Goal: Task Accomplishment & Management: Manage account settings

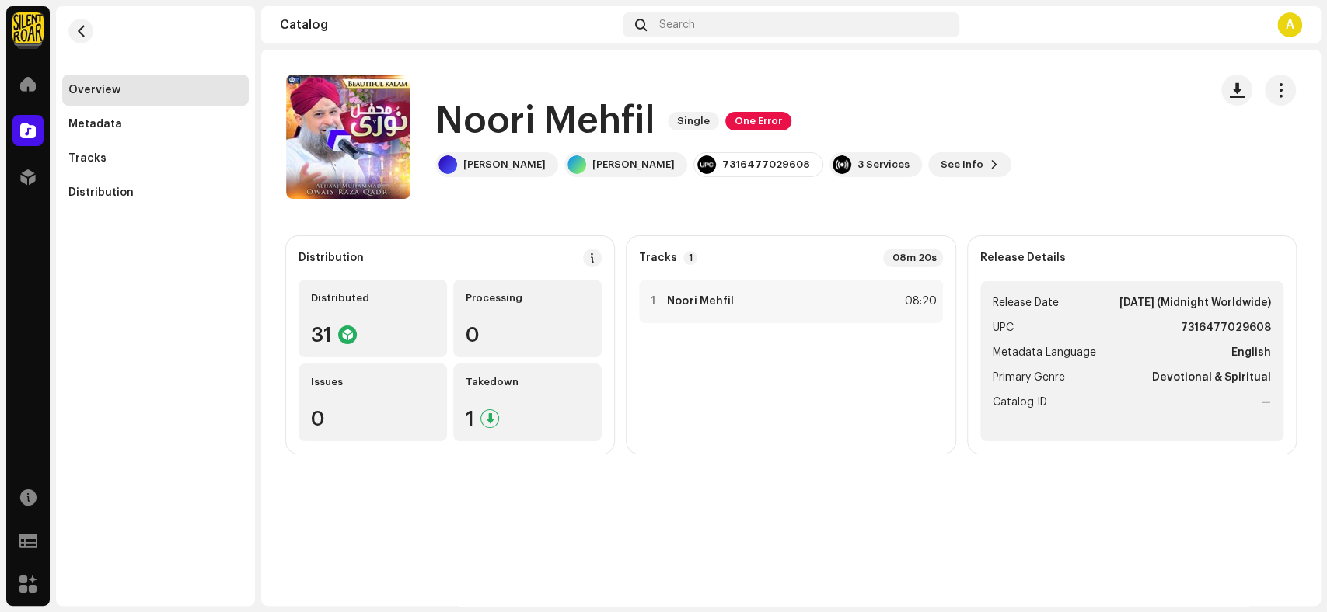
click at [11, 131] on div "Catalog" at bounding box center [28, 131] width 44 height 44
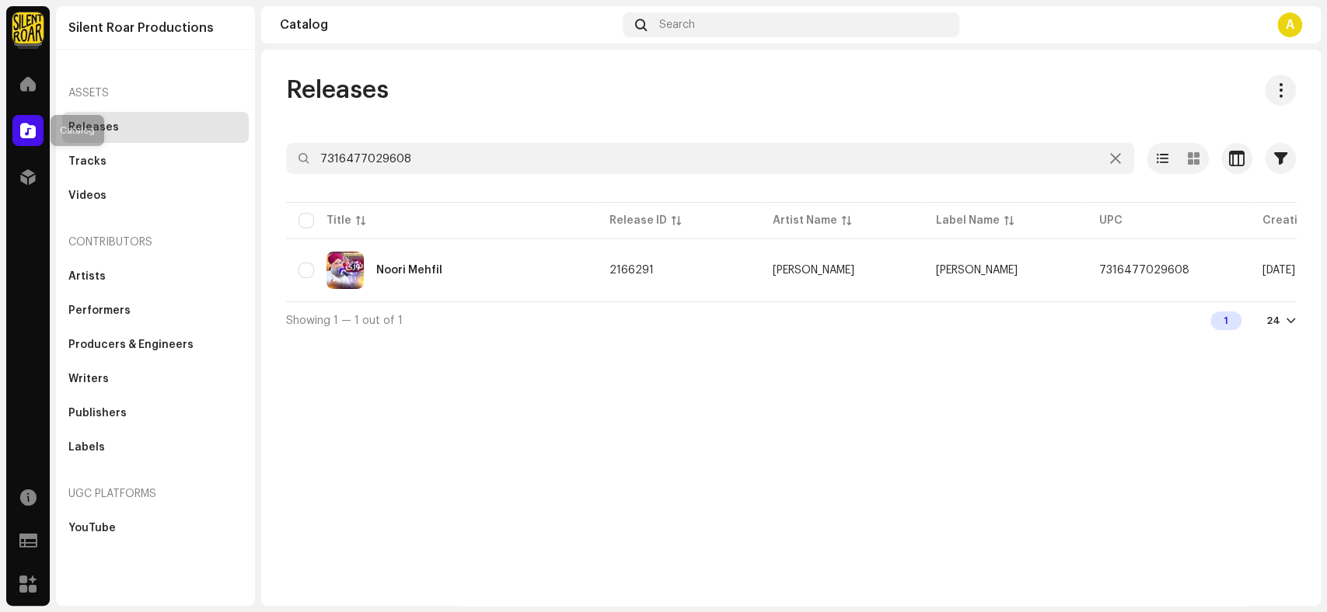
click at [27, 128] on span at bounding box center [28, 130] width 16 height 12
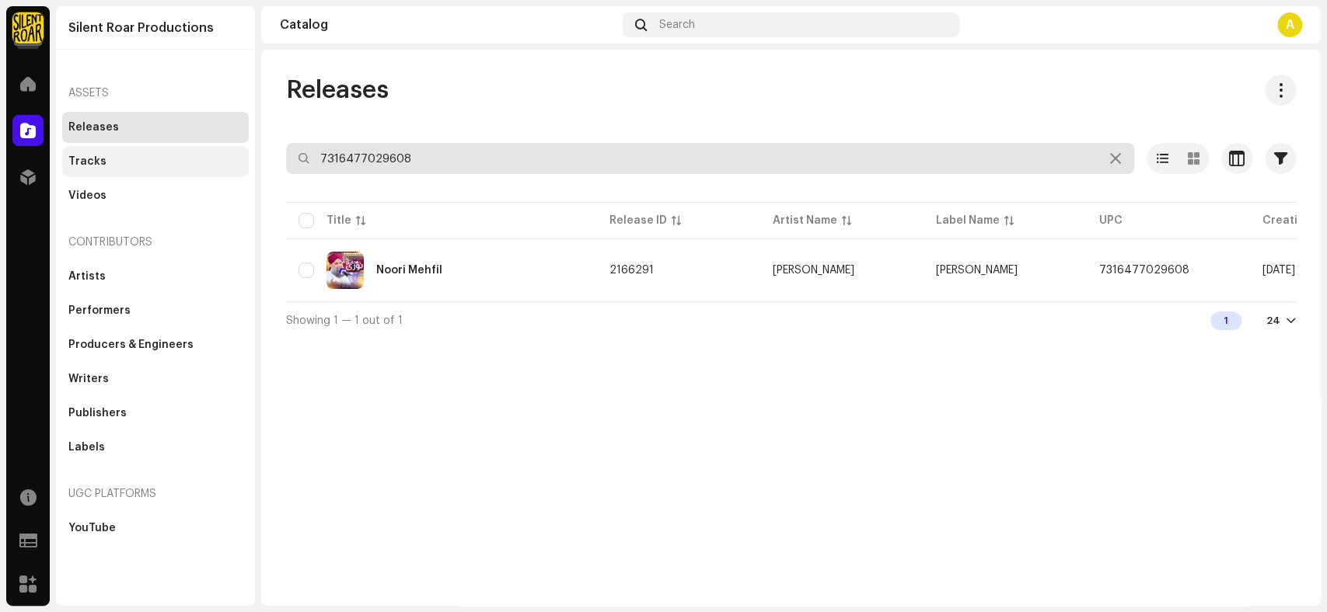
drag, startPoint x: 444, startPoint y: 161, endPoint x: 224, endPoint y: 164, distance: 220.7
click at [224, 164] on div "Silent Roar Productions Home Catalog Distribution Resources Support Forms Marke…" at bounding box center [663, 306] width 1327 height 612
paste input "81060987"
type input "7316481060987"
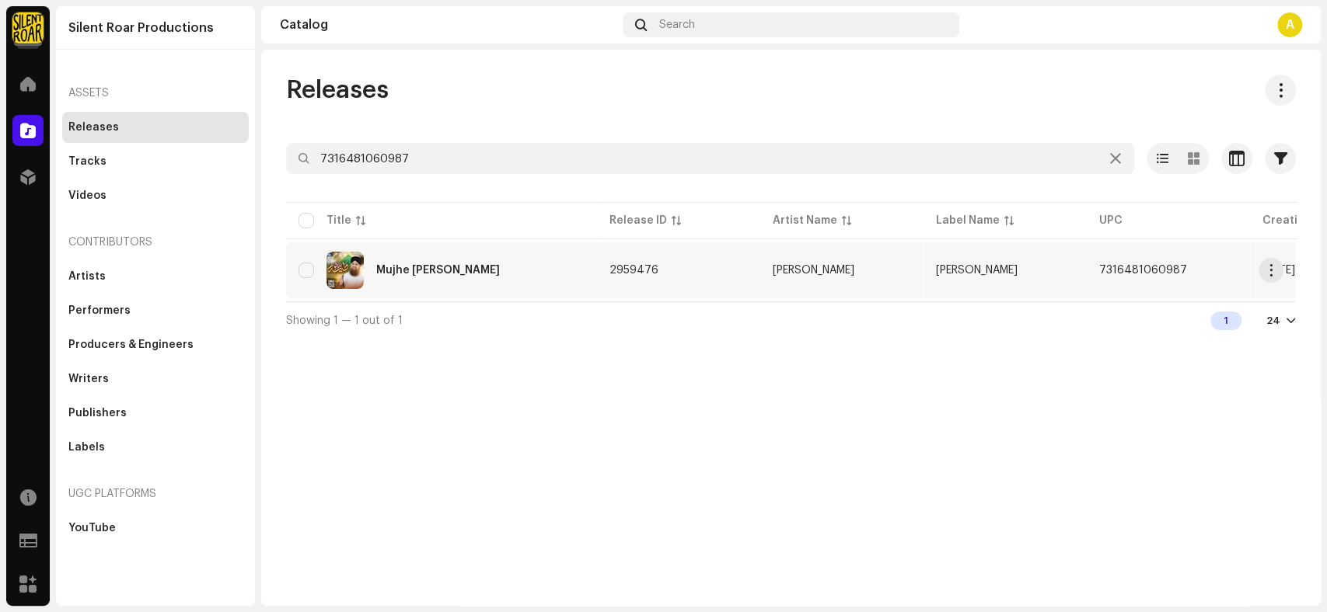
click at [465, 280] on div "Mujhe [PERSON_NAME]" at bounding box center [441, 270] width 286 height 37
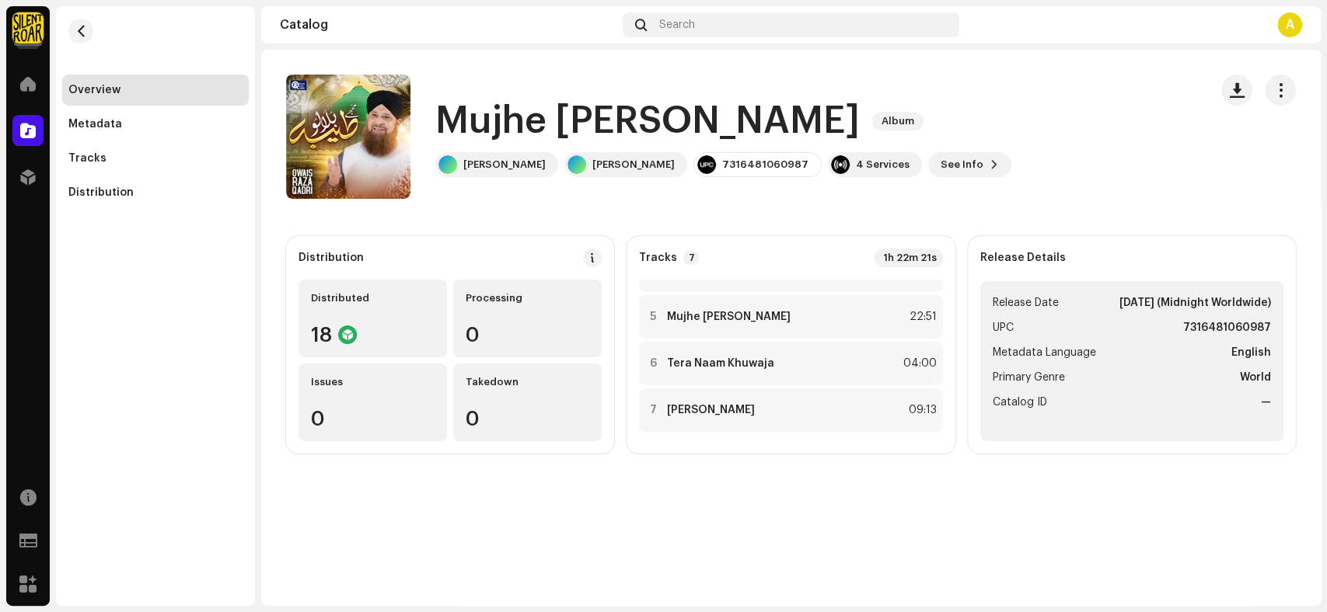
scroll to position [174, 0]
click at [764, 124] on h1 "Mujhe [PERSON_NAME]" at bounding box center [647, 121] width 424 height 50
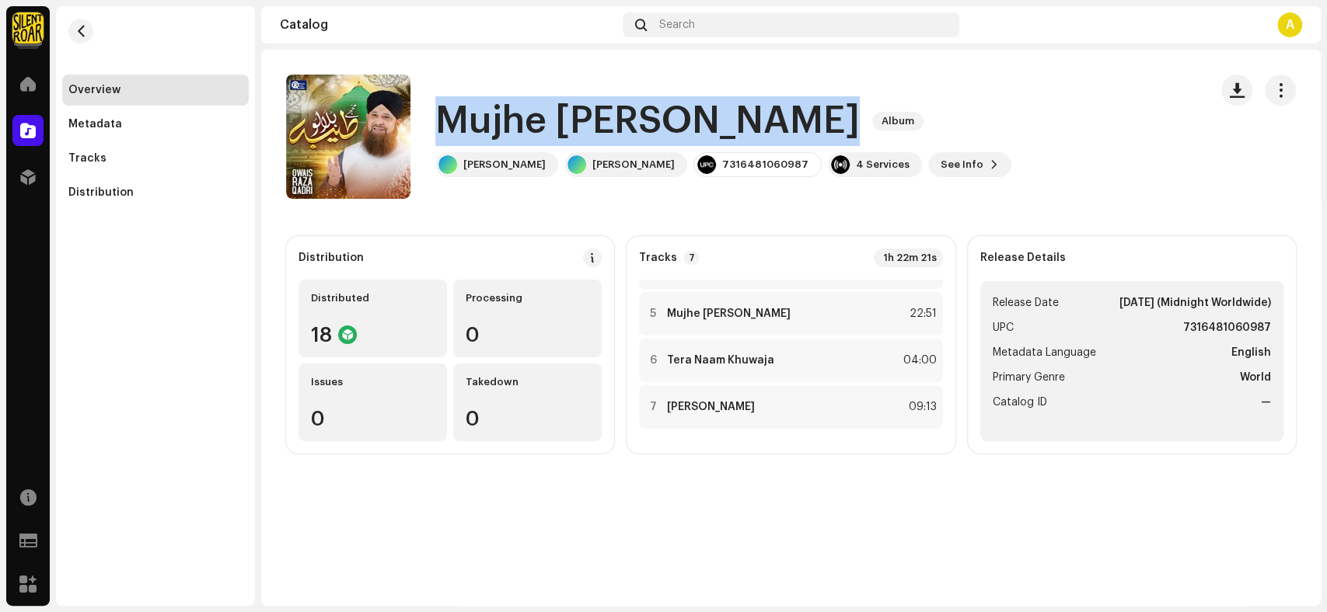
click at [764, 124] on h1 "Mujhe [PERSON_NAME]" at bounding box center [647, 121] width 424 height 50
copy div "Mujhe [PERSON_NAME] Album"
click at [940, 166] on span "See Info" at bounding box center [961, 164] width 43 height 31
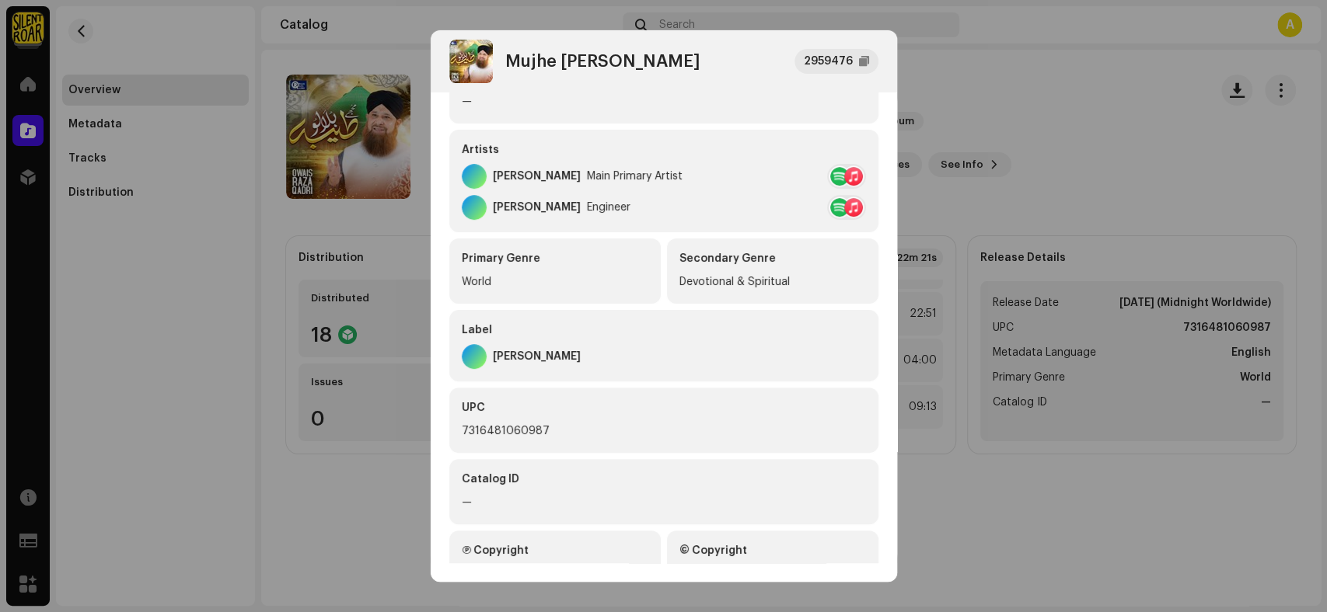
scroll to position [284, 0]
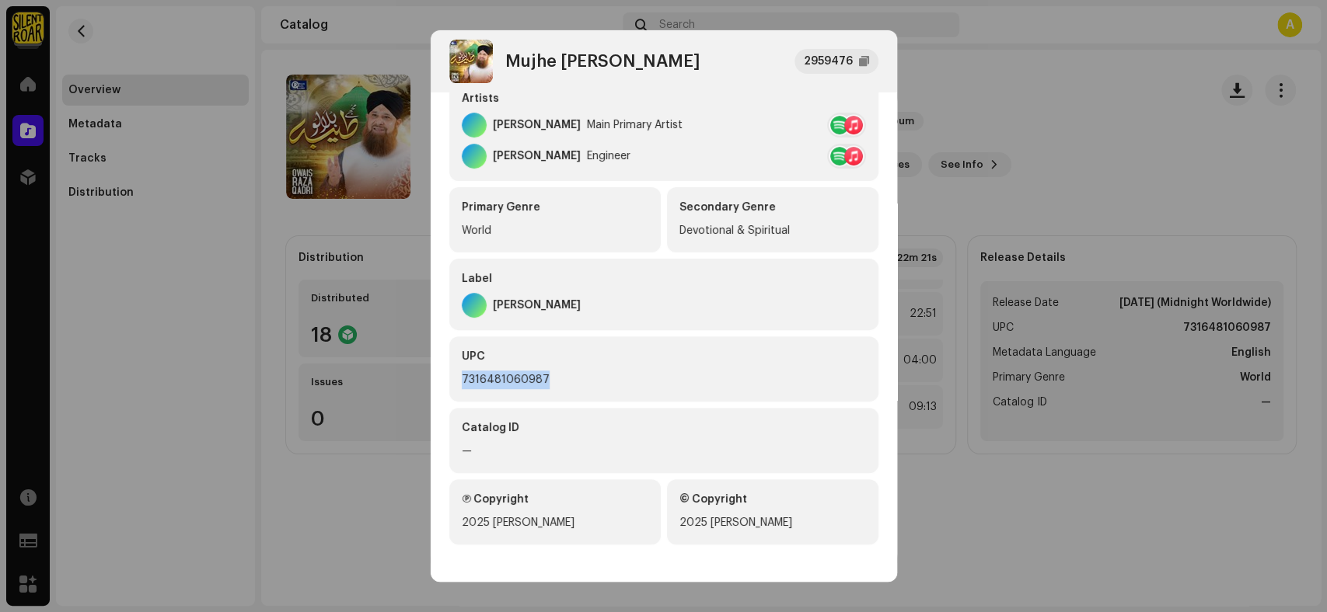
drag, startPoint x: 547, startPoint y: 375, endPoint x: 453, endPoint y: 374, distance: 94.0
click at [453, 374] on div "UPC 7316481060987" at bounding box center [663, 368] width 429 height 65
copy div "7316481060987"
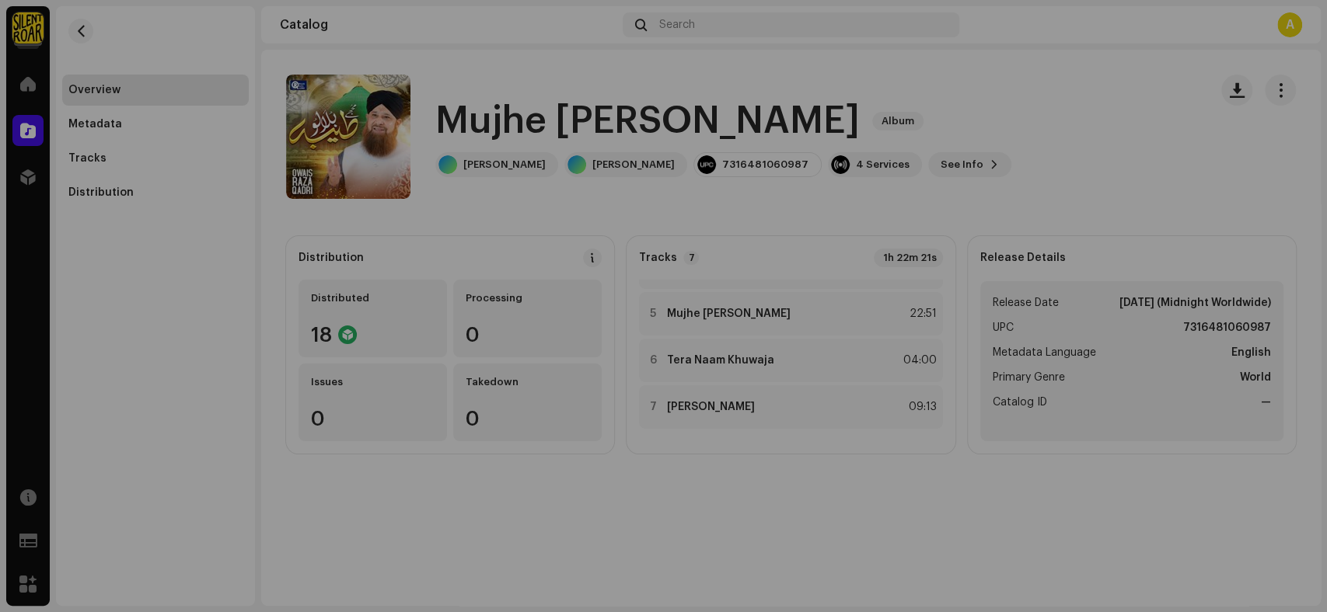
click at [1071, 132] on div "Mujhe Taiba Bulalo 2959476 Metadata Distribution Metadata Language English Rele…" at bounding box center [663, 306] width 1327 height 612
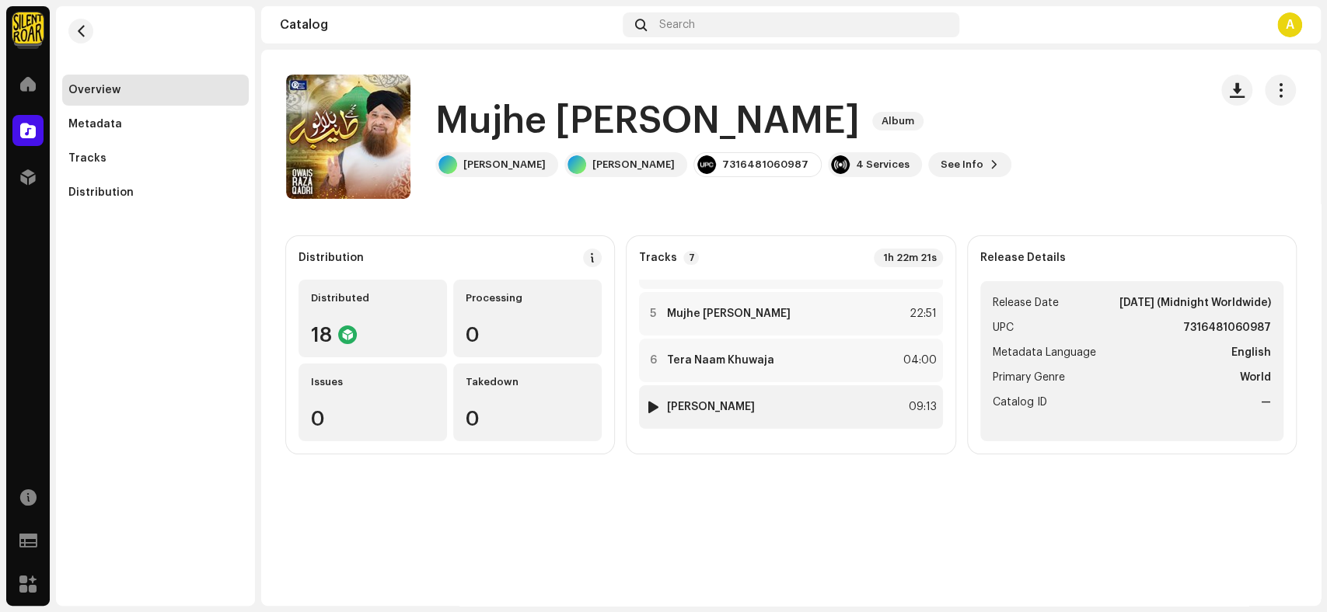
click at [734, 420] on div "7 [PERSON_NAME] 09:13" at bounding box center [790, 407] width 303 height 44
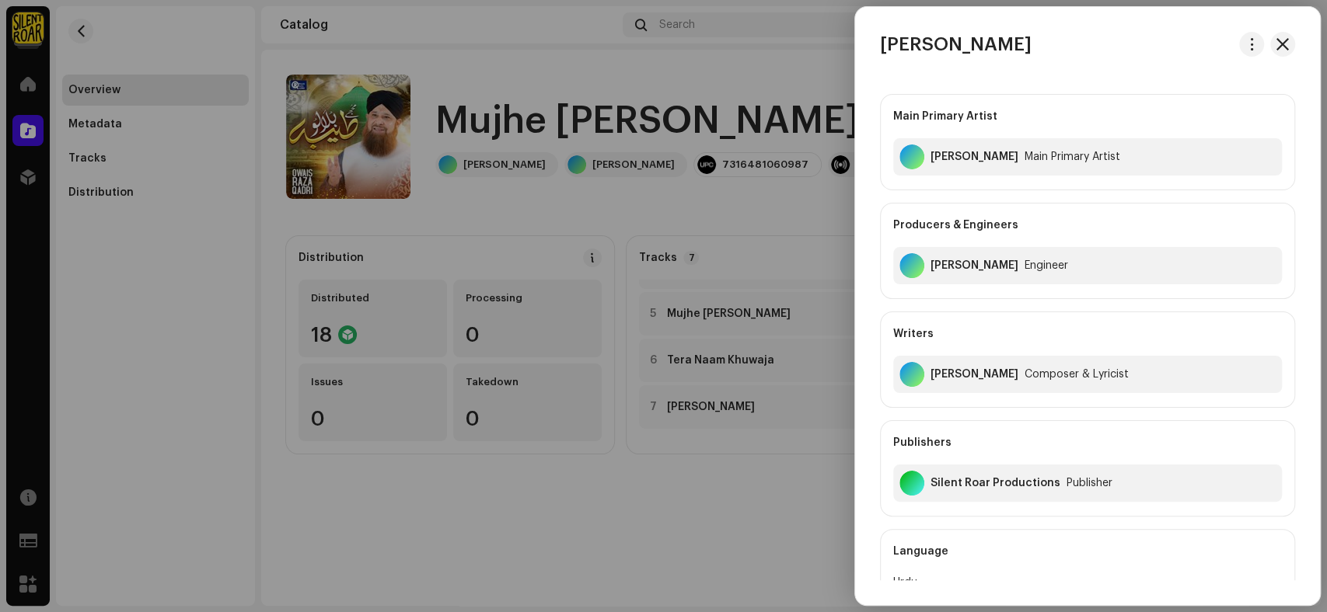
click at [716, 567] on div at bounding box center [663, 306] width 1327 height 612
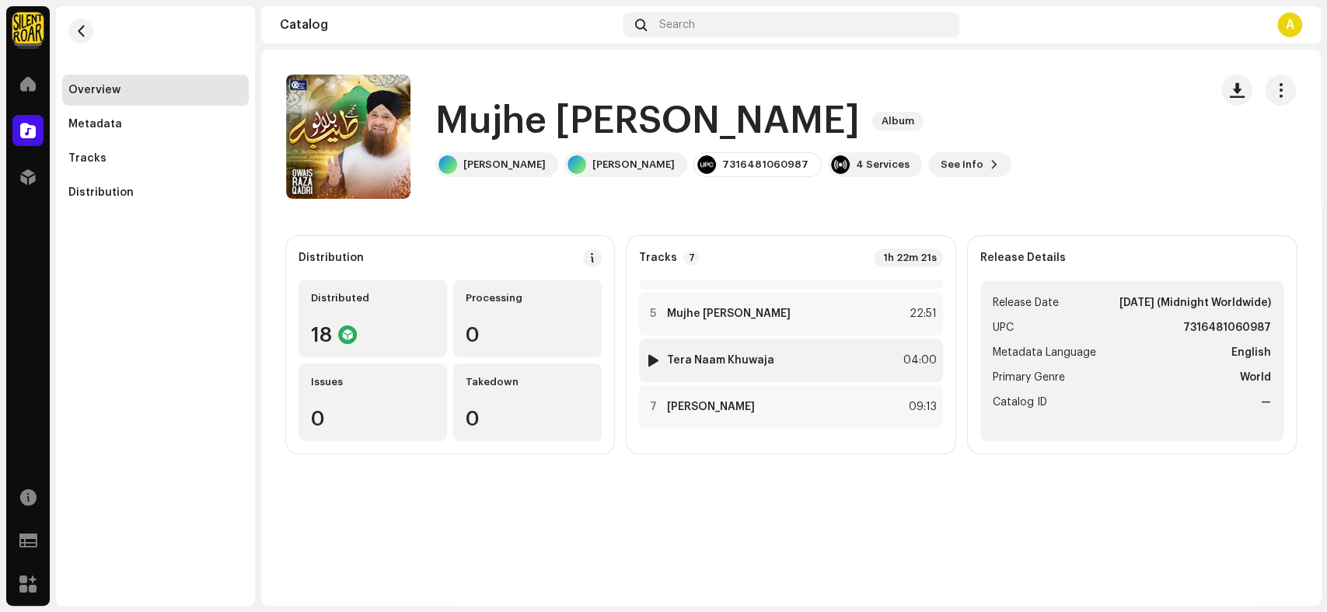
click at [723, 360] on strong "Tera Naam Khuwaja" at bounding box center [720, 360] width 107 height 12
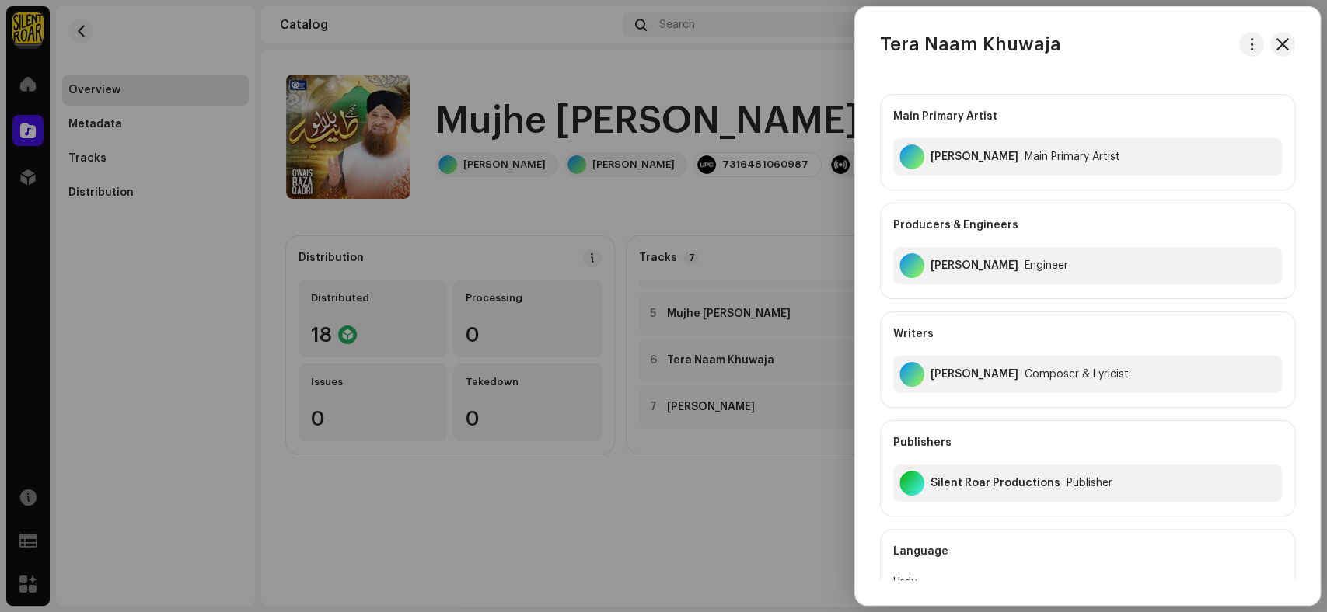
click at [692, 537] on div at bounding box center [663, 306] width 1327 height 612
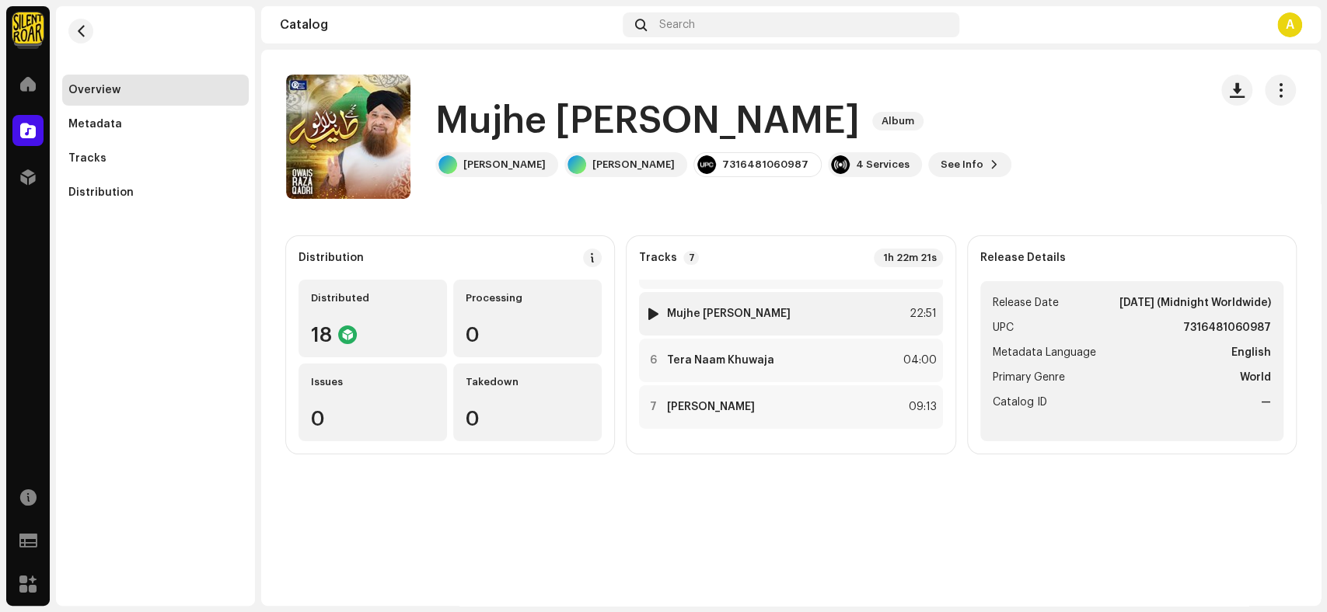
click at [780, 312] on div "5 Mujhe Taiba Bulalo 22:51" at bounding box center [790, 314] width 303 height 44
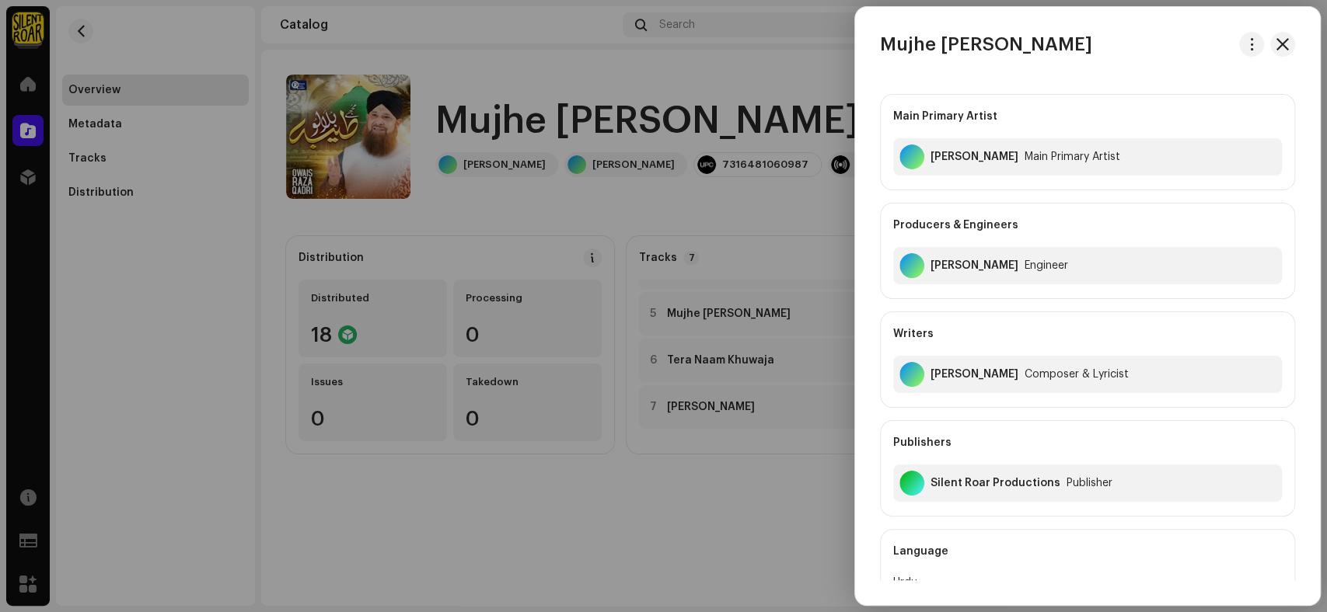
click at [612, 479] on div at bounding box center [663, 306] width 1327 height 612
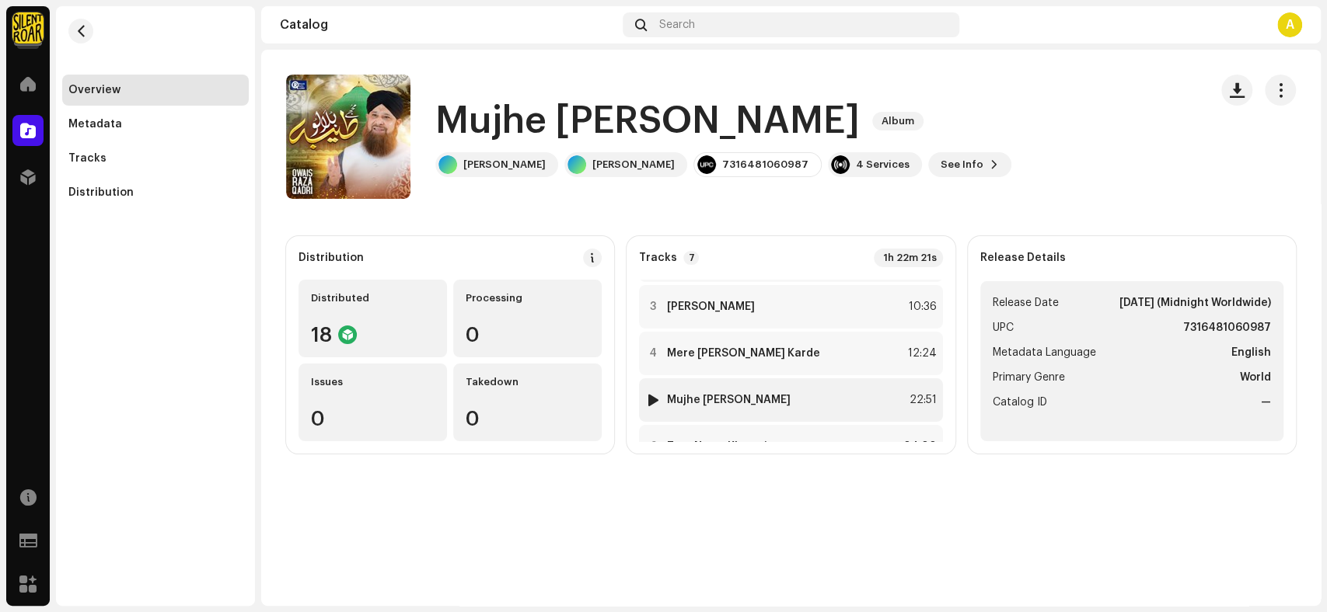
scroll to position [87, 0]
click at [698, 325] on div "3 Mere Kareem 10:36" at bounding box center [790, 308] width 303 height 44
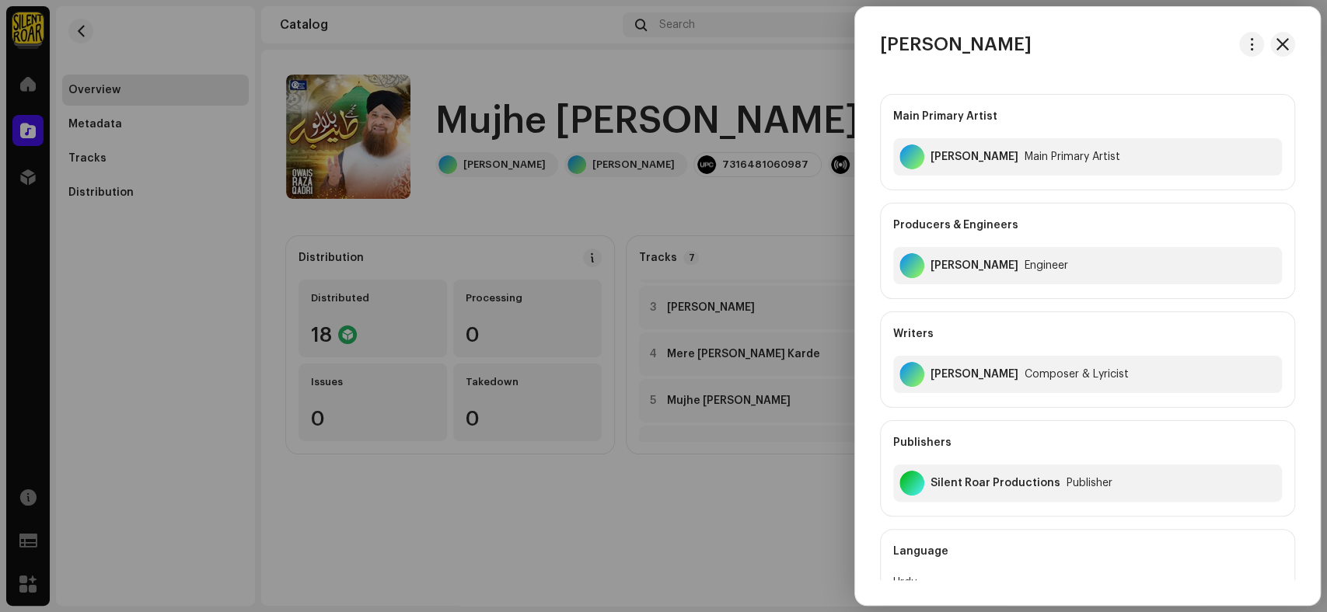
click at [637, 474] on div at bounding box center [663, 306] width 1327 height 612
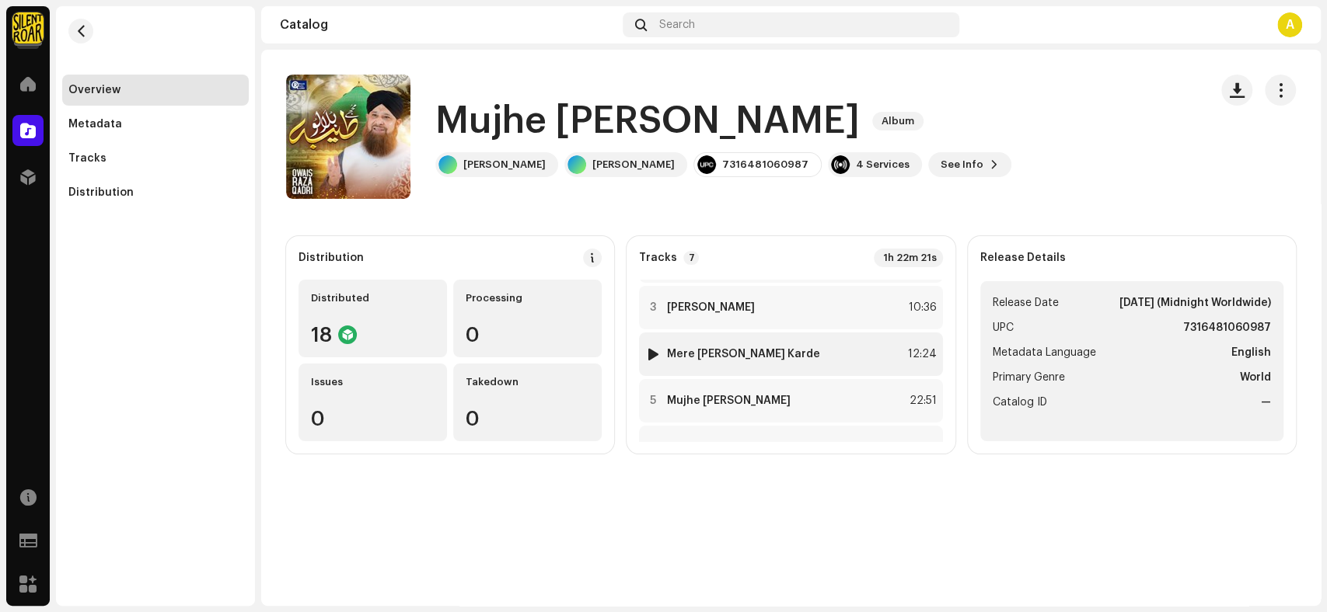
click at [727, 352] on strong "Mere [PERSON_NAME] Karde" at bounding box center [743, 354] width 153 height 12
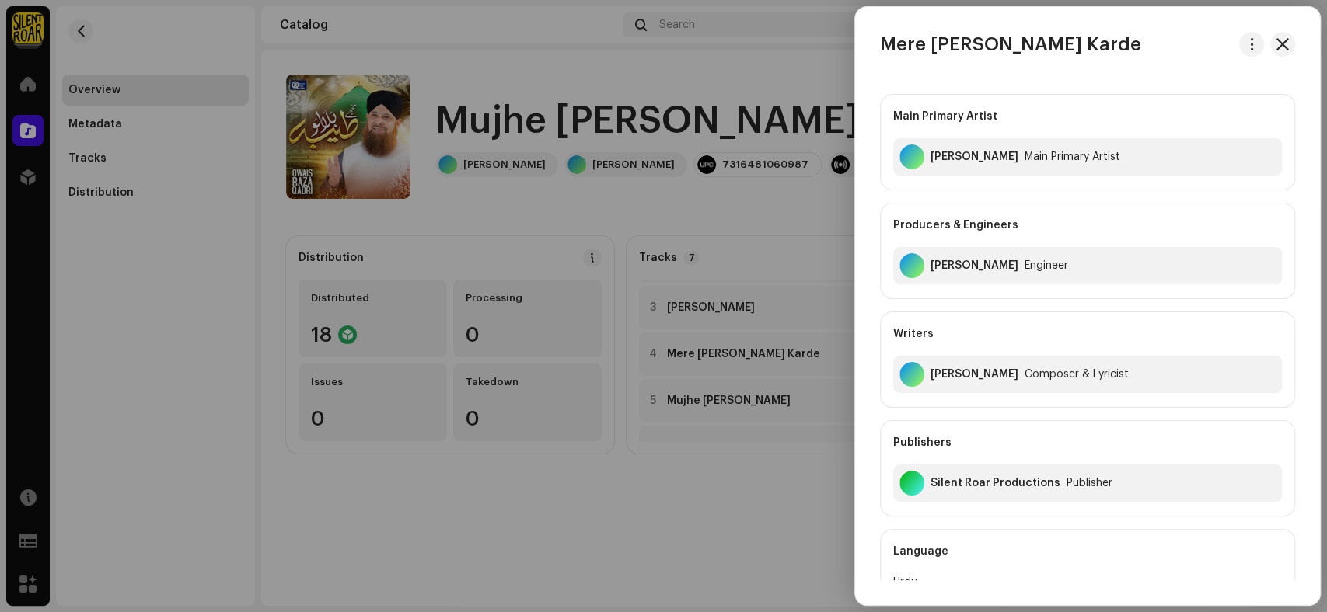
click at [619, 503] on div at bounding box center [663, 306] width 1327 height 612
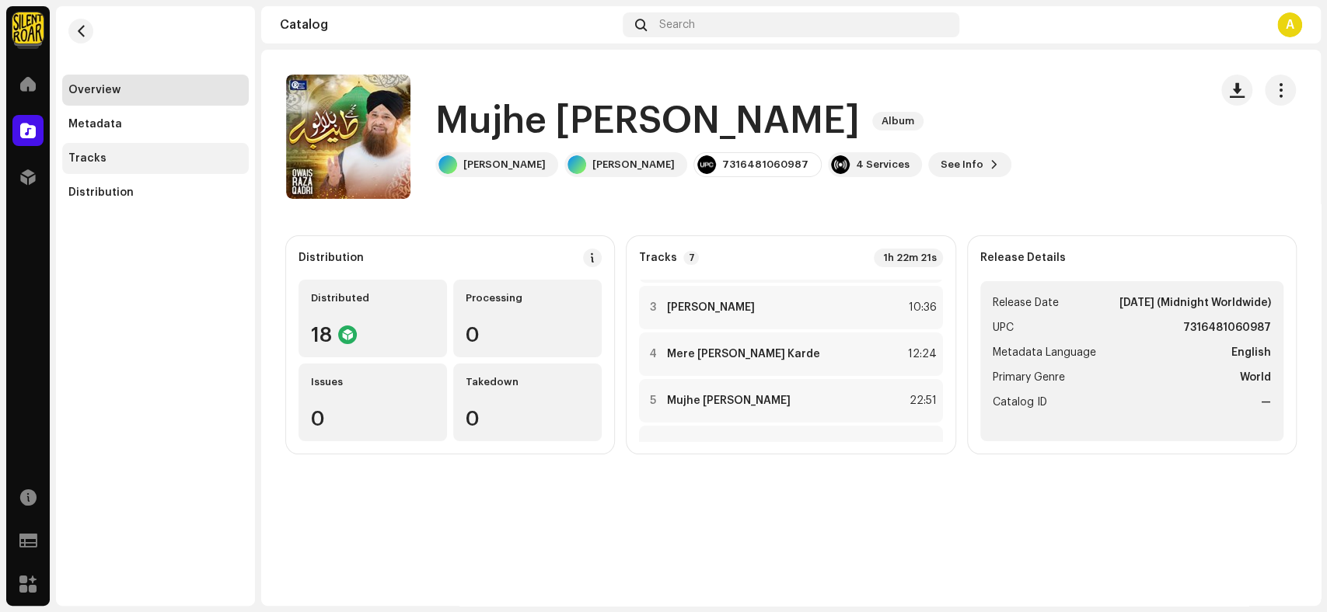
click at [113, 163] on div "Tracks" at bounding box center [155, 158] width 174 height 12
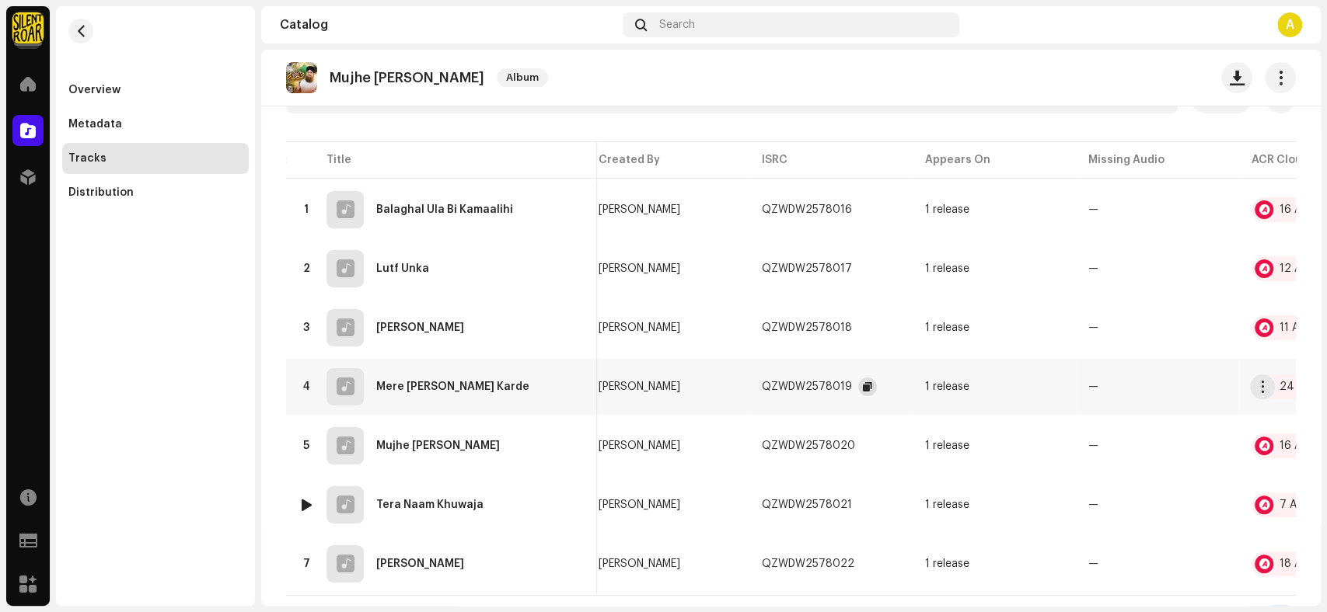
scroll to position [146, 0]
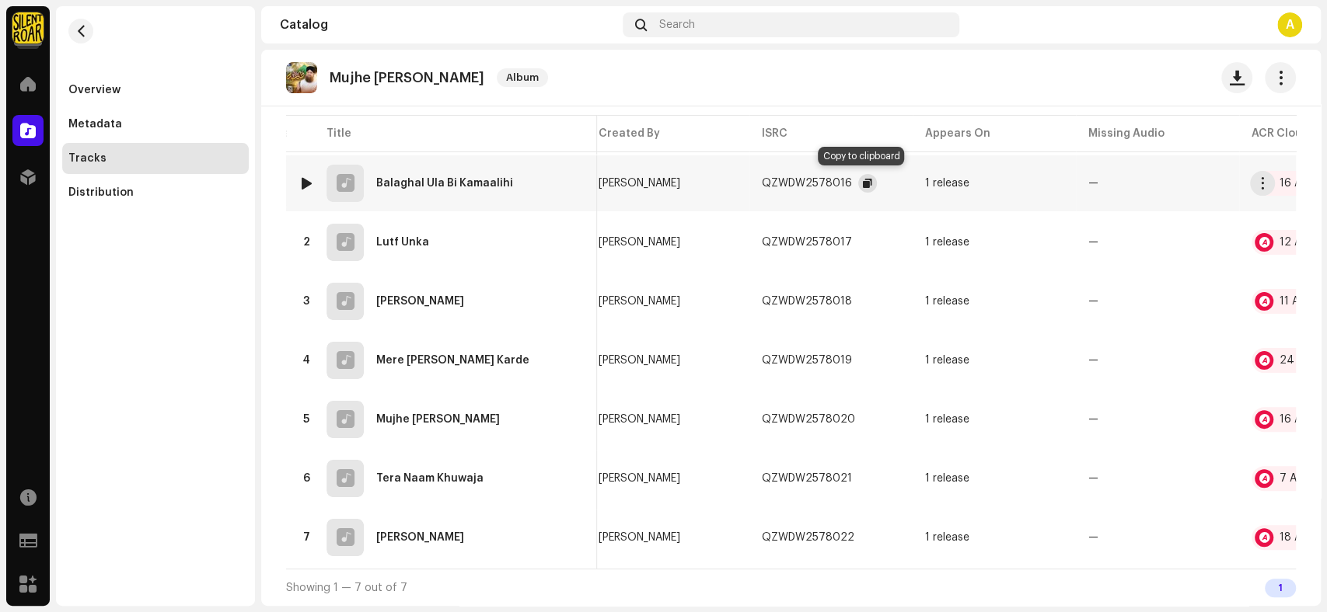
click at [864, 180] on span "button" at bounding box center [867, 183] width 9 height 12
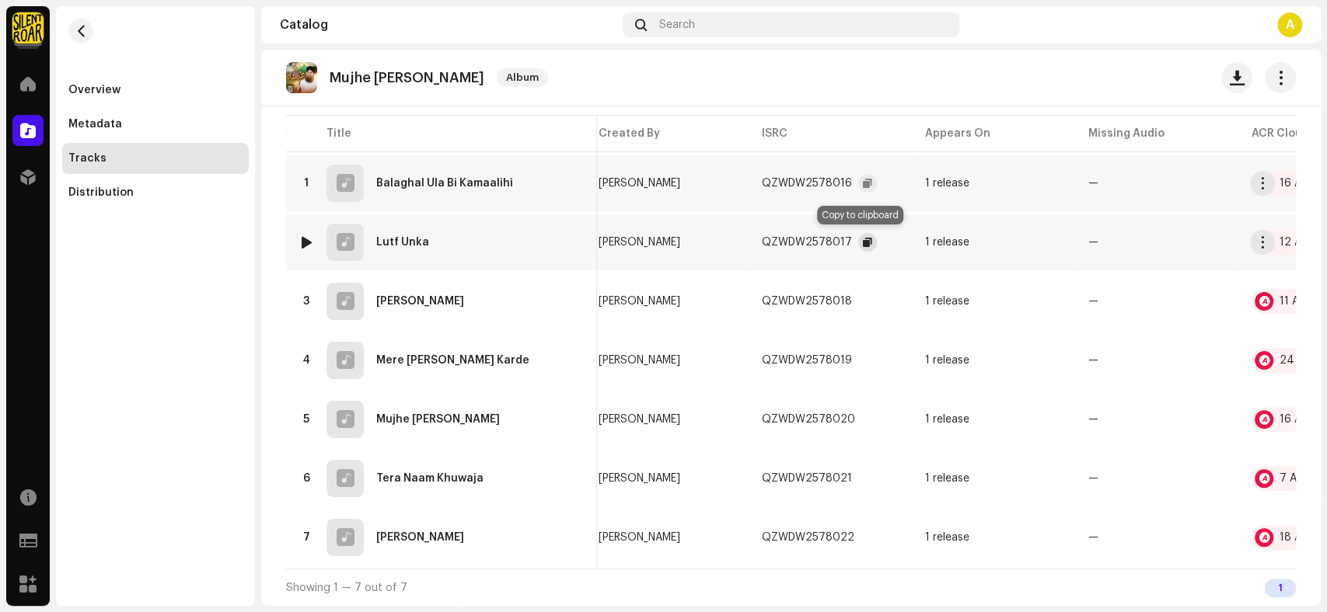
click at [863, 239] on span "button" at bounding box center [867, 242] width 9 height 12
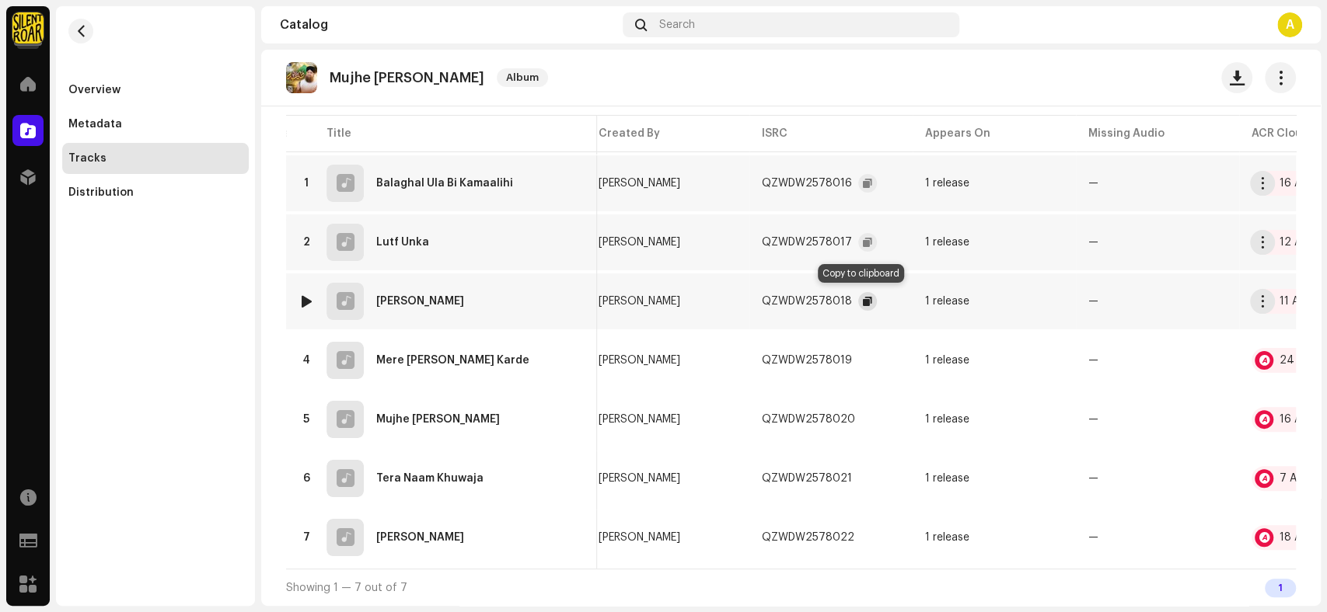
click at [863, 295] on span "button" at bounding box center [867, 301] width 9 height 12
click at [865, 359] on span "button" at bounding box center [867, 360] width 9 height 12
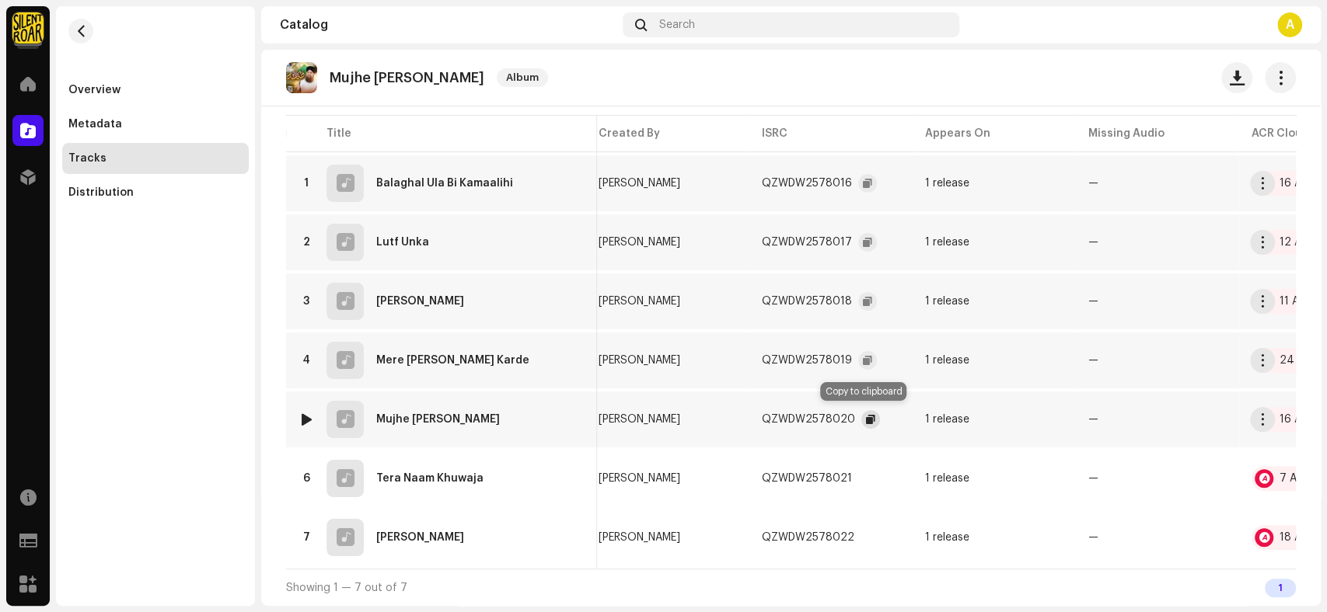
click at [869, 413] on button "button" at bounding box center [870, 419] width 19 height 19
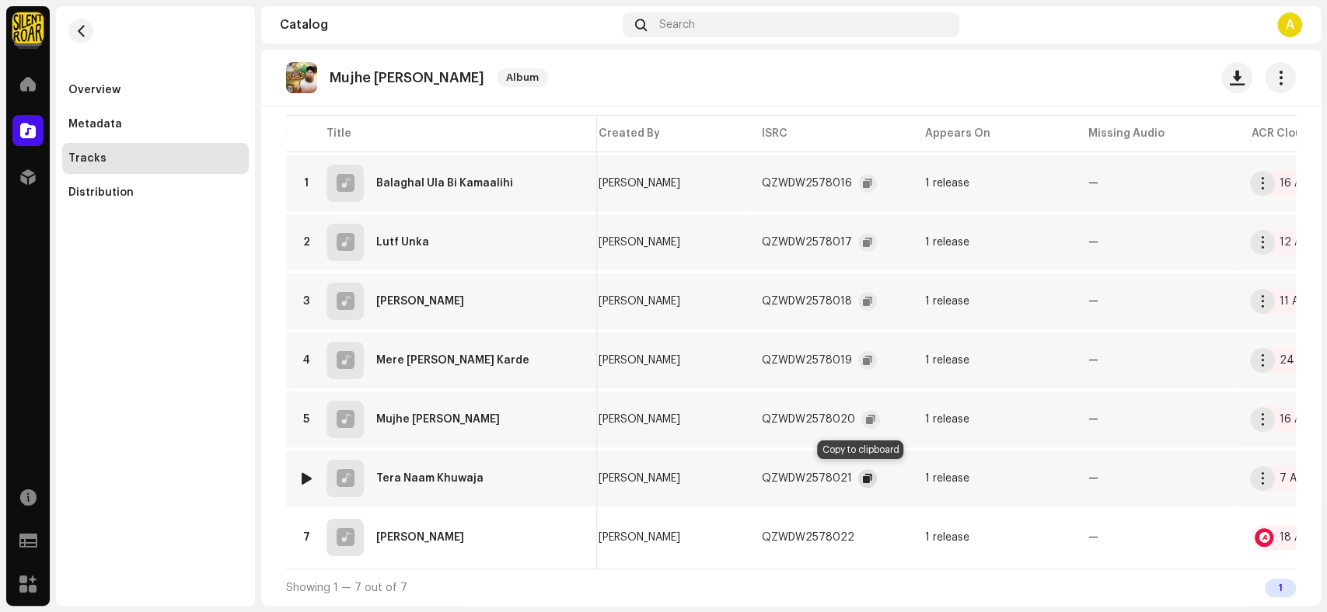
click at [866, 475] on button "button" at bounding box center [867, 478] width 19 height 19
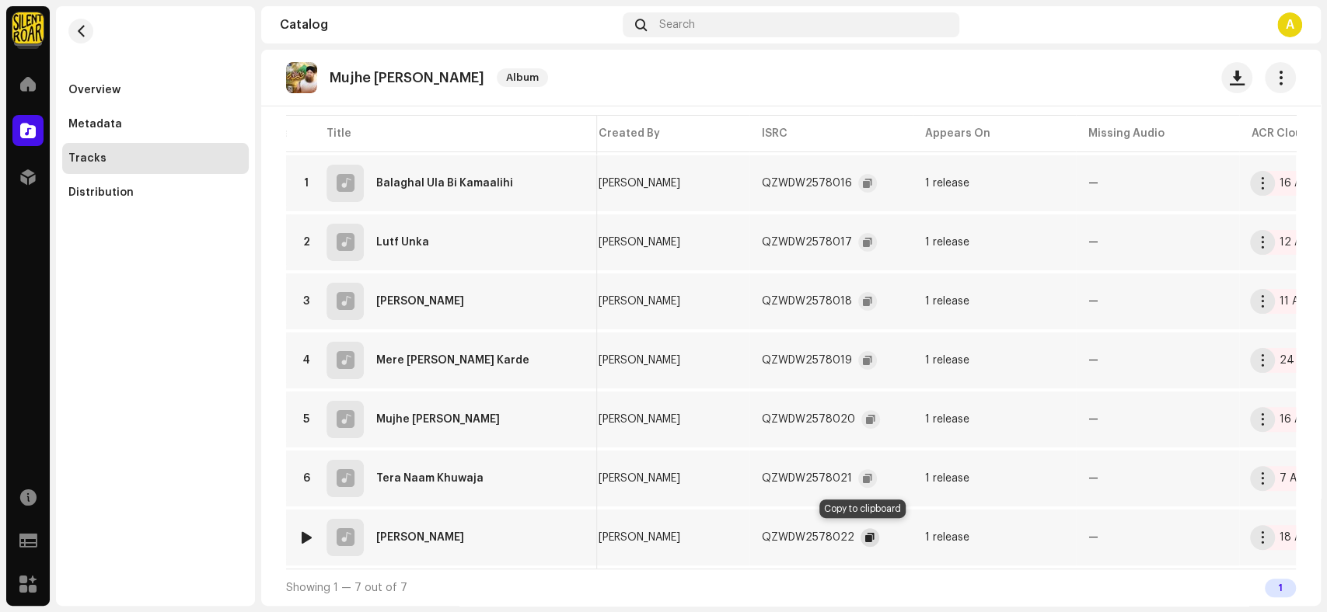
click at [865, 532] on span "button" at bounding box center [869, 538] width 9 height 12
click at [1267, 86] on button "button" at bounding box center [1279, 77] width 31 height 31
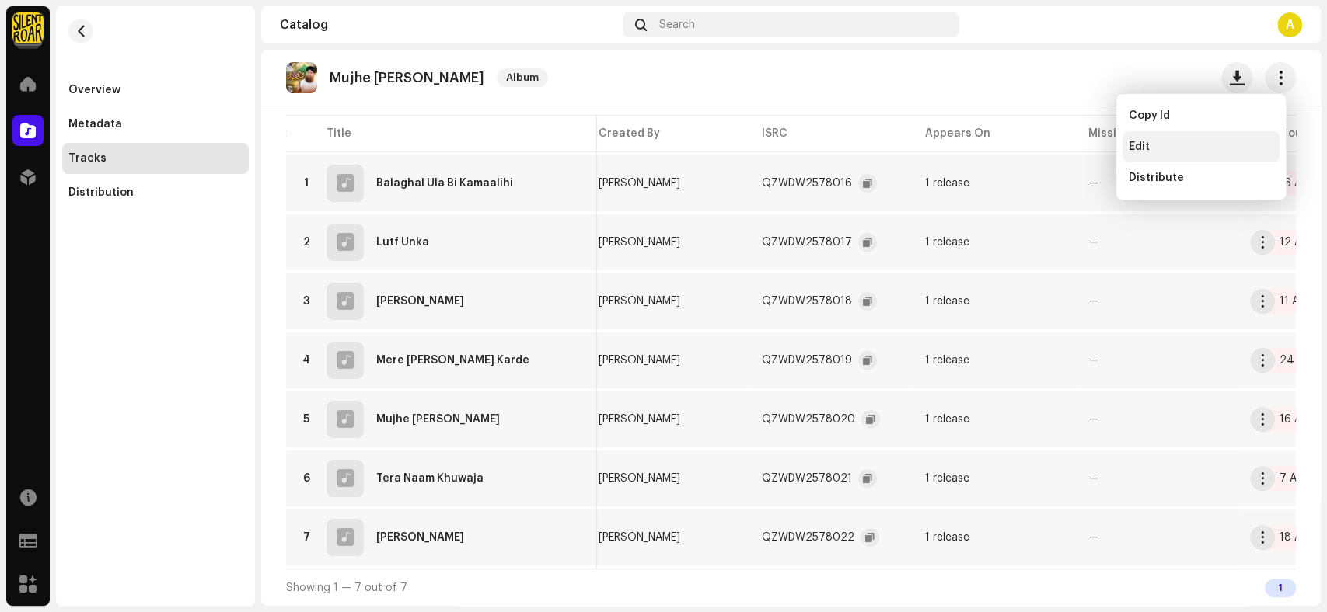
click at [1226, 151] on div "Edit" at bounding box center [1200, 147] width 145 height 12
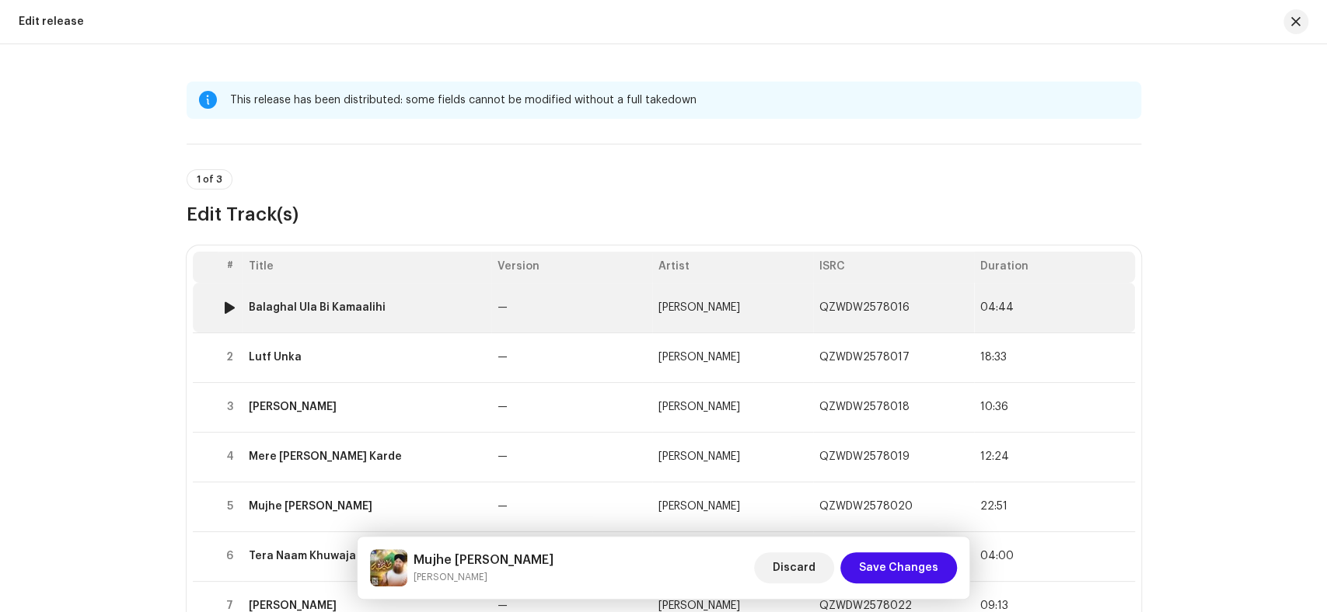
click at [329, 306] on div "Balaghal Ula Bi Kamaalihi" at bounding box center [317, 308] width 137 height 12
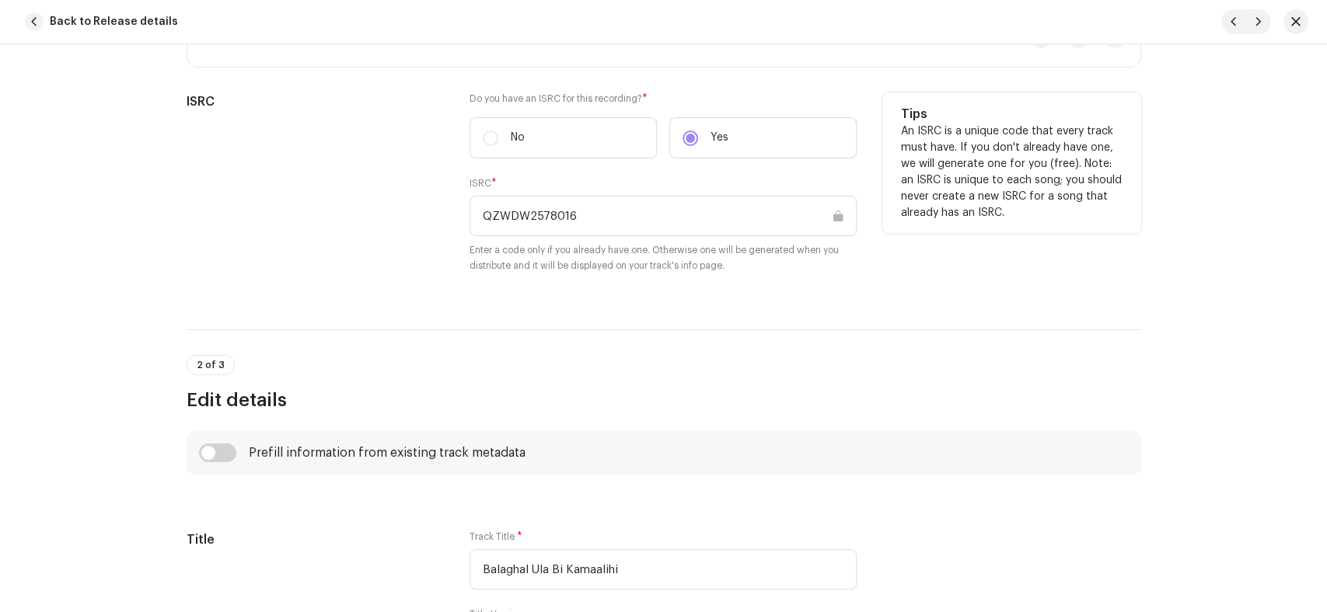
scroll to position [345, 0]
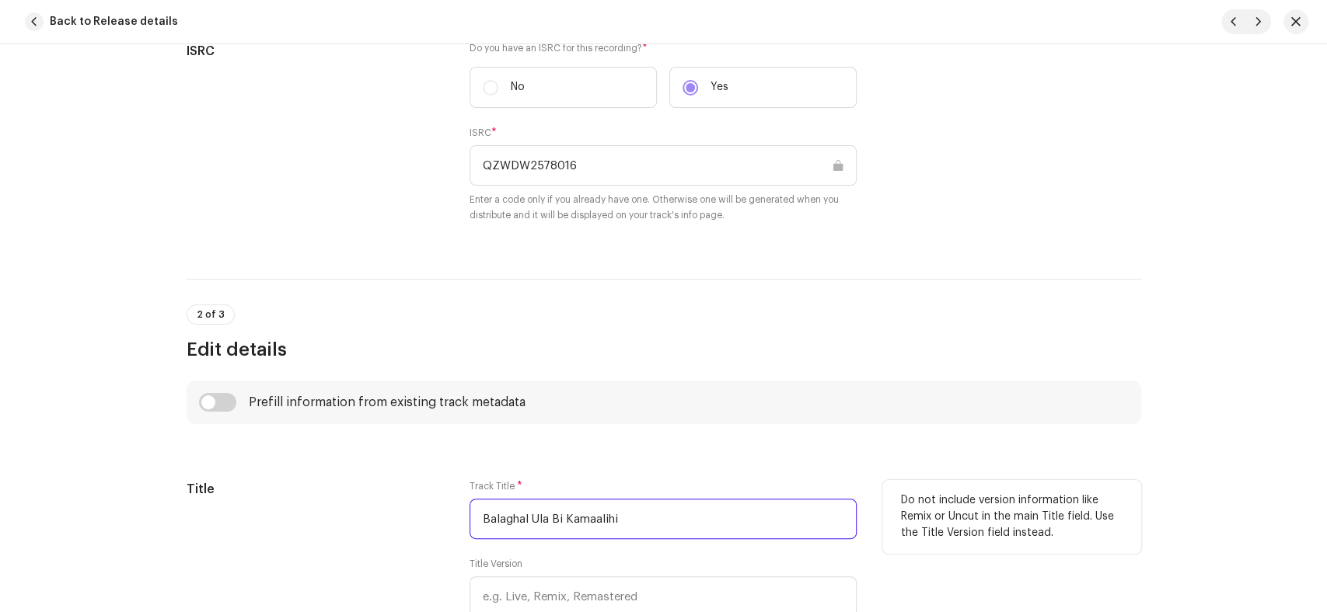
drag, startPoint x: 661, startPoint y: 526, endPoint x: 403, endPoint y: 531, distance: 258.0
click at [403, 531] on div "Title Track Title * Balaghal Ula Bi Kamaalihi Title Version Localize Your Track…" at bounding box center [664, 570] width 954 height 180
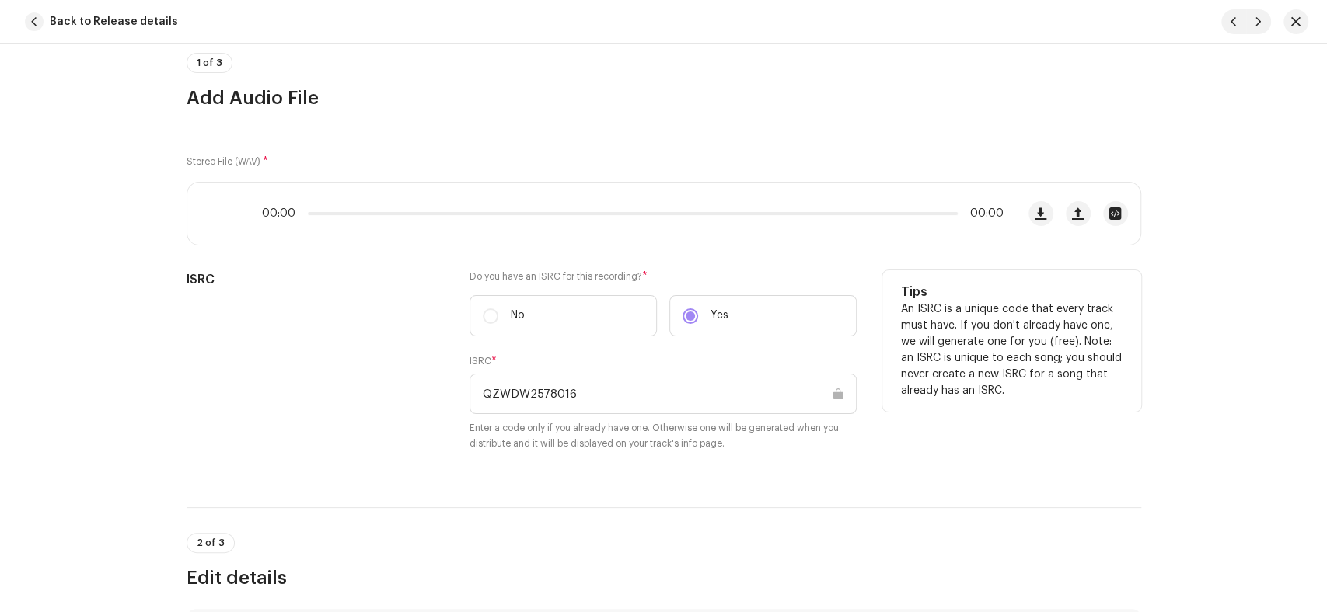
scroll to position [0, 0]
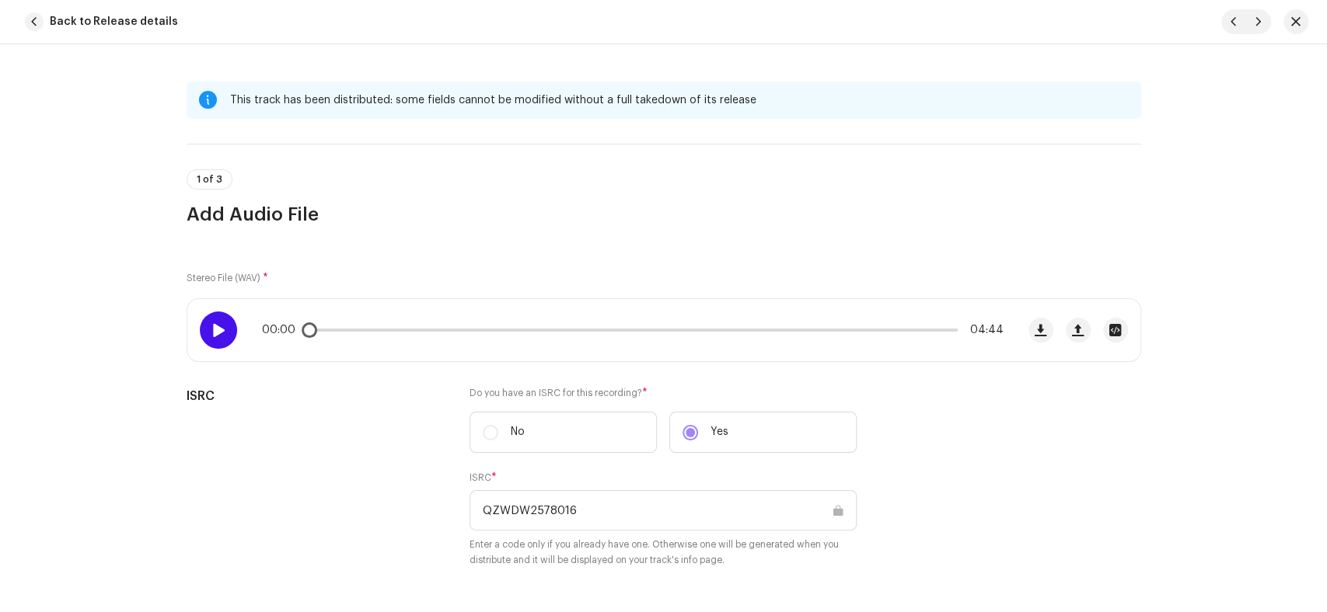
click at [215, 333] on span at bounding box center [217, 330] width 13 height 12
drag, startPoint x: 312, startPoint y: 332, endPoint x: 456, endPoint y: 344, distance: 145.1
click at [456, 344] on div "00:02 04:44" at bounding box center [601, 330] width 828 height 62
click at [925, 329] on p-slider at bounding box center [633, 330] width 650 height 3
click at [924, 329] on p-slider at bounding box center [633, 330] width 650 height 3
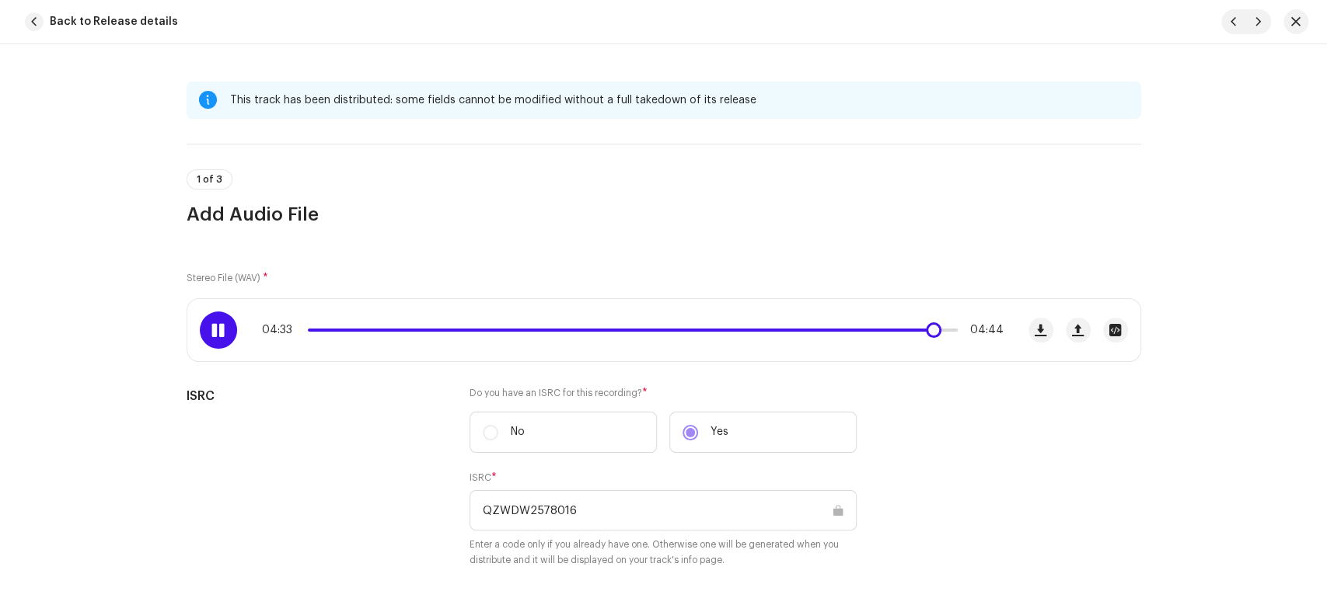
drag, startPoint x: 197, startPoint y: 326, endPoint x: 211, endPoint y: 332, distance: 16.0
click at [211, 332] on span at bounding box center [217, 330] width 13 height 12
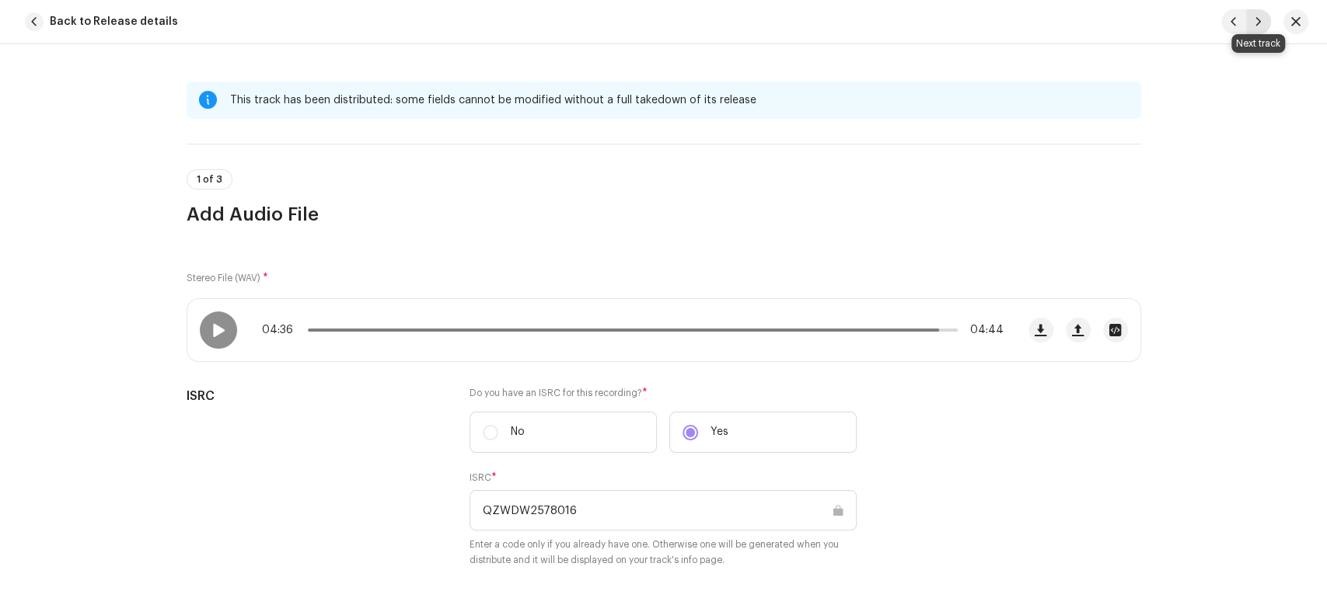
click at [1258, 20] on span "button" at bounding box center [1257, 22] width 9 height 12
type input "QZWDW2578017"
type input "Lutf Unka"
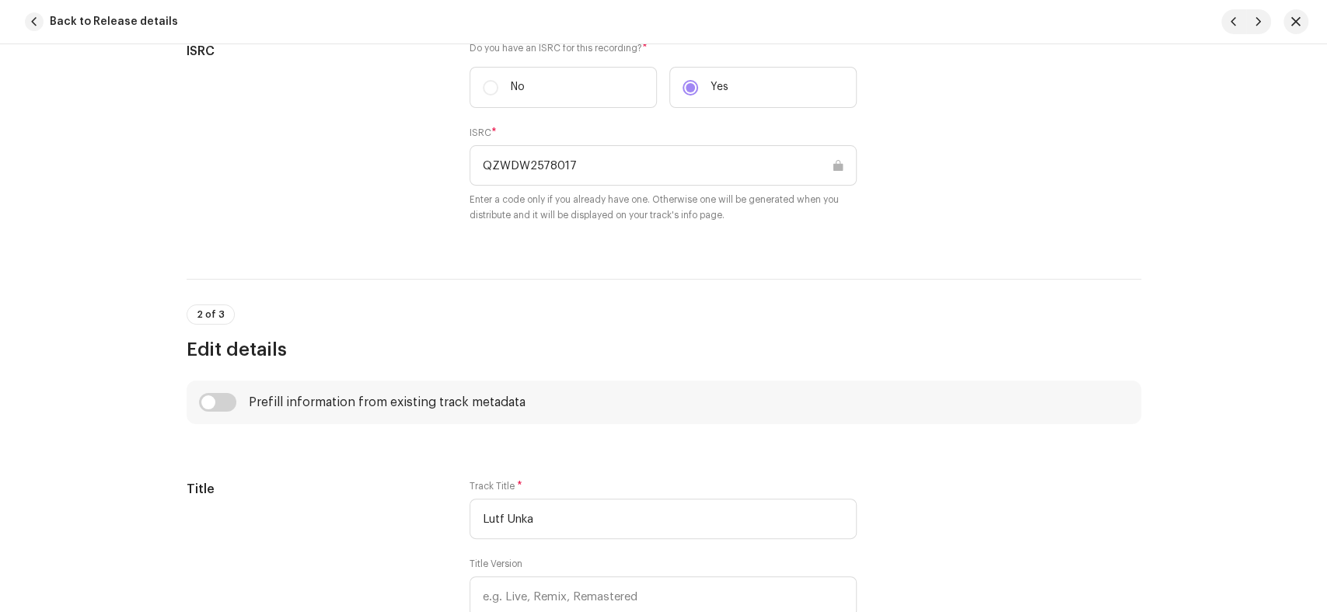
scroll to position [518, 0]
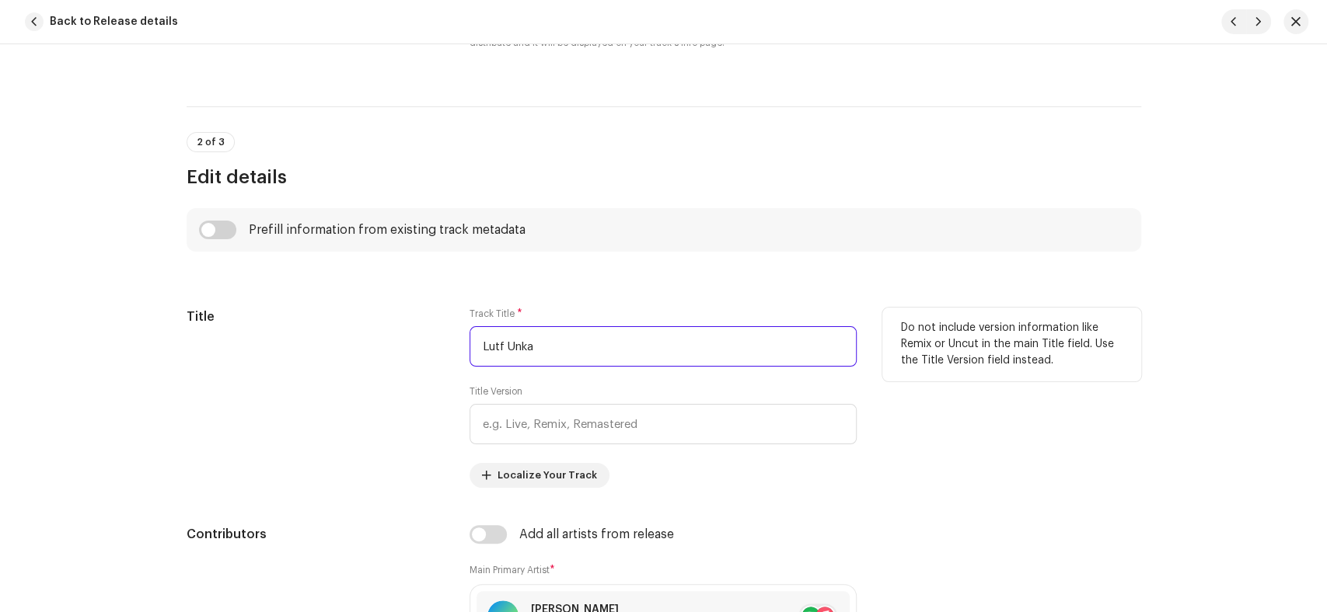
drag, startPoint x: 567, startPoint y: 349, endPoint x: 427, endPoint y: 343, distance: 140.0
click at [427, 343] on div "Title Track Title * Lutf Unka Title Version Localize Your Track Do not include …" at bounding box center [664, 398] width 954 height 180
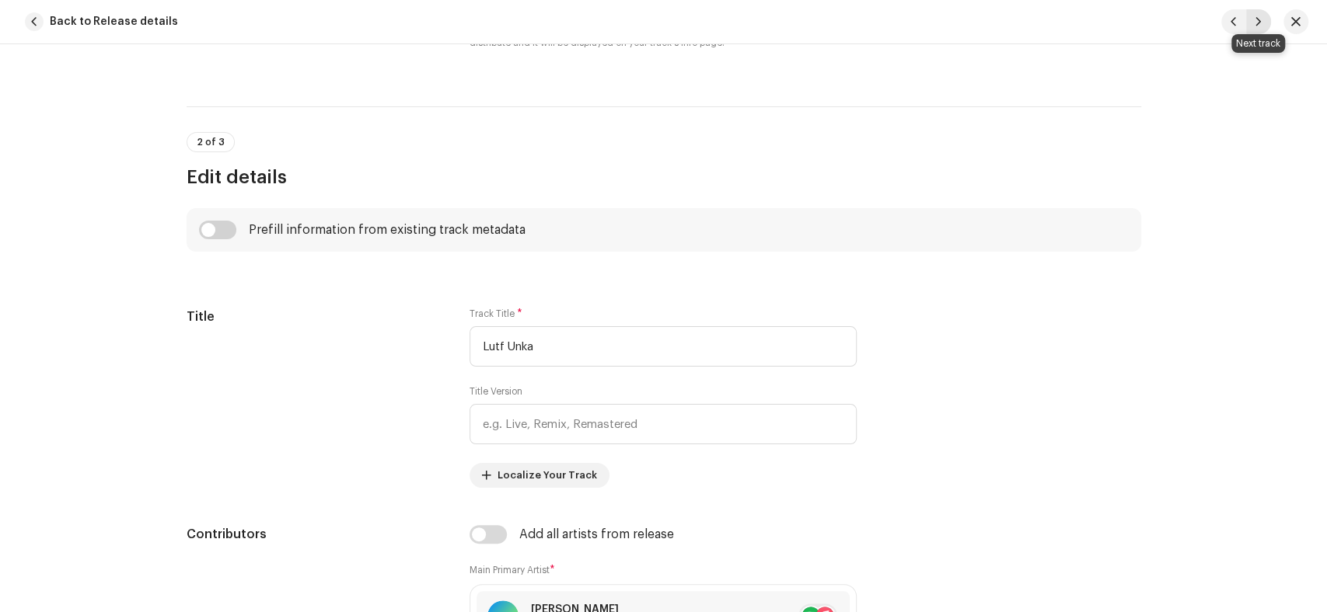
click at [1258, 26] on span "button" at bounding box center [1257, 22] width 9 height 12
type input "QZWDW2578018"
type input "[PERSON_NAME]"
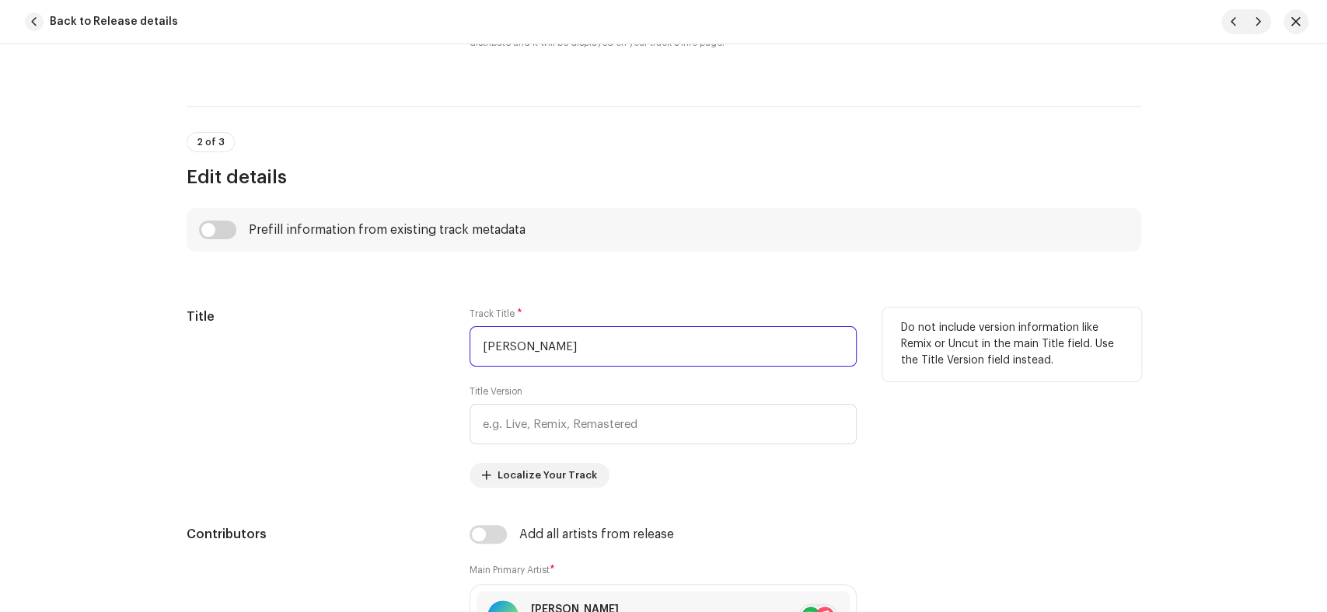
drag, startPoint x: 580, startPoint y: 353, endPoint x: 419, endPoint y: 356, distance: 160.9
click at [419, 356] on div "Title Track Title * [PERSON_NAME] Title Version Localize Your Track Do not incl…" at bounding box center [664, 398] width 954 height 180
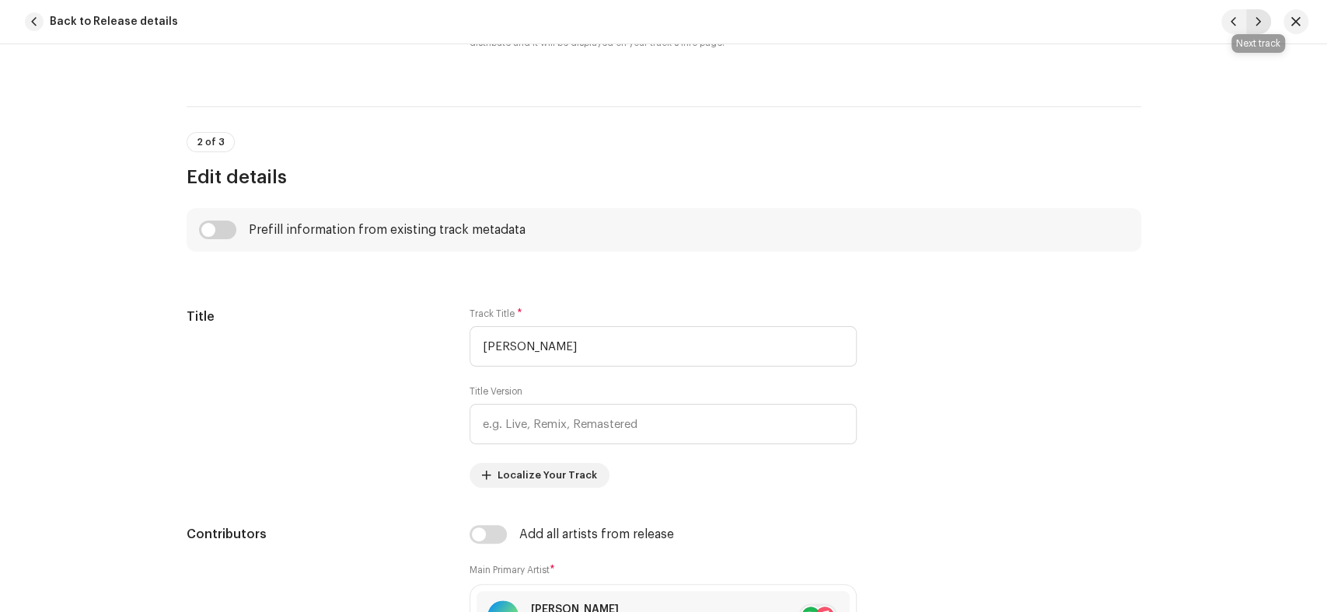
click at [1263, 24] on button "button" at bounding box center [1258, 21] width 25 height 25
type input "QZWDW2578019"
type input "Mere [PERSON_NAME] Karde"
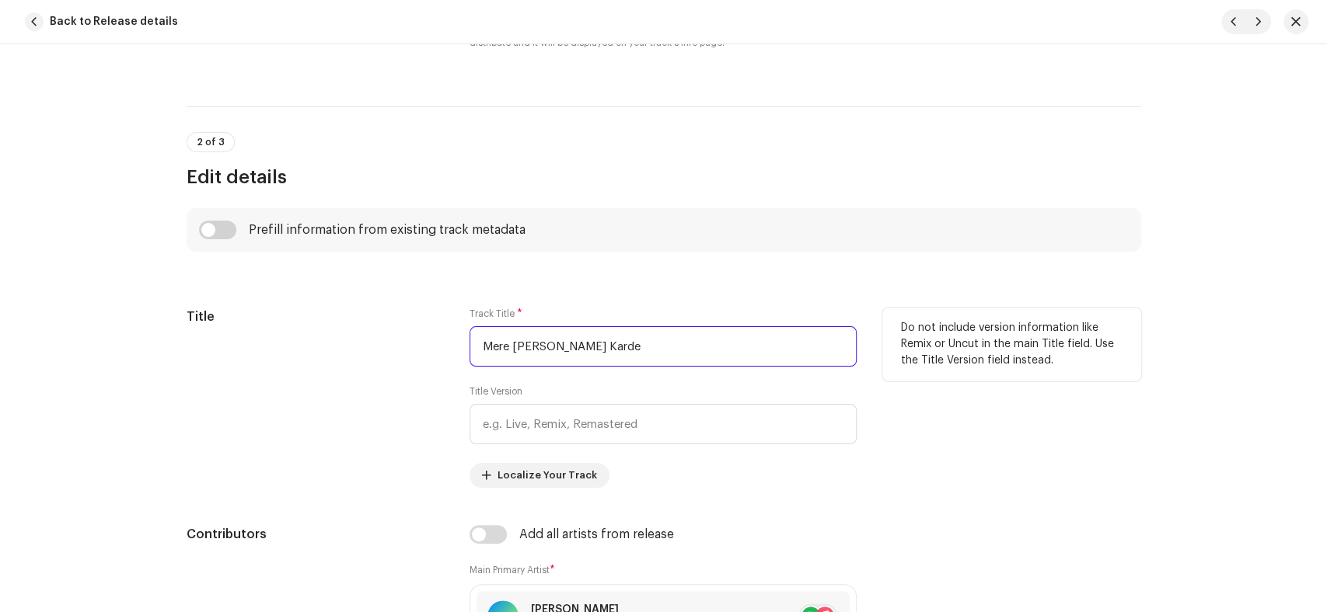
drag, startPoint x: 634, startPoint y: 356, endPoint x: 423, endPoint y: 356, distance: 211.4
click at [423, 356] on div "Title Track Title * Mere [PERSON_NAME] Karde Title Version Localize Your Track …" at bounding box center [664, 398] width 954 height 180
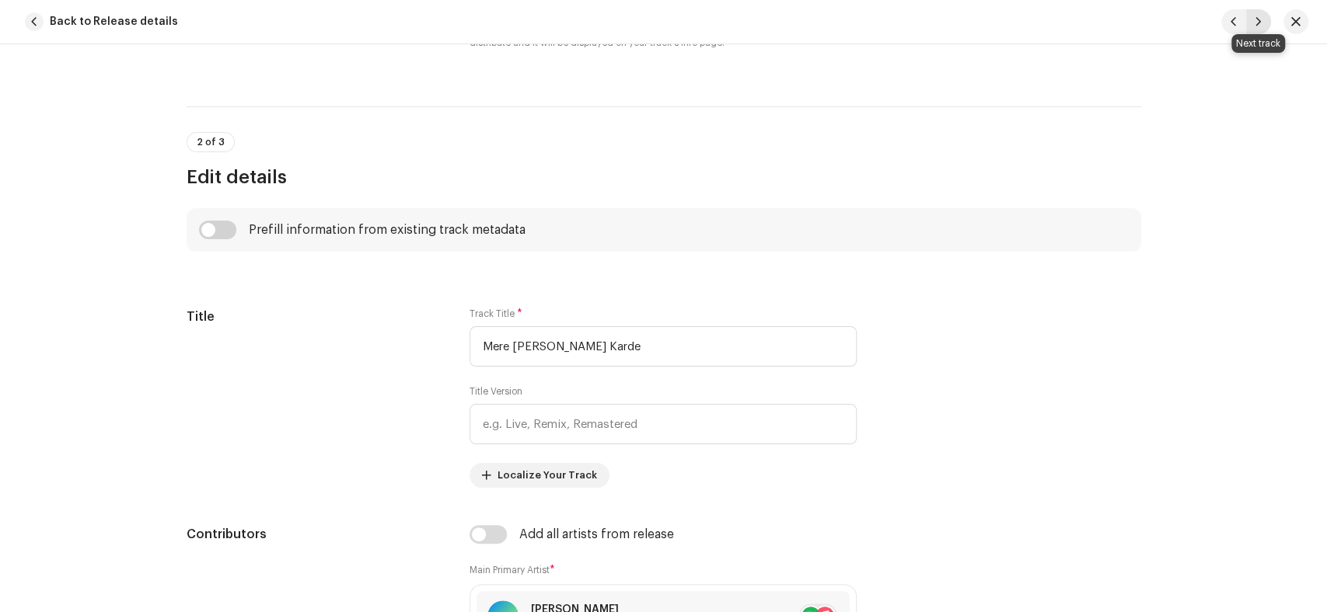
click at [1253, 19] on span "button" at bounding box center [1257, 22] width 9 height 12
type input "QZWDW2578020"
type input "Mujhe [PERSON_NAME]"
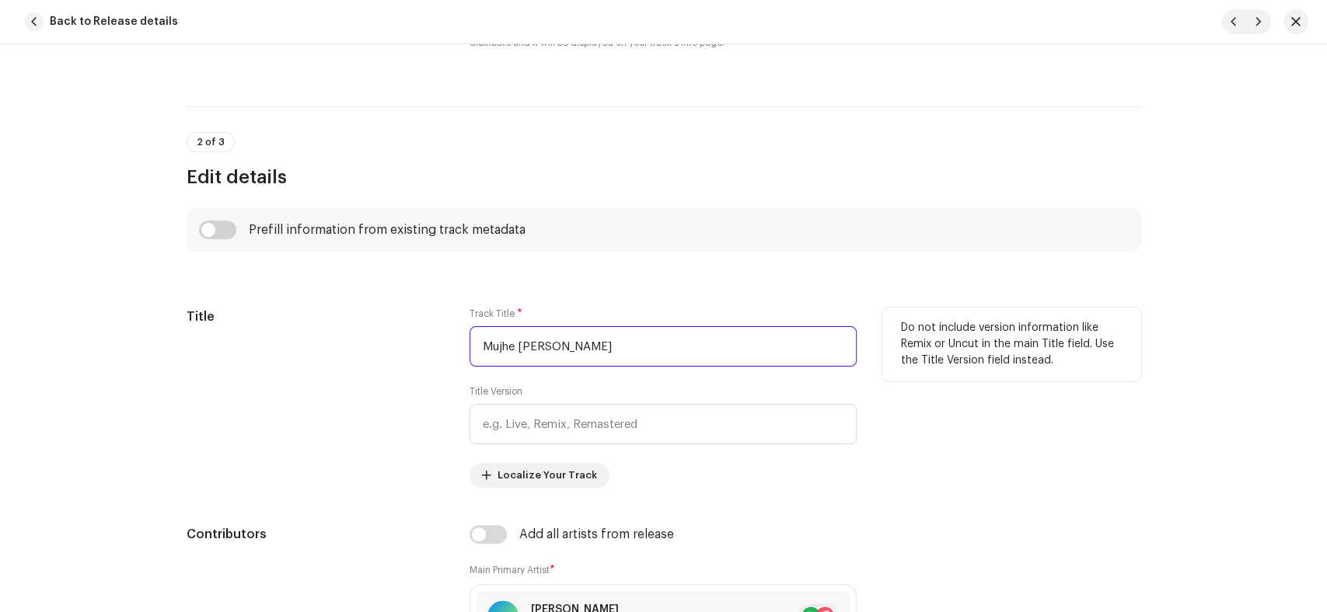
drag, startPoint x: 608, startPoint y: 350, endPoint x: 282, endPoint y: 356, distance: 325.7
click at [282, 356] on div "Title Track Title * Mujhe Taiba Bulalo Title Version Localize Your Track Do not…" at bounding box center [664, 398] width 954 height 180
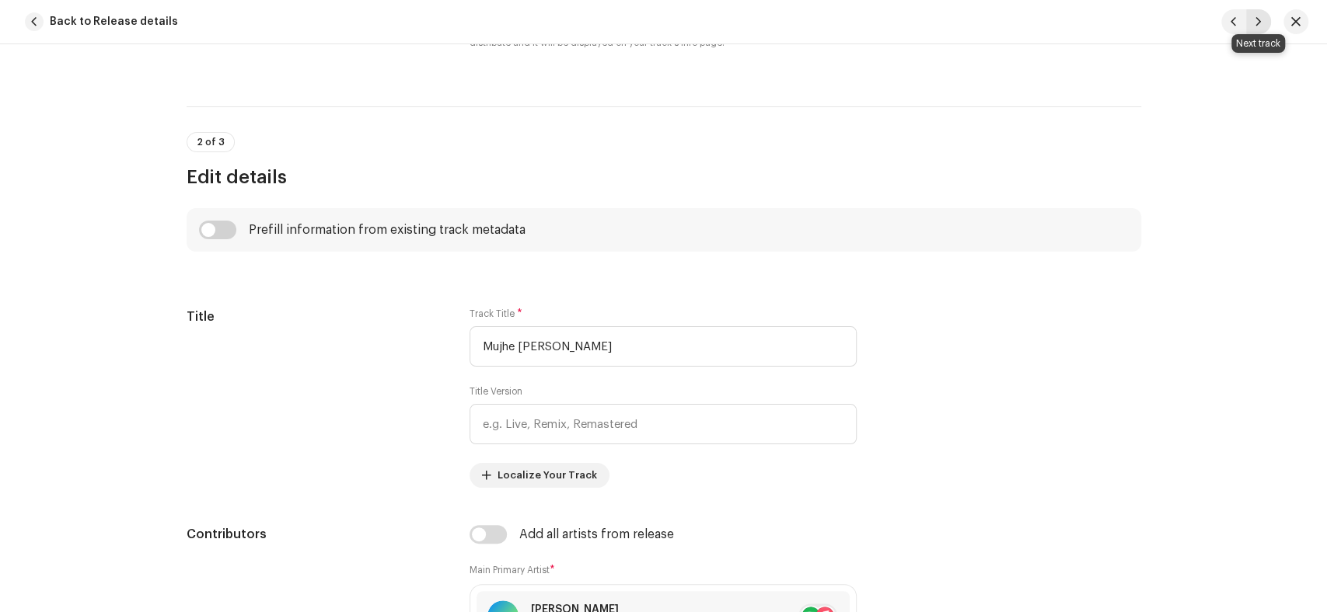
click at [1264, 26] on button "button" at bounding box center [1258, 21] width 25 height 25
type input "QZWDW2578021"
type input "Tera Naam Khuwaja"
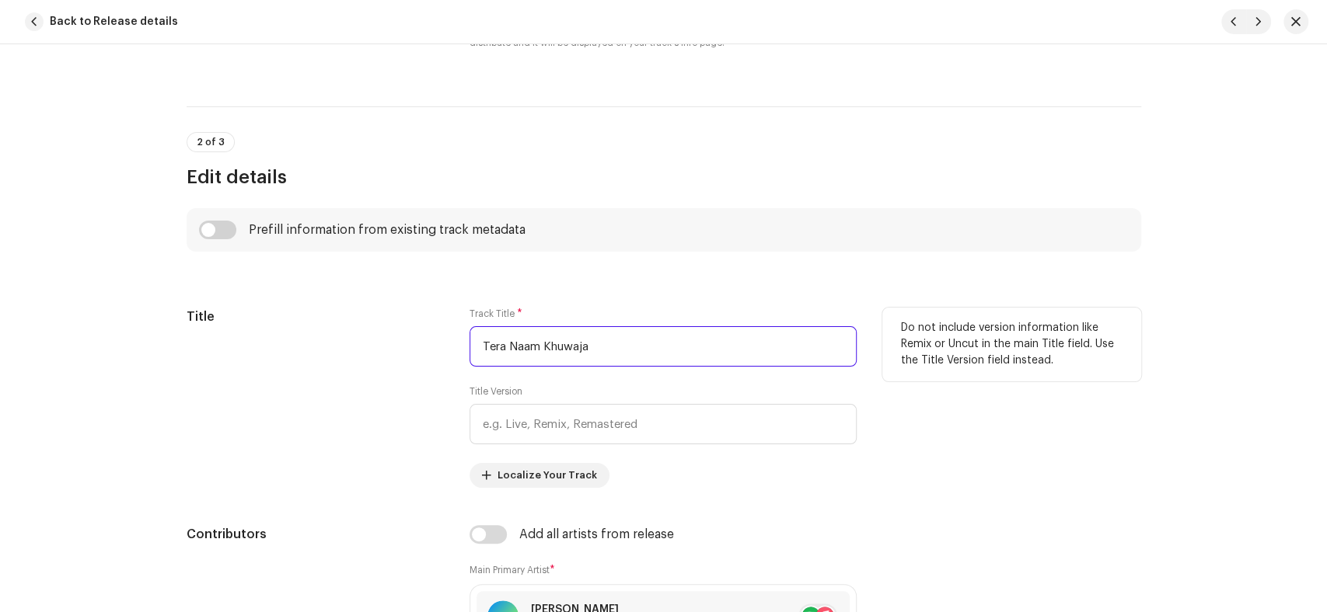
drag, startPoint x: 629, startPoint y: 336, endPoint x: 350, endPoint y: 342, distance: 278.3
click at [350, 342] on div "Title Track Title * Tera Naam Khuwaja Title Version Localize Your Track Do not …" at bounding box center [664, 398] width 954 height 180
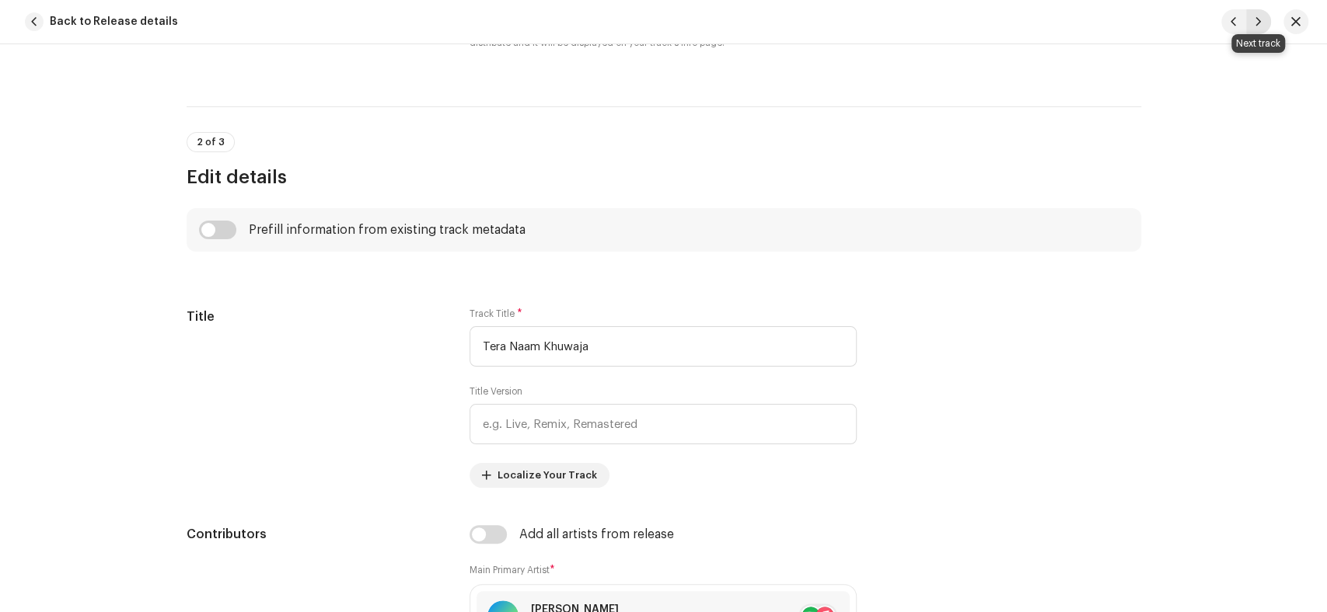
click at [1262, 26] on button "button" at bounding box center [1258, 21] width 25 height 25
type input "QZWDW2578022"
type input "[PERSON_NAME]"
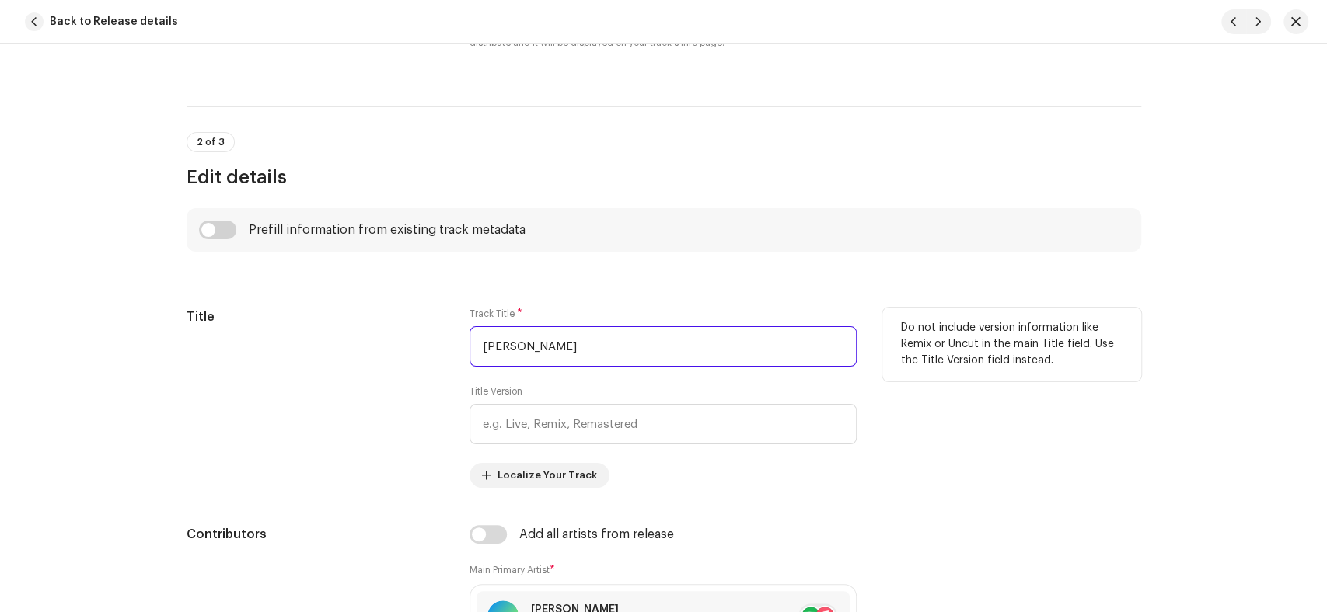
drag, startPoint x: 603, startPoint y: 353, endPoint x: 384, endPoint y: 362, distance: 219.3
click at [384, 362] on div "Title Track Title * [PERSON_NAME] Title Version Localize Your Track Do not incl…" at bounding box center [664, 398] width 954 height 180
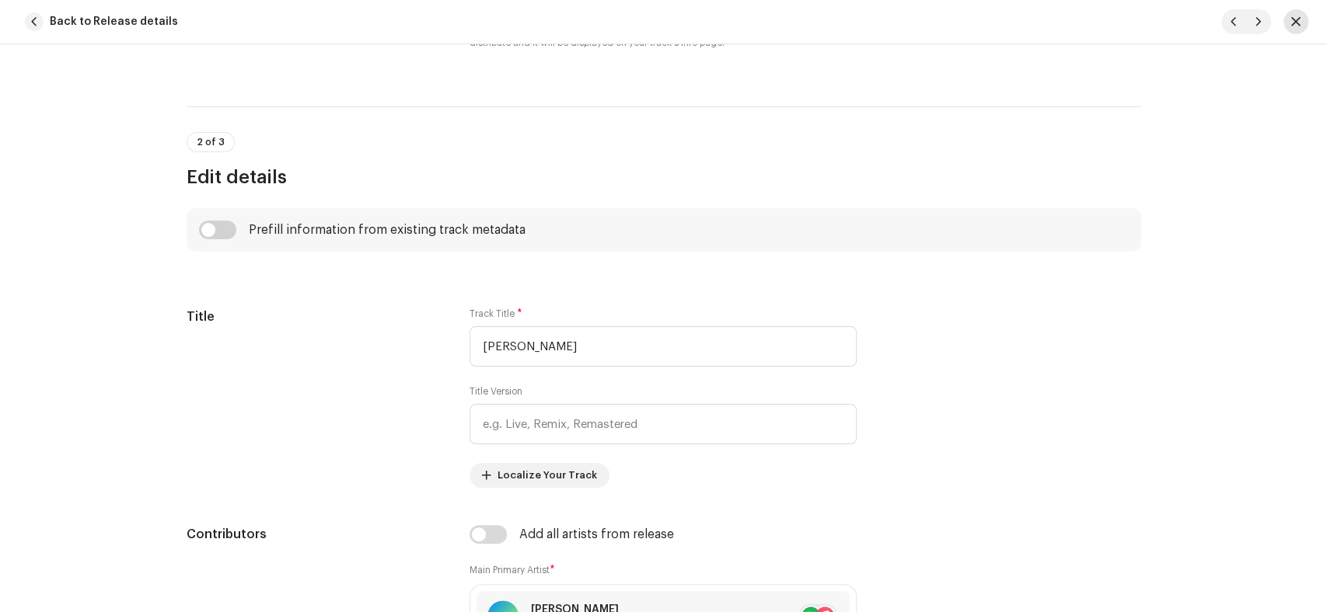
click at [1302, 15] on button "button" at bounding box center [1295, 21] width 25 height 25
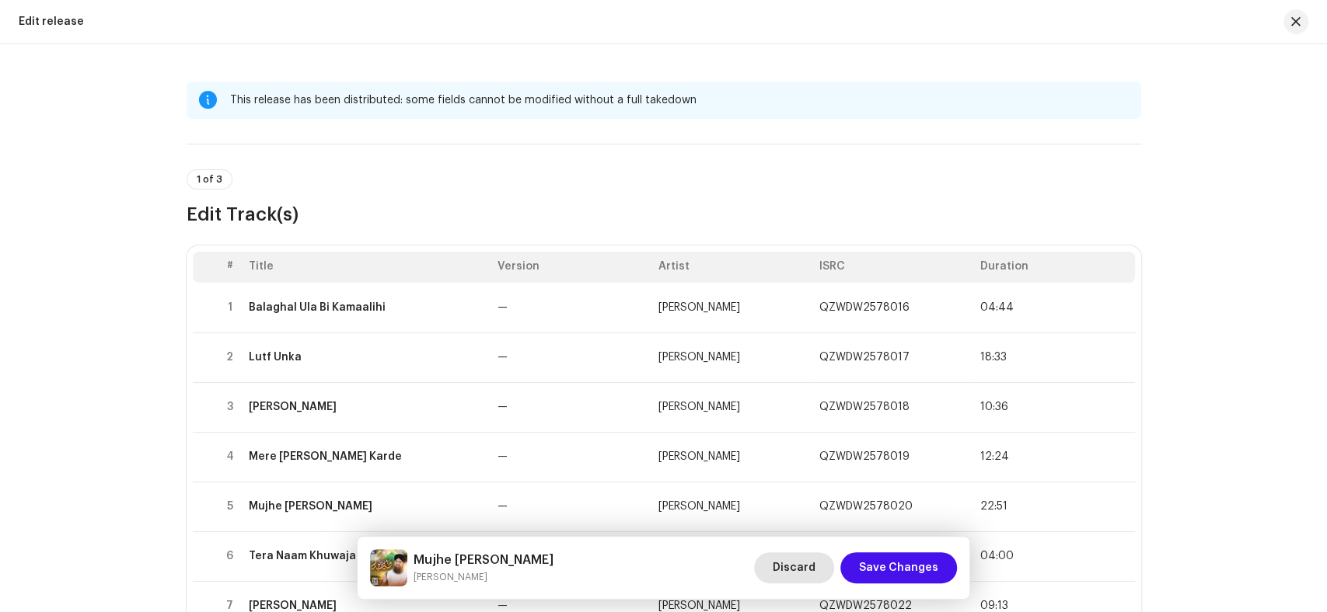
click at [800, 570] on span "Discard" at bounding box center [793, 568] width 43 height 31
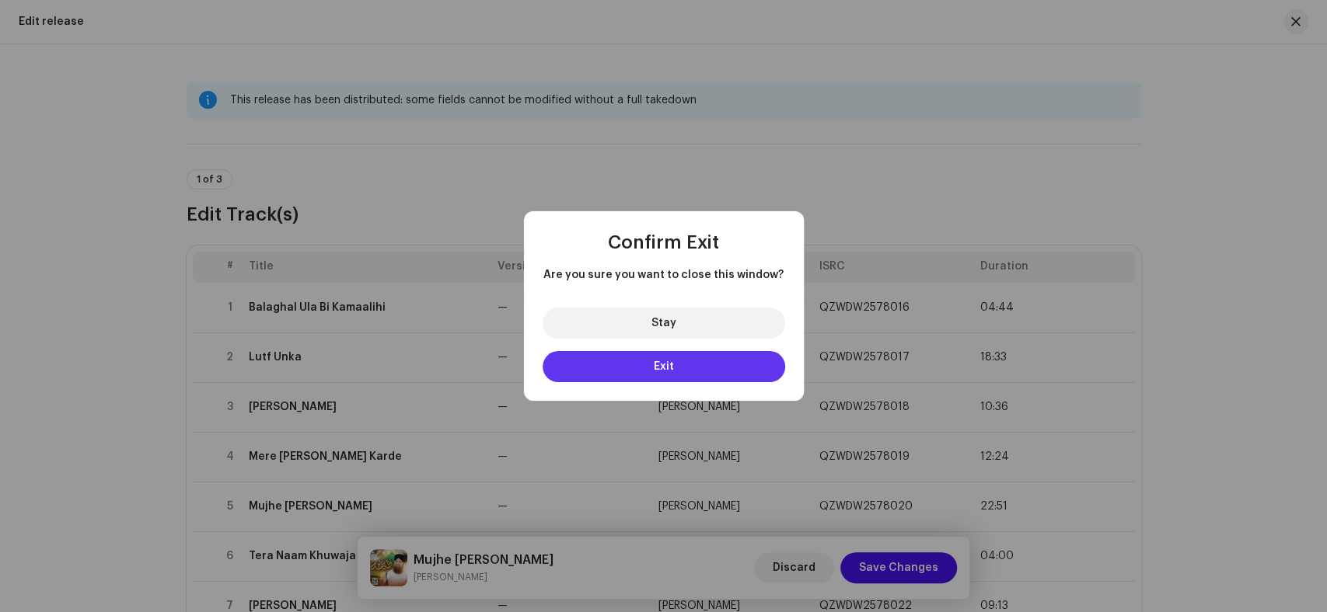
click at [629, 365] on button "Exit" at bounding box center [663, 366] width 242 height 31
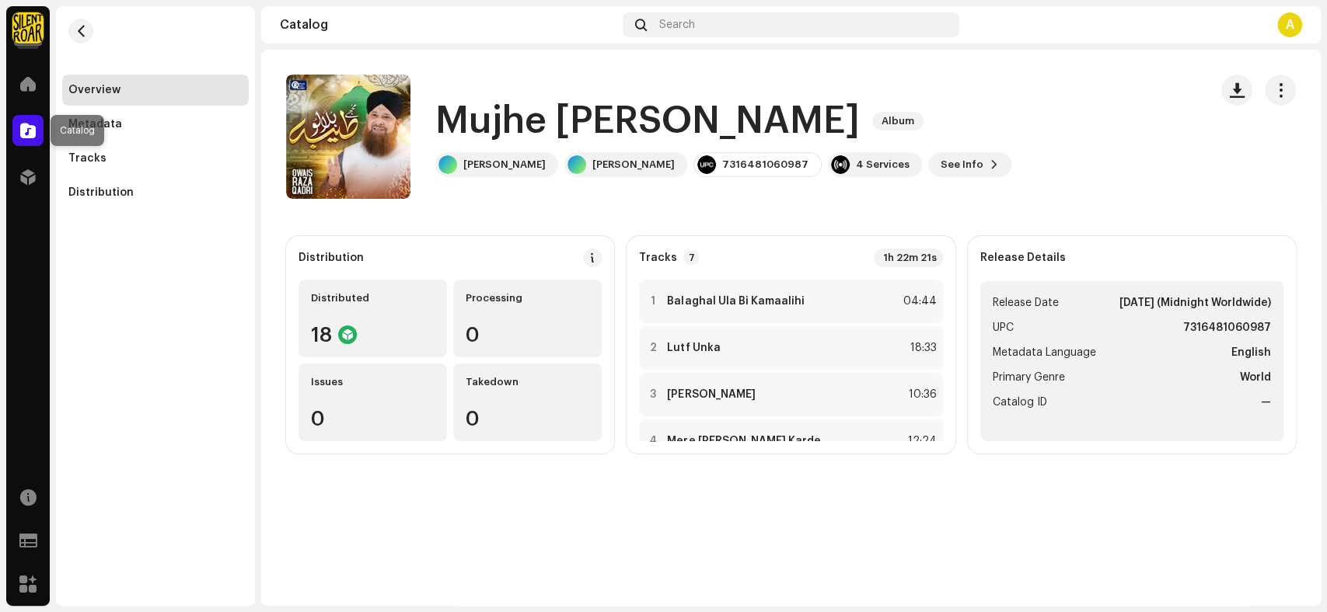
click at [24, 130] on span at bounding box center [28, 130] width 16 height 12
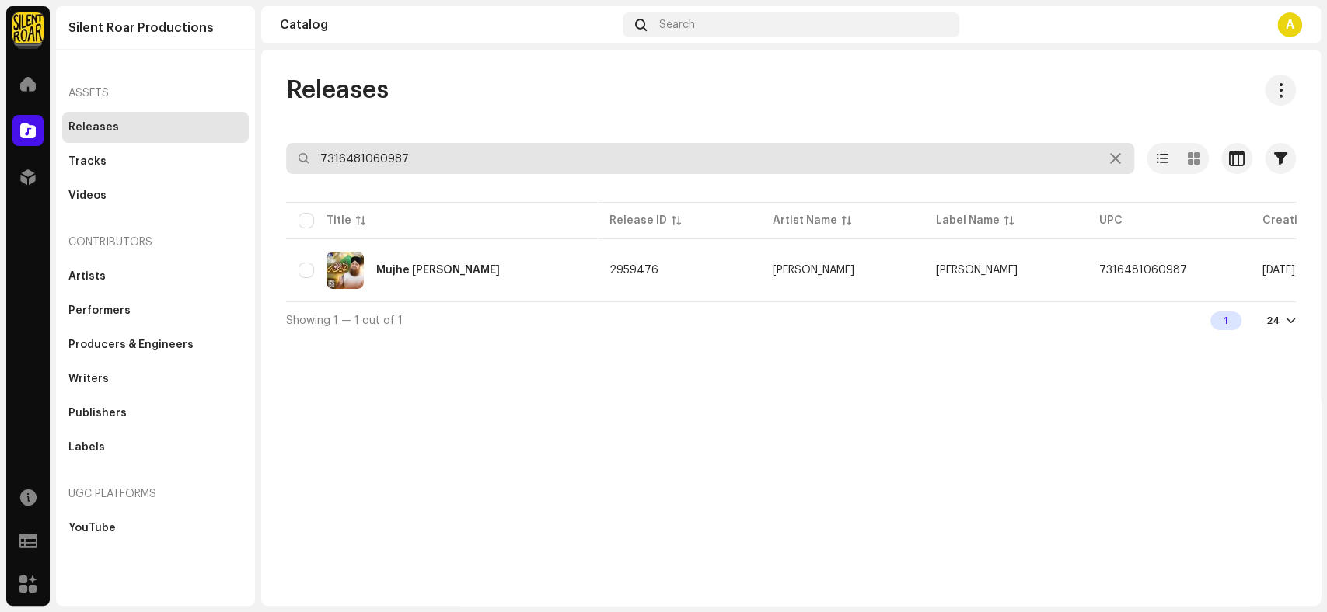
drag, startPoint x: 438, startPoint y: 157, endPoint x: 309, endPoint y: 158, distance: 129.0
click at [309, 158] on input "7316481060987" at bounding box center [710, 158] width 848 height 31
paste input "0789209"
type input "7316480789209"
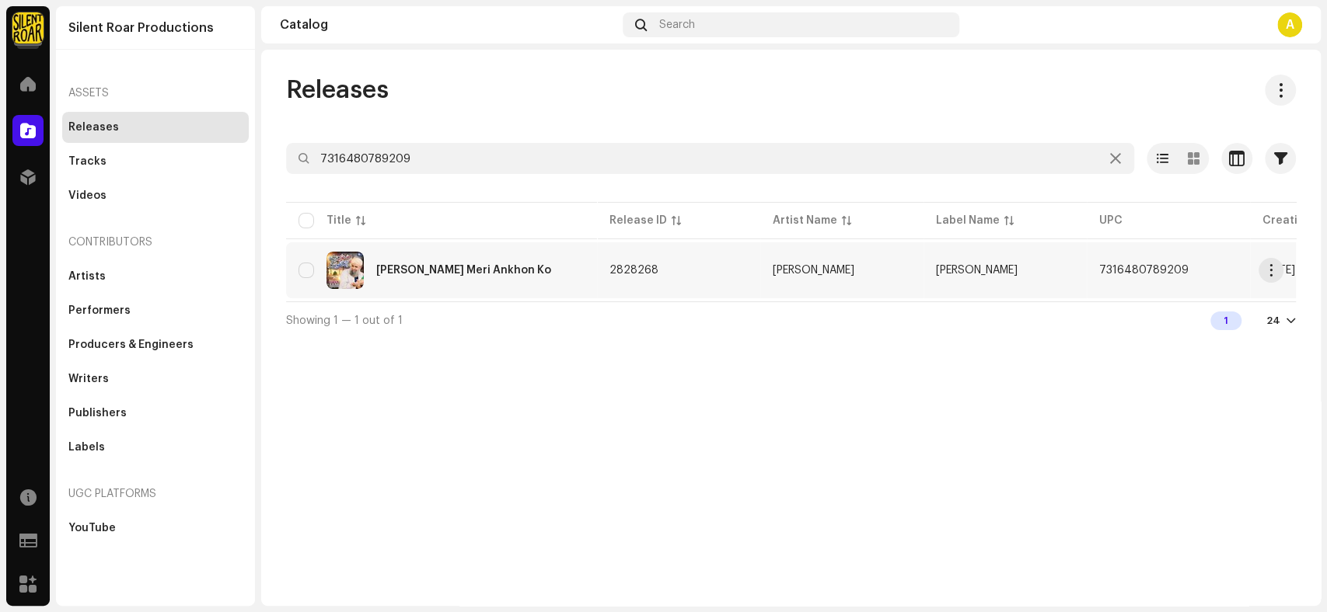
click at [398, 269] on div "[PERSON_NAME] Meri Ankhon Ko" at bounding box center [463, 270] width 175 height 11
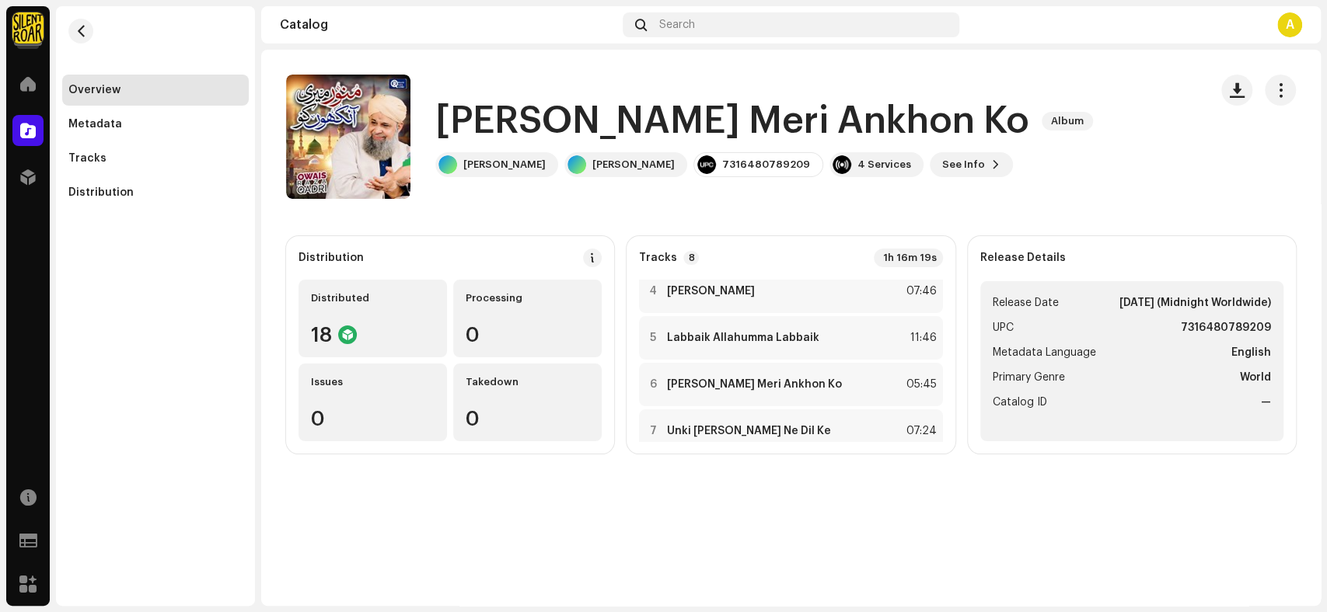
scroll to position [138, 0]
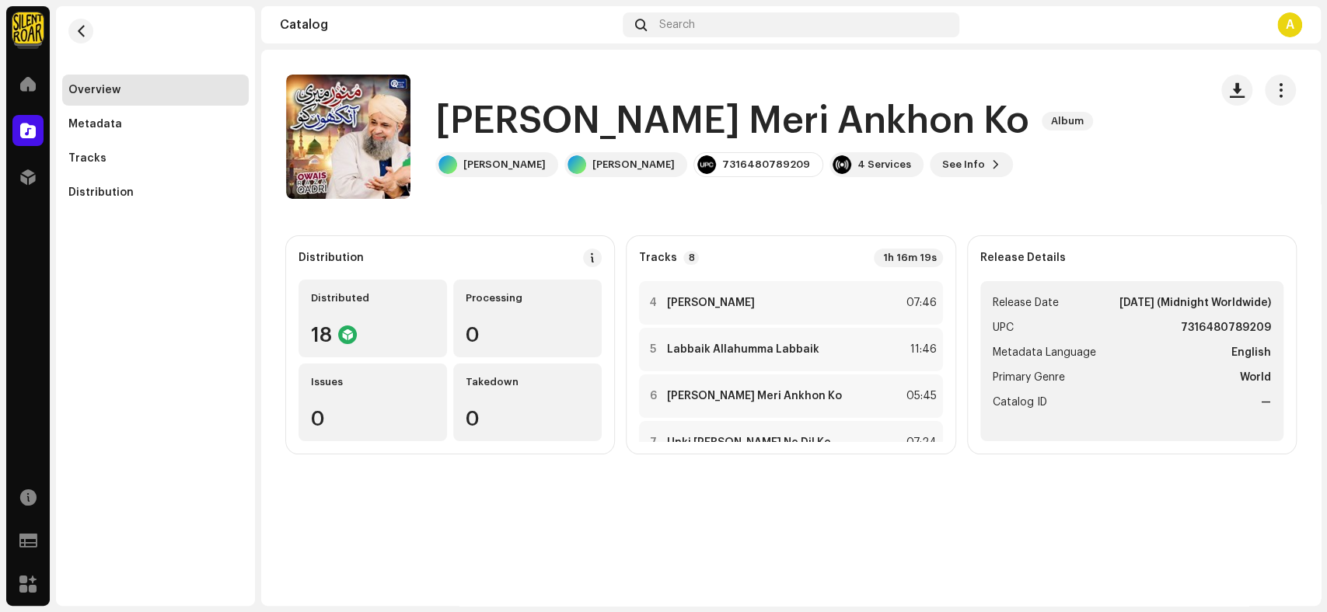
click at [912, 122] on h1 "[PERSON_NAME] Meri Ankhon Ko" at bounding box center [732, 121] width 594 height 50
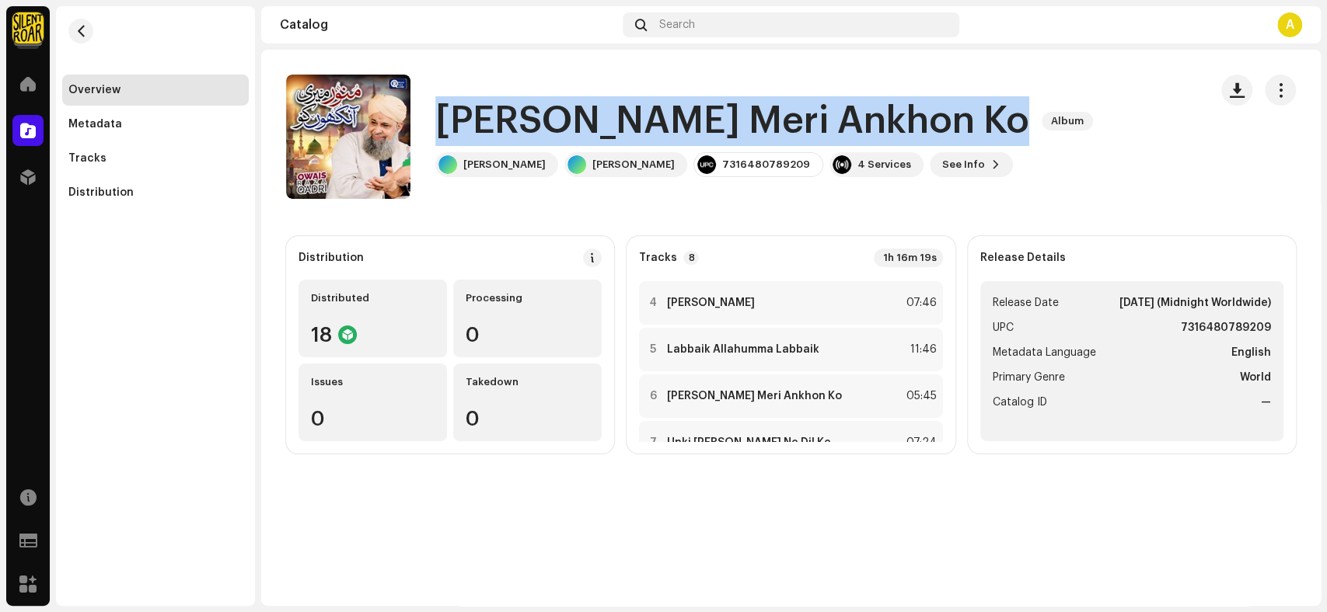
click at [912, 122] on h1 "[PERSON_NAME] Meri Ankhon Ko" at bounding box center [732, 121] width 594 height 50
copy div "[PERSON_NAME] Meri Ankhon Ko Album"
click at [970, 157] on span "See Info" at bounding box center [963, 164] width 43 height 31
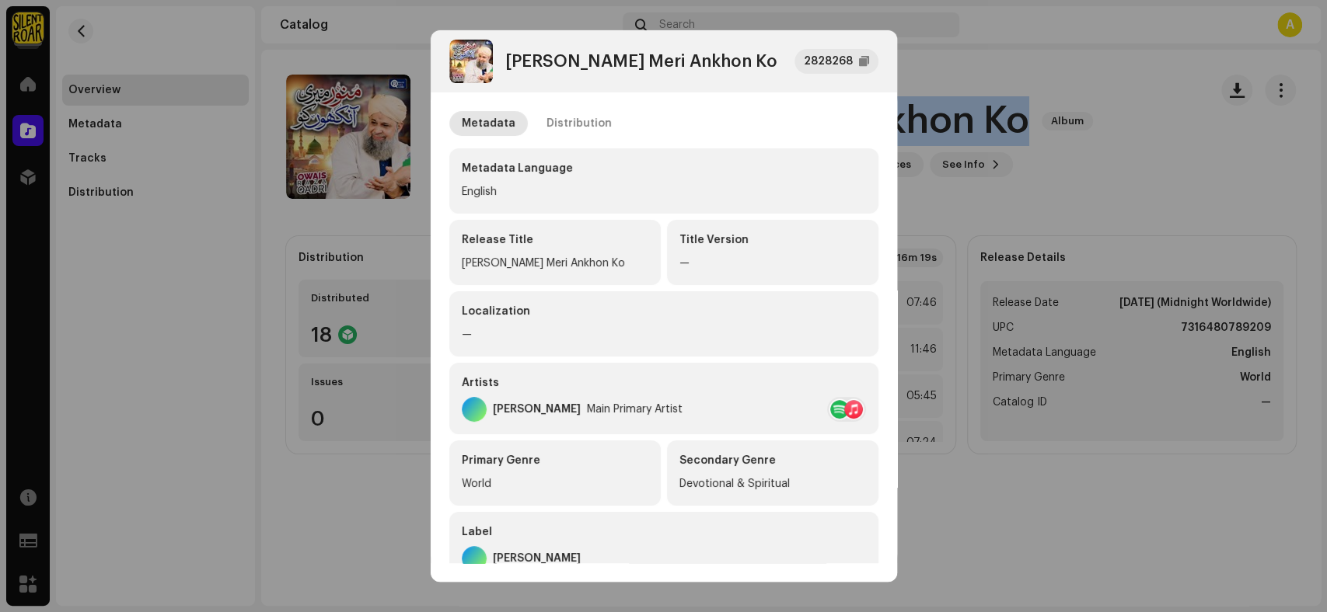
scroll to position [266, 0]
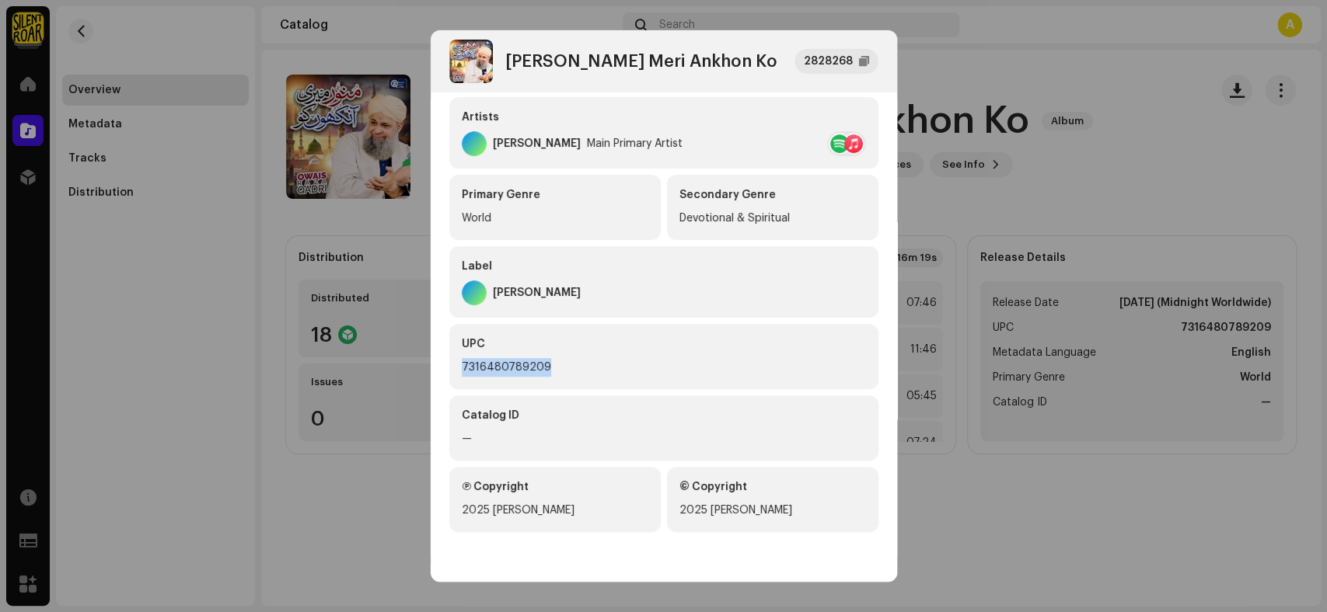
drag, startPoint x: 575, startPoint y: 364, endPoint x: 382, endPoint y: 364, distance: 192.7
click at [382, 364] on div "[PERSON_NAME] Meri Ankhon Ko 2828268 Metadata Distribution Metadata Language En…" at bounding box center [663, 306] width 1327 height 612
copy div "7316480789209"
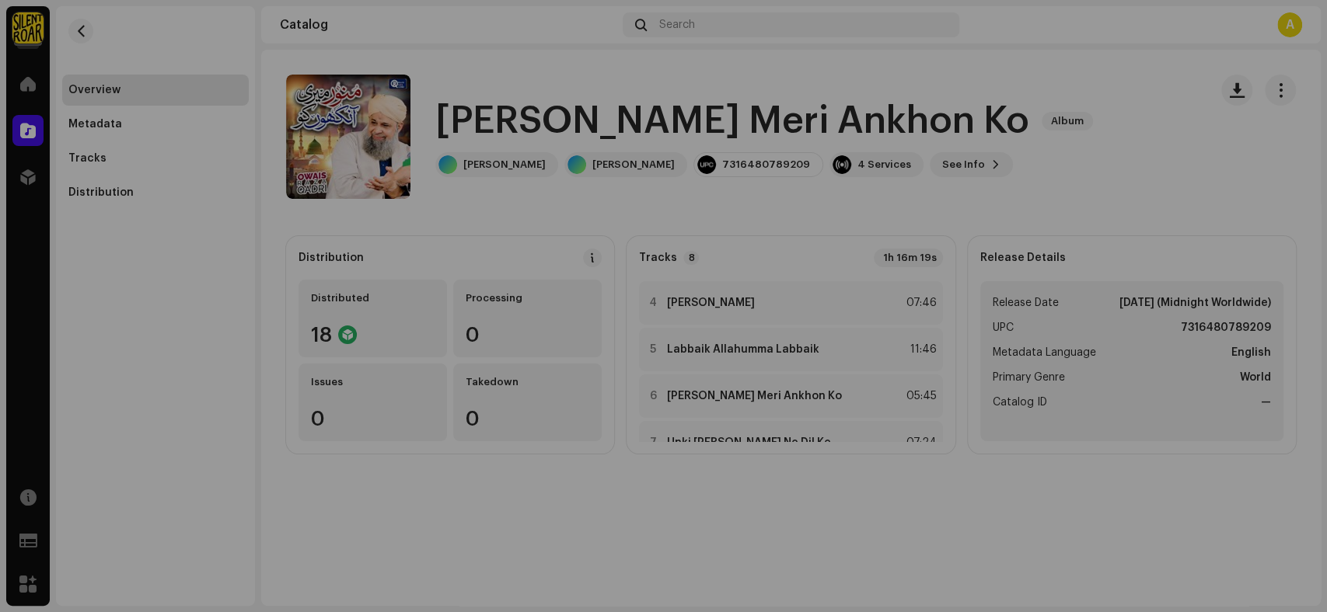
click at [303, 482] on div "[PERSON_NAME] Meri Ankhon Ko 2828268 Metadata Distribution Metadata Language En…" at bounding box center [663, 306] width 1327 height 612
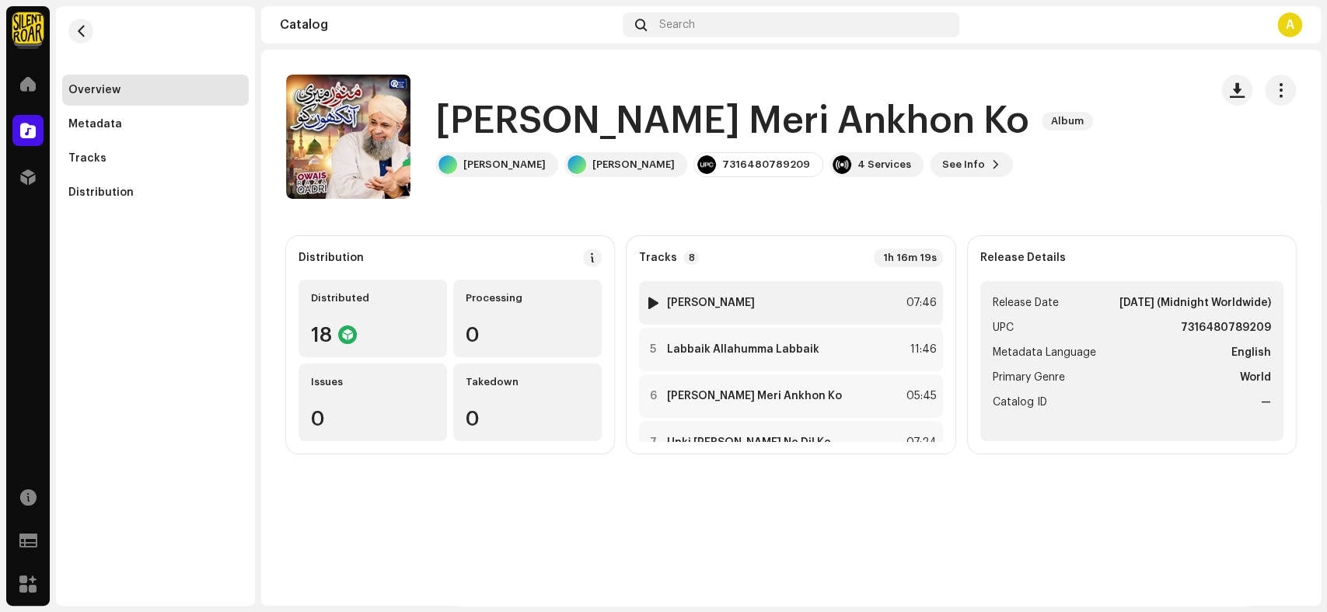
click at [704, 302] on strong "[PERSON_NAME]" at bounding box center [711, 303] width 88 height 12
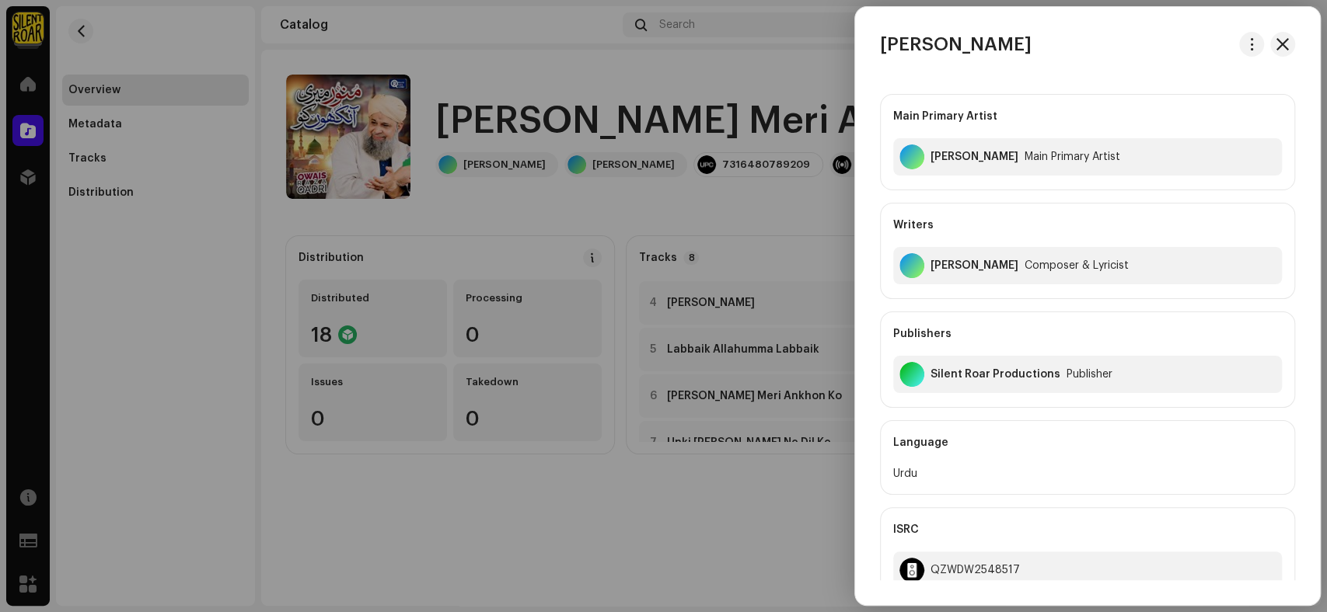
click at [721, 504] on div at bounding box center [663, 306] width 1327 height 612
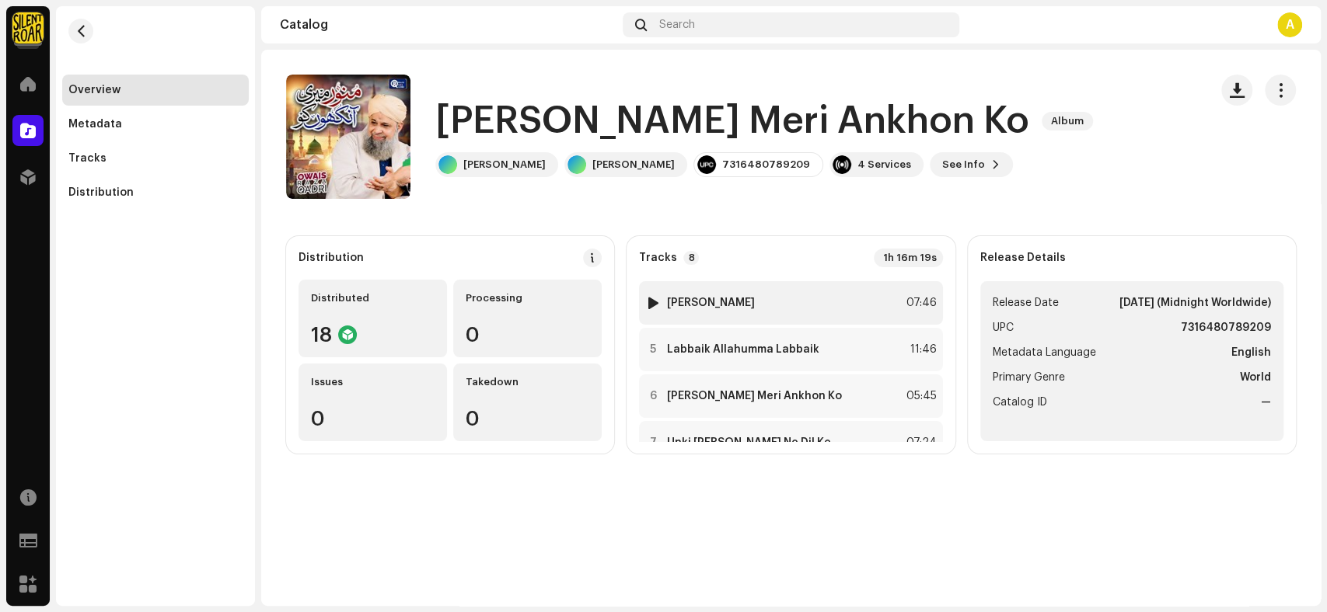
scroll to position [221, 0]
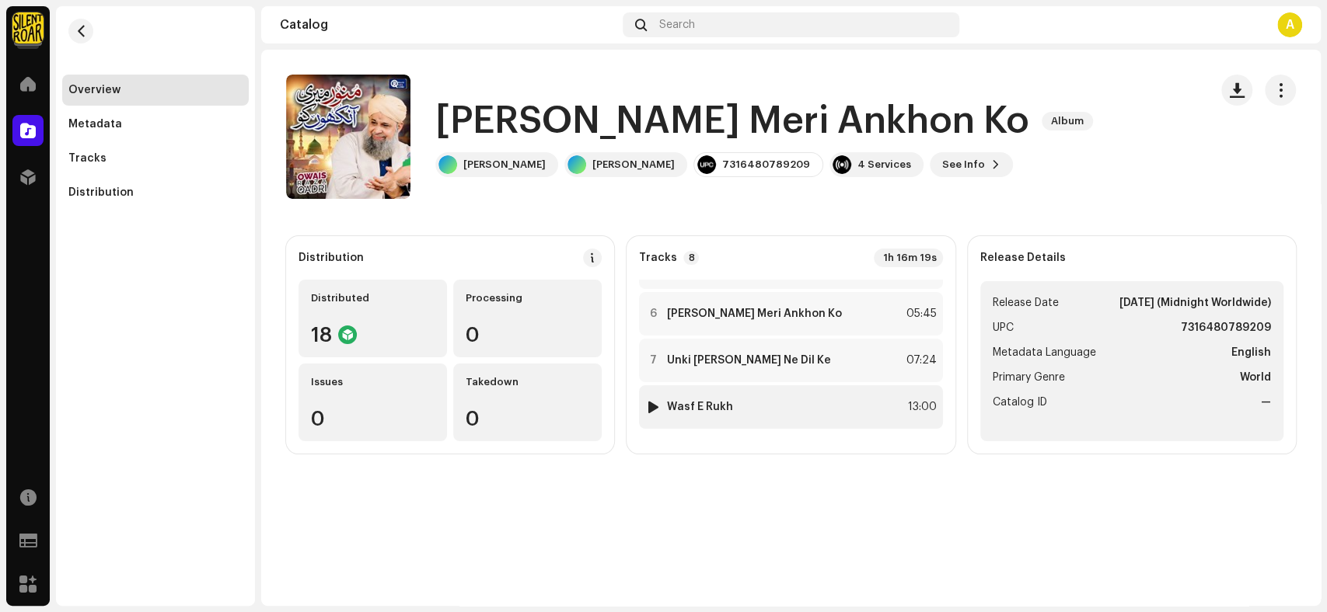
click at [789, 406] on div "8 Wasf E Rukh 13:00" at bounding box center [790, 407] width 303 height 44
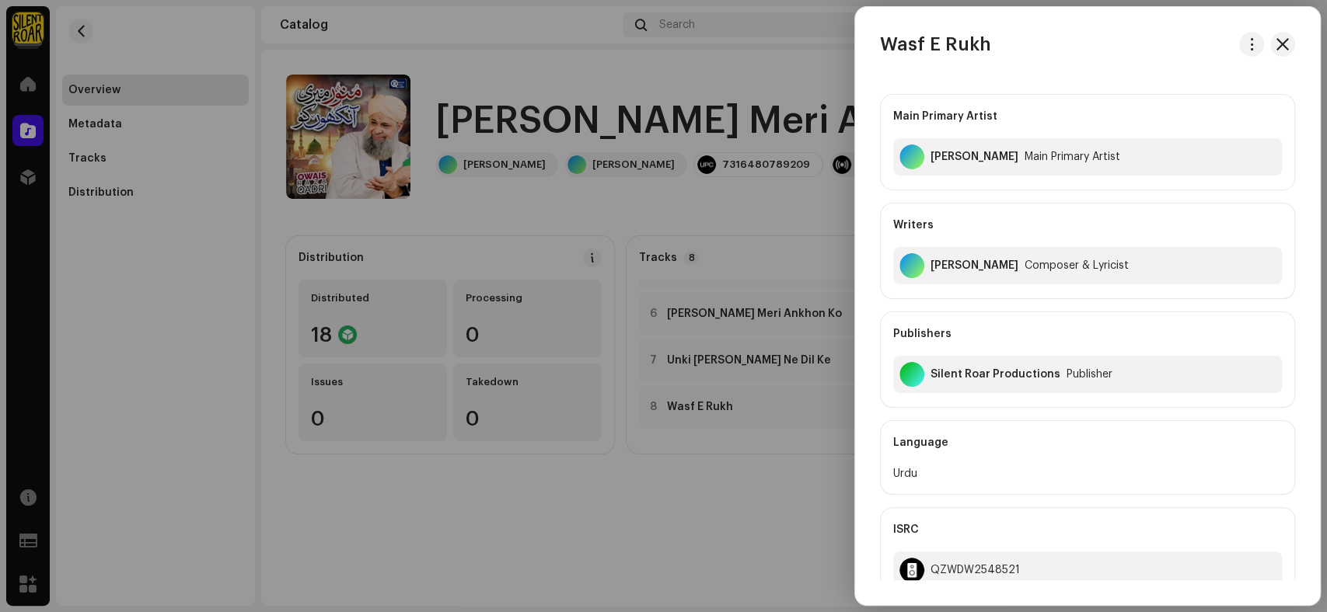
click at [633, 530] on div at bounding box center [663, 306] width 1327 height 612
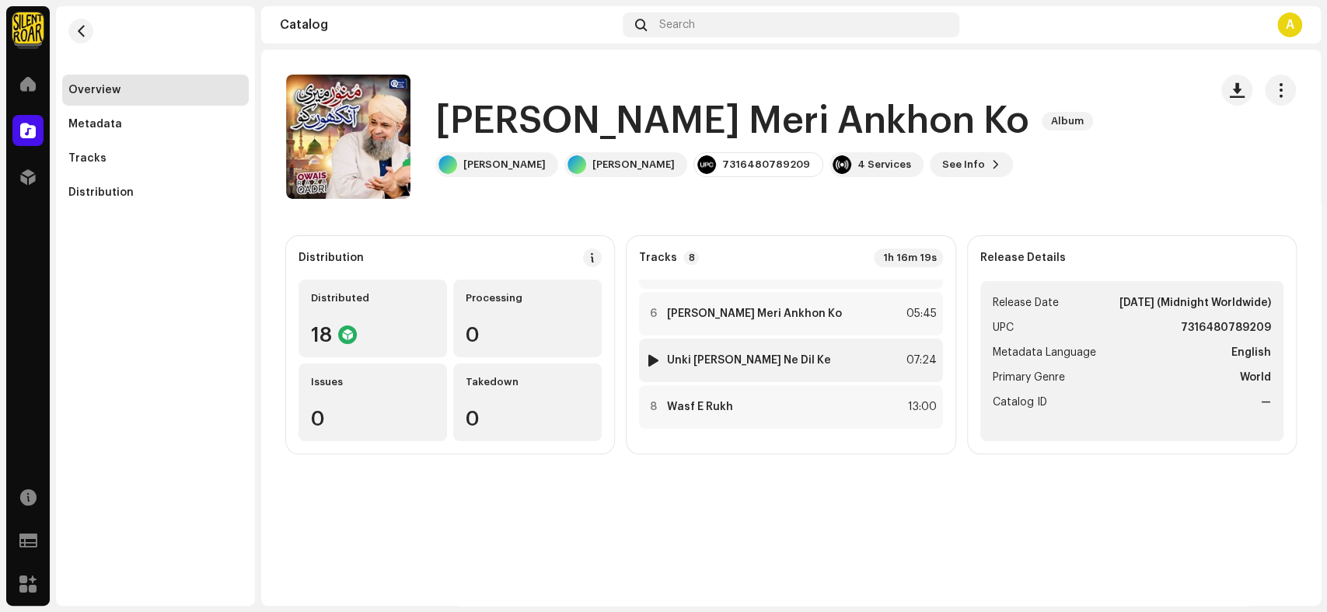
click at [716, 365] on strong "Unki [PERSON_NAME] Ne Dil Ke" at bounding box center [749, 360] width 164 height 12
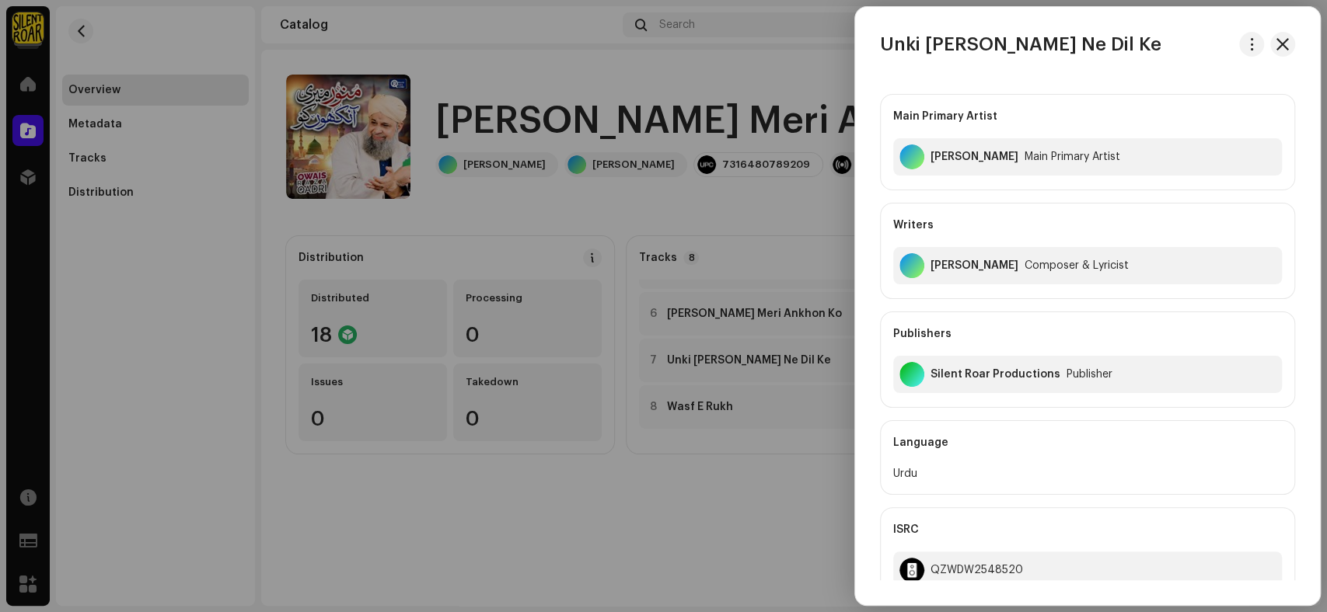
click at [612, 504] on div at bounding box center [663, 306] width 1327 height 612
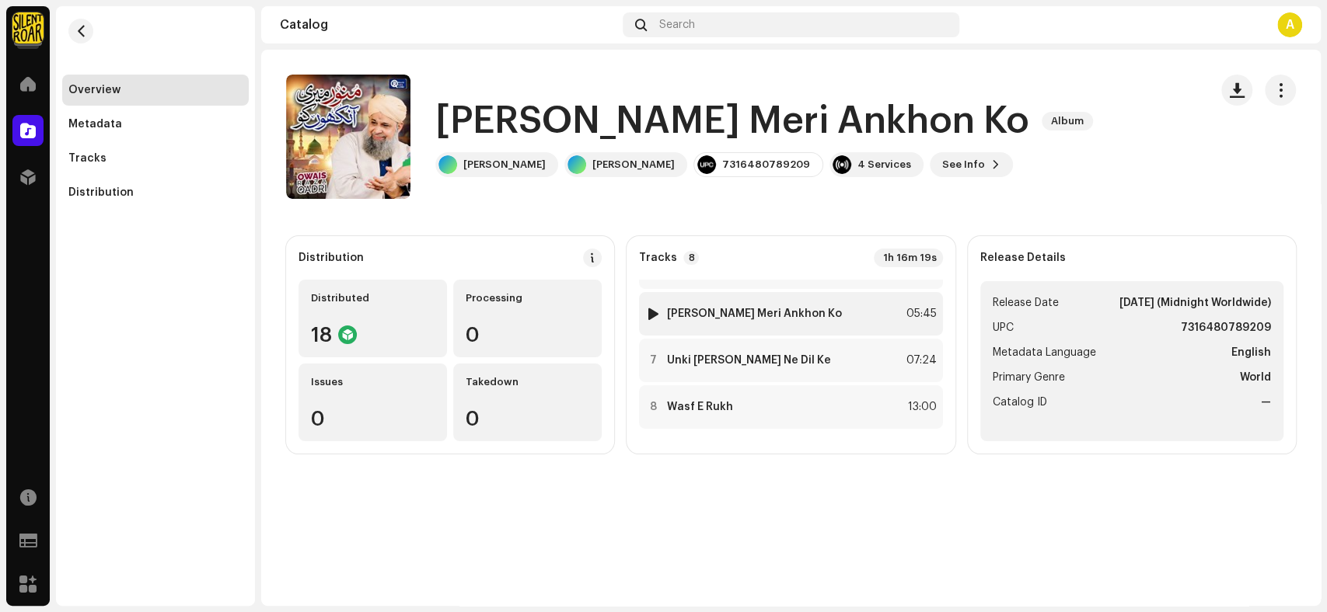
click at [743, 319] on div "6 [PERSON_NAME] Meri Ankhon Ko" at bounding box center [743, 314] width 197 height 16
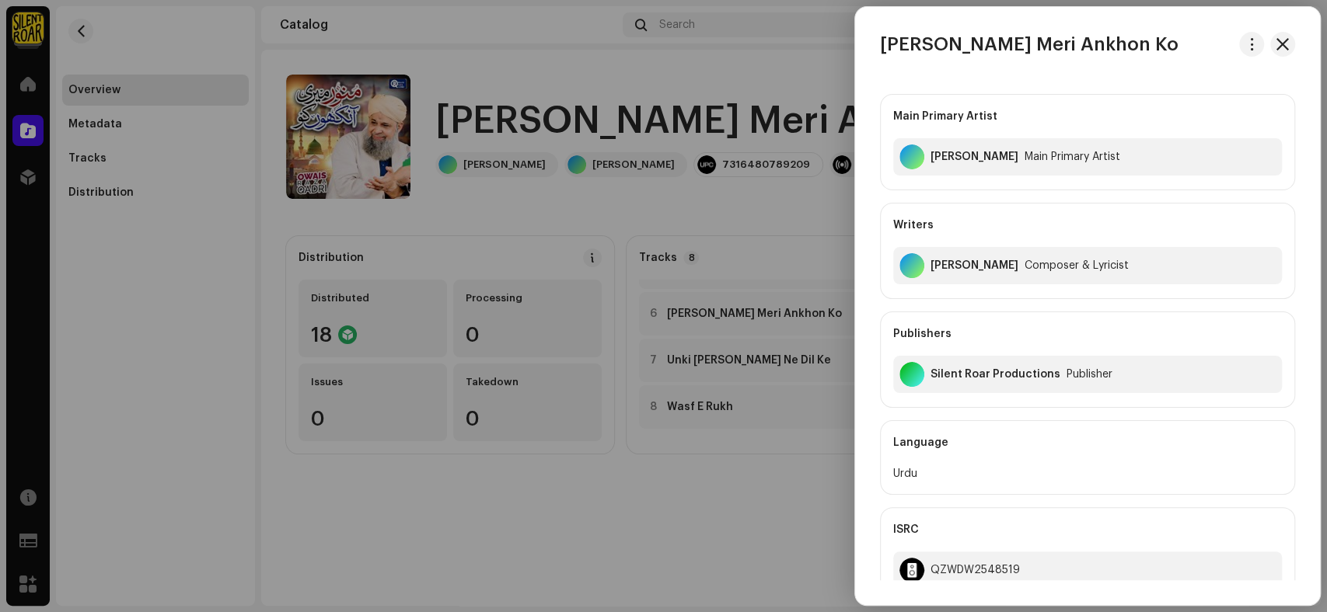
click at [628, 498] on div at bounding box center [663, 306] width 1327 height 612
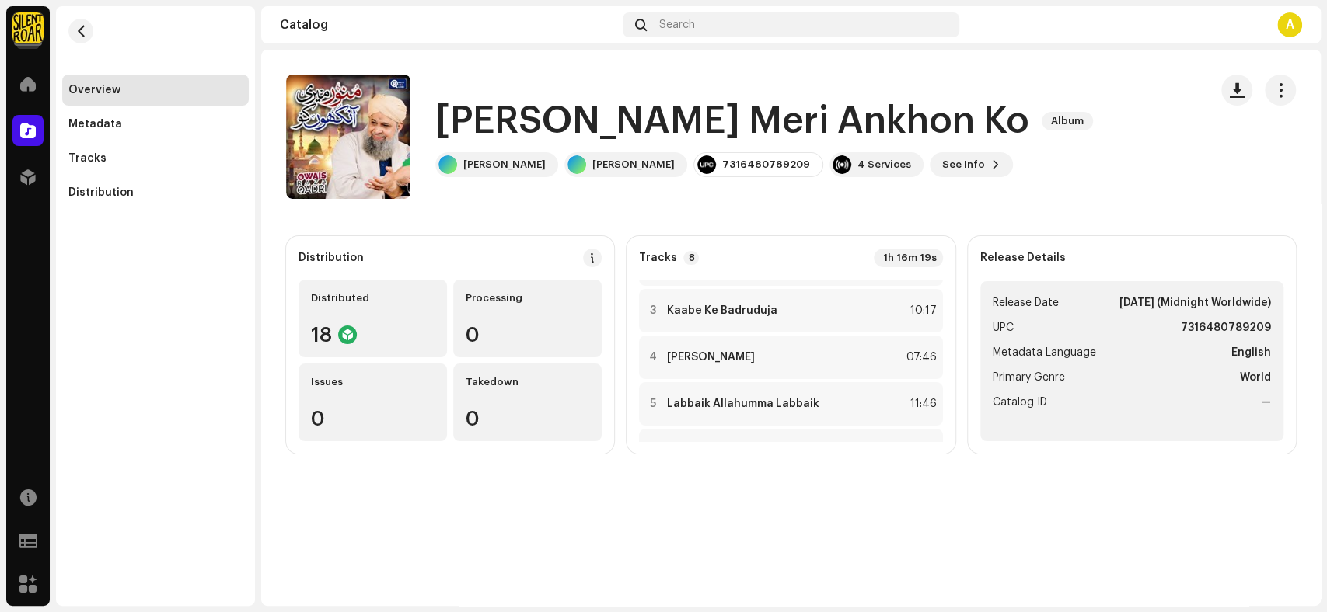
scroll to position [48, 0]
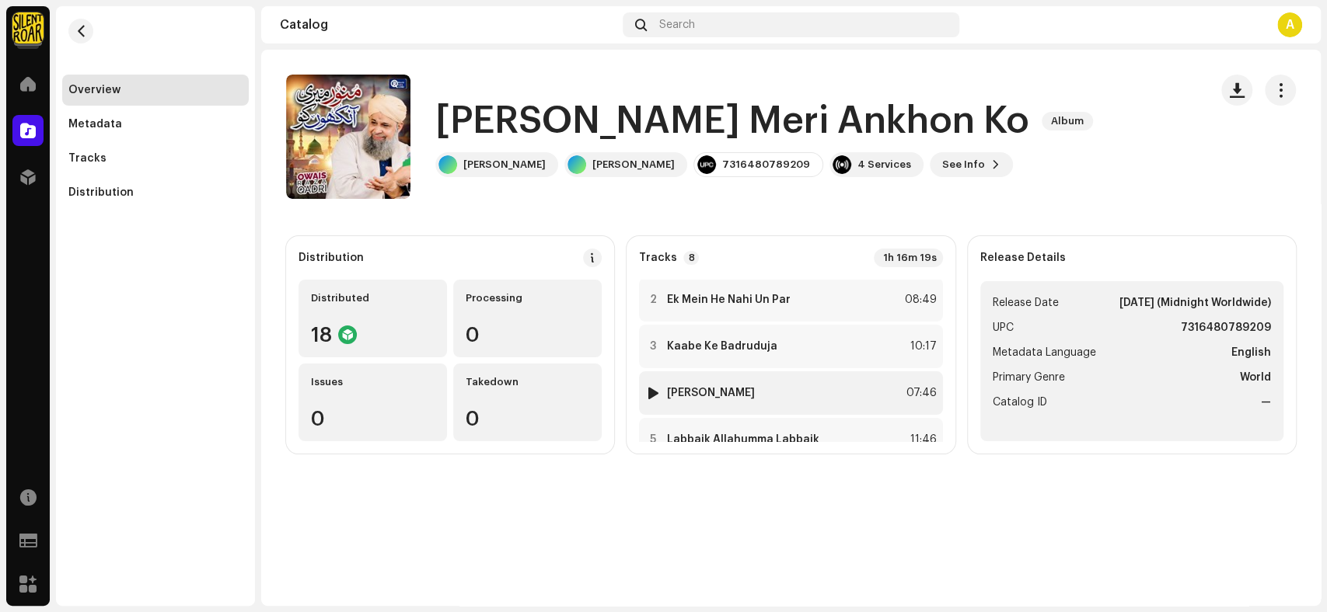
click at [729, 381] on div "4 Kaabe Ki Ronaq 07:46" at bounding box center [790, 393] width 303 height 44
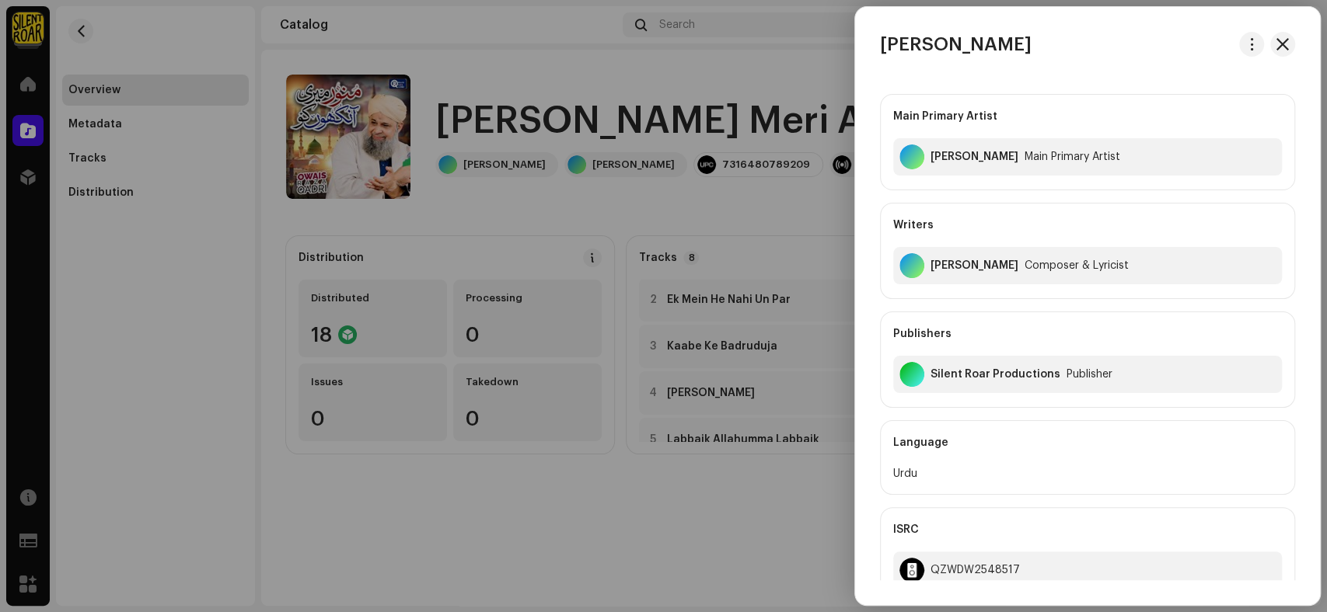
click at [634, 509] on div at bounding box center [663, 306] width 1327 height 612
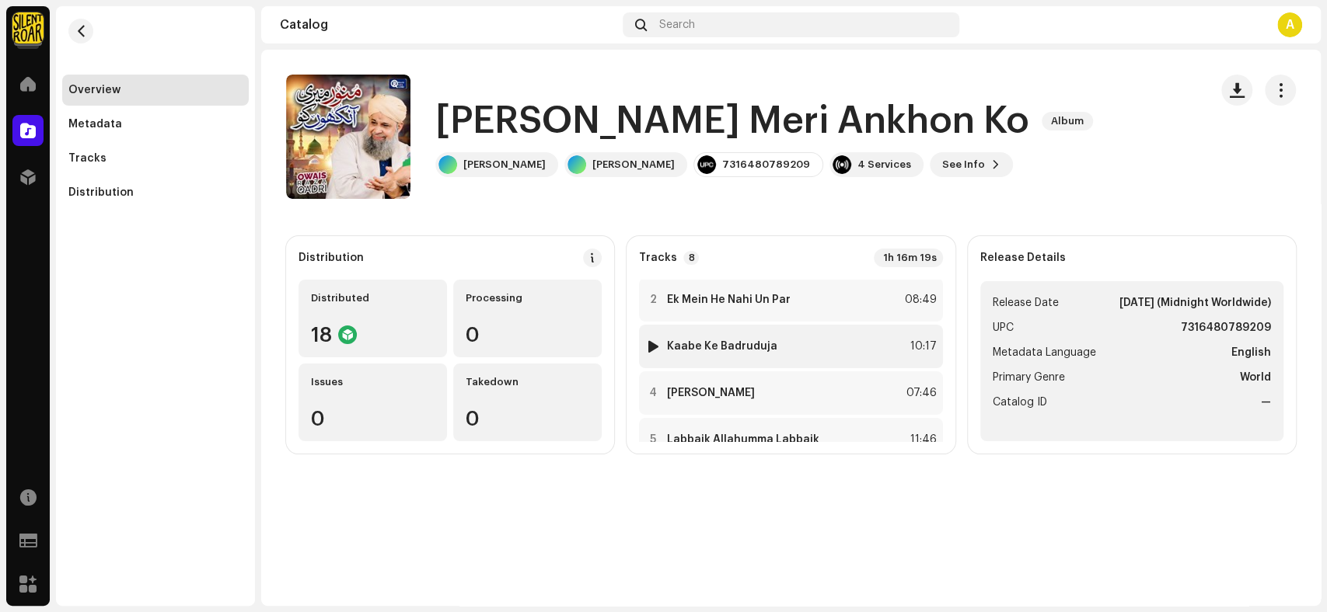
click at [734, 344] on strong "Kaabe Ke Badruduja" at bounding box center [722, 346] width 110 height 12
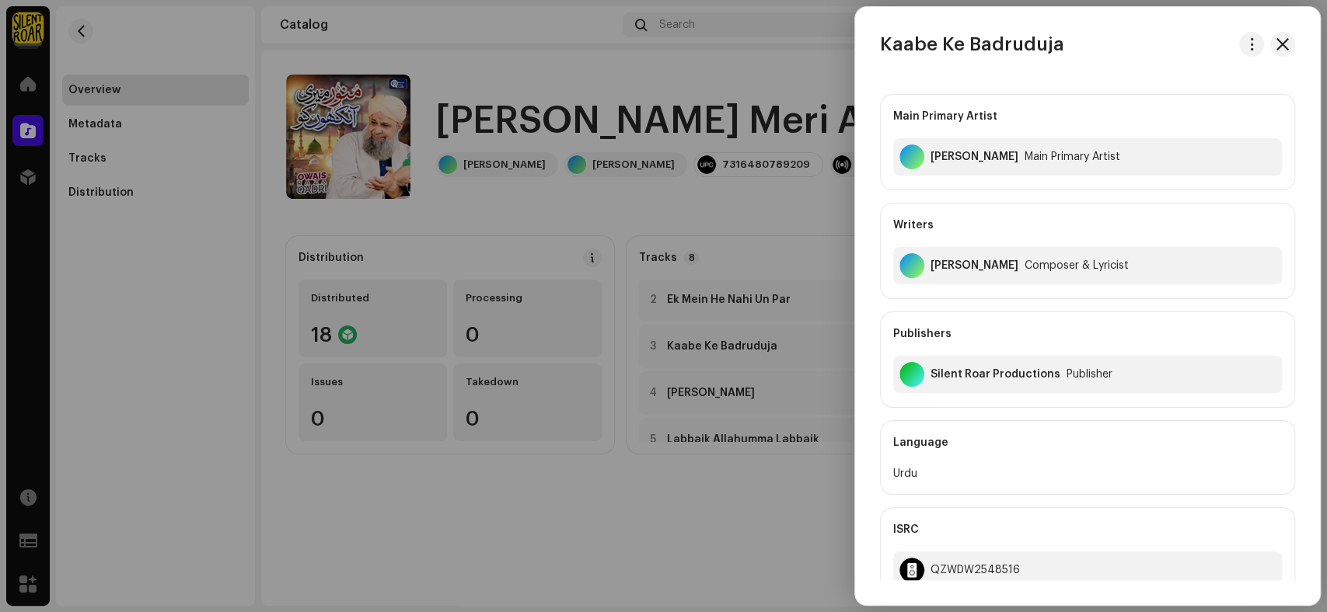
click at [659, 475] on div at bounding box center [663, 306] width 1327 height 612
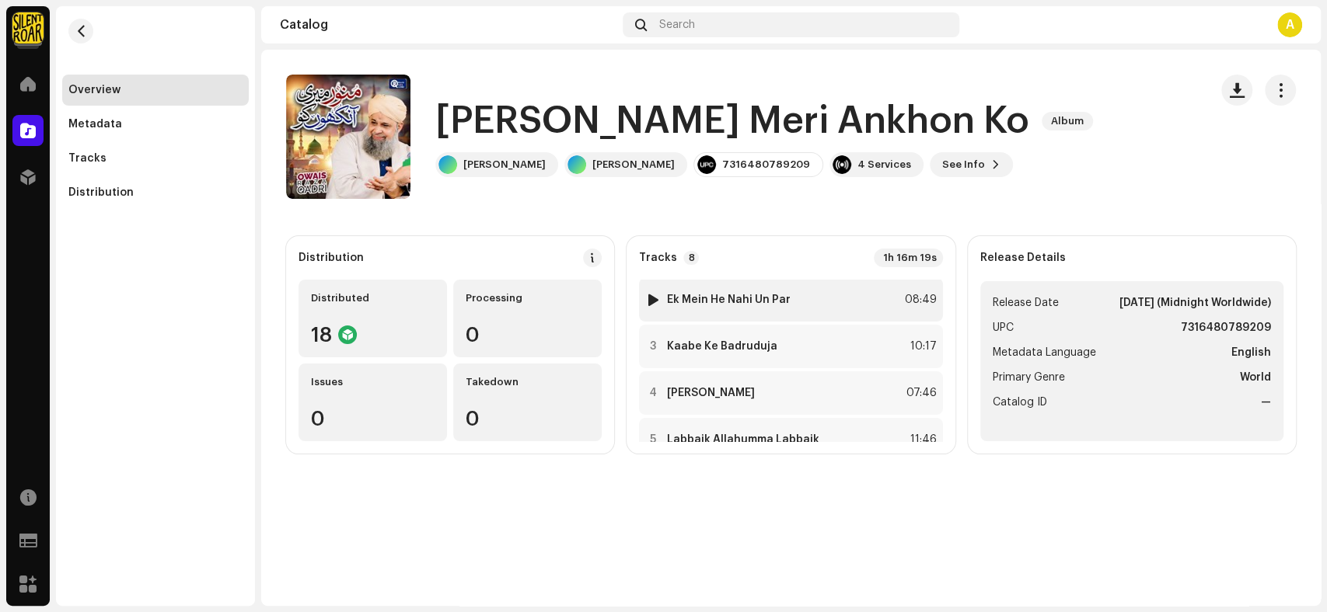
click at [745, 307] on div "2 Ek Mein He Nahi Un Par 08:49" at bounding box center [790, 300] width 303 height 44
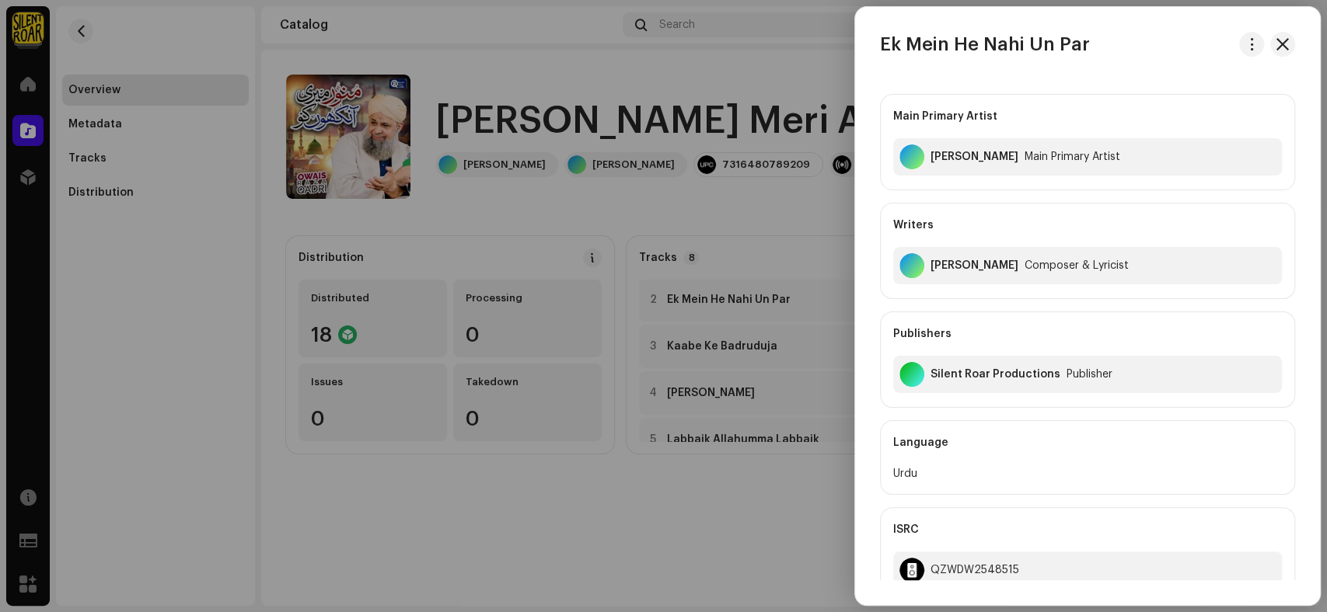
click at [645, 549] on div at bounding box center [663, 306] width 1327 height 612
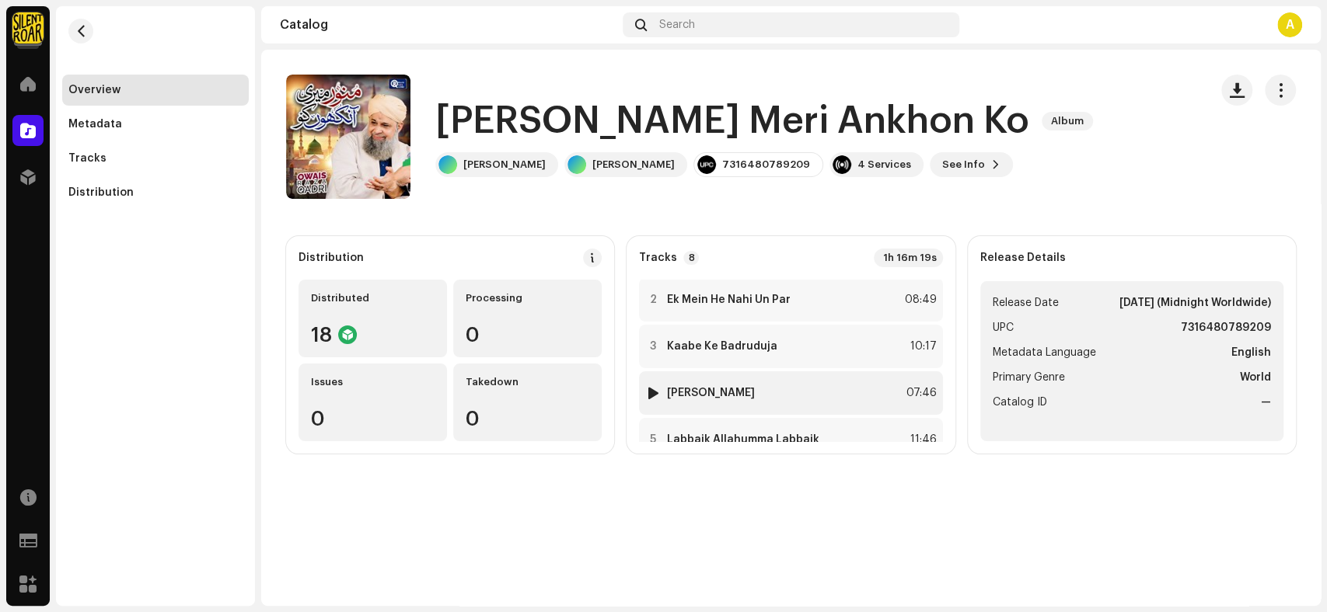
scroll to position [0, 0]
click at [722, 312] on div "1 Bul Hawas Sun 11:32" at bounding box center [790, 302] width 303 height 44
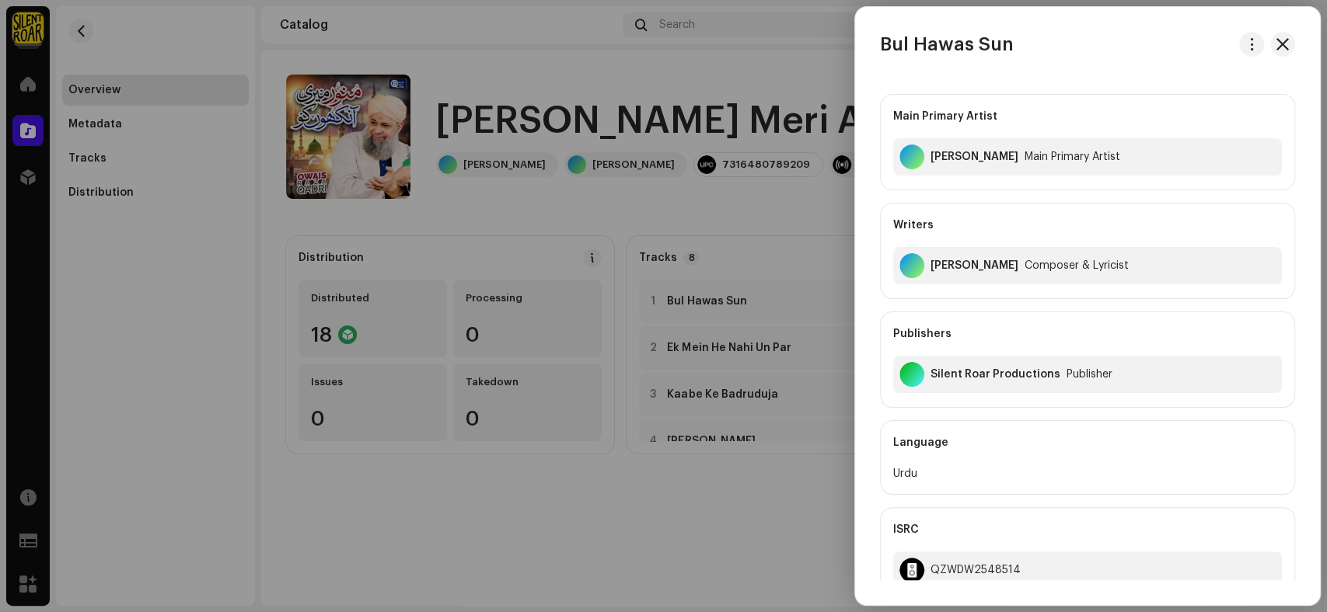
click at [696, 468] on div at bounding box center [663, 306] width 1327 height 612
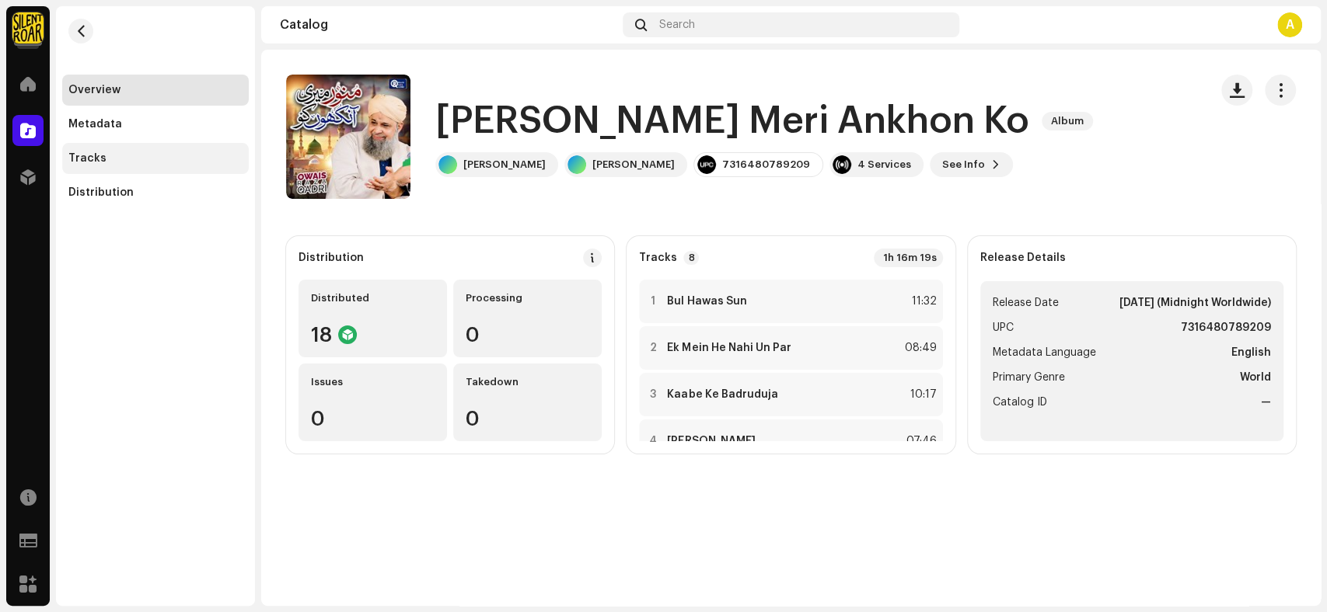
click at [94, 160] on div "Tracks" at bounding box center [87, 158] width 38 height 12
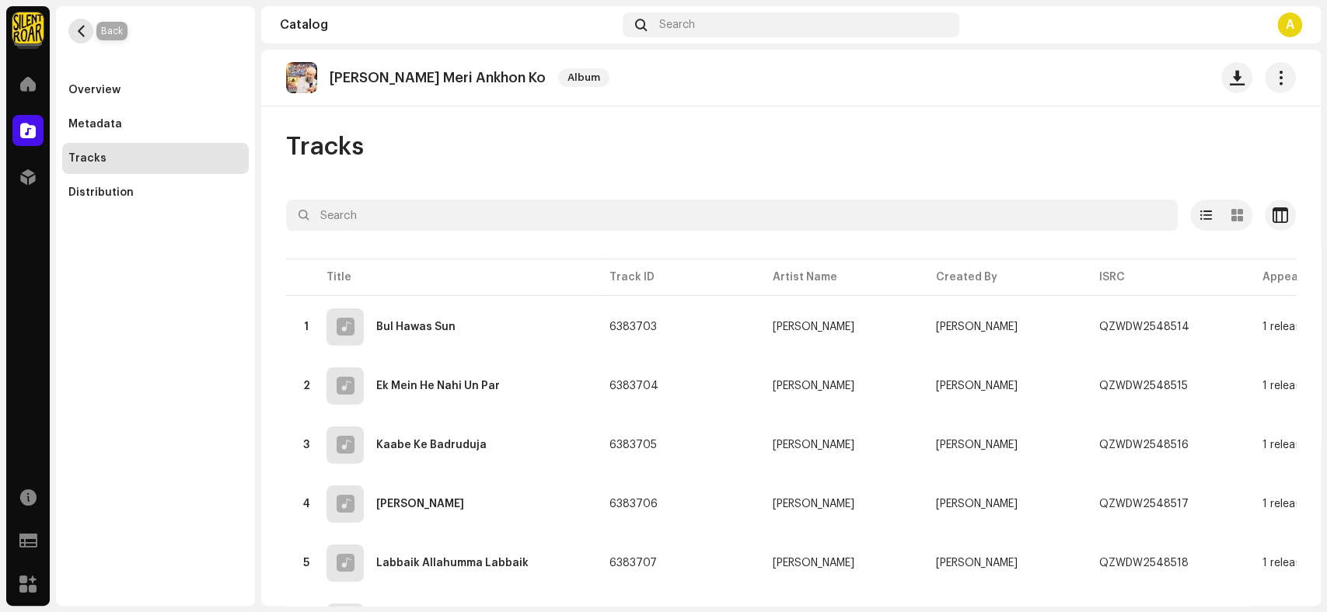
click at [87, 32] on button "button" at bounding box center [80, 31] width 25 height 25
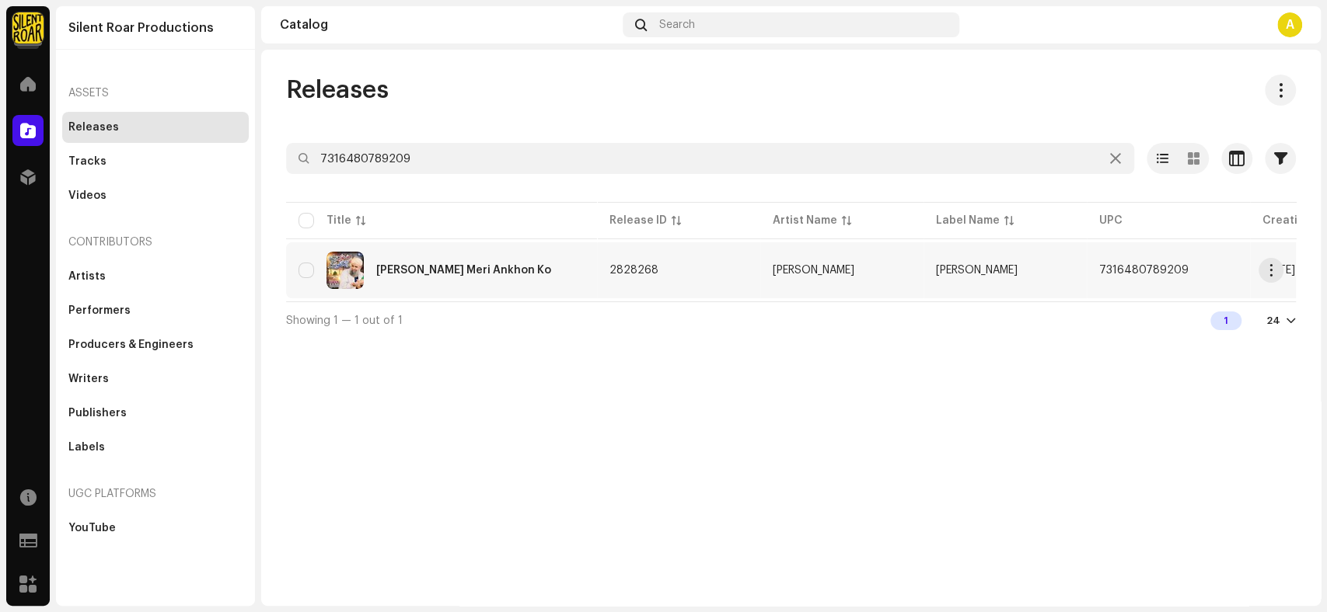
click at [481, 274] on div "[PERSON_NAME] Meri Ankhon Ko" at bounding box center [463, 270] width 175 height 11
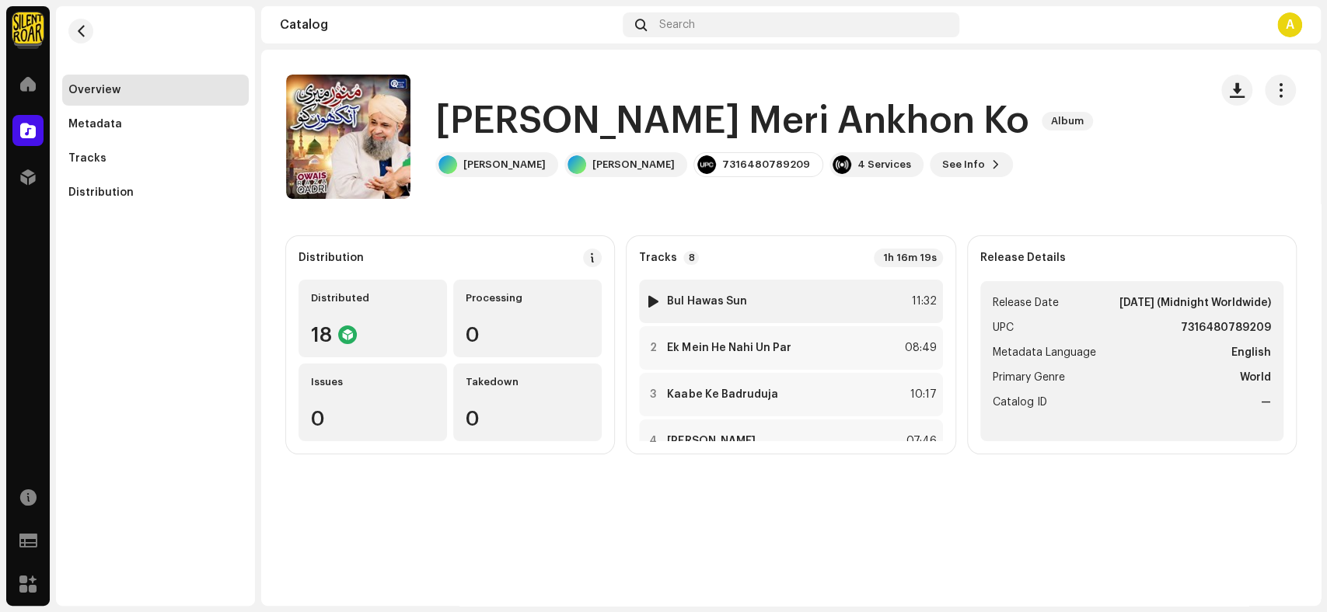
click at [727, 305] on strong "Bul Hawas Sun" at bounding box center [706, 301] width 79 height 12
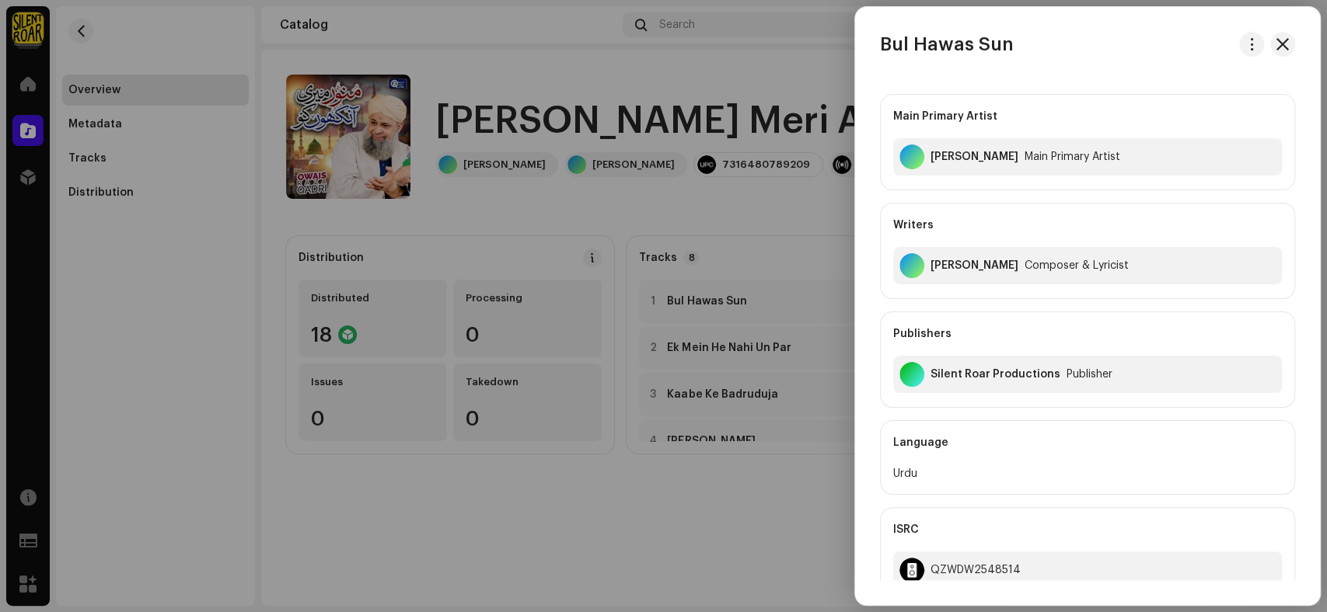
click at [683, 505] on div at bounding box center [663, 306] width 1327 height 612
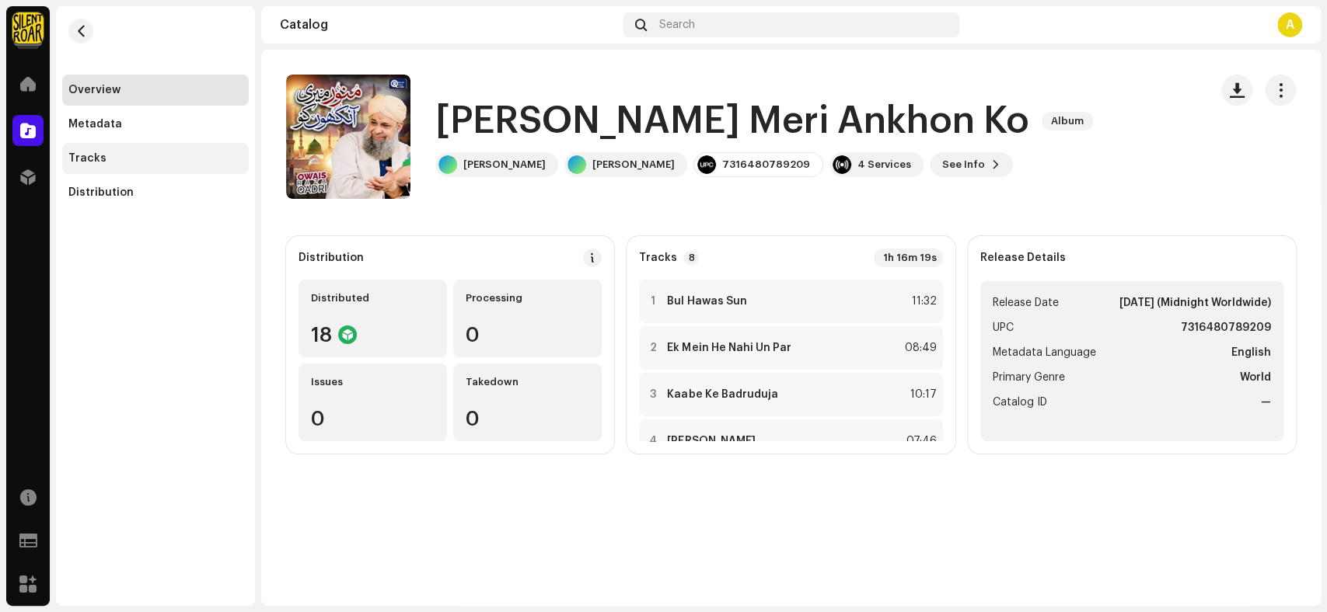
click at [67, 161] on div "Tracks" at bounding box center [155, 158] width 187 height 31
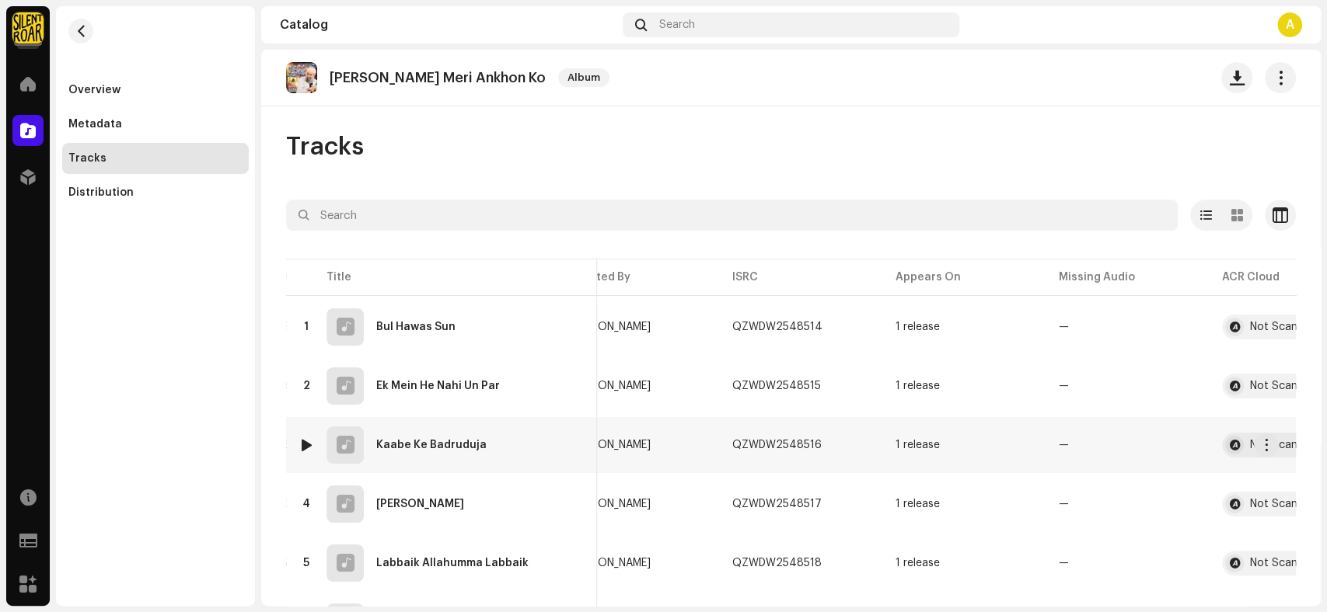
scroll to position [0, 453]
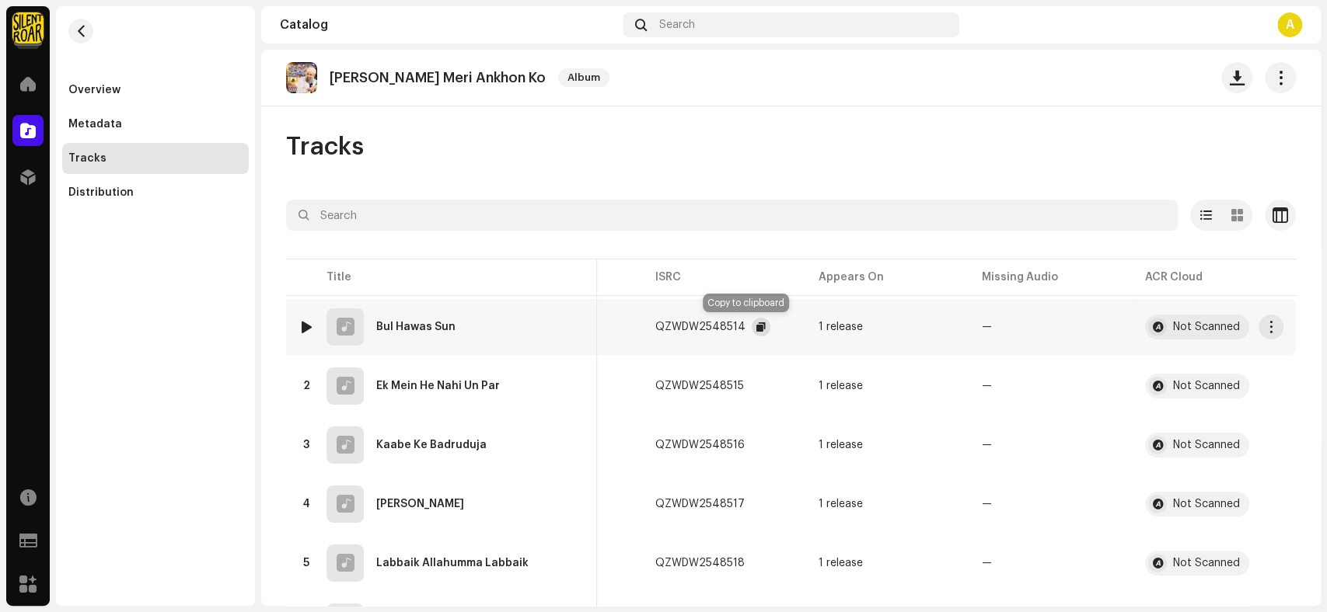
click at [751, 322] on button "button" at bounding box center [760, 327] width 19 height 19
click at [750, 383] on button "button" at bounding box center [759, 386] width 19 height 19
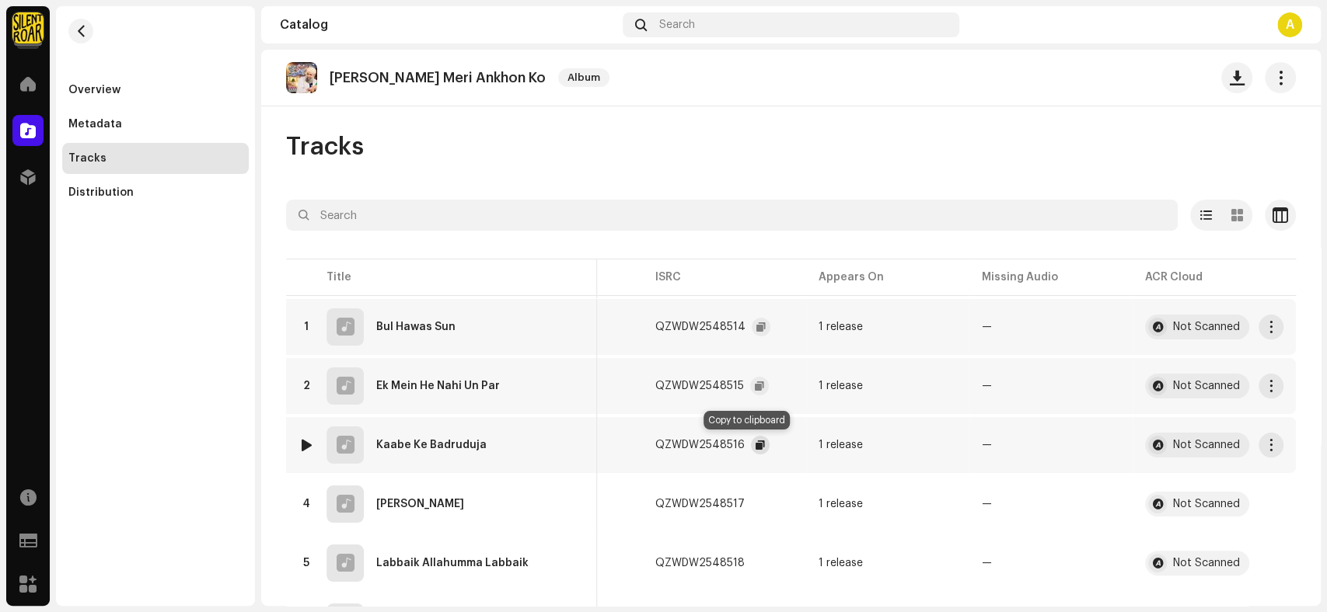
click at [755, 446] on span "button" at bounding box center [759, 445] width 9 height 12
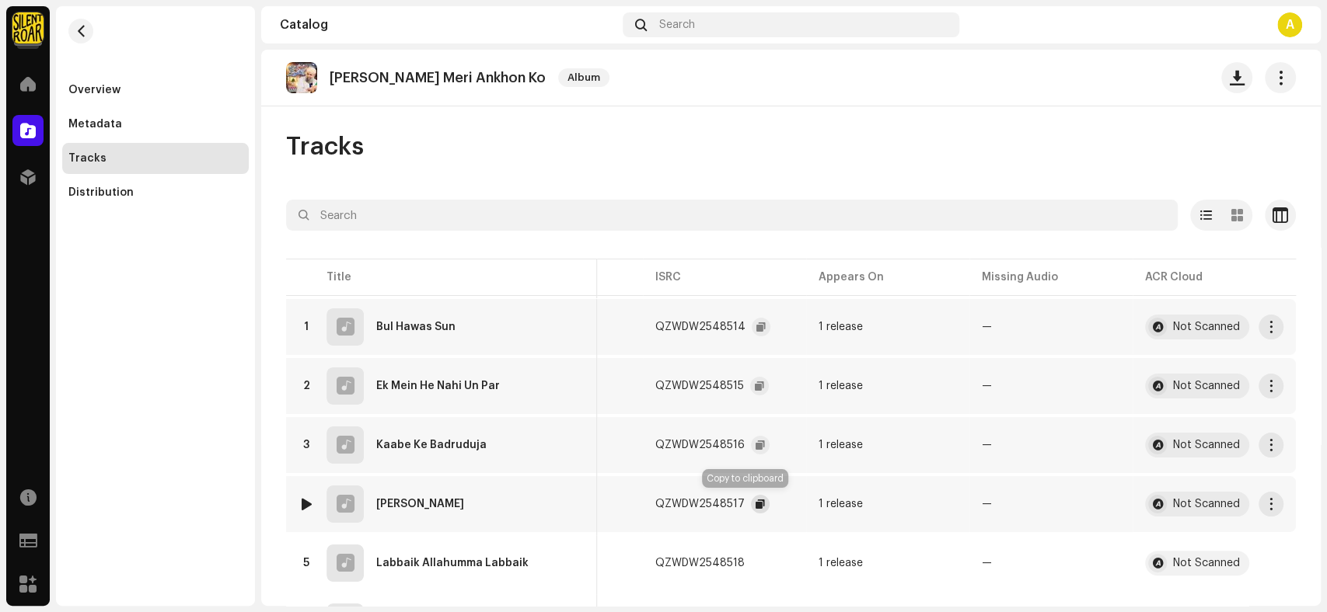
click at [752, 507] on button "button" at bounding box center [760, 504] width 19 height 19
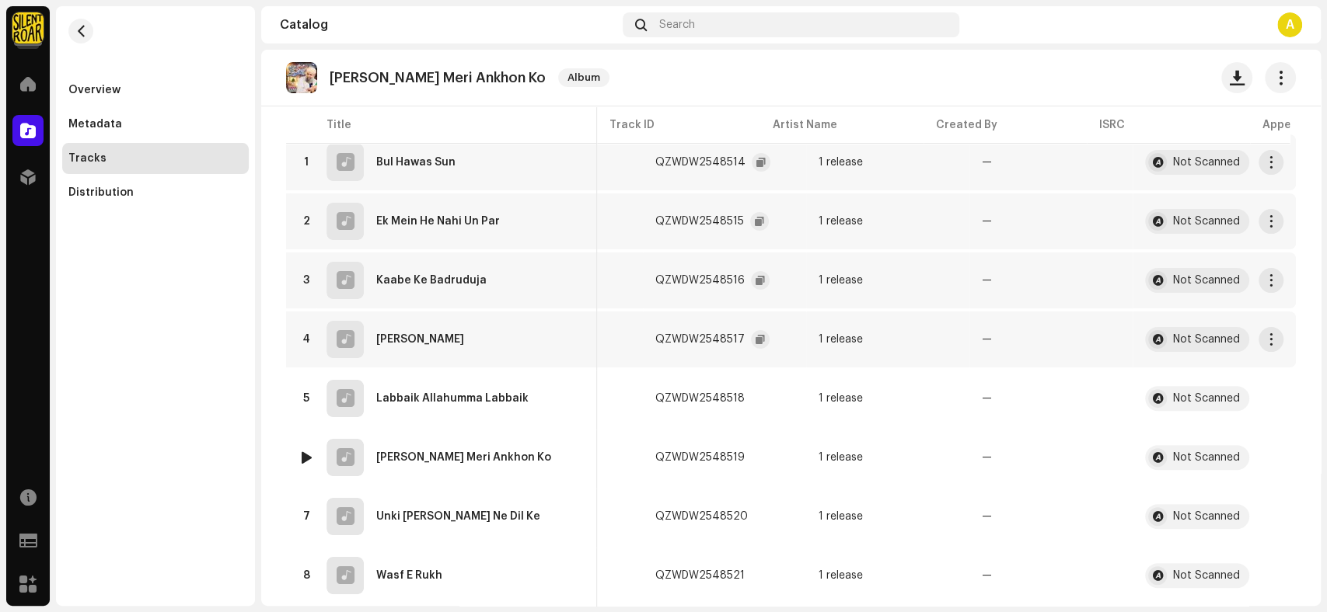
scroll to position [205, 0]
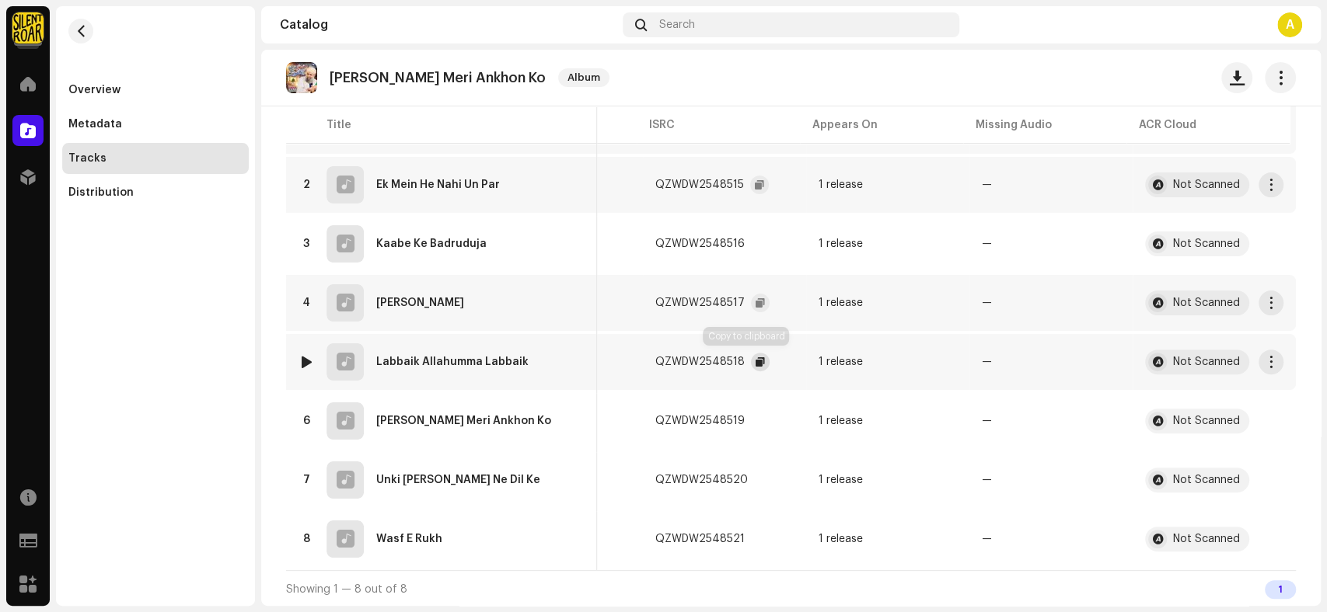
click at [755, 364] on span "button" at bounding box center [759, 362] width 9 height 12
click at [755, 420] on span "button" at bounding box center [759, 421] width 9 height 12
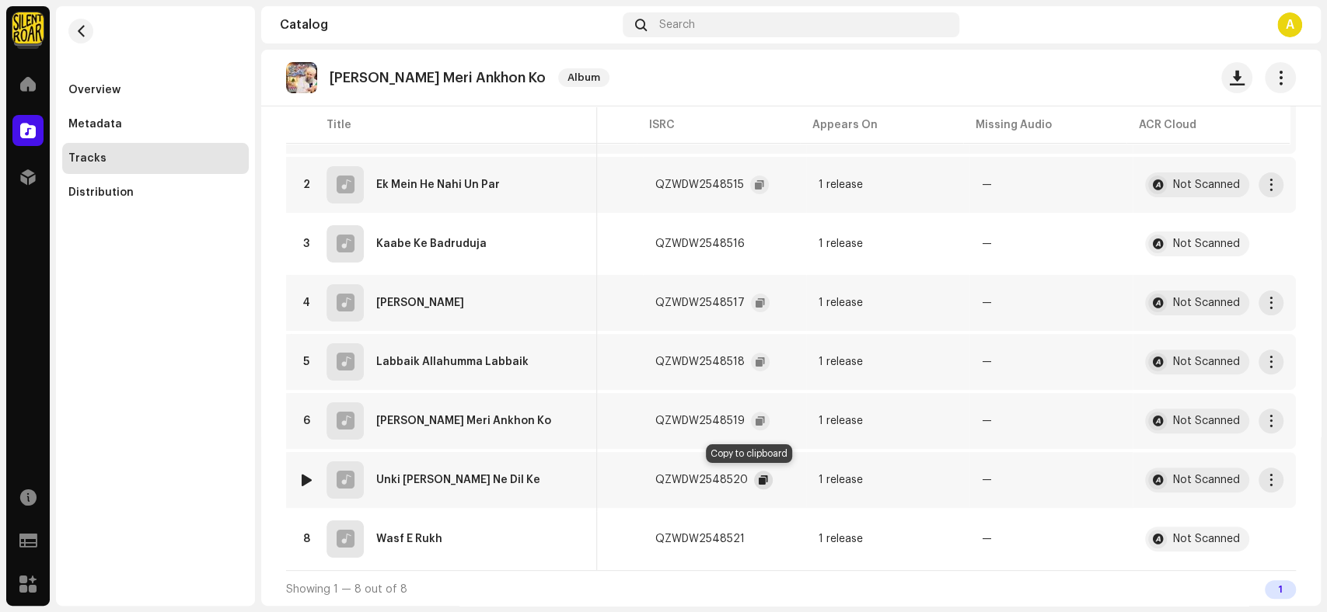
click at [758, 474] on span "button" at bounding box center [762, 480] width 9 height 12
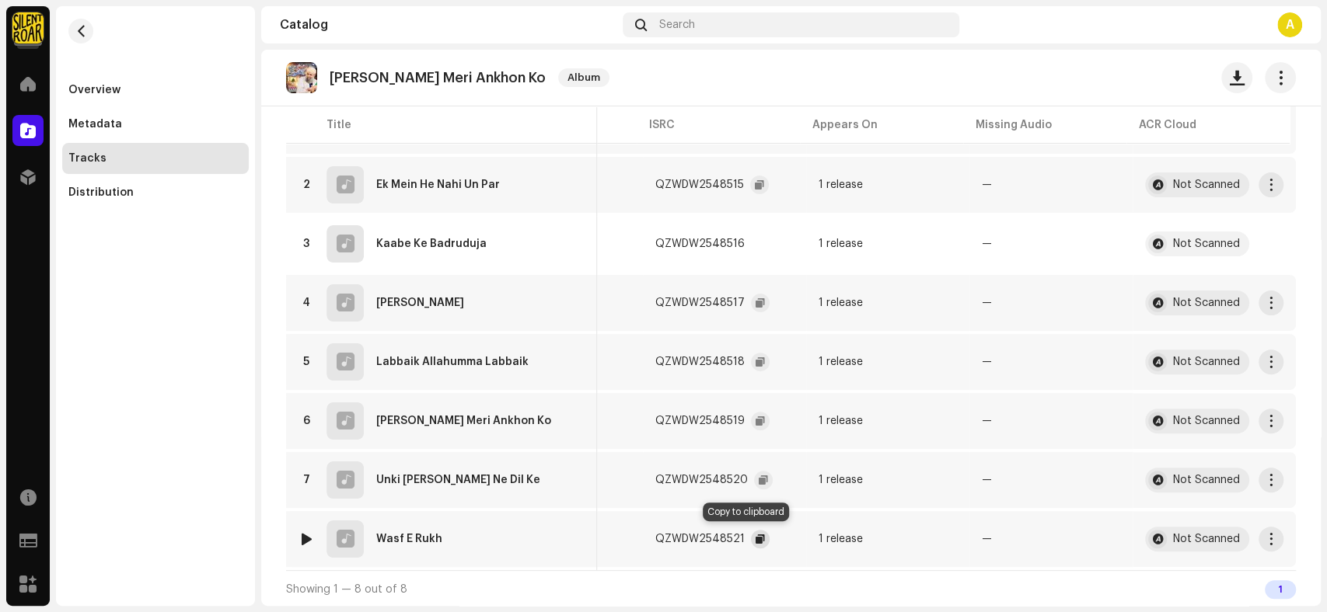
click at [755, 538] on span "button" at bounding box center [759, 539] width 9 height 12
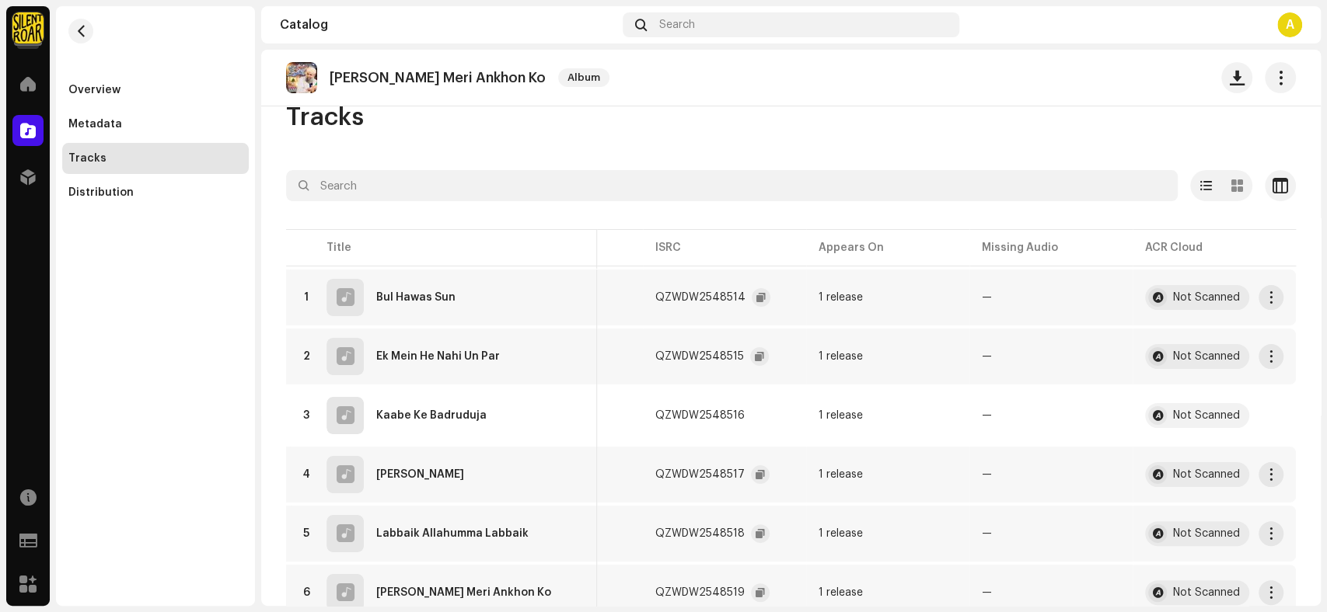
scroll to position [0, 0]
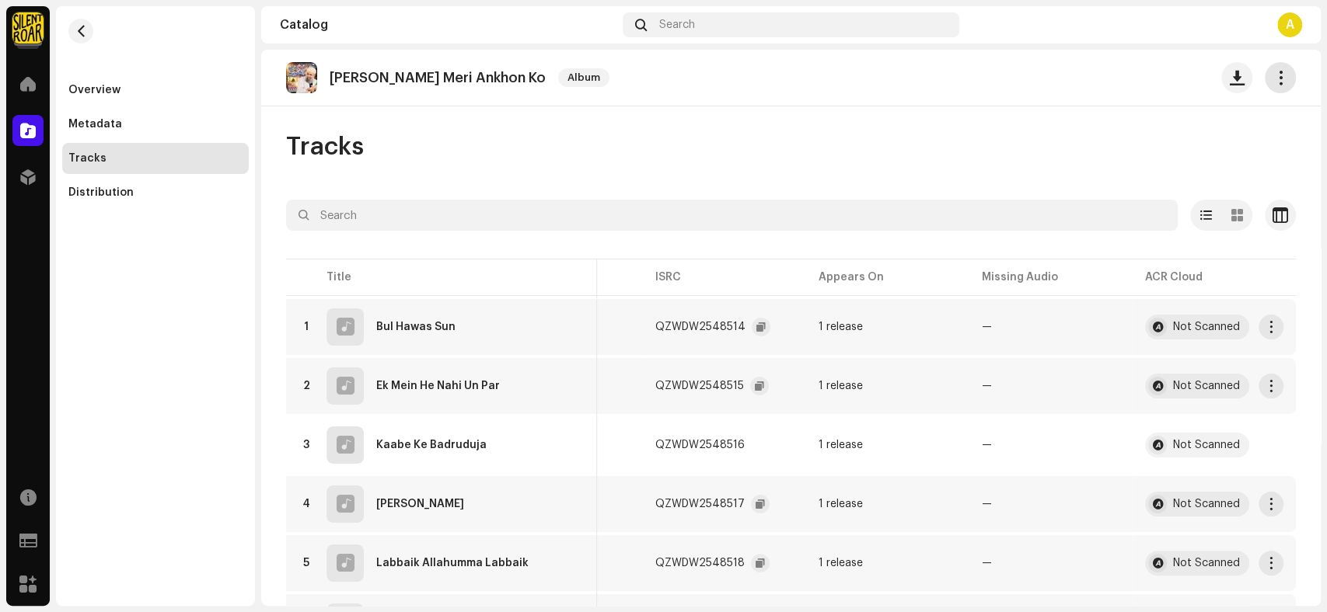
click at [1273, 71] on span "button" at bounding box center [1280, 77] width 15 height 12
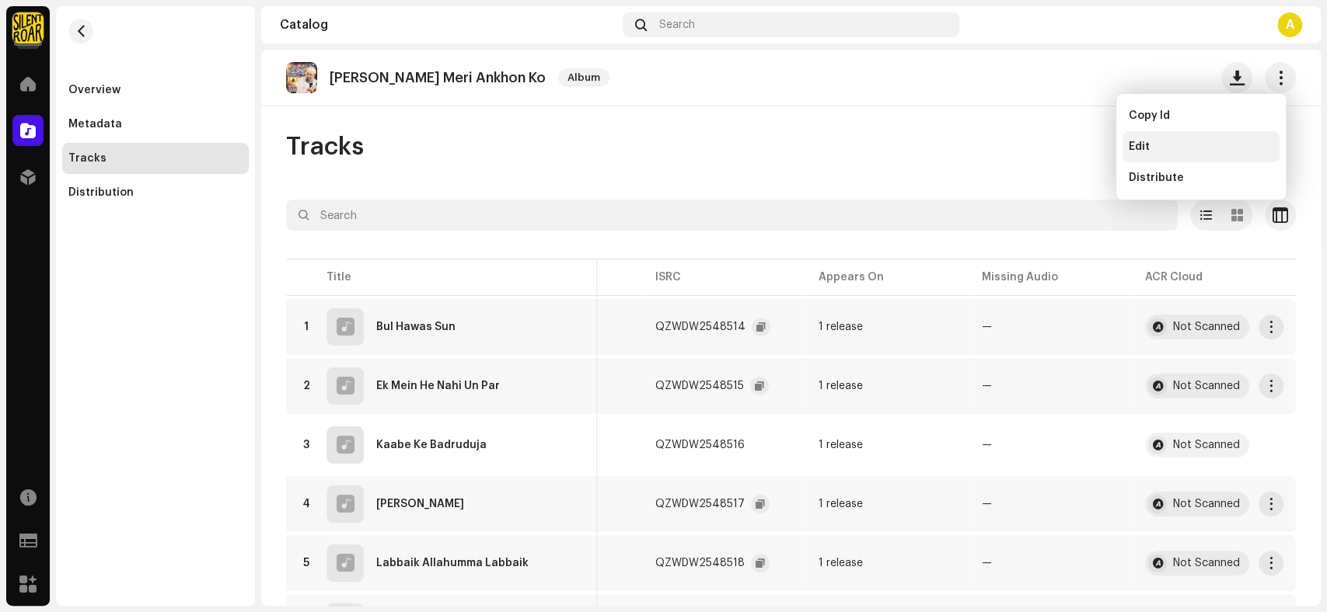
click at [1212, 158] on div "Edit" at bounding box center [1200, 146] width 157 height 31
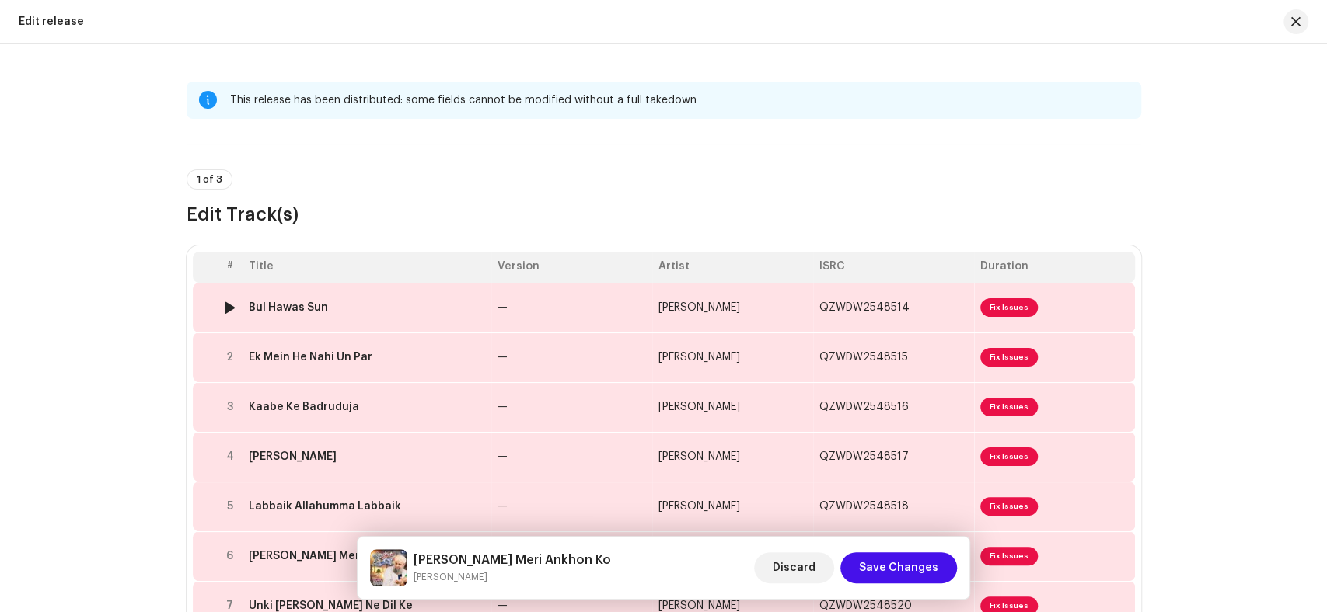
click at [410, 312] on div "Bul Hawas Sun" at bounding box center [367, 308] width 236 height 12
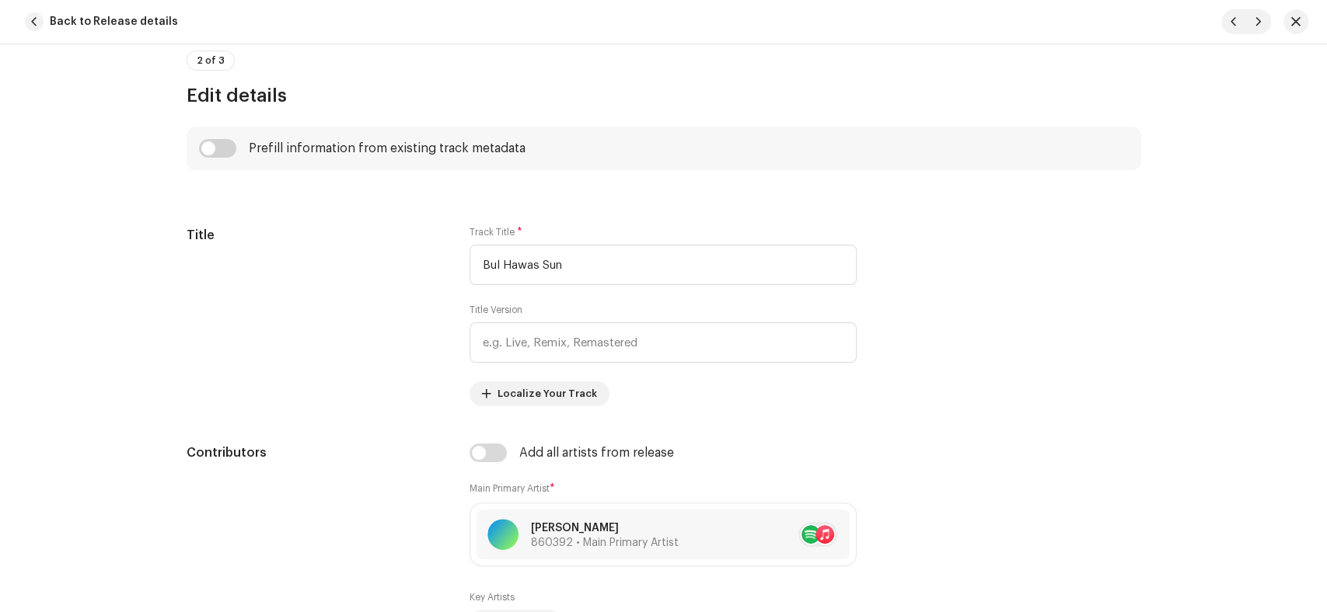
scroll to position [690, 0]
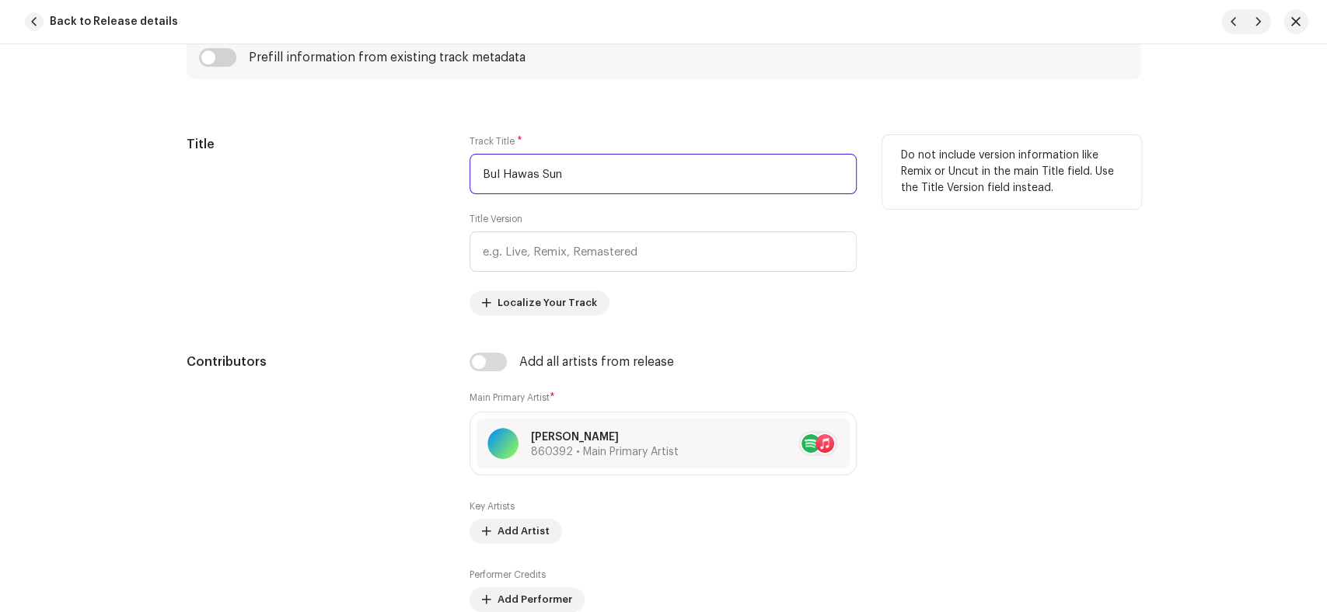
drag, startPoint x: 590, startPoint y: 176, endPoint x: 400, endPoint y: 193, distance: 190.3
click at [400, 193] on div "Title Track Title * Bul Hawas Sun Title Version Localize Your Track Do not incl…" at bounding box center [664, 225] width 954 height 180
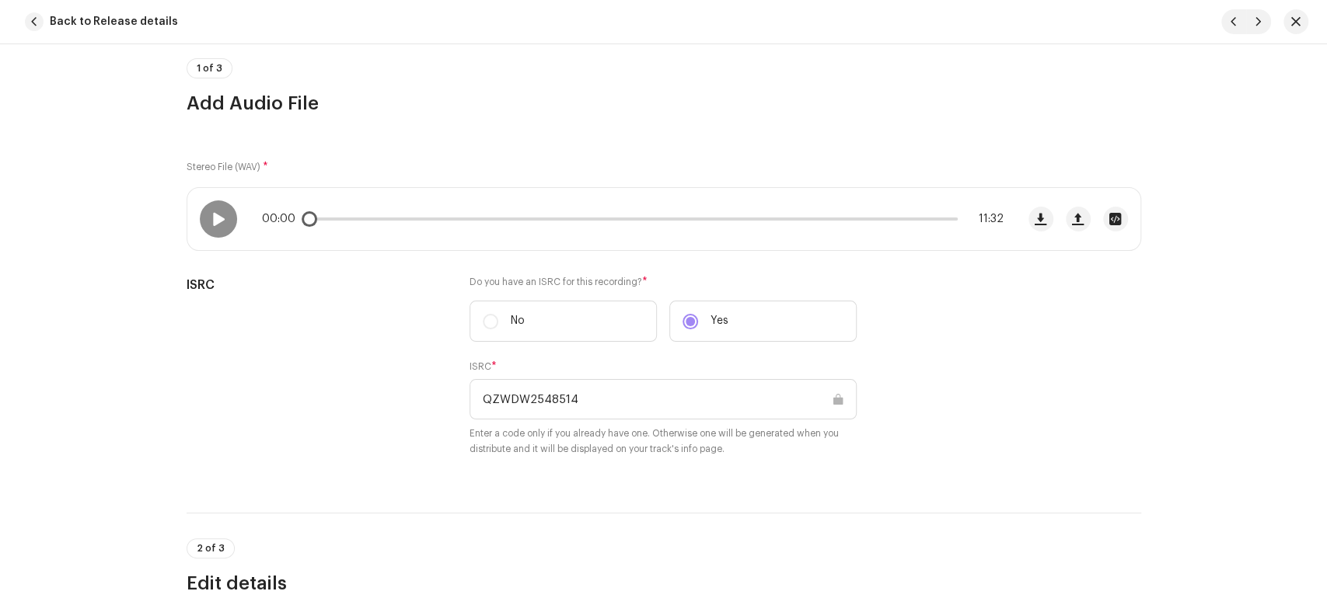
scroll to position [86, 0]
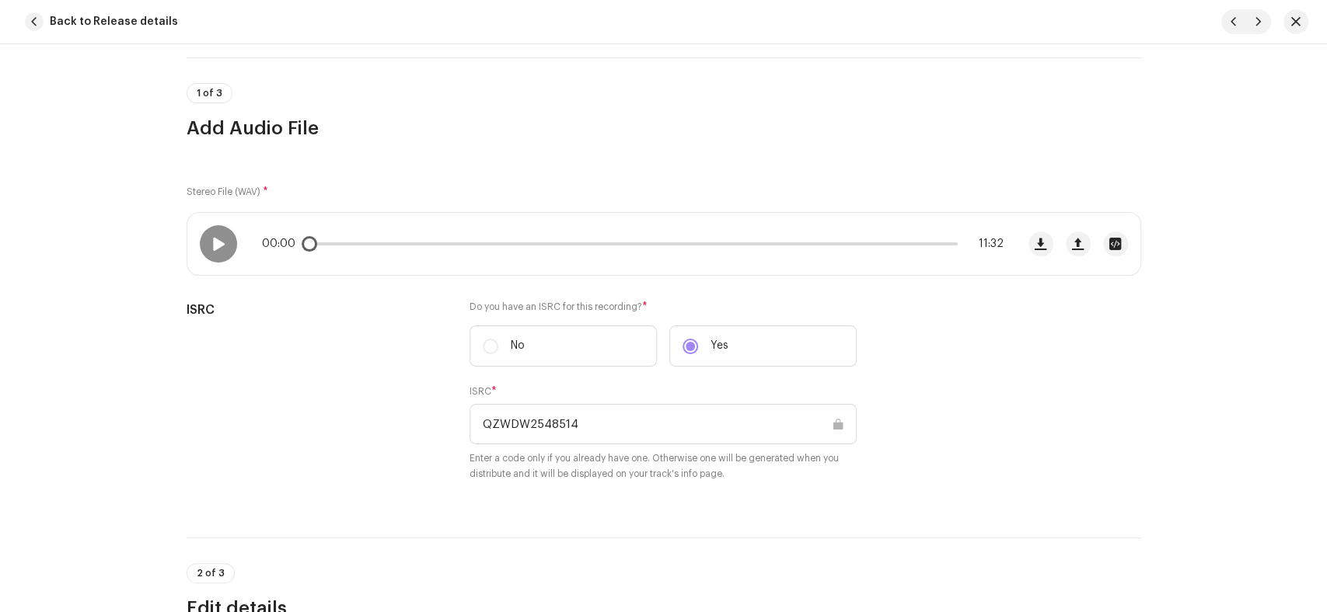
click at [193, 238] on div "00:00 11:32" at bounding box center [601, 244] width 828 height 62
click at [205, 239] on div at bounding box center [218, 243] width 37 height 37
drag, startPoint x: 312, startPoint y: 249, endPoint x: 375, endPoint y: 249, distance: 62.9
click at [375, 249] on div "00:02 11:32" at bounding box center [632, 244] width 741 height 12
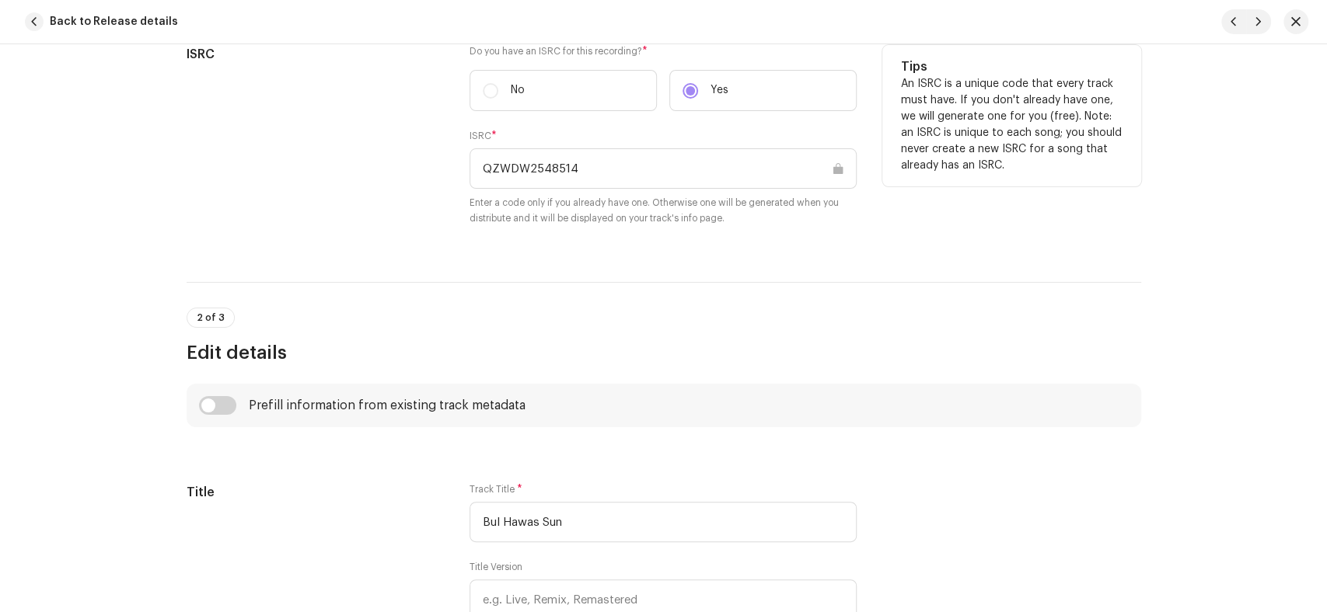
scroll to position [173, 0]
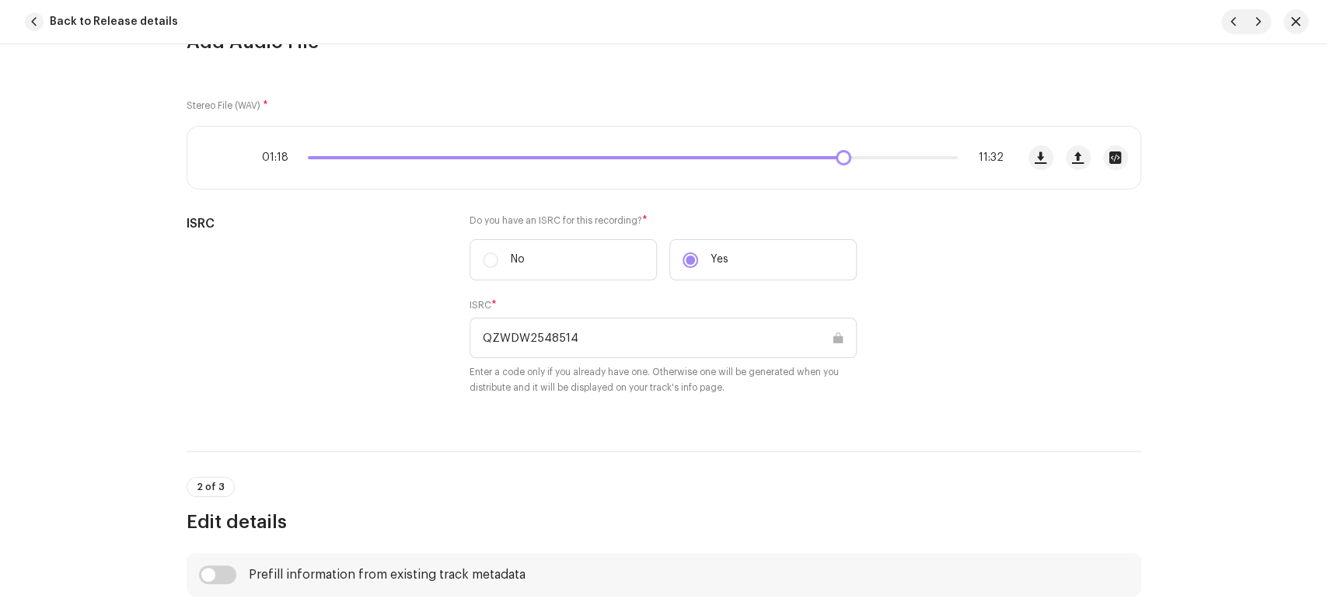
drag, startPoint x: 384, startPoint y: 156, endPoint x: 875, endPoint y: 143, distance: 491.3
click at [875, 143] on div "01:18 11:32" at bounding box center [601, 158] width 828 height 62
drag, startPoint x: 875, startPoint y: 157, endPoint x: 931, endPoint y: 162, distance: 56.1
click at [931, 162] on span at bounding box center [935, 158] width 16 height 16
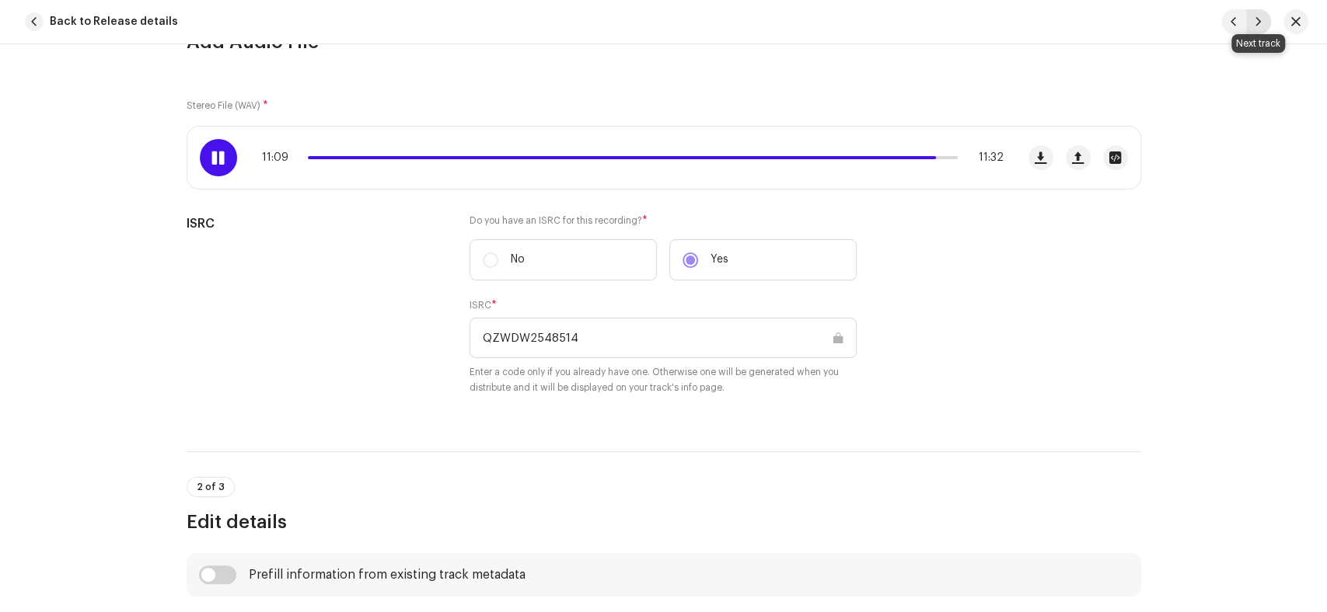
click at [1253, 23] on span "button" at bounding box center [1257, 22] width 9 height 12
type input "QZWDW2548515"
type input "Ek Mein He Nahi Un Par"
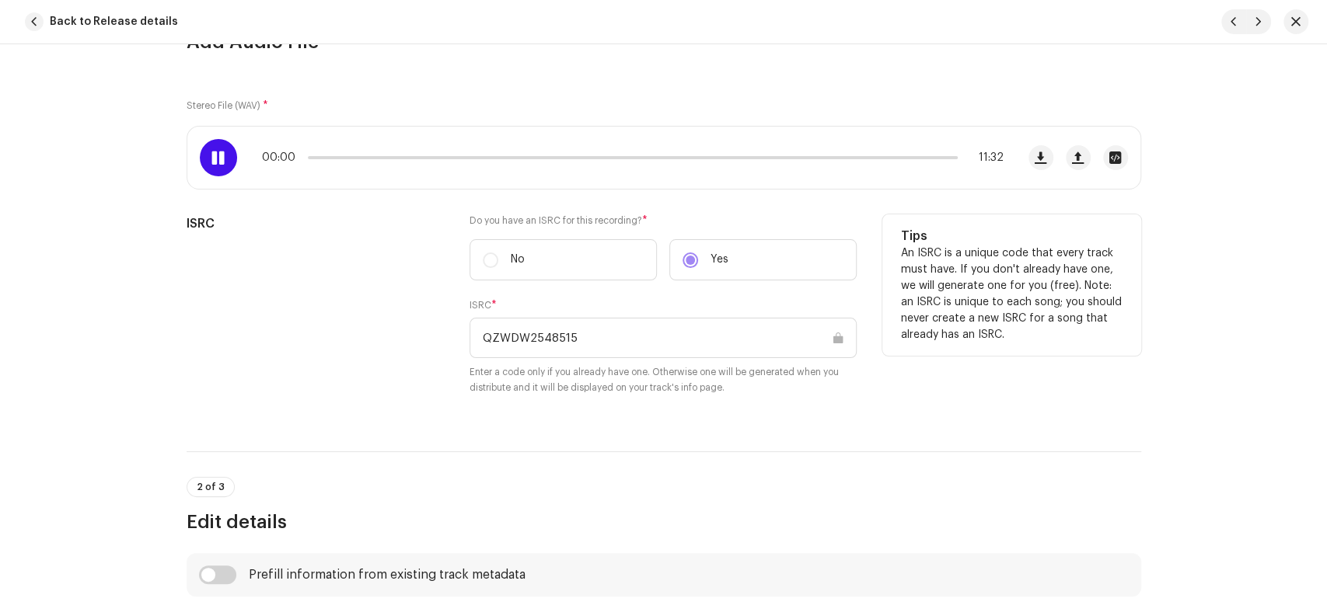
scroll to position [604, 0]
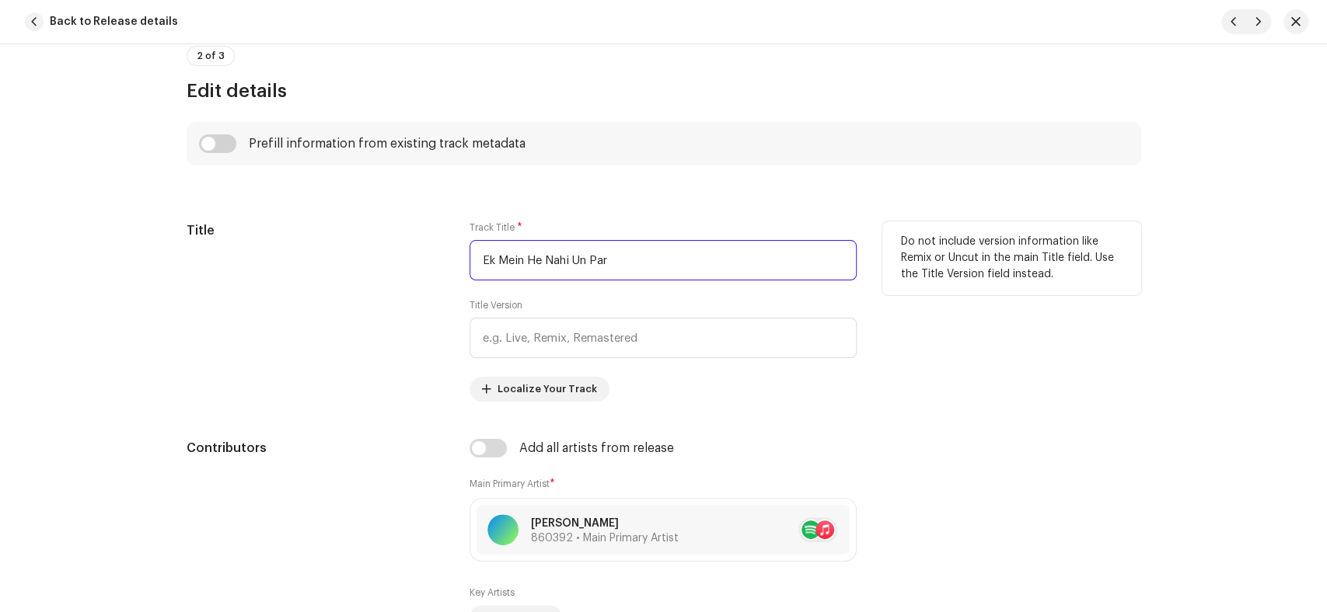
drag, startPoint x: 588, startPoint y: 264, endPoint x: 253, endPoint y: 267, distance: 334.9
click at [253, 267] on div "Title Track Title * Ek Mein He Nahi Un Par Title Version Localize Your Track Do…" at bounding box center [664, 311] width 954 height 180
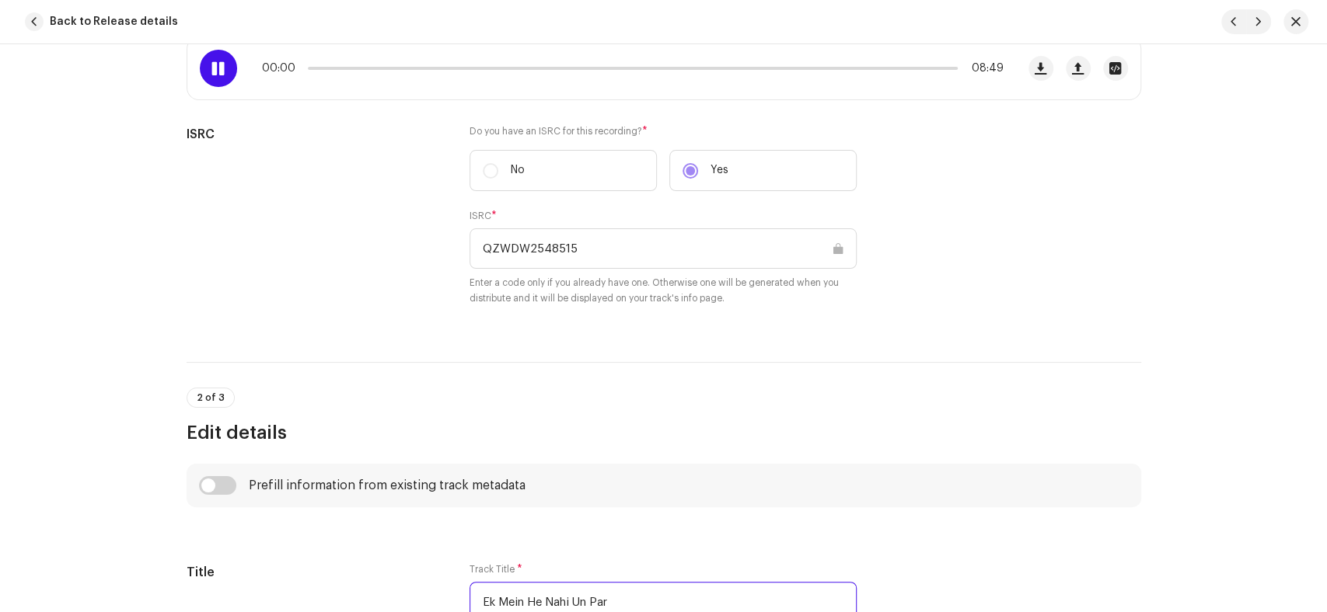
scroll to position [259, 0]
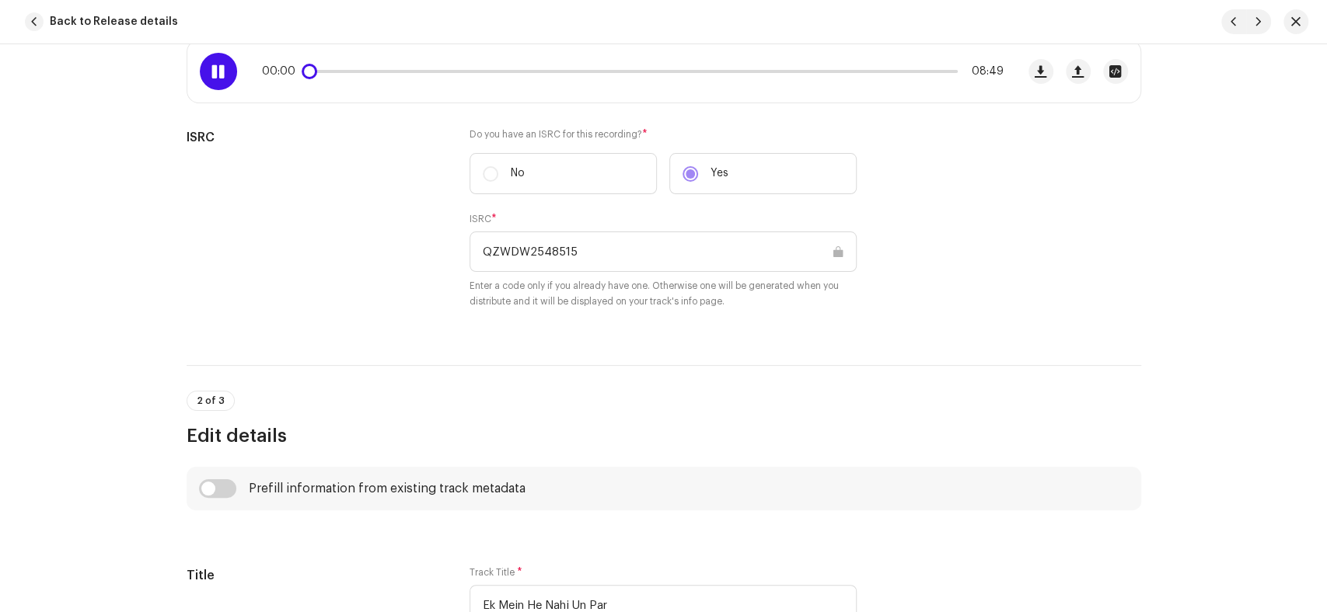
click at [211, 68] on span at bounding box center [217, 71] width 13 height 12
click at [1261, 17] on span "button" at bounding box center [1257, 22] width 9 height 12
type input "QZWDW2548516"
type input "Kaabe Ke Badruduja"
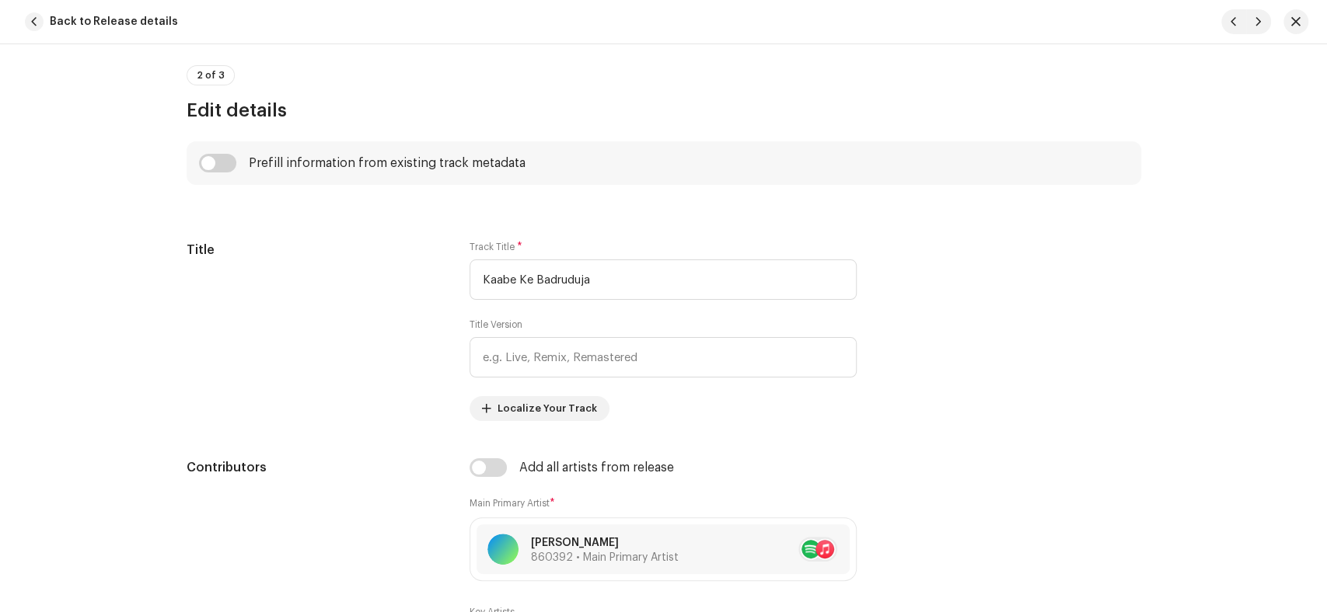
scroll to position [604, 0]
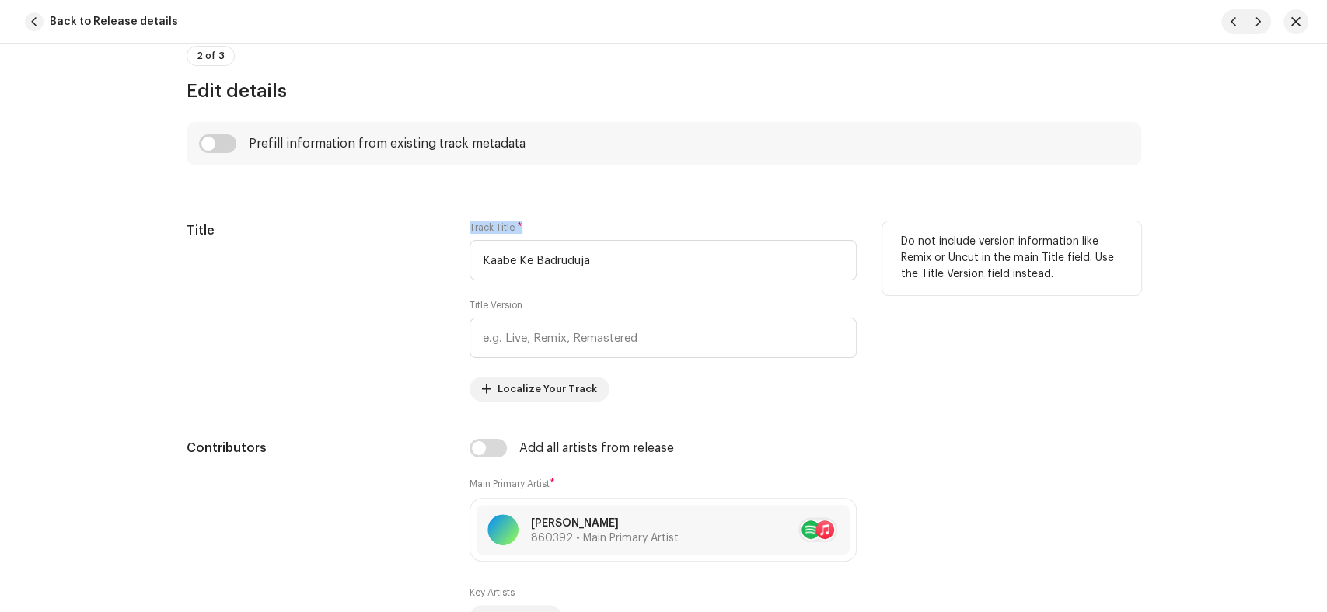
drag, startPoint x: 668, startPoint y: 239, endPoint x: 312, endPoint y: 242, distance: 355.9
click at [312, 242] on div "Title Track Title * Kaabe Ke Badruduja Title Version Localize Your Track Do not…" at bounding box center [664, 311] width 954 height 180
click at [613, 265] on input "Kaabe Ke Badruduja" at bounding box center [662, 260] width 387 height 40
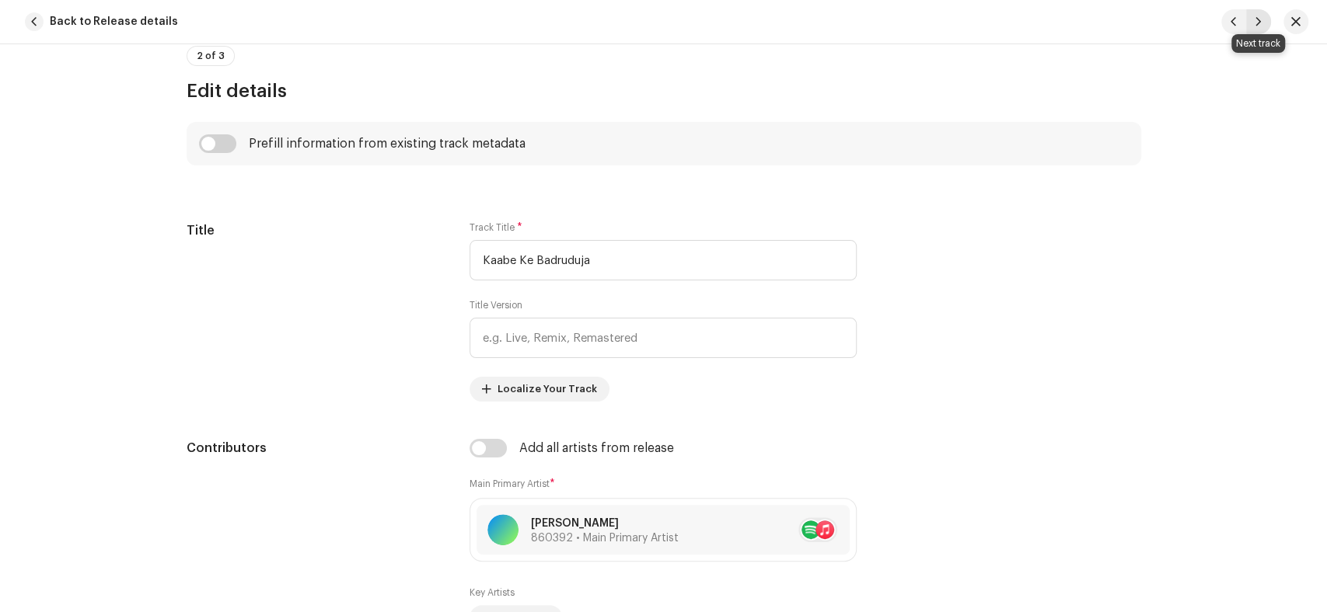
click at [1257, 25] on span "button" at bounding box center [1257, 22] width 9 height 12
type input "QZWDW2548517"
type input "[PERSON_NAME]"
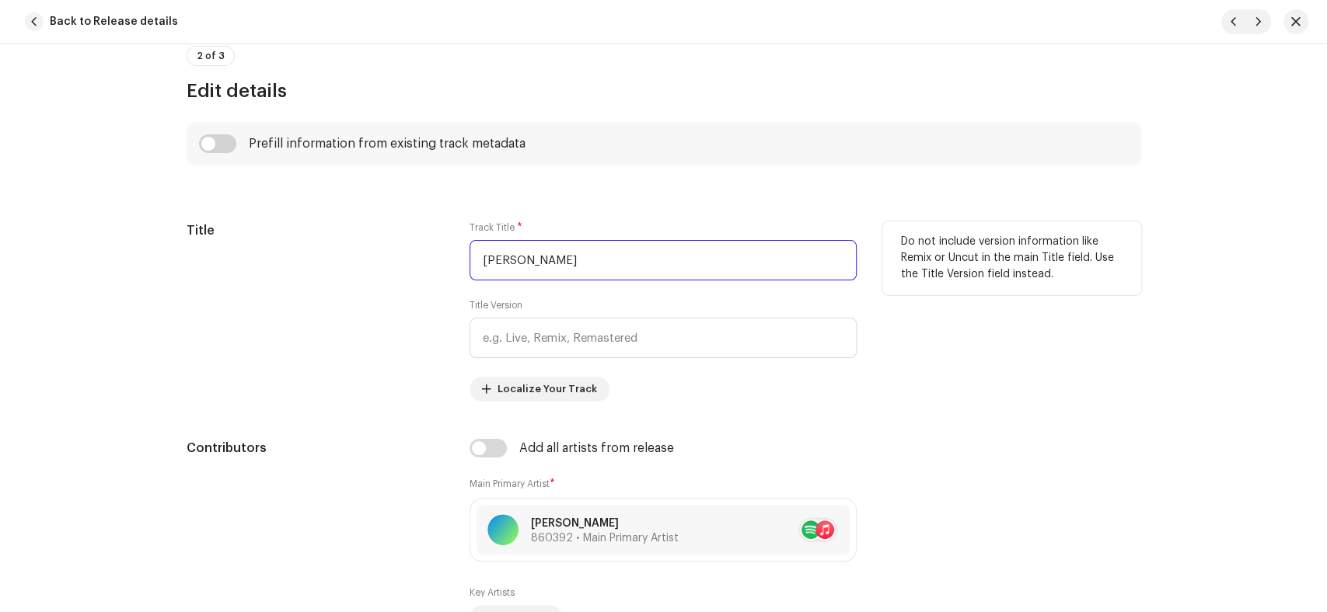
drag, startPoint x: 615, startPoint y: 254, endPoint x: 373, endPoint y: 263, distance: 242.6
click at [373, 263] on div "Title Track Title * Kaabe Ki Ronaq Title Version Localize Your Track Do not inc…" at bounding box center [664, 311] width 954 height 180
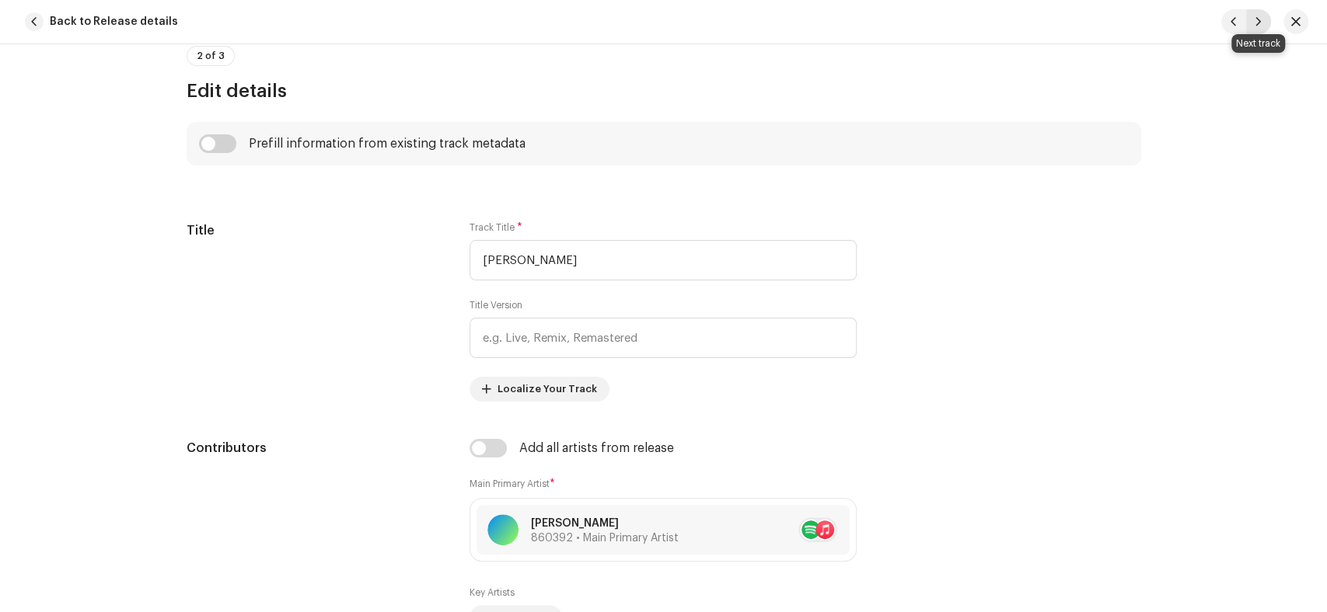
click at [1262, 13] on button "button" at bounding box center [1258, 21] width 25 height 25
type input "QZWDW2548518"
type input "Labbaik Allahumma Labbaik"
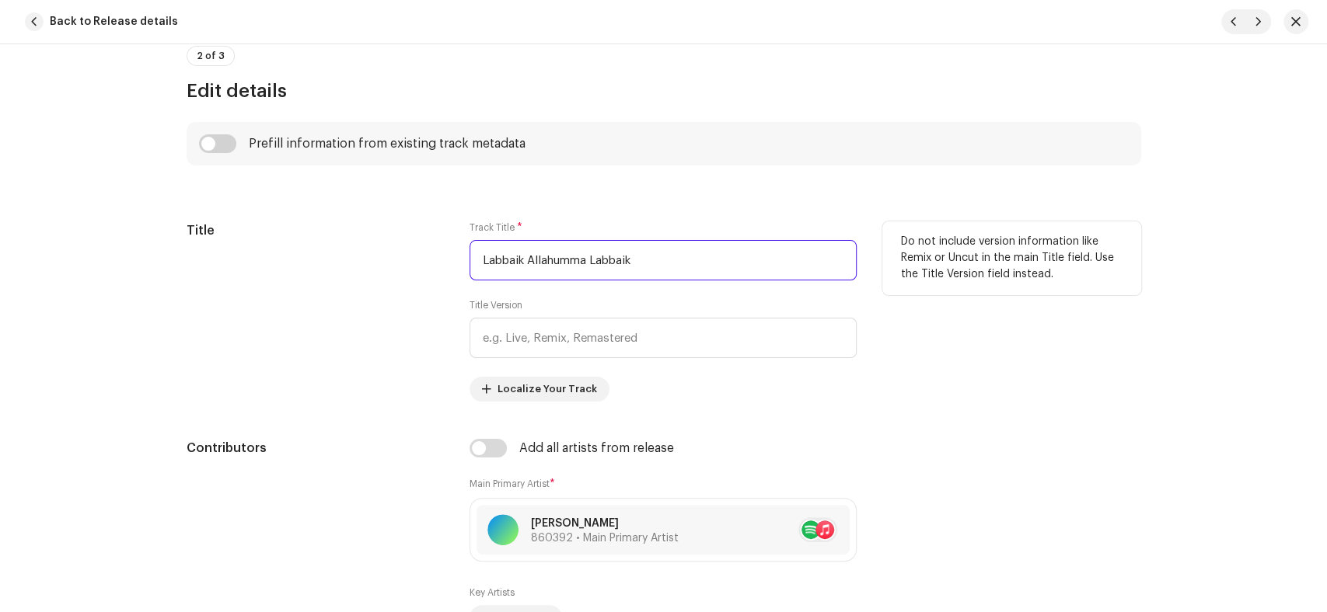
drag, startPoint x: 659, startPoint y: 263, endPoint x: 260, endPoint y: 244, distance: 399.1
click at [260, 244] on div "Title Track Title * Labbaik Allahumma Labbaik Title Version Localize Your Track…" at bounding box center [664, 311] width 954 height 180
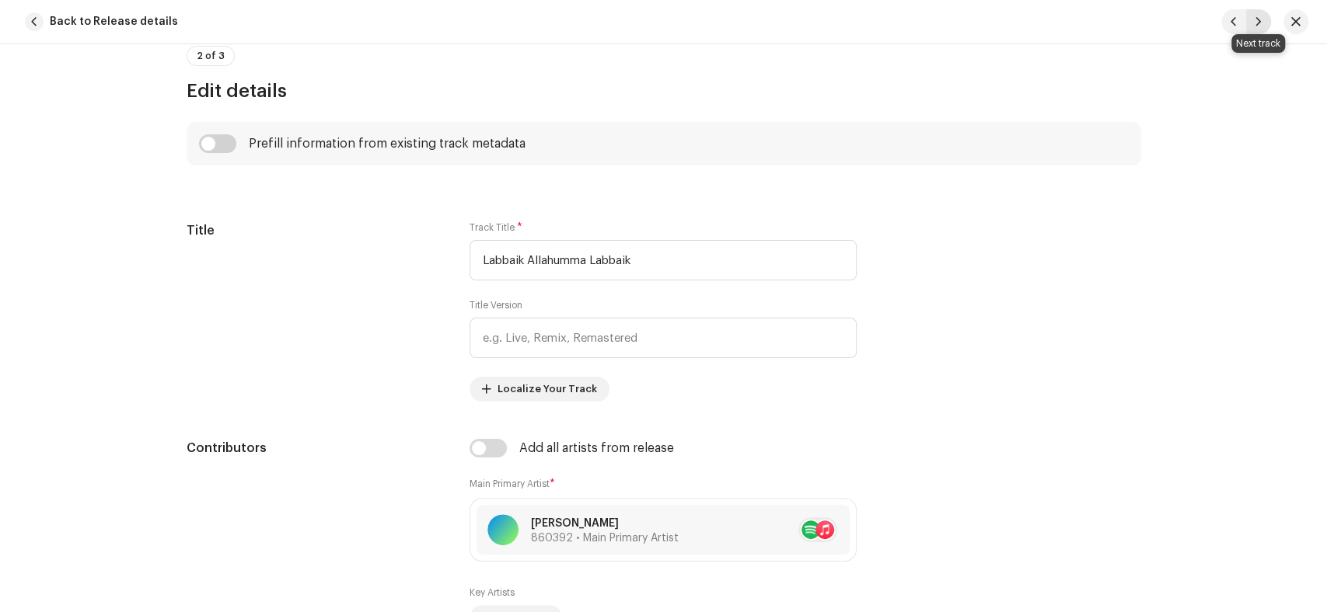
click at [1258, 10] on button "button" at bounding box center [1258, 21] width 25 height 25
type input "QZWDW2548519"
type input "[PERSON_NAME] Meri Ankhon Ko"
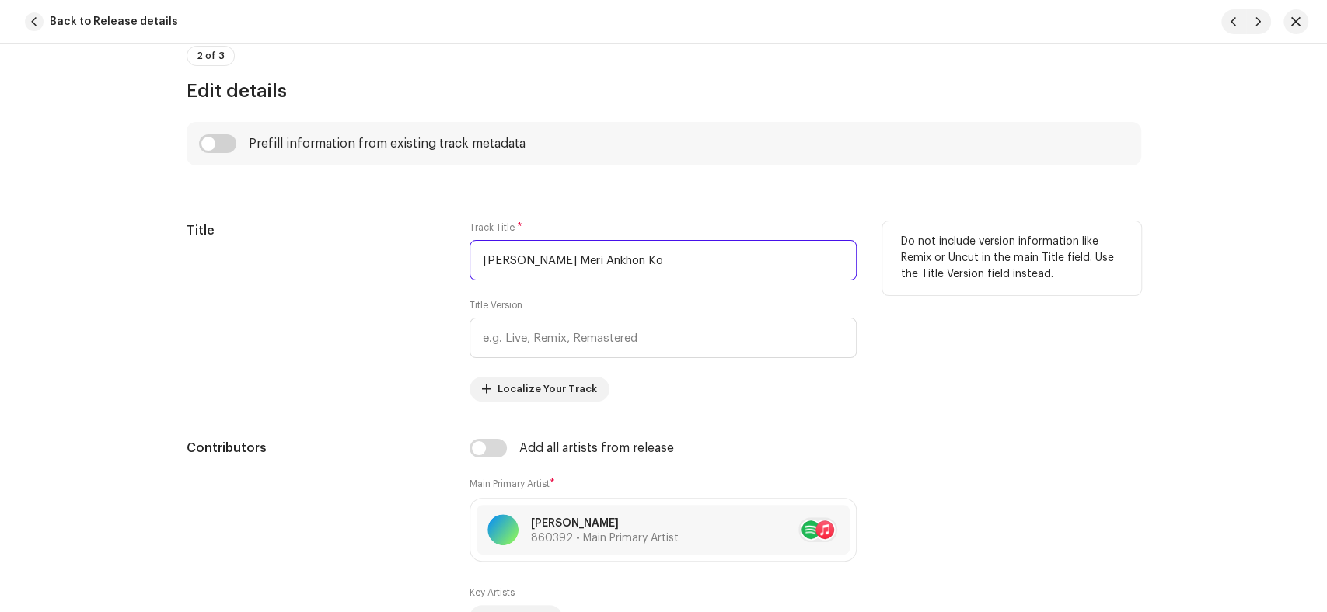
drag, startPoint x: 661, startPoint y: 264, endPoint x: 396, endPoint y: 281, distance: 264.7
click at [396, 281] on div "Title Track Title * [PERSON_NAME] Meri Ankhon Ko Title Version Localize Your Tr…" at bounding box center [664, 311] width 954 height 180
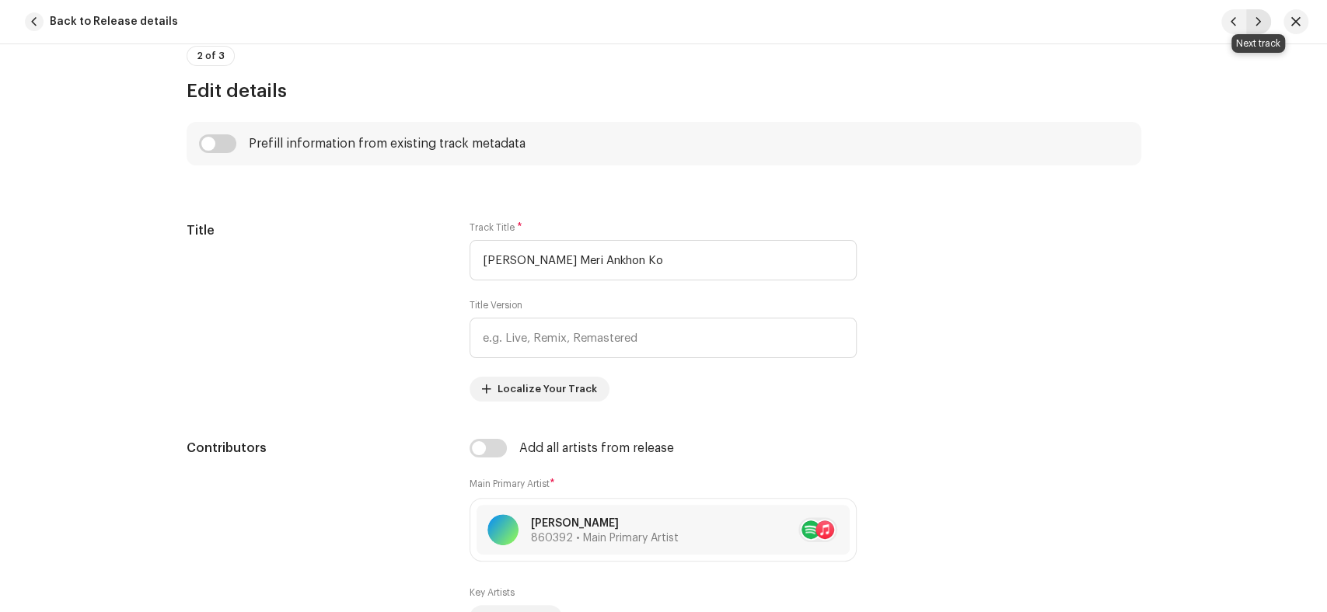
click at [1258, 24] on span "button" at bounding box center [1257, 22] width 9 height 12
type input "QZWDW2548520"
type input "Unki [PERSON_NAME] Ne Dil Ke"
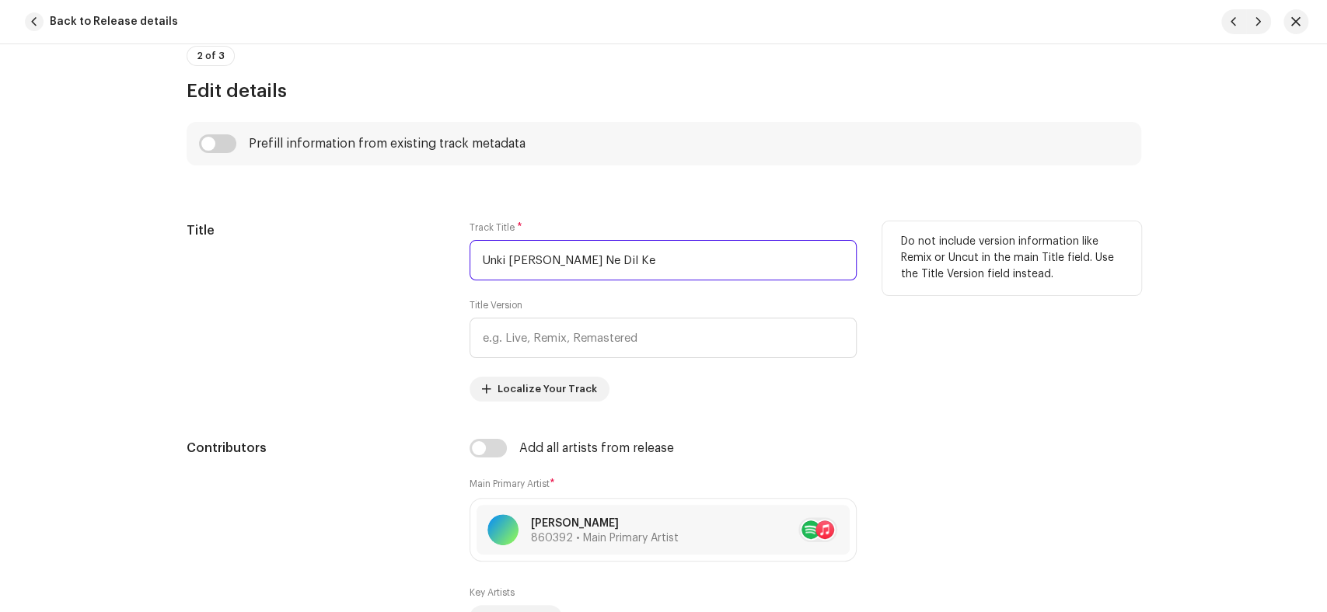
drag, startPoint x: 654, startPoint y: 256, endPoint x: 442, endPoint y: 267, distance: 212.4
click at [442, 267] on div "Title Track Title * Unki [PERSON_NAME] Ne Dil Ke Title Version Localize Your Tr…" at bounding box center [664, 311] width 954 height 180
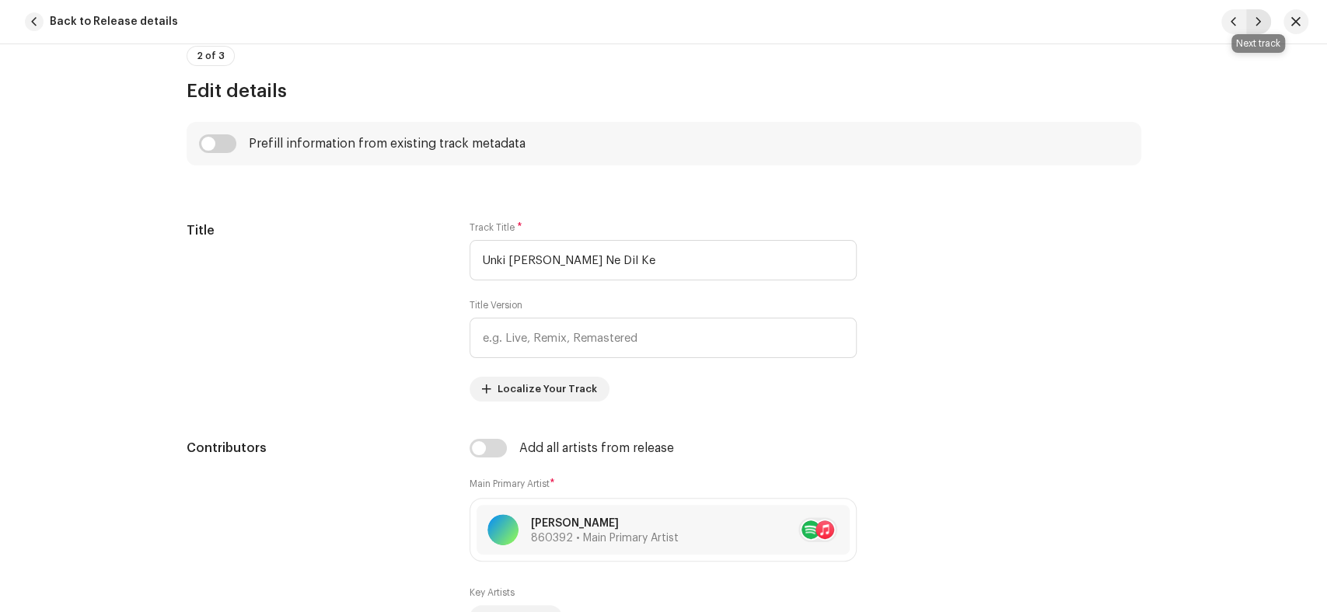
click at [1262, 19] on span "button" at bounding box center [1257, 22] width 9 height 12
type input "QZWDW2548521"
type input "Wasf E Rukh"
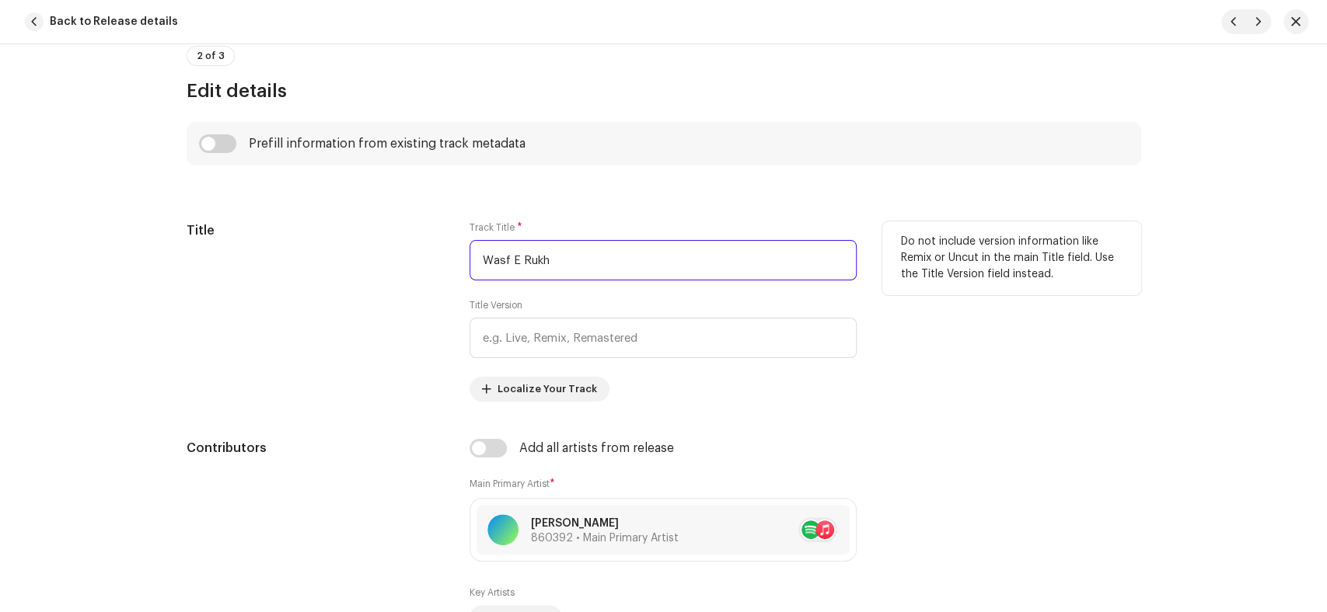
drag, startPoint x: 570, startPoint y: 263, endPoint x: 344, endPoint y: 249, distance: 226.5
click at [344, 249] on div "Title Track Title * Wasf E Rukh Title Version Localize Your Track Do not includ…" at bounding box center [664, 311] width 954 height 180
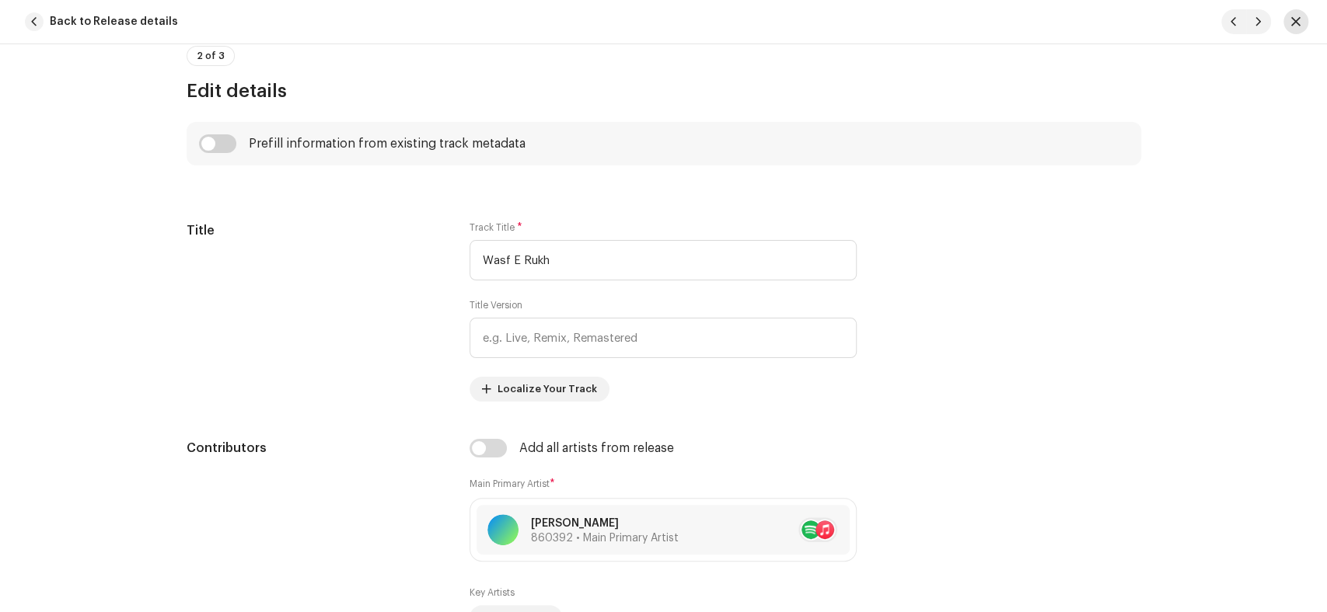
click at [1285, 18] on button "button" at bounding box center [1295, 21] width 25 height 25
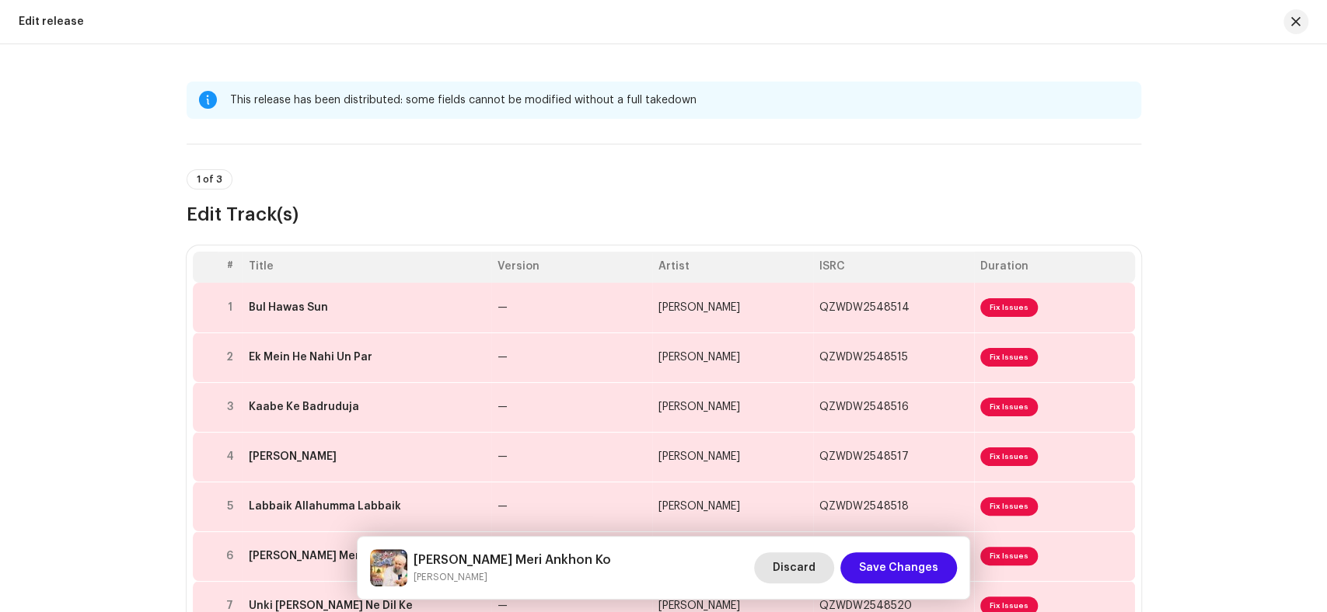
click at [783, 556] on span "Discard" at bounding box center [793, 568] width 43 height 31
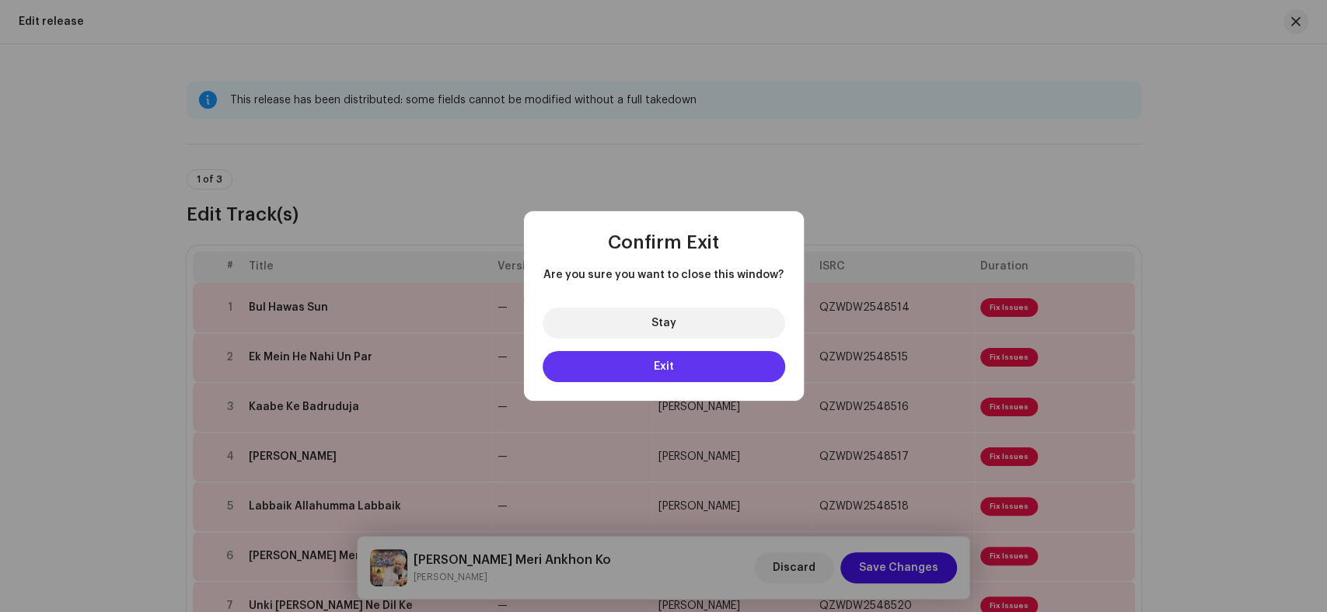
click at [679, 363] on button "Exit" at bounding box center [663, 366] width 242 height 31
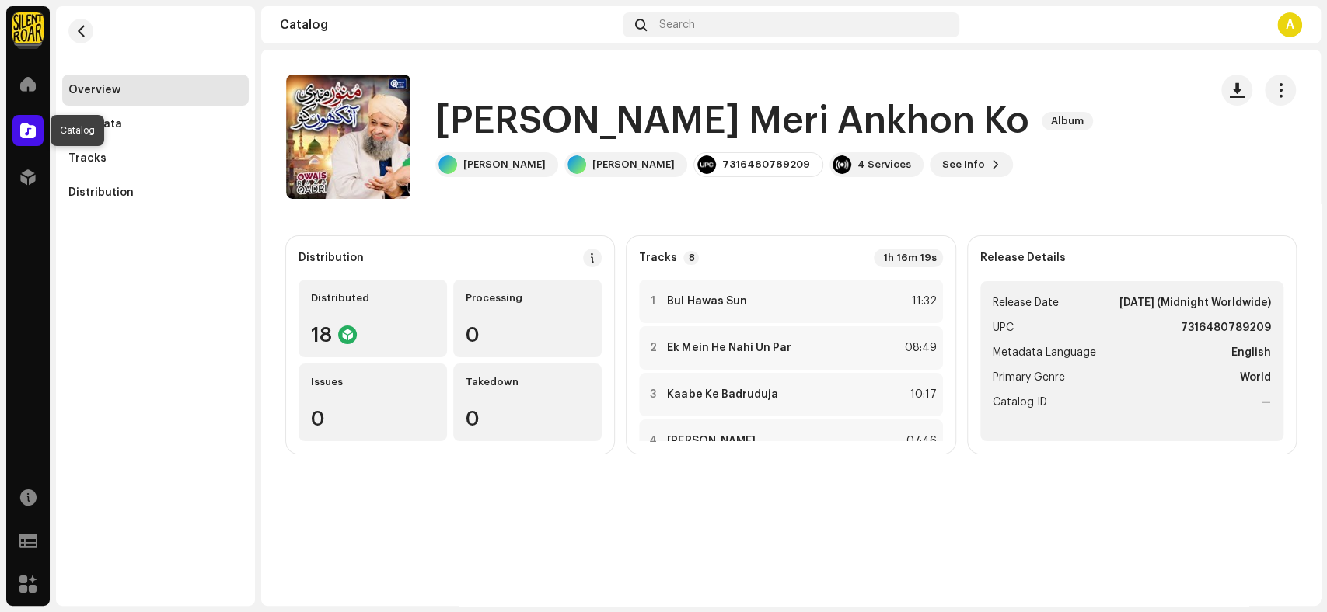
click at [36, 128] on div at bounding box center [27, 130] width 31 height 31
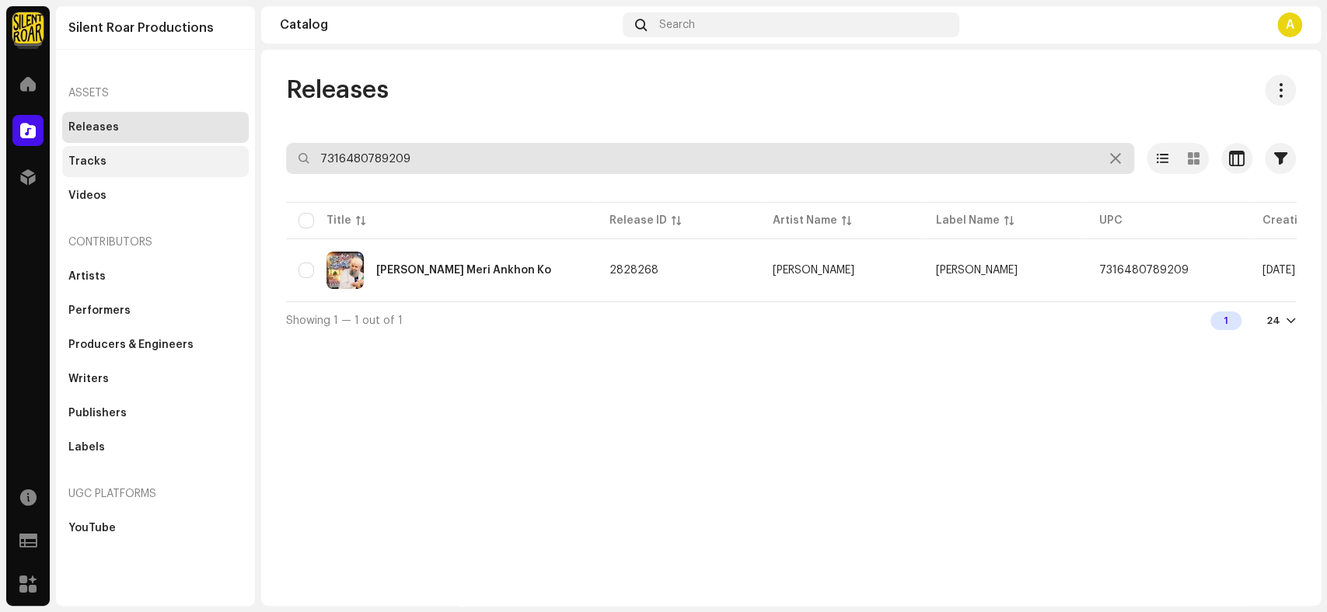
drag, startPoint x: 438, startPoint y: 162, endPoint x: 174, endPoint y: 162, distance: 264.2
click at [174, 162] on div "Silent Roar Productions Home Catalog Distribution Resources Support Forms Marke…" at bounding box center [663, 306] width 1327 height 612
paste input "79543607"
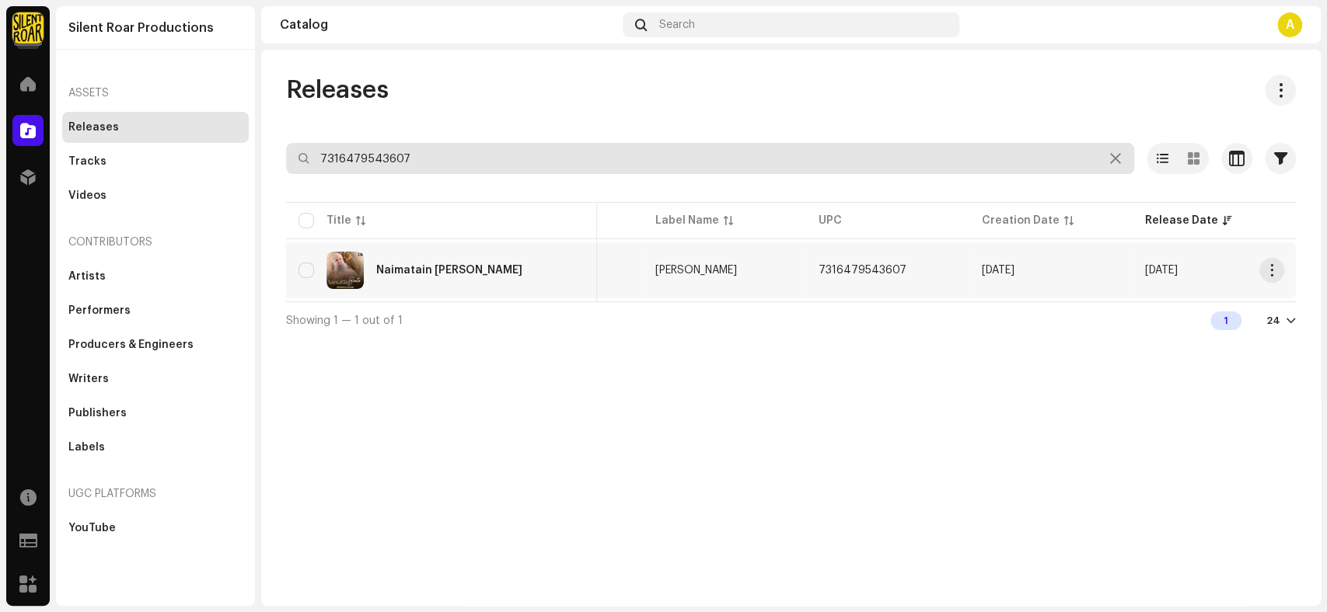
type input "7316479543607"
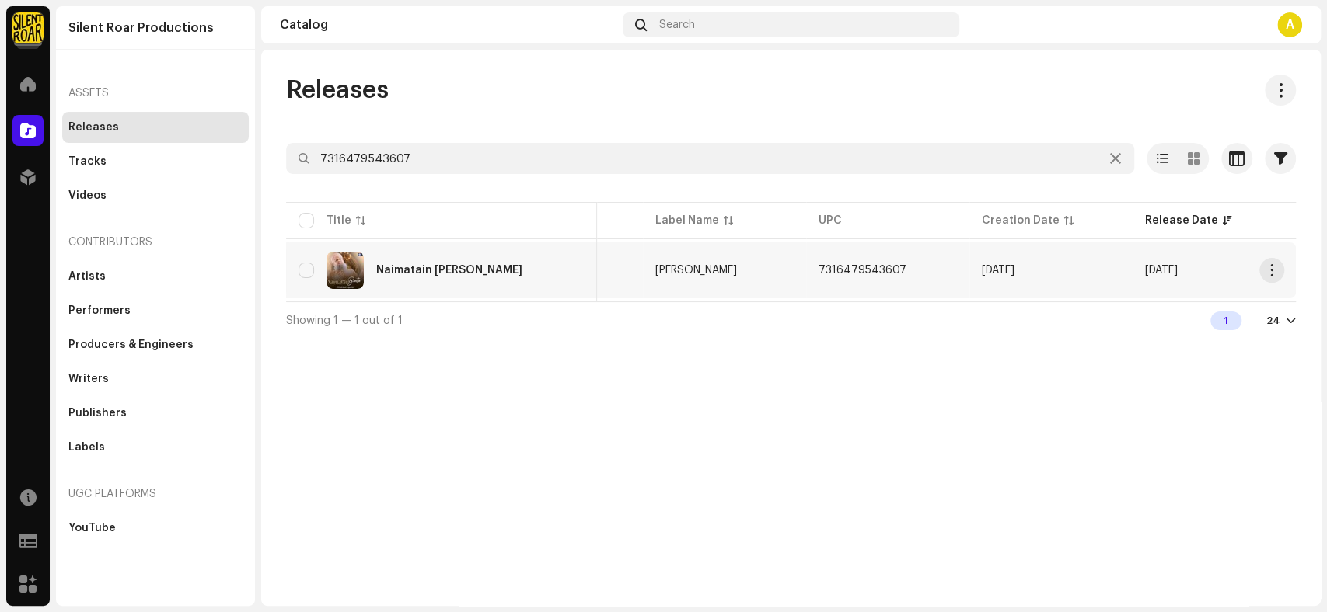
click at [414, 288] on td "Naimatain [PERSON_NAME]" at bounding box center [441, 270] width 311 height 56
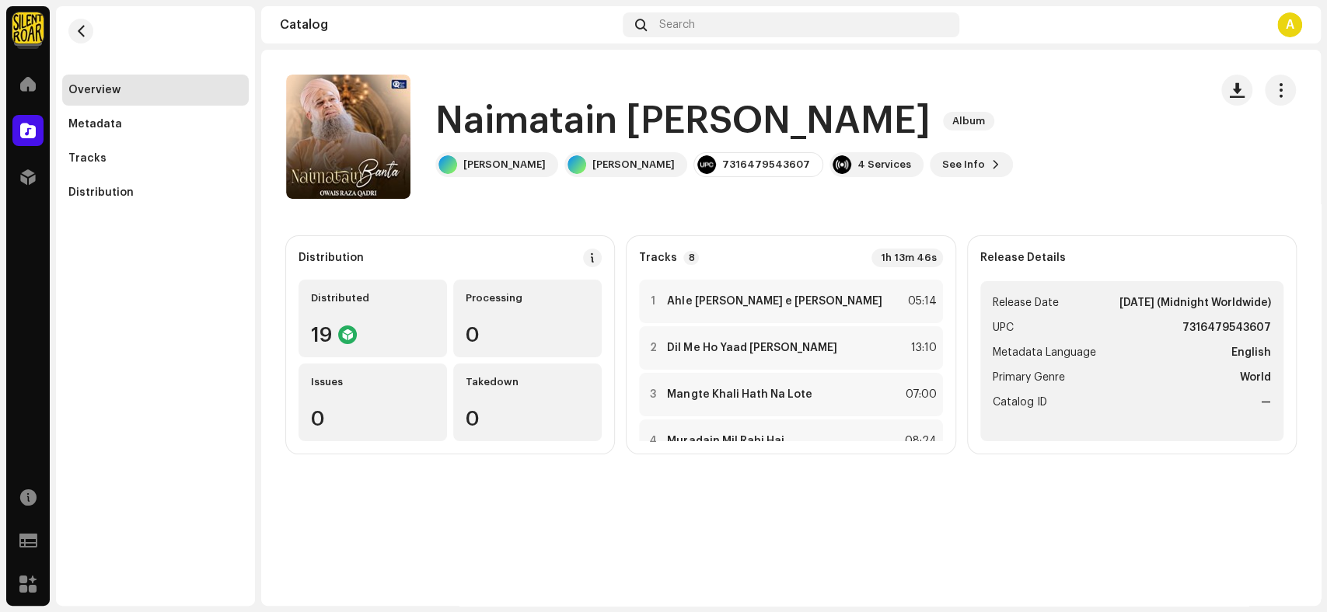
click at [720, 127] on h1 "Naimatain [PERSON_NAME]" at bounding box center [682, 121] width 495 height 50
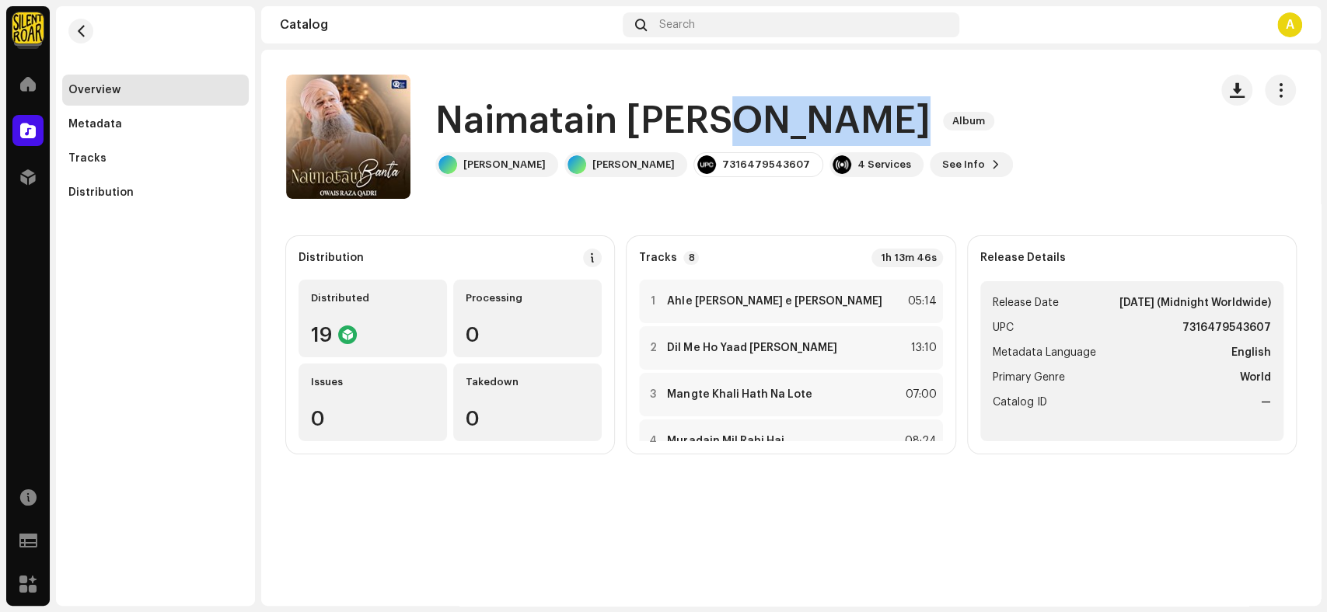
click at [720, 127] on h1 "Naimatain [PERSON_NAME]" at bounding box center [682, 121] width 495 height 50
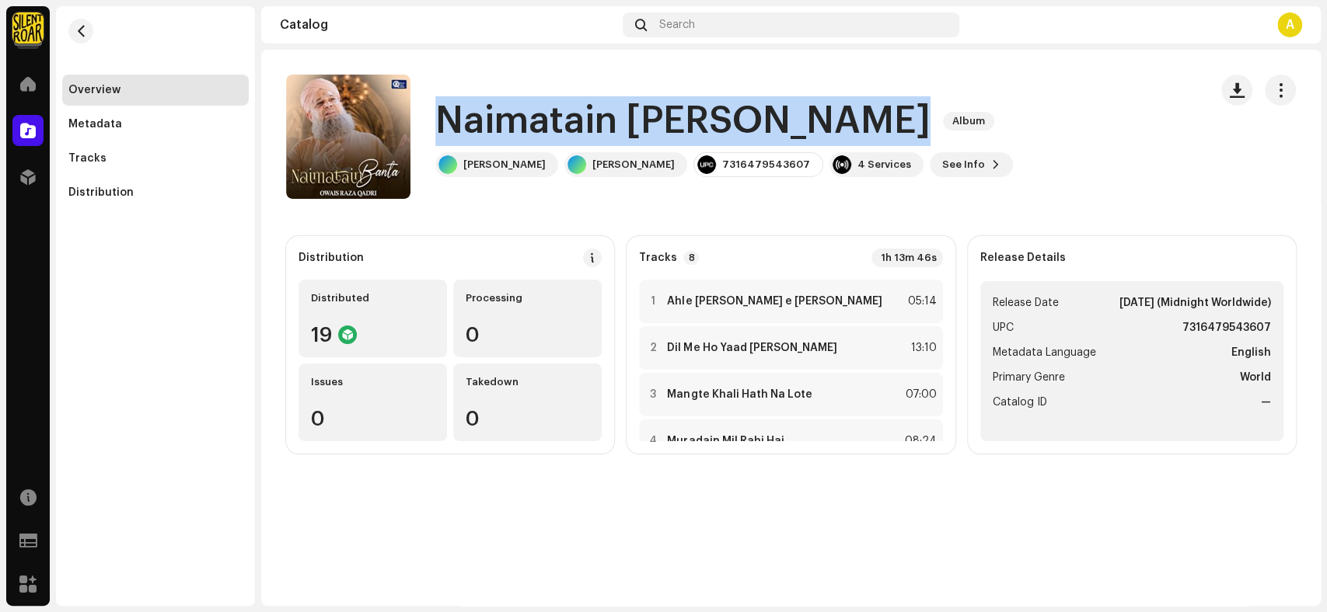
click at [720, 127] on h1 "Naimatain [PERSON_NAME]" at bounding box center [682, 121] width 495 height 50
copy div "Naimatain [PERSON_NAME] Album"
click at [942, 159] on span "See Info" at bounding box center [963, 164] width 43 height 31
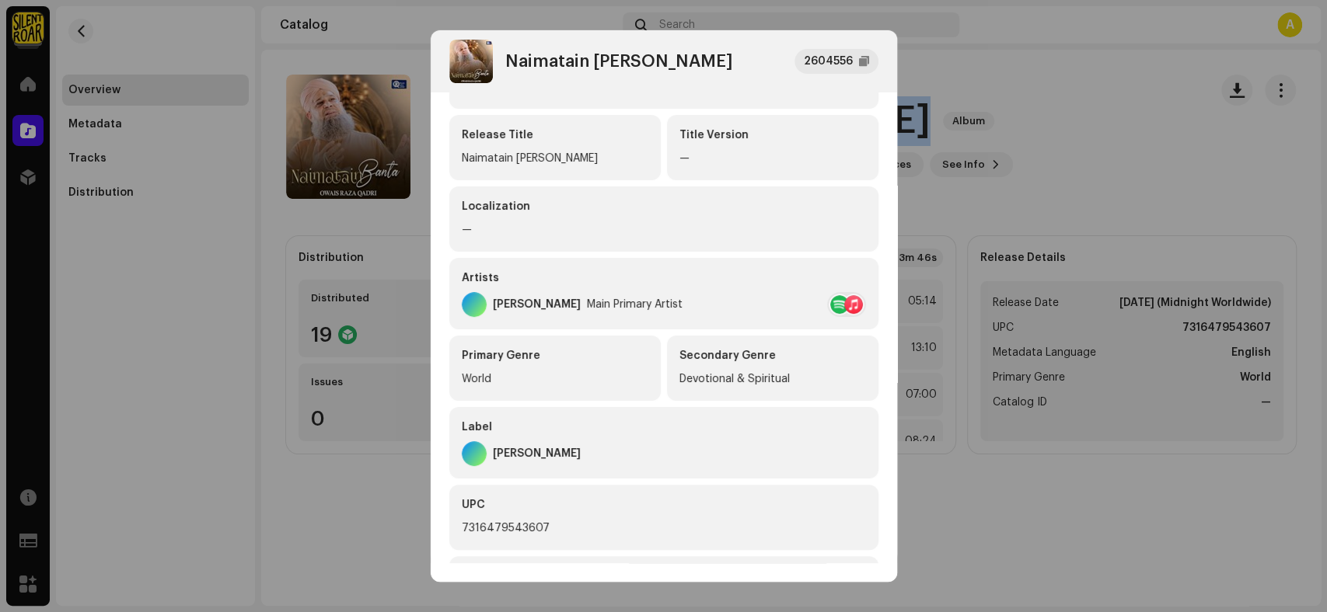
scroll to position [266, 0]
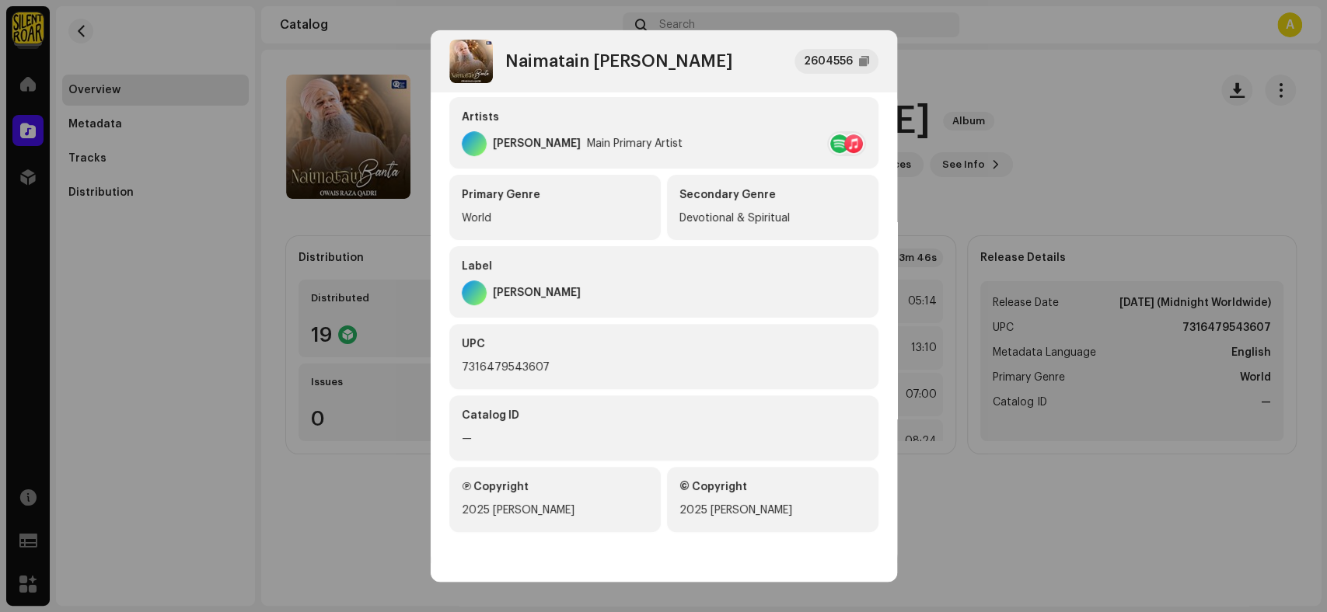
click at [541, 368] on div "7316479543607" at bounding box center [664, 367] width 404 height 19
copy div "7316479543607"
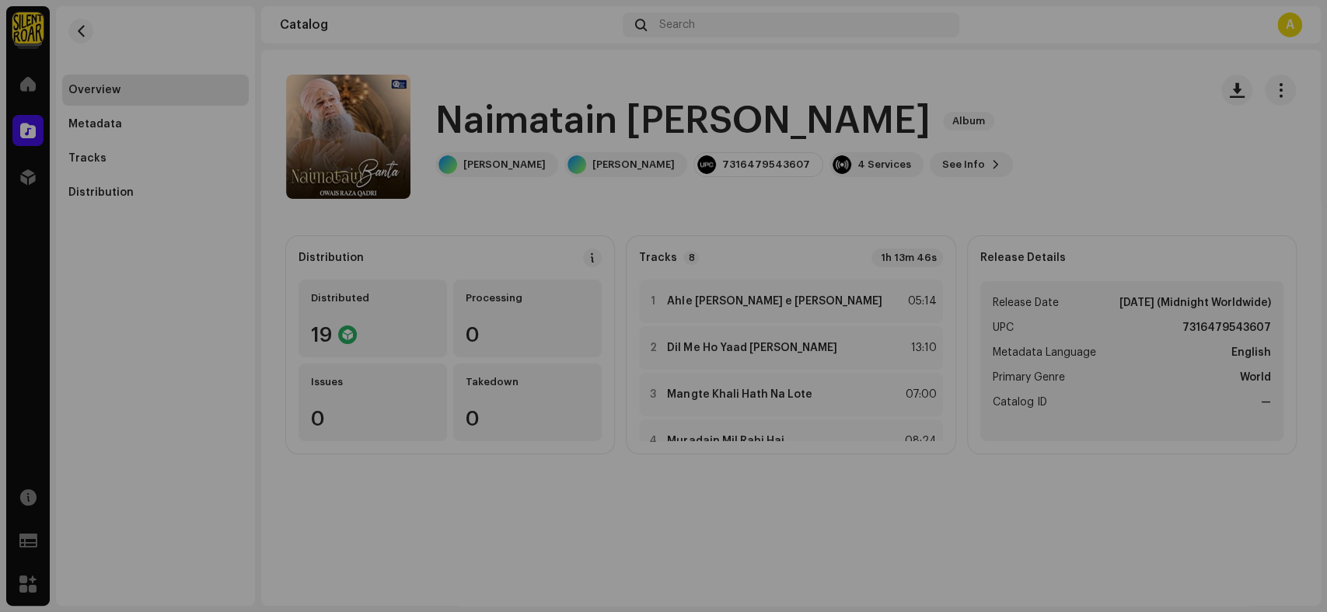
click at [1069, 162] on div "Naimatain [PERSON_NAME] 2604556 Metadata Distribution Metadata Language English…" at bounding box center [663, 306] width 1327 height 612
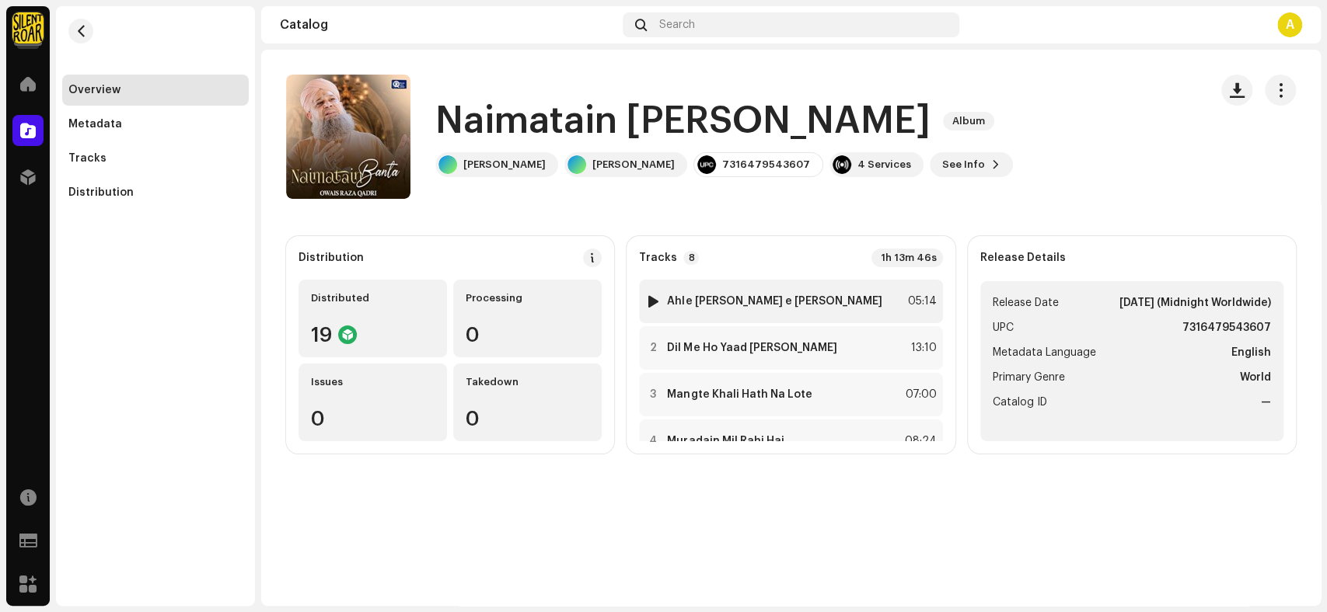
click at [810, 293] on div "1 Ahle [PERSON_NAME] e Ameen 05:14" at bounding box center [790, 302] width 303 height 44
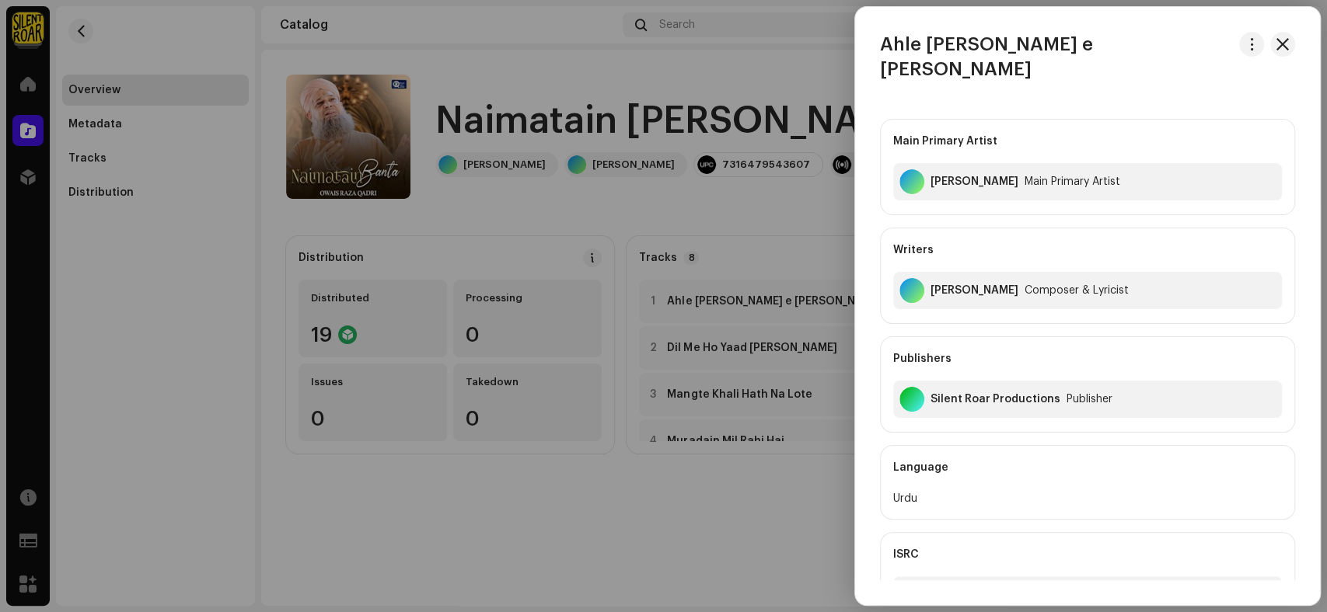
click at [783, 577] on div at bounding box center [663, 306] width 1327 height 612
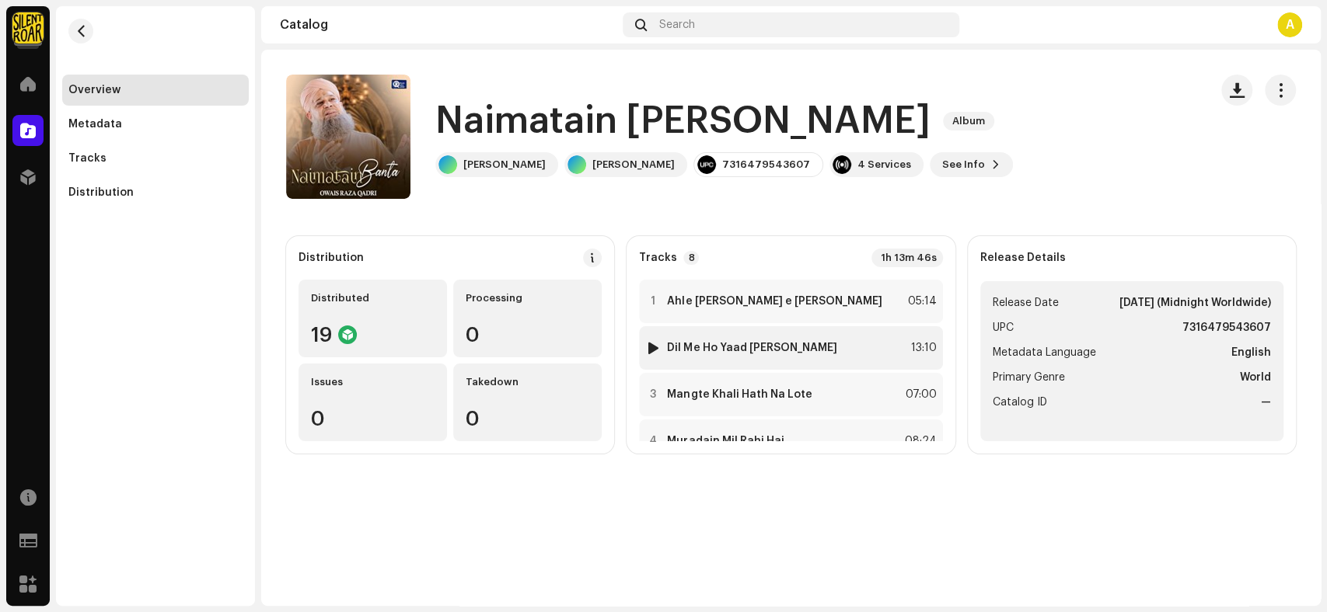
click at [763, 350] on strong "Dil Me Ho Yaad [PERSON_NAME]" at bounding box center [751, 348] width 169 height 12
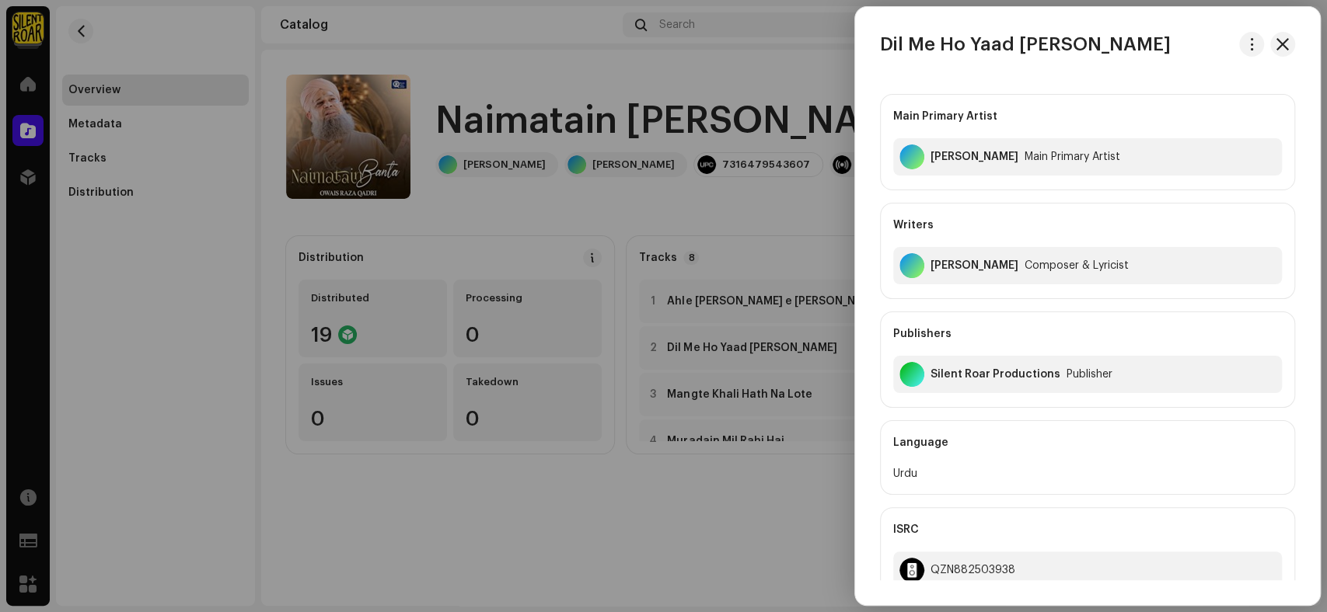
click at [647, 516] on div at bounding box center [663, 306] width 1327 height 612
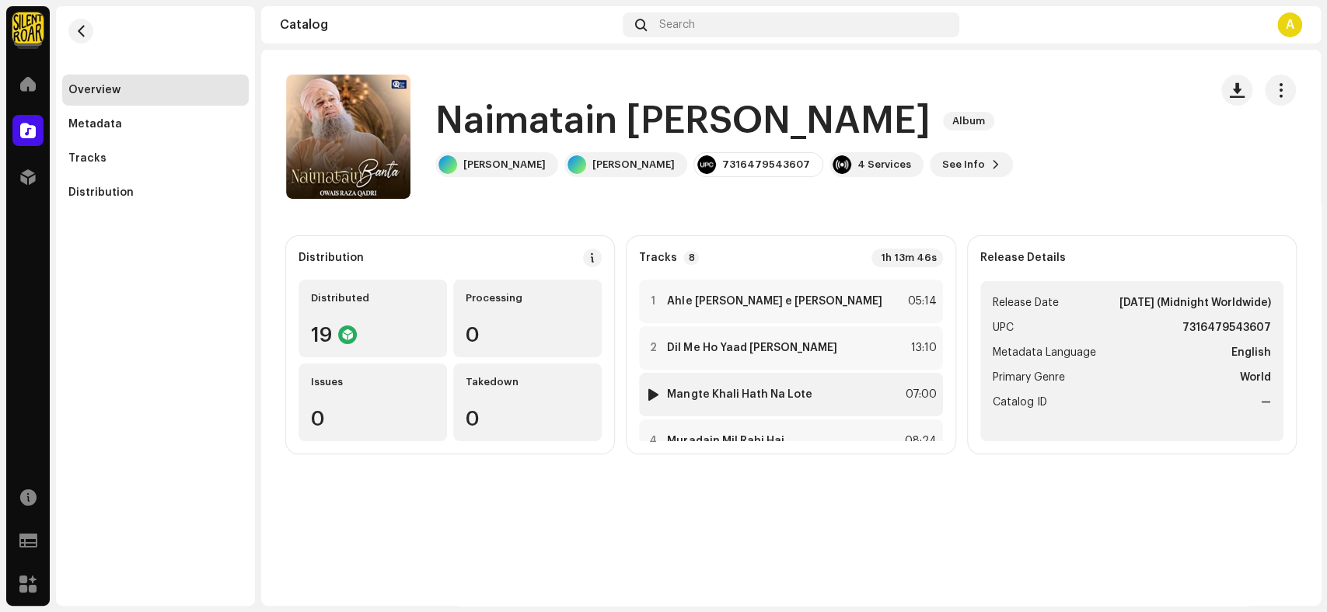
click at [731, 393] on strong "Mangte Khali Hath Na Lote" at bounding box center [739, 395] width 145 height 12
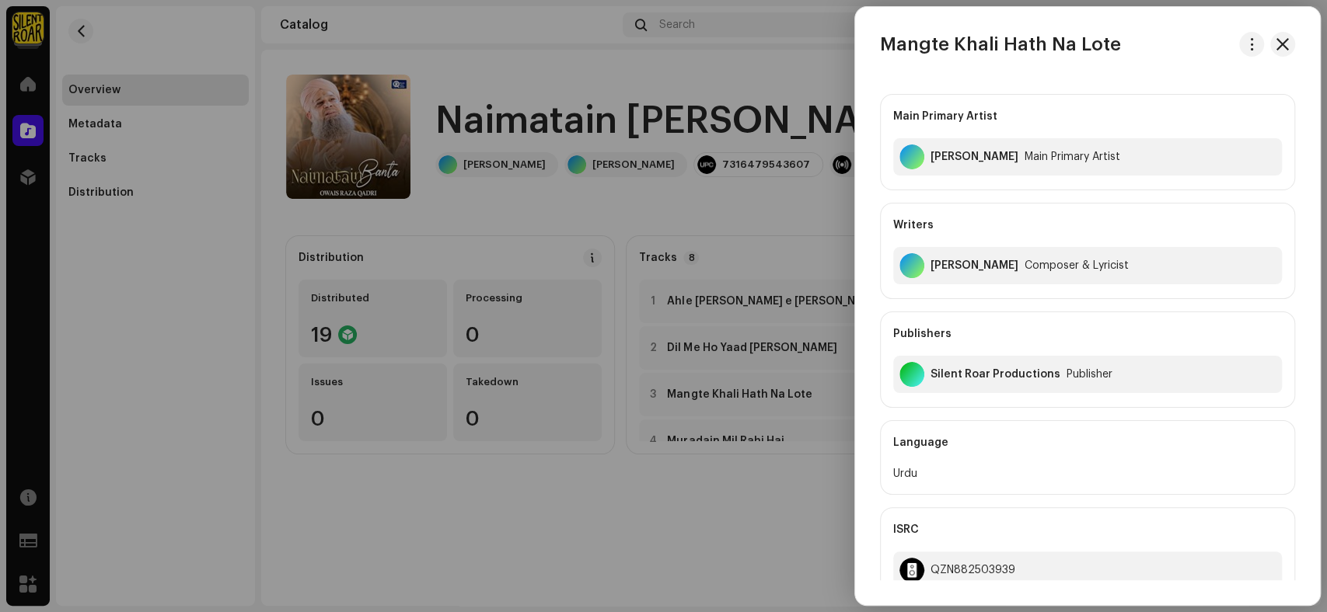
click at [668, 512] on div at bounding box center [663, 306] width 1327 height 612
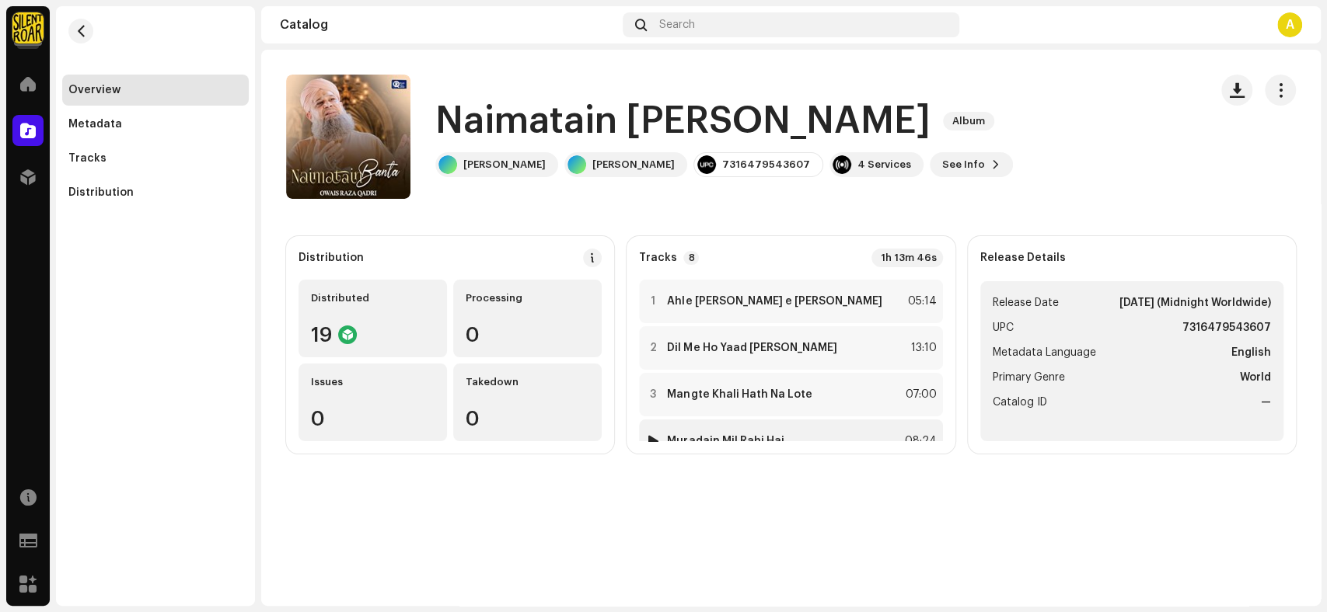
click at [724, 425] on div "4 Muradain Mil Rahi Hai 08:24" at bounding box center [790, 442] width 303 height 44
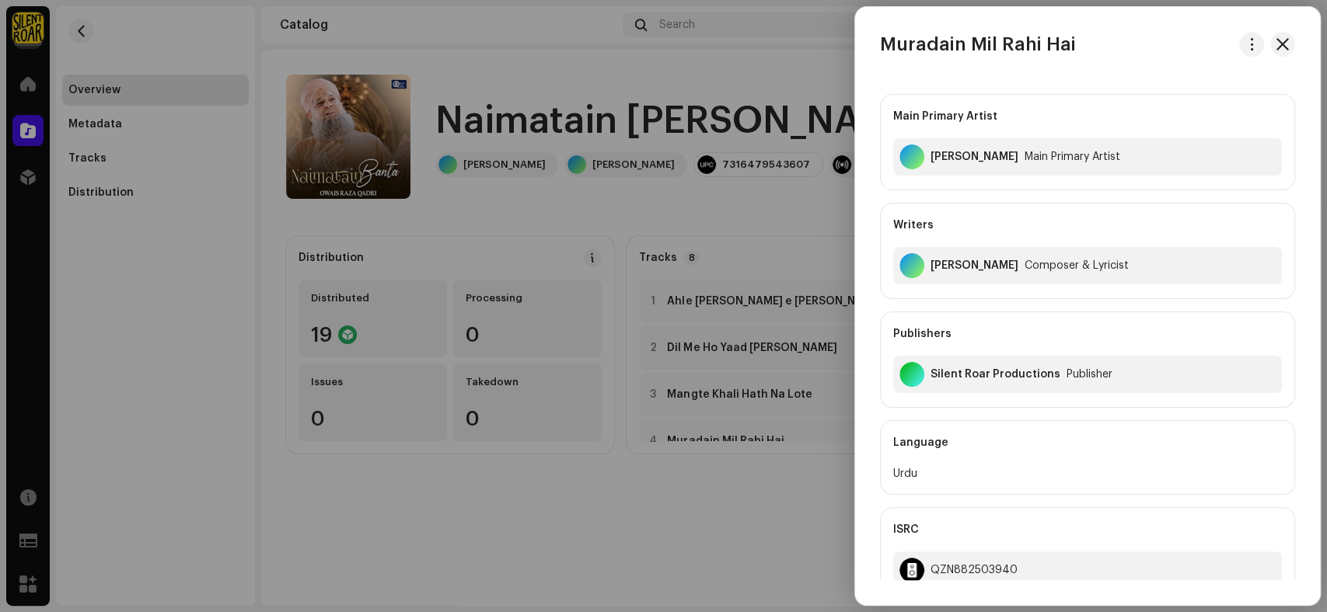
click at [675, 562] on div at bounding box center [663, 306] width 1327 height 612
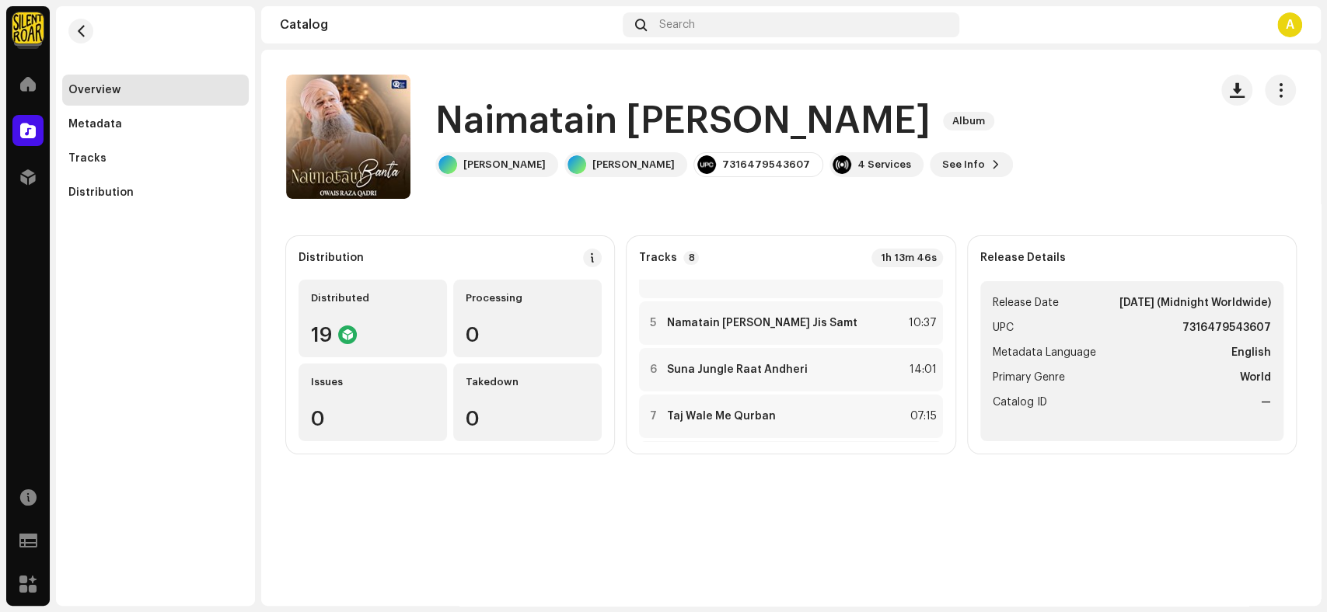
scroll to position [176, 0]
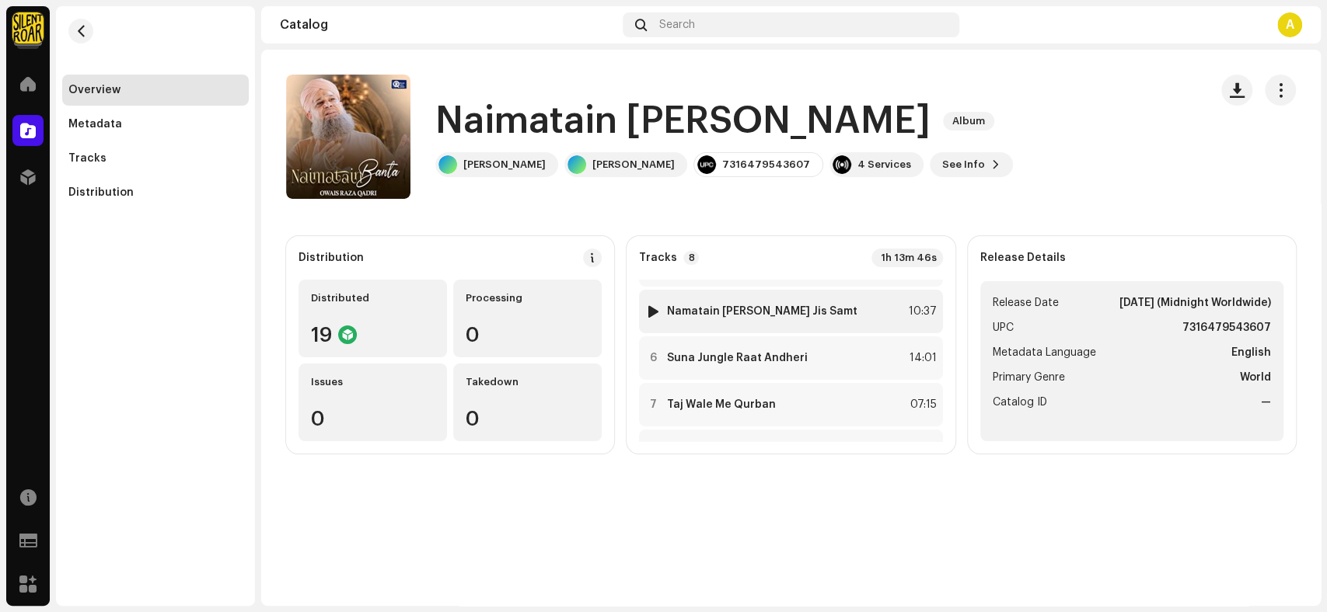
click at [814, 313] on div "5 Namatain [PERSON_NAME] Jis Samt 10:37" at bounding box center [790, 312] width 303 height 44
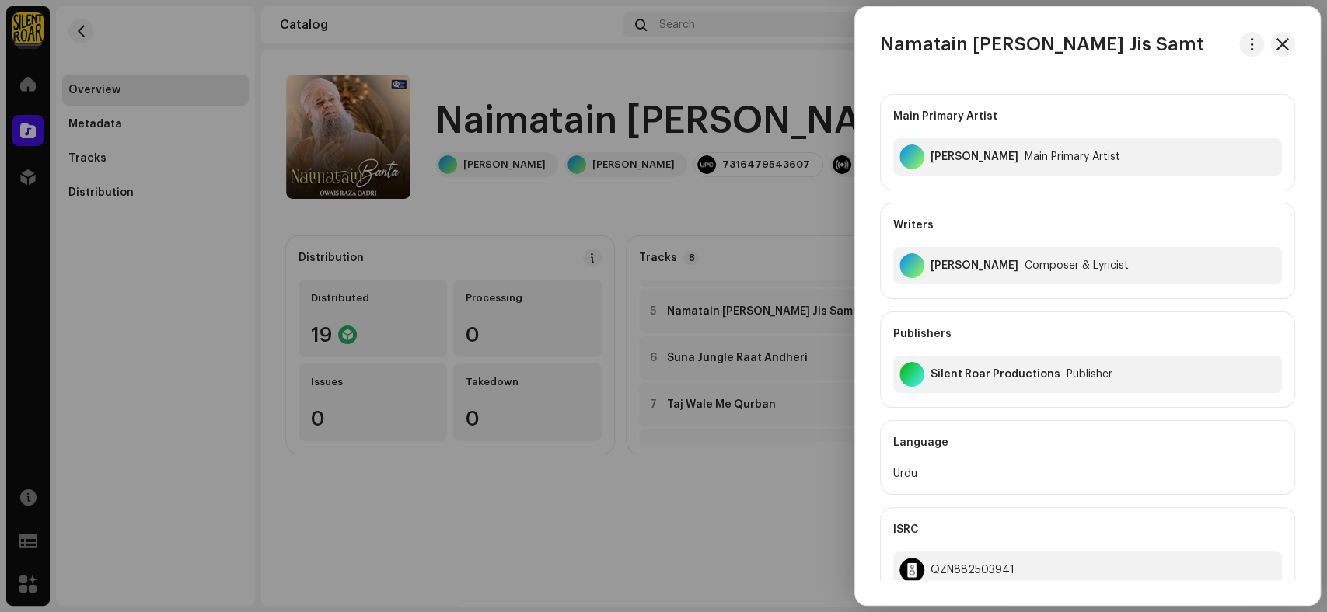
click at [675, 490] on div at bounding box center [663, 306] width 1327 height 612
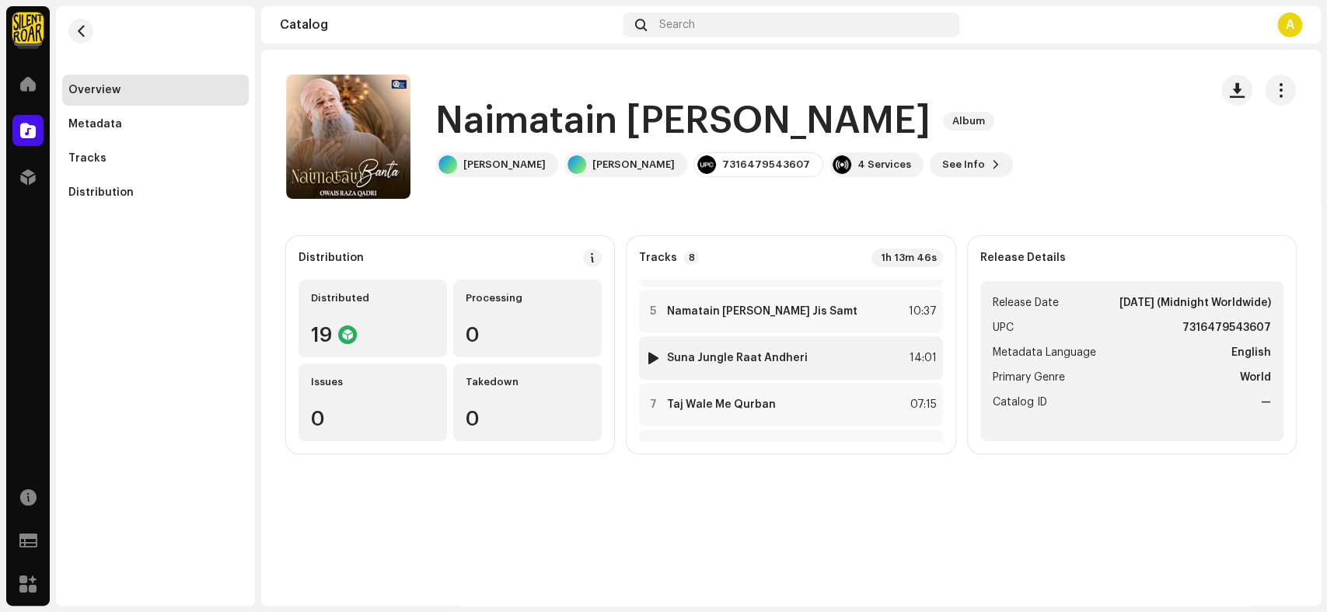
click at [746, 362] on strong "Suna Jungle Raat Andheri" at bounding box center [737, 358] width 141 height 12
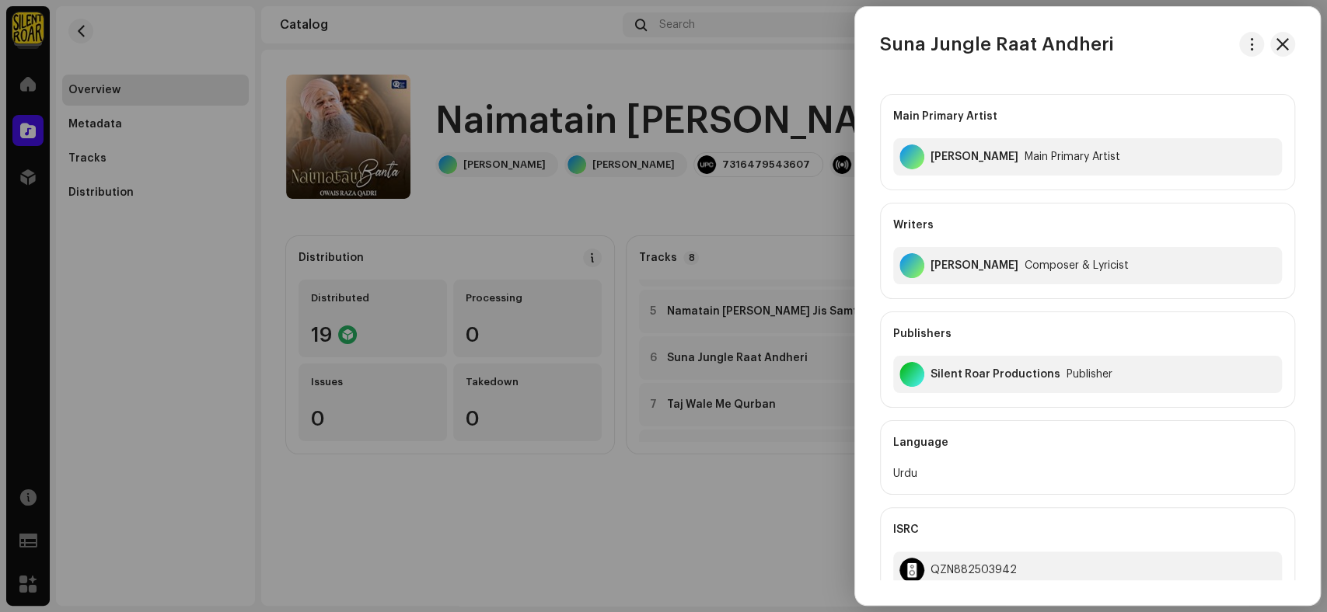
click at [670, 546] on div at bounding box center [663, 306] width 1327 height 612
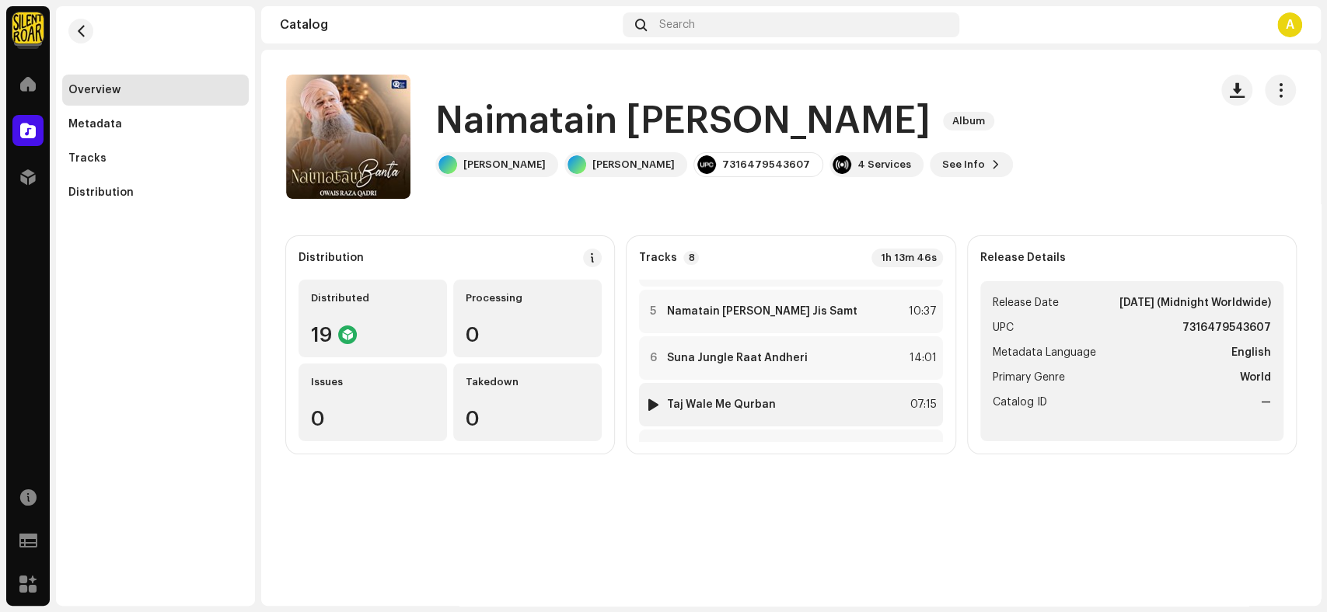
click at [766, 403] on strong "Taj Wale Me Qurban" at bounding box center [721, 405] width 109 height 12
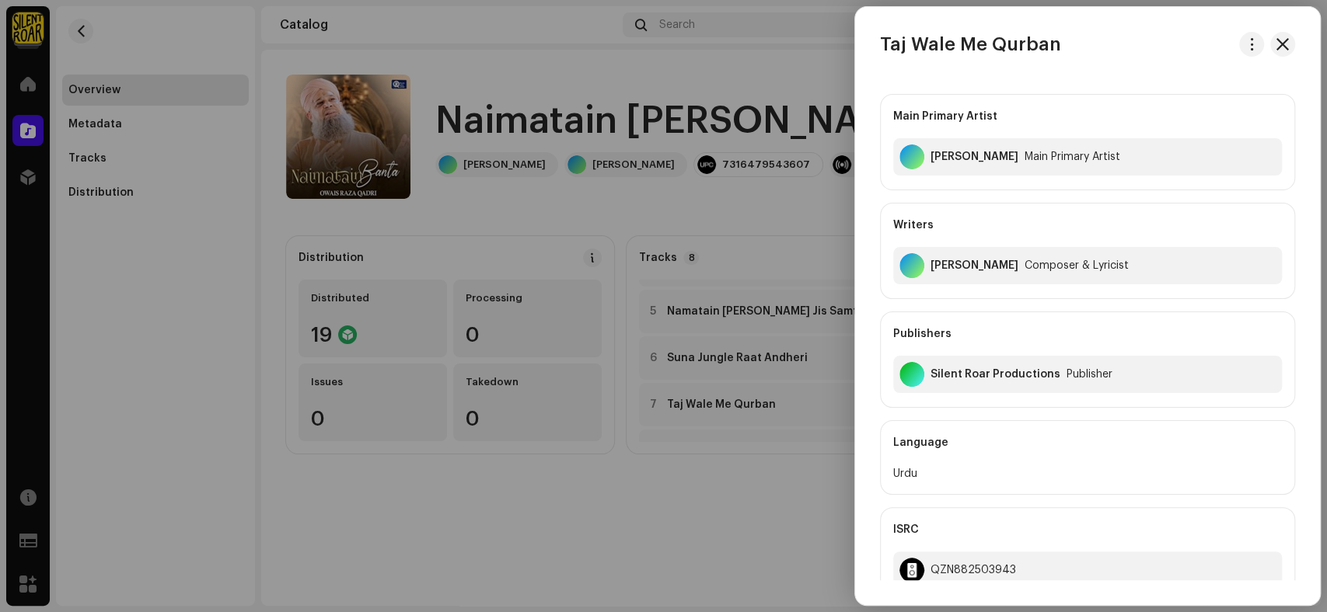
click at [640, 533] on div at bounding box center [663, 306] width 1327 height 612
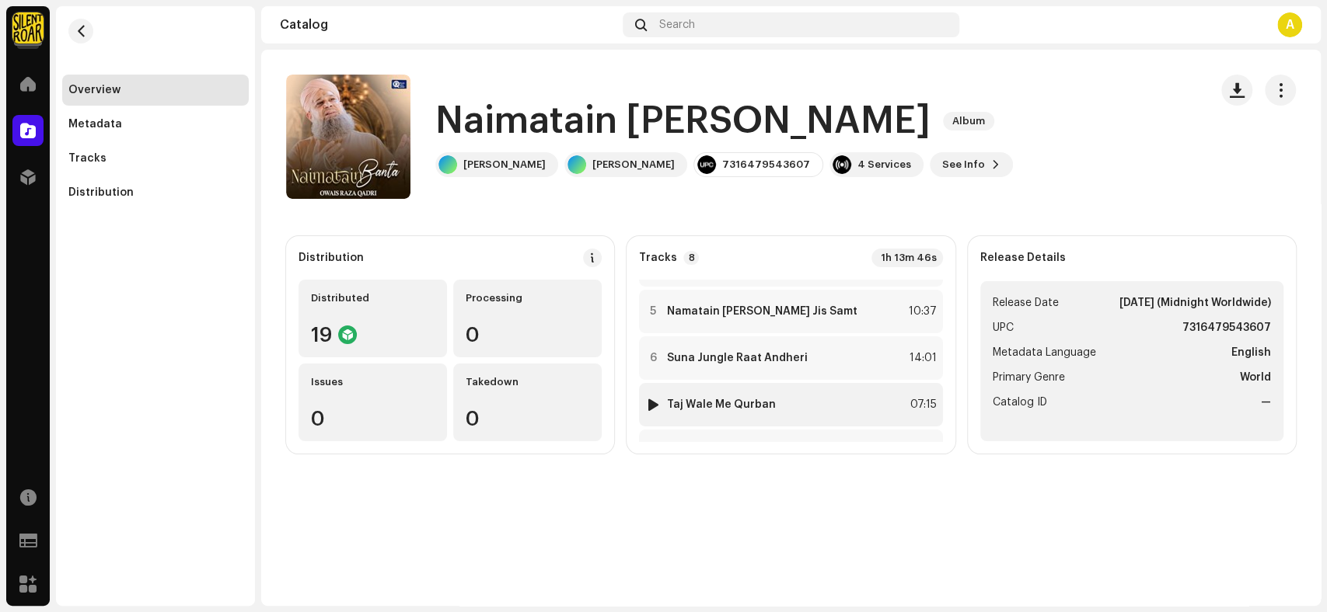
scroll to position [221, 0]
click at [730, 398] on div "8 Wah Kya Martaba 08:05" at bounding box center [790, 407] width 303 height 44
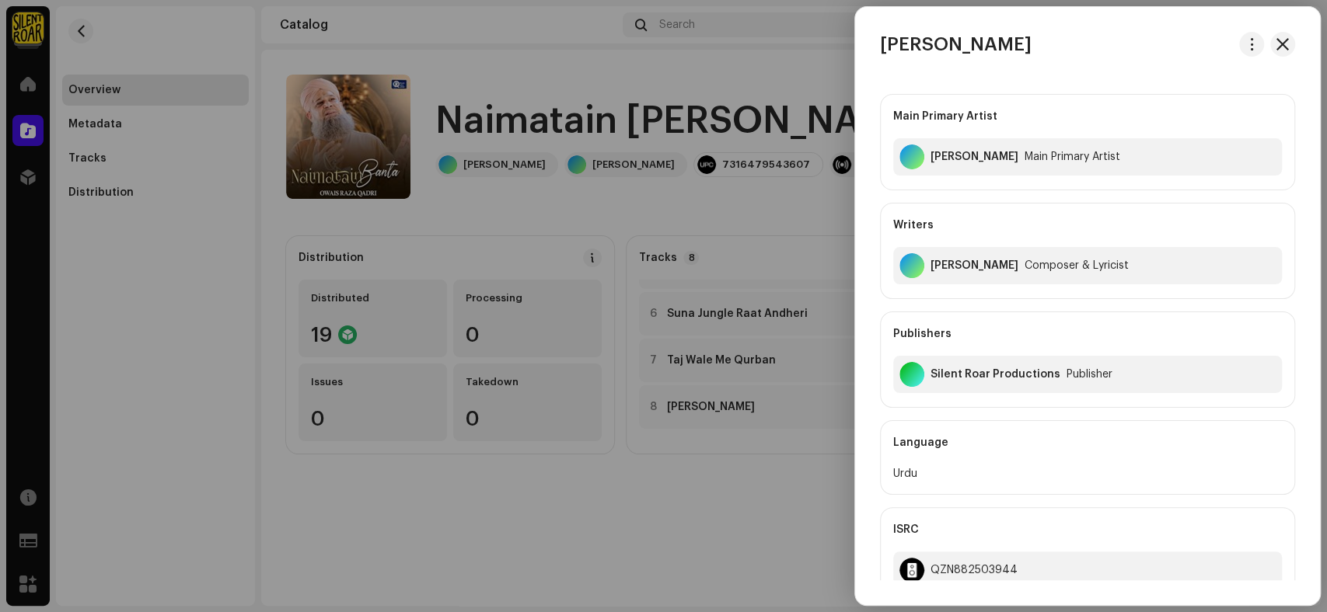
click at [689, 525] on div at bounding box center [663, 306] width 1327 height 612
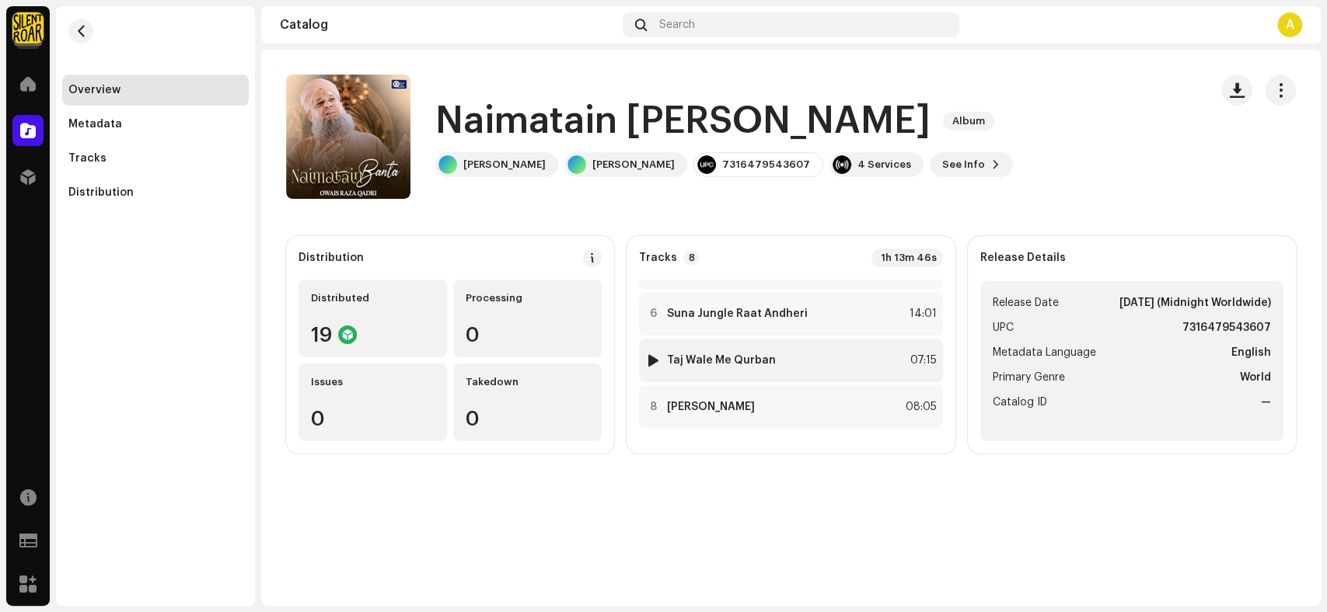
scroll to position [0, 0]
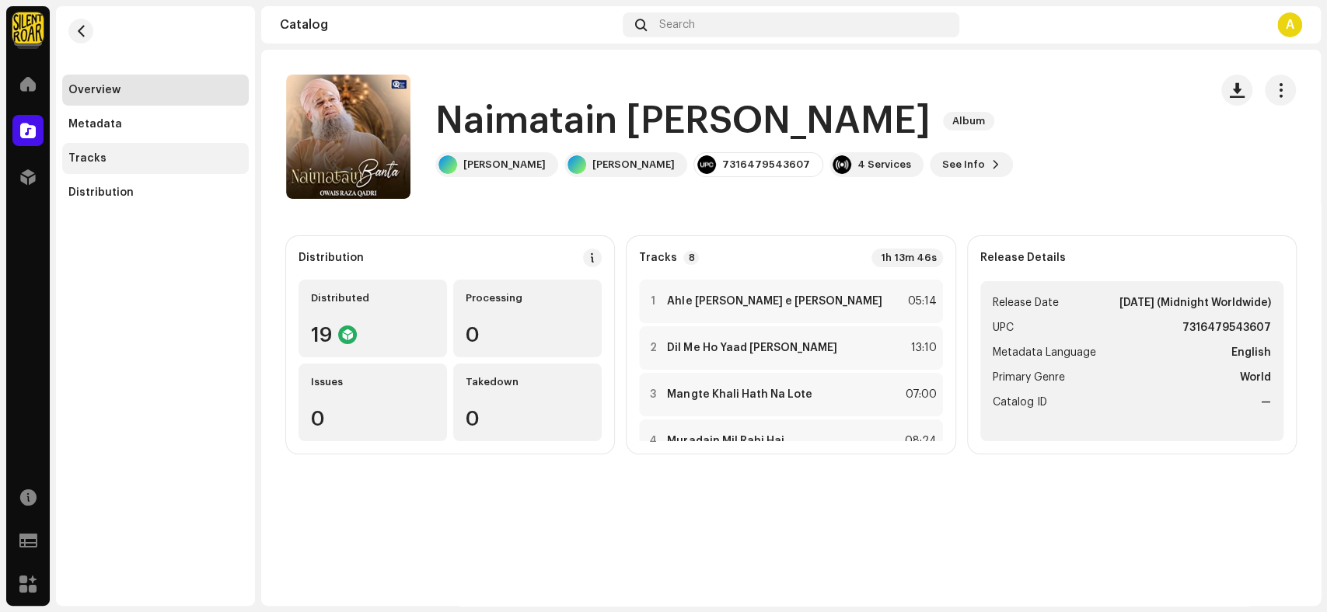
click at [112, 151] on div "Tracks" at bounding box center [155, 158] width 187 height 31
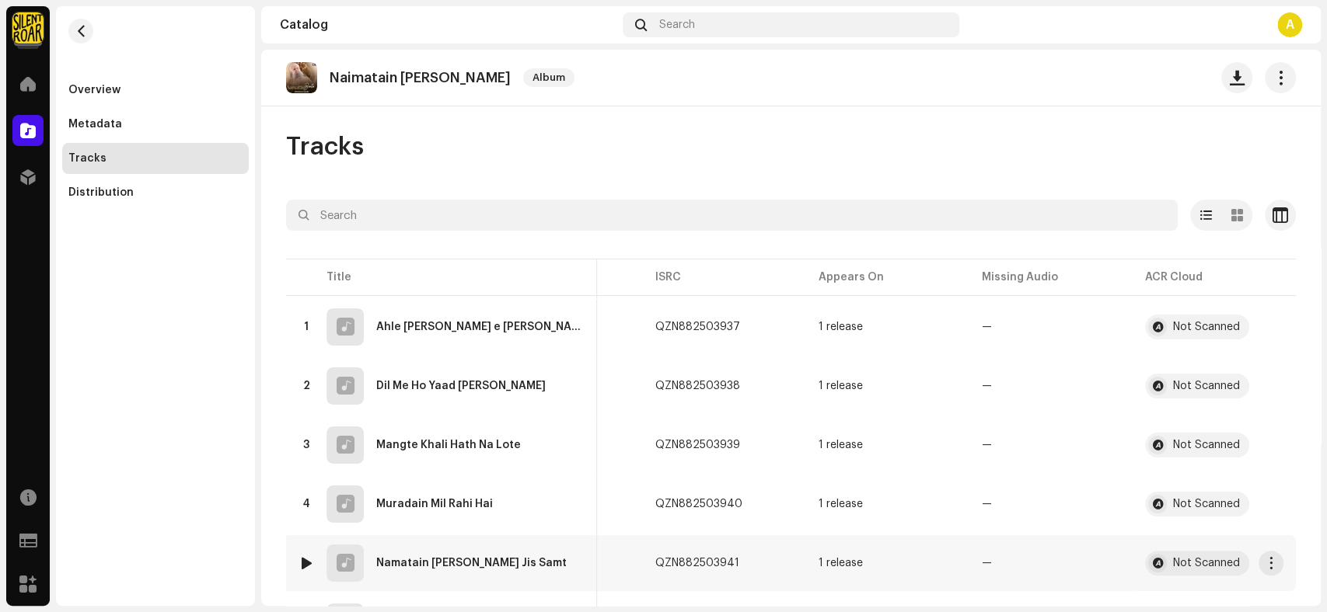
scroll to position [0, 453]
click at [751, 321] on span "button" at bounding box center [755, 327] width 9 height 12
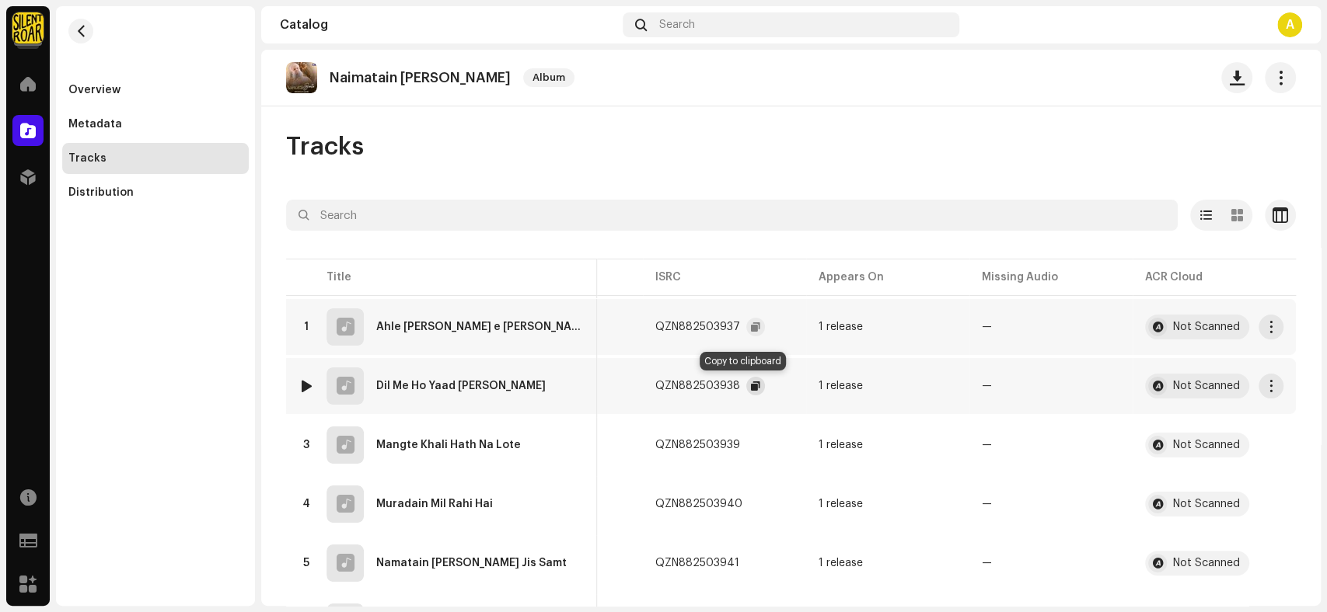
click at [751, 390] on span "button" at bounding box center [755, 386] width 9 height 12
click at [751, 441] on span "button" at bounding box center [755, 445] width 9 height 12
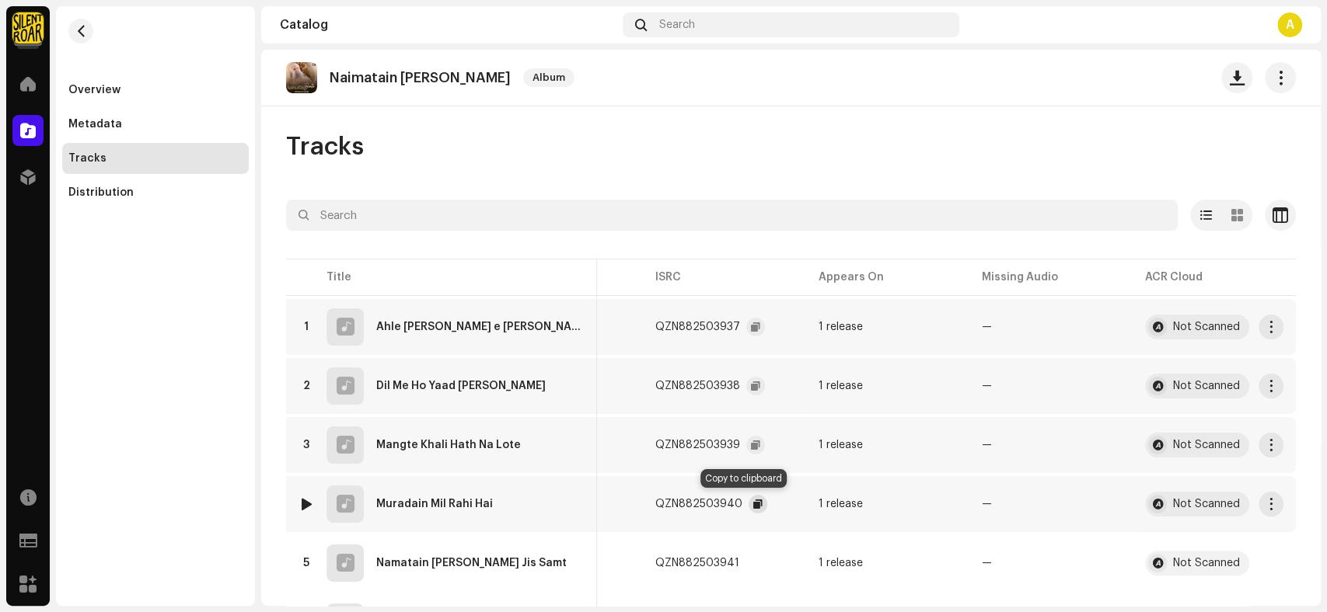
click at [753, 502] on span "button" at bounding box center [757, 504] width 9 height 12
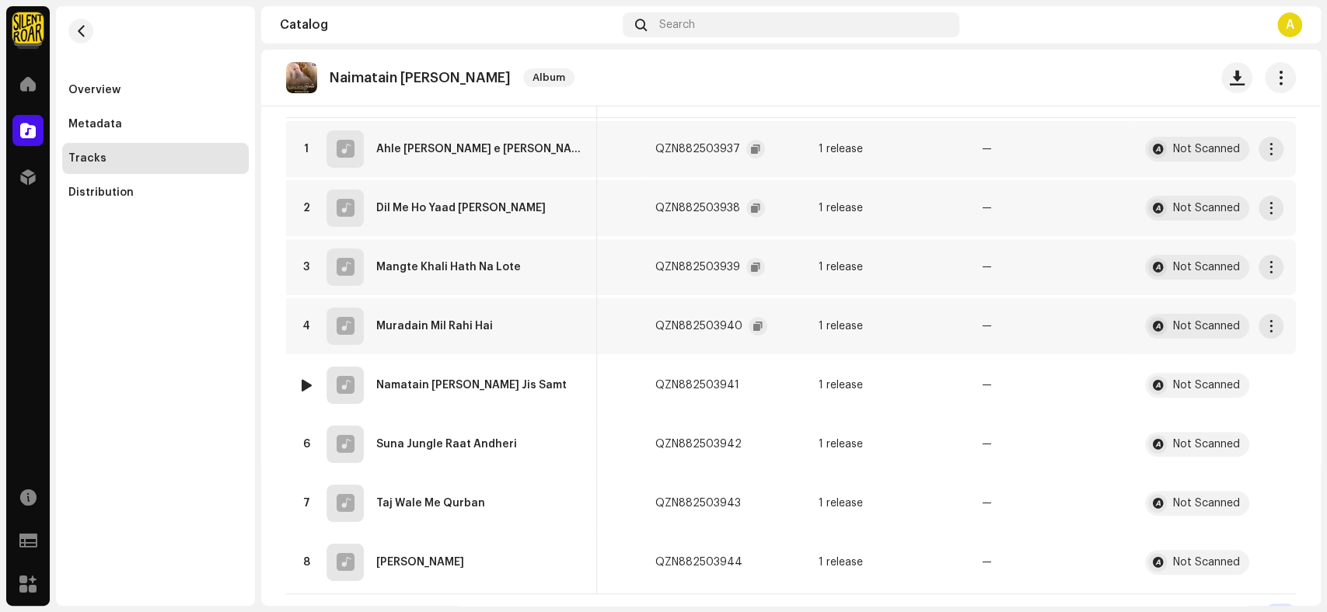
scroll to position [205, 0]
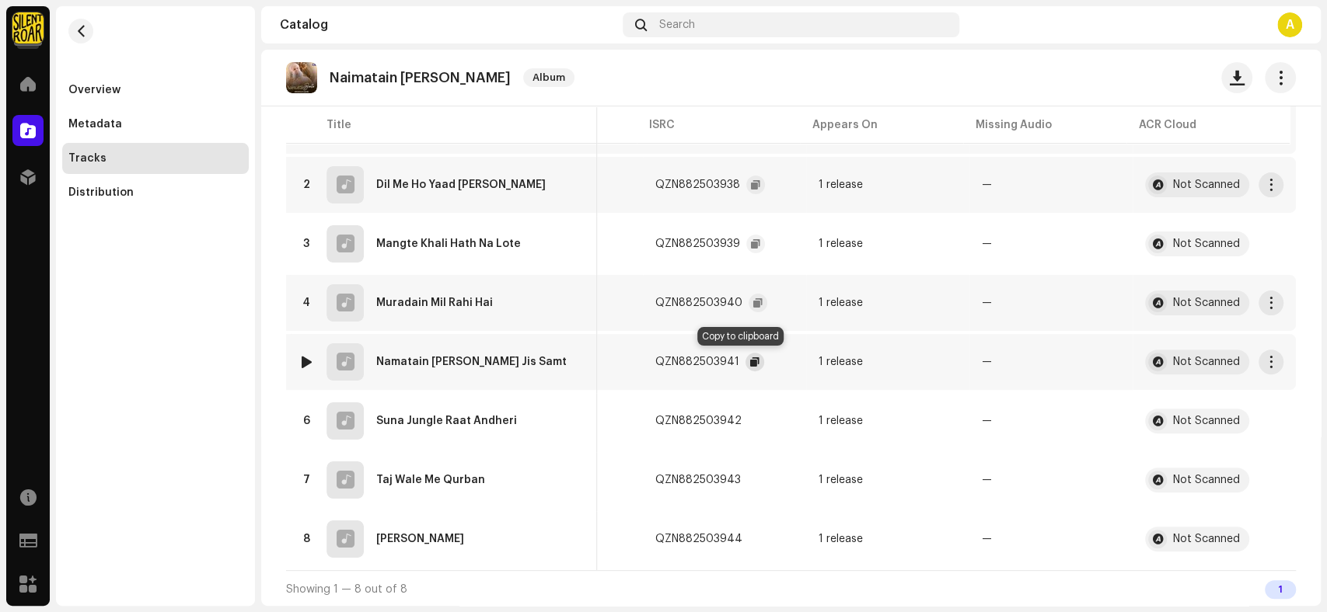
click at [745, 353] on button "button" at bounding box center [754, 362] width 19 height 19
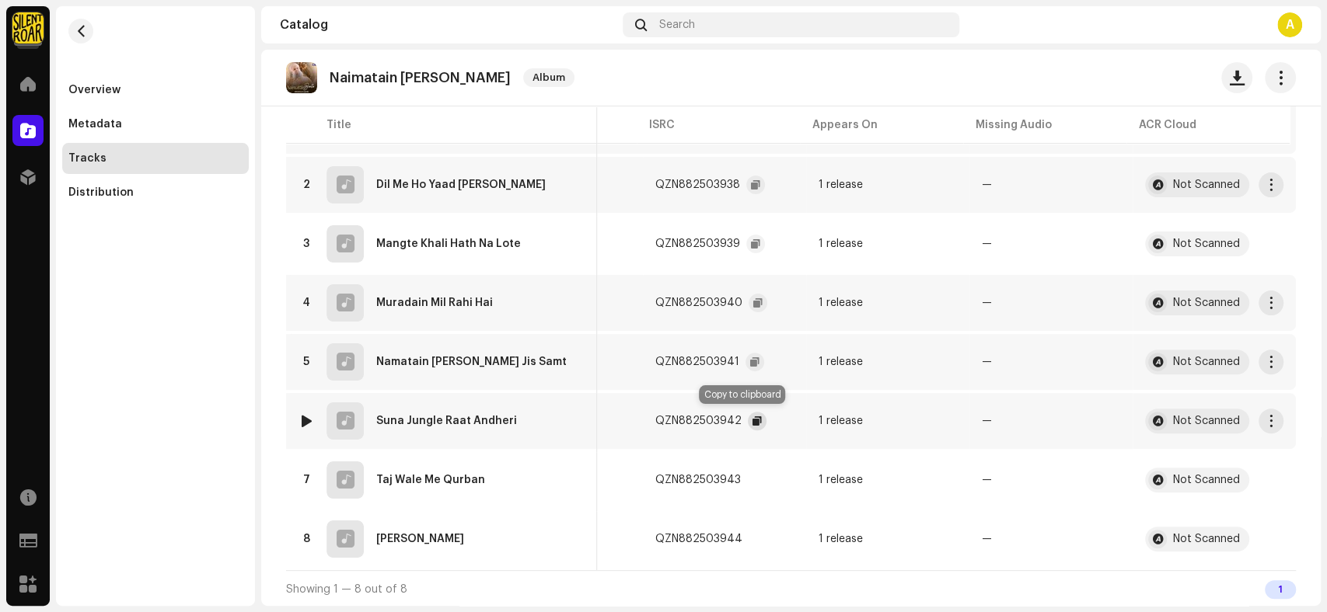
click at [748, 422] on button "button" at bounding box center [757, 421] width 19 height 19
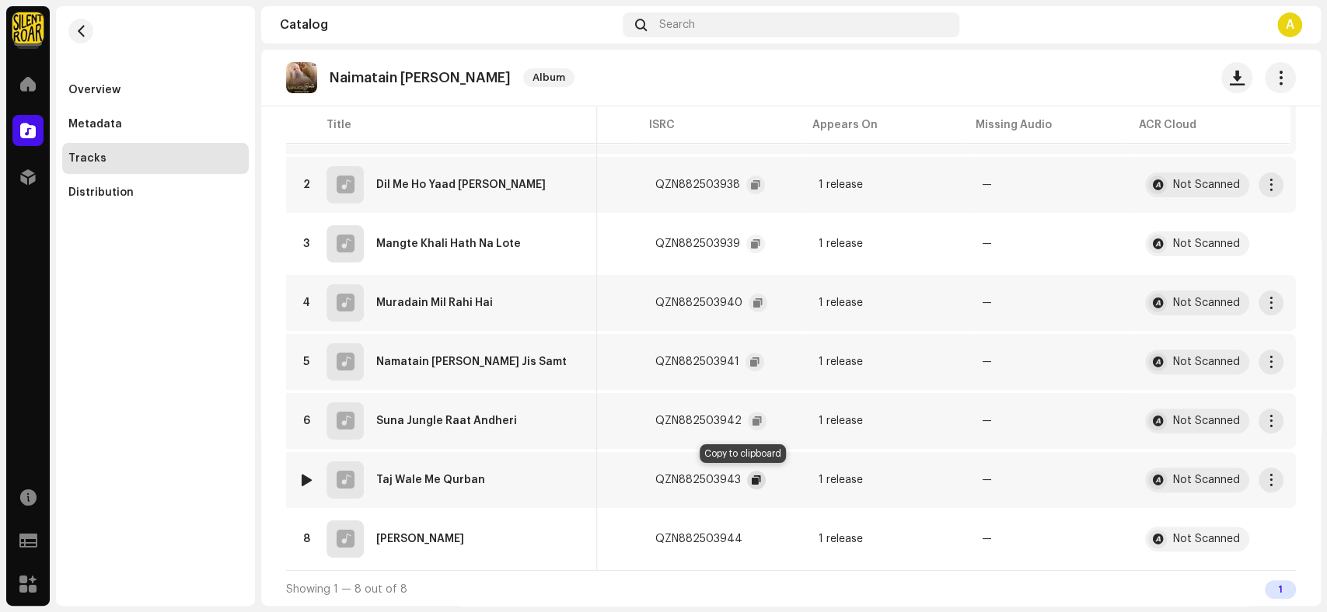
click at [750, 474] on button "button" at bounding box center [756, 480] width 19 height 19
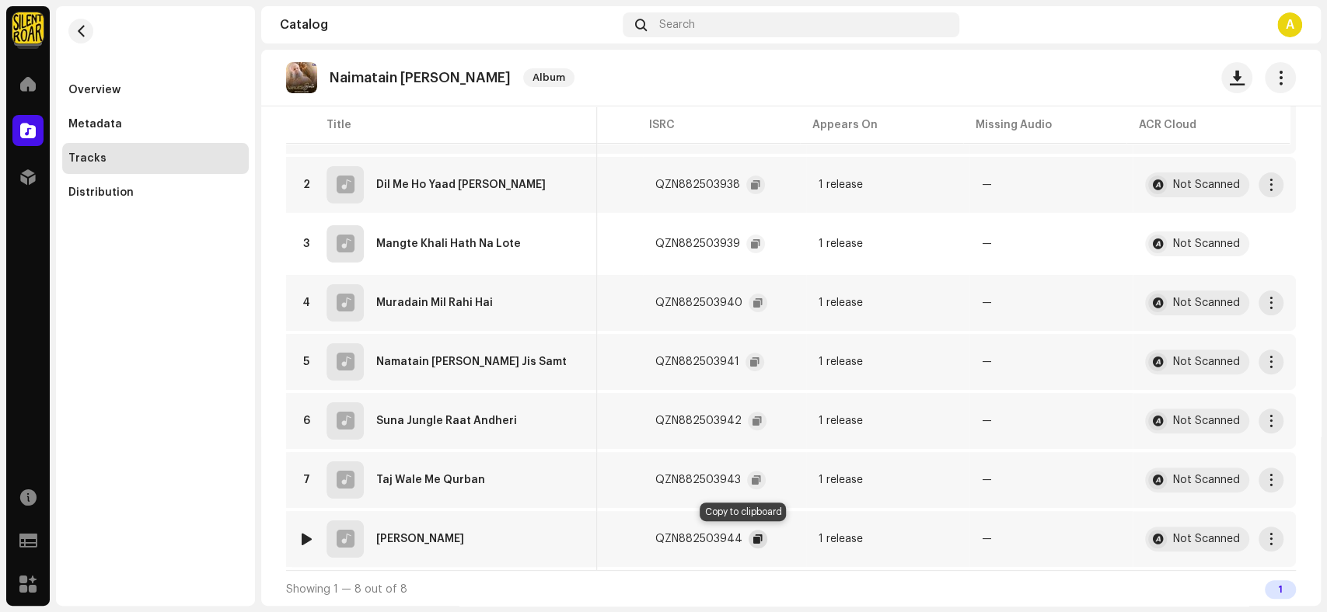
click at [753, 533] on span "button" at bounding box center [757, 539] width 9 height 12
click at [1281, 79] on button "button" at bounding box center [1279, 77] width 31 height 31
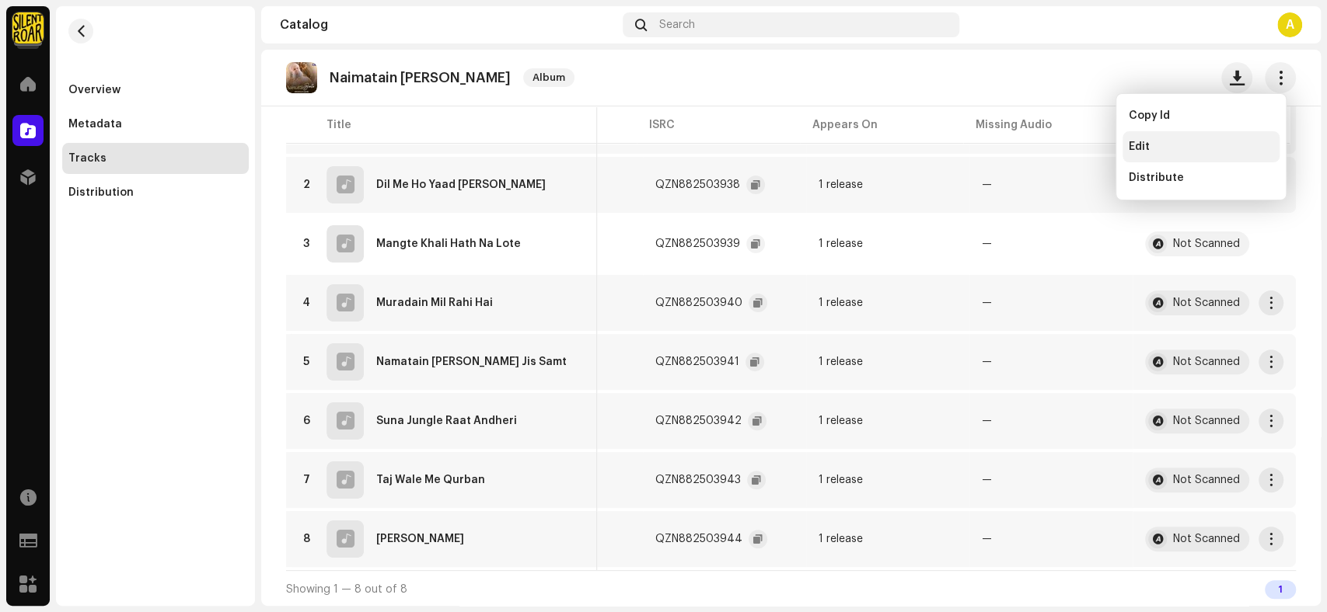
click at [1190, 144] on div "Edit" at bounding box center [1200, 147] width 145 height 12
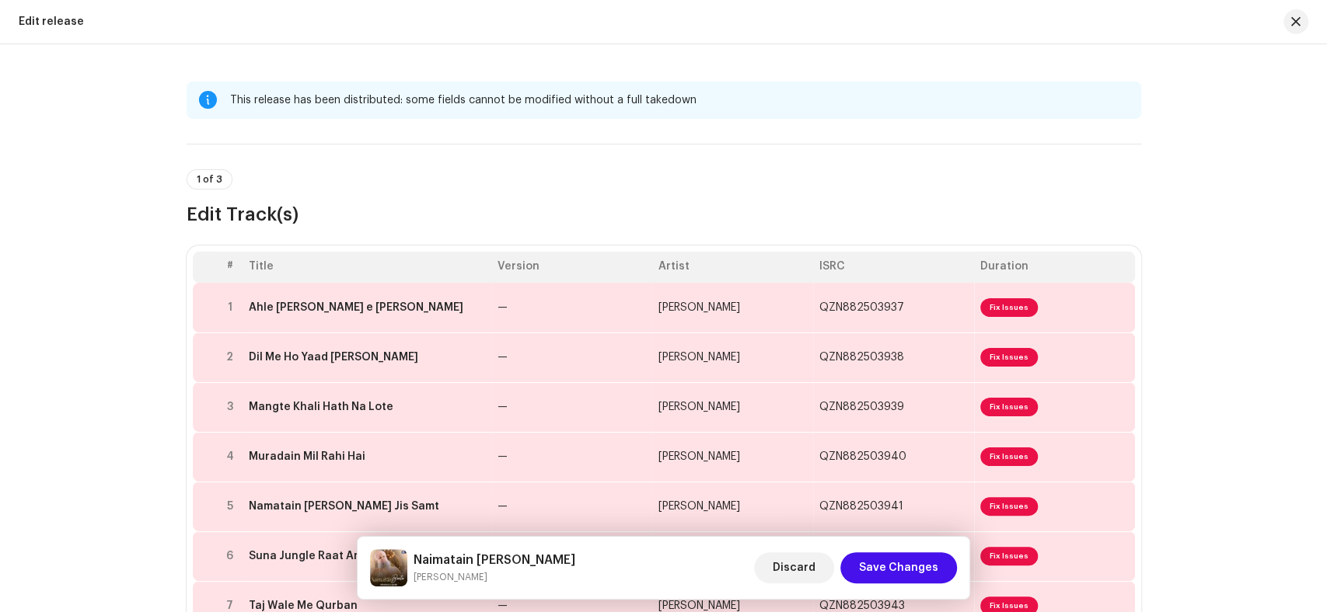
scroll to position [173, 0]
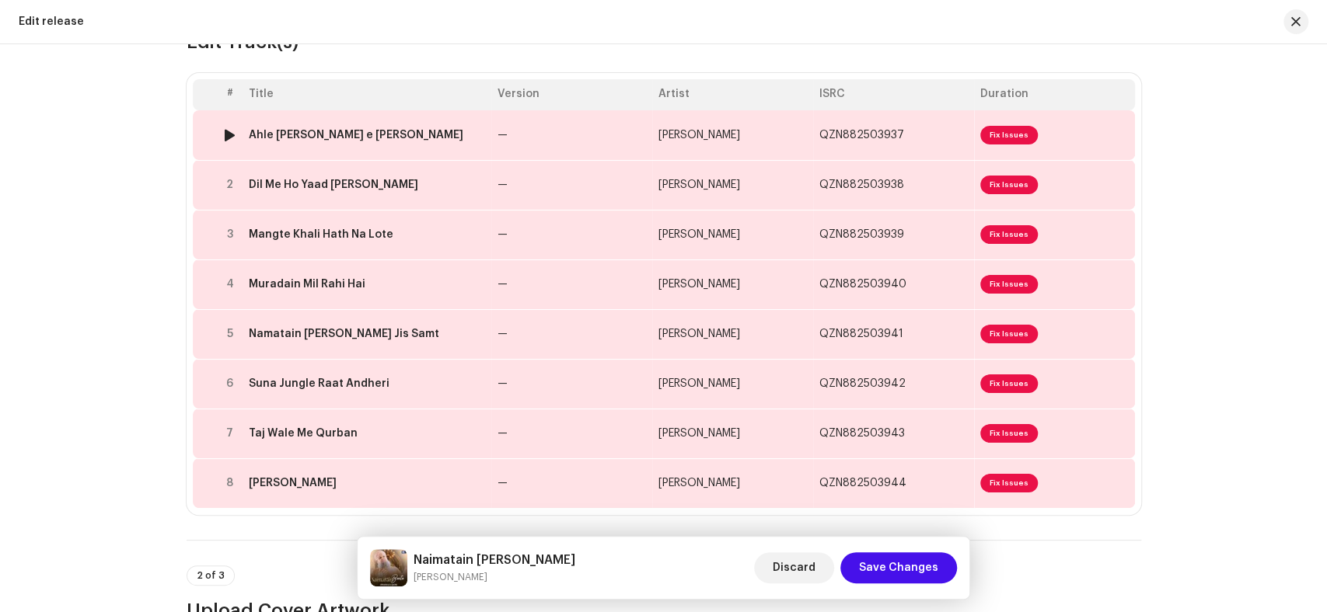
click at [413, 124] on td "Ahle [PERSON_NAME] e [PERSON_NAME]" at bounding box center [366, 135] width 249 height 50
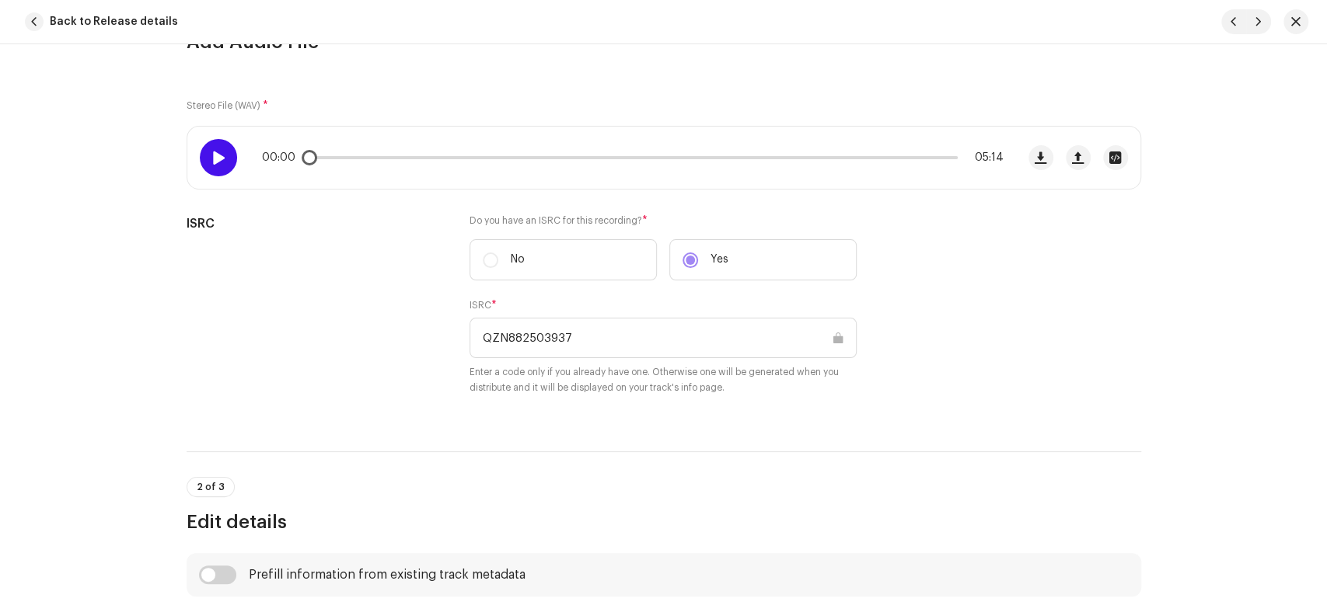
click at [218, 158] on span at bounding box center [217, 158] width 13 height 12
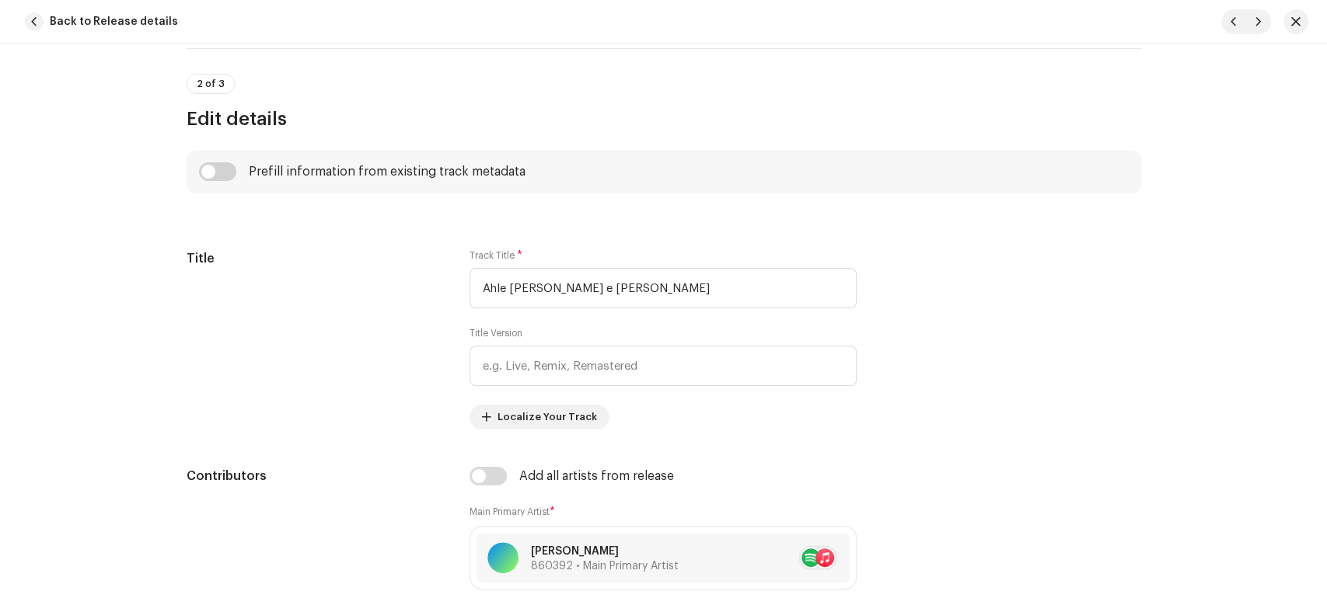
scroll to position [690, 0]
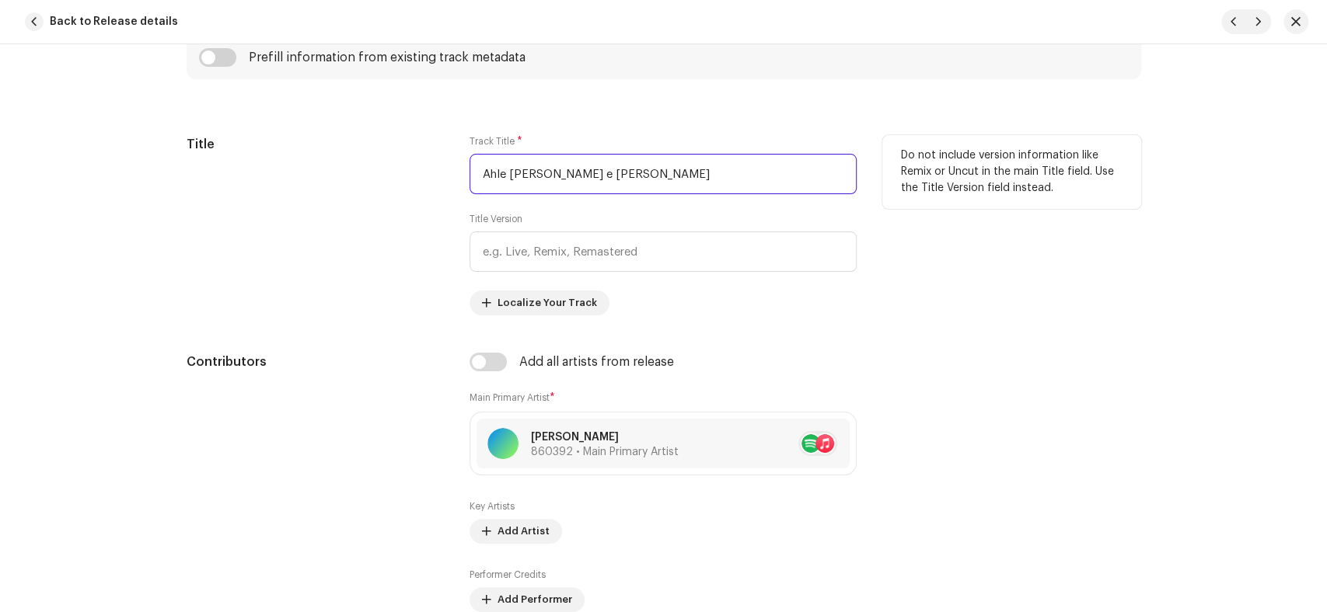
drag, startPoint x: 632, startPoint y: 173, endPoint x: 408, endPoint y: 180, distance: 223.9
click at [408, 180] on div "Title Track Title * Ahle [PERSON_NAME] e Ameen Title Version Localize Your Trac…" at bounding box center [664, 225] width 954 height 180
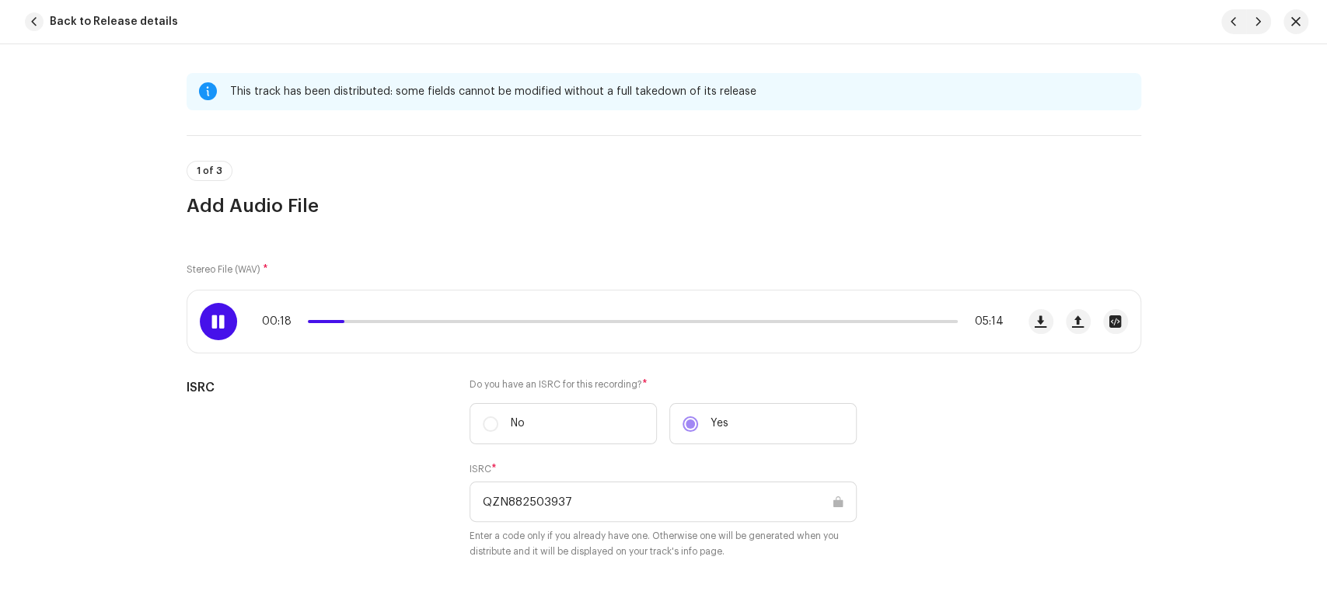
scroll to position [0, 0]
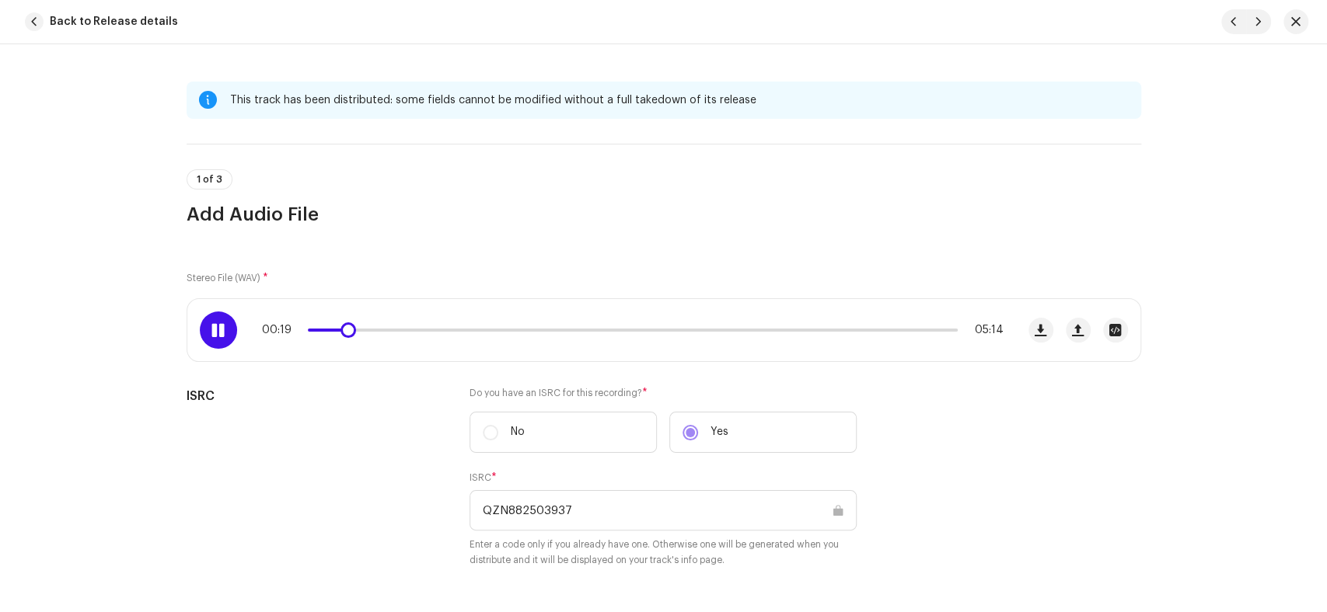
drag, startPoint x: 335, startPoint y: 330, endPoint x: 449, endPoint y: 333, distance: 114.3
click at [449, 333] on div "00:19 05:14" at bounding box center [632, 330] width 741 height 12
drag, startPoint x: 353, startPoint y: 329, endPoint x: 479, endPoint y: 332, distance: 125.9
click at [479, 332] on div "00:33 05:14" at bounding box center [632, 330] width 741 height 12
drag, startPoint x: 479, startPoint y: 332, endPoint x: 675, endPoint y: 330, distance: 196.6
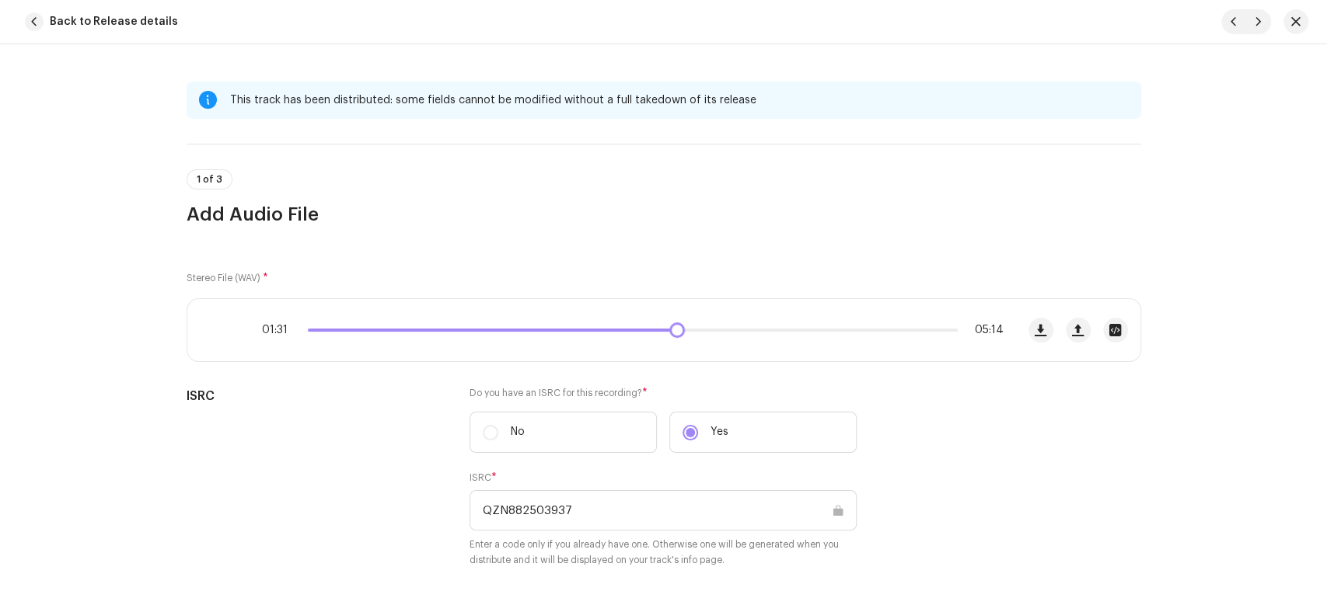
click at [675, 330] on div "01:31 05:14" at bounding box center [632, 330] width 741 height 12
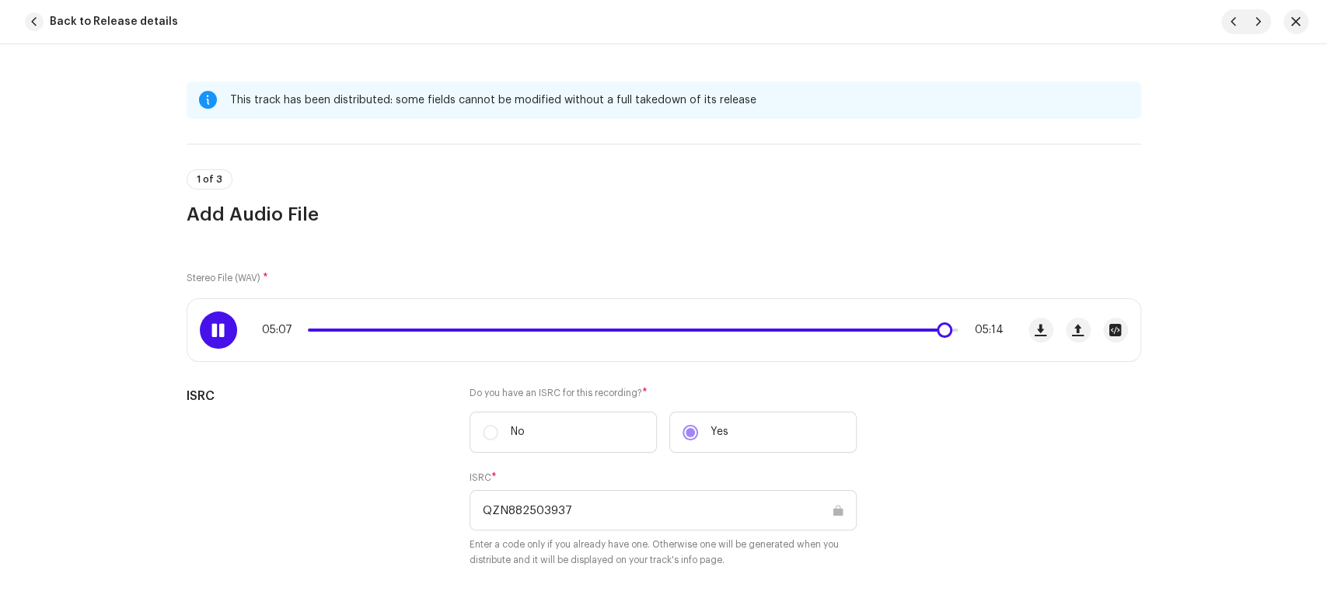
drag, startPoint x: 682, startPoint y: 328, endPoint x: 940, endPoint y: 330, distance: 258.8
click at [940, 330] on span at bounding box center [944, 330] width 16 height 16
click at [1256, 19] on span "button" at bounding box center [1257, 22] width 9 height 12
type input "QZN882503938"
type input "Dil Me Ho Yaad [PERSON_NAME]"
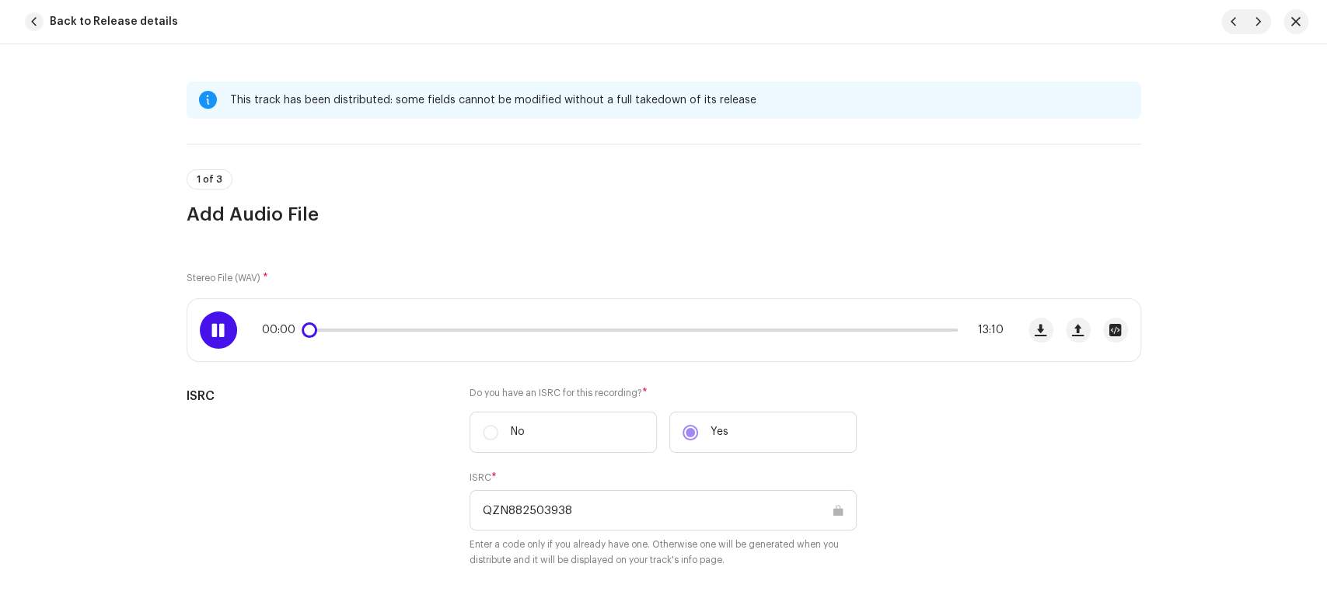
click at [212, 331] on span at bounding box center [217, 330] width 13 height 12
drag, startPoint x: 307, startPoint y: 336, endPoint x: 326, endPoint y: 336, distance: 18.7
click at [326, 336] on span at bounding box center [330, 330] width 16 height 16
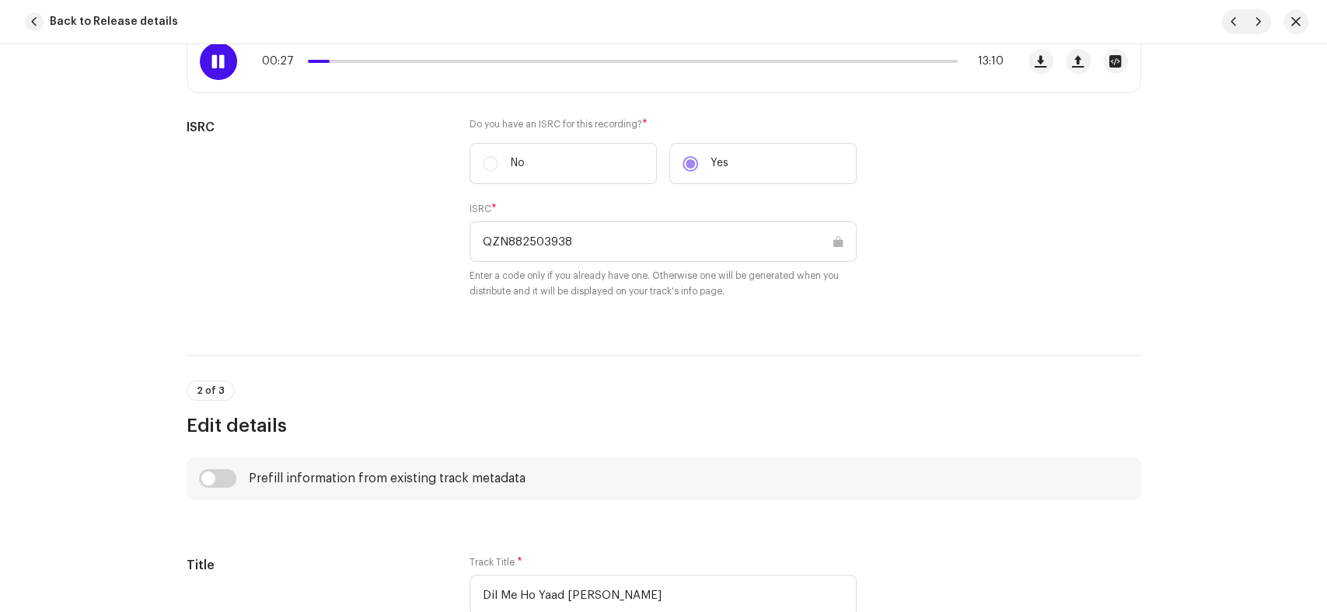
scroll to position [345, 0]
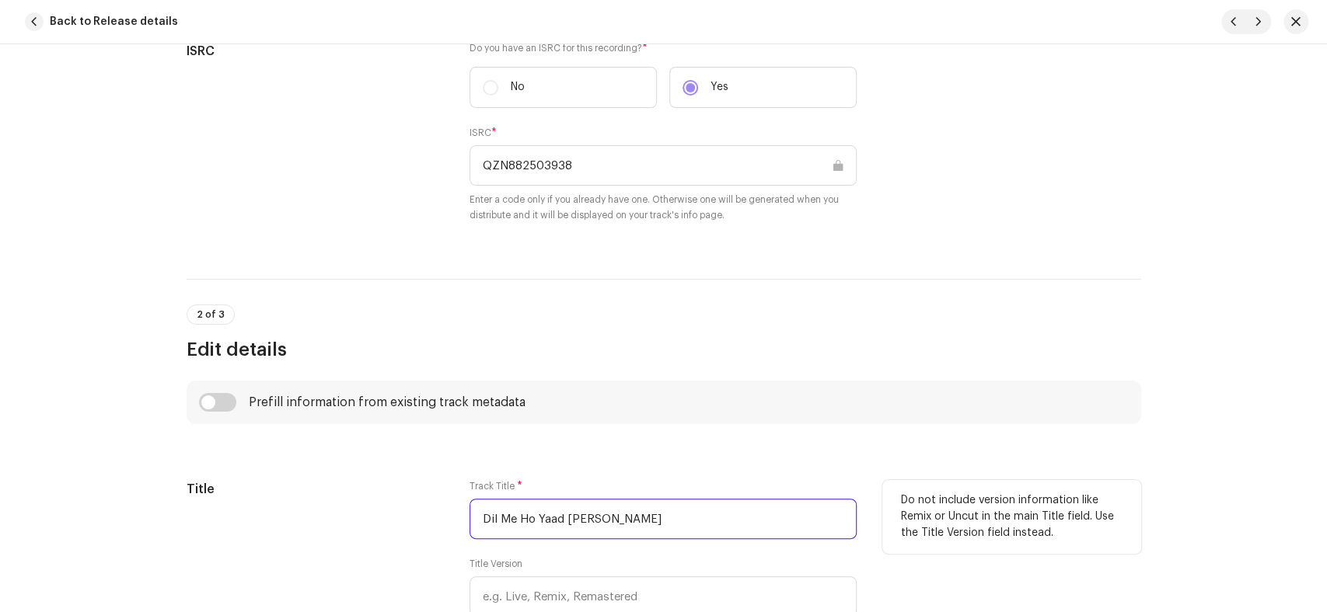
drag, startPoint x: 623, startPoint y: 519, endPoint x: 380, endPoint y: 509, distance: 243.4
click at [380, 509] on div "Title Track Title * Dil Me Ho Yaad [PERSON_NAME] Title Version Localize Your Tr…" at bounding box center [664, 570] width 954 height 180
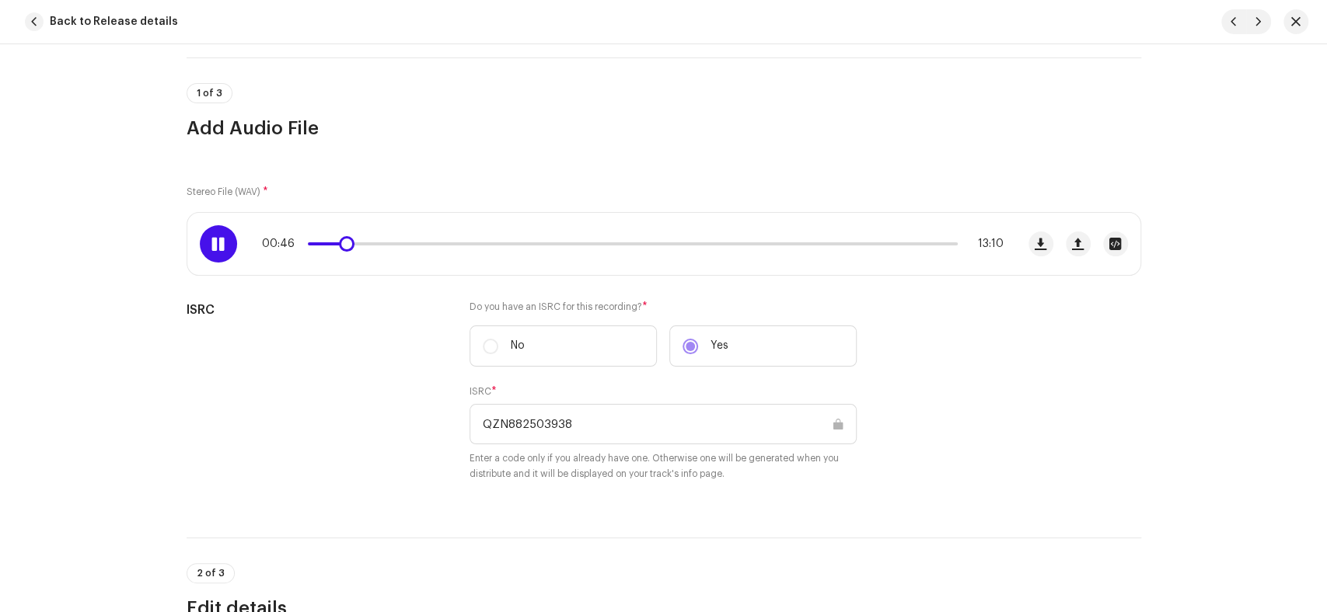
scroll to position [0, 0]
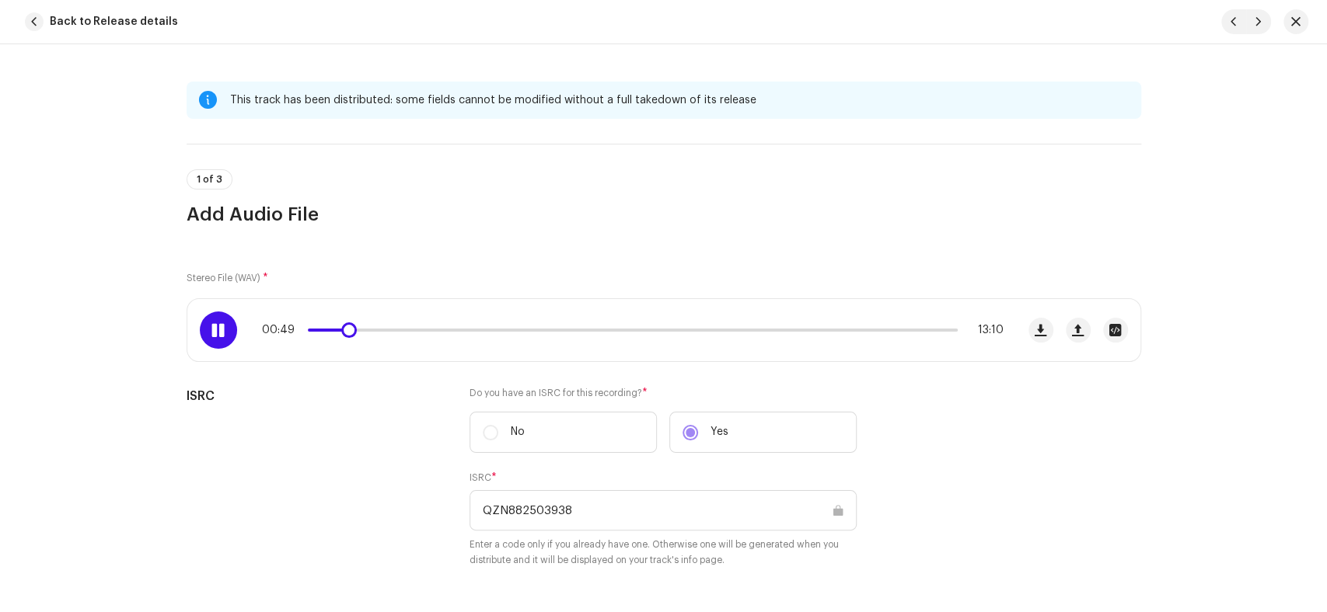
click at [936, 329] on p-slider at bounding box center [633, 330] width 650 height 3
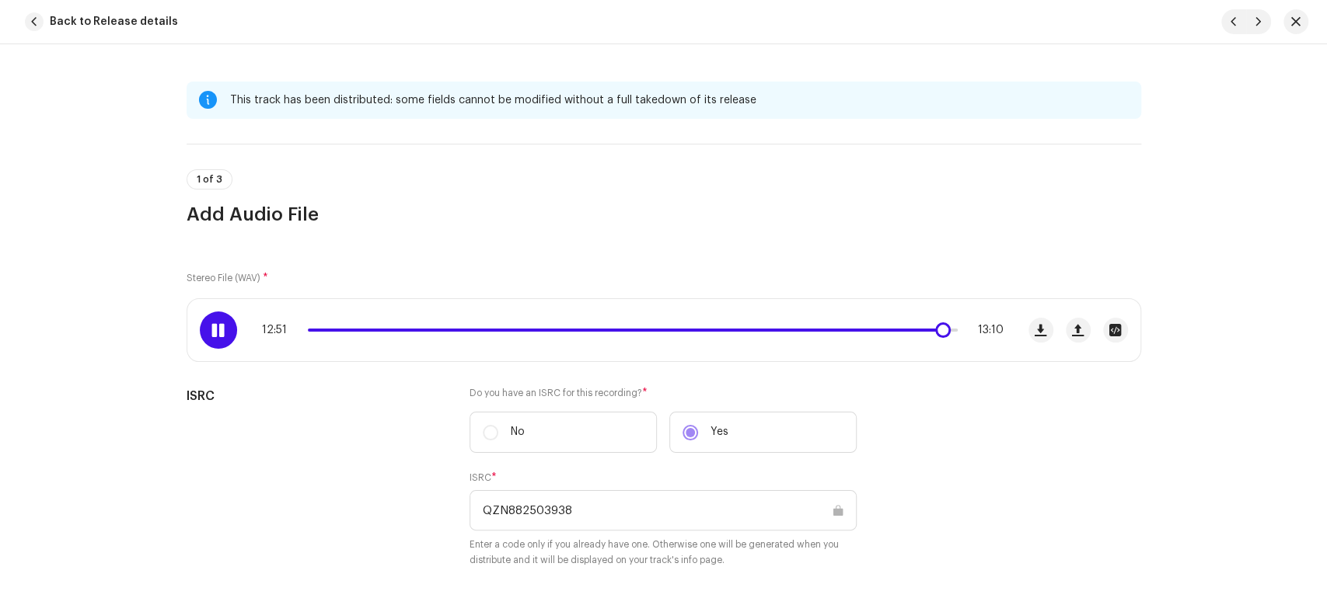
click at [212, 331] on span at bounding box center [217, 330] width 13 height 12
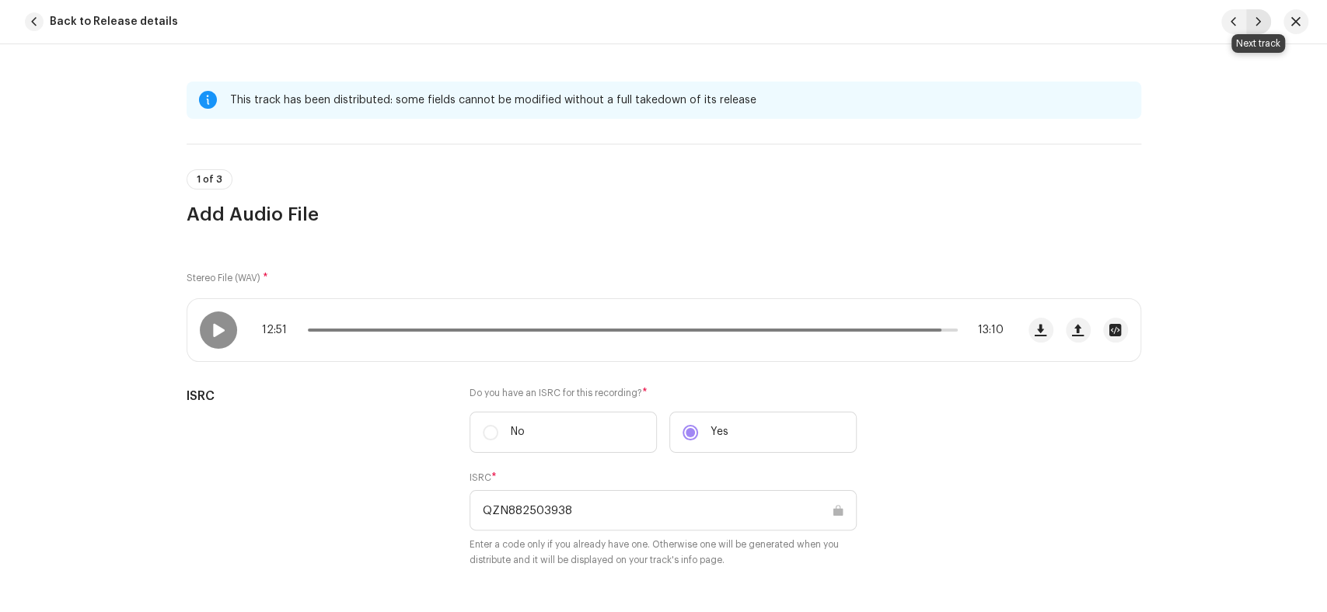
click at [1258, 19] on span "button" at bounding box center [1257, 22] width 9 height 12
type input "QZN882503939"
type input "Mangte Khali Hath Na Lote"
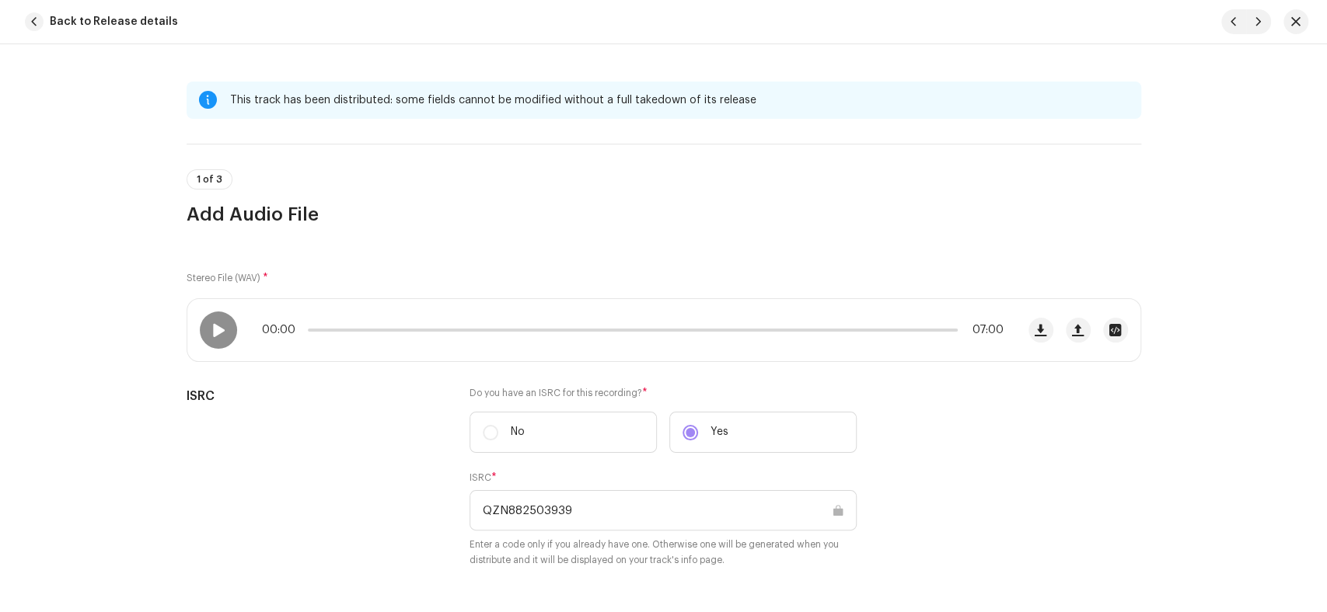
scroll to position [86, 0]
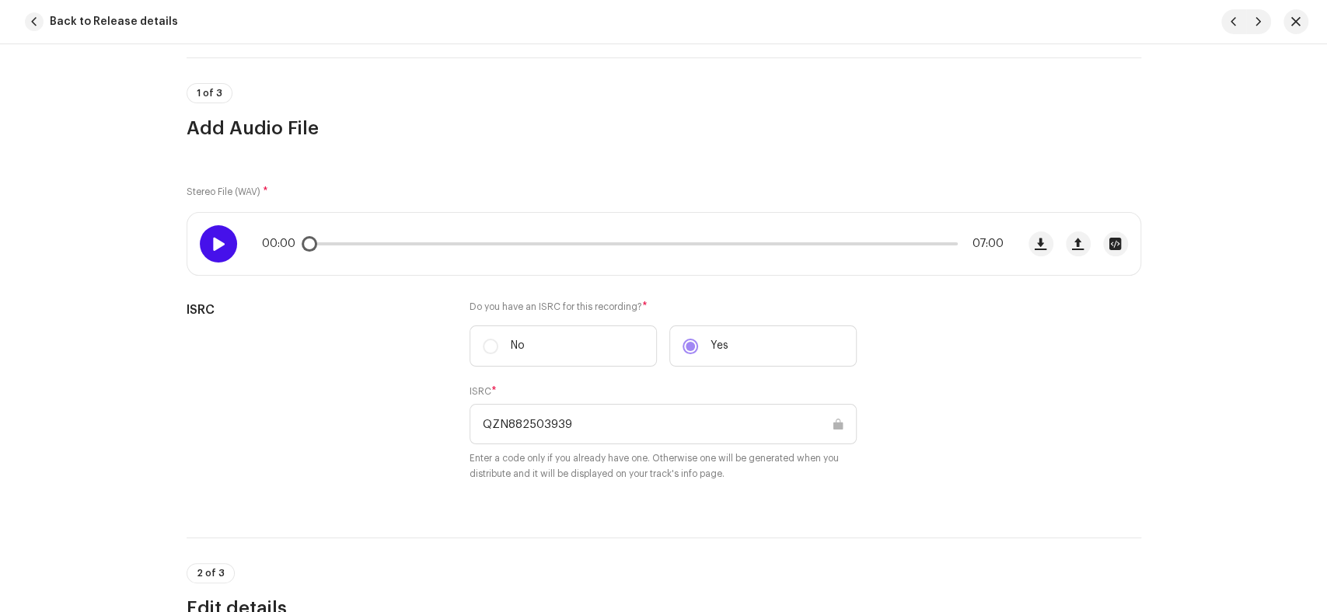
click at [214, 250] on div at bounding box center [218, 243] width 37 height 37
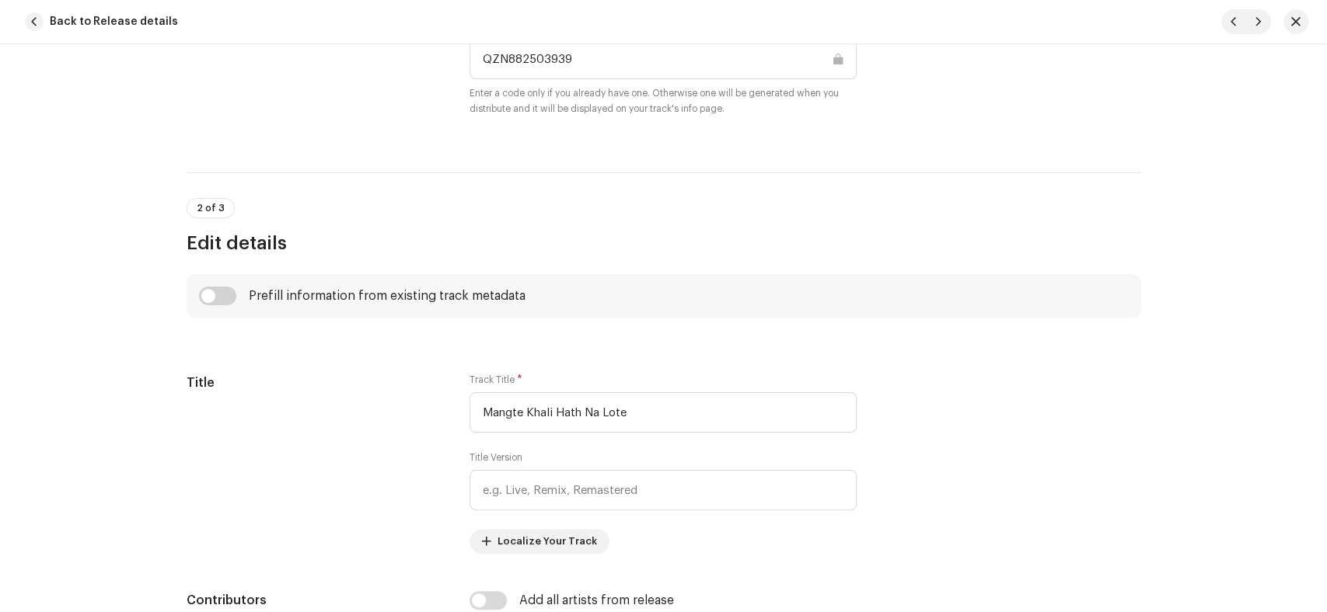
scroll to position [518, 0]
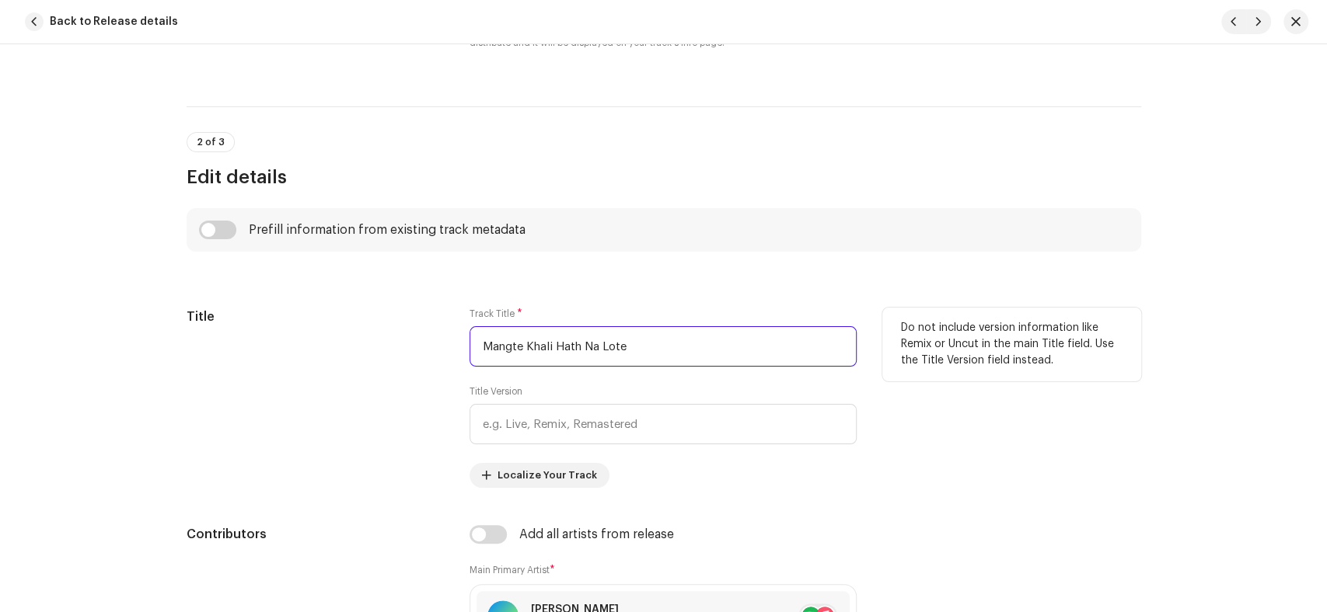
drag, startPoint x: 635, startPoint y: 340, endPoint x: 390, endPoint y: 342, distance: 244.8
click at [390, 342] on div "Title Track Title * Mangte Khali Hath Na Lote Title Version Localize Your Track…" at bounding box center [664, 398] width 954 height 180
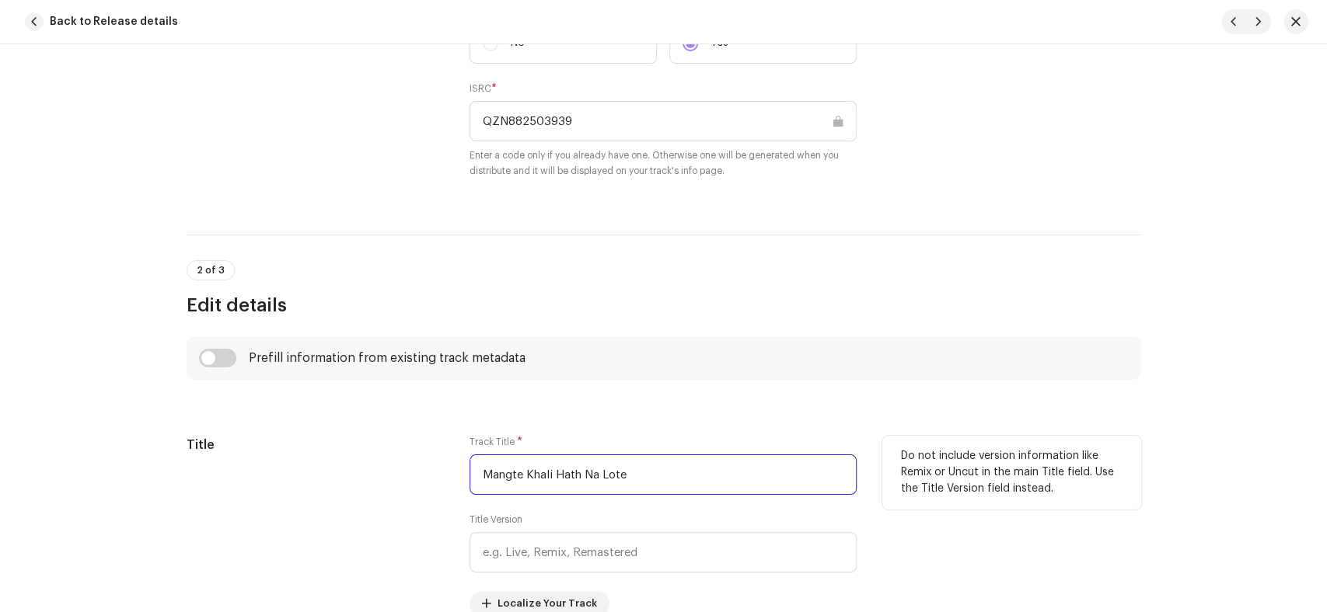
scroll to position [259, 0]
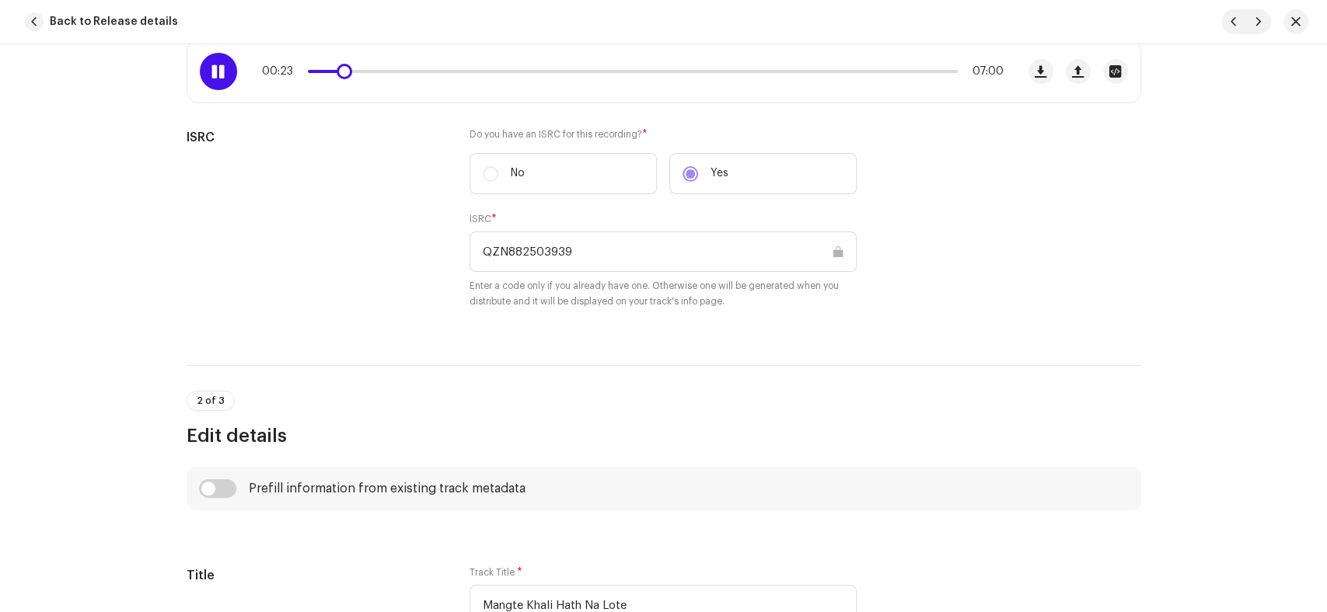
click at [211, 65] on span at bounding box center [217, 71] width 13 height 12
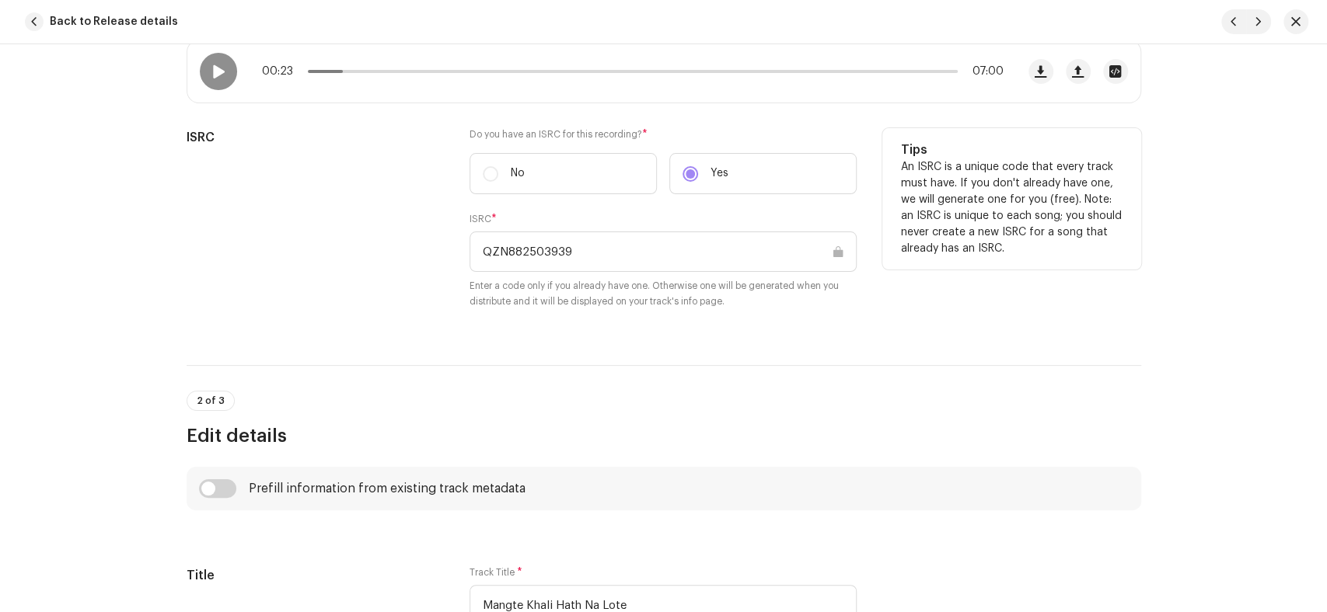
scroll to position [431, 0]
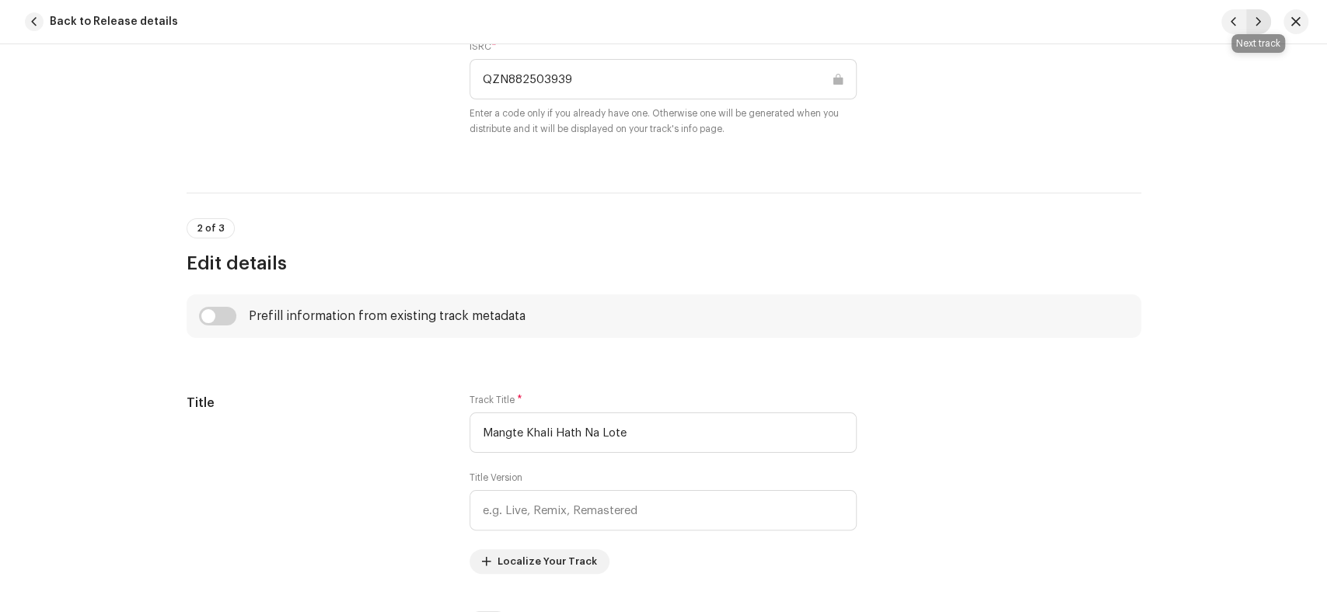
click at [1253, 20] on span "button" at bounding box center [1257, 22] width 9 height 12
type input "QZN882503940"
type input "Muradain Mil Rahi Hai"
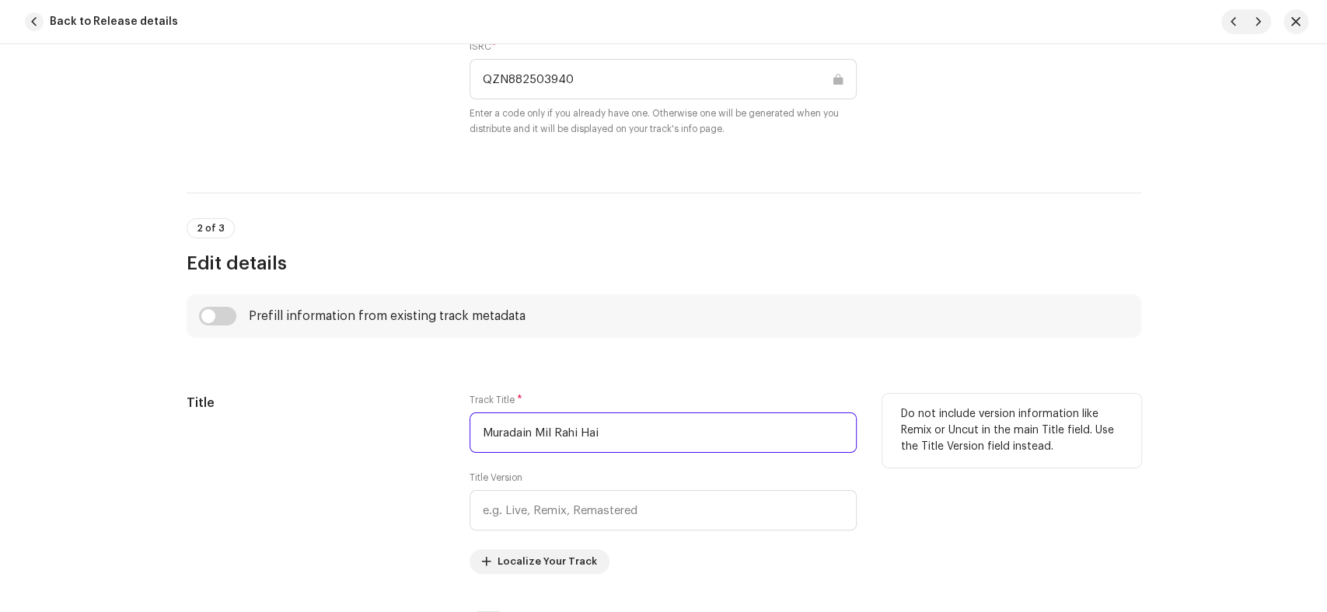
drag, startPoint x: 619, startPoint y: 424, endPoint x: 355, endPoint y: 434, distance: 264.4
click at [355, 434] on div "Title Track Title * Muradain Mil Rahi Hai Title Version Localize Your Track Do …" at bounding box center [664, 484] width 954 height 180
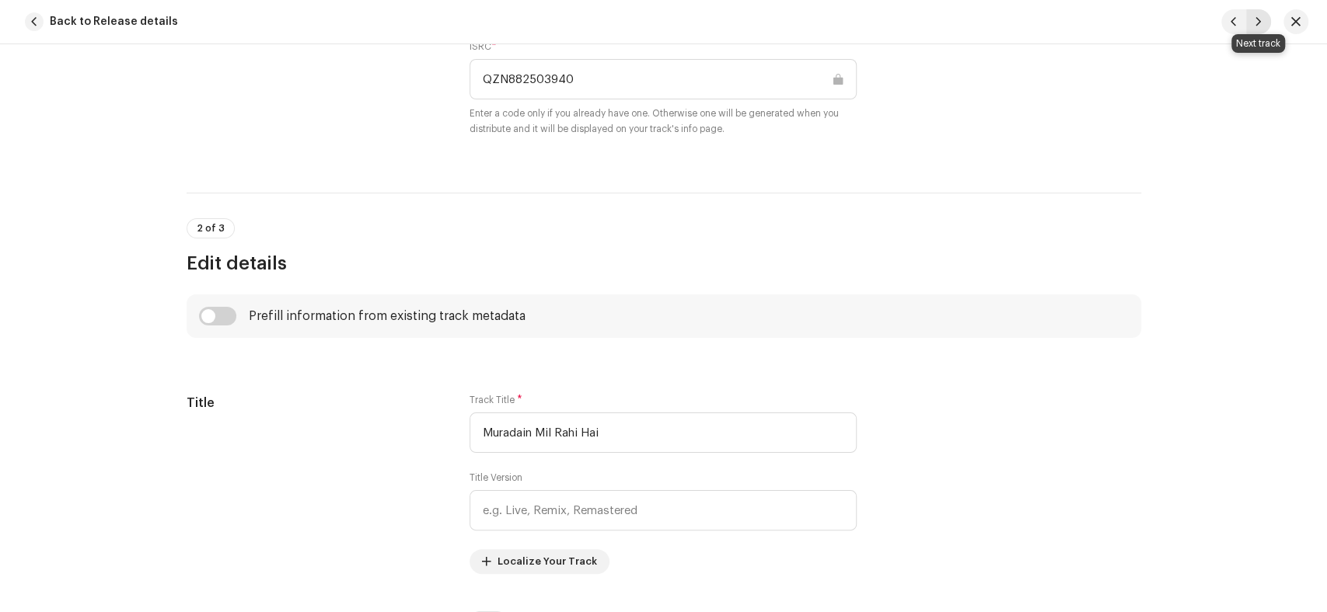
click at [1255, 10] on button "button" at bounding box center [1258, 21] width 25 height 25
type input "QZN882503941"
type input "Namatain [PERSON_NAME] Jis Samt"
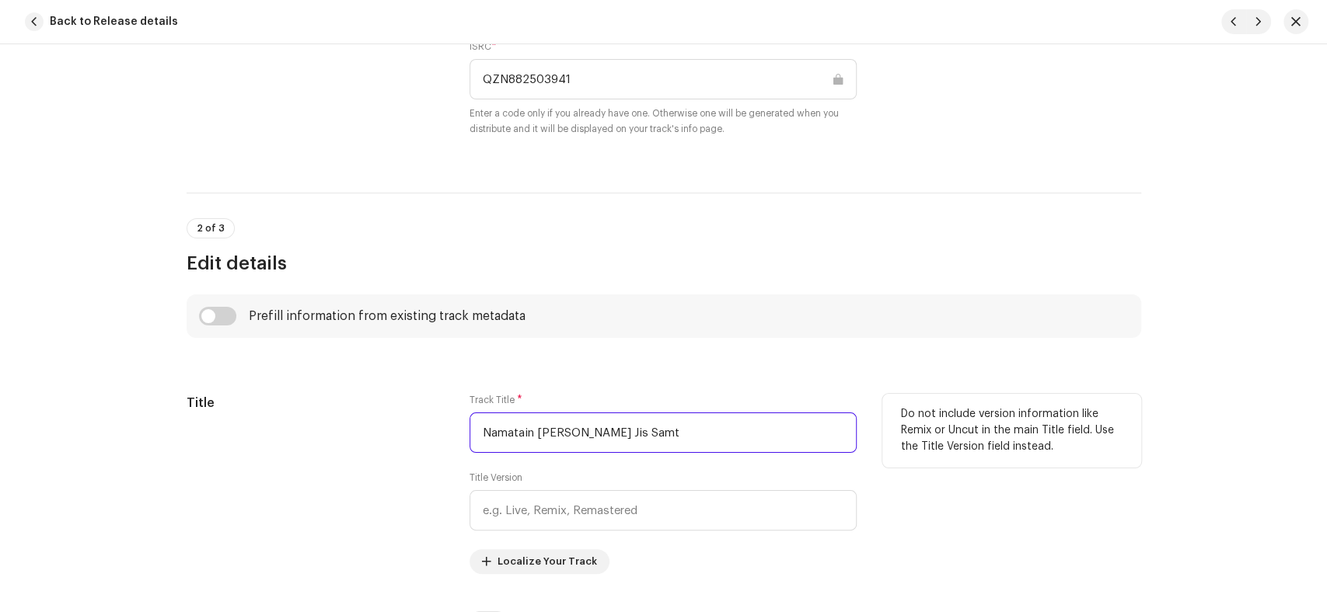
drag, startPoint x: 671, startPoint y: 440, endPoint x: 340, endPoint y: 438, distance: 331.0
click at [340, 438] on div "Title Track Title * Namatain [PERSON_NAME] Jis Samt Title Version Localize Your…" at bounding box center [664, 484] width 954 height 180
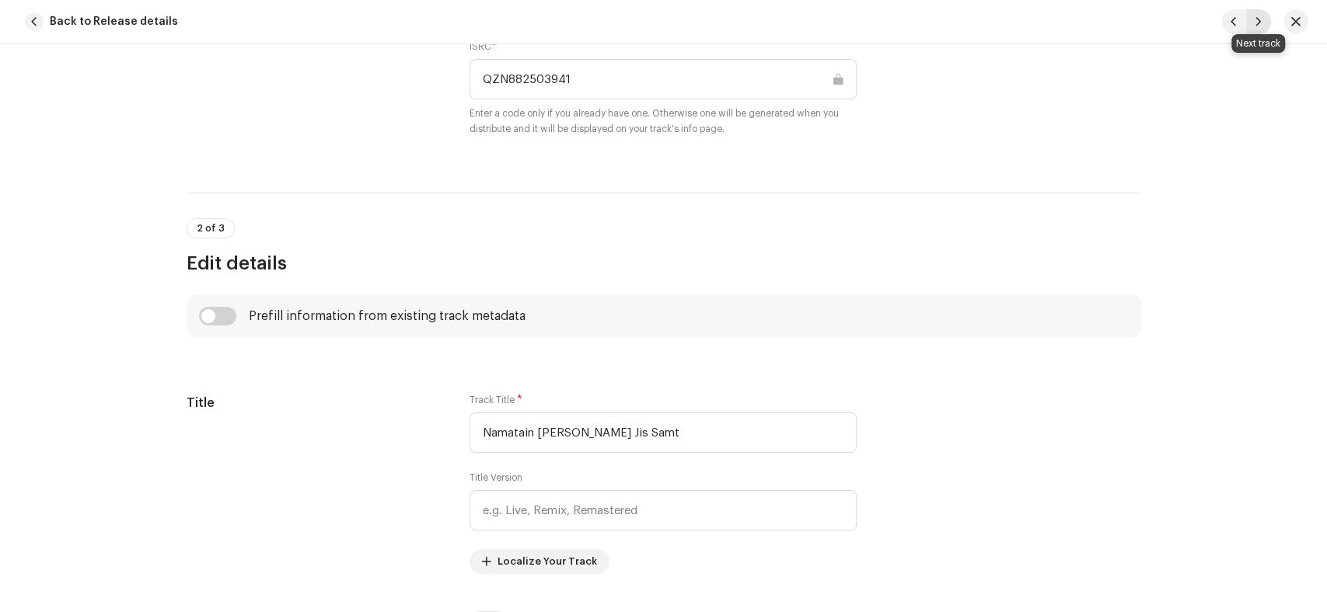
click at [1257, 20] on span "button" at bounding box center [1257, 22] width 9 height 12
type input "QZN882503942"
type input "Suna Jungle Raat Andheri"
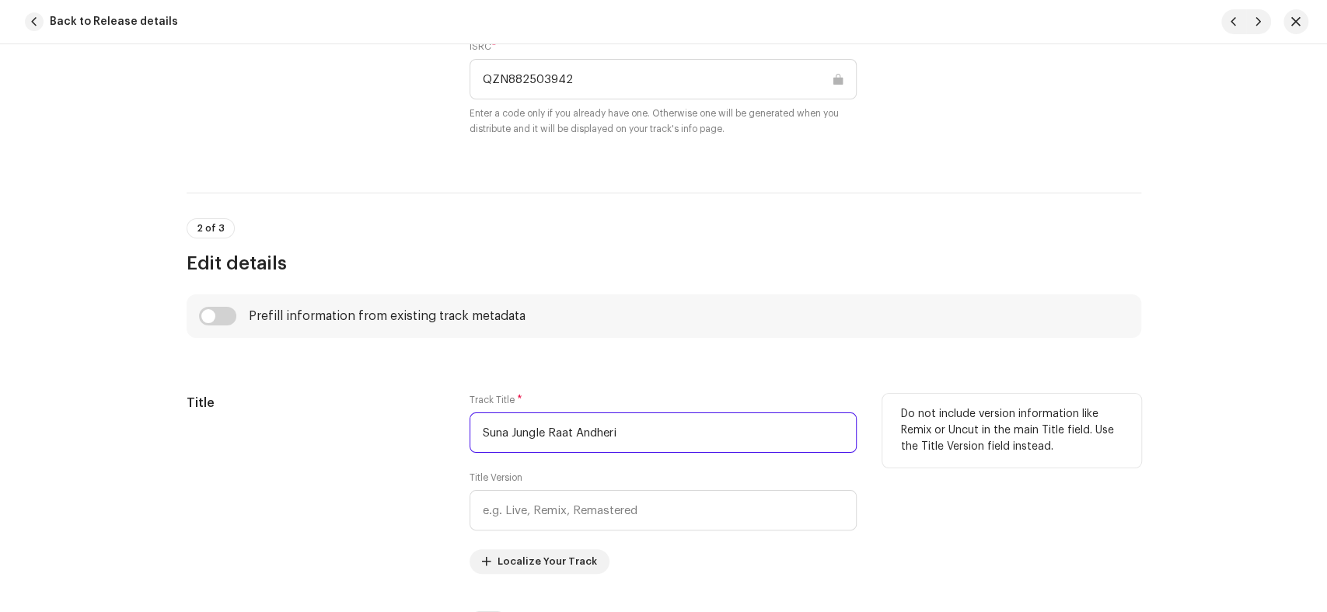
drag, startPoint x: 647, startPoint y: 440, endPoint x: 337, endPoint y: 440, distance: 309.3
click at [337, 440] on div "Title Track Title * Suna Jungle Raat Andheri Title Version Localize Your Track …" at bounding box center [664, 484] width 954 height 180
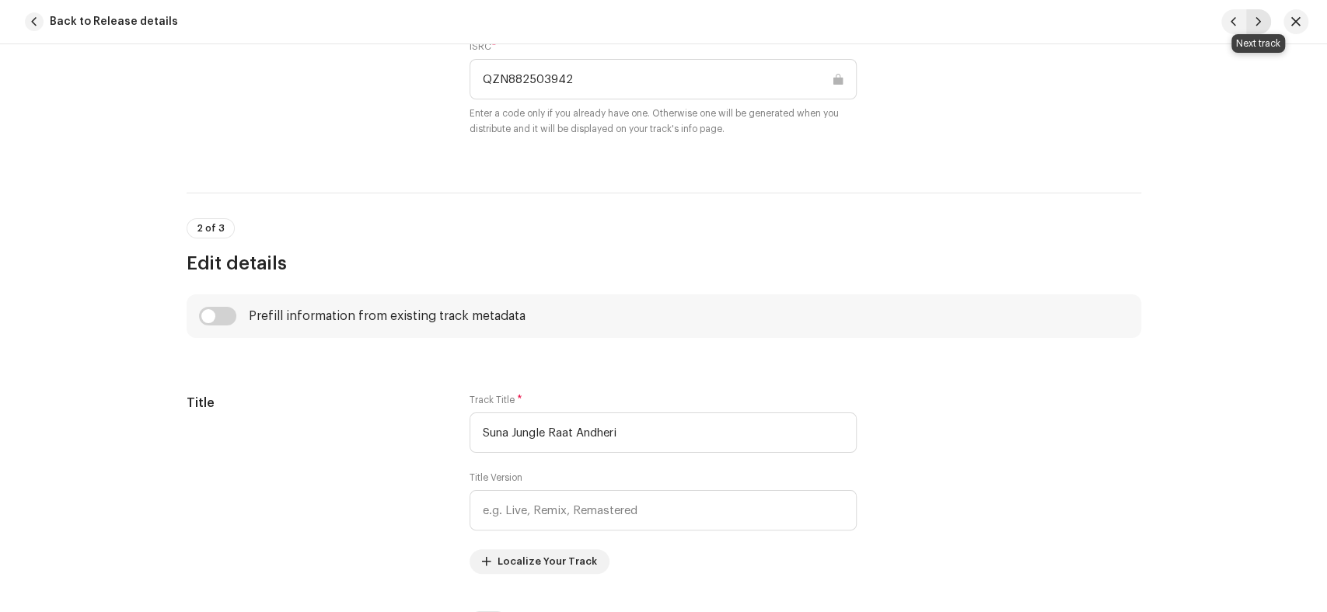
click at [1253, 23] on span "button" at bounding box center [1257, 22] width 9 height 12
type input "QZN882503943"
type input "Taj Wale Me Qurban"
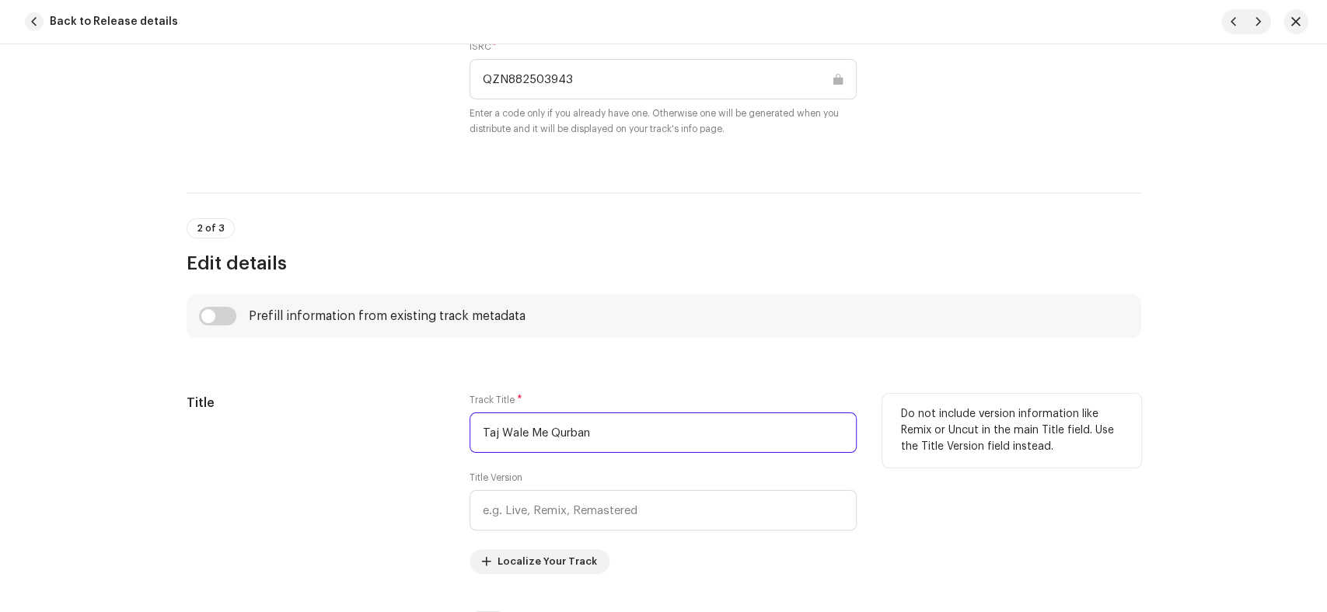
drag, startPoint x: 647, startPoint y: 443, endPoint x: 427, endPoint y: 438, distance: 219.2
click at [427, 438] on div "Title Track Title * Taj Wale Me Qurban Title Version Localize Your Track Do not…" at bounding box center [664, 484] width 954 height 180
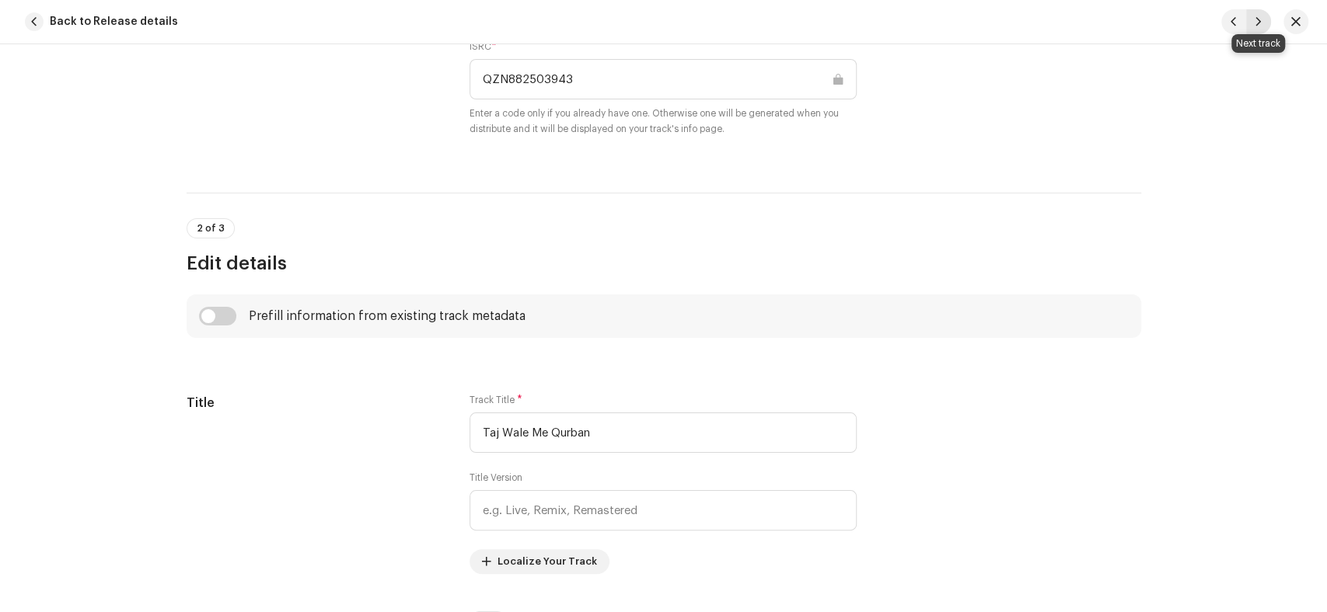
click at [1255, 21] on span "button" at bounding box center [1257, 22] width 9 height 12
type input "QZN882503944"
type input "[PERSON_NAME]"
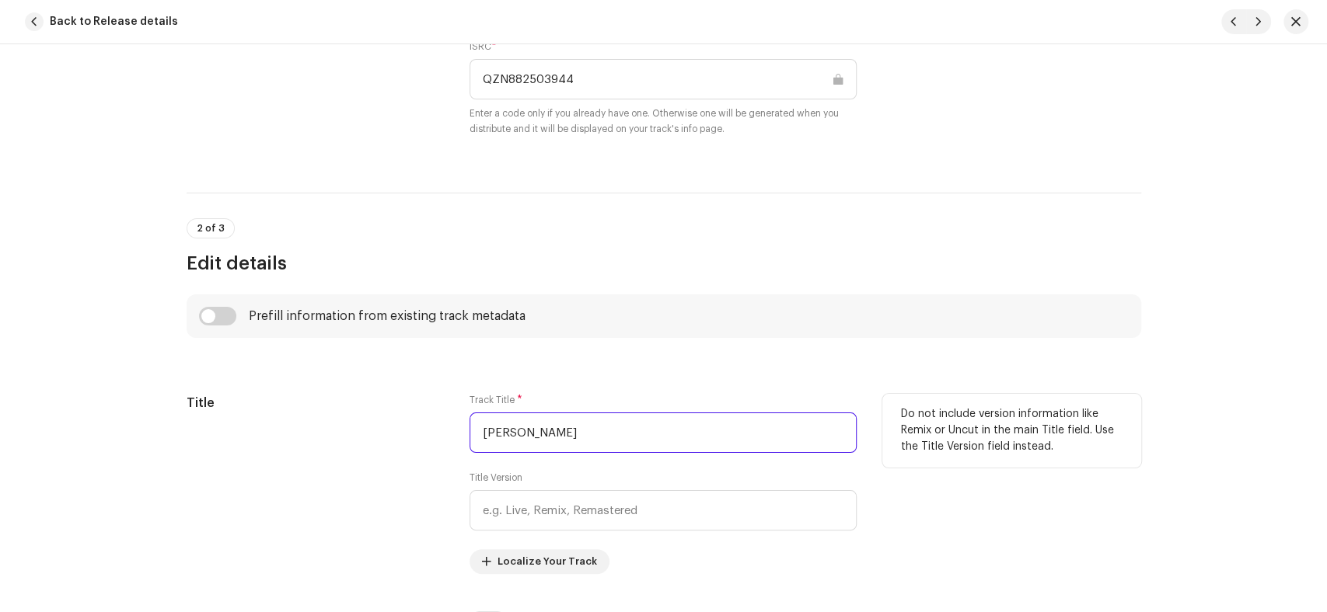
drag, startPoint x: 588, startPoint y: 434, endPoint x: 401, endPoint y: 427, distance: 187.4
click at [401, 427] on div "Title Track Title * Wah Kya Martaba Title Version Localize Your Track Do not in…" at bounding box center [664, 484] width 954 height 180
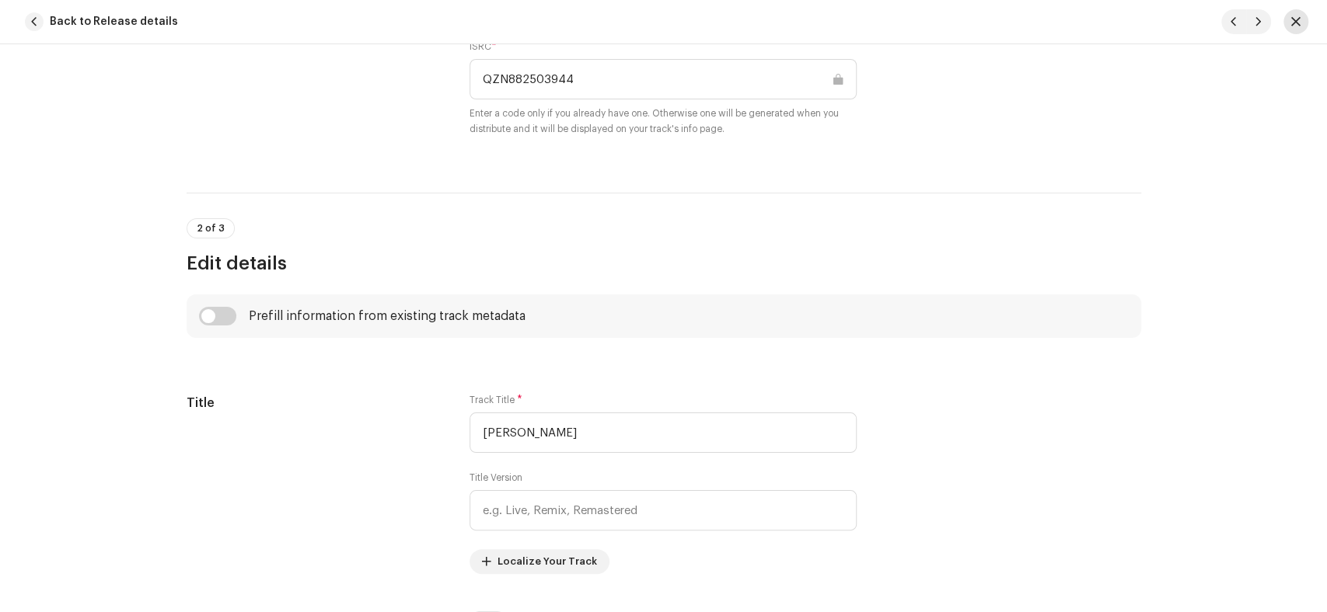
click at [1301, 17] on button "button" at bounding box center [1295, 21] width 25 height 25
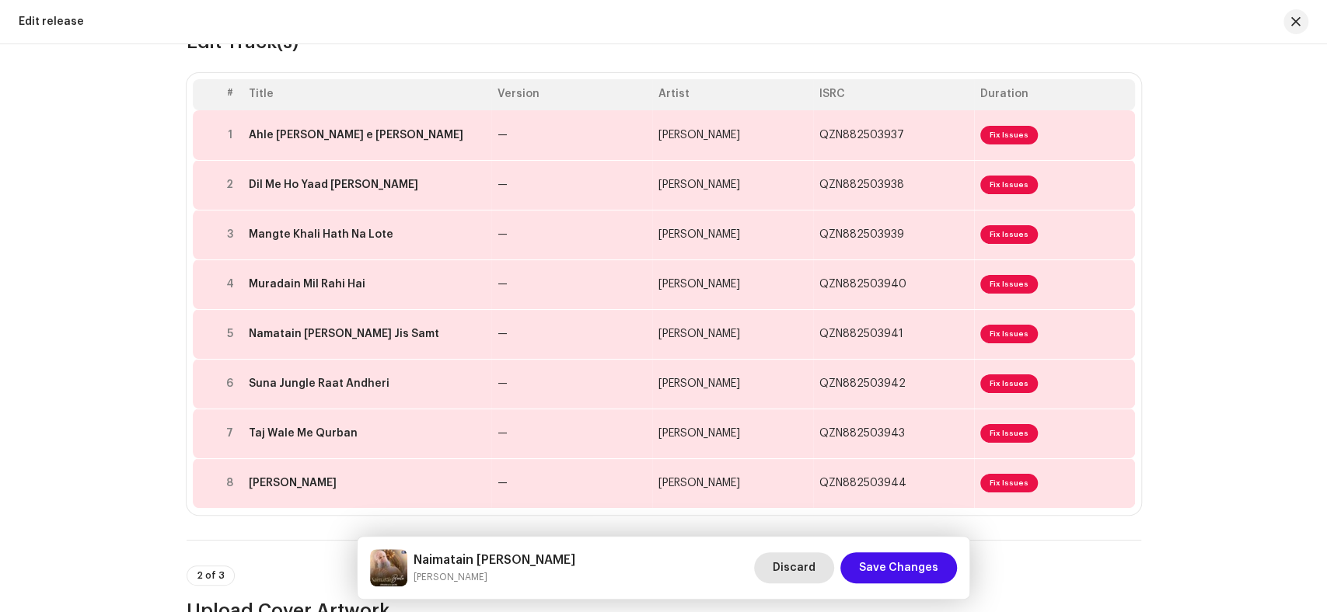
click at [812, 567] on span "Discard" at bounding box center [793, 568] width 43 height 31
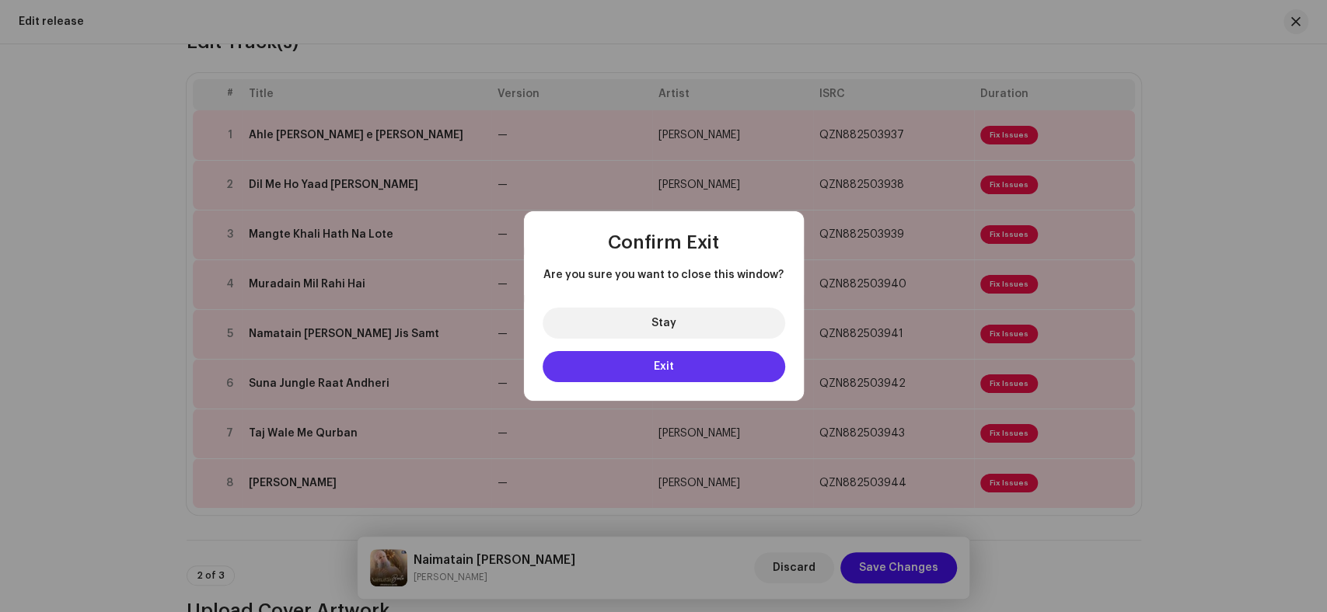
click at [715, 360] on button "Exit" at bounding box center [663, 366] width 242 height 31
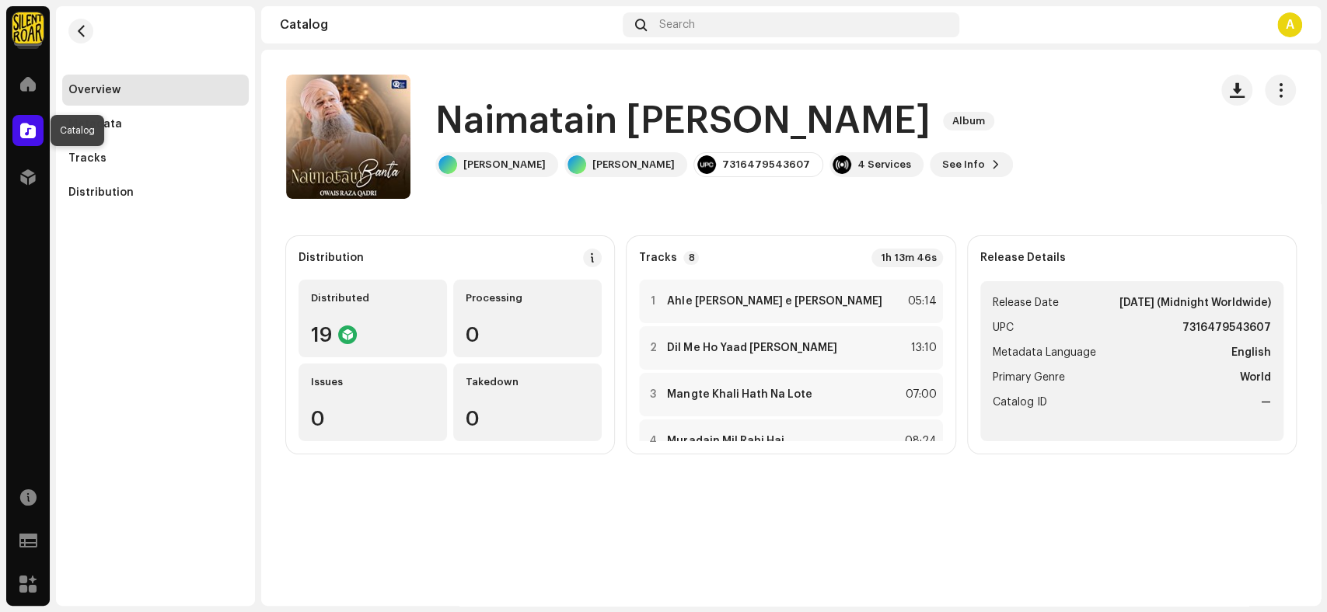
click at [28, 127] on span at bounding box center [28, 130] width 16 height 12
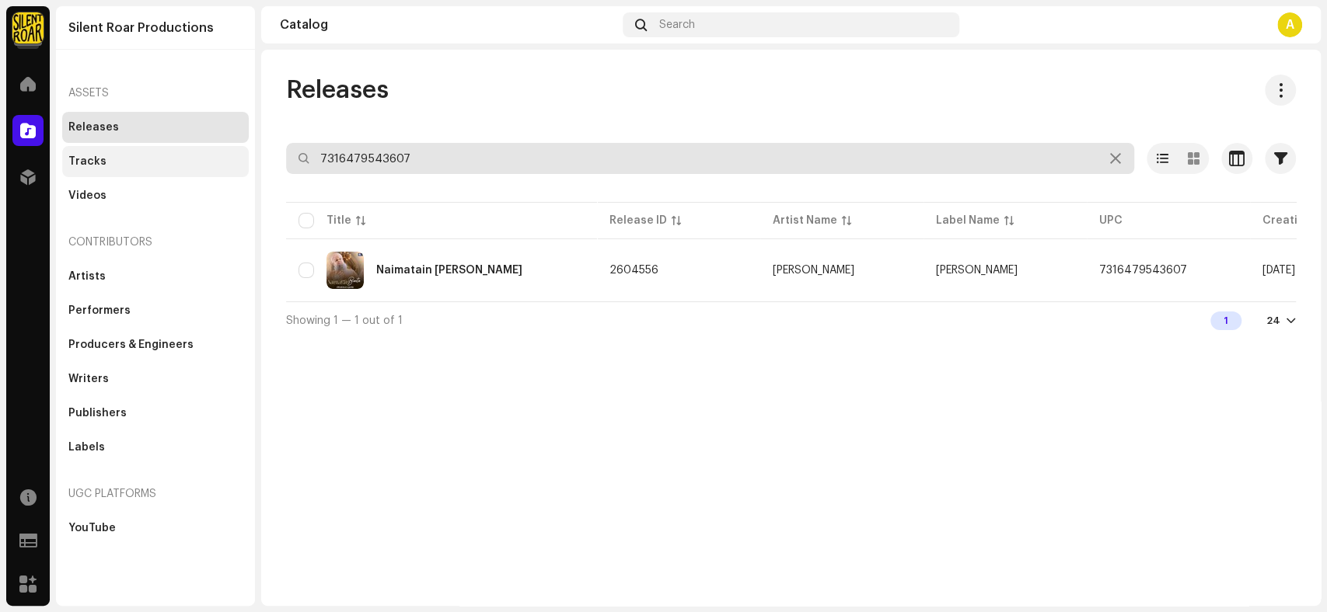
drag, startPoint x: 483, startPoint y: 150, endPoint x: 204, endPoint y: 150, distance: 279.8
click at [204, 150] on div "Silent Roar Productions Home Catalog Distribution Resources Support Forms Marke…" at bounding box center [663, 306] width 1327 height 612
paste input "80656518"
type input "7316480656518"
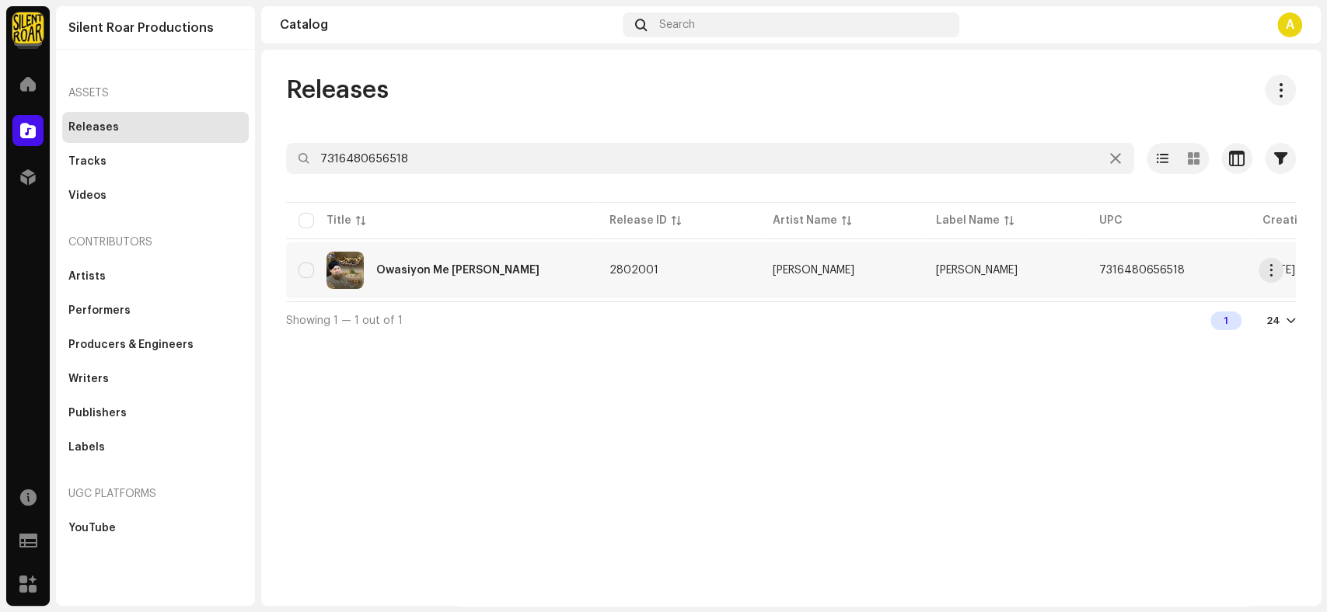
click at [582, 274] on div "Owasiyon Me [PERSON_NAME]" at bounding box center [441, 270] width 286 height 37
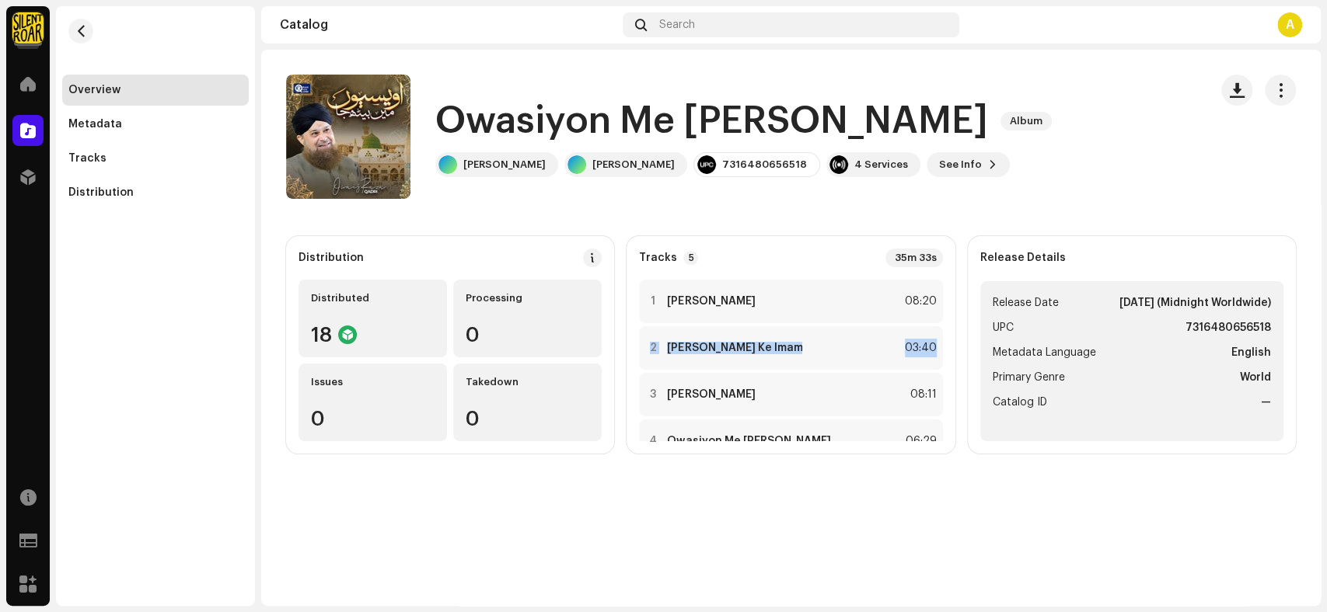
drag, startPoint x: 942, startPoint y: 318, endPoint x: 939, endPoint y: 343, distance: 25.8
click at [939, 343] on div "Tracks 5 35m 33s 1 [PERSON_NAME] 08:20 2 [PERSON_NAME] Ke Imam 03:40 3 Mere Kar…" at bounding box center [790, 345] width 328 height 218
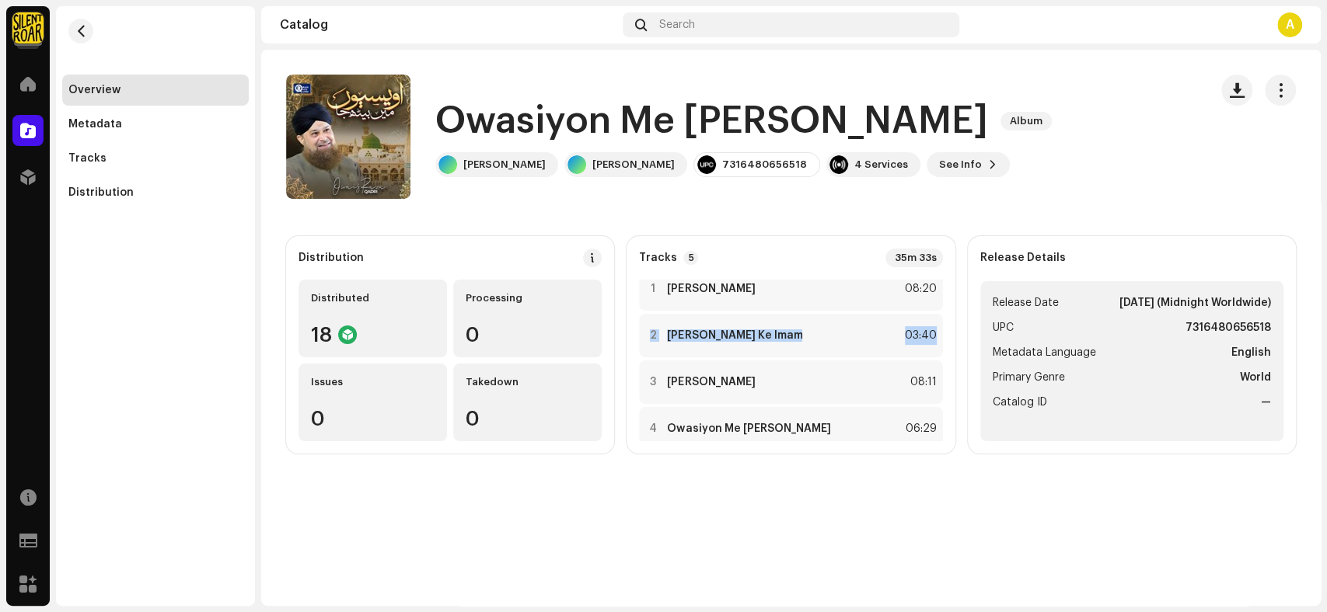
scroll to position [14, 0]
click at [846, 530] on div "Owasiyon Me [PERSON_NAME] Album Owasiyon Me [PERSON_NAME] Album [PERSON_NAME] […" at bounding box center [790, 328] width 1059 height 556
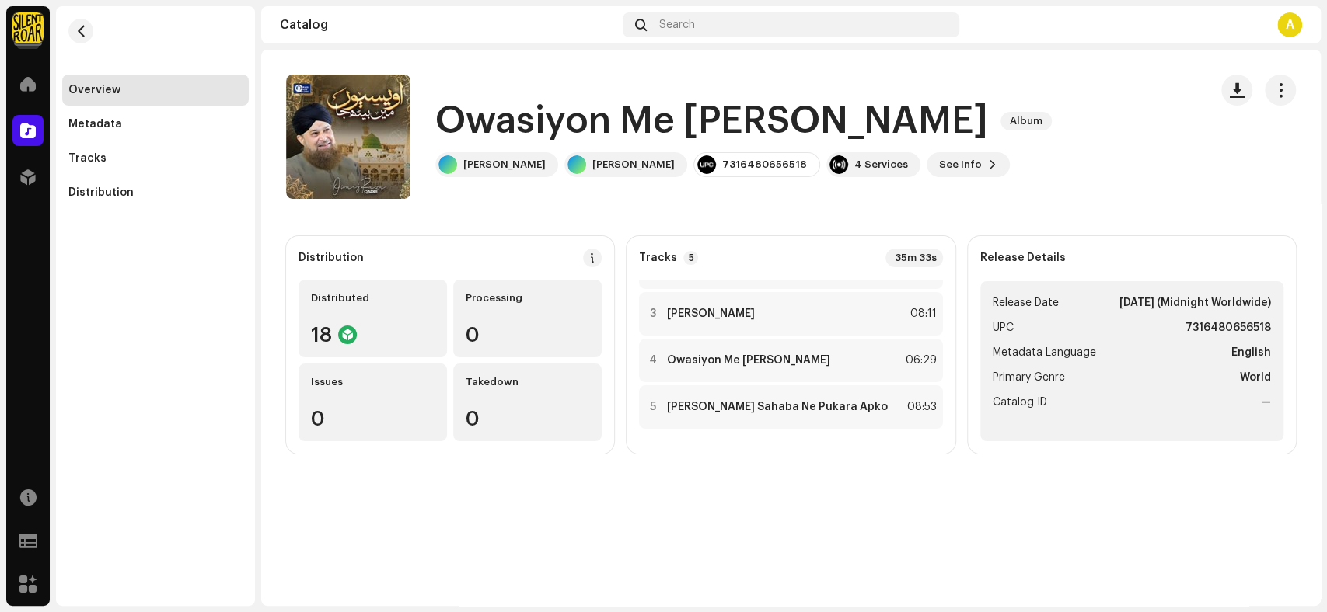
click at [868, 525] on div "Owasiyon Me [PERSON_NAME] Album Owasiyon Me [PERSON_NAME] Album [PERSON_NAME] […" at bounding box center [790, 328] width 1059 height 556
click at [821, 123] on h1 "Owasiyon Me [PERSON_NAME]" at bounding box center [711, 121] width 553 height 50
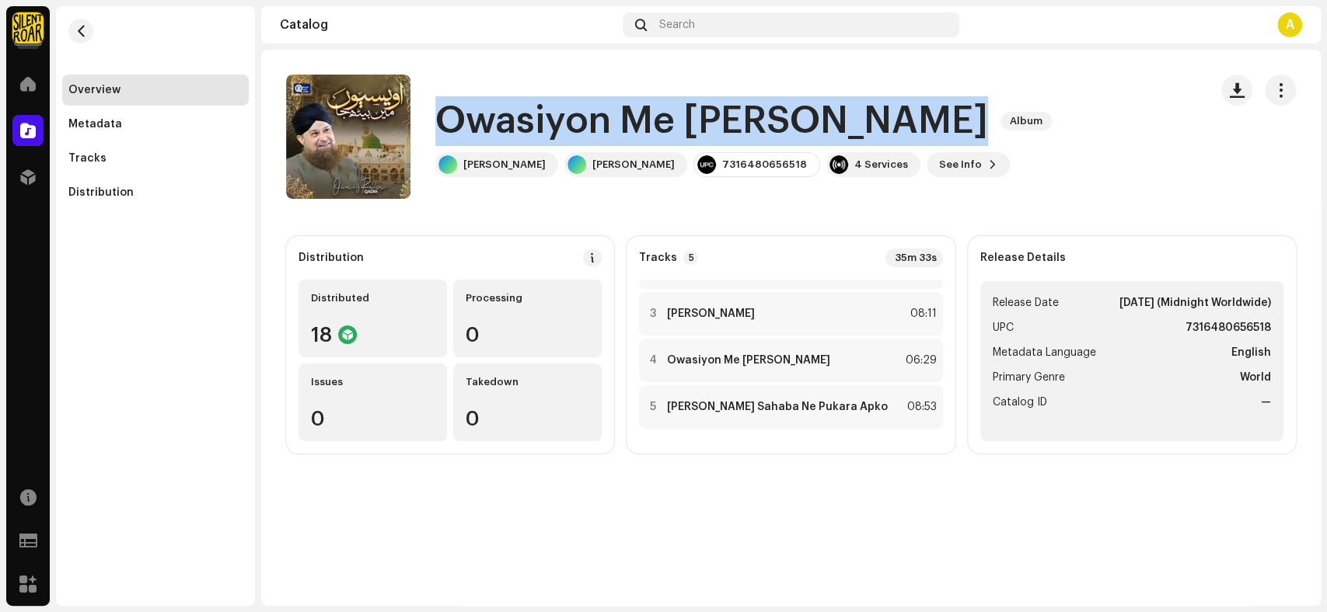
click at [821, 123] on h1 "Owasiyon Me [PERSON_NAME]" at bounding box center [711, 121] width 553 height 50
copy div "Owasiyon Me [PERSON_NAME] Album"
click at [964, 161] on span "See Info" at bounding box center [960, 164] width 43 height 31
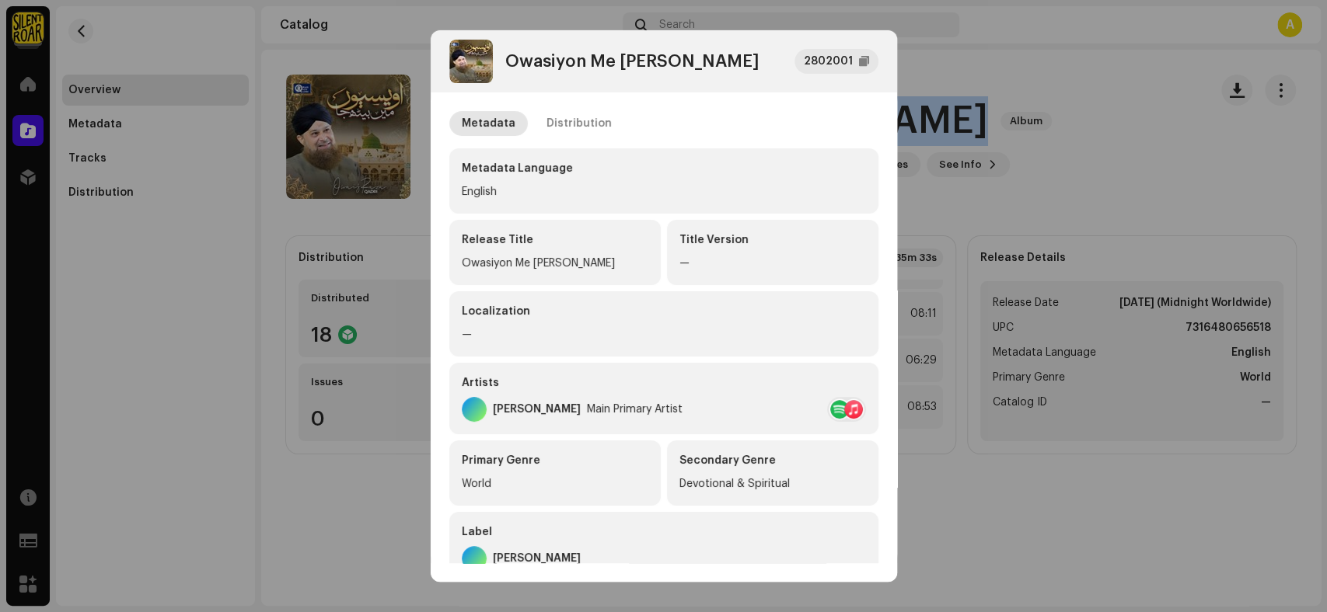
scroll to position [266, 0]
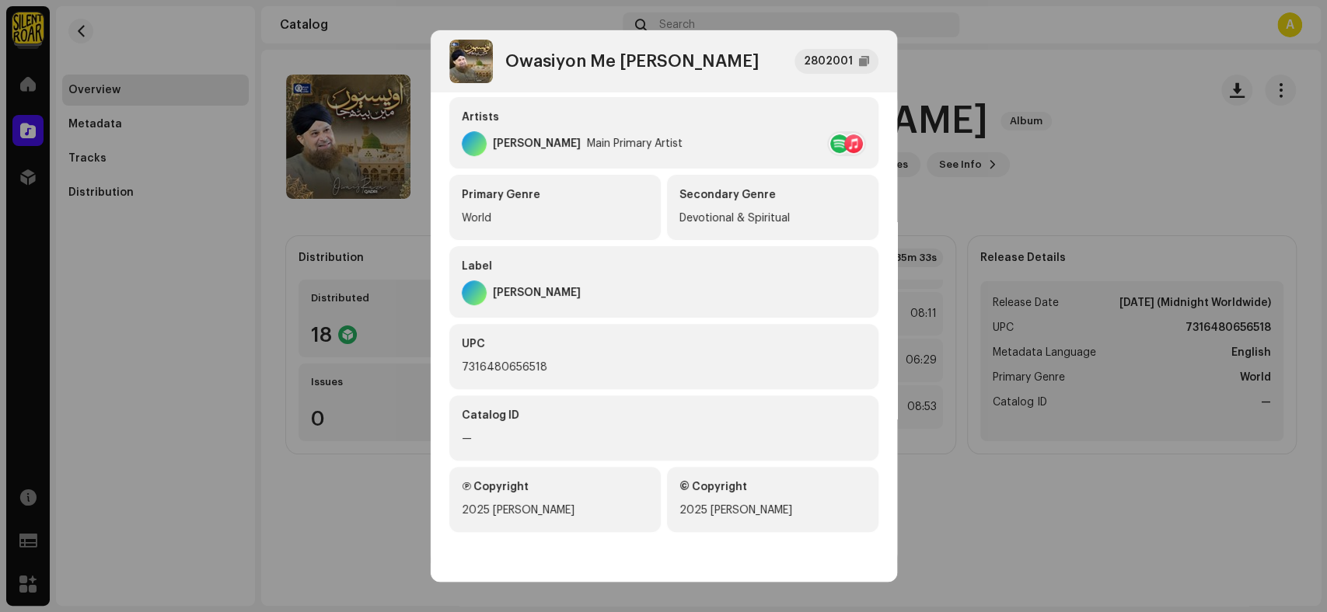
click at [541, 366] on div "7316480656518" at bounding box center [664, 367] width 404 height 19
copy div "7316480656518"
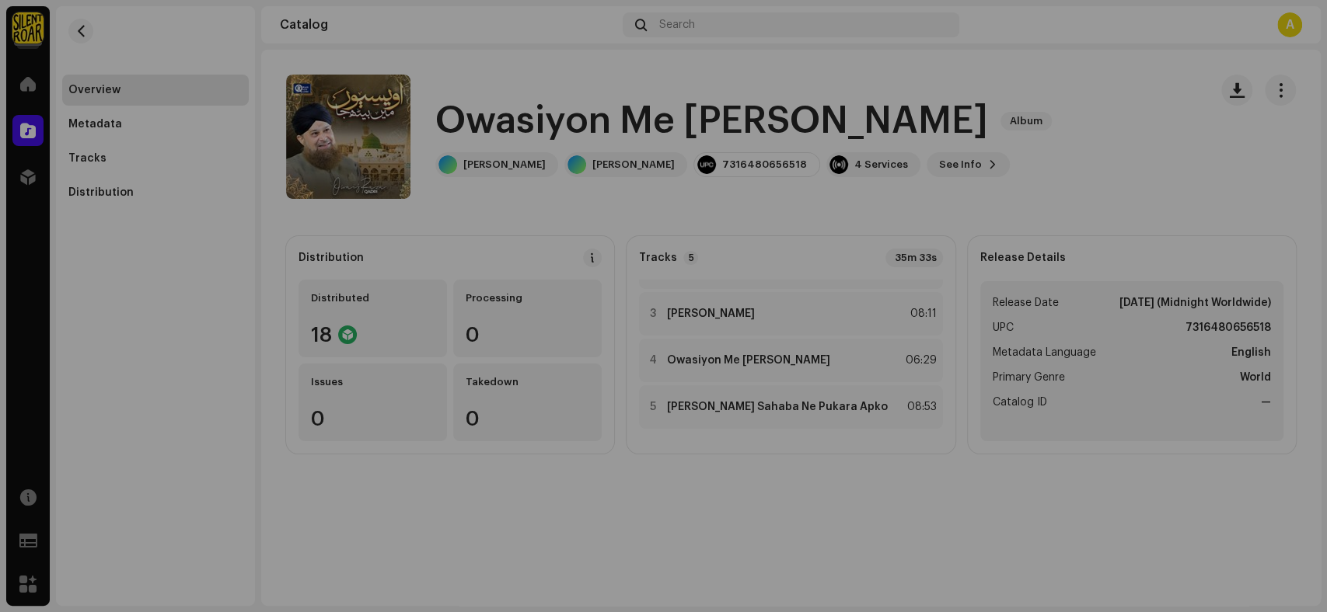
click at [1137, 149] on div "Owasiyon Me [PERSON_NAME] 2802001 Metadata Distribution Metadata Language Engli…" at bounding box center [663, 306] width 1327 height 612
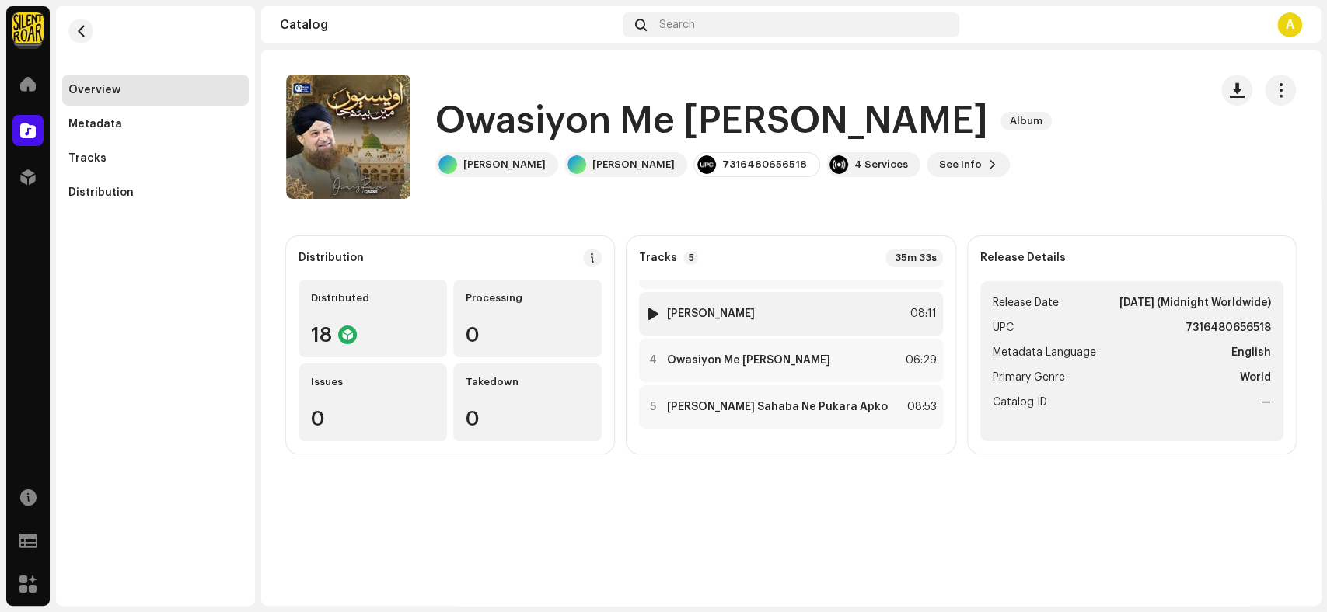
click at [771, 312] on div "3 [PERSON_NAME] 08:11" at bounding box center [790, 314] width 303 height 44
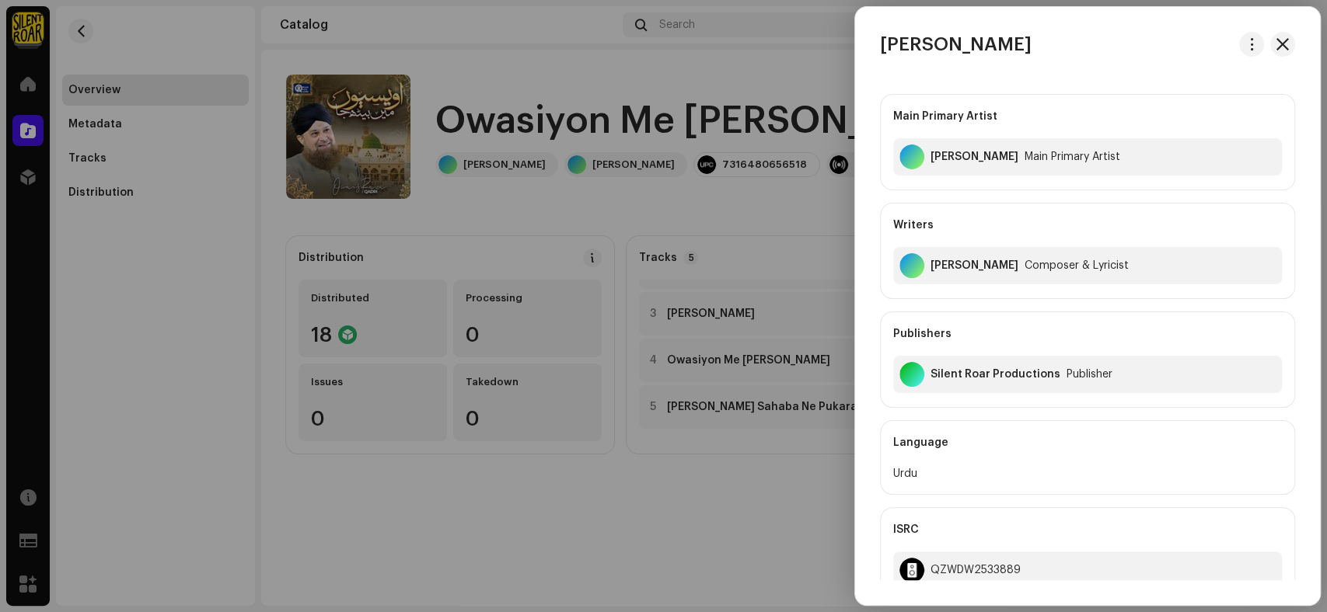
click at [731, 514] on div at bounding box center [663, 306] width 1327 height 612
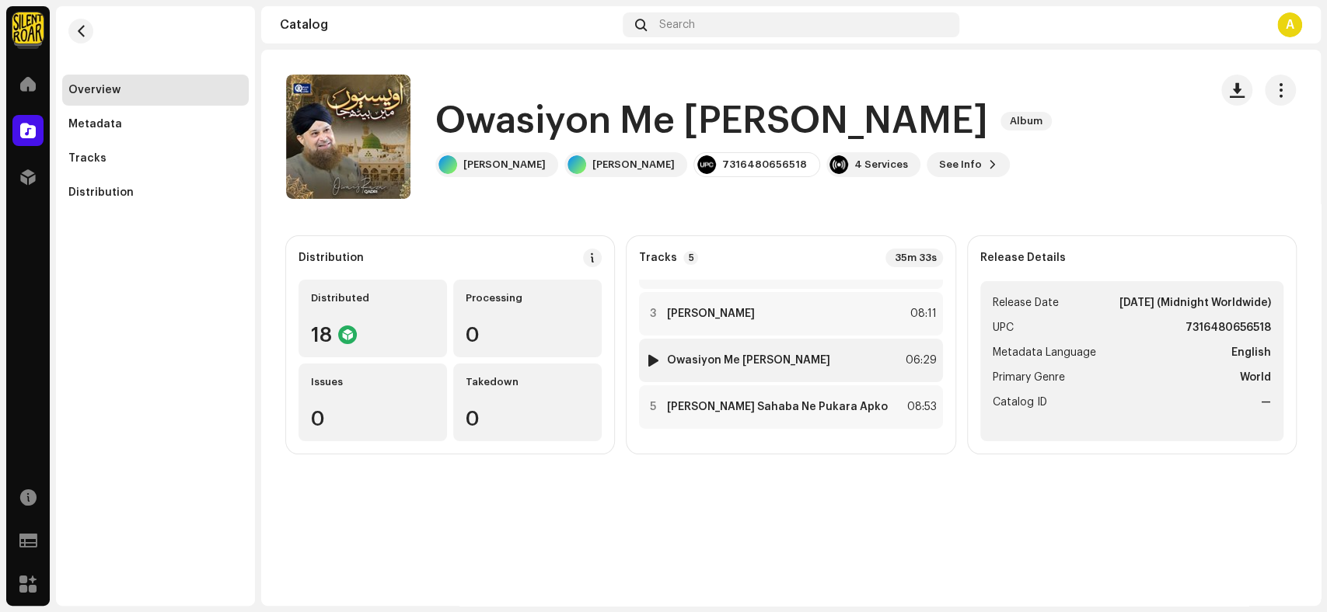
click at [715, 364] on strong "Owasiyon Me [PERSON_NAME]" at bounding box center [748, 360] width 163 height 12
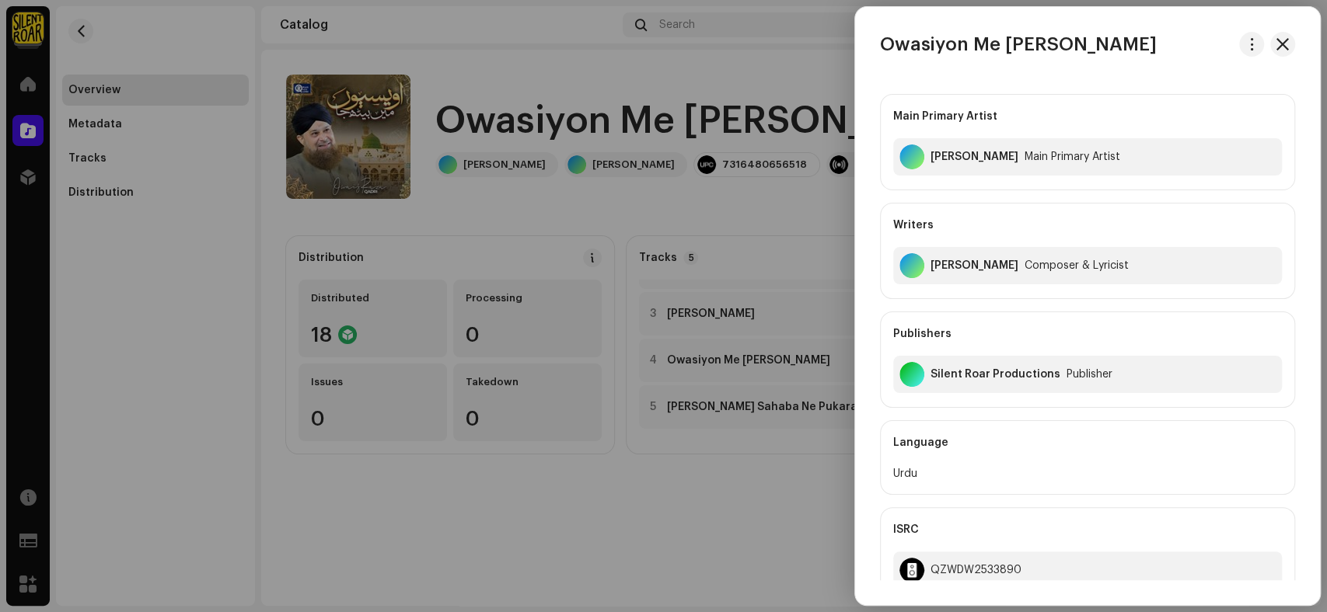
click at [676, 526] on div at bounding box center [663, 306] width 1327 height 612
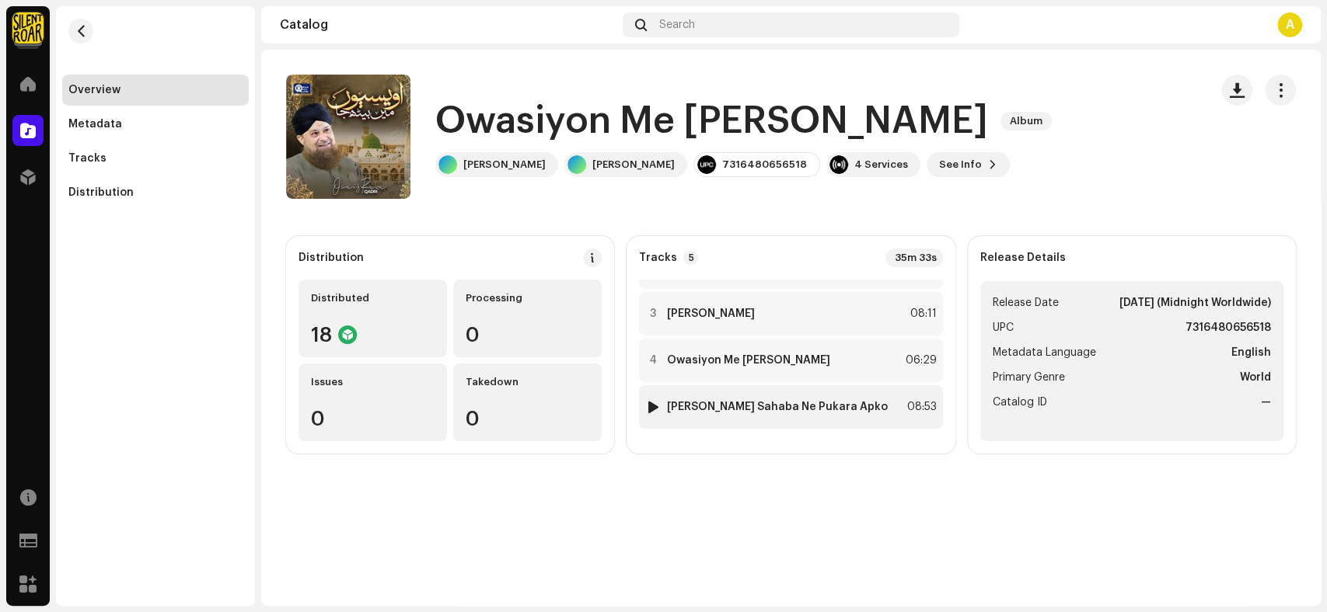
click at [743, 406] on strong "[PERSON_NAME] Sahaba Ne Pukara Apko" at bounding box center [777, 407] width 221 height 12
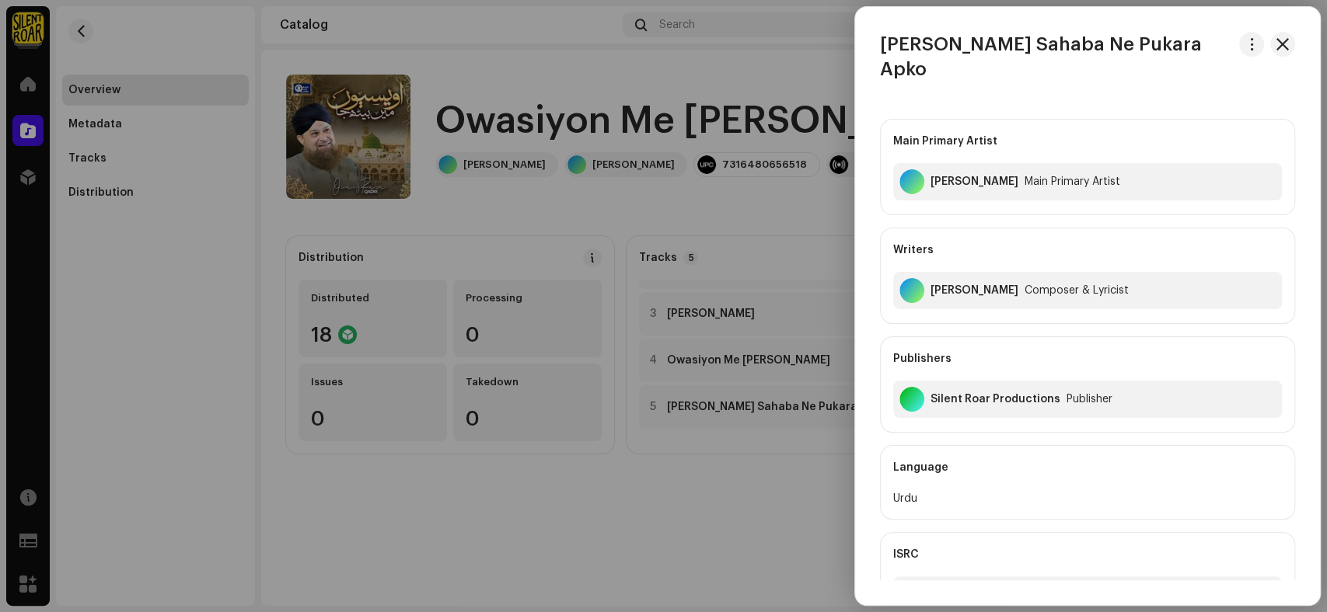
click at [670, 564] on div at bounding box center [663, 306] width 1327 height 612
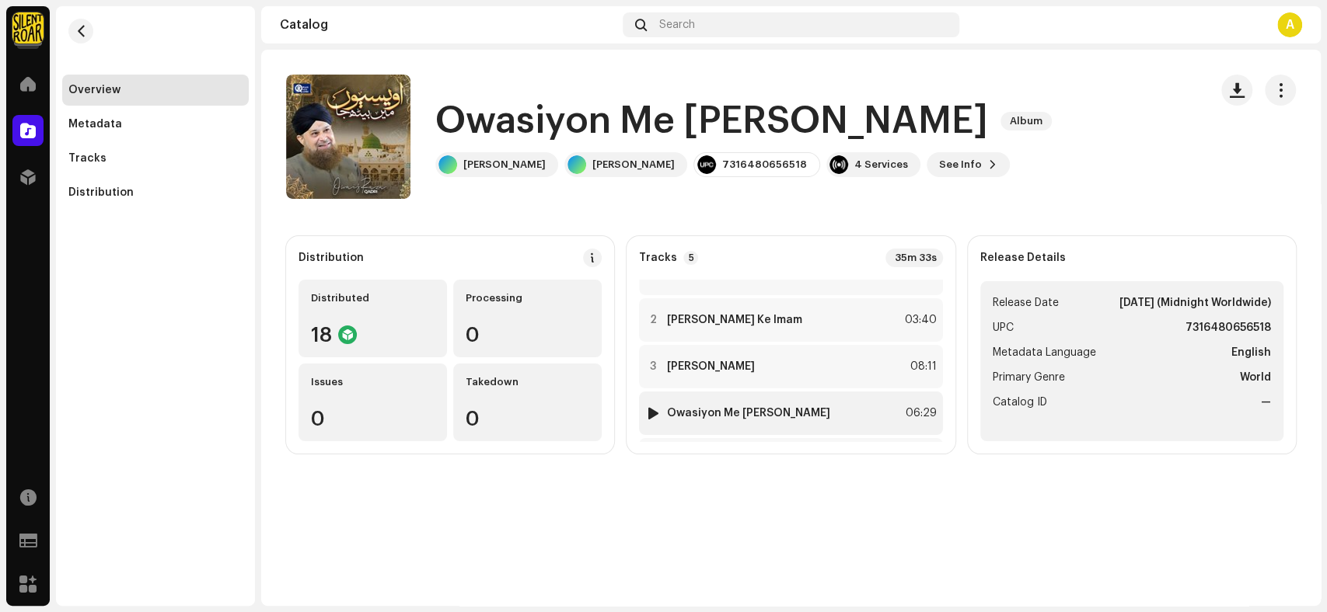
scroll to position [0, 0]
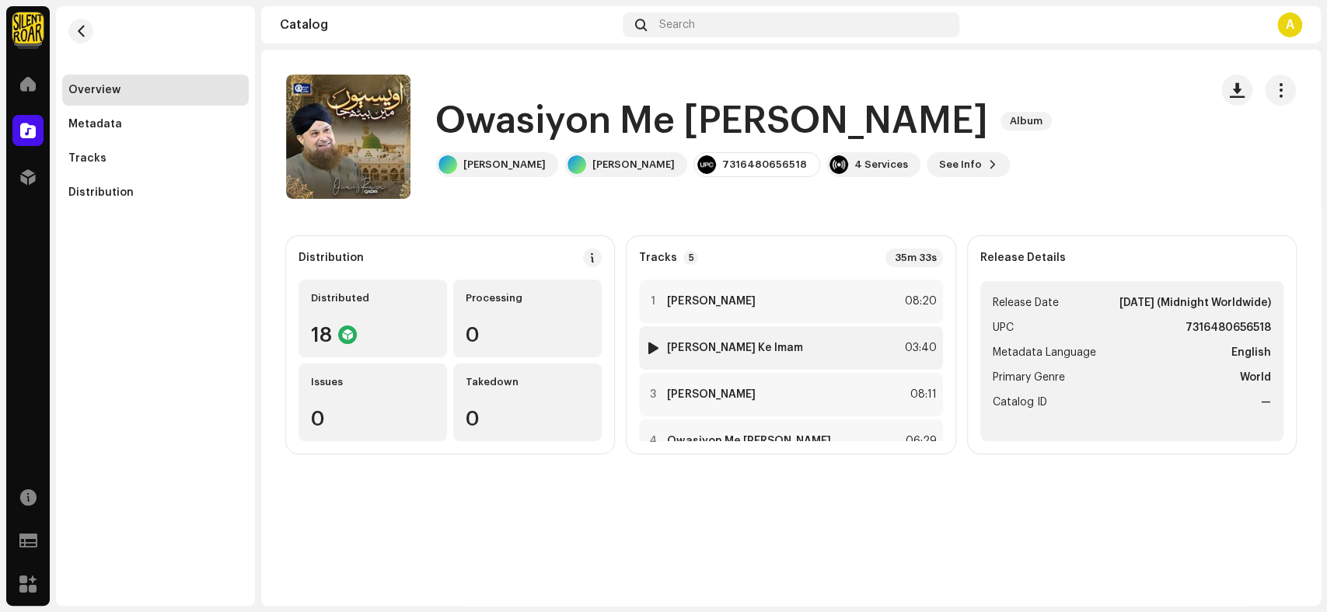
click at [690, 352] on strong "[PERSON_NAME] Ke Imam" at bounding box center [734, 348] width 135 height 12
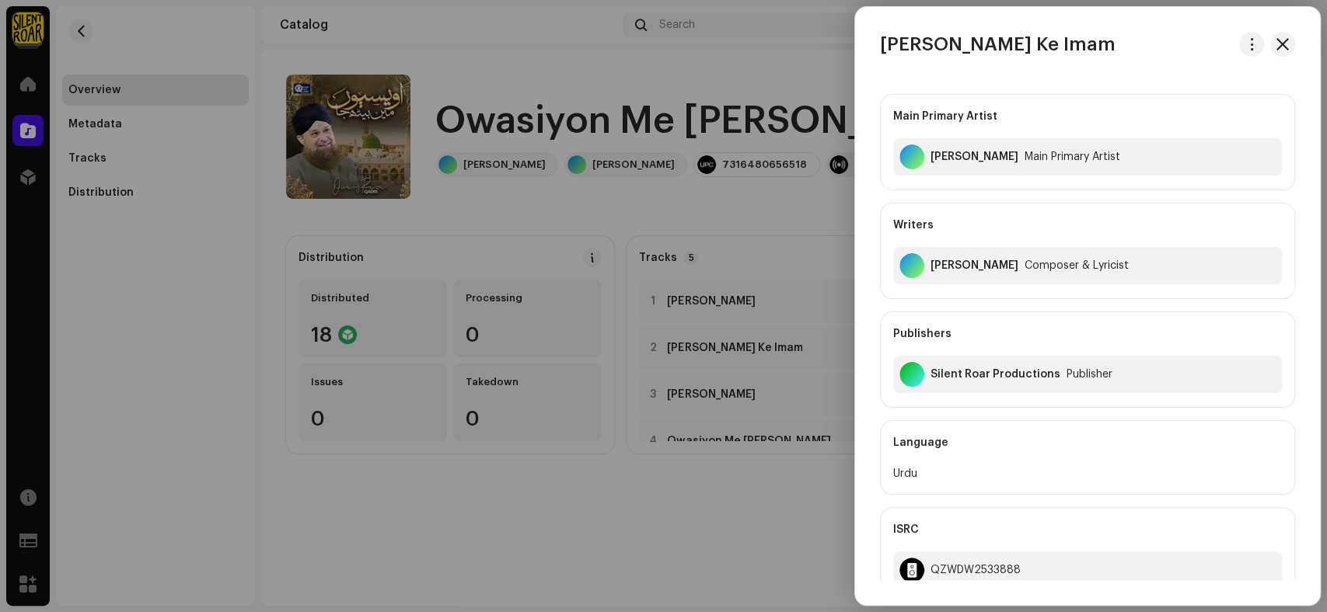
click at [666, 562] on div at bounding box center [663, 306] width 1327 height 612
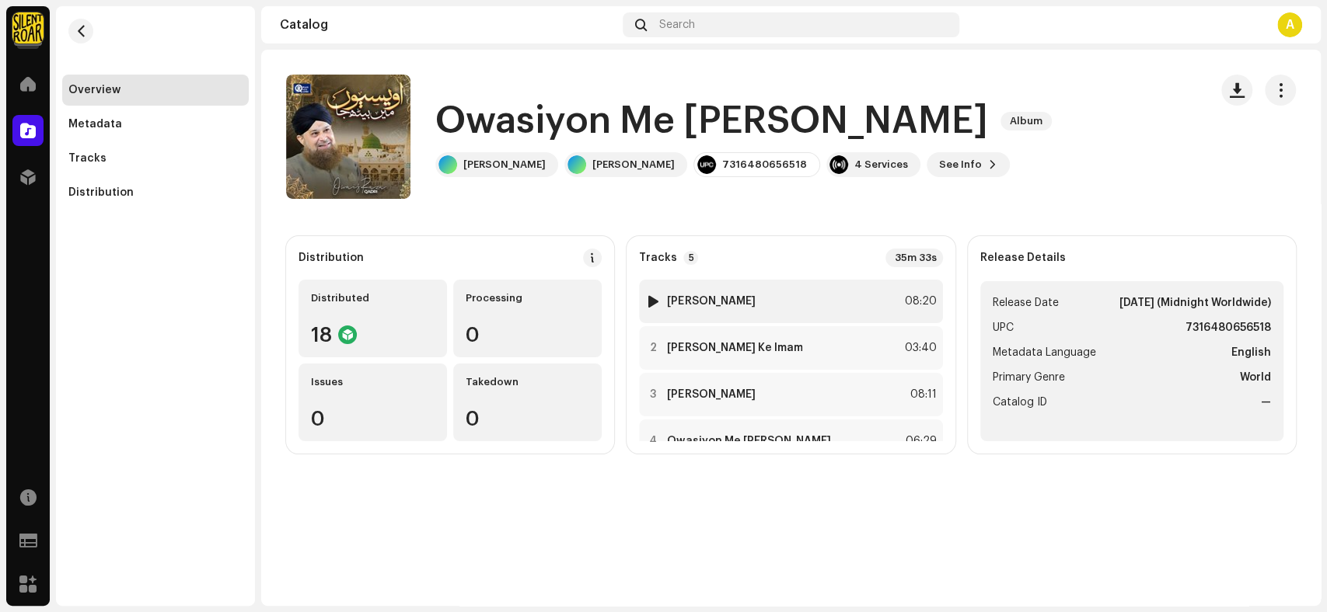
click at [730, 304] on strong "[PERSON_NAME]" at bounding box center [711, 301] width 88 height 12
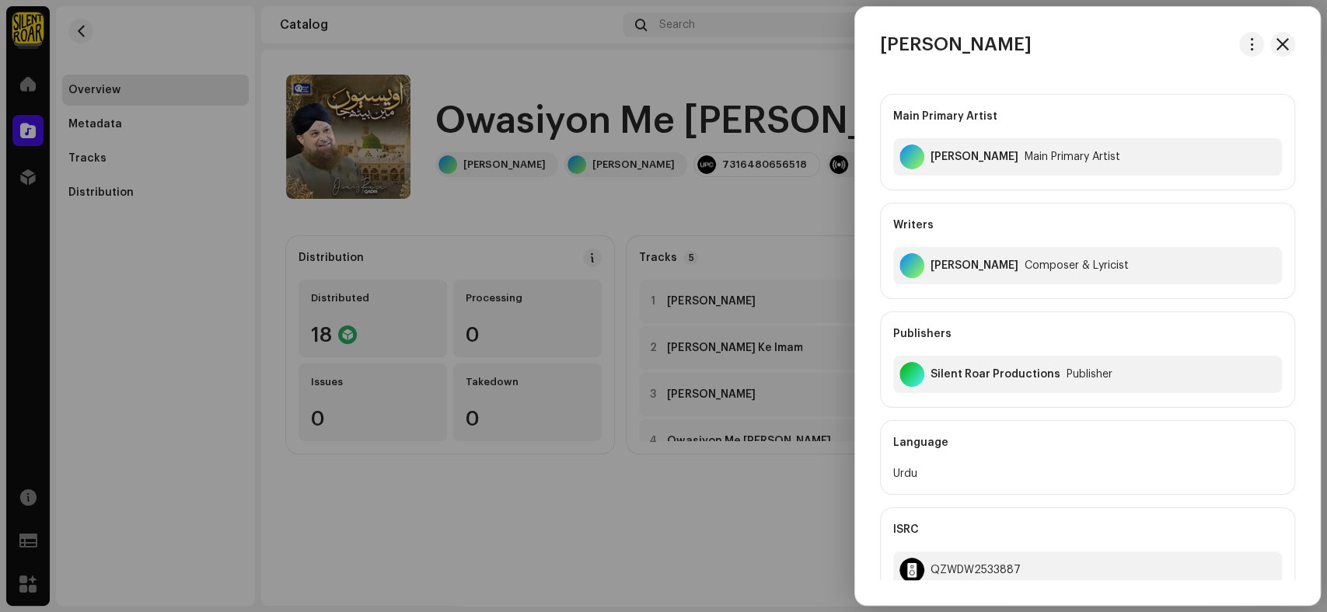
drag, startPoint x: 727, startPoint y: 504, endPoint x: 939, endPoint y: 312, distance: 285.5
click at [727, 502] on div at bounding box center [663, 306] width 1327 height 612
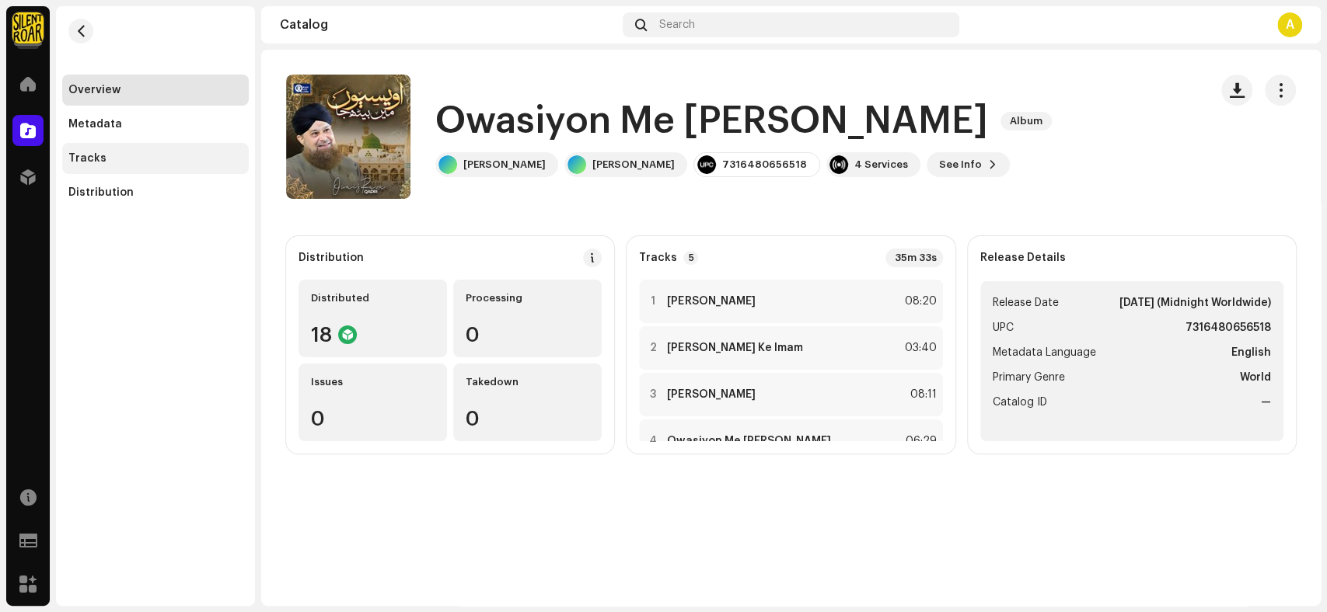
click at [127, 159] on div "Tracks" at bounding box center [155, 158] width 174 height 12
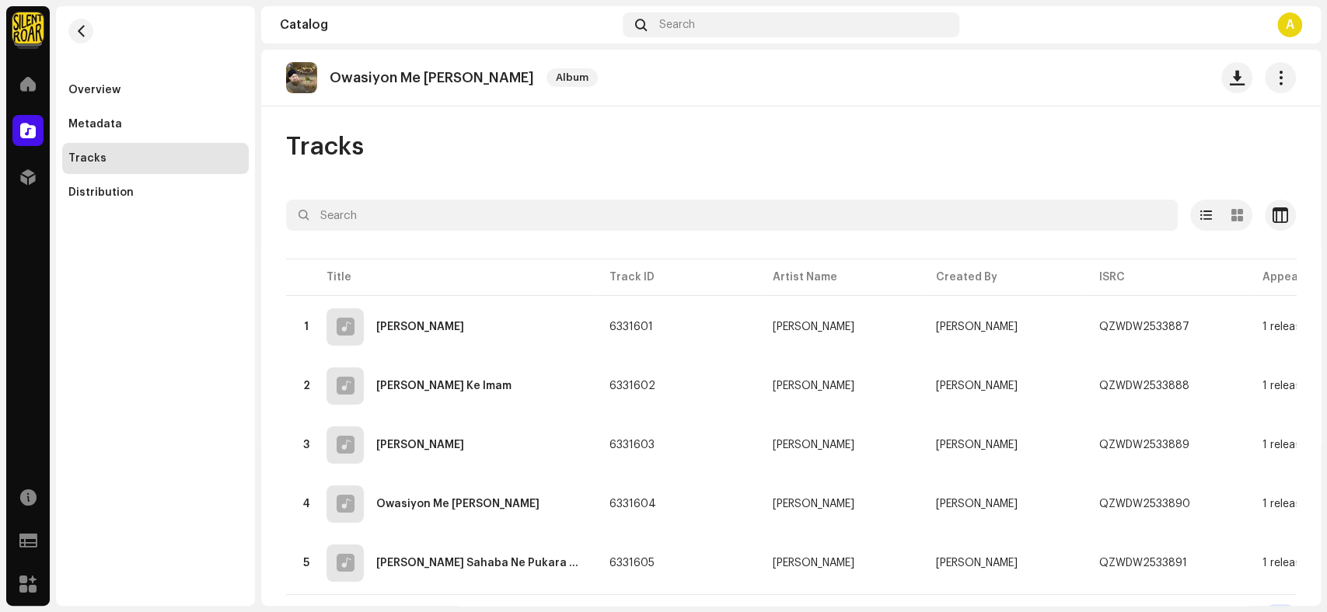
drag, startPoint x: 145, startPoint y: 407, endPoint x: 106, endPoint y: 362, distance: 59.5
click at [144, 407] on div "Overview Metadata Tracks Distribution" at bounding box center [155, 306] width 199 height 600
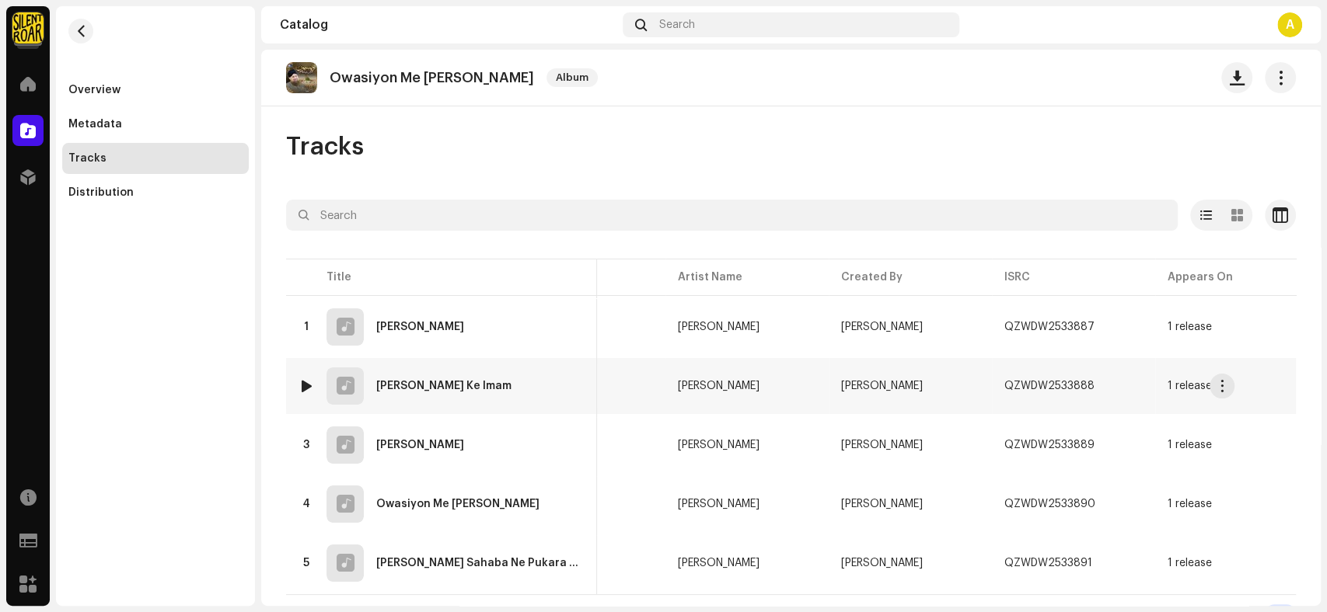
scroll to position [0, 453]
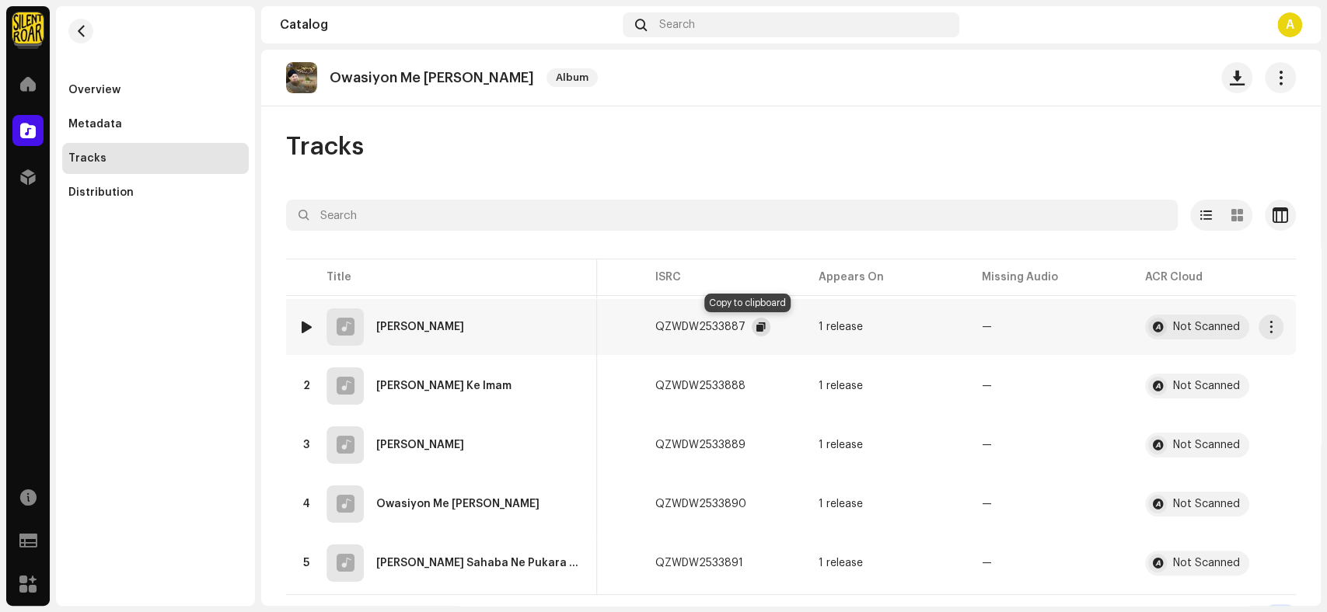
click at [756, 322] on span "button" at bounding box center [760, 327] width 9 height 12
click at [756, 385] on span "button" at bounding box center [760, 386] width 9 height 12
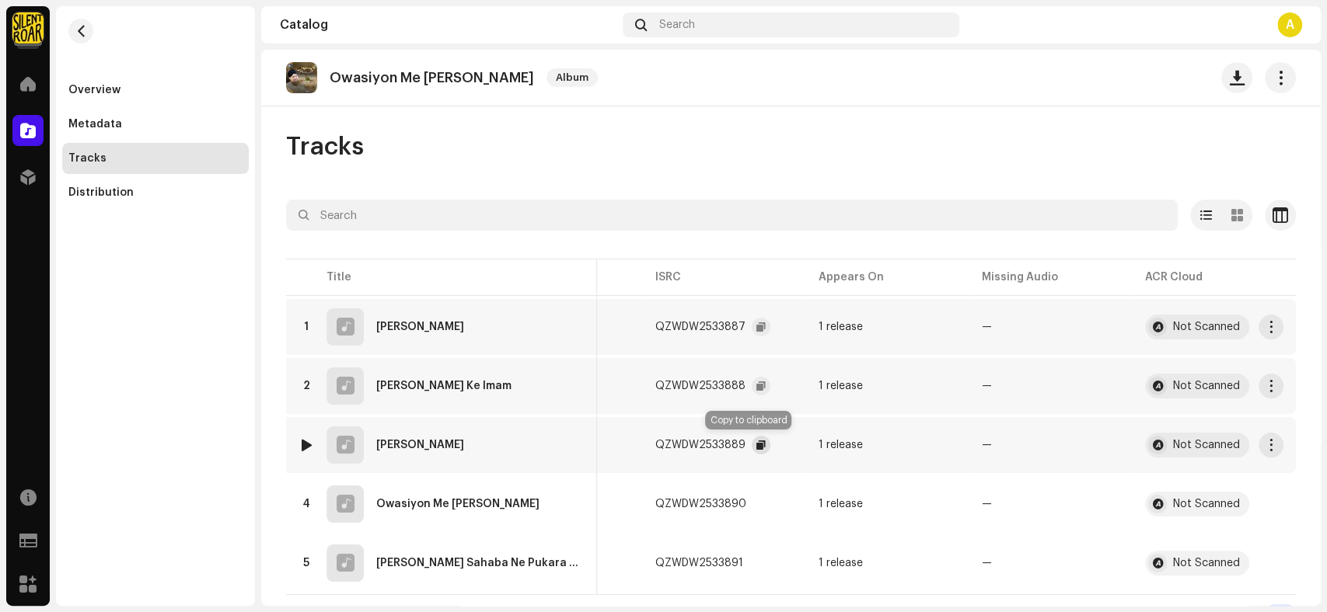
click at [756, 444] on span "button" at bounding box center [760, 445] width 9 height 12
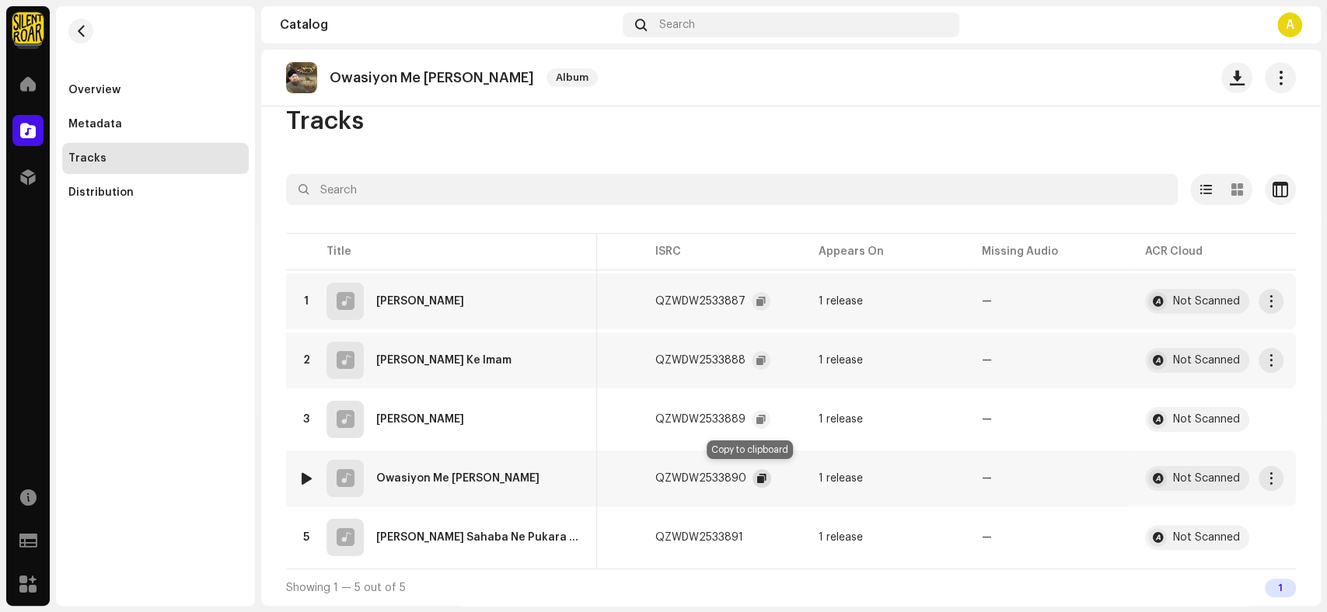
click at [757, 472] on span "button" at bounding box center [761, 478] width 9 height 12
click at [404, 53] on div "Owasiyon Me [PERSON_NAME] Album" at bounding box center [790, 78] width 1059 height 57
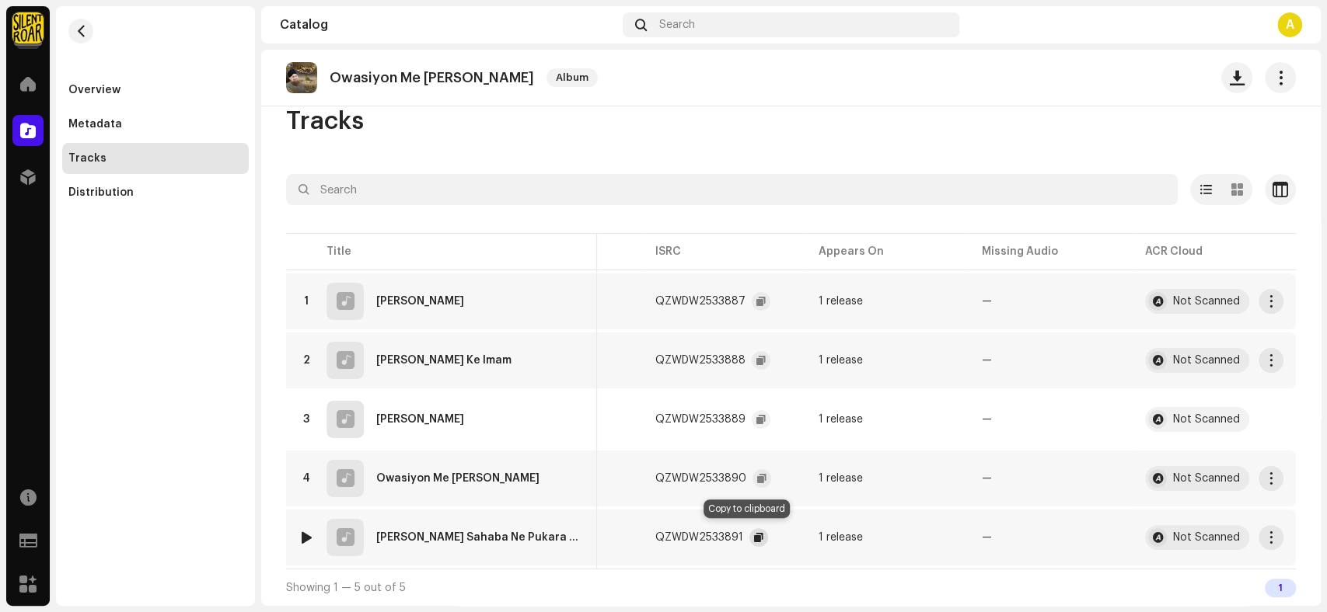
click at [754, 532] on span "button" at bounding box center [758, 538] width 9 height 12
click at [1273, 73] on span "button" at bounding box center [1280, 77] width 15 height 12
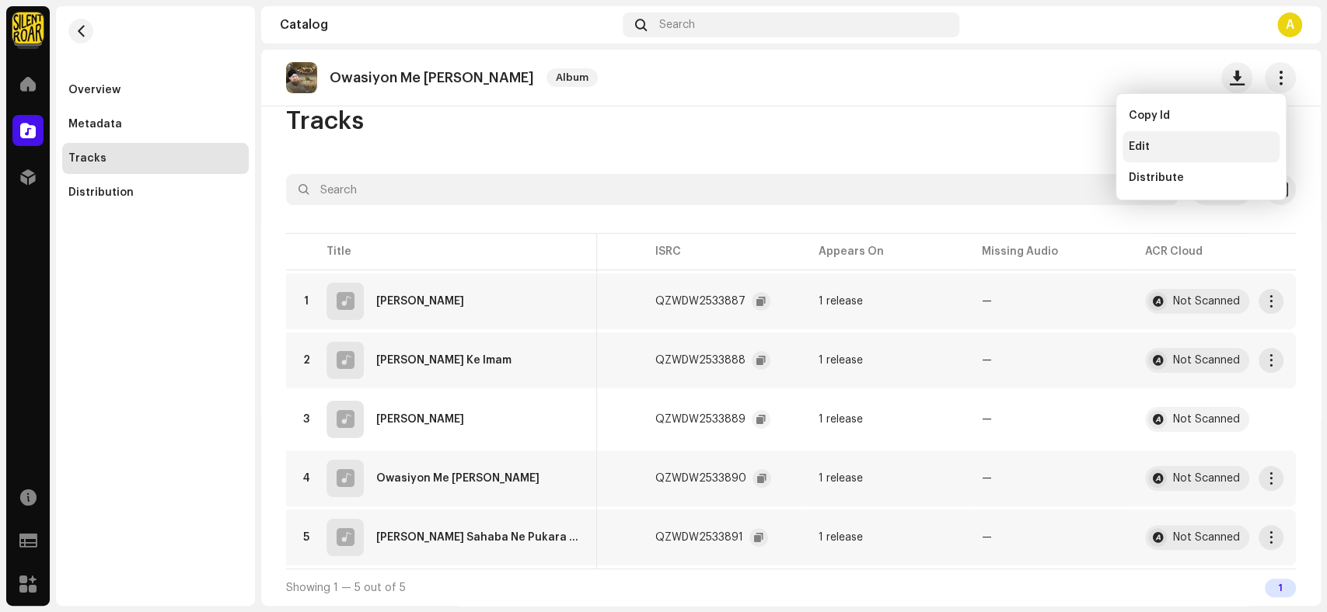
click at [1148, 145] on span "Edit" at bounding box center [1138, 147] width 21 height 12
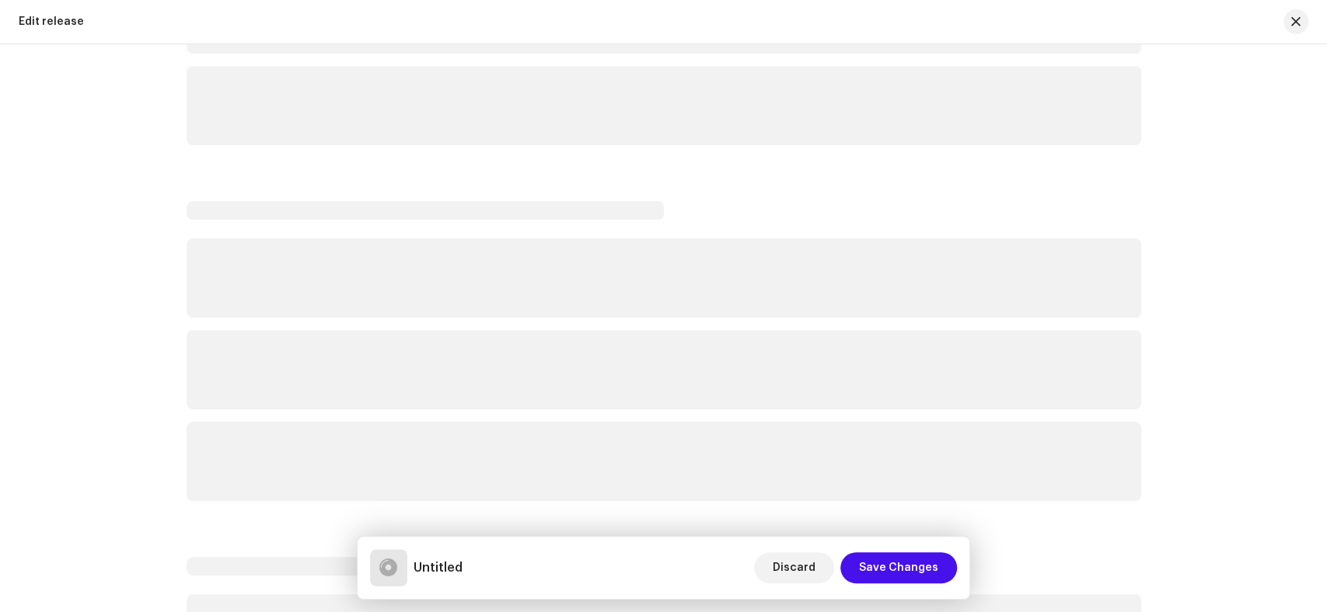
scroll to position [340, 0]
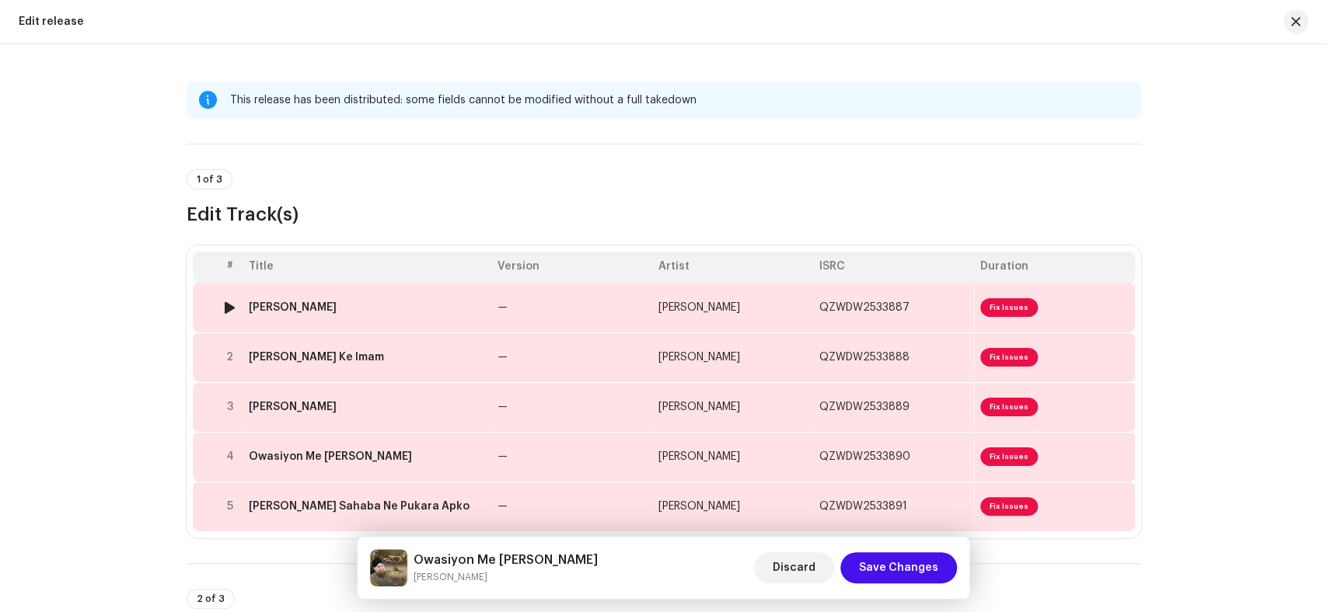
click at [400, 283] on td "[PERSON_NAME]" at bounding box center [366, 308] width 249 height 50
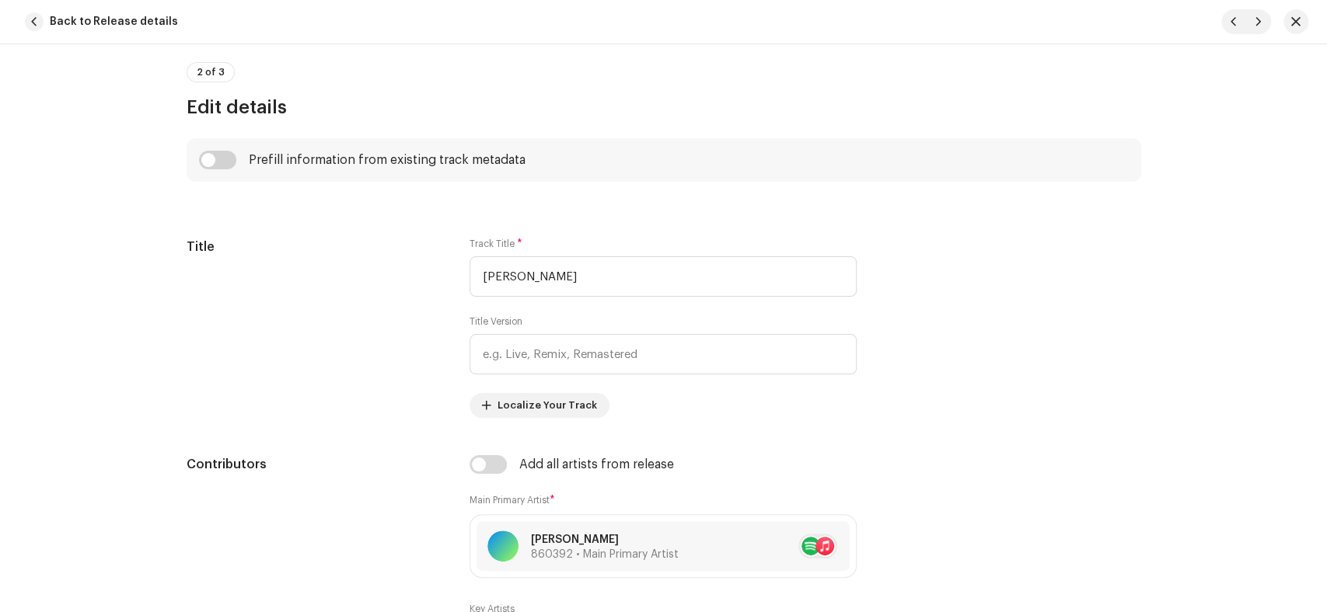
scroll to position [604, 0]
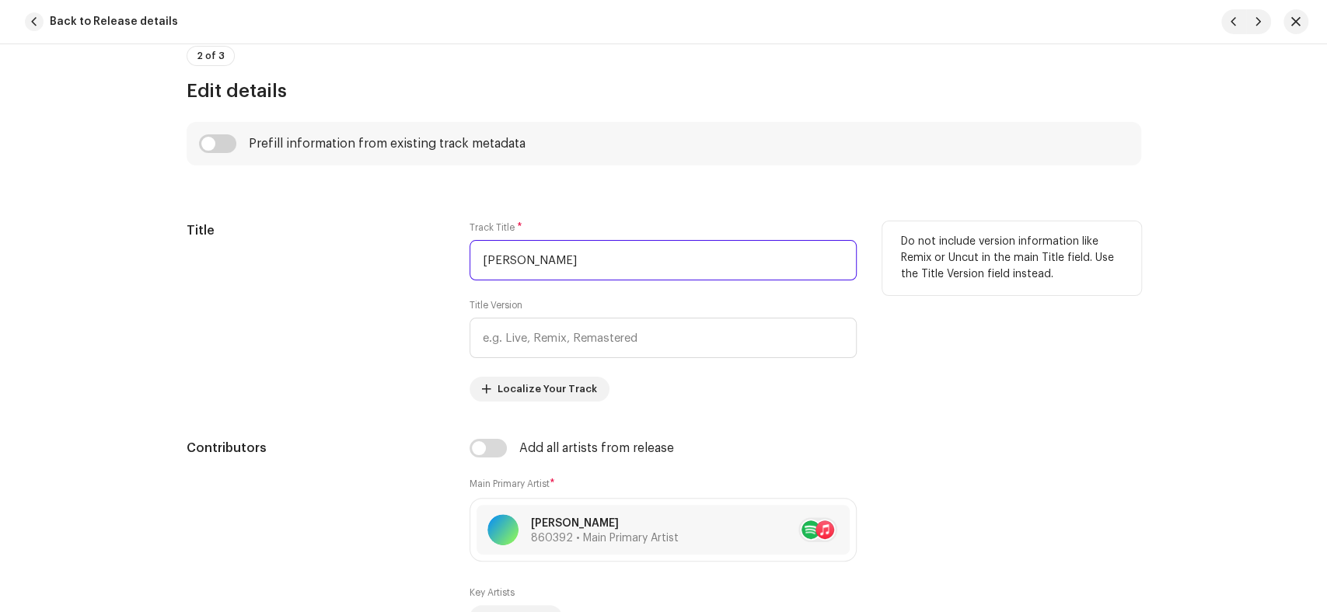
drag, startPoint x: 580, startPoint y: 260, endPoint x: 458, endPoint y: 251, distance: 122.4
click at [458, 251] on div "Title Track Title * [PERSON_NAME] Title Version Localize Your Track Do not incl…" at bounding box center [664, 311] width 954 height 180
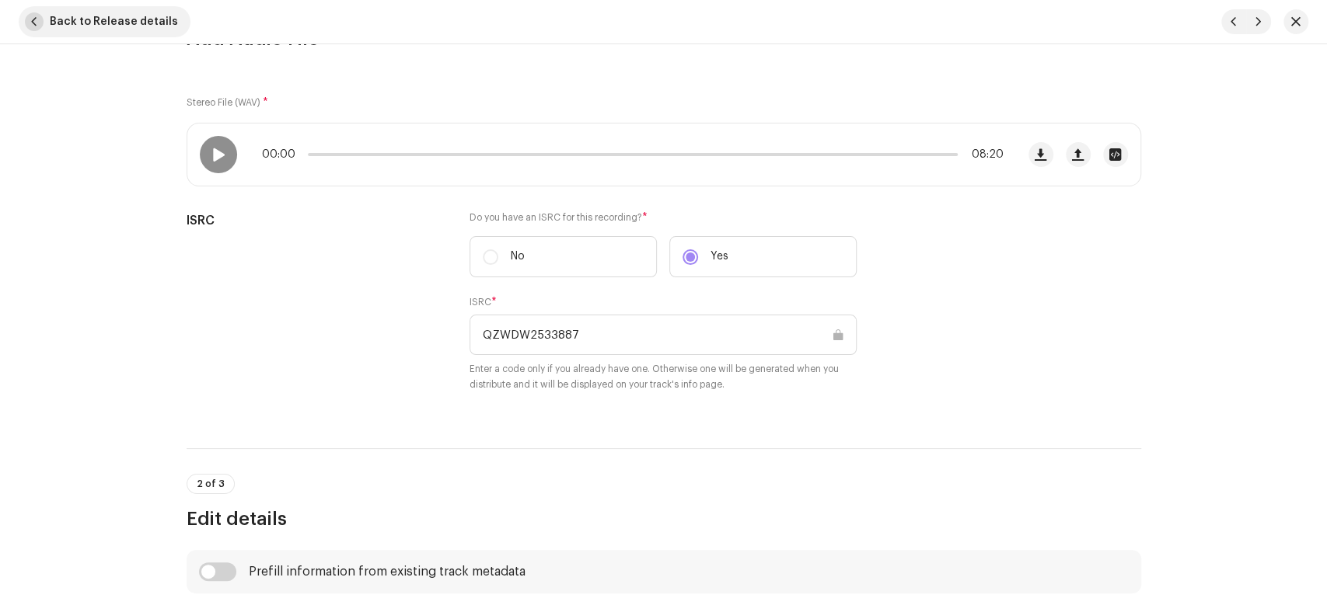
scroll to position [173, 0]
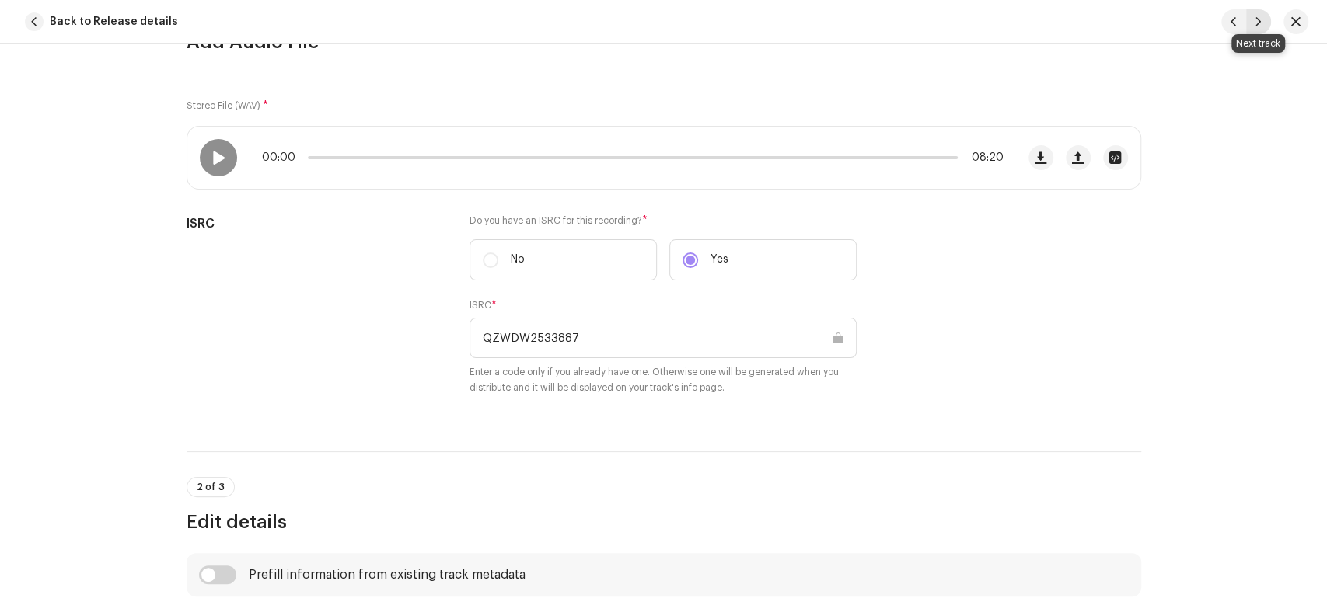
click at [1260, 19] on span "button" at bounding box center [1257, 22] width 9 height 12
type input "QZWDW2533888"
type input "[PERSON_NAME] Ke Imam"
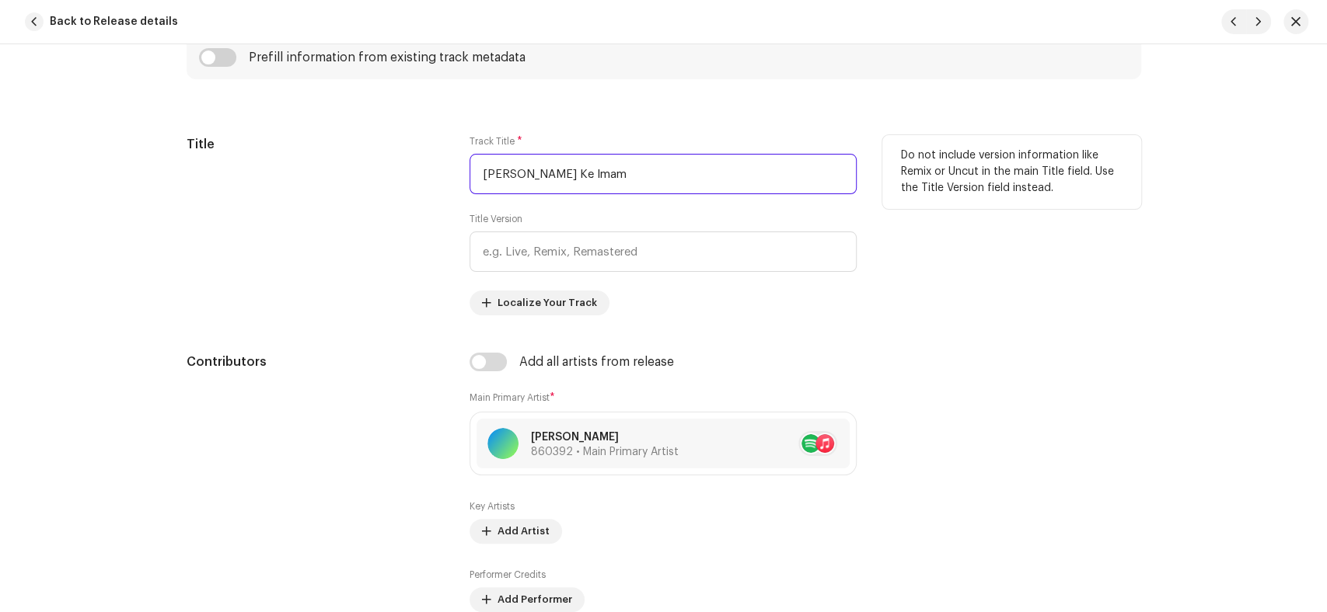
drag, startPoint x: 654, startPoint y: 168, endPoint x: 368, endPoint y: 188, distance: 285.9
click at [368, 188] on div "Title Track Title * [PERSON_NAME] Ke Imam Title Version Localize Your Track Do …" at bounding box center [664, 225] width 954 height 180
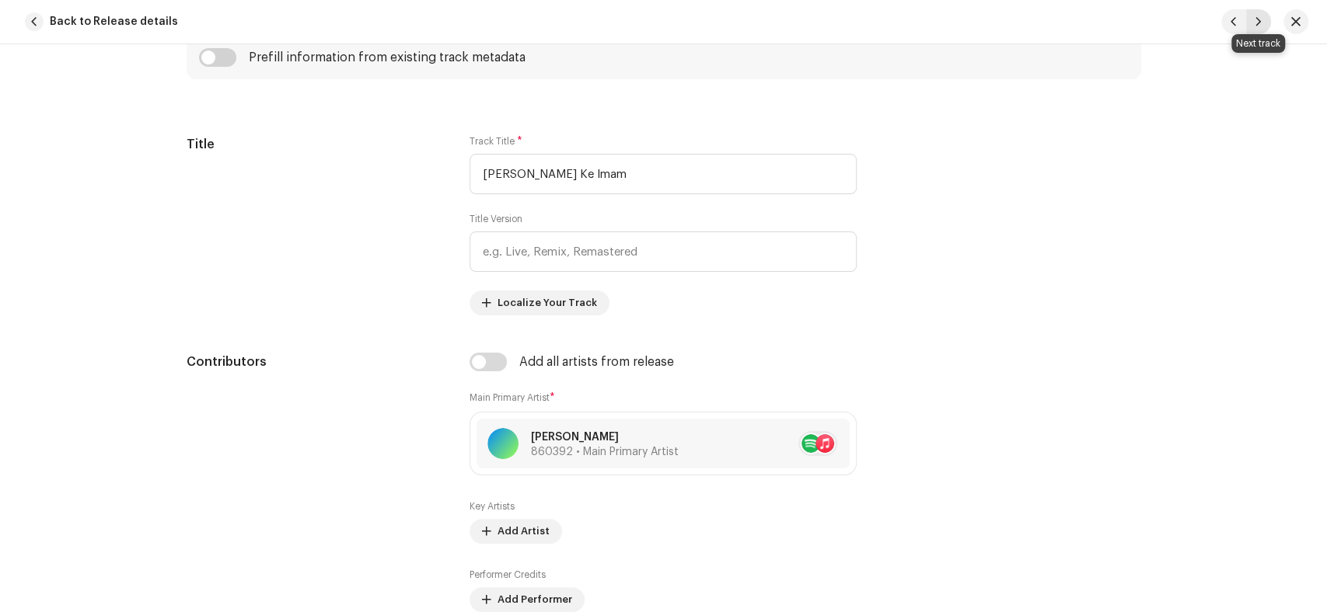
click at [1258, 20] on span "button" at bounding box center [1257, 22] width 9 height 12
type input "QZWDW2533889"
type input "[PERSON_NAME]"
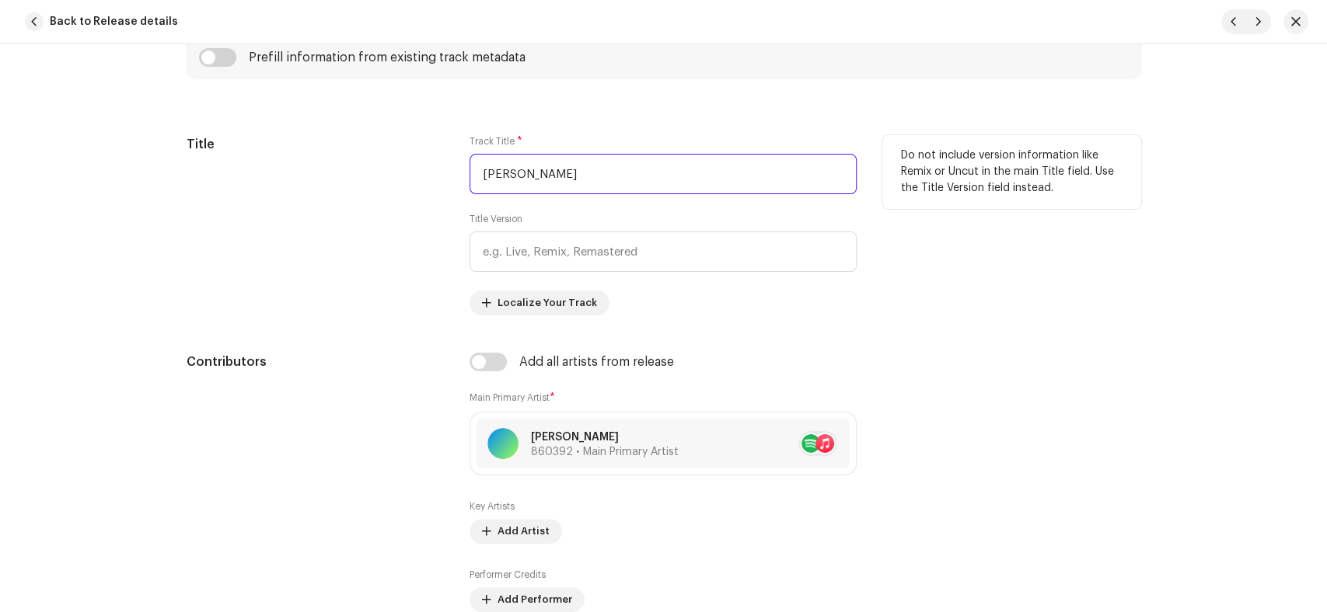
drag, startPoint x: 623, startPoint y: 169, endPoint x: 302, endPoint y: 169, distance: 321.7
click at [302, 169] on div "Title Track Title * [PERSON_NAME] Title Version Localize Your Track Do not incl…" at bounding box center [664, 225] width 954 height 180
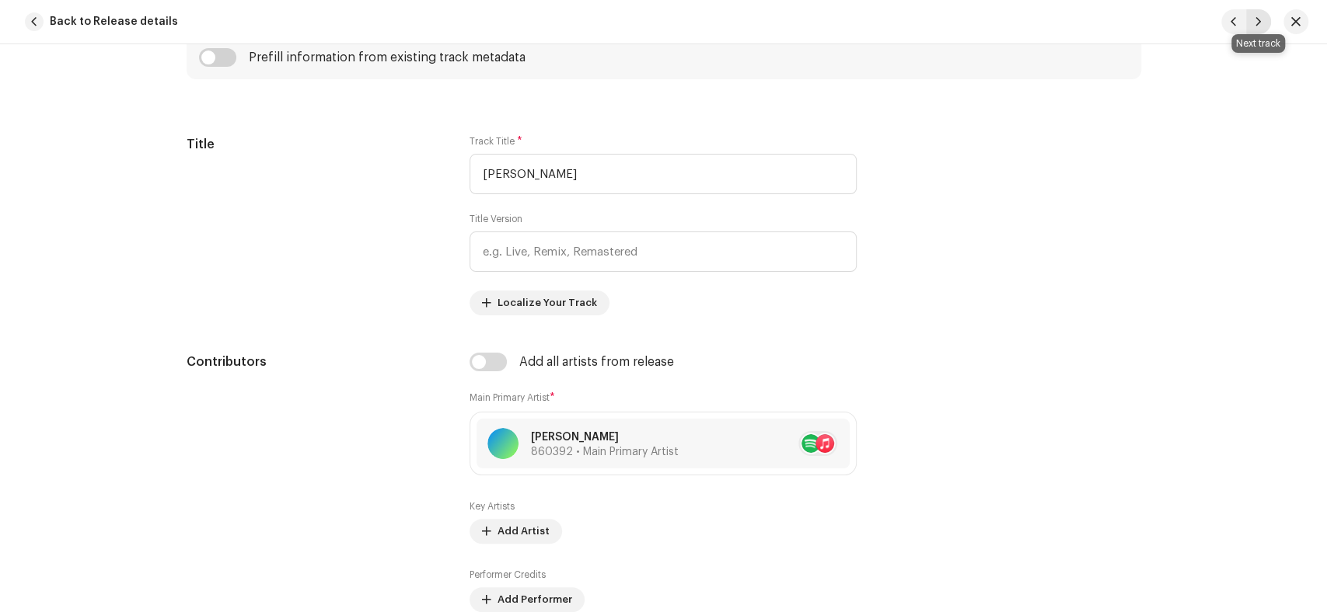
click at [1256, 22] on span "button" at bounding box center [1257, 22] width 9 height 12
type input "QZWDW2533890"
type input "Owasiyon Me [PERSON_NAME]"
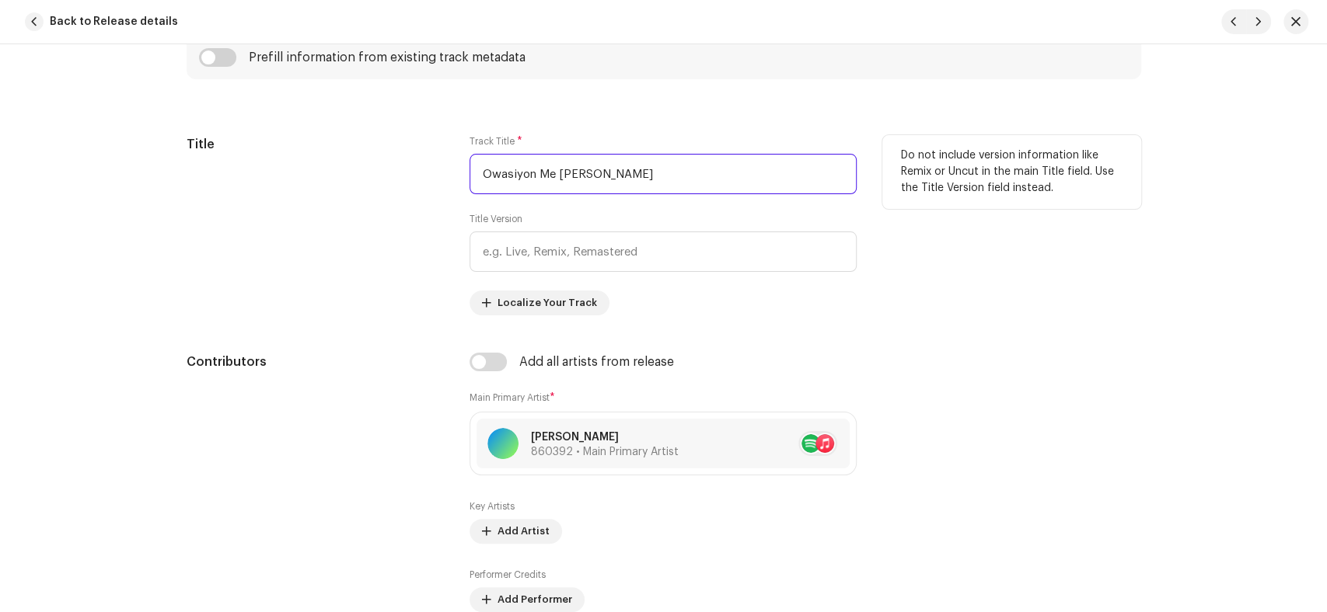
drag, startPoint x: 615, startPoint y: 166, endPoint x: 350, endPoint y: 176, distance: 265.2
click at [350, 176] on div "Title Track Title * Owasiyon Me [PERSON_NAME] Title Version Localize Your Track…" at bounding box center [664, 225] width 954 height 180
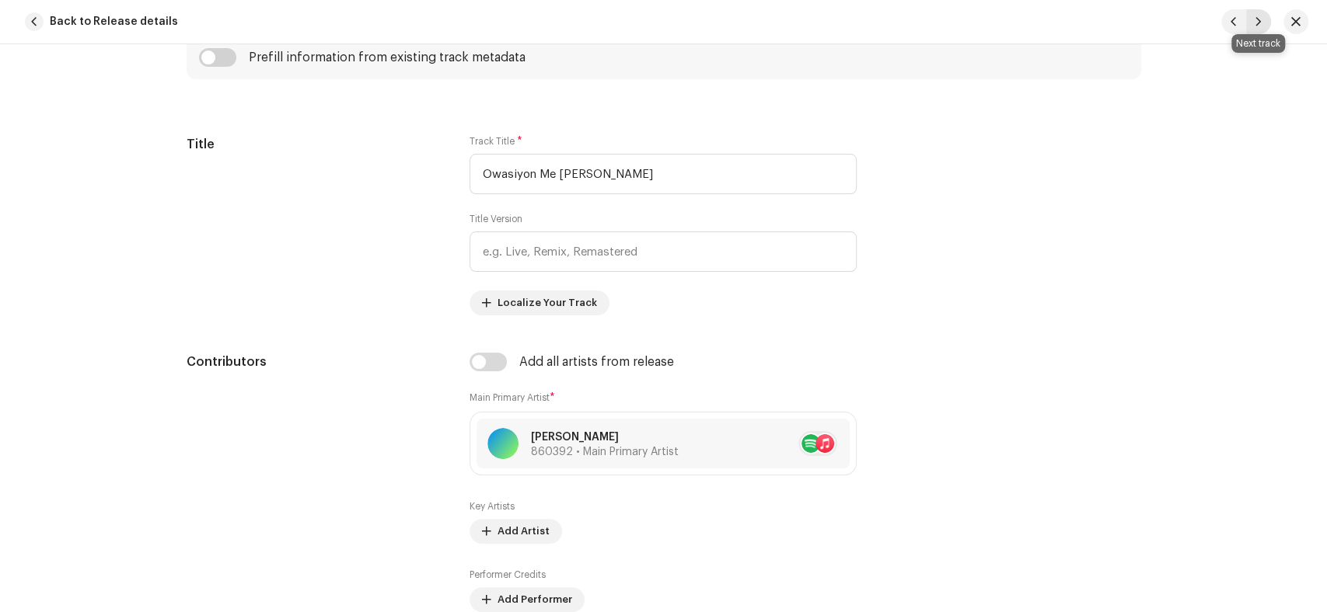
click at [1255, 16] on span "button" at bounding box center [1257, 22] width 9 height 12
type input "QZWDW2533891"
type input "[PERSON_NAME] Sahaba Ne Pukara Apko"
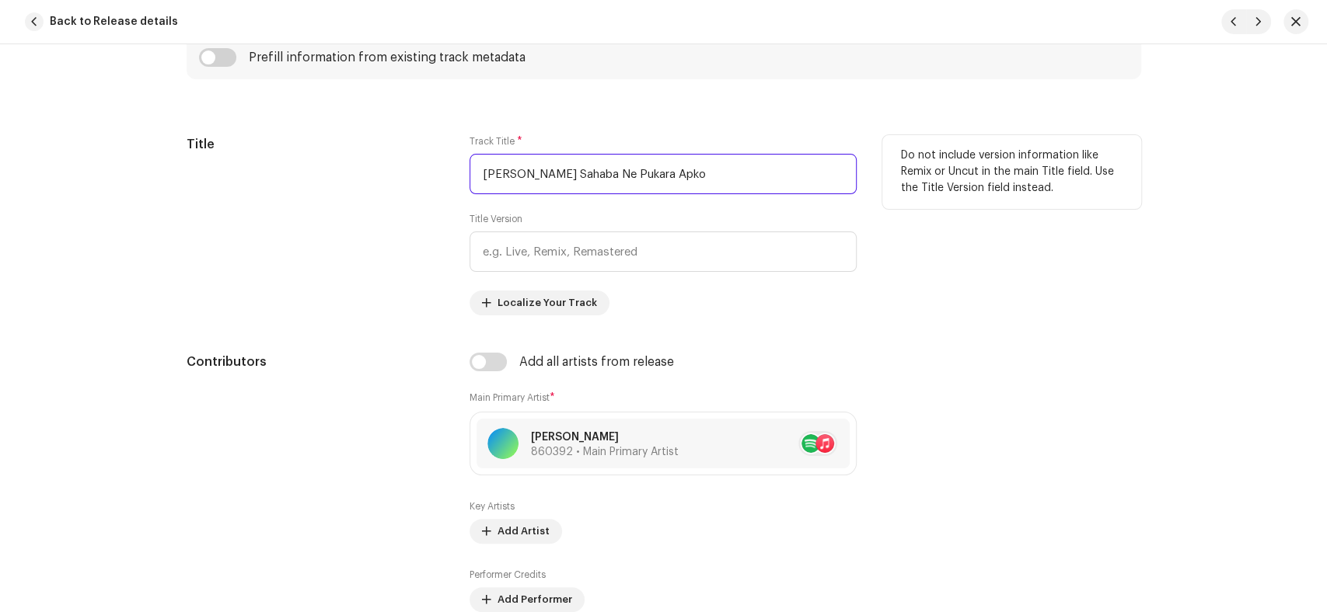
drag, startPoint x: 698, startPoint y: 179, endPoint x: 420, endPoint y: 180, distance: 277.4
click at [420, 180] on div "Title Track Title * [PERSON_NAME] Sahaba Ne Pukara Apko Title Version Localize …" at bounding box center [664, 225] width 954 height 180
click at [1302, 18] on button "button" at bounding box center [1295, 21] width 25 height 25
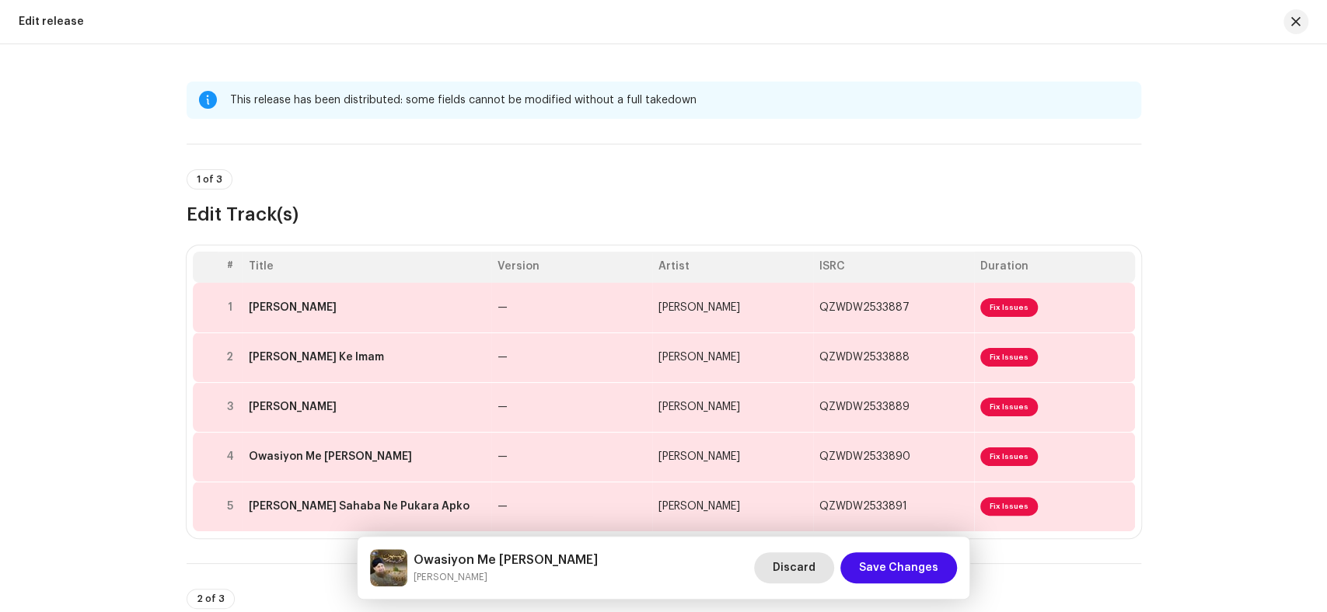
click at [794, 566] on span "Discard" at bounding box center [793, 568] width 43 height 31
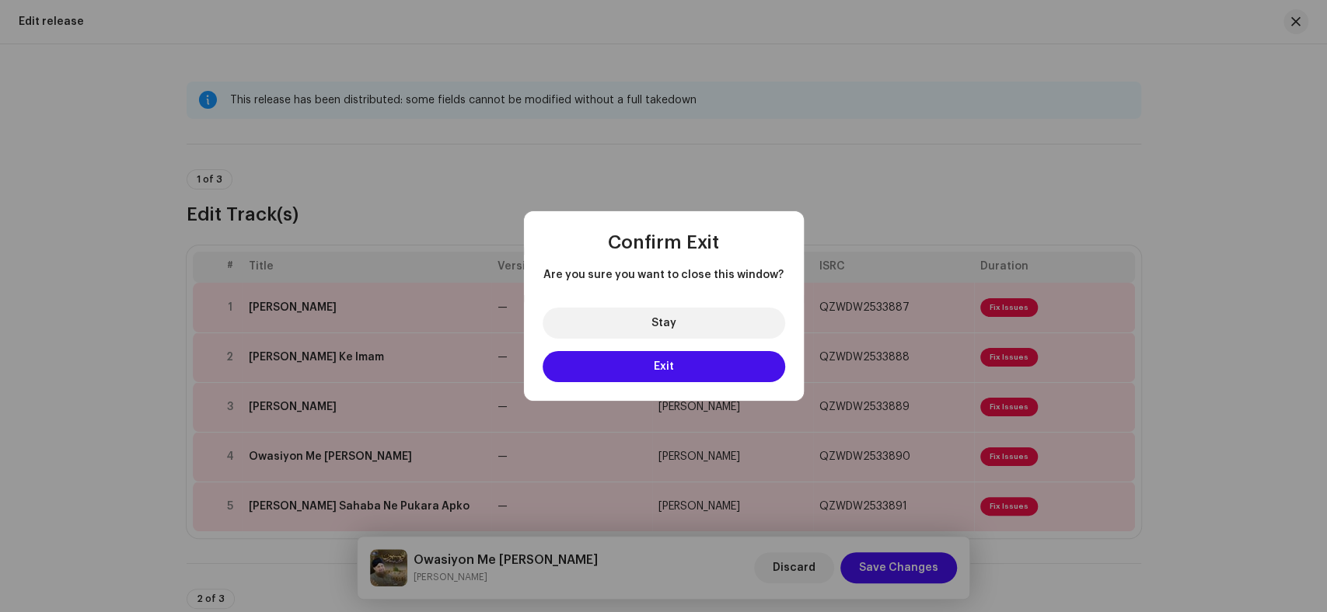
drag, startPoint x: 696, startPoint y: 362, endPoint x: 787, endPoint y: 422, distance: 109.5
click at [696, 362] on button "Exit" at bounding box center [663, 366] width 242 height 31
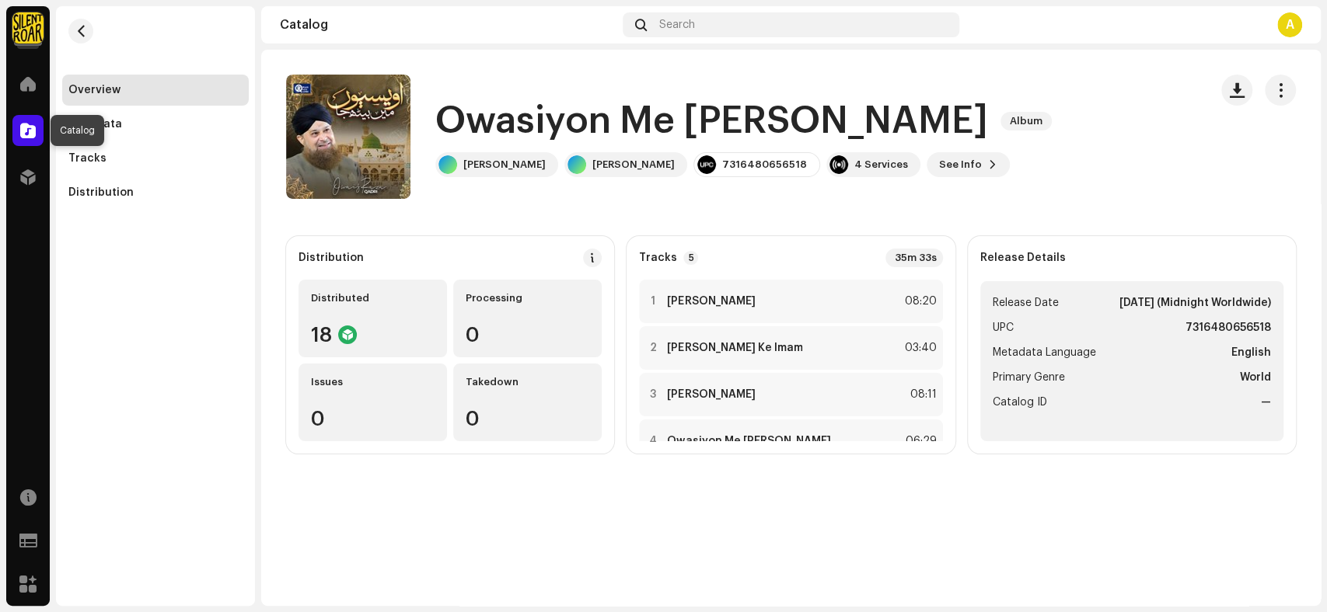
click at [25, 139] on div at bounding box center [27, 130] width 31 height 31
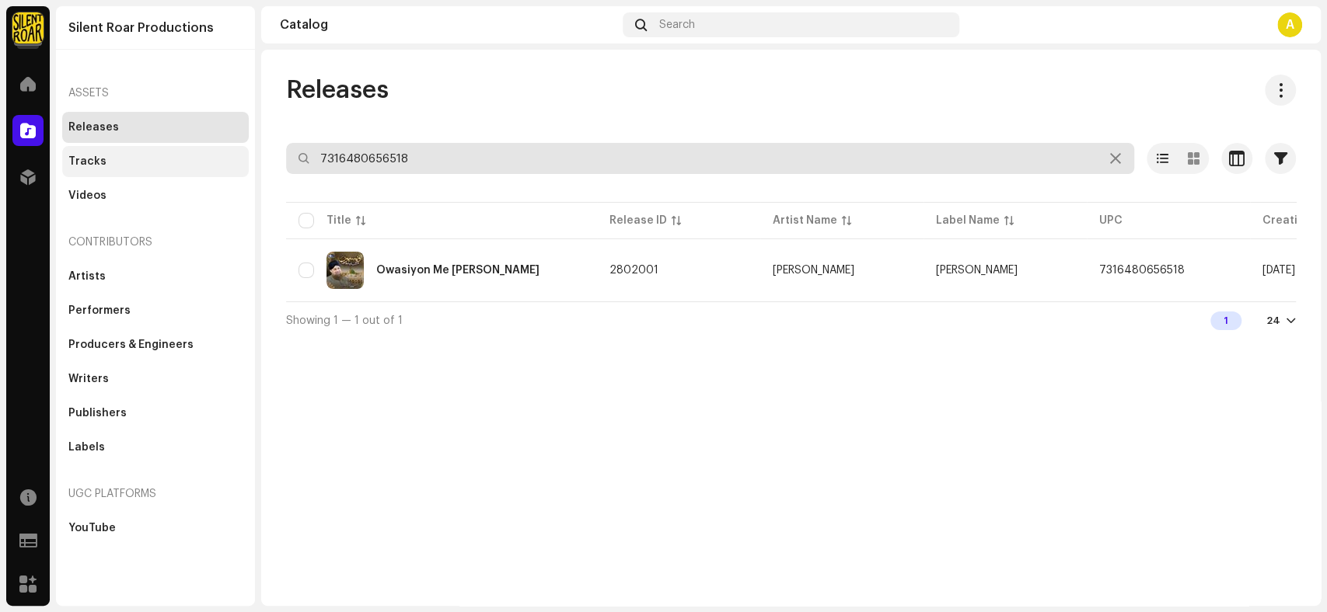
drag, startPoint x: 431, startPoint y: 152, endPoint x: 230, endPoint y: 156, distance: 201.3
click at [230, 156] on div "Silent Roar Productions Home Catalog Distribution Resources Support Forms Marke…" at bounding box center [663, 306] width 1327 height 612
paste input "70178792"
type input "7316470178792"
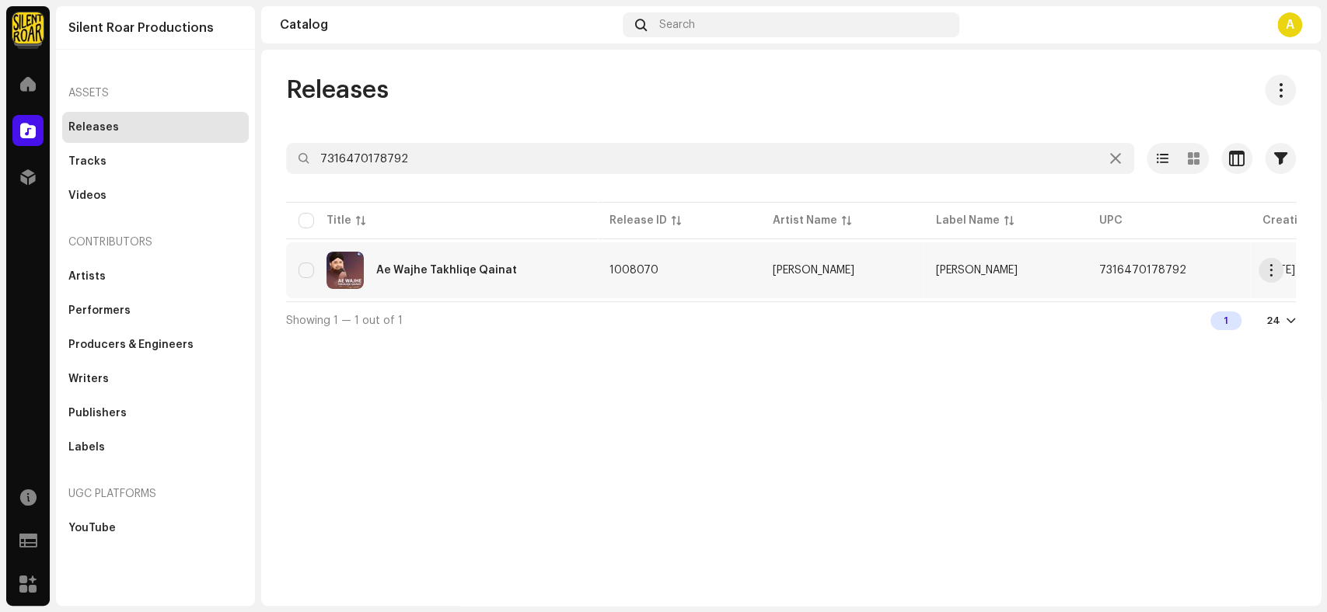
click at [500, 284] on div "Ae Wajhe Takhliqe Qainat" at bounding box center [441, 270] width 286 height 37
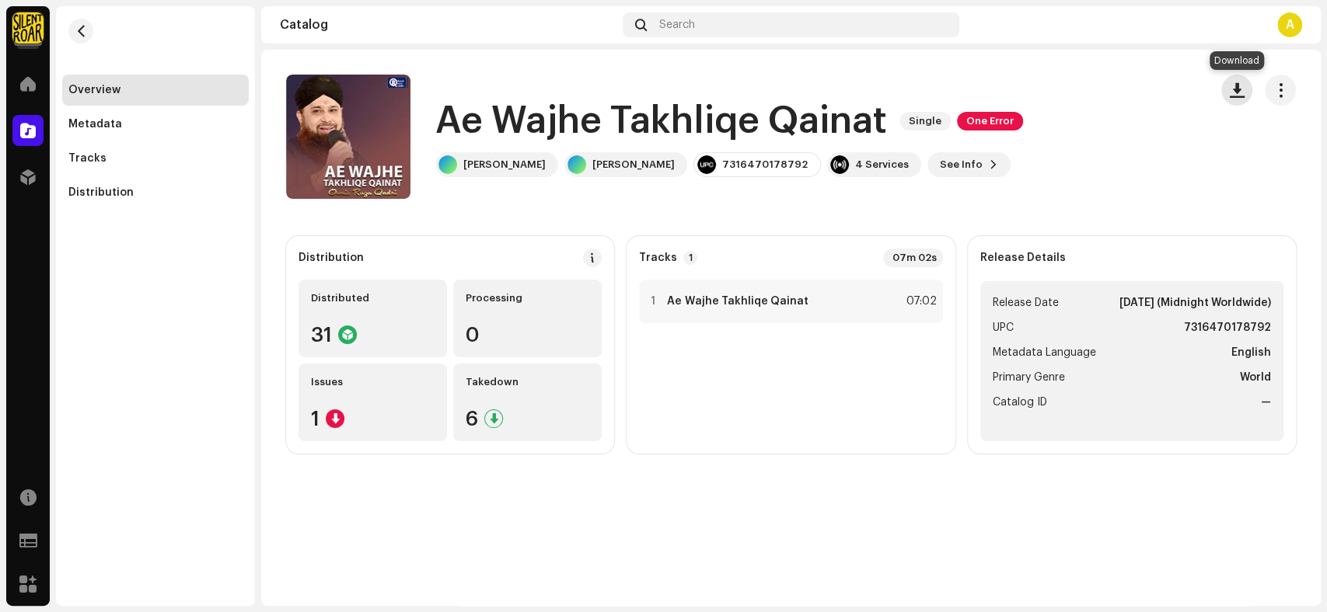
click at [1235, 91] on span "button" at bounding box center [1236, 90] width 15 height 12
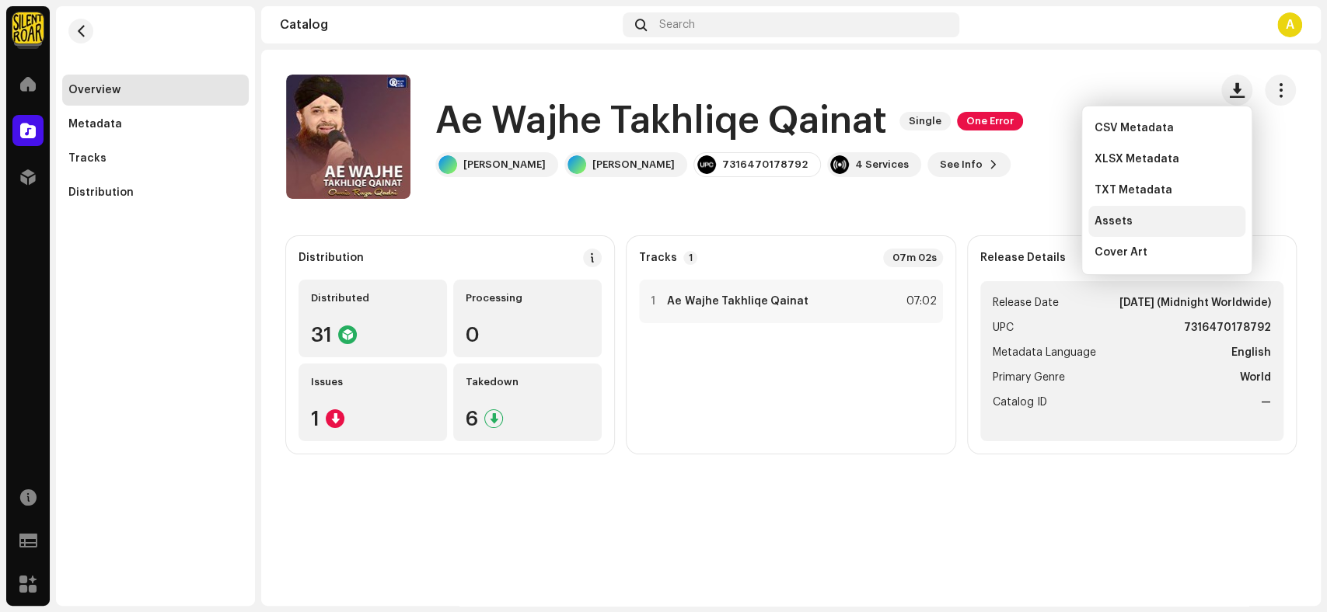
click at [1138, 226] on div "Assets" at bounding box center [1166, 221] width 145 height 12
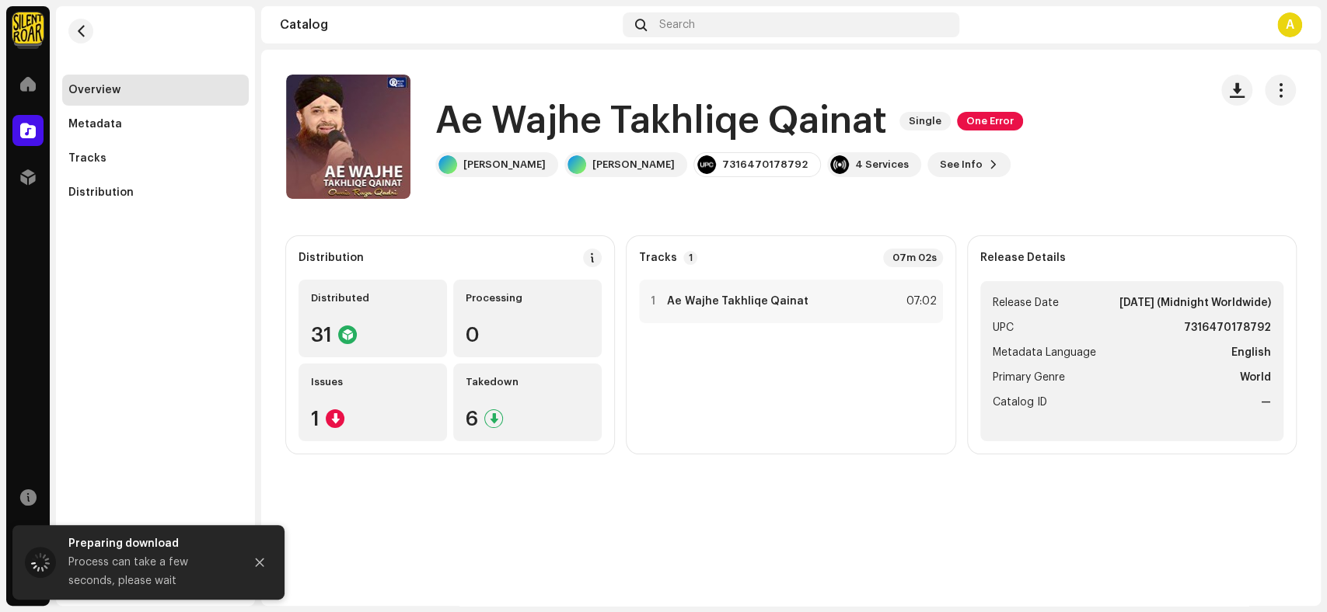
click at [877, 124] on h1 "Ae Wajhe Takhliqe Qainat" at bounding box center [660, 121] width 451 height 50
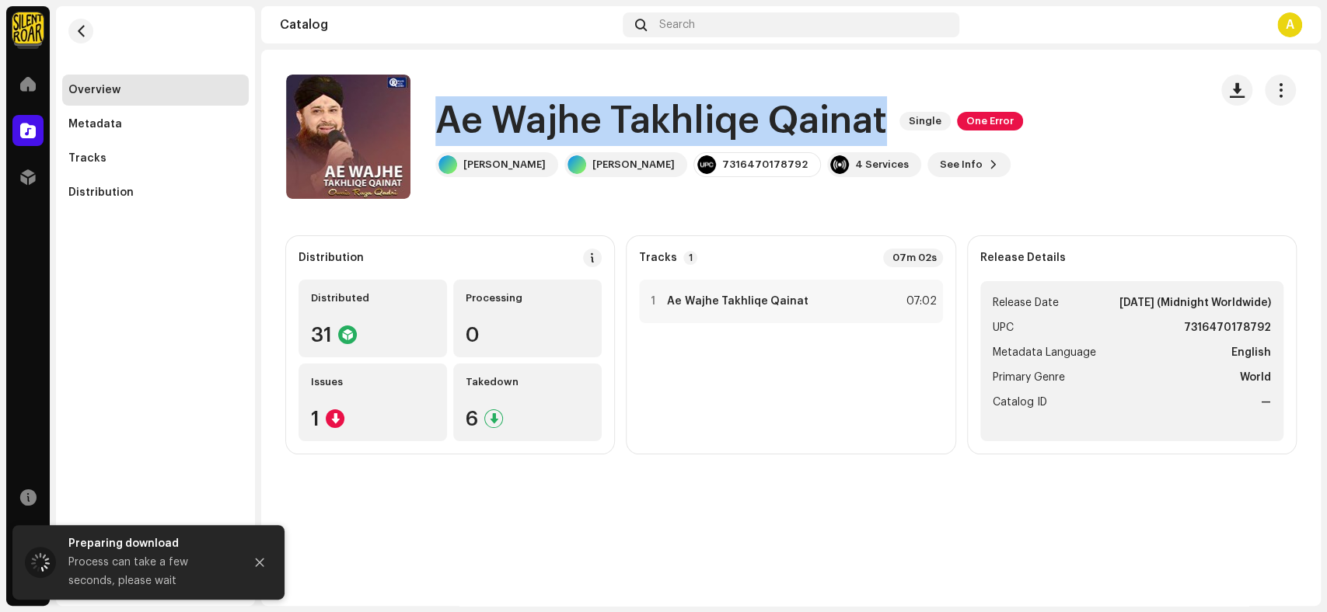
click at [877, 124] on h1 "Ae Wajhe Takhliqe Qainat" at bounding box center [660, 121] width 451 height 50
copy div "Ae Wajhe Takhliqe Qainat Single One Error"
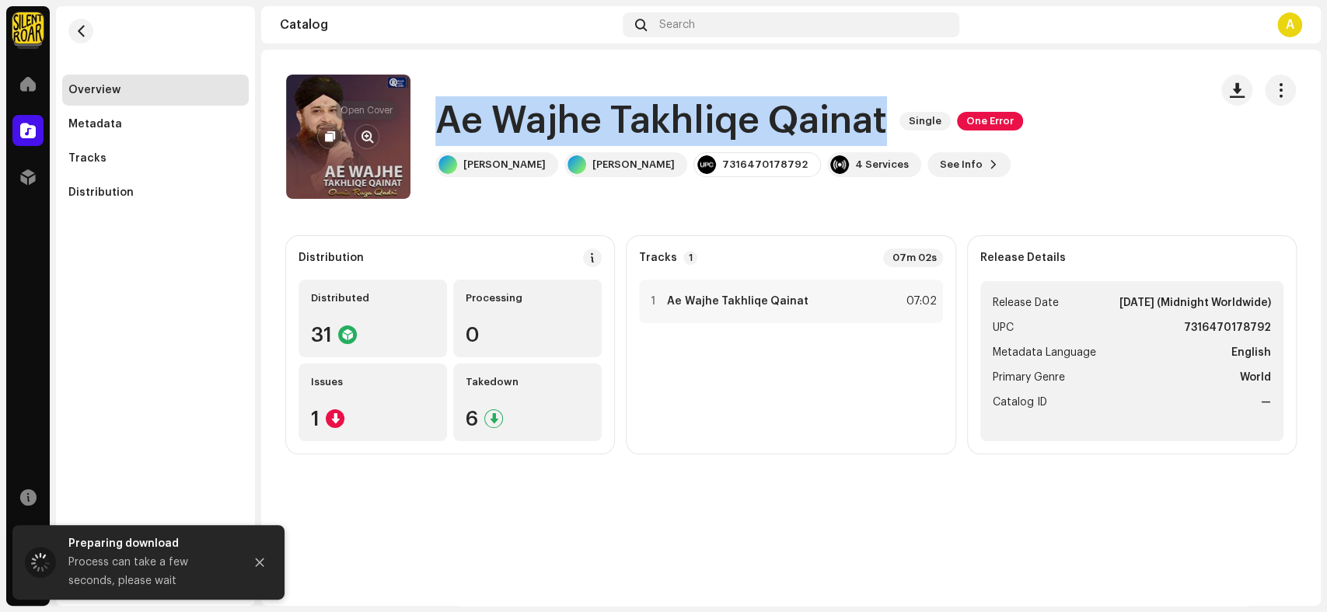
click at [371, 138] on span "button" at bounding box center [367, 137] width 12 height 12
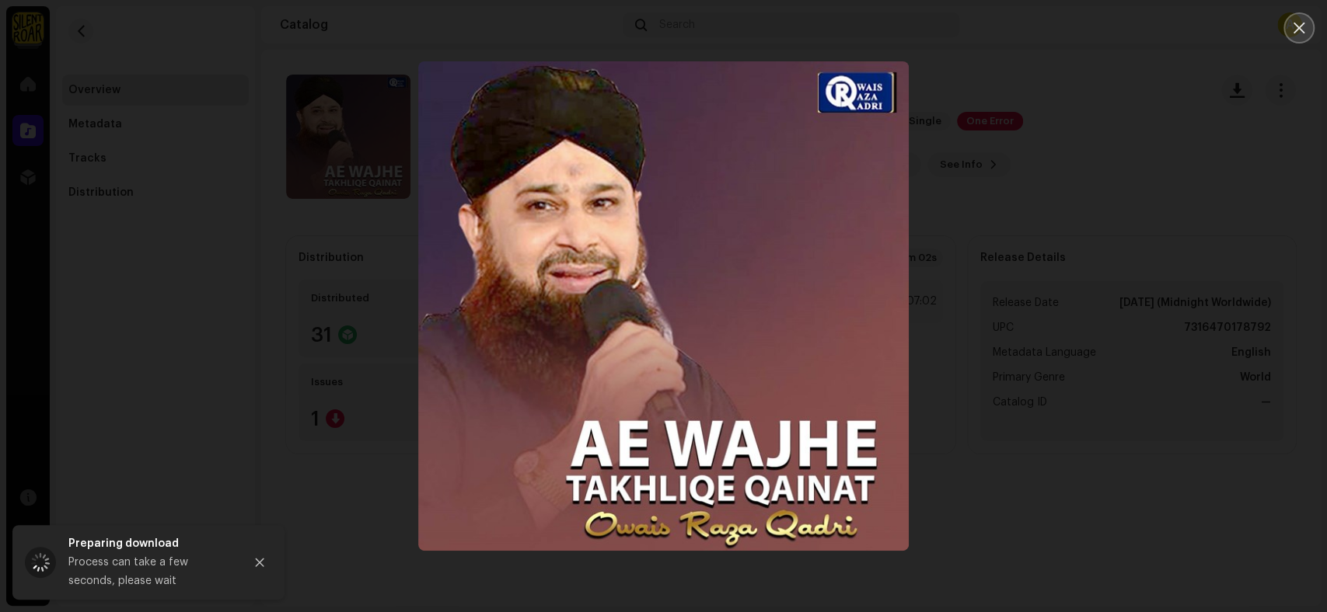
click at [1286, 24] on button "Close" at bounding box center [1298, 27] width 31 height 31
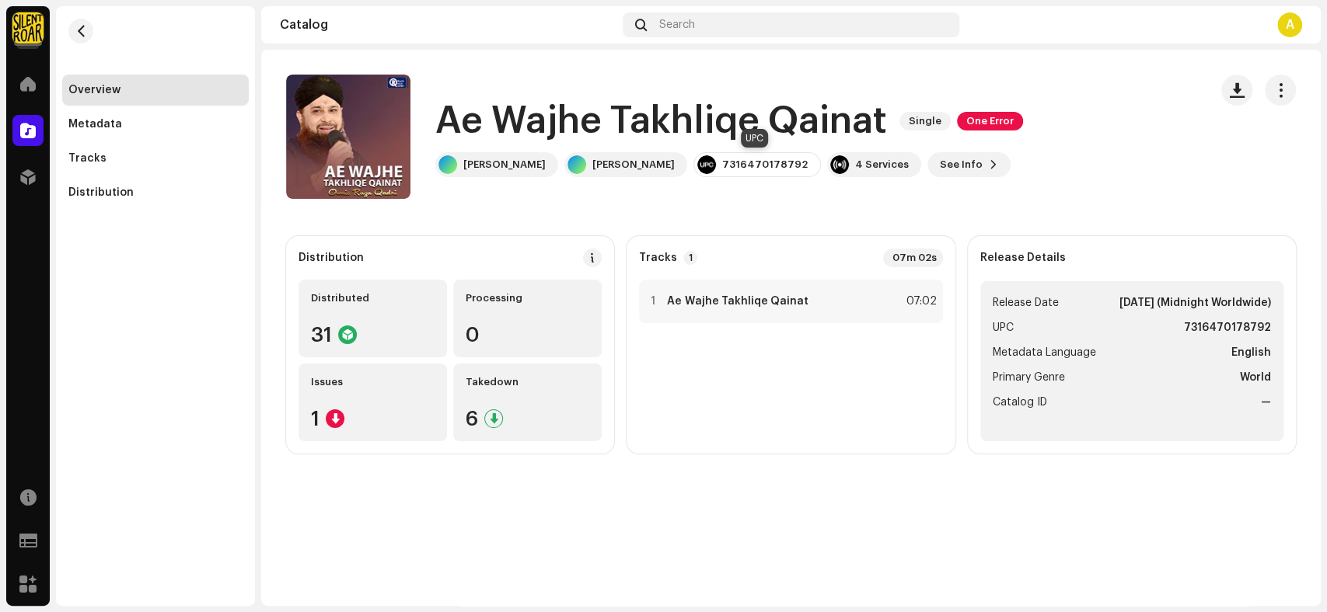
click at [769, 169] on div "7316470178792" at bounding box center [764, 165] width 85 height 12
click at [966, 166] on span "See Info" at bounding box center [961, 164] width 43 height 31
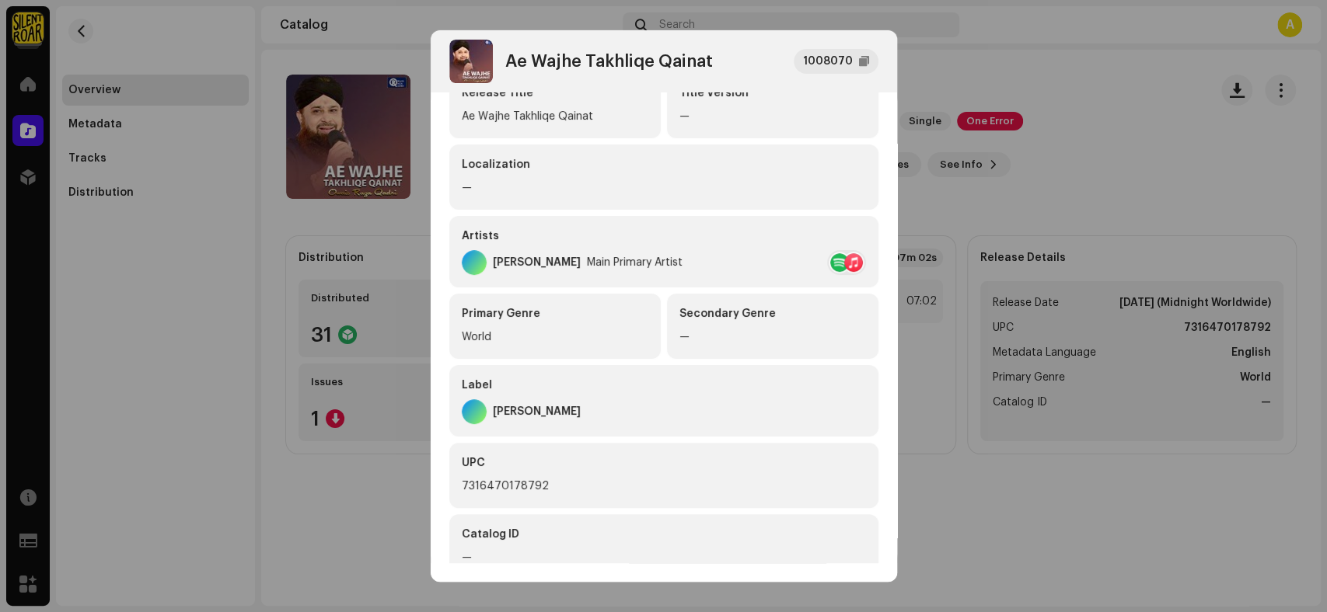
scroll to position [266, 0]
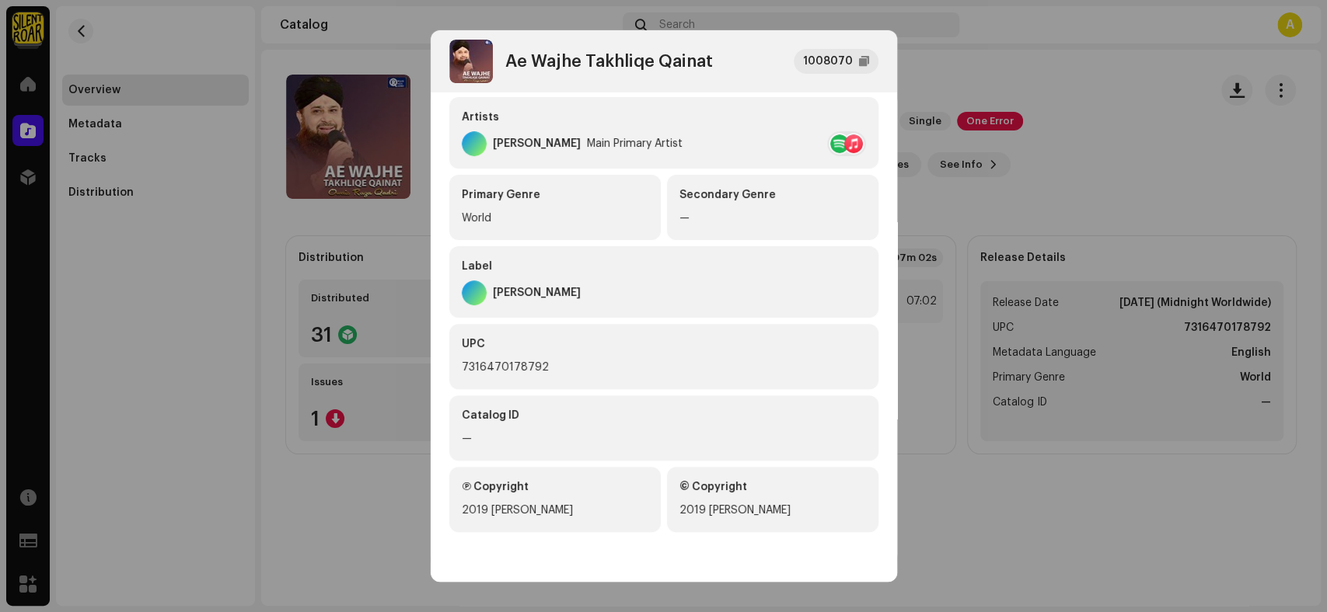
click at [542, 367] on div "7316470178792" at bounding box center [664, 367] width 404 height 19
copy div "7316470178792"
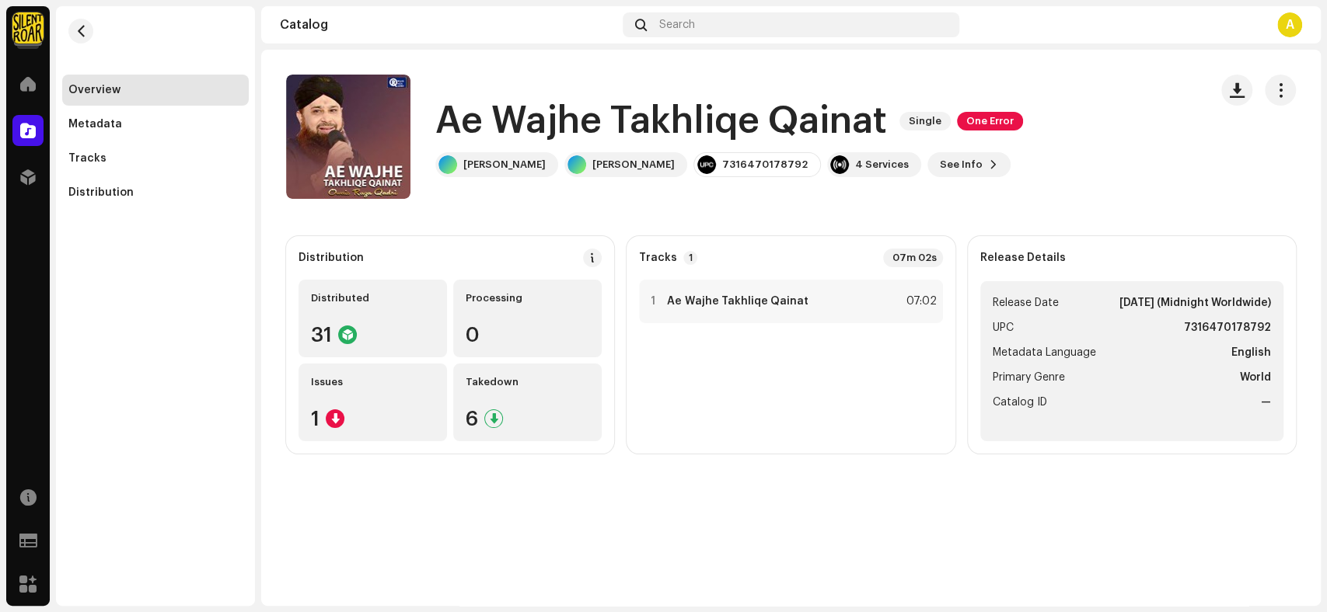
click at [1160, 171] on div "Ae Wajhe Takhliqe Qainat 1008070 Metadata Distribution Metadata Language Englis…" at bounding box center [663, 306] width 1327 height 612
click at [767, 322] on div "1 Ae Wajhe Takhliqe Qainat 07:02" at bounding box center [790, 302] width 303 height 44
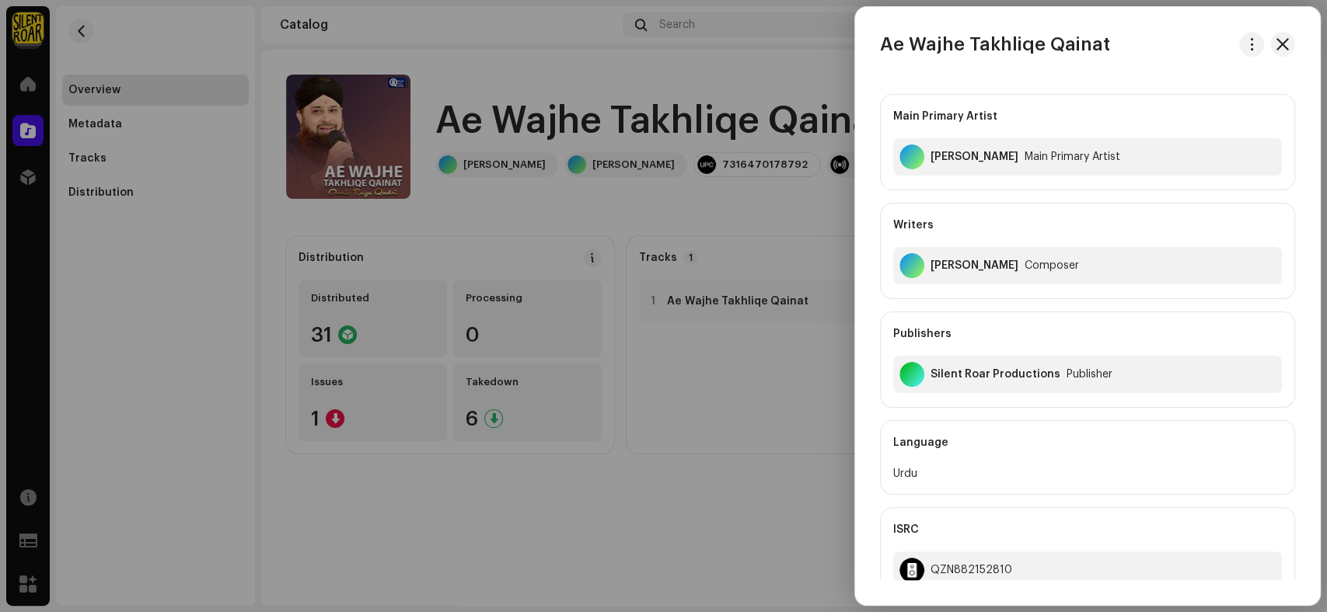
click at [782, 563] on div at bounding box center [663, 306] width 1327 height 612
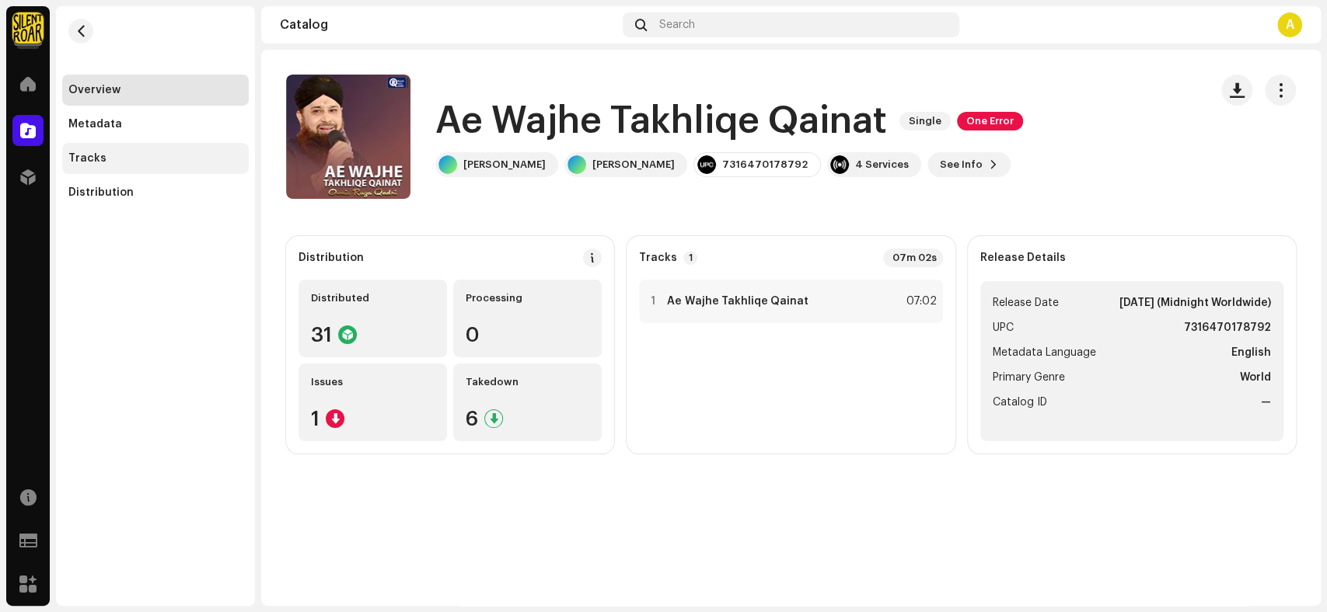
click at [184, 157] on div "Tracks" at bounding box center [155, 158] width 174 height 12
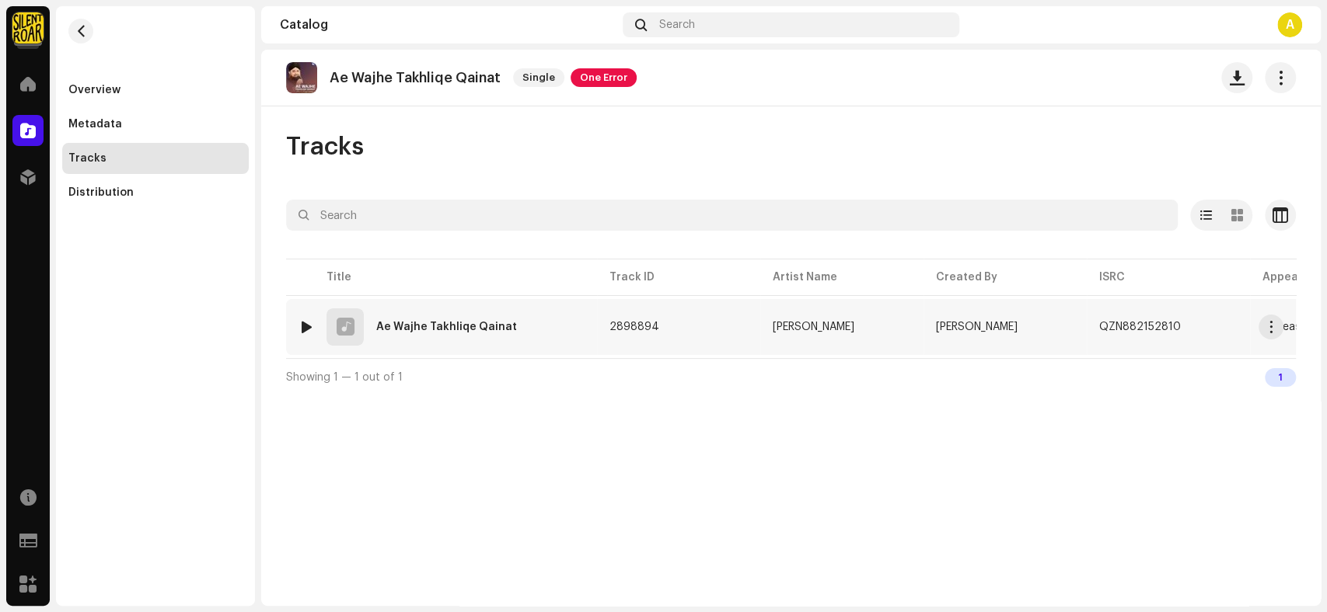
click at [582, 340] on div "1 Ae Wajhe Takhliqe Qainat" at bounding box center [441, 327] width 286 height 37
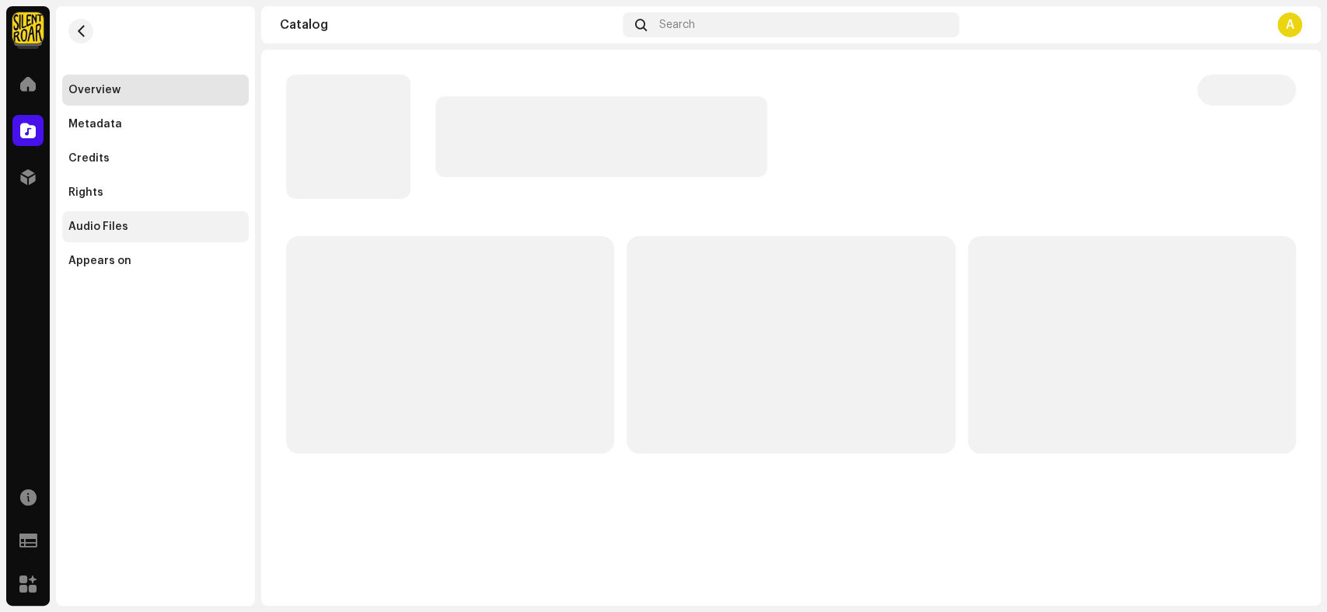
click at [127, 221] on div "Audio Files" at bounding box center [155, 227] width 174 height 12
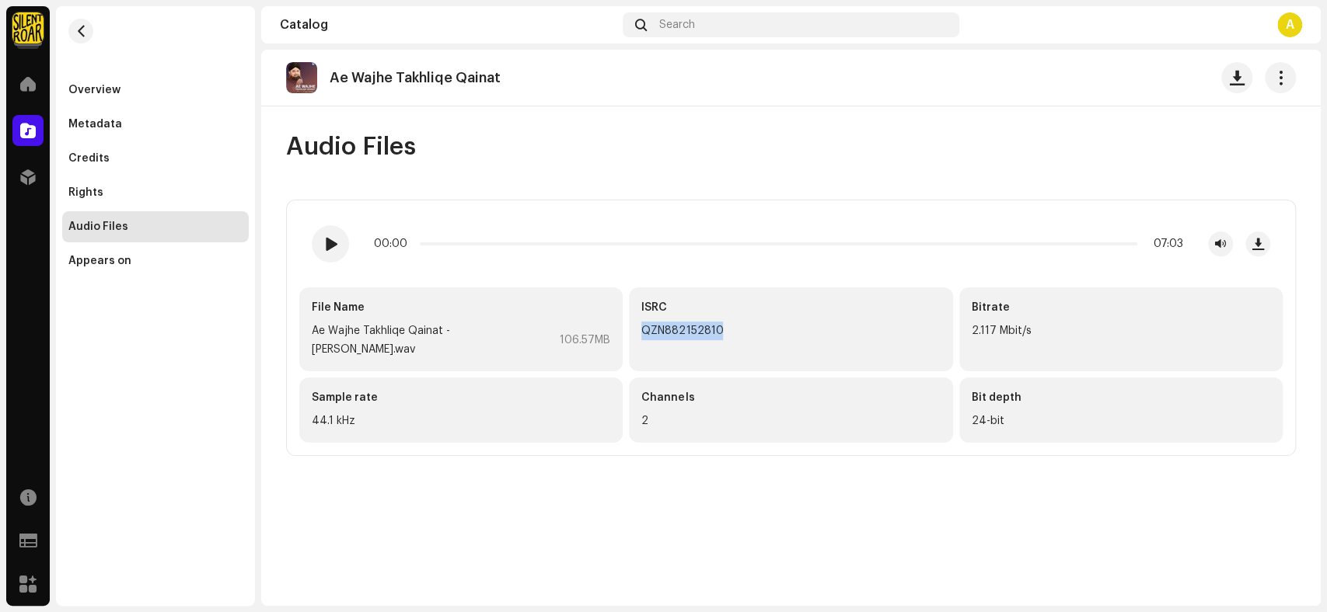
drag, startPoint x: 724, startPoint y: 326, endPoint x: 634, endPoint y: 323, distance: 90.2
click at [634, 323] on div "ISRC QZN882152810" at bounding box center [790, 330] width 323 height 84
click at [333, 239] on span at bounding box center [329, 244] width 13 height 12
click at [150, 127] on div "Metadata" at bounding box center [155, 124] width 174 height 12
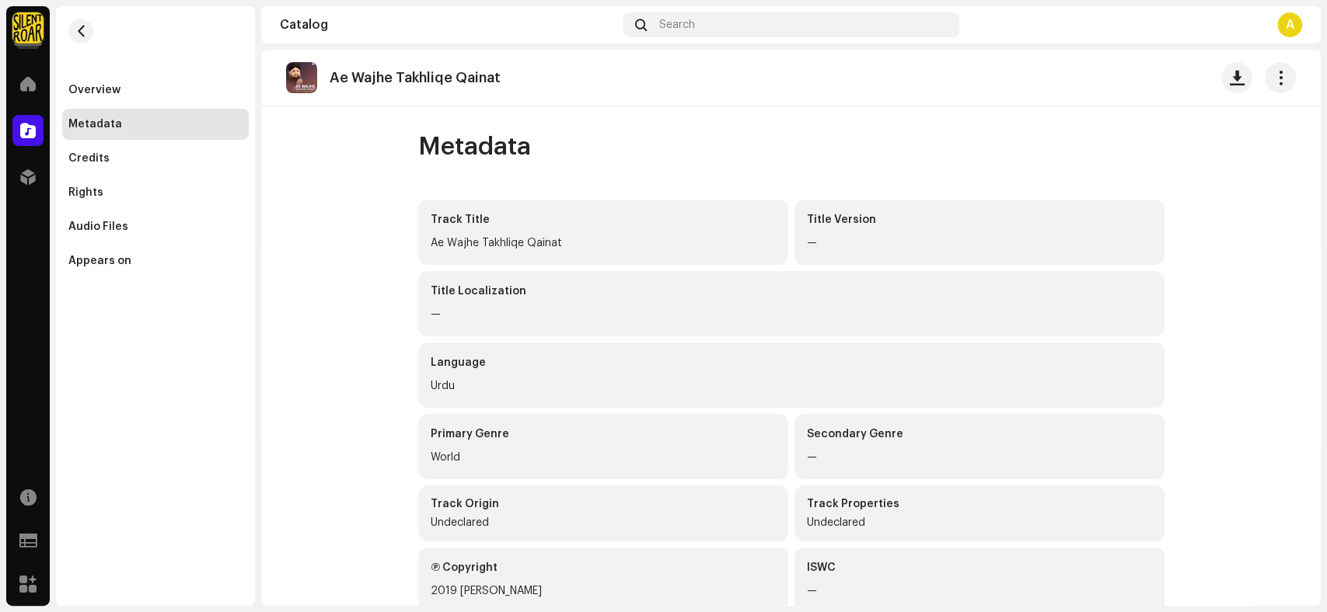
scroll to position [172, 0]
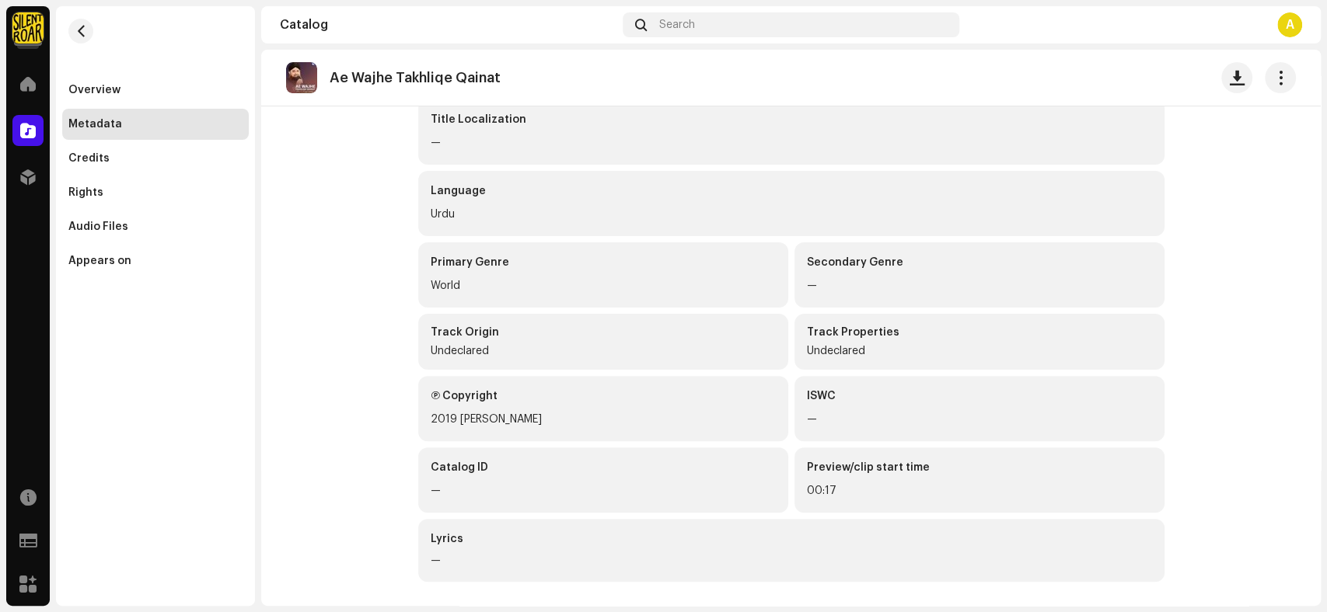
click at [500, 78] on div "Ae Wajhe Takhliqe Qainat" at bounding box center [420, 78] width 183 height 16
click at [71, 20] on re-m-nav-back at bounding box center [80, 40] width 37 height 68
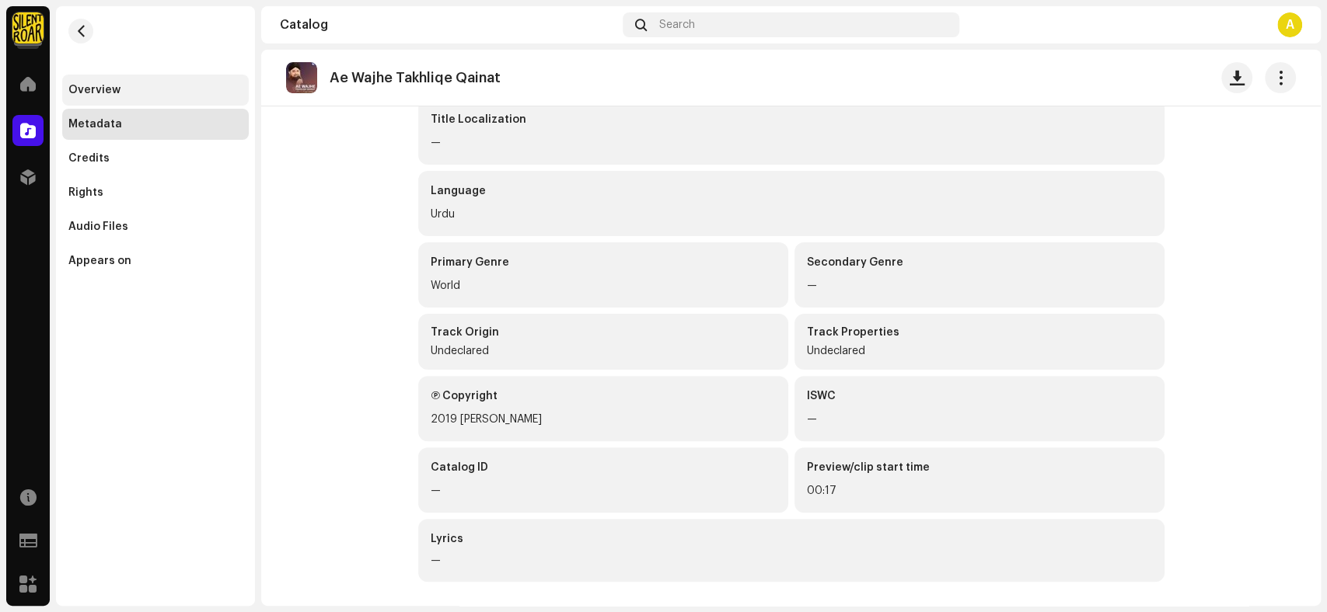
click at [101, 86] on div "Overview" at bounding box center [94, 90] width 52 height 12
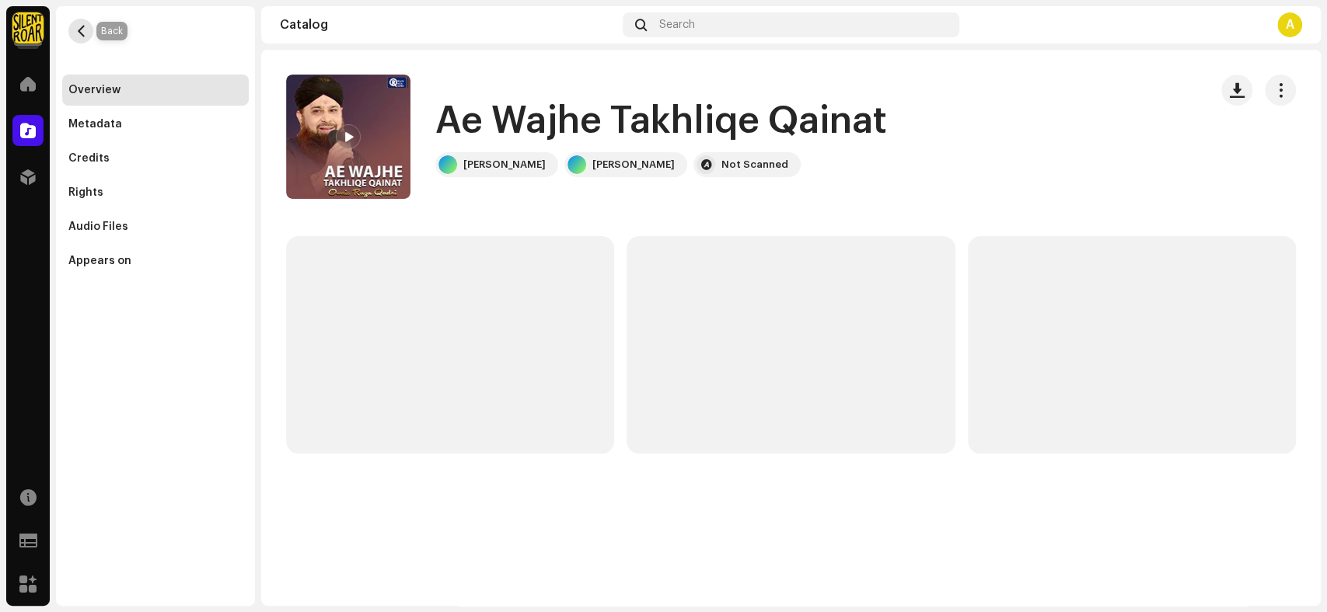
click at [79, 35] on span "button" at bounding box center [81, 31] width 12 height 12
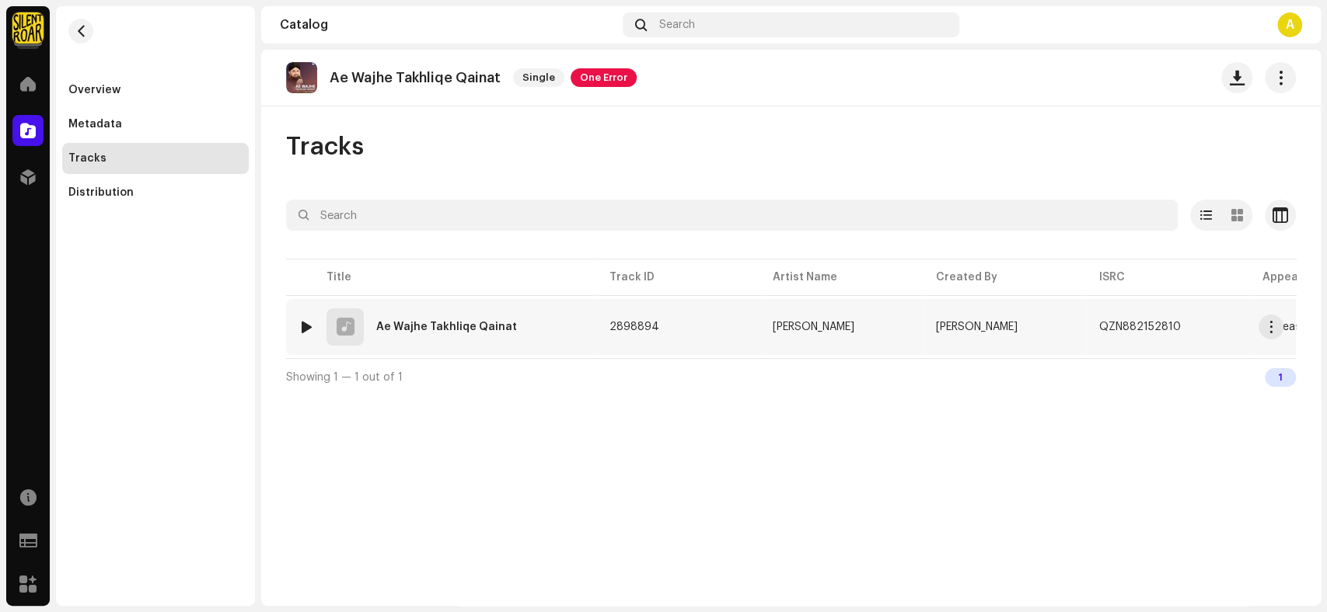
click at [534, 328] on div "1 Ae Wajhe Takhliqe Qainat" at bounding box center [441, 327] width 286 height 37
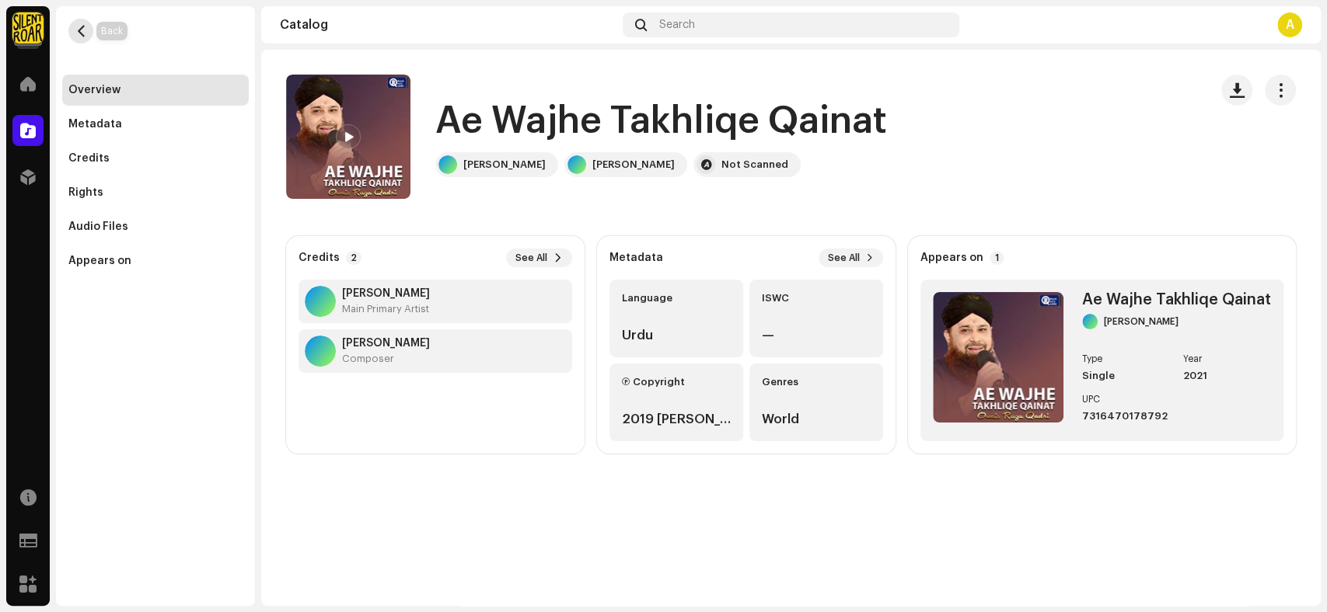
click at [76, 25] on span "button" at bounding box center [81, 31] width 12 height 12
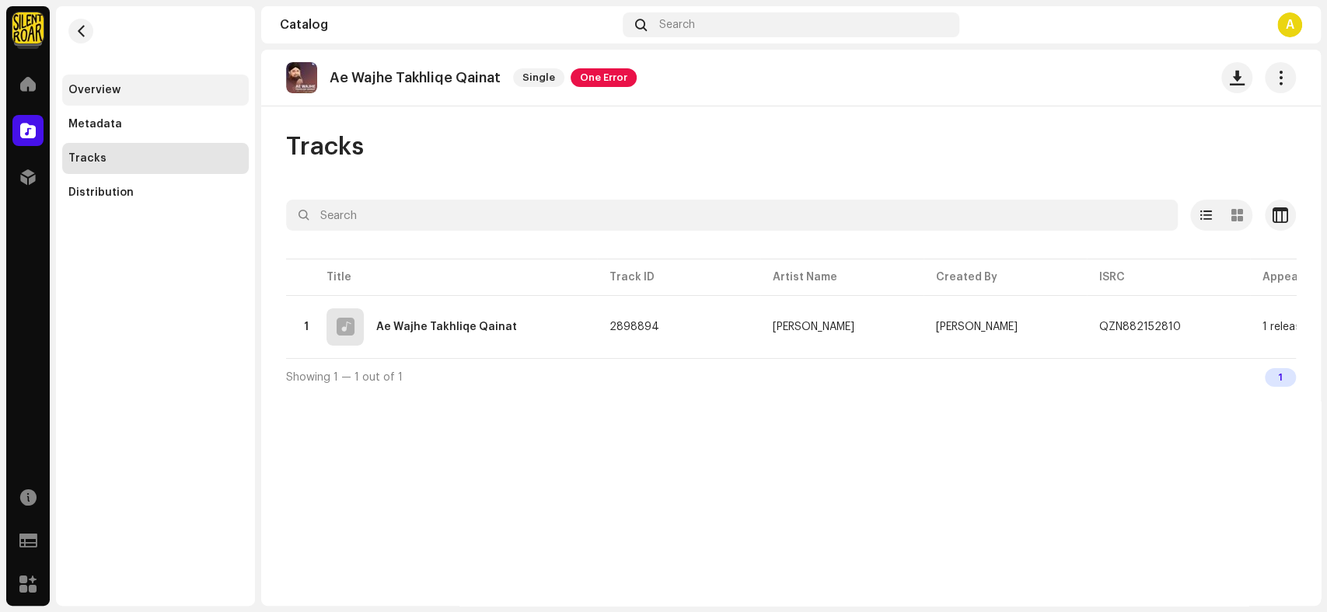
click at [121, 92] on div "Overview" at bounding box center [155, 90] width 174 height 12
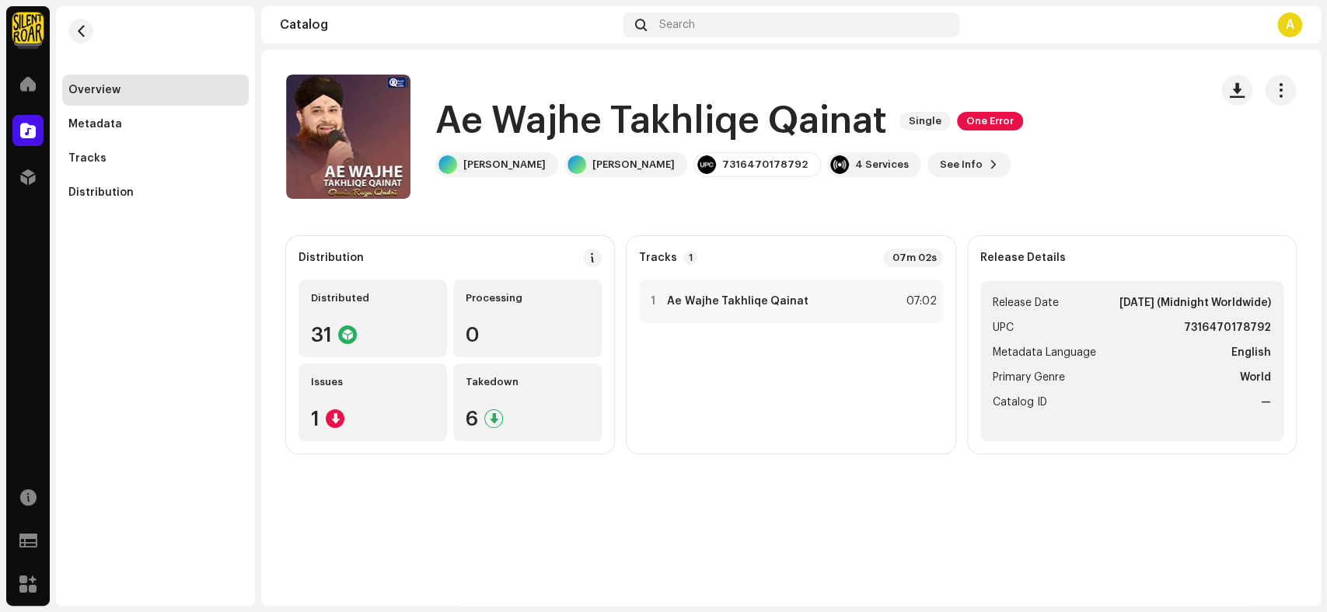
click at [958, 151] on div "Ae Wajhe Takhliqe Qainat Single One Error [PERSON_NAME] [PERSON_NAME] 731647017…" at bounding box center [728, 136] width 587 height 81
click at [1108, 159] on div "Ae Wajhe Takhliqe Qainat Single One Error [PERSON_NAME] [PERSON_NAME] 731647017…" at bounding box center [741, 137] width 910 height 124
click at [15, 129] on div at bounding box center [27, 130] width 31 height 31
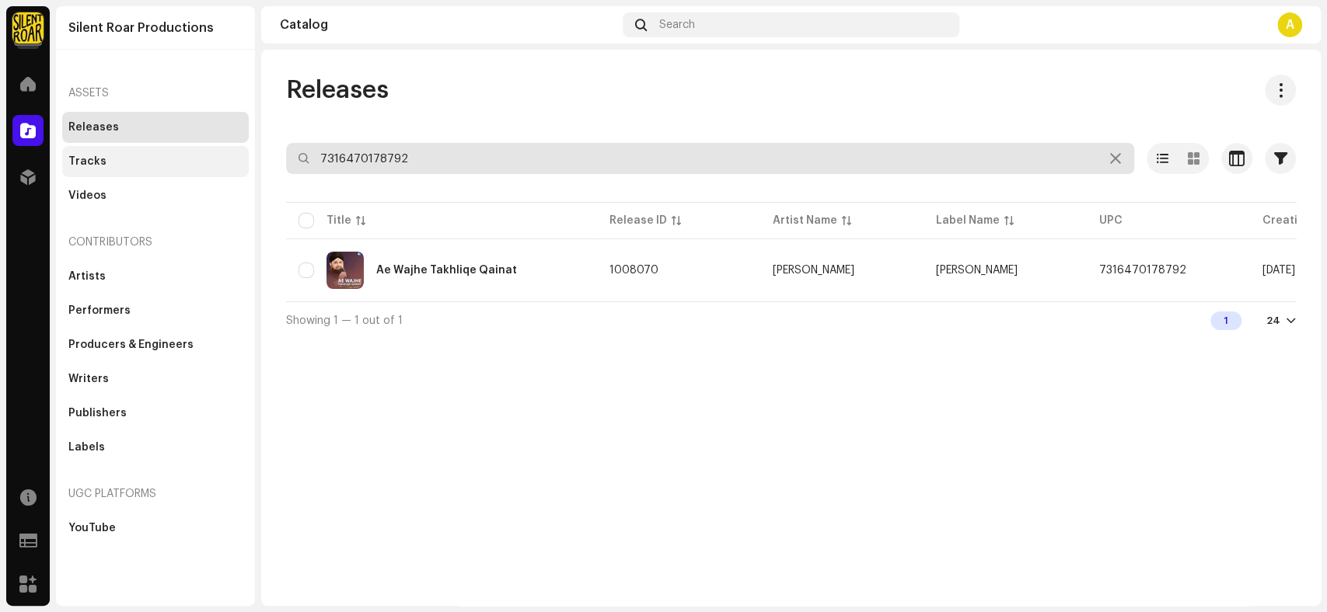
drag, startPoint x: 424, startPoint y: 169, endPoint x: 235, endPoint y: 157, distance: 190.0
click at [235, 157] on div "Silent Roar Productions Home Catalog Distribution Resources Support Forms Marke…" at bounding box center [663, 306] width 1327 height 612
paste input "815"
type input "7316470178815"
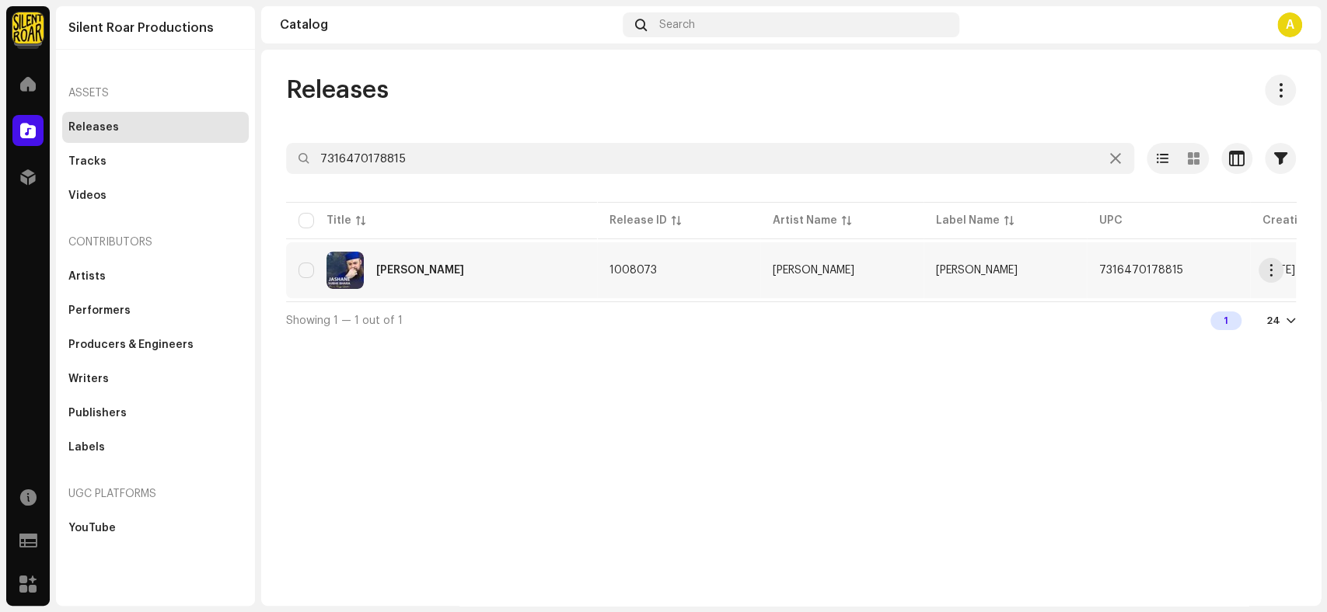
click at [524, 276] on div "[PERSON_NAME]" at bounding box center [441, 270] width 286 height 37
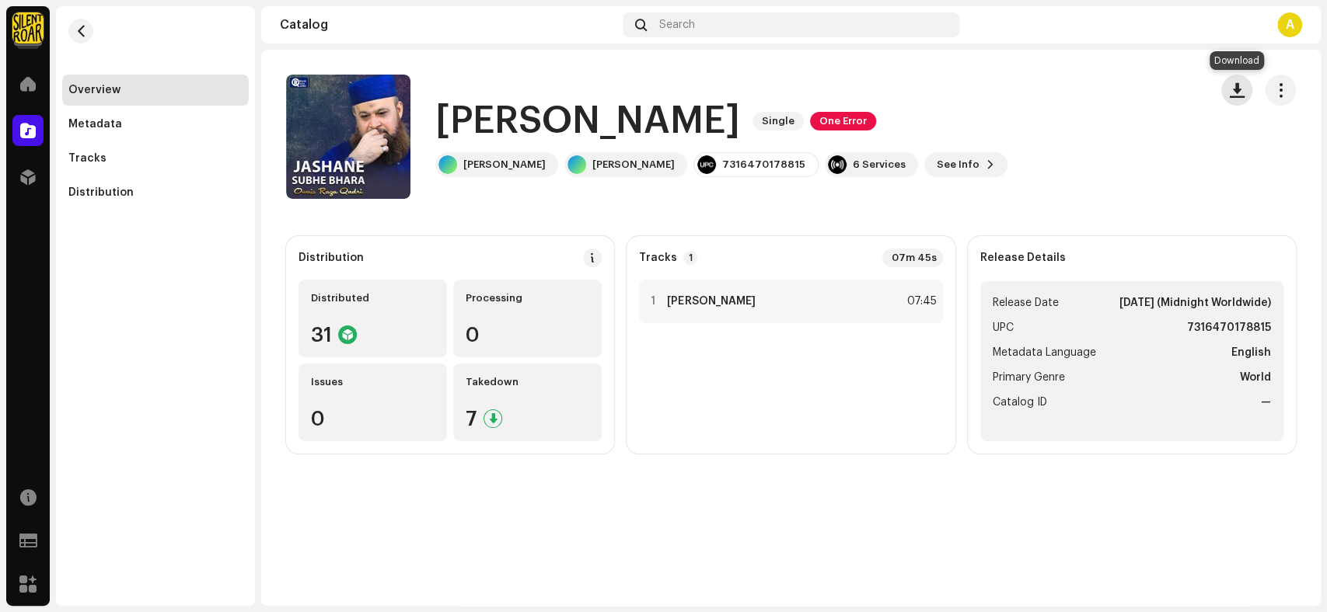
click at [1238, 84] on span "button" at bounding box center [1236, 90] width 15 height 12
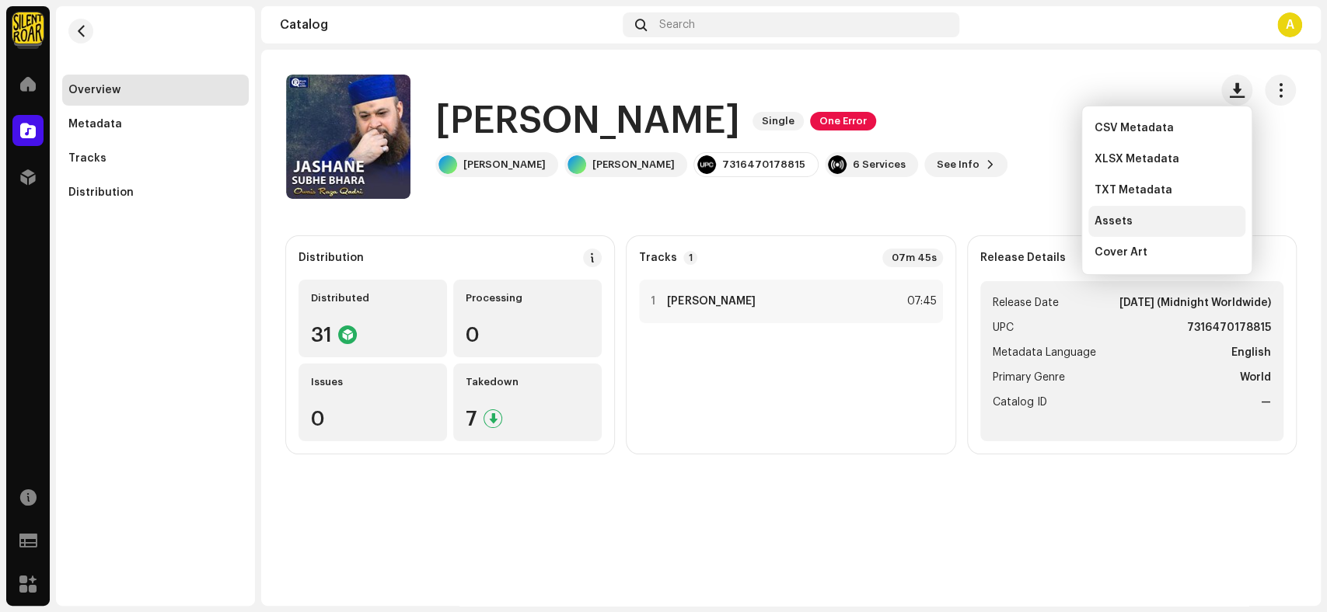
click at [1185, 216] on div "Assets" at bounding box center [1166, 221] width 145 height 12
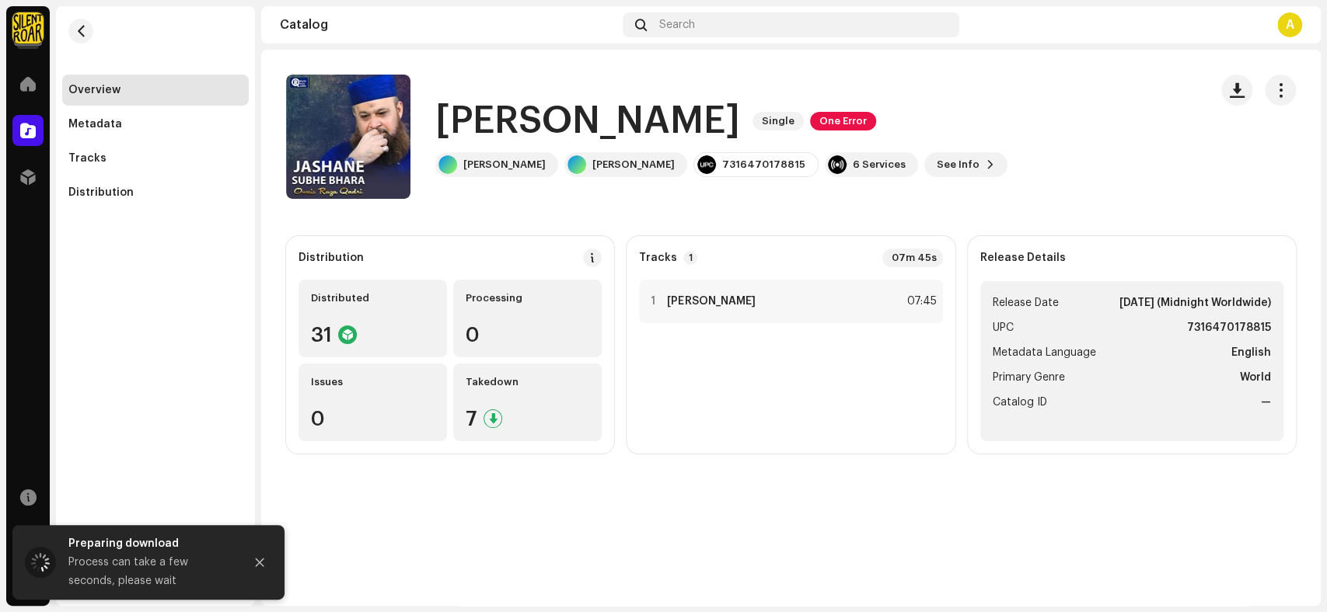
click at [740, 120] on h1 "[PERSON_NAME]" at bounding box center [587, 121] width 305 height 50
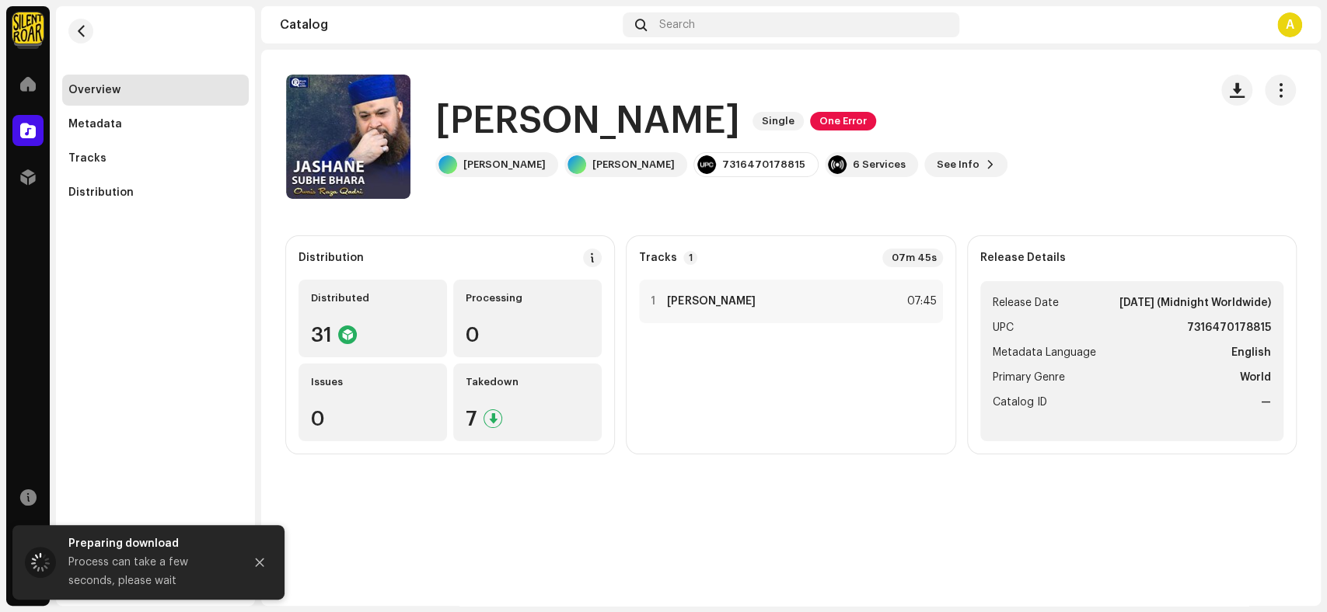
click at [740, 120] on h1 "[PERSON_NAME]" at bounding box center [587, 121] width 305 height 50
click at [773, 385] on div "1 Jashane Subhe Bhara 07:45" at bounding box center [790, 361] width 303 height 162
click at [740, 121] on h1 "[PERSON_NAME]" at bounding box center [587, 121] width 305 height 50
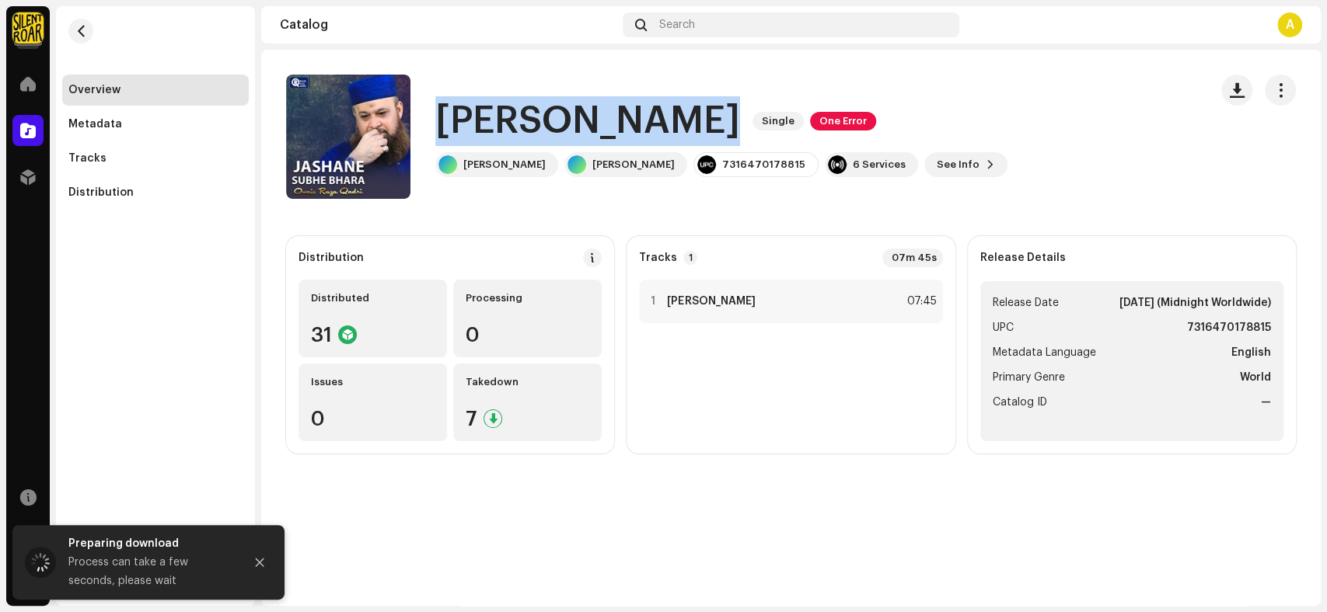
click at [740, 121] on h1 "[PERSON_NAME]" at bounding box center [587, 121] width 305 height 50
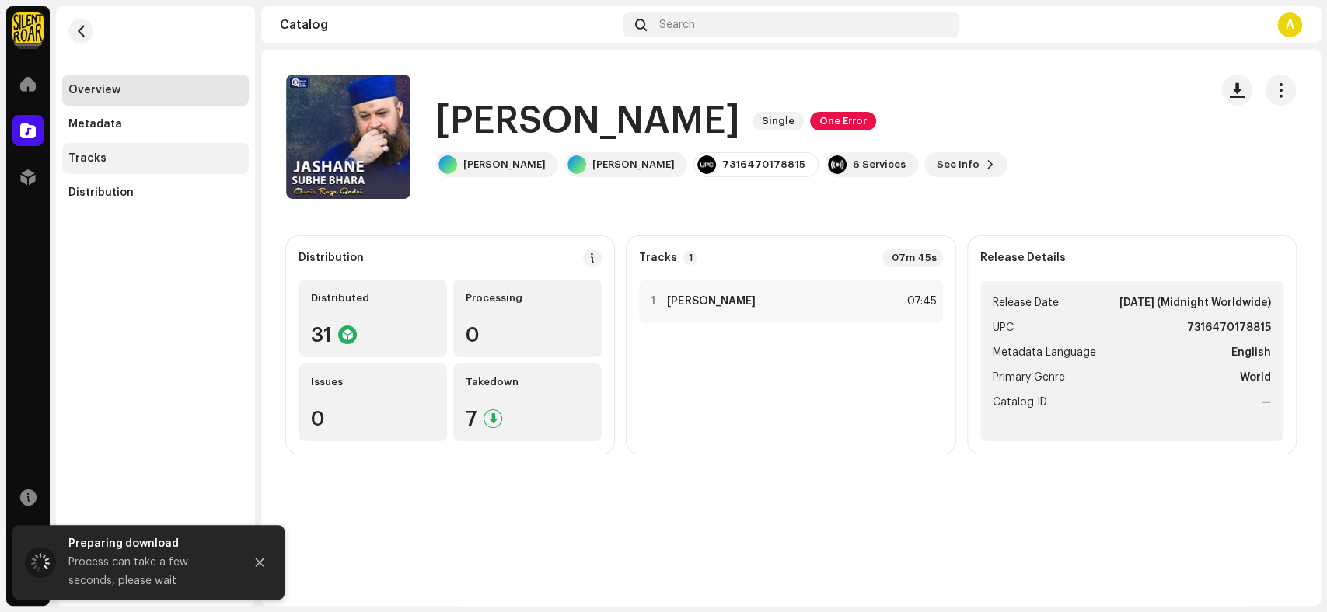
click at [134, 155] on div "Tracks" at bounding box center [155, 158] width 174 height 12
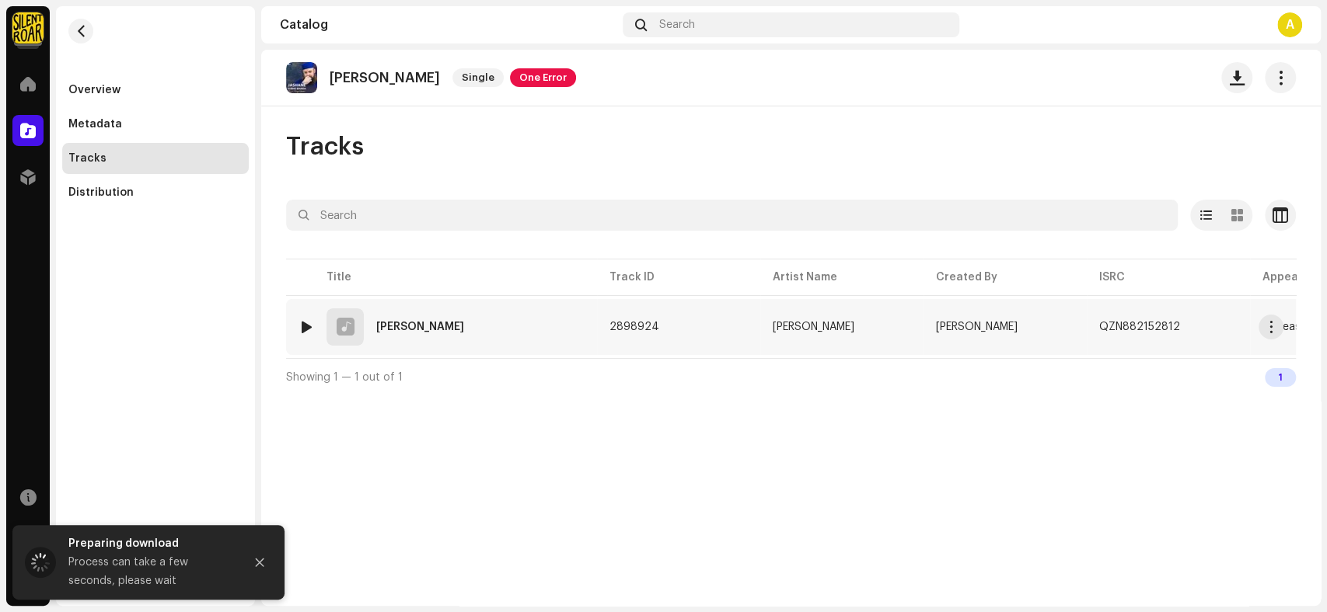
click at [392, 343] on div "1 [PERSON_NAME]" at bounding box center [441, 327] width 286 height 37
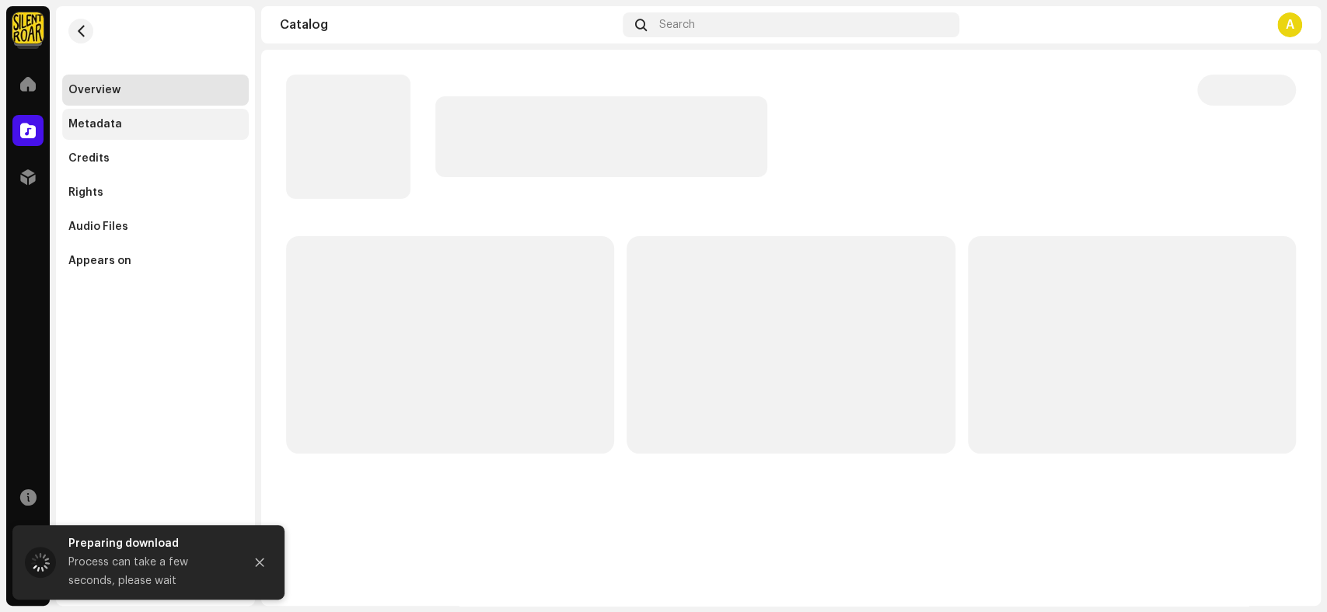
click at [107, 124] on div "Metadata" at bounding box center [95, 124] width 54 height 12
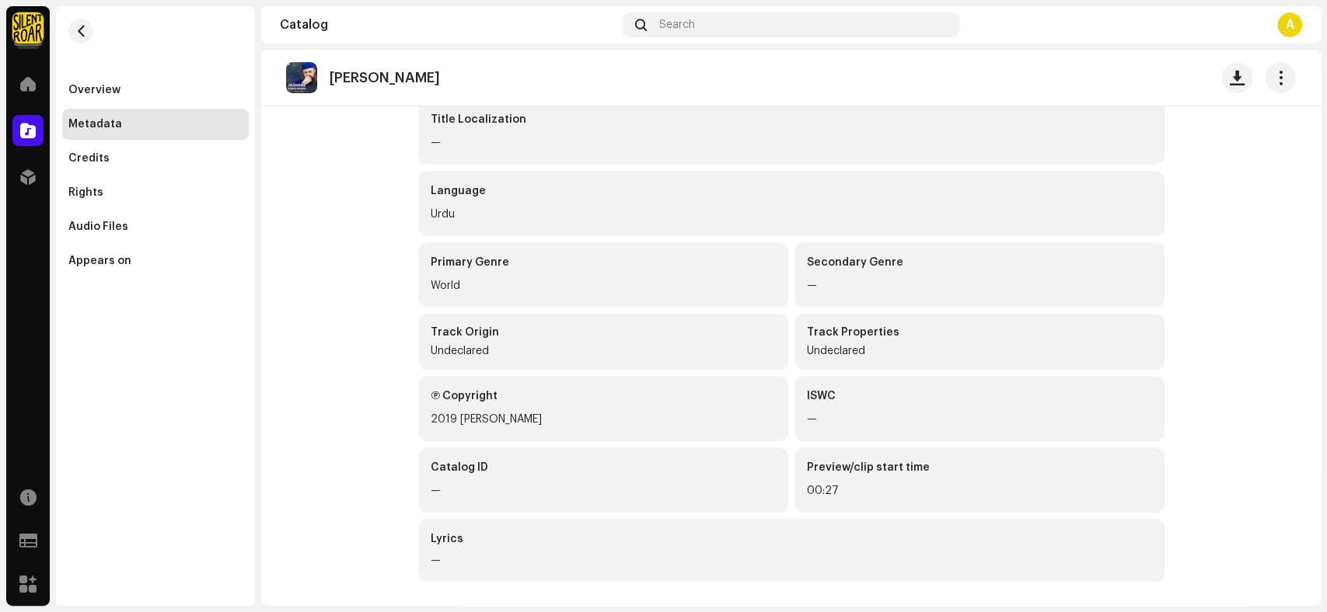
scroll to position [85, 0]
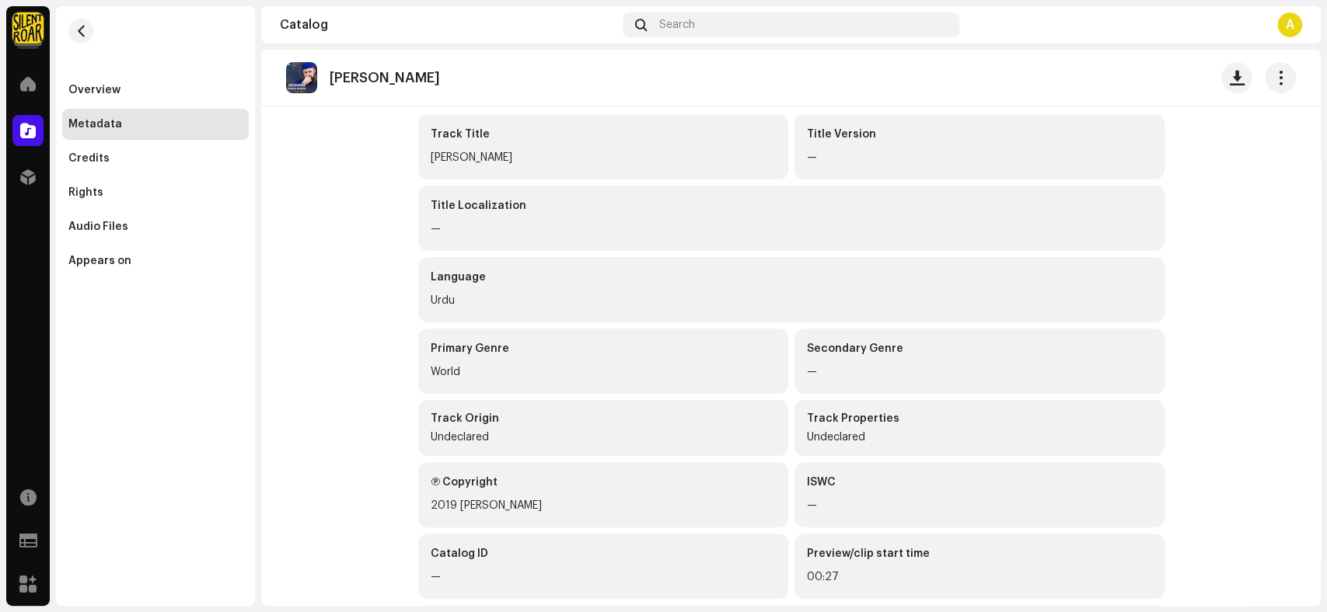
click at [352, 295] on catalog-tracks-details-metadata "Jashane Subhe Bhara Metadata Track Title Jashane Subhe Bhara Title Version — Ti…" at bounding box center [790, 328] width 1059 height 729
click at [95, 163] on div "Credits" at bounding box center [88, 158] width 41 height 12
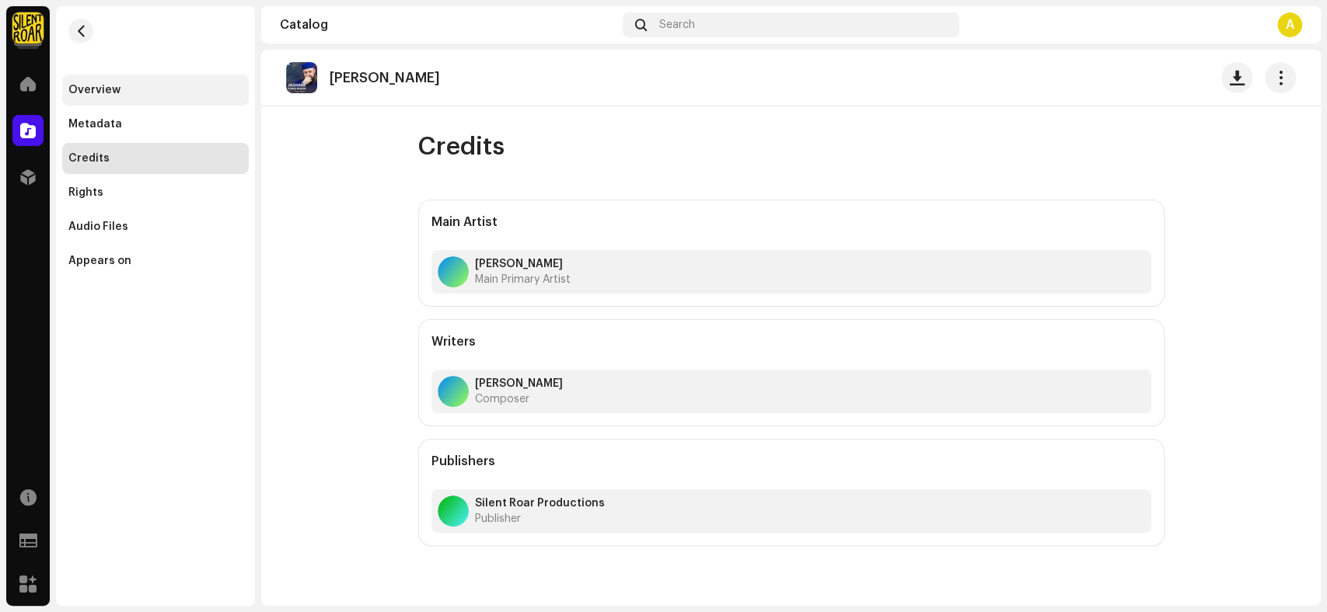
click at [104, 90] on div "Overview" at bounding box center [94, 90] width 52 height 12
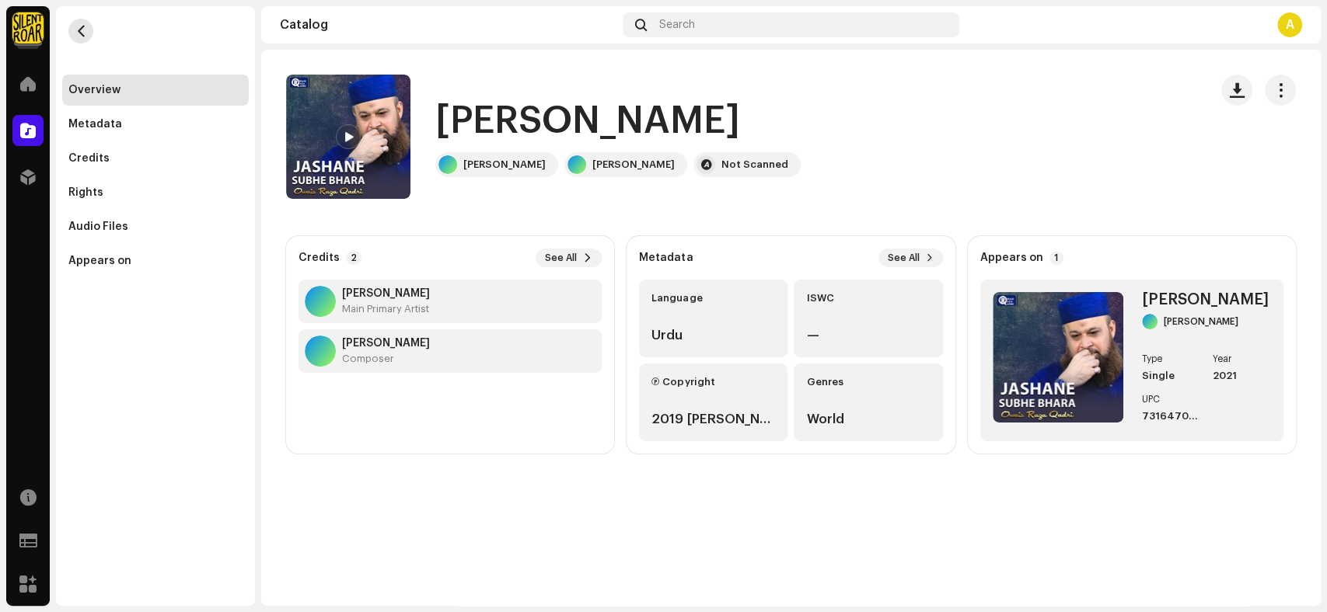
click at [81, 33] on span "button" at bounding box center [81, 31] width 12 height 12
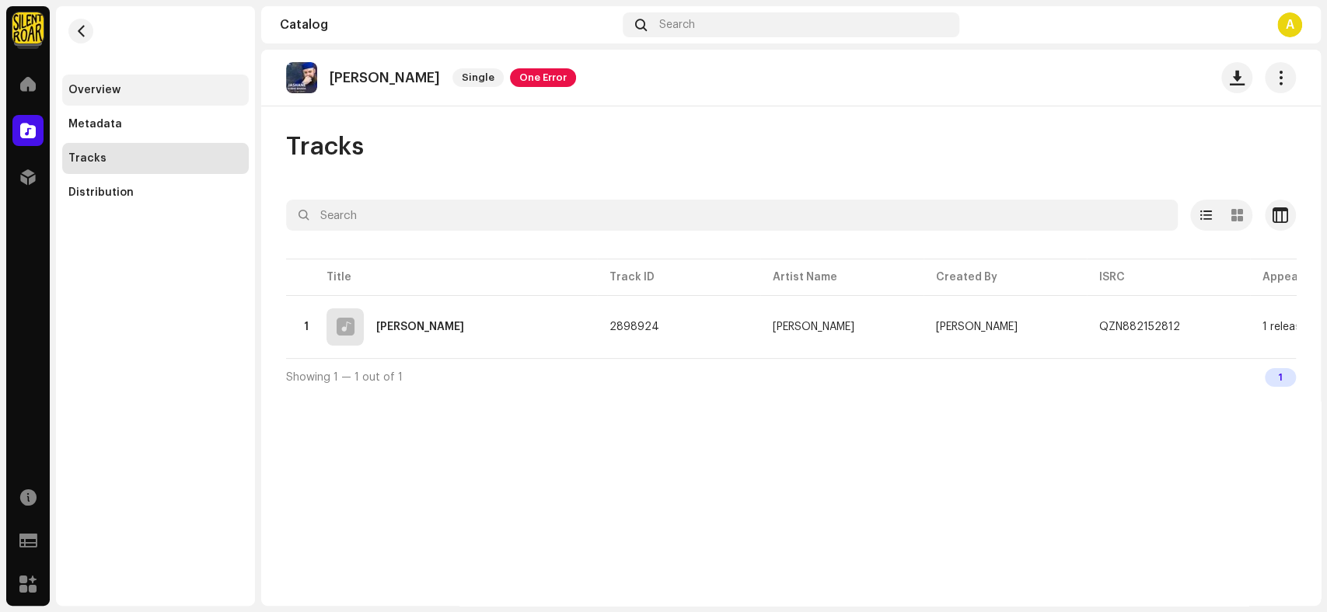
click at [131, 82] on div "Overview" at bounding box center [155, 90] width 187 height 31
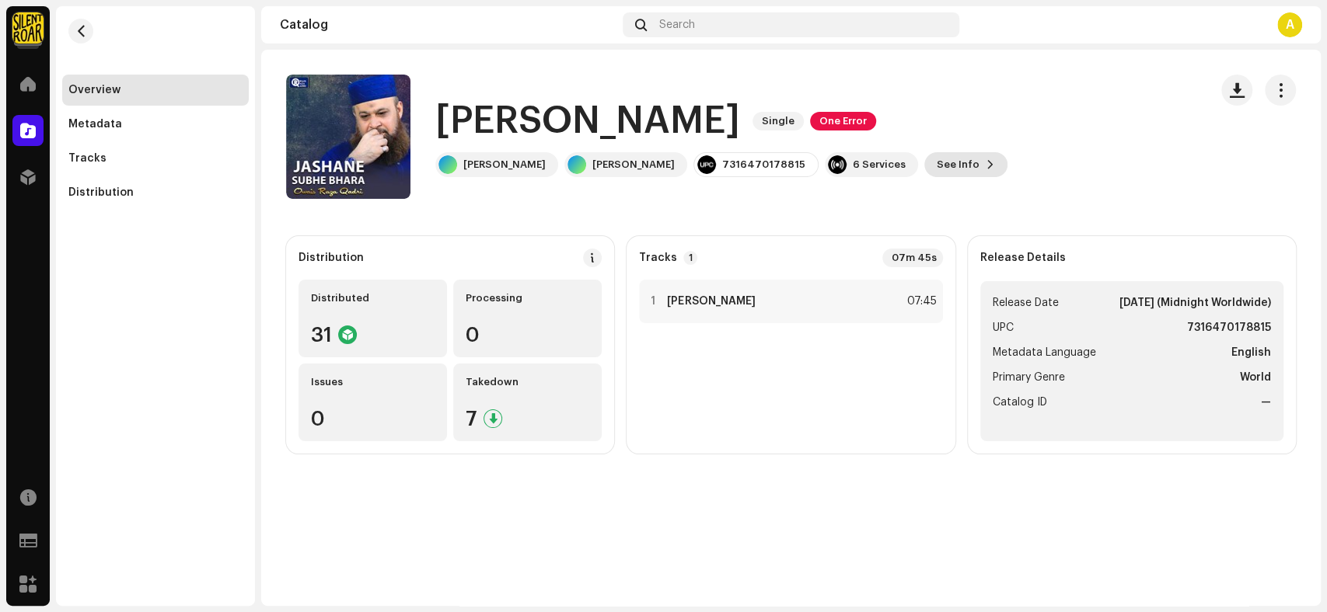
click at [960, 154] on span "See Info" at bounding box center [957, 164] width 43 height 31
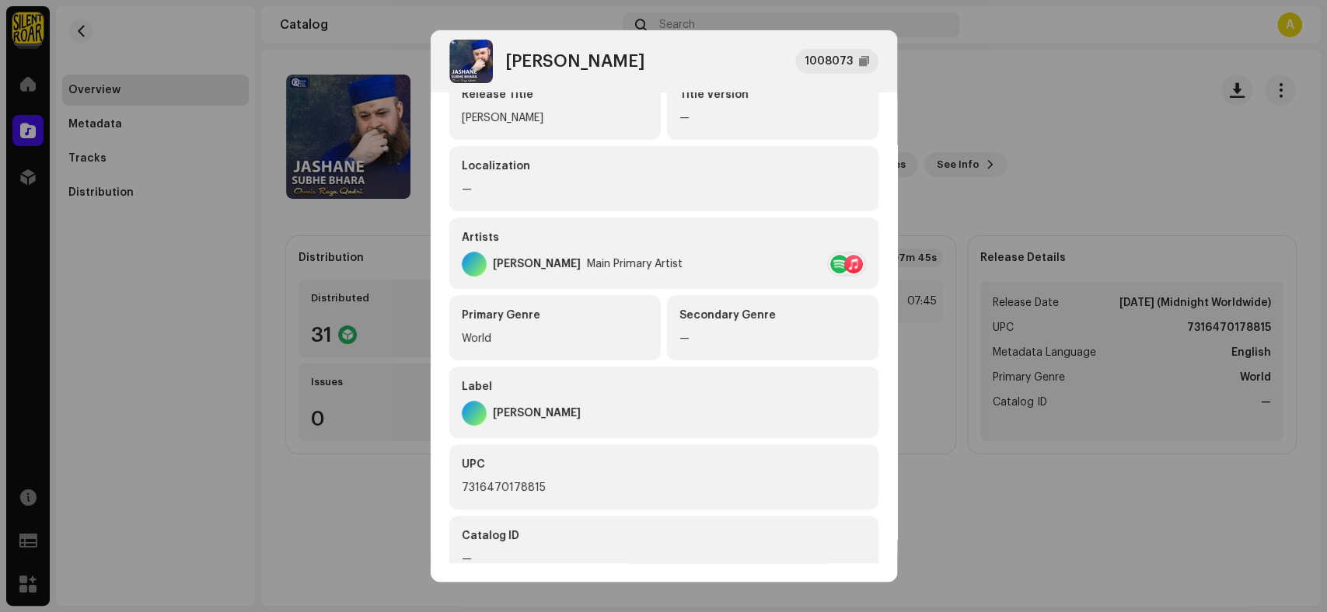
scroll to position [266, 0]
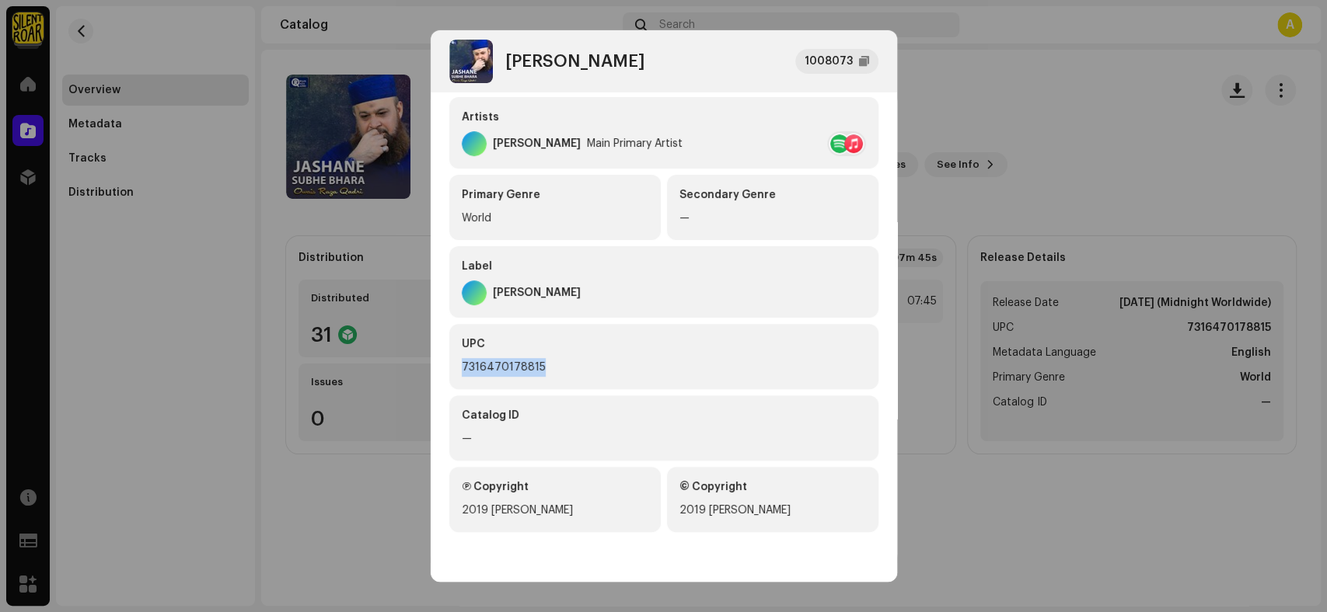
drag, startPoint x: 548, startPoint y: 361, endPoint x: 434, endPoint y: 362, distance: 113.5
click at [434, 362] on div "Metadata Distribution Metadata Language English Release Title Jashane Subhe Bha…" at bounding box center [664, 327] width 466 height 470
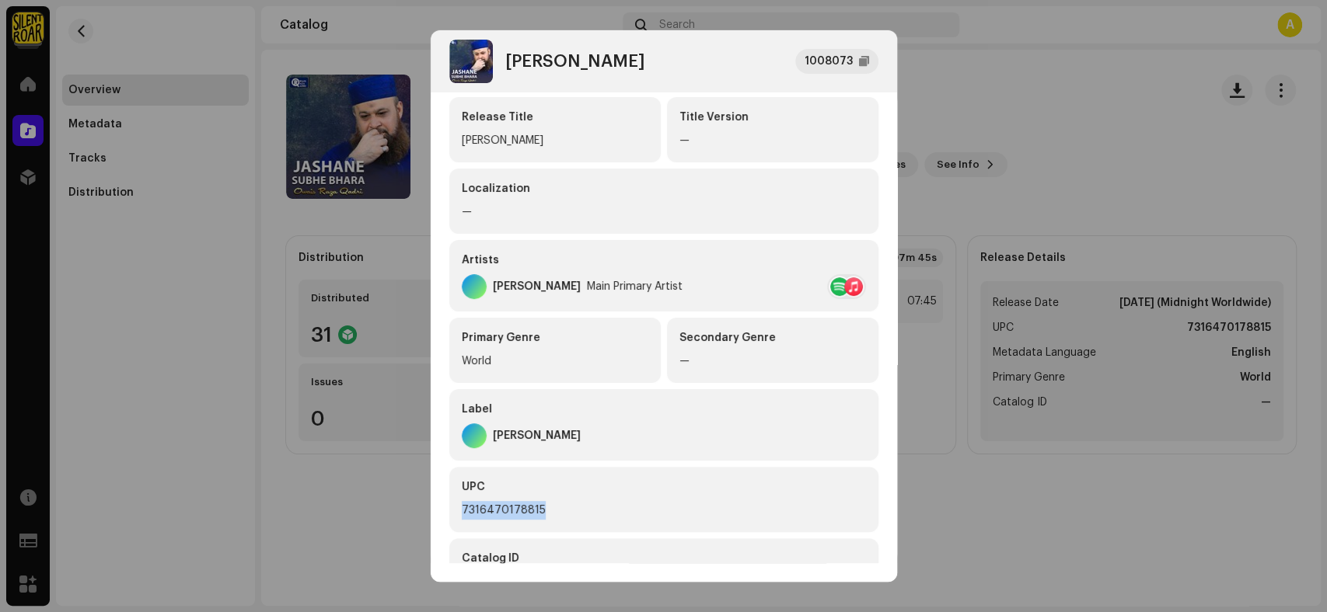
scroll to position [0, 0]
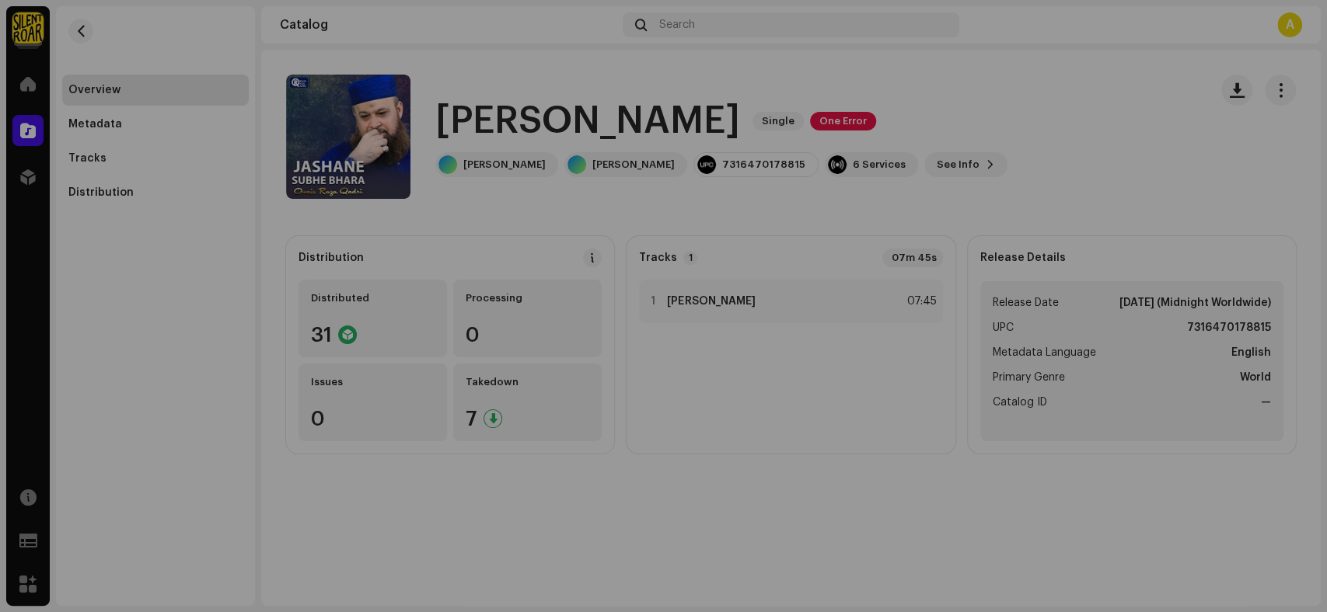
click at [96, 364] on div "Jashane Subhe Bhara 1008073 Metadata Distribution Metadata Language English Rel…" at bounding box center [663, 306] width 1327 height 612
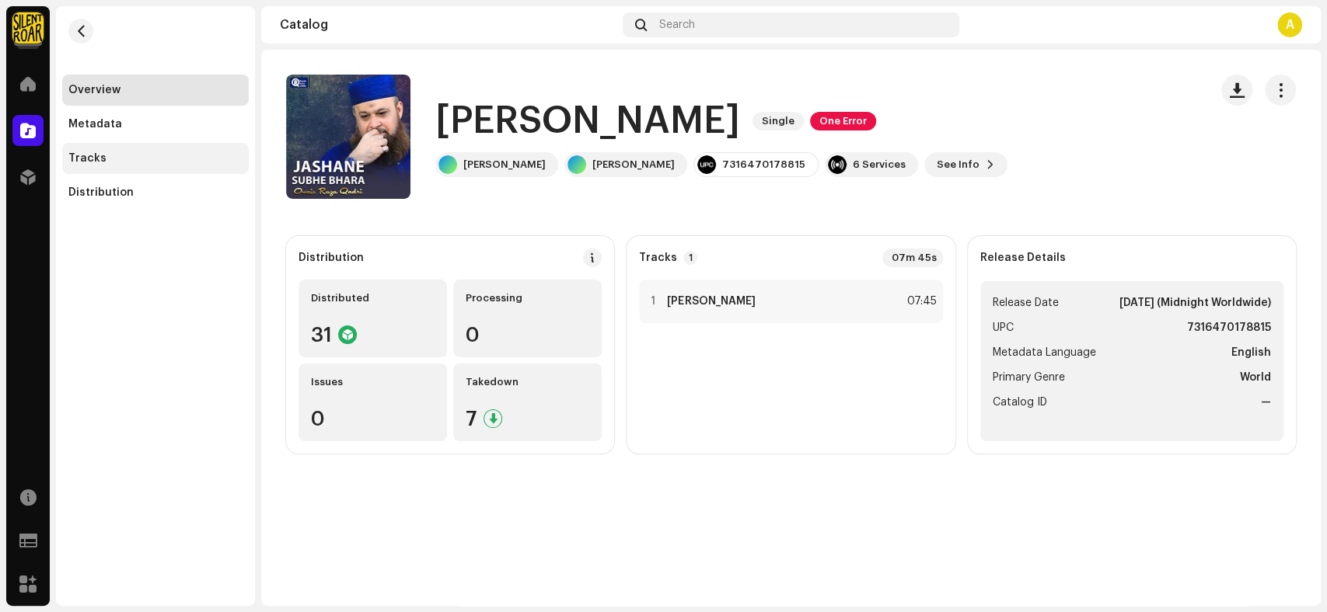
click at [106, 157] on div "Tracks" at bounding box center [155, 158] width 174 height 12
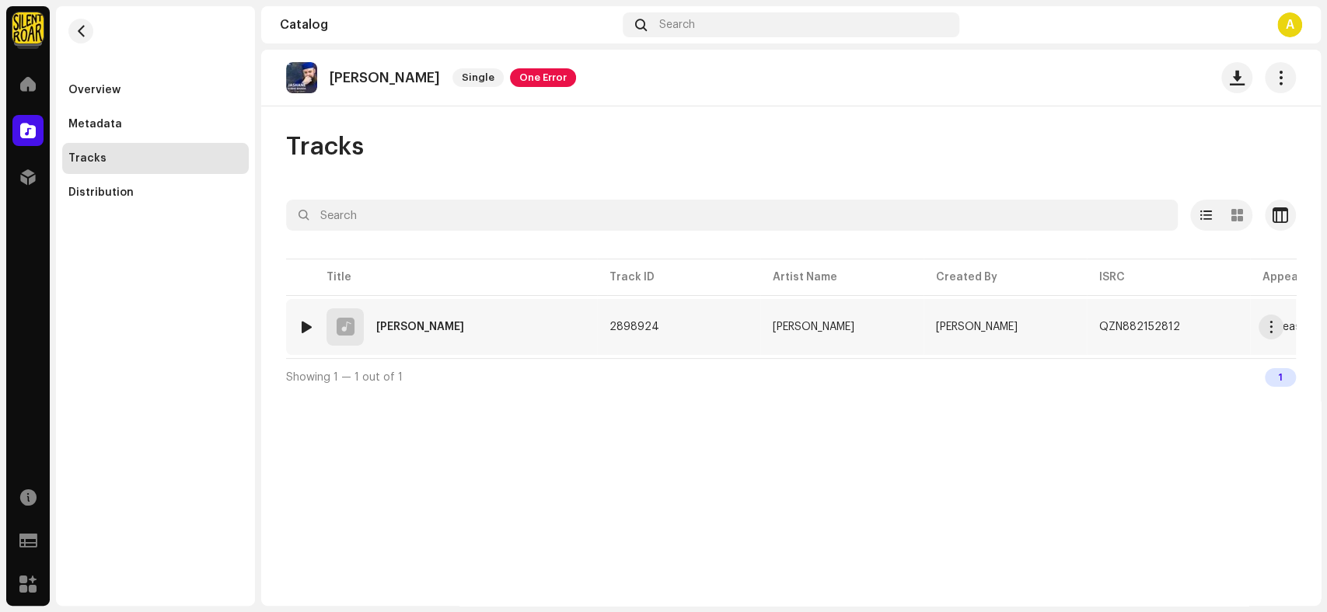
click at [516, 316] on div "1 [PERSON_NAME]" at bounding box center [441, 327] width 286 height 37
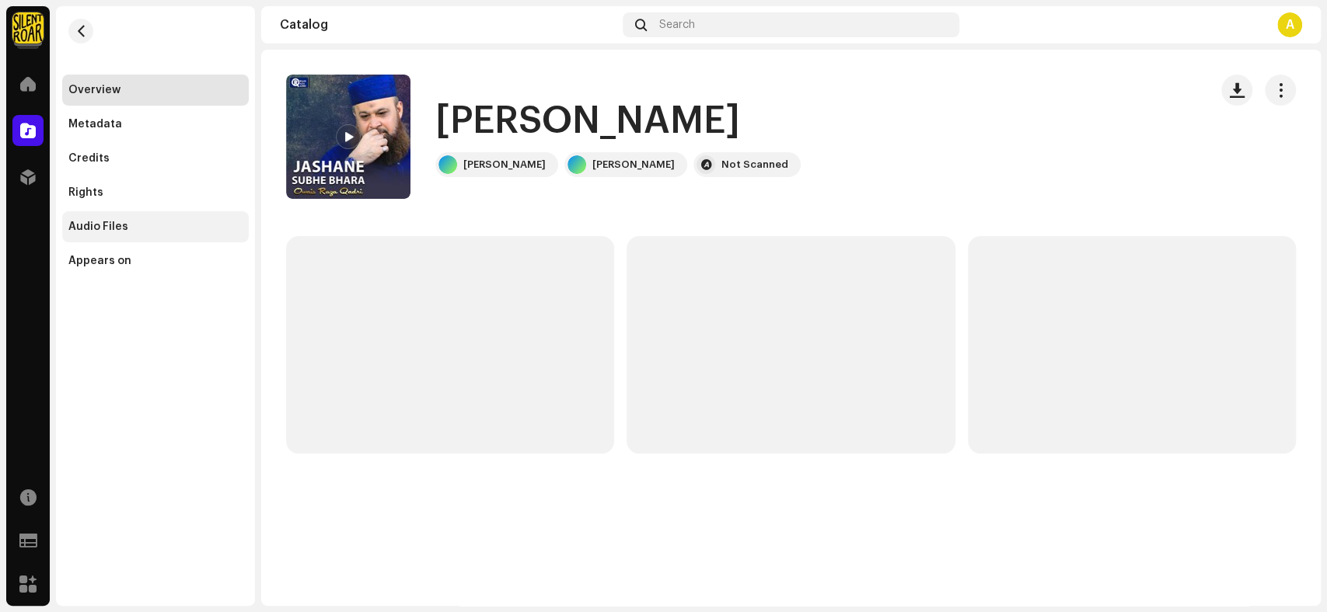
drag, startPoint x: 118, startPoint y: 218, endPoint x: 130, endPoint y: 213, distance: 12.9
click at [117, 218] on div "Audio Files" at bounding box center [155, 226] width 187 height 31
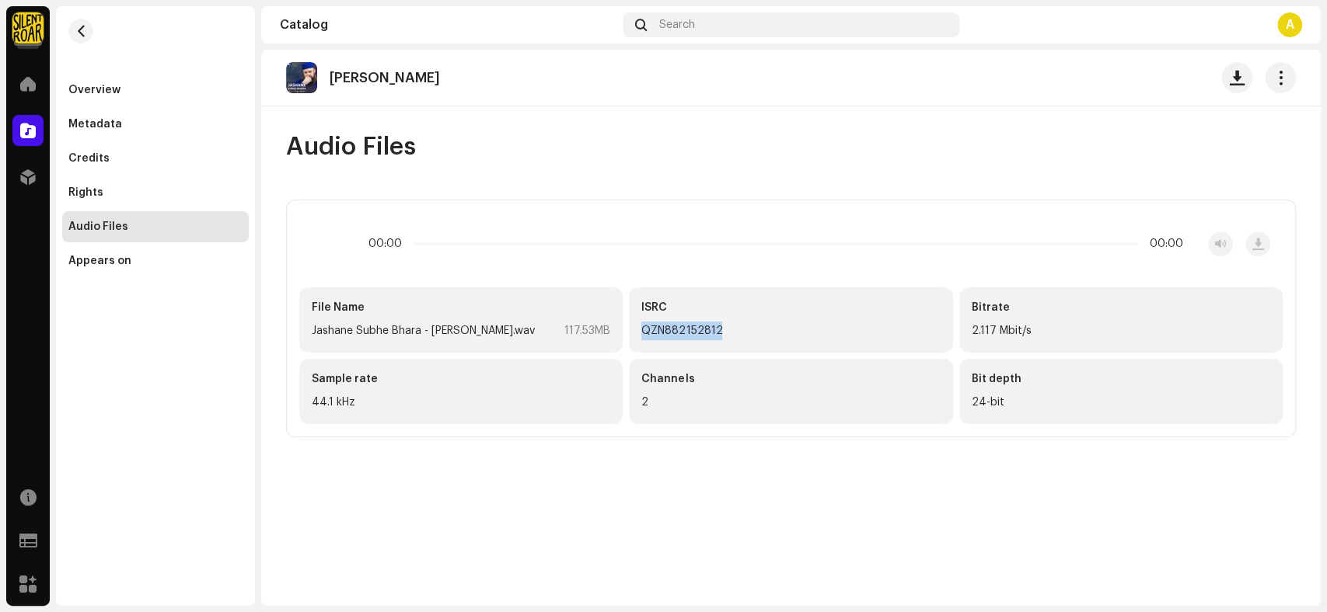
drag, startPoint x: 723, startPoint y: 327, endPoint x: 640, endPoint y: 331, distance: 82.5
click at [640, 331] on div "ISRC QZN882152812" at bounding box center [790, 320] width 323 height 65
click at [135, 127] on div "Metadata" at bounding box center [155, 124] width 174 height 12
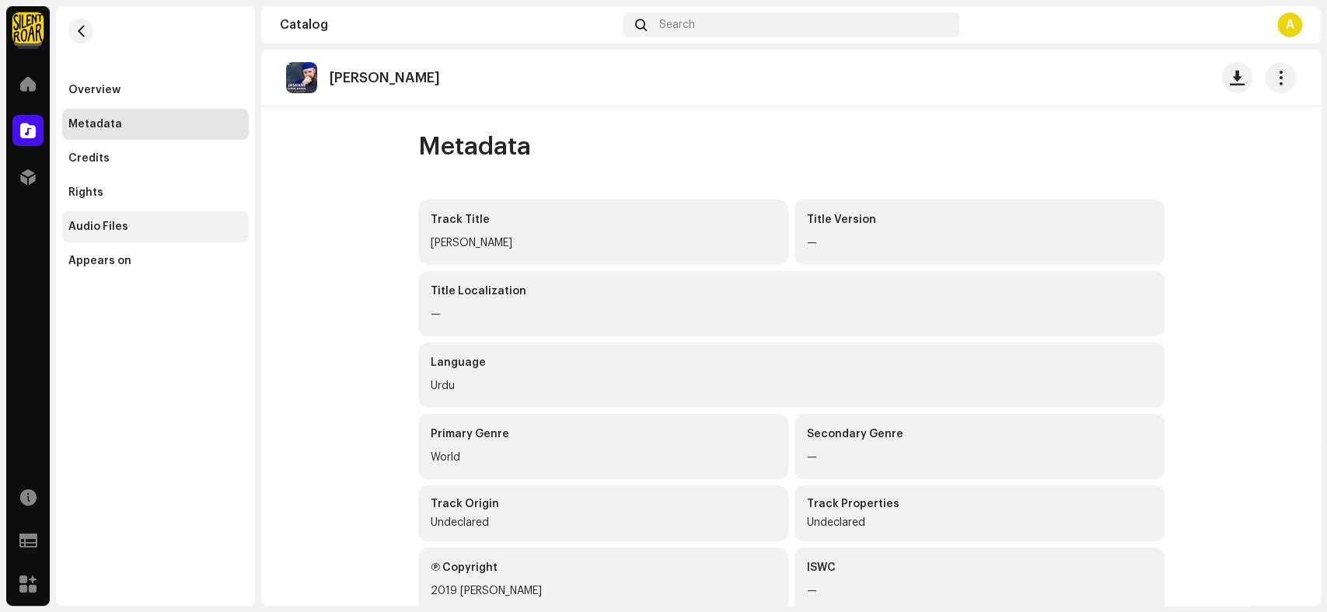
click at [112, 225] on div "Audio Files" at bounding box center [98, 227] width 60 height 12
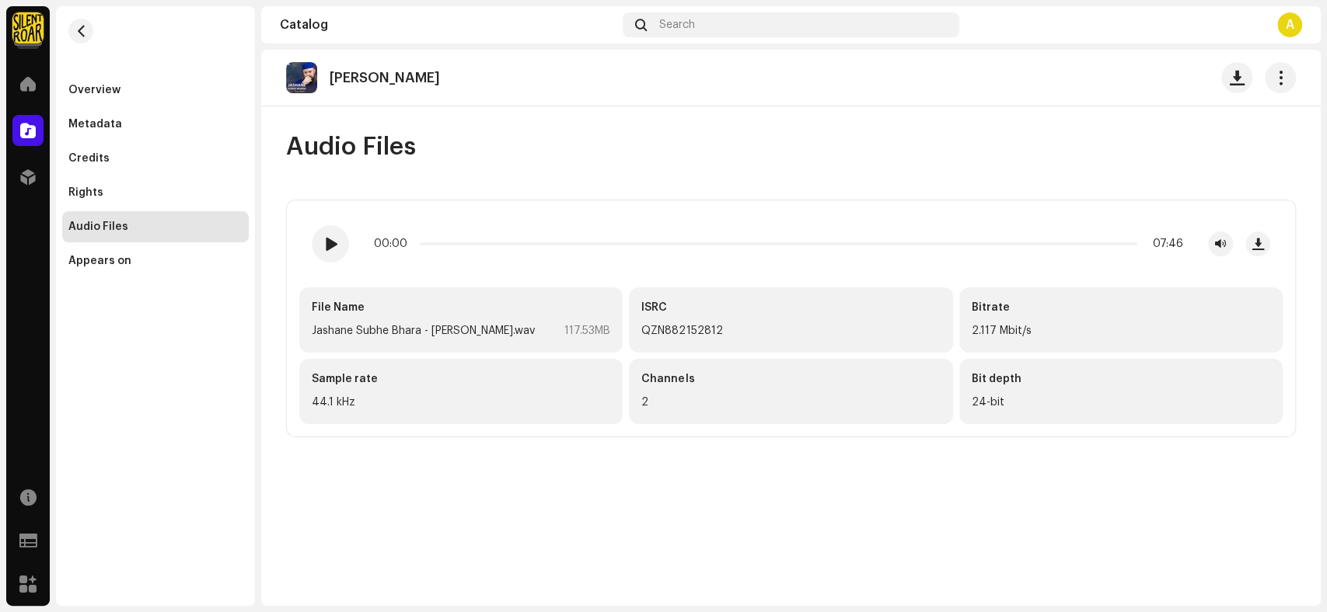
click at [440, 78] on p "[PERSON_NAME]" at bounding box center [384, 78] width 110 height 16
drag, startPoint x: 79, startPoint y: 90, endPoint x: 80, endPoint y: 58, distance: 32.6
click at [80, 90] on div "Overview" at bounding box center [94, 90] width 52 height 12
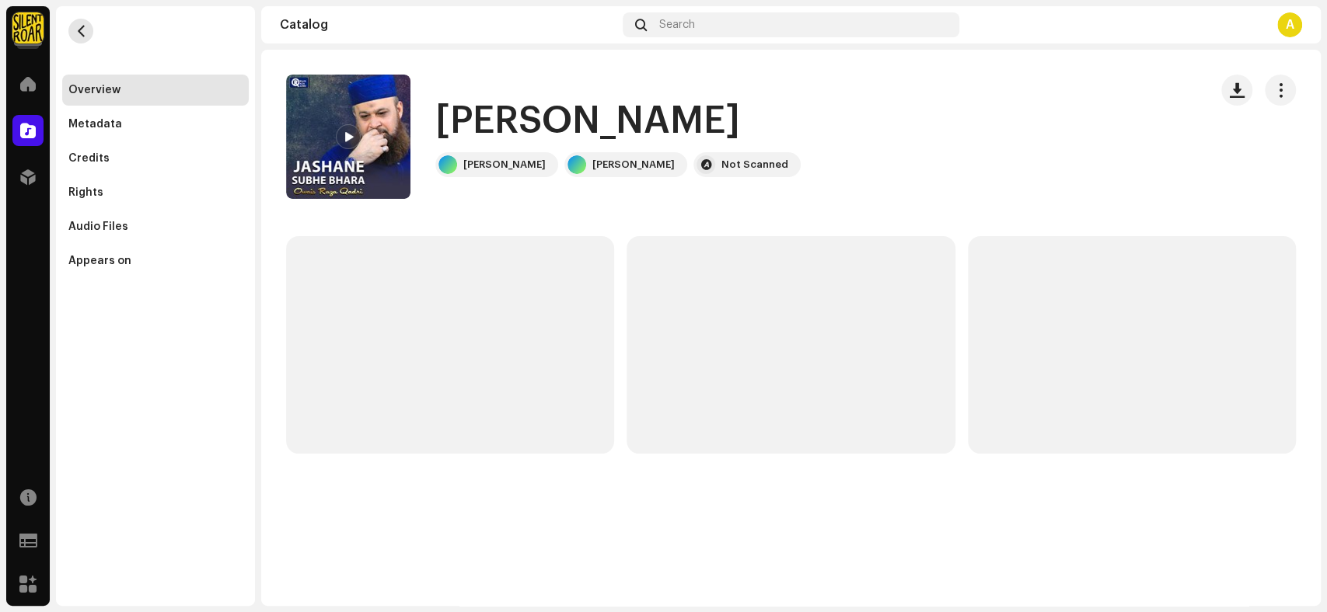
click at [81, 26] on span "button" at bounding box center [81, 31] width 12 height 12
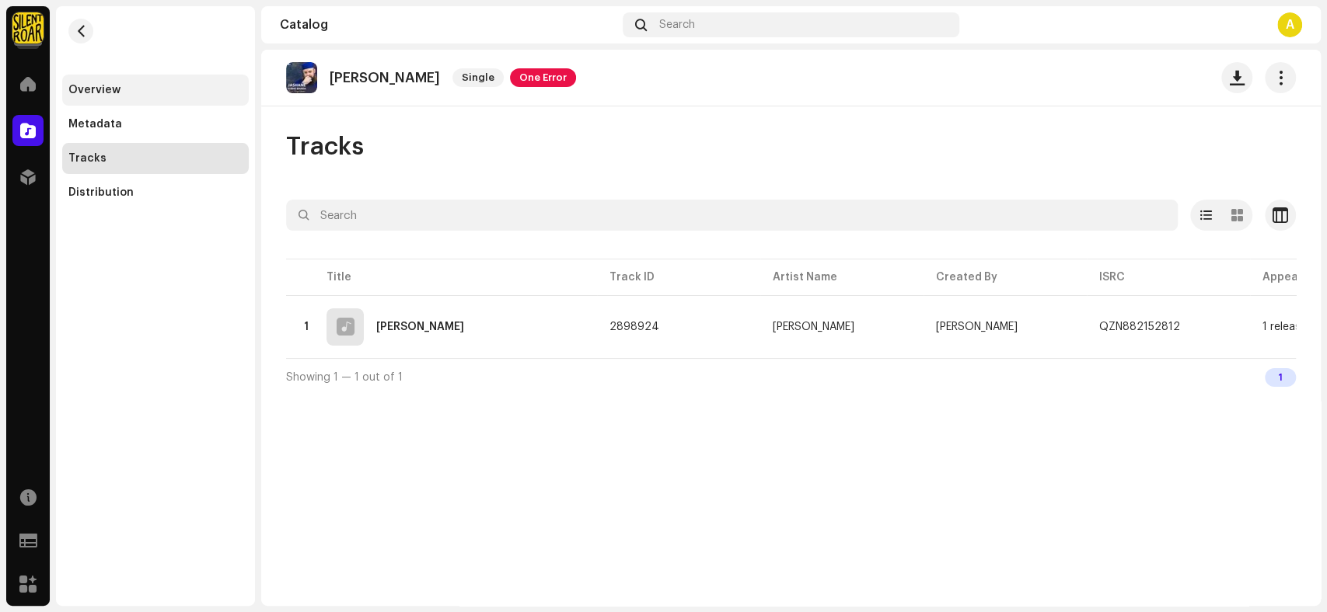
click at [124, 89] on div "Overview" at bounding box center [155, 90] width 174 height 12
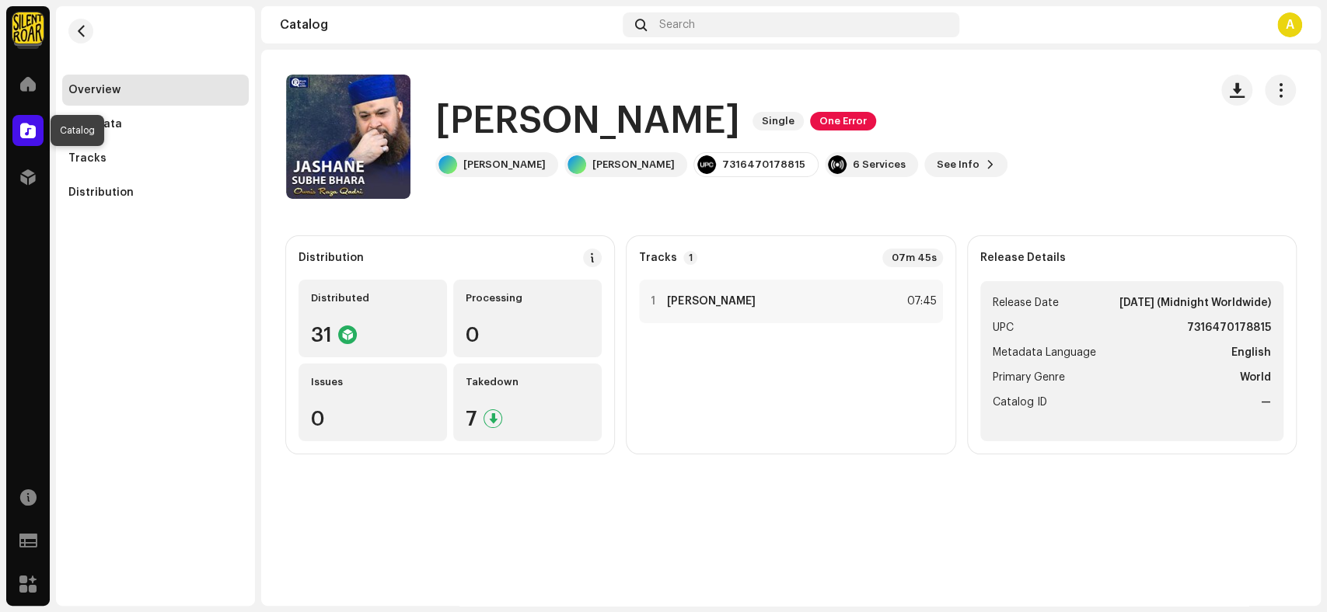
click at [24, 134] on span at bounding box center [28, 130] width 16 height 12
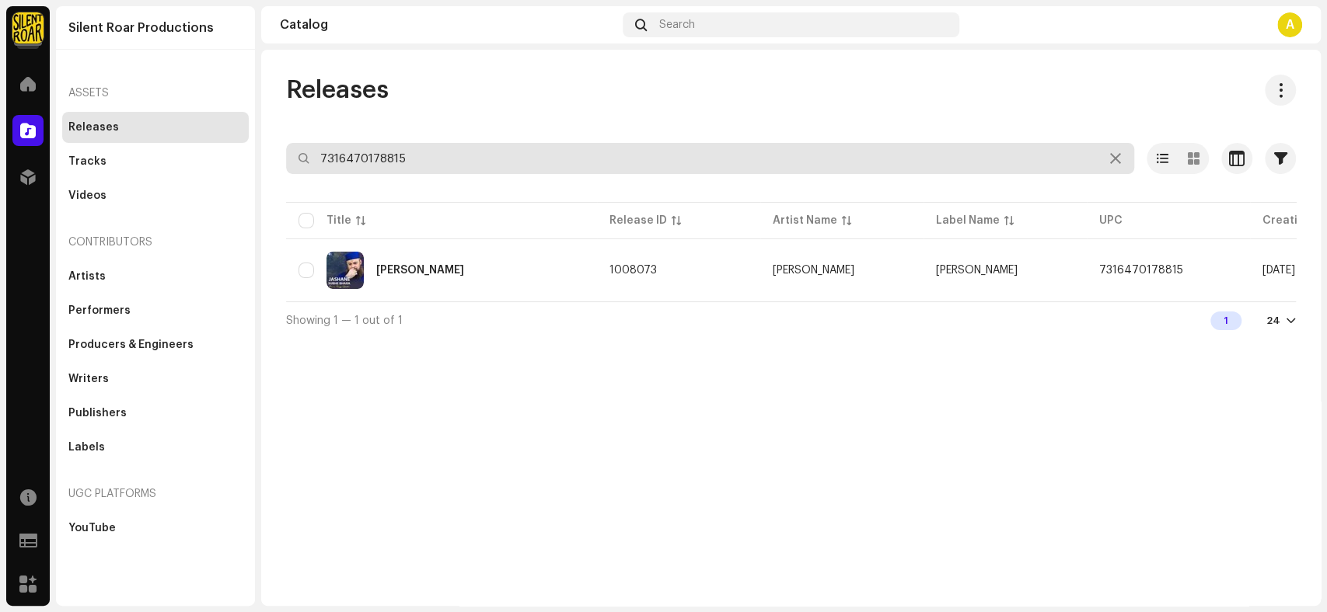
drag, startPoint x: 441, startPoint y: 167, endPoint x: 308, endPoint y: 162, distance: 133.0
click at [308, 162] on div "7316470178815" at bounding box center [710, 158] width 848 height 31
paste input "22"
type input "7316470178822"
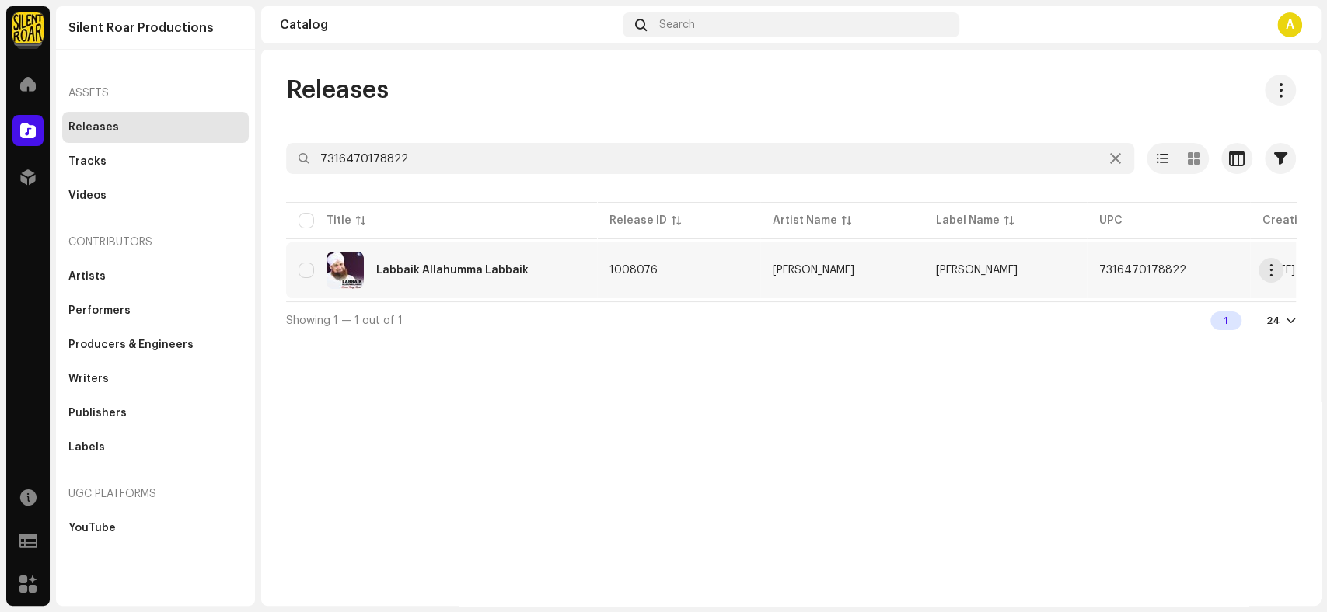
click at [472, 275] on div "Labbaik Allahumma Labbaik" at bounding box center [441, 270] width 286 height 37
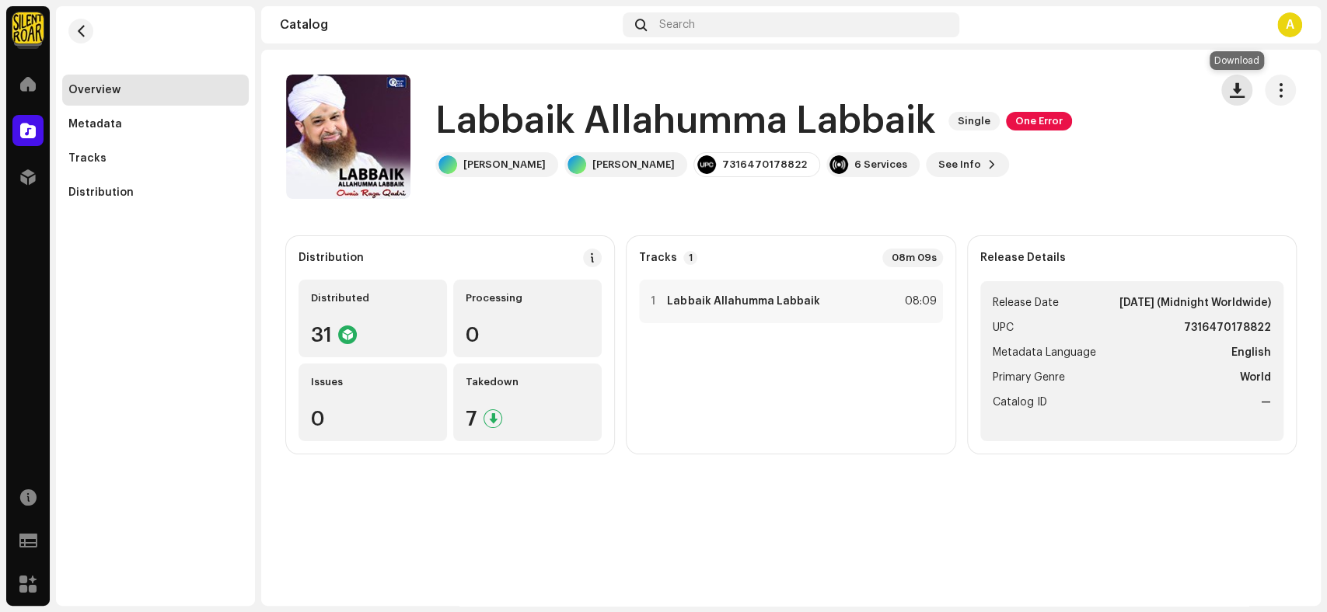
click at [1234, 95] on span "button" at bounding box center [1236, 90] width 15 height 12
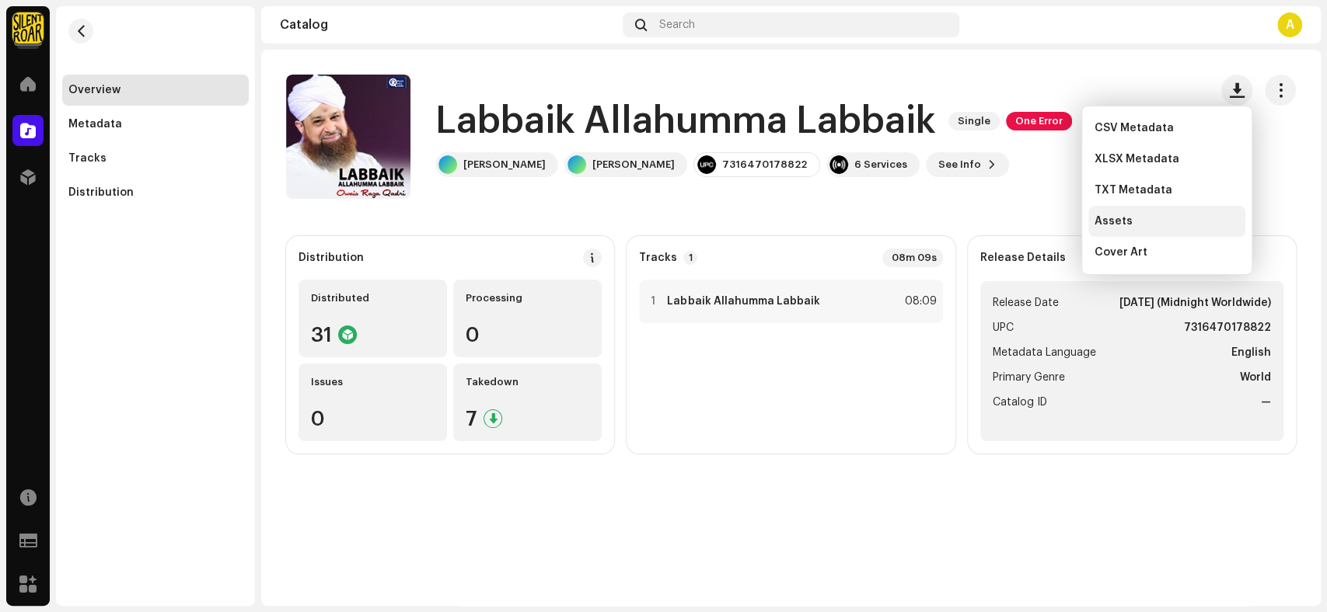
click at [1163, 231] on div "Assets" at bounding box center [1166, 221] width 157 height 31
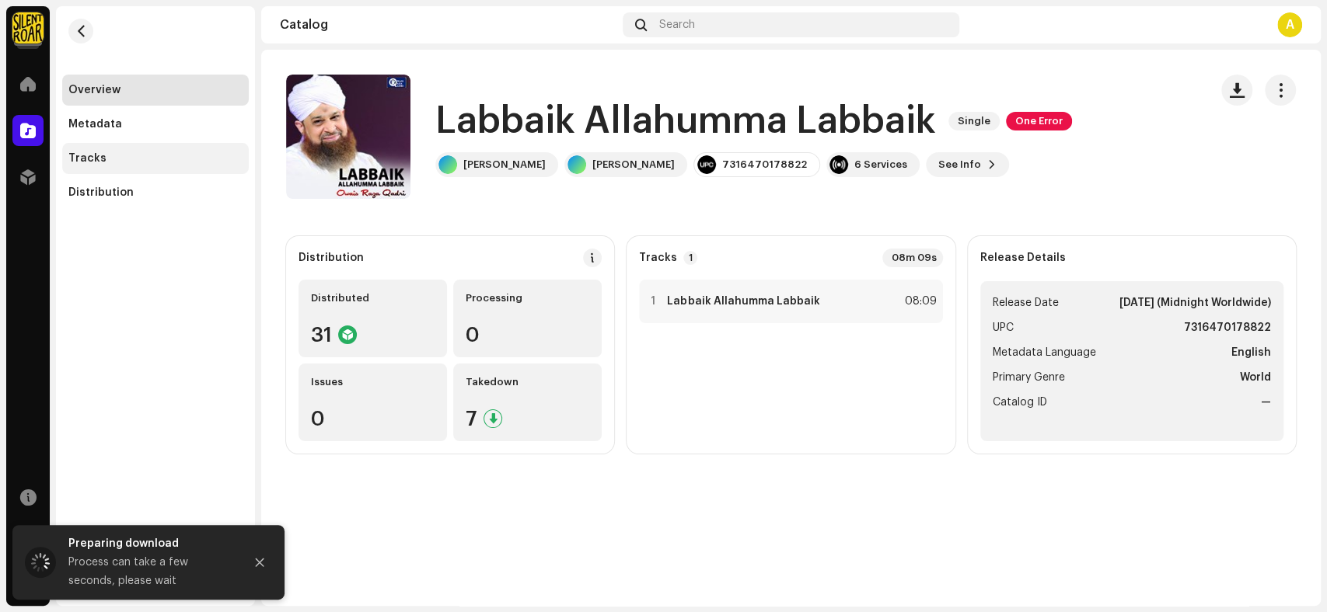
click at [115, 164] on div "Tracks" at bounding box center [155, 158] width 174 height 12
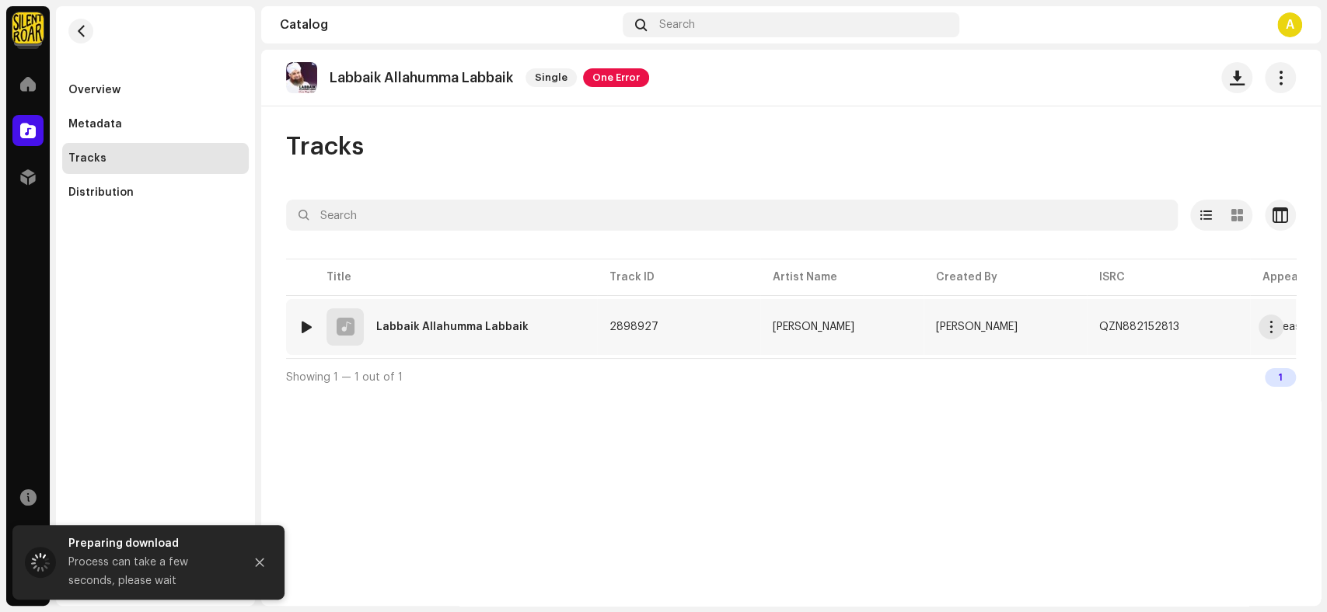
click at [475, 339] on div "1 Labbaik Allahumma Labbaik" at bounding box center [441, 327] width 286 height 37
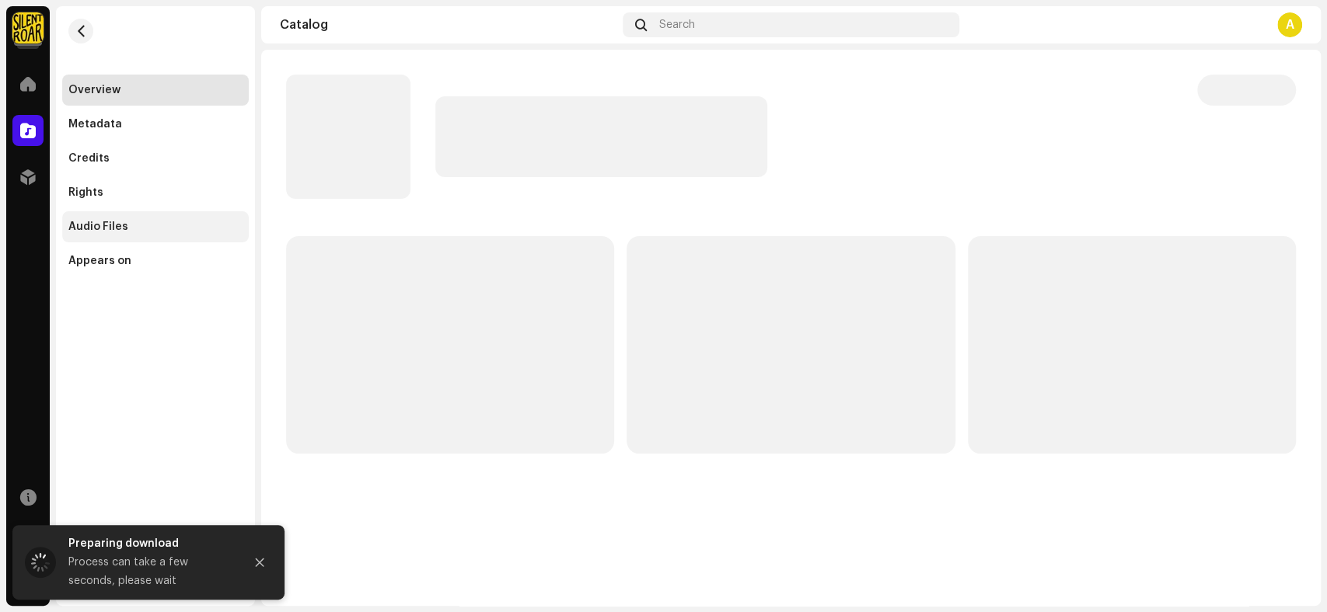
click at [101, 227] on div "Audio Files" at bounding box center [98, 227] width 60 height 12
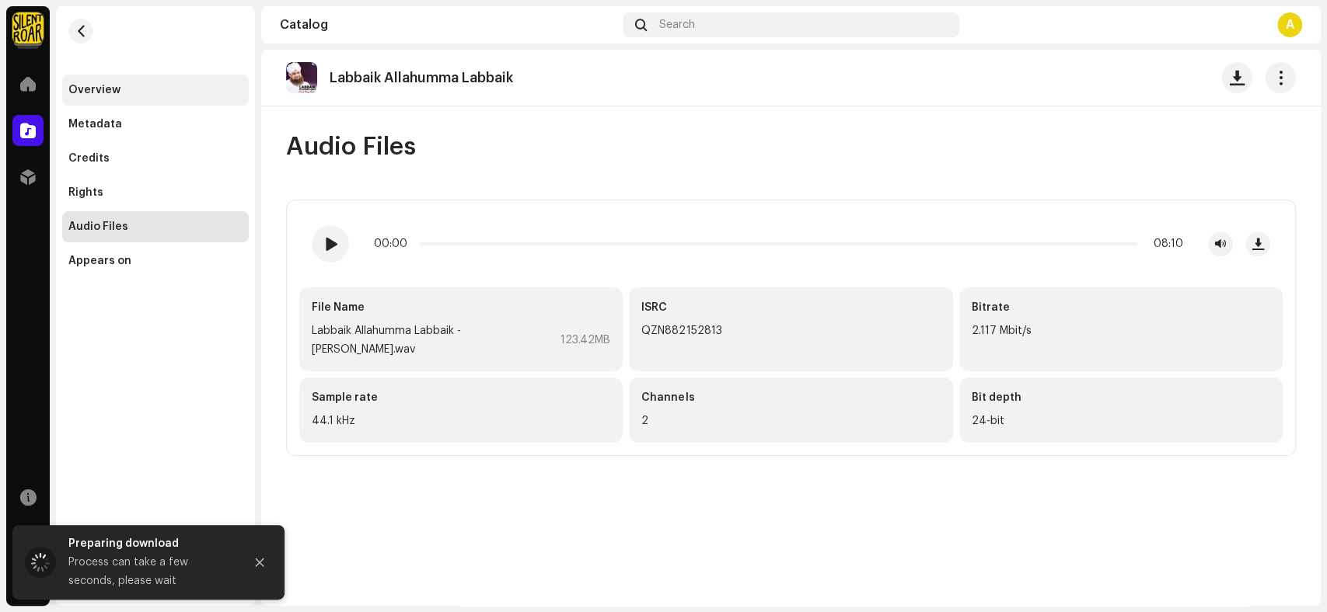
click at [84, 92] on div "Overview" at bounding box center [94, 90] width 52 height 12
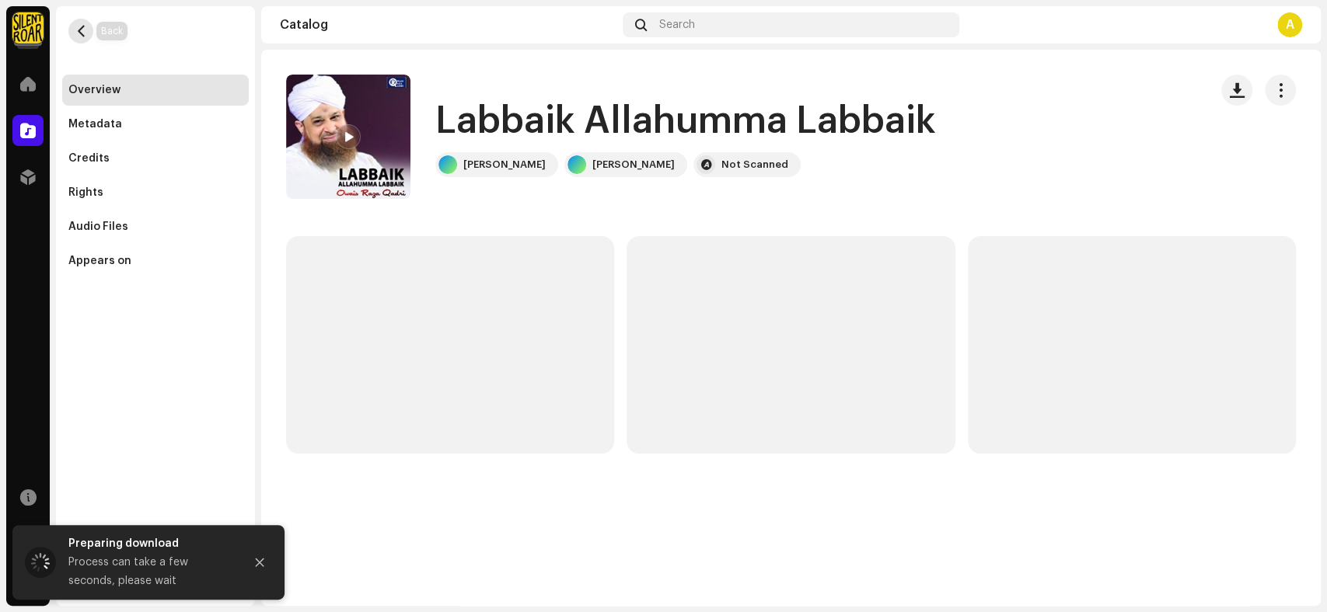
click at [80, 33] on span "button" at bounding box center [81, 31] width 12 height 12
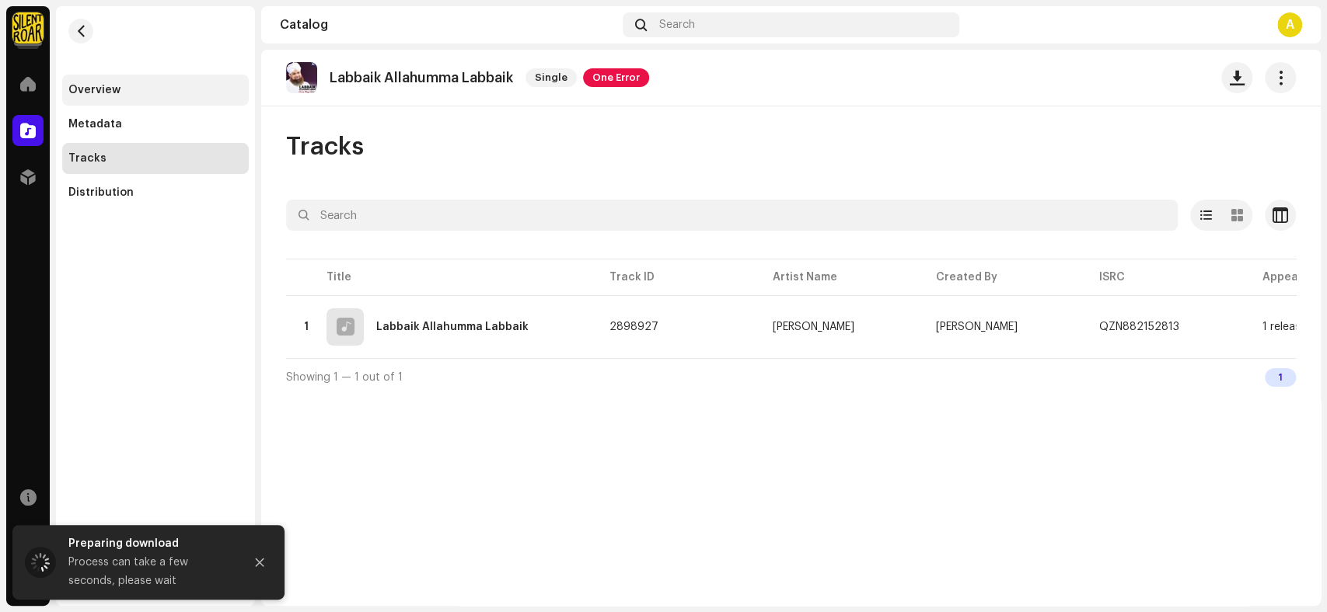
click at [145, 95] on div "Overview" at bounding box center [155, 90] width 174 height 12
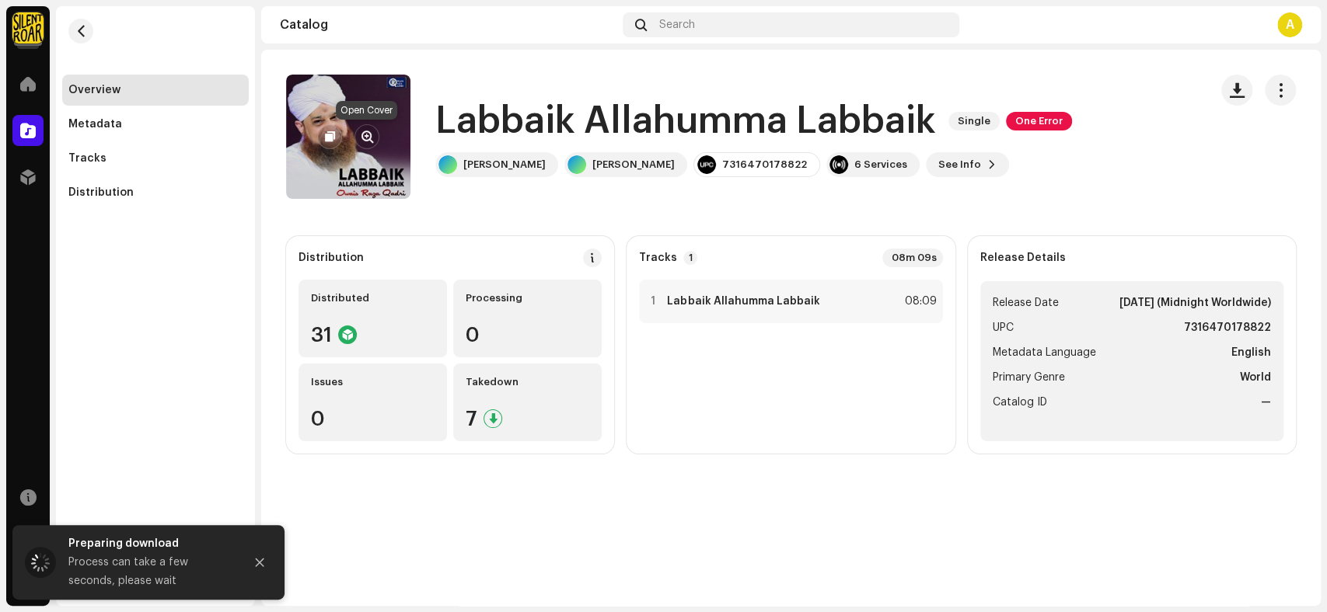
click at [373, 139] on button "button" at bounding box center [366, 136] width 25 height 25
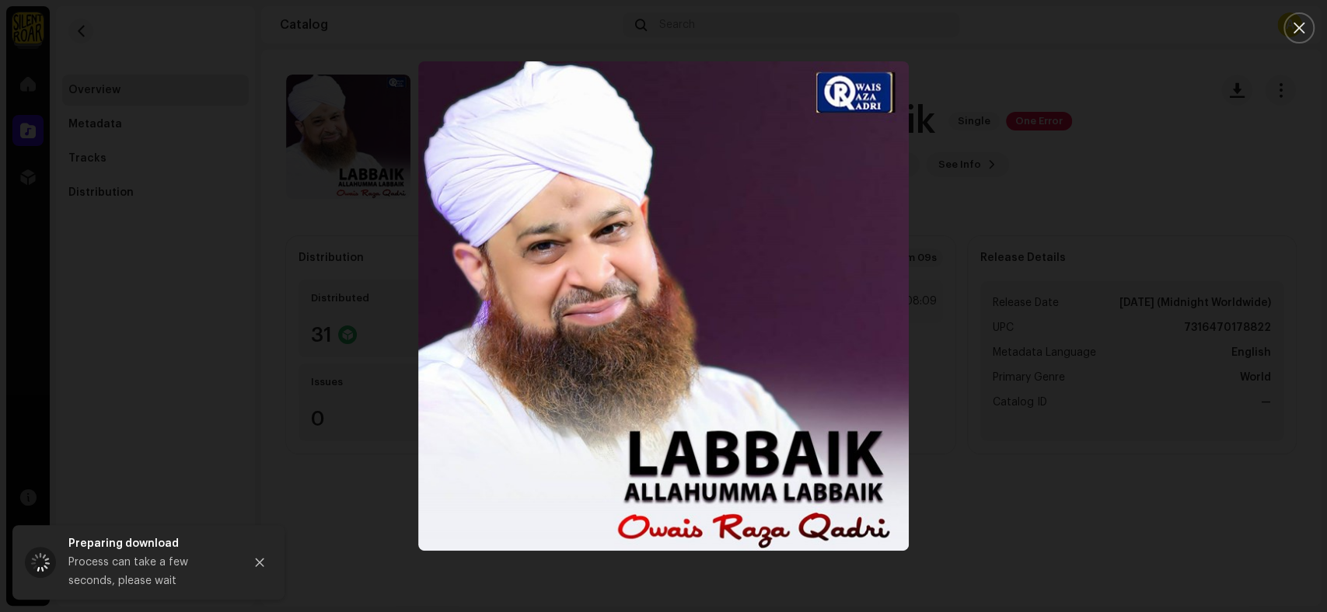
click at [1220, 151] on div at bounding box center [663, 306] width 1327 height 612
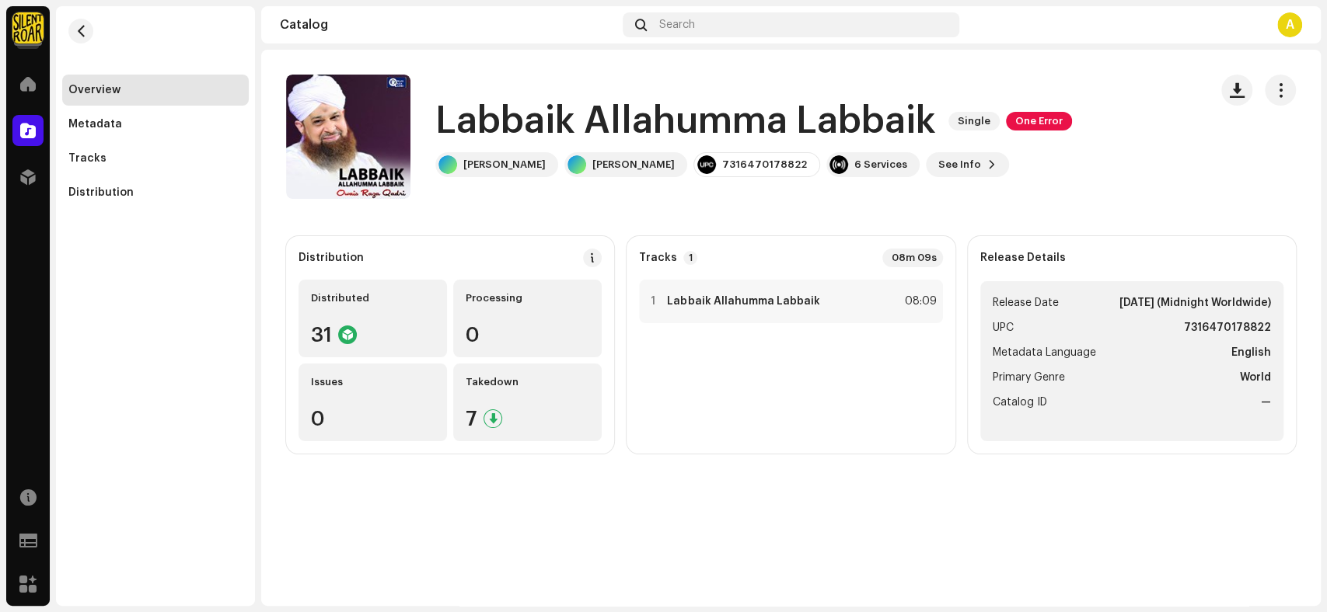
click at [926, 125] on h1 "Labbaik Allahumma Labbaik" at bounding box center [685, 121] width 500 height 50
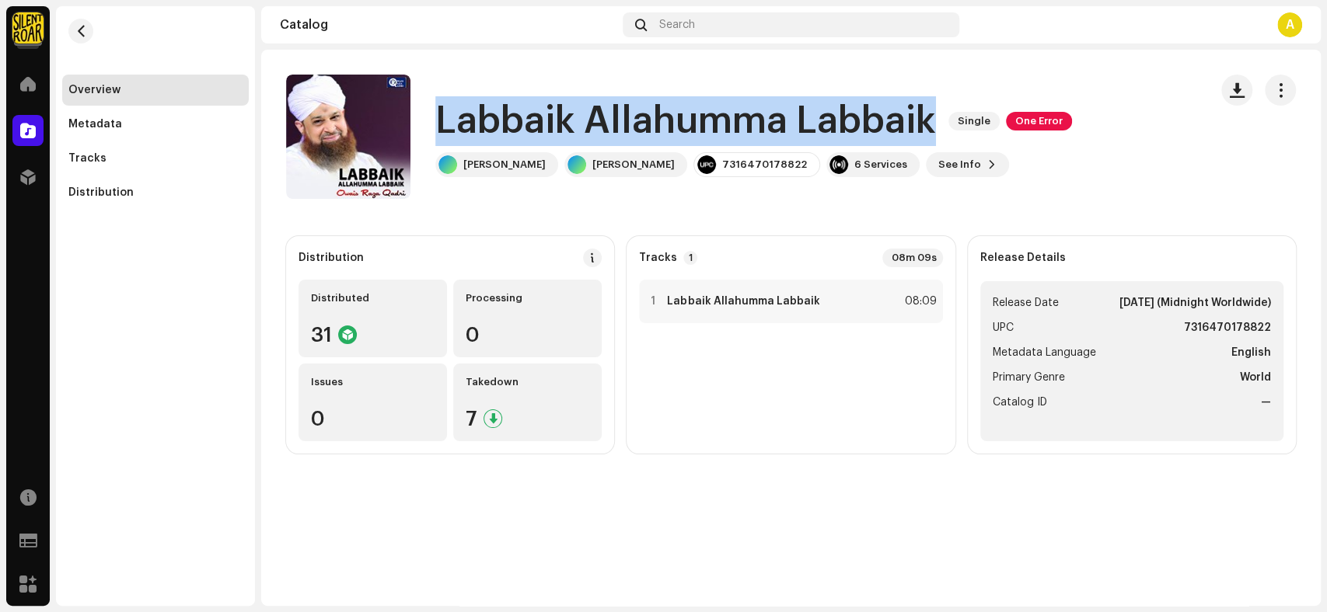
click at [926, 125] on h1 "Labbaik Allahumma Labbaik" at bounding box center [685, 121] width 500 height 50
copy div "Labbaik Allahumma Labbaik Single One Error"
click at [948, 160] on span "See Info" at bounding box center [959, 164] width 43 height 31
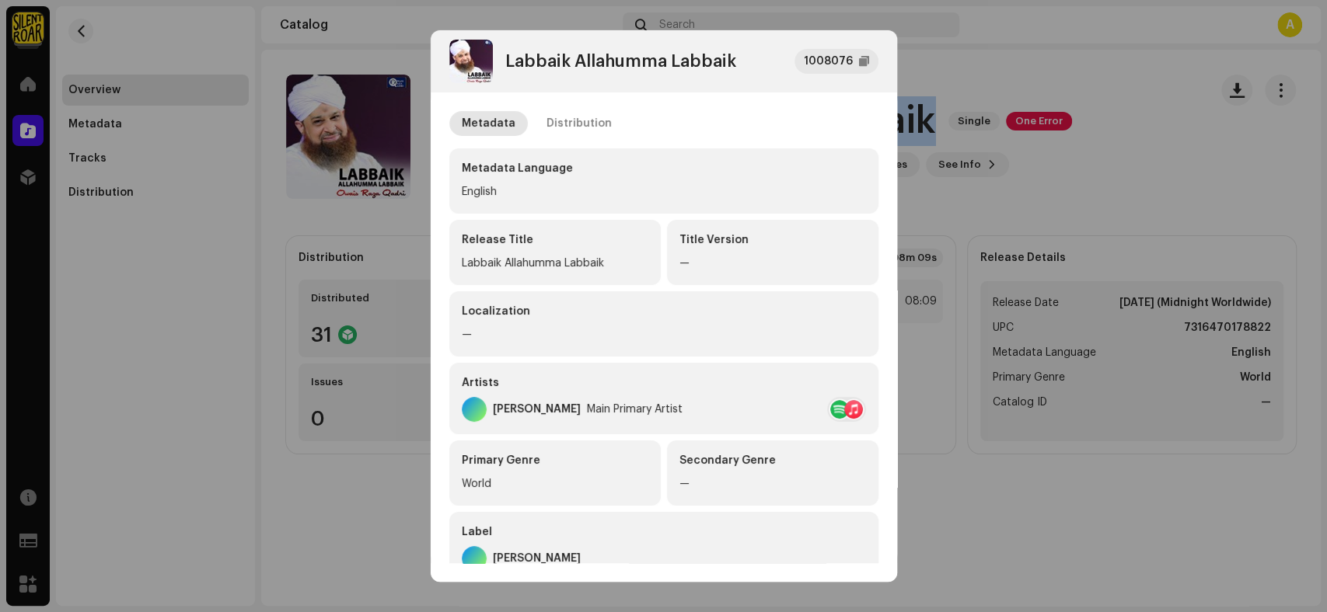
scroll to position [266, 0]
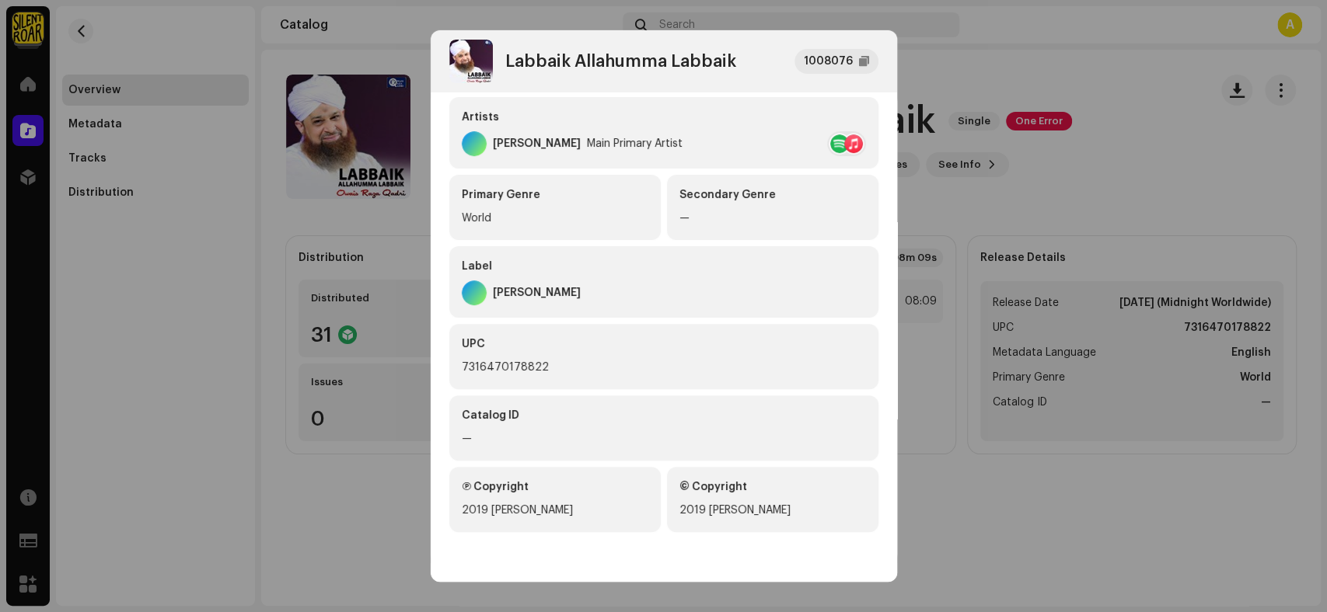
click at [540, 369] on div "7316470178822" at bounding box center [664, 367] width 404 height 19
click at [540, 368] on div "7316470178822" at bounding box center [664, 367] width 404 height 19
copy div "7316470178822"
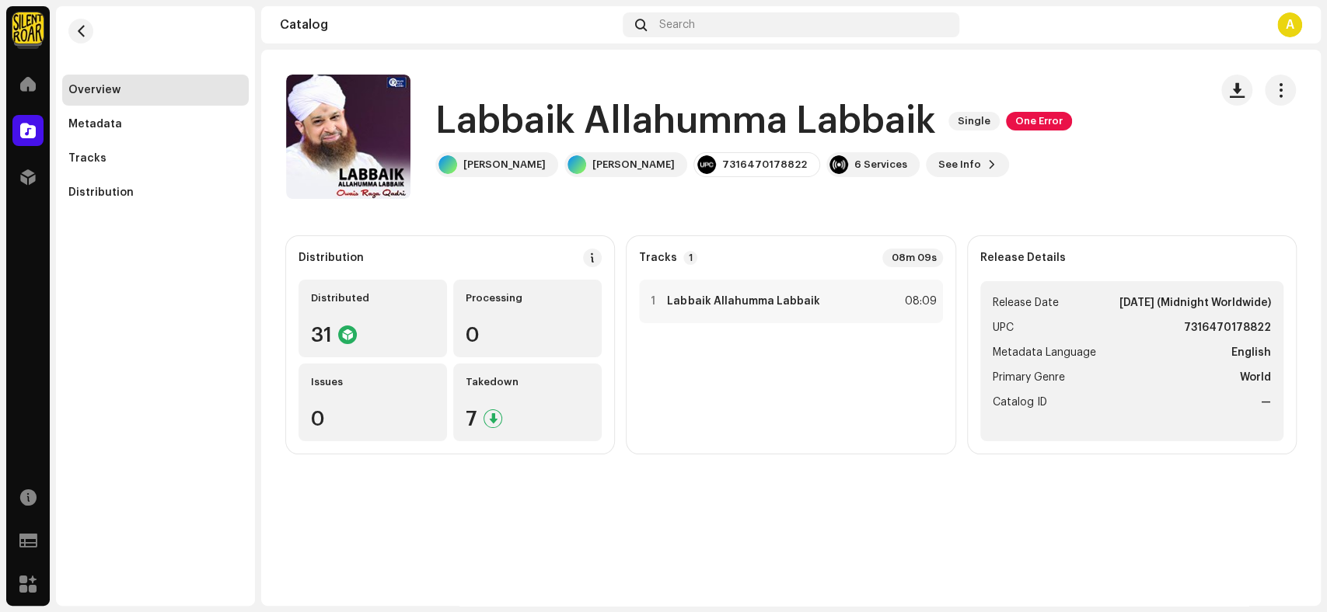
click at [1086, 191] on div "Labbaik Allahumma Labbaik 1008076 Metadata Distribution Metadata Language Engli…" at bounding box center [663, 306] width 1327 height 612
click at [804, 310] on div "1 Labbaik Allahumma Labbaik 08:09" at bounding box center [790, 302] width 303 height 44
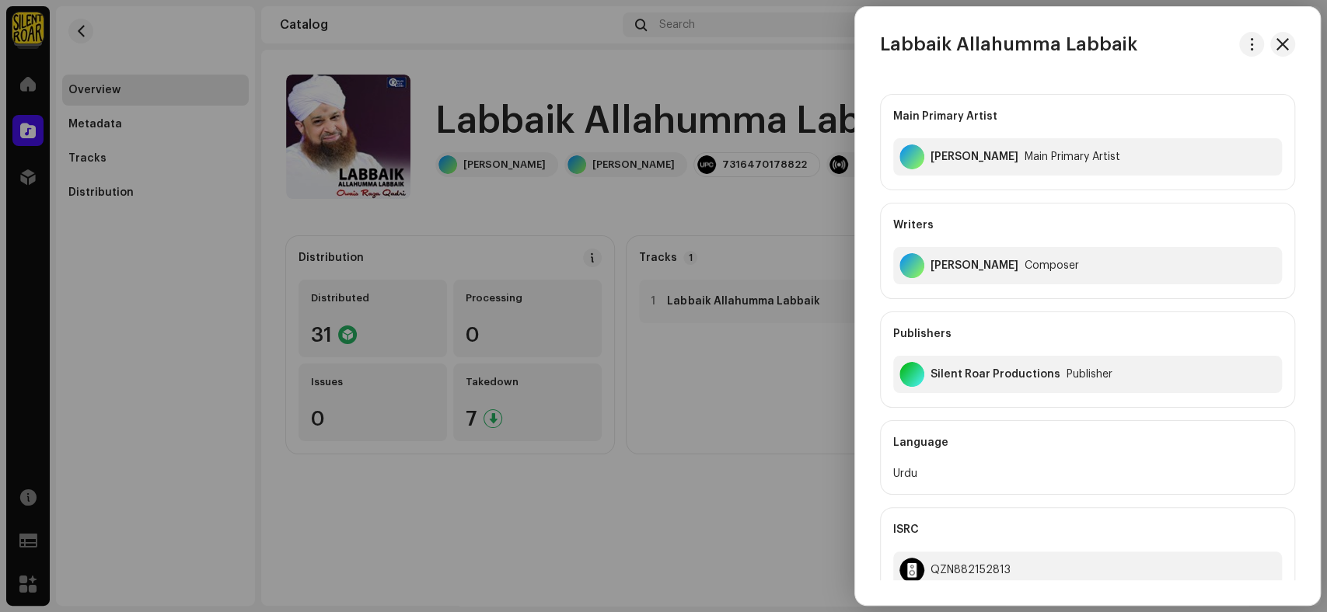
click at [758, 569] on div at bounding box center [663, 306] width 1327 height 612
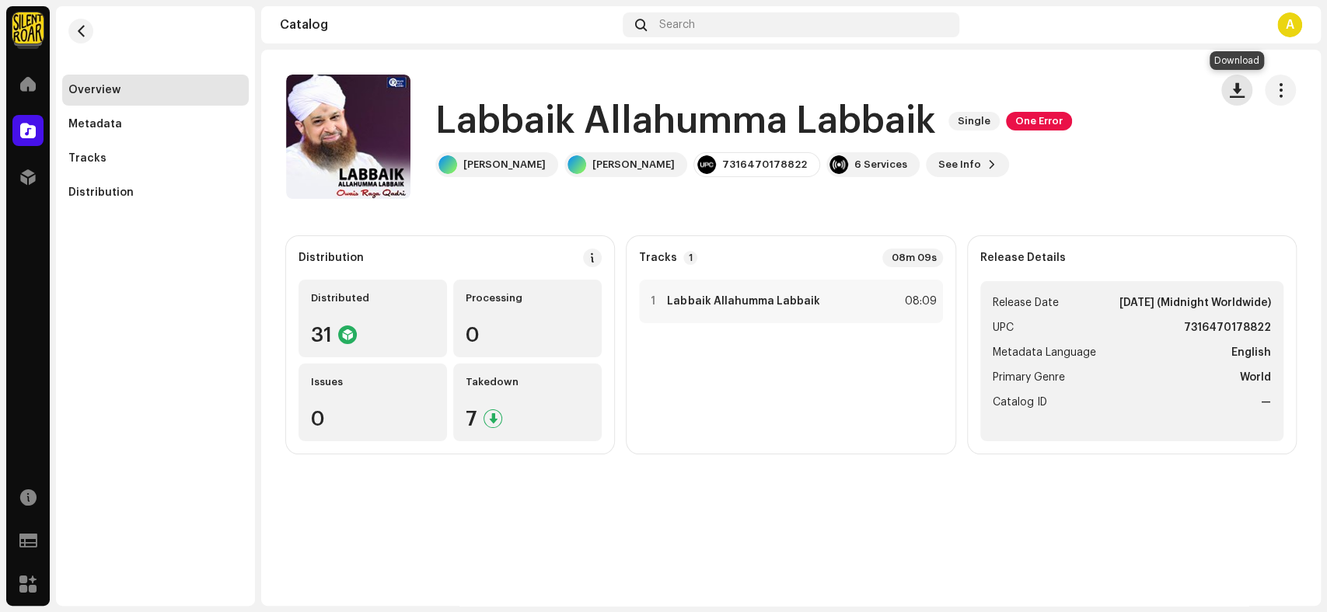
click at [1239, 96] on span "button" at bounding box center [1236, 90] width 15 height 12
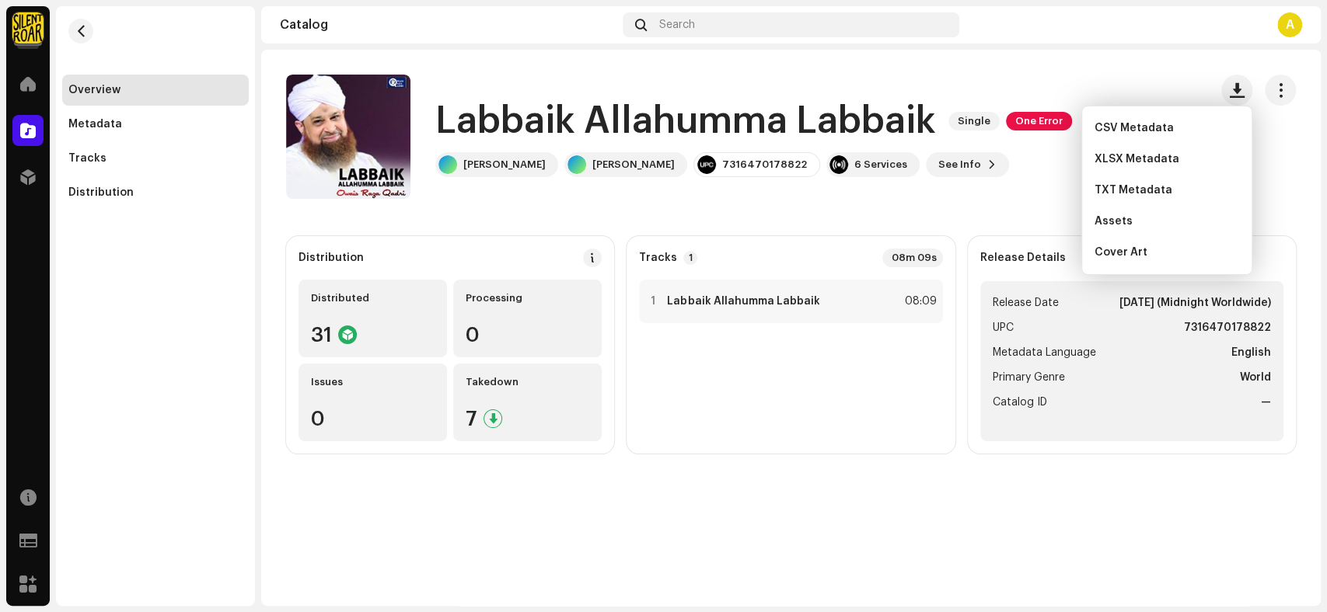
click at [1176, 51] on catalog-releases-details-overview "Labbaik Allahumma Labbaik Single One Error Labbaik Allahumma Labbaik Single One…" at bounding box center [790, 264] width 1059 height 429
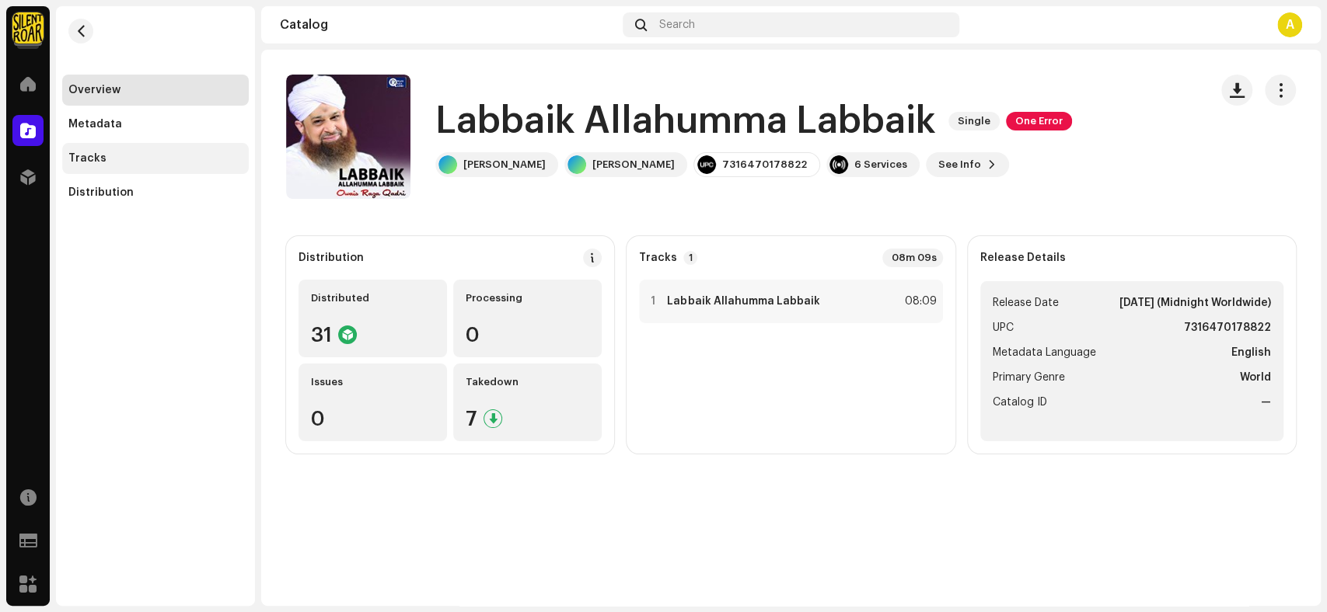
click at [116, 160] on div "Tracks" at bounding box center [155, 158] width 174 height 12
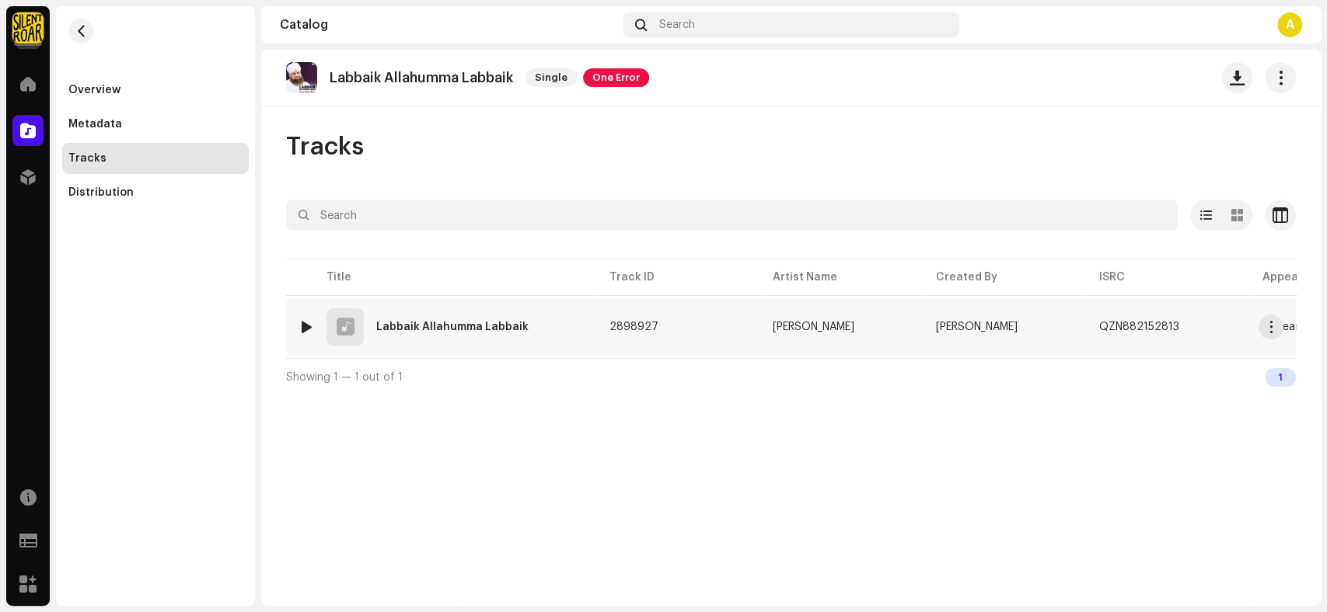
click at [535, 319] on div "1 Labbaik Allahumma Labbaik" at bounding box center [441, 327] width 286 height 37
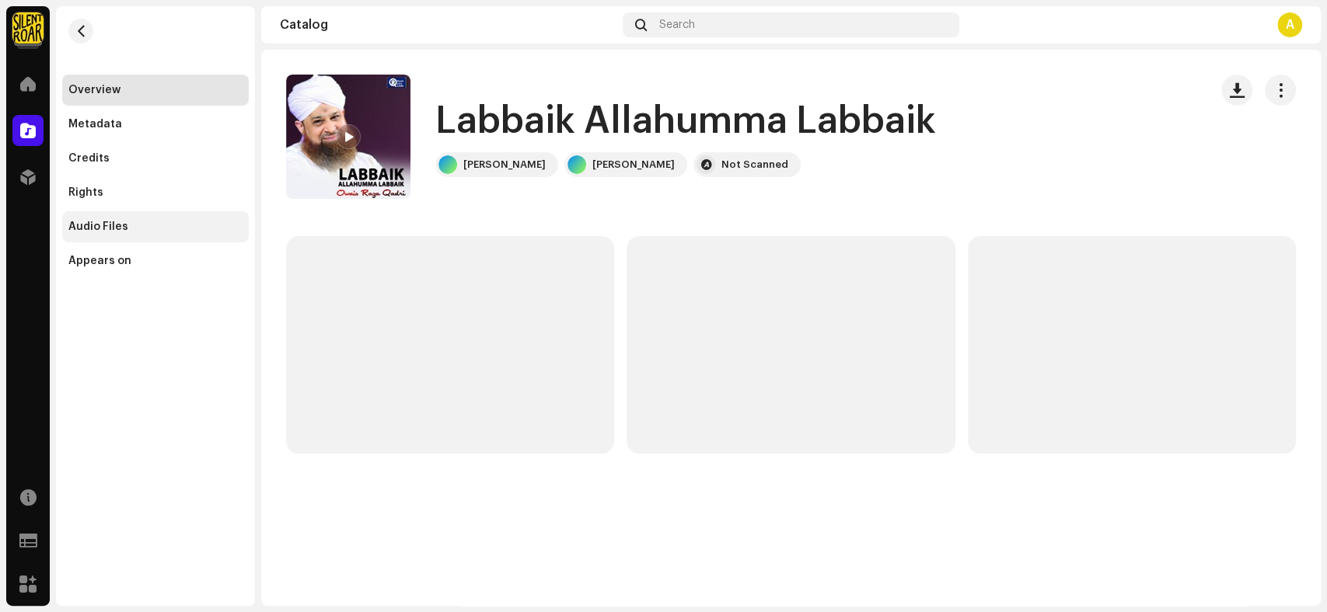
click at [125, 218] on div "Audio Files" at bounding box center [155, 226] width 187 height 31
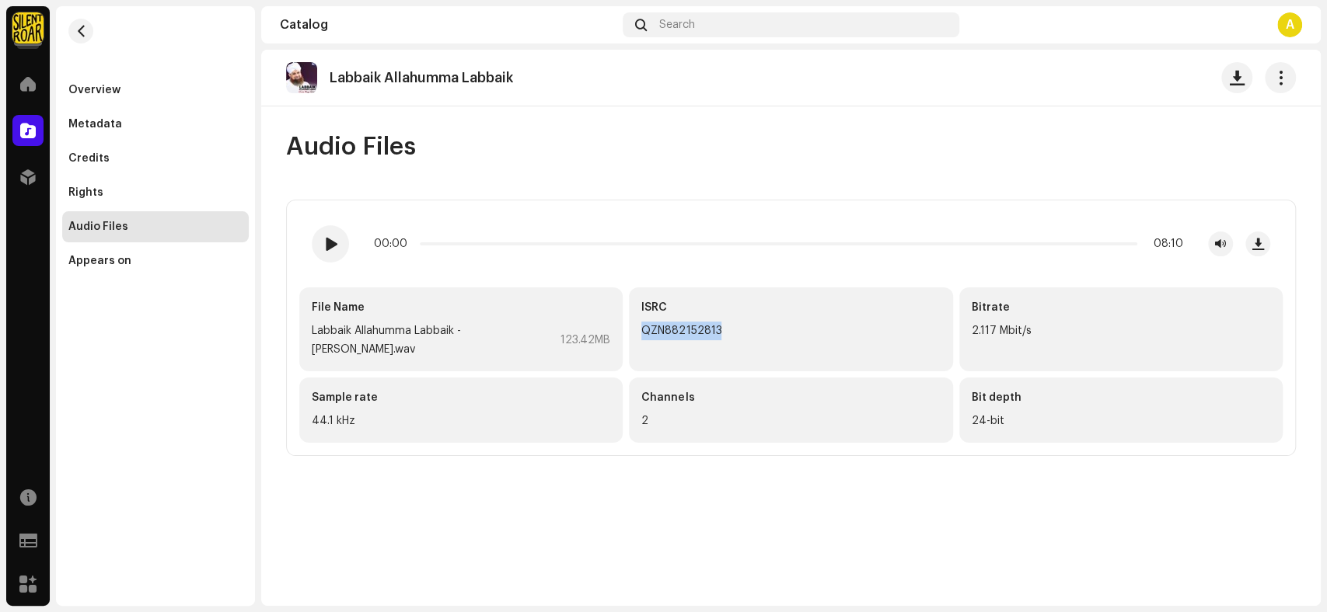
drag, startPoint x: 729, startPoint y: 331, endPoint x: 642, endPoint y: 327, distance: 87.1
click at [642, 327] on div "QZN882152813" at bounding box center [790, 331] width 298 height 19
copy div "QZN882152813"
click at [124, 130] on div "Metadata" at bounding box center [155, 124] width 174 height 12
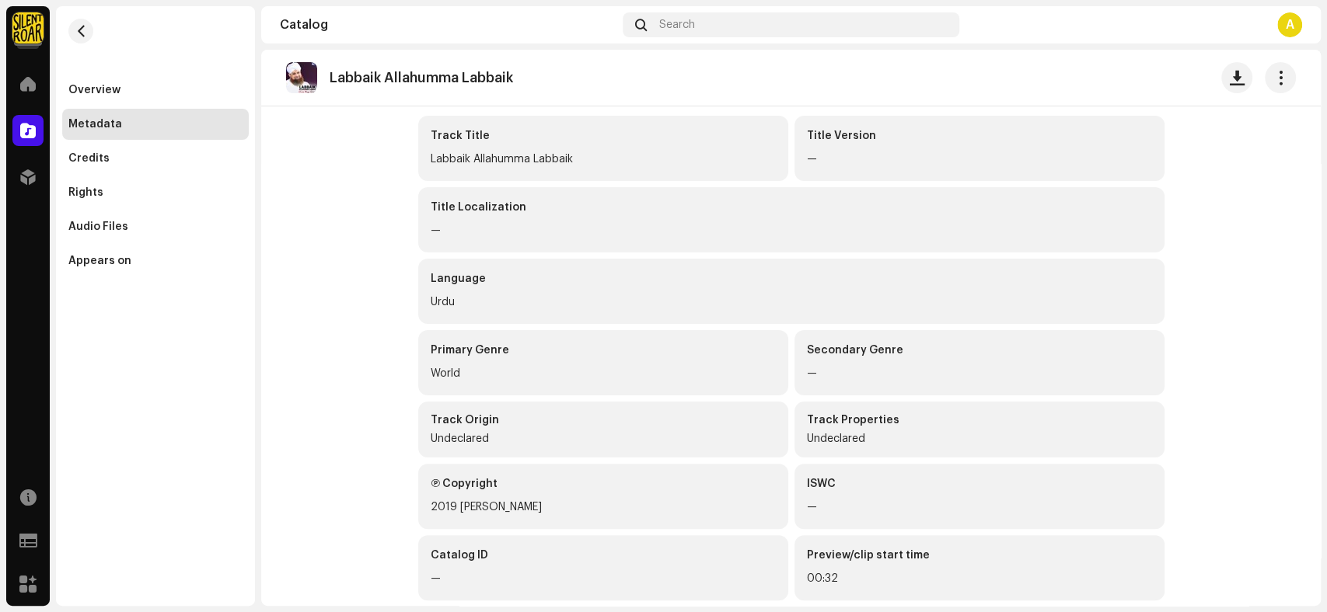
scroll to position [172, 0]
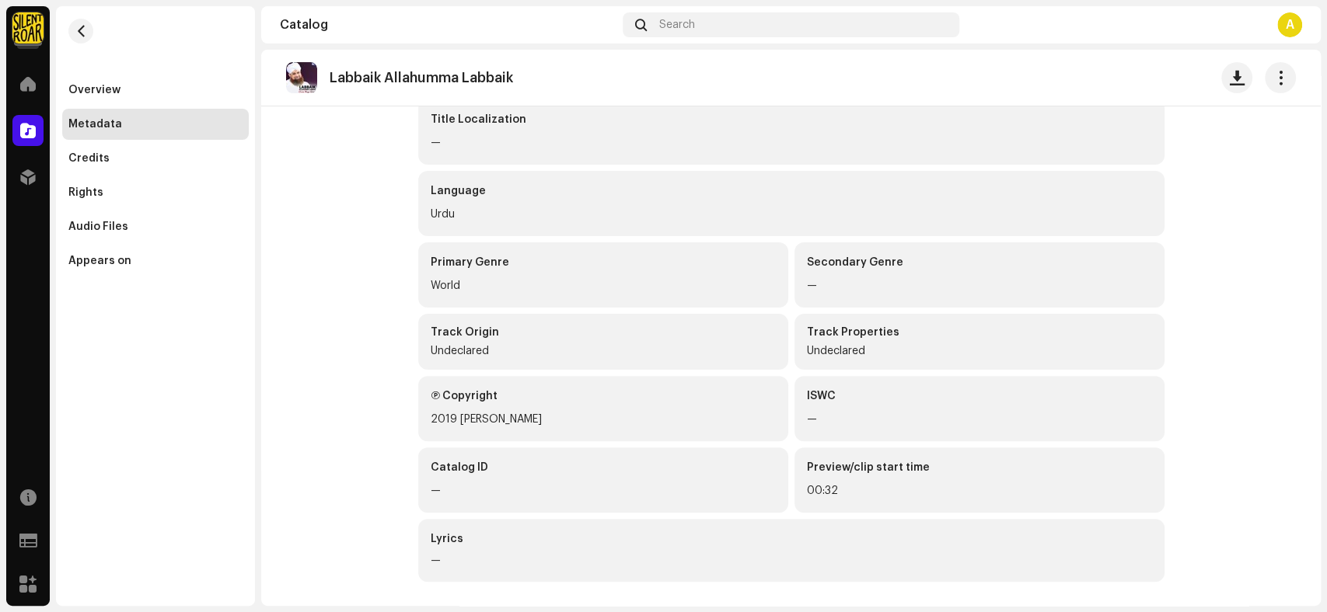
click at [521, 78] on div "Labbaik Allahumma Labbaik" at bounding box center [427, 78] width 196 height 16
copy div "Labbaik Allahumma Labbaik"
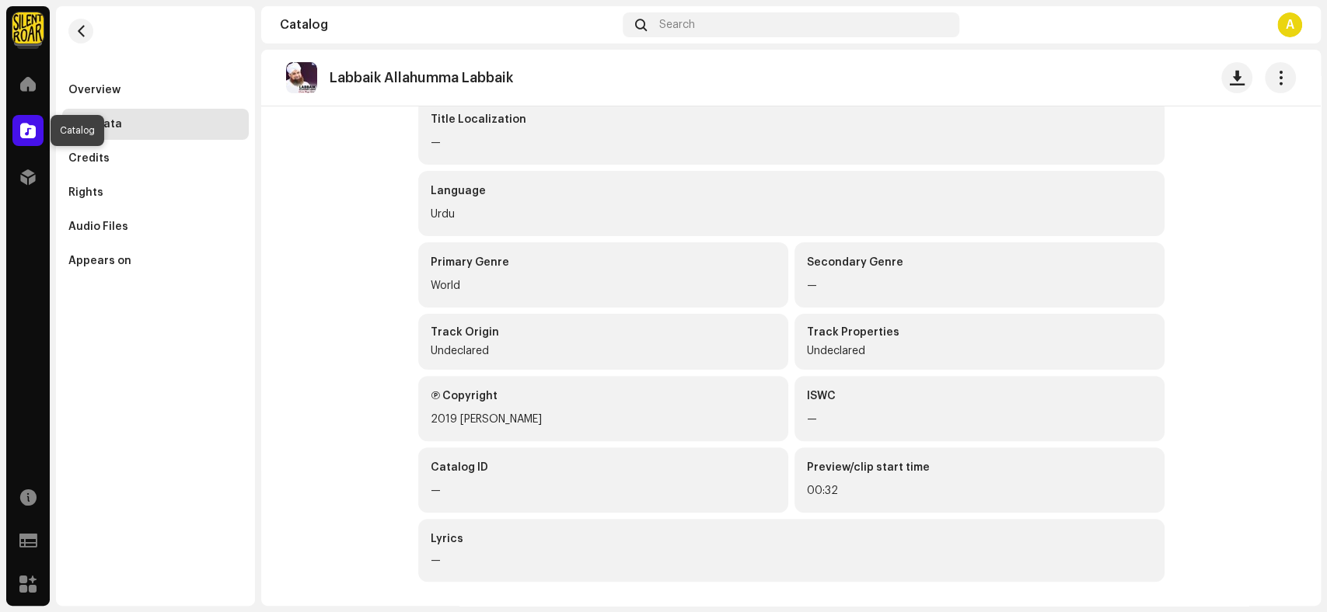
click at [26, 128] on span at bounding box center [28, 130] width 16 height 12
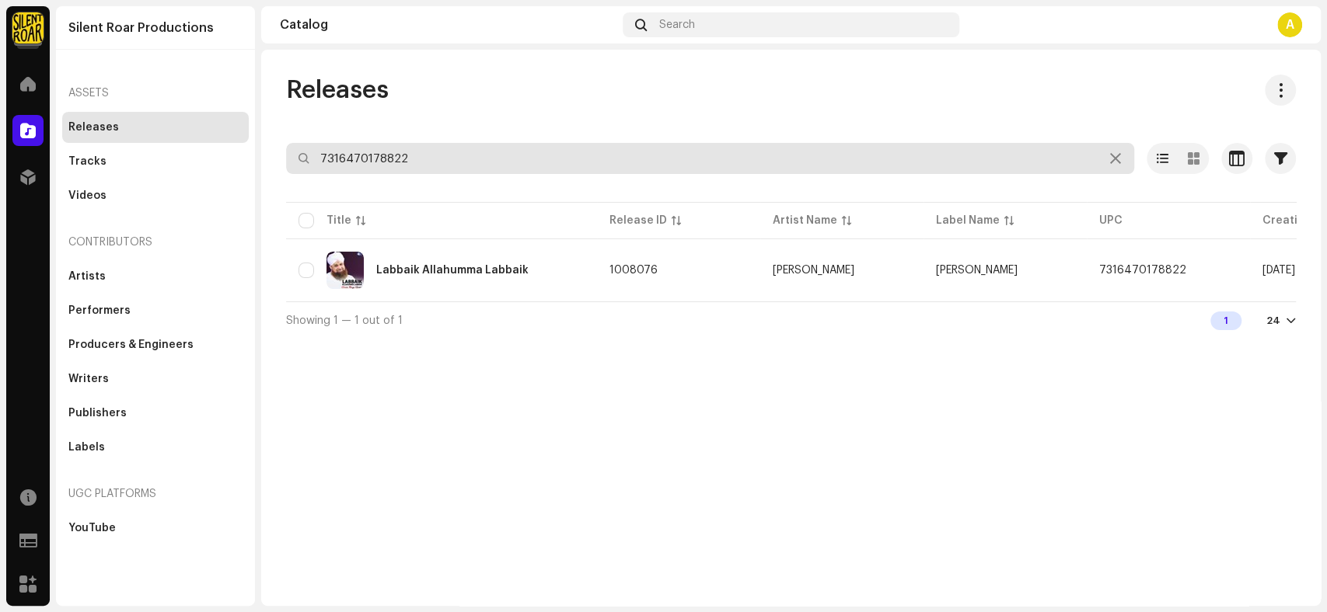
drag, startPoint x: 448, startPoint y: 160, endPoint x: 292, endPoint y: 164, distance: 155.5
click at [292, 164] on input "7316470178822" at bounding box center [710, 158] width 848 height 31
paste input "39"
type input "7316470178839"
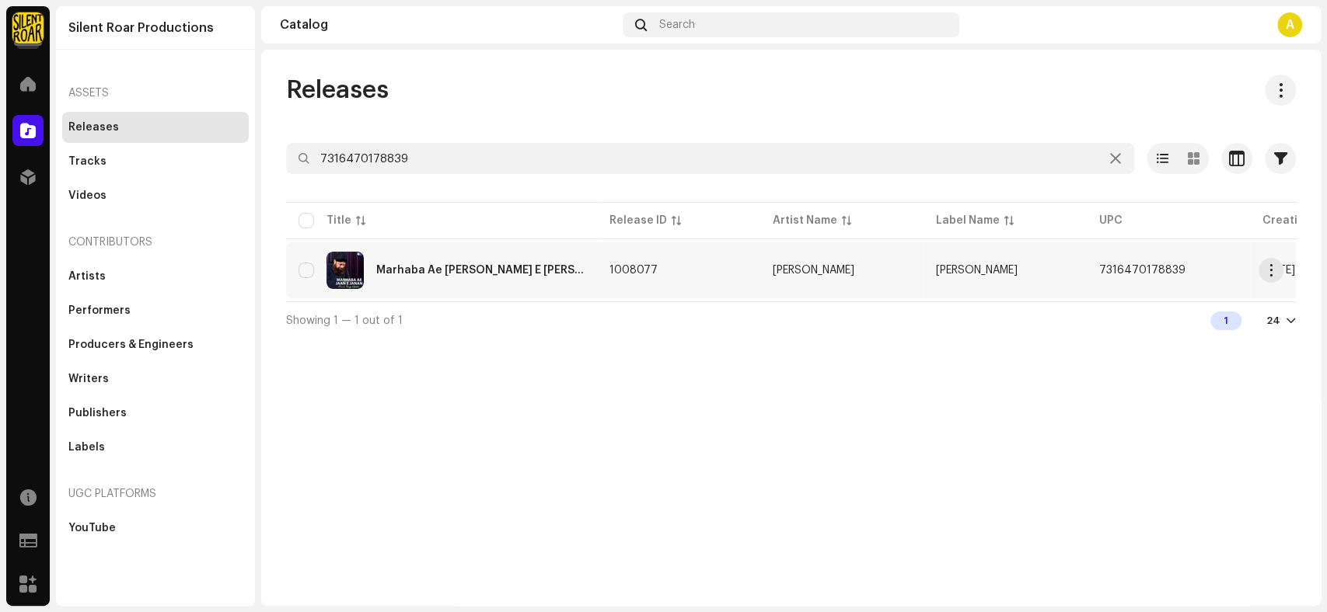
click at [486, 295] on td "Marhaba Ae Jaan E Janan" at bounding box center [441, 270] width 311 height 56
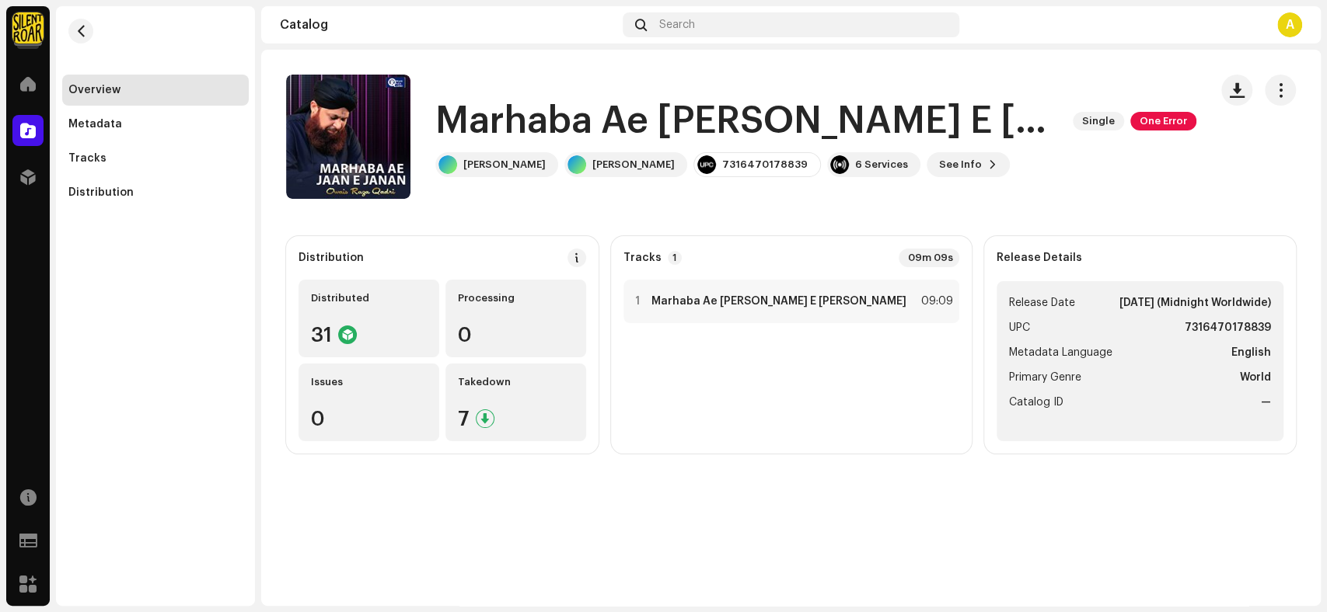
click at [875, 121] on h1 "Marhaba Ae Jaan E Janan" at bounding box center [747, 121] width 625 height 50
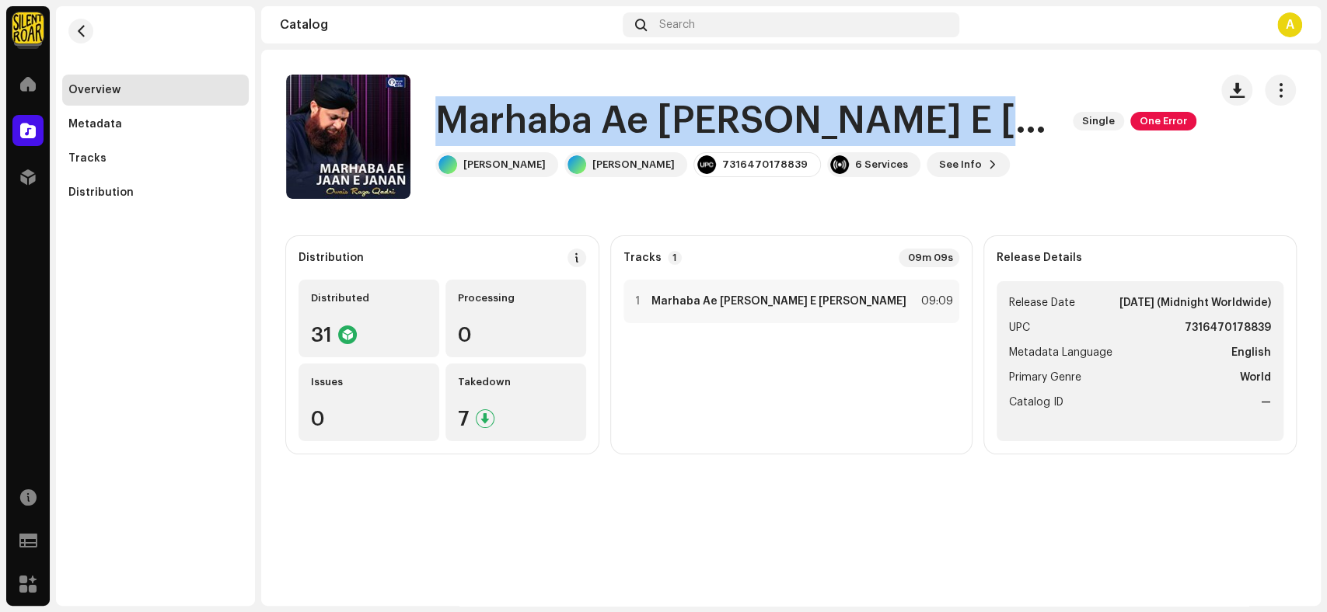
click at [875, 121] on h1 "Marhaba Ae Jaan E Janan" at bounding box center [747, 121] width 625 height 50
copy div "Marhaba Ae Jaan E Janan Single One Error"
click at [1246, 95] on button "button" at bounding box center [1236, 90] width 31 height 31
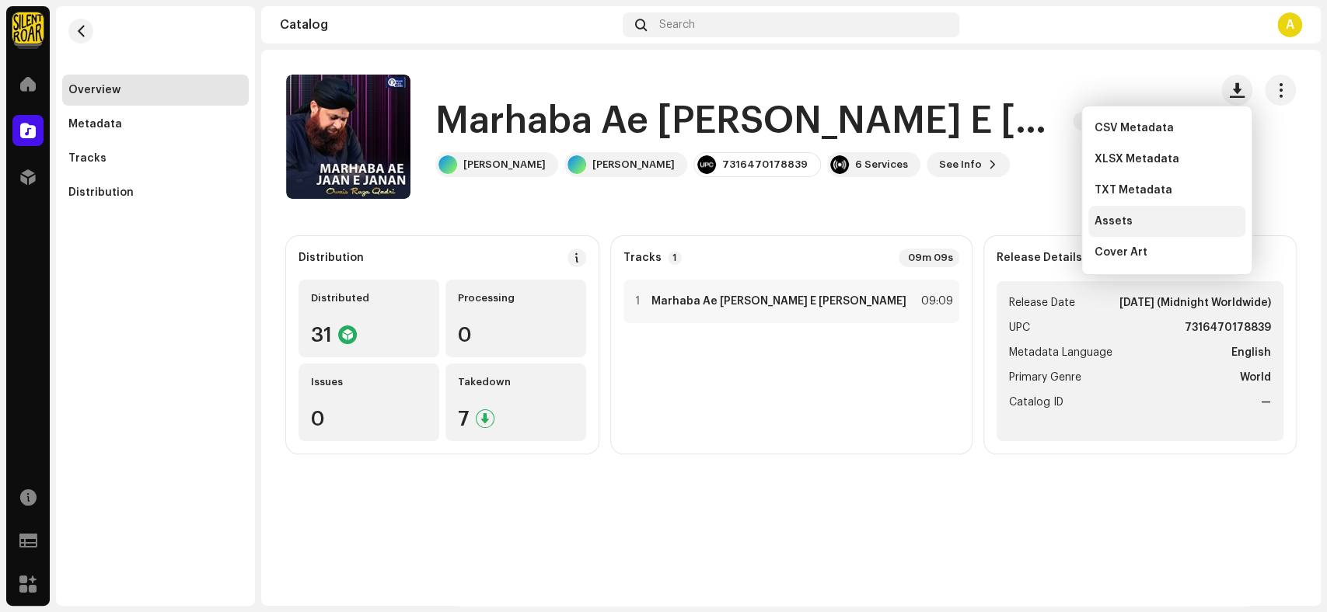
click at [1144, 218] on div "Assets" at bounding box center [1166, 221] width 145 height 12
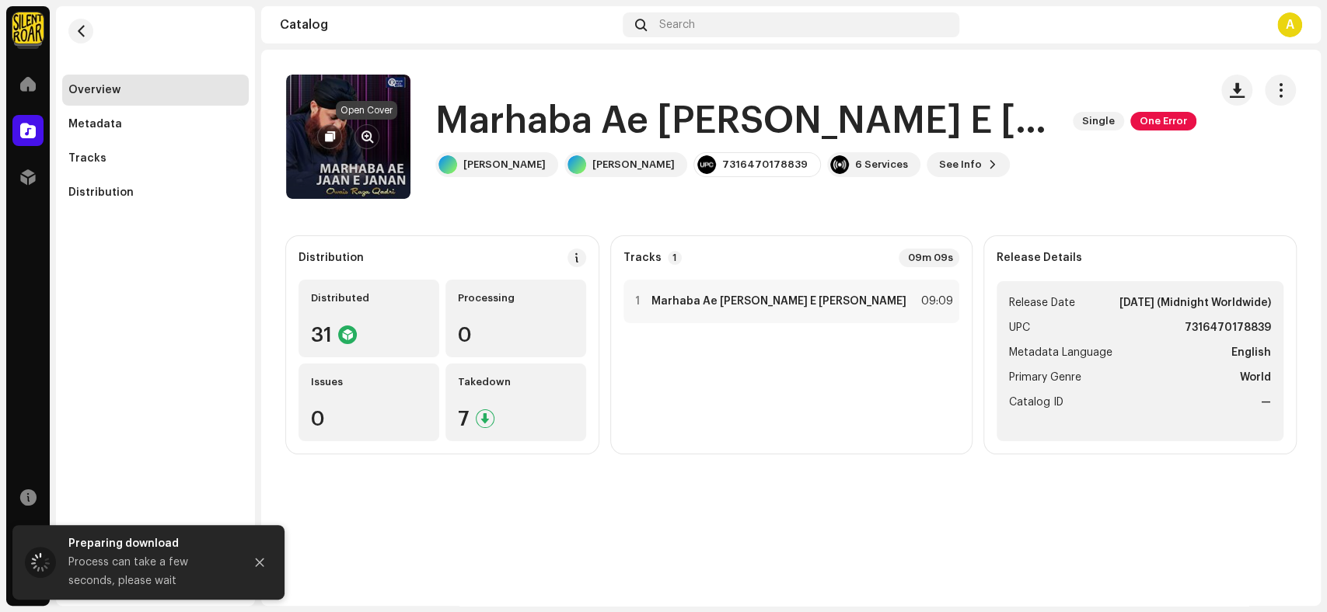
click at [371, 138] on span "button" at bounding box center [367, 137] width 12 height 12
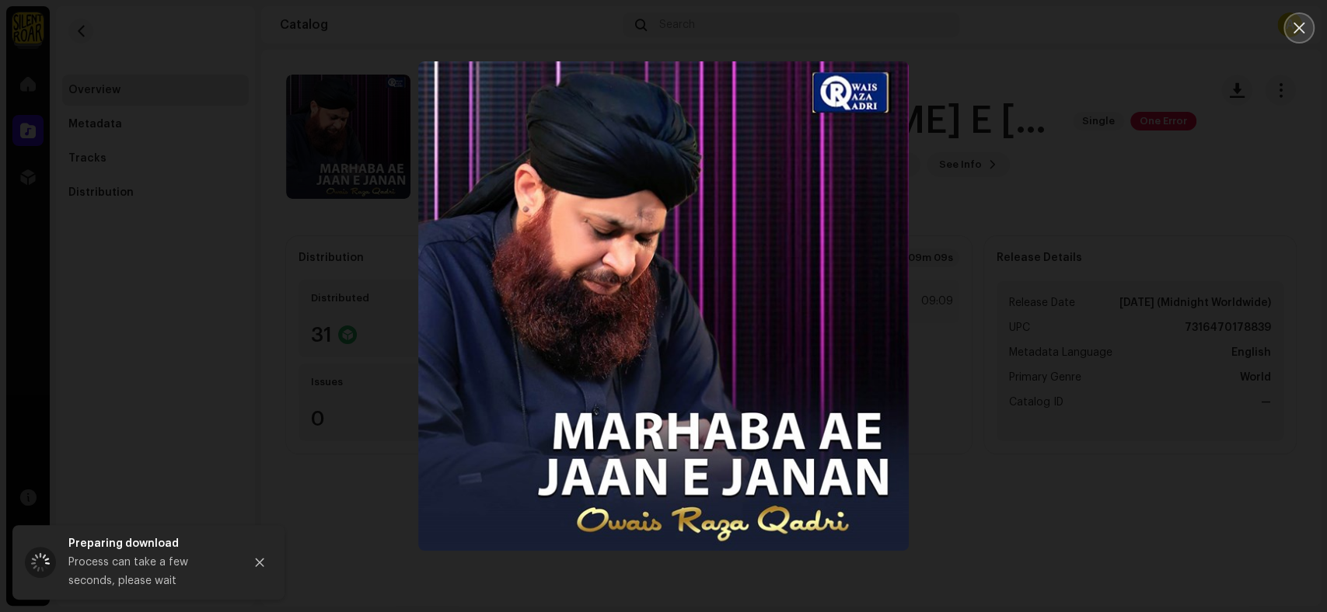
click at [1294, 22] on icon "Close" at bounding box center [1299, 28] width 14 height 14
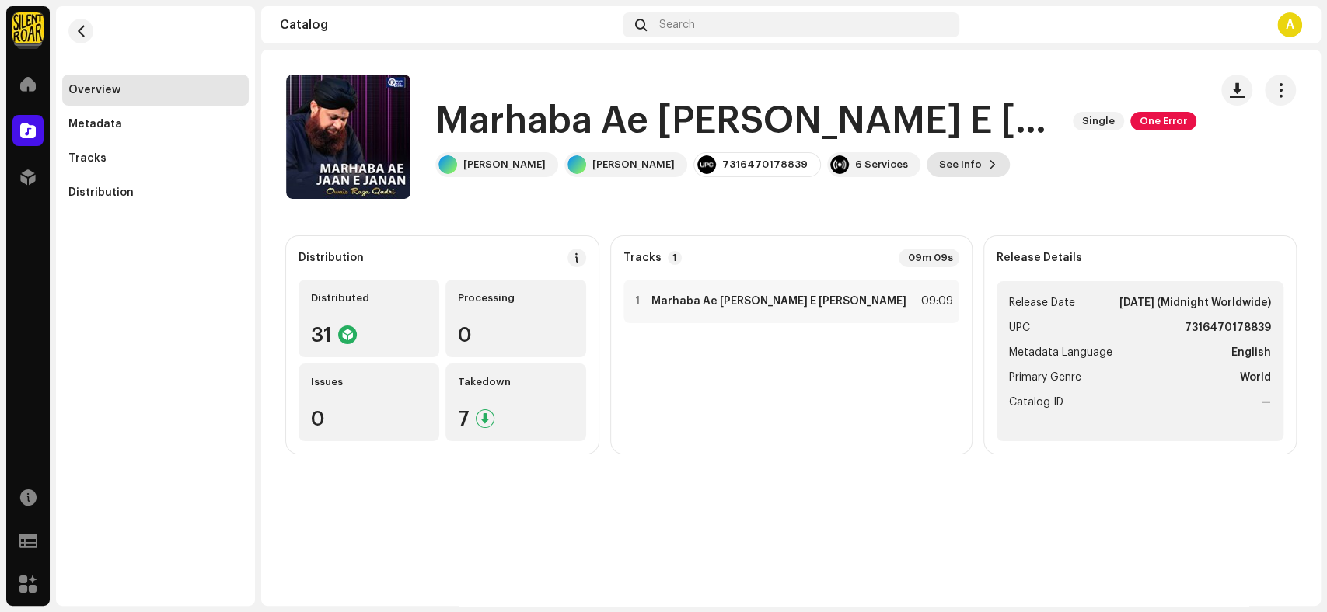
click at [940, 167] on span "See Info" at bounding box center [960, 164] width 43 height 31
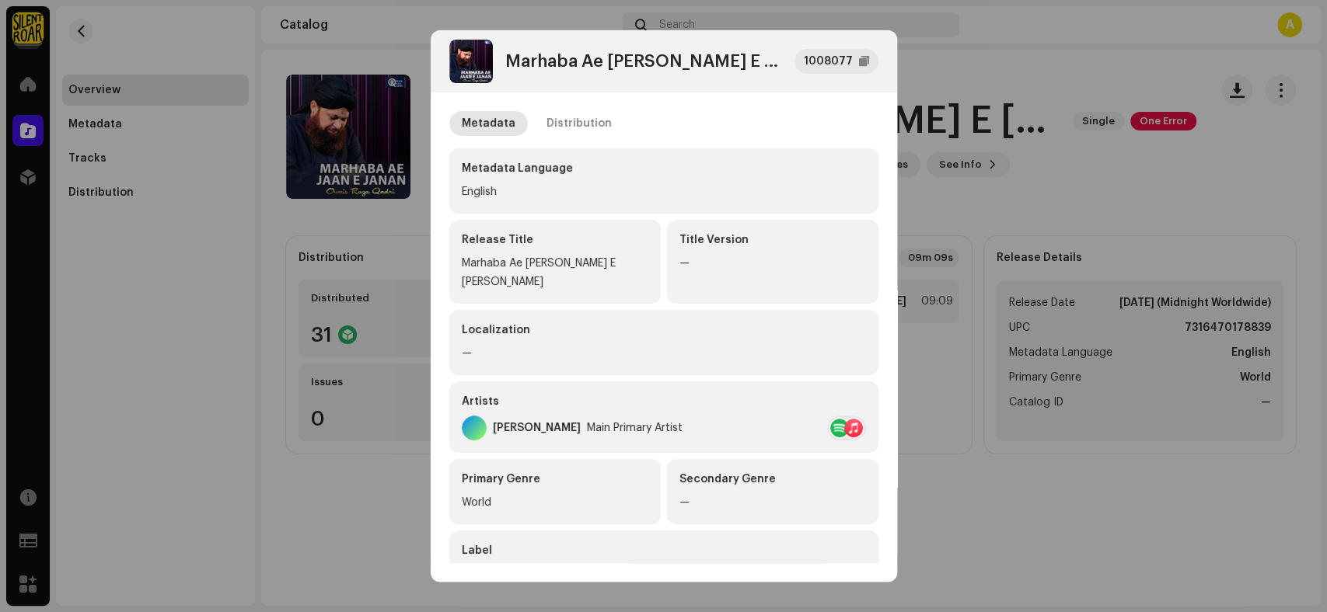
scroll to position [266, 0]
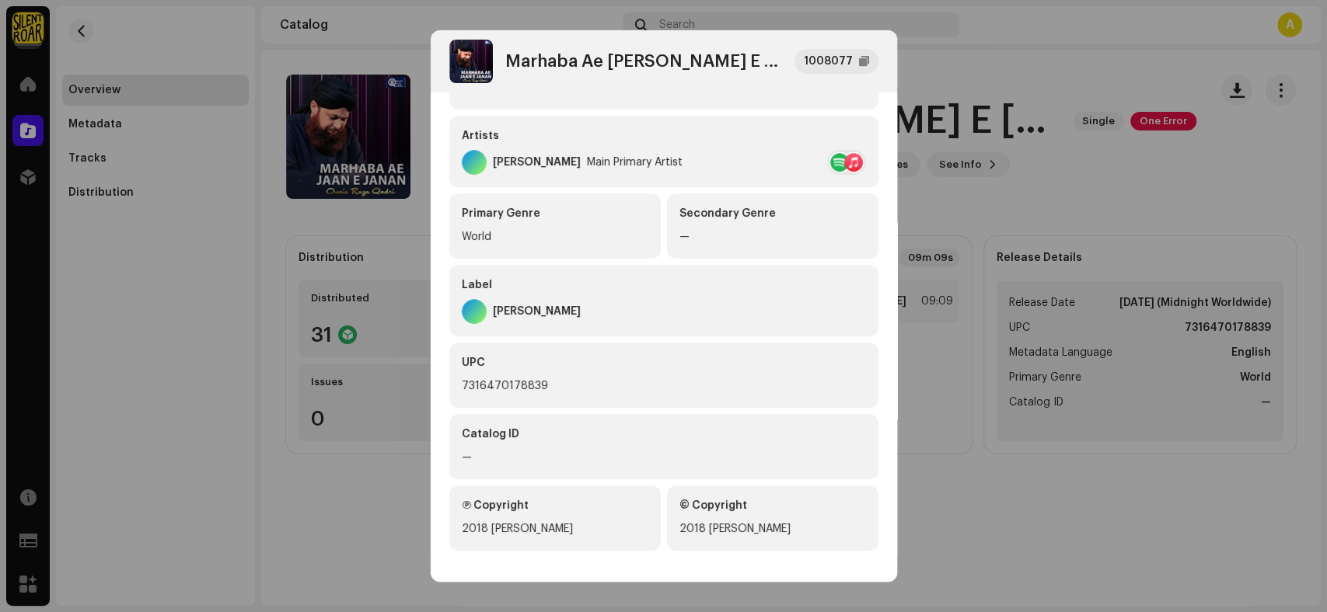
click at [546, 377] on div "7316470178839" at bounding box center [664, 386] width 404 height 19
copy div "7316470178839"
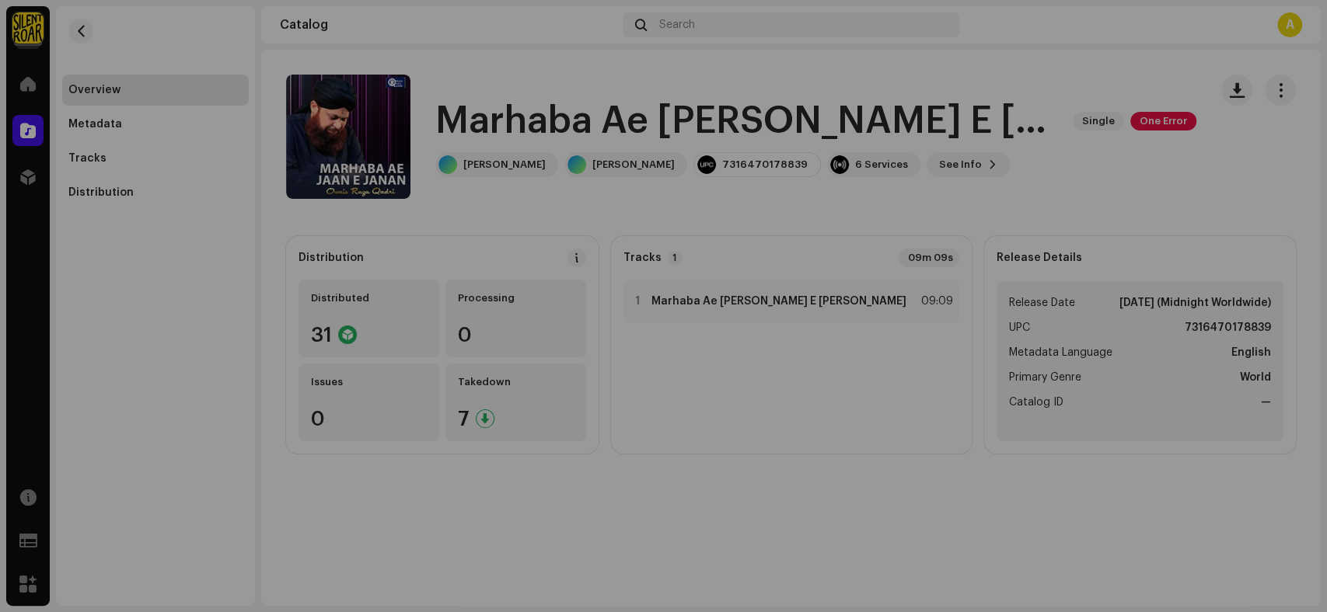
drag, startPoint x: 156, startPoint y: 295, endPoint x: 150, endPoint y: 281, distance: 15.3
click at [156, 294] on div "Marhaba Ae Jaan E Janan 1008077 Metadata Distribution Metadata Language English…" at bounding box center [663, 306] width 1327 height 612
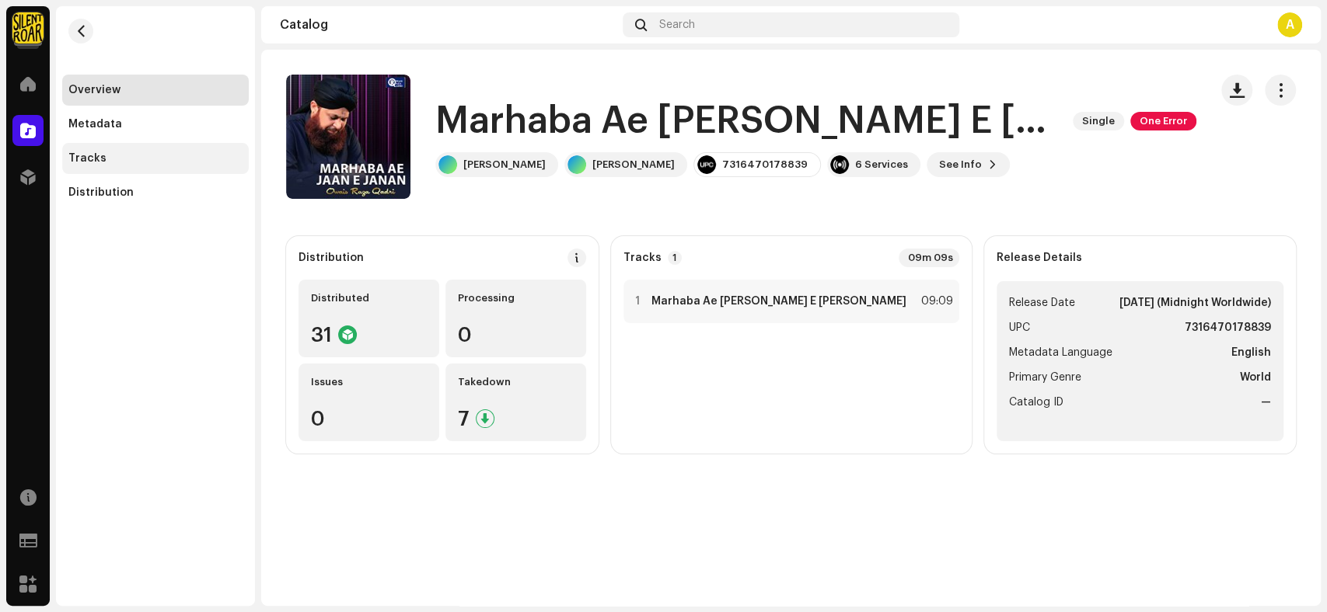
click at [113, 162] on div "Tracks" at bounding box center [155, 158] width 174 height 12
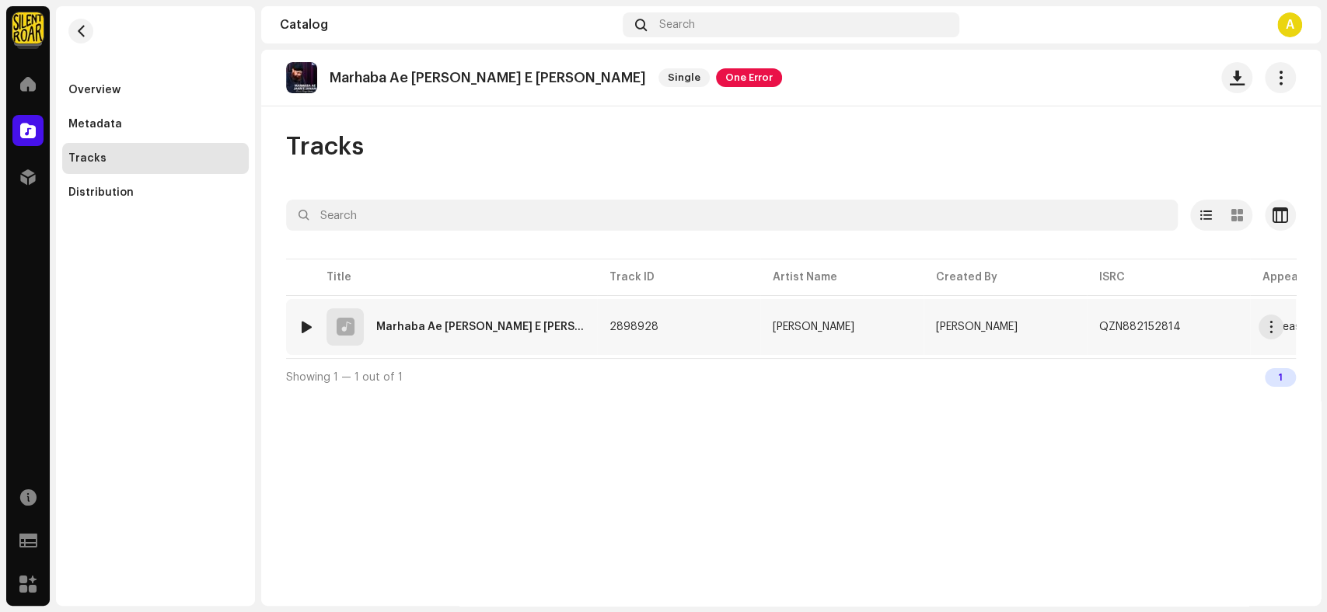
click at [371, 303] on td "1 Marhaba Ae Jaan E Janan" at bounding box center [441, 327] width 311 height 56
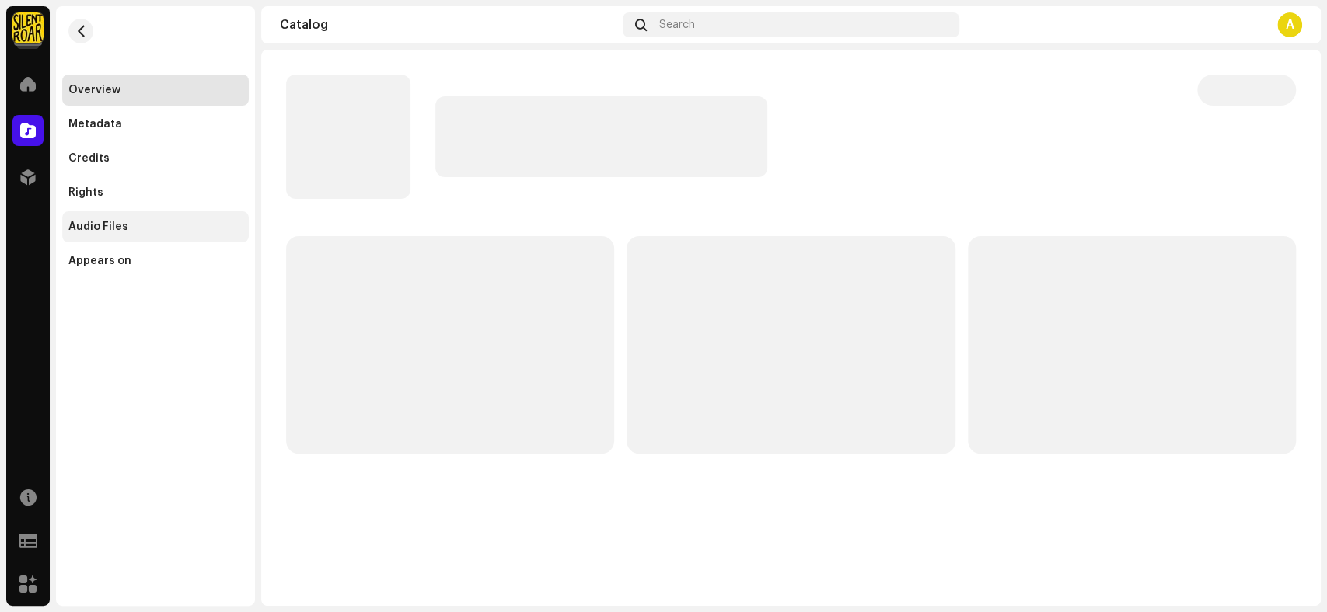
click at [103, 221] on div "Audio Files" at bounding box center [98, 227] width 60 height 12
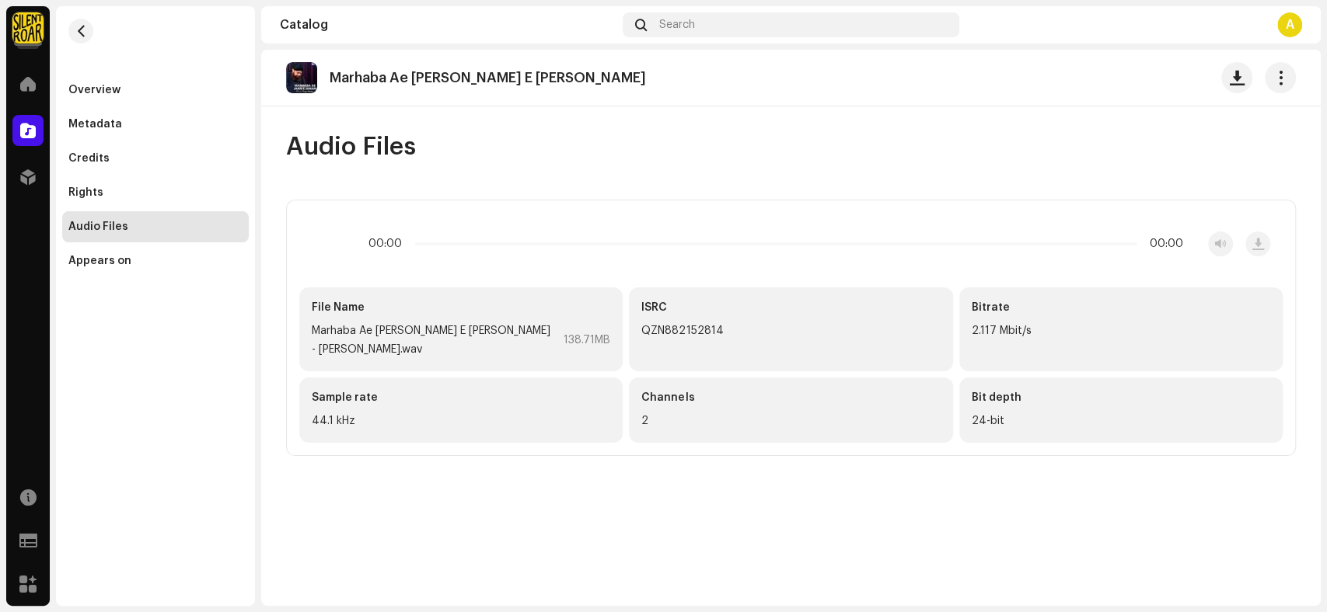
click at [719, 330] on div "QZN882152814" at bounding box center [790, 331] width 298 height 19
copy div "QZN882152814"
click at [89, 120] on div "Metadata" at bounding box center [95, 124] width 54 height 12
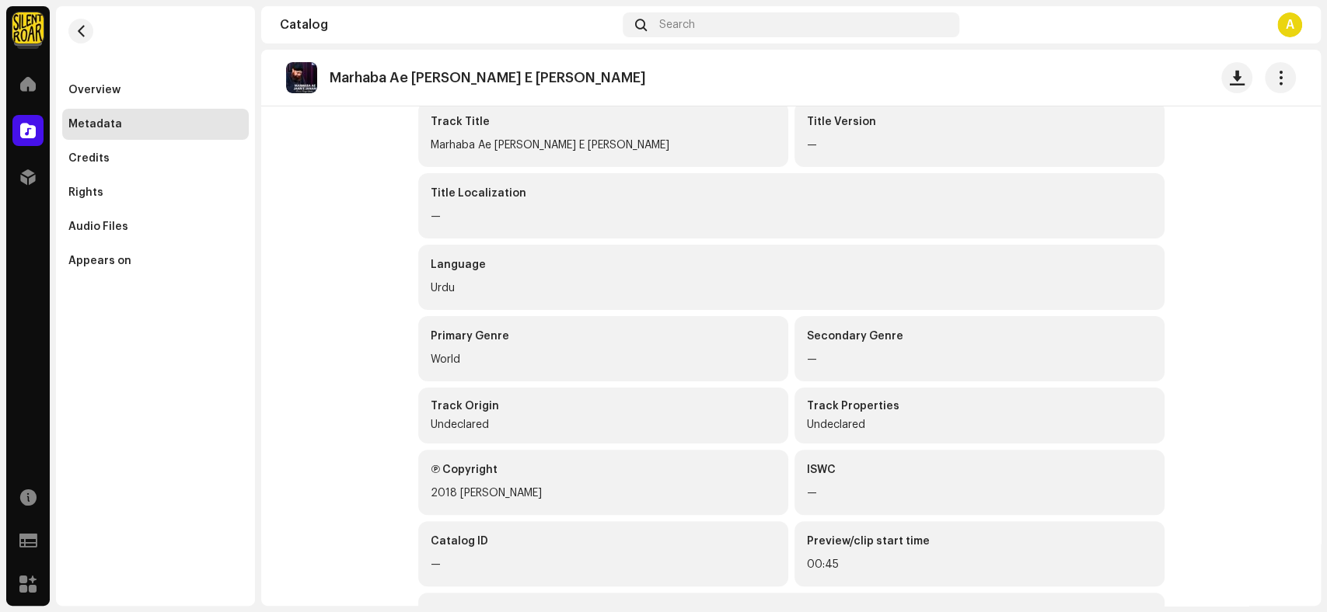
scroll to position [172, 0]
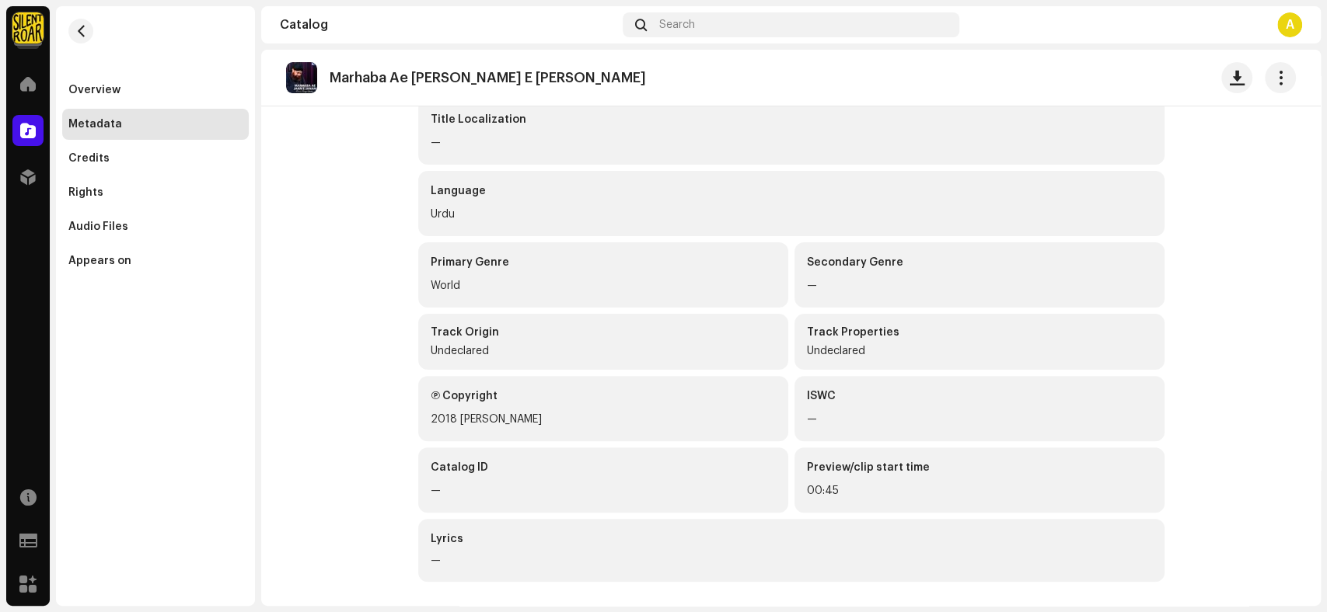
click at [497, 82] on div "Marhaba Ae Jaan E Janan" at bounding box center [493, 78] width 329 height 16
copy div "Marhaba Ae Jaan E Janan"
click at [134, 92] on div "Overview" at bounding box center [155, 90] width 174 height 12
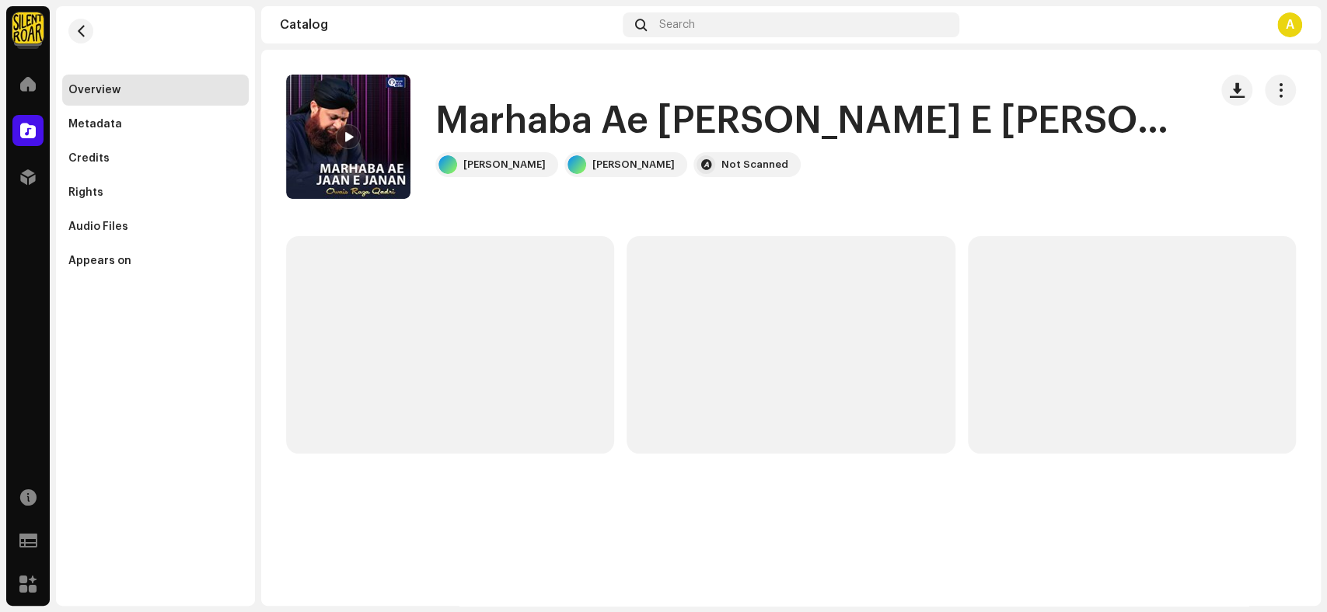
click at [68, 30] on re-m-nav-back at bounding box center [80, 40] width 37 height 68
click at [74, 30] on button "button" at bounding box center [80, 31] width 25 height 25
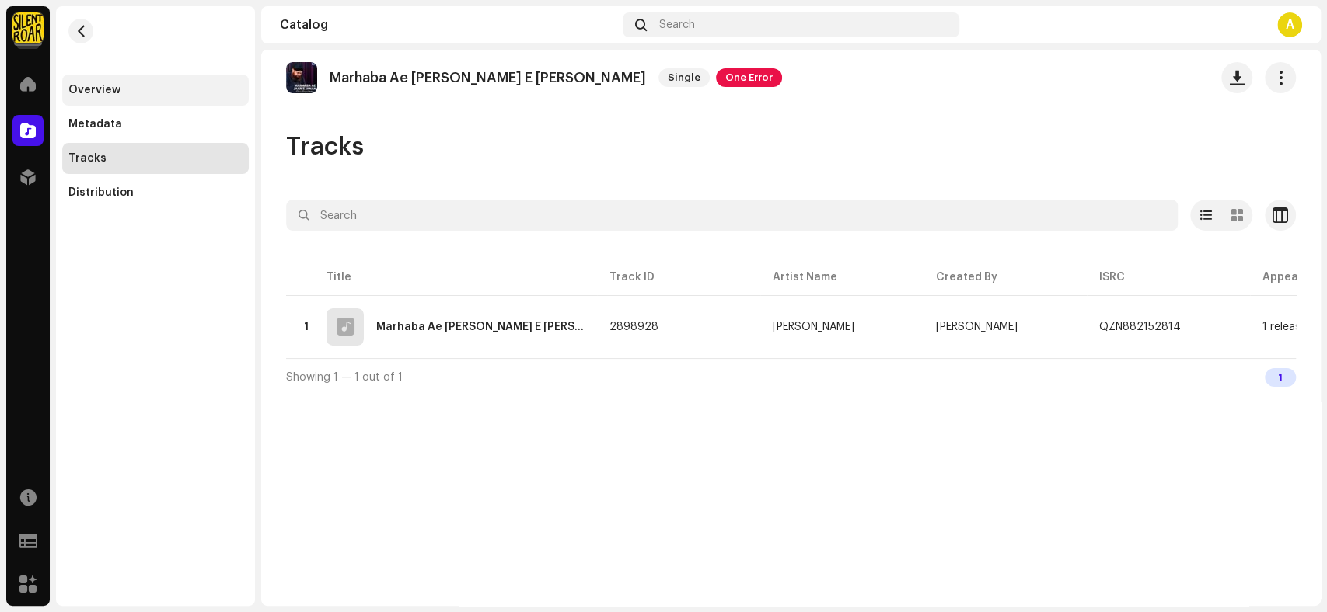
click at [91, 92] on div "Overview" at bounding box center [94, 90] width 52 height 12
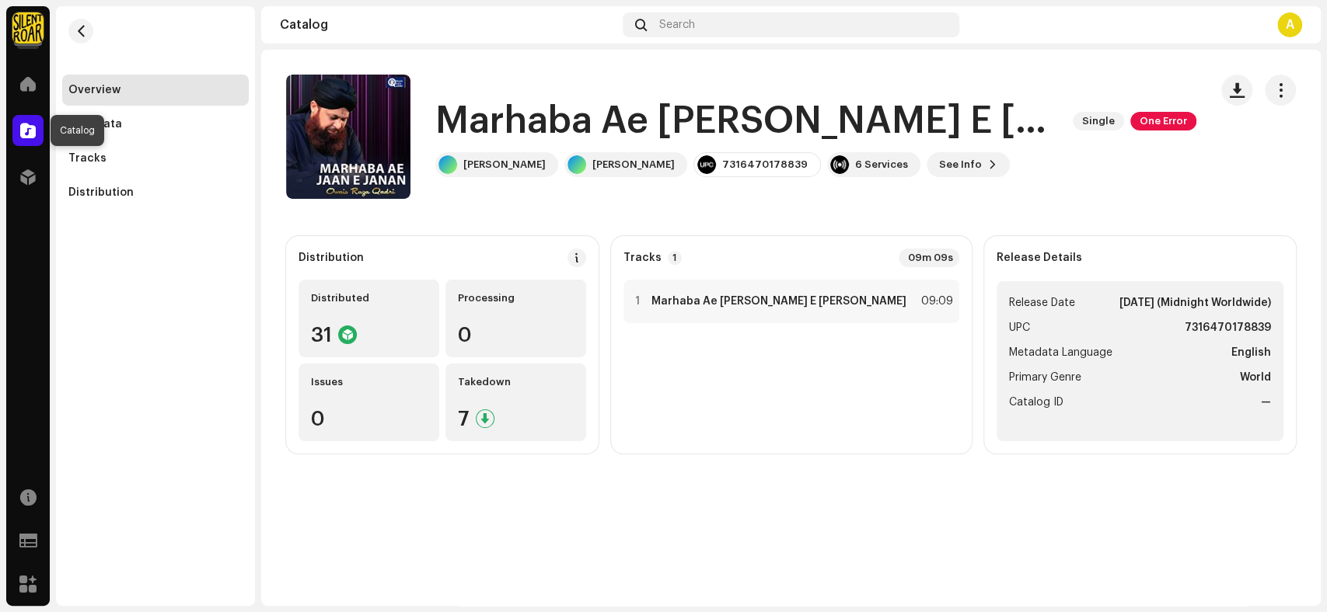
click at [20, 127] on span at bounding box center [28, 130] width 16 height 12
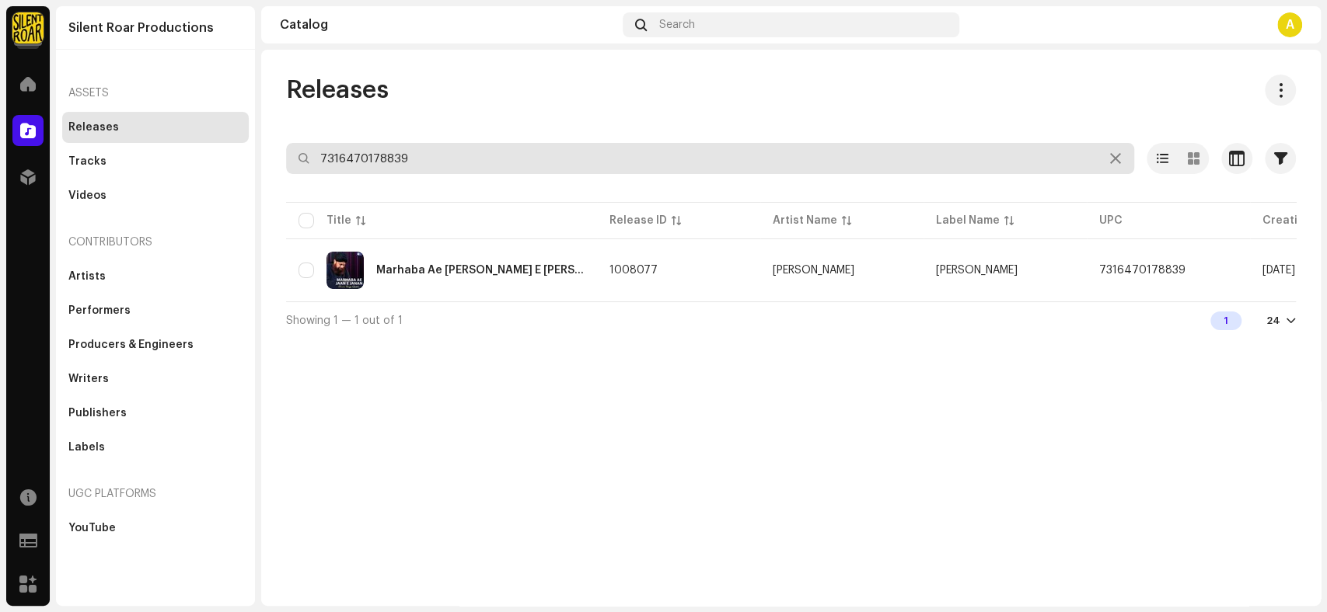
drag, startPoint x: 436, startPoint y: 162, endPoint x: 290, endPoint y: 154, distance: 146.3
click at [290, 154] on input "7316470178839" at bounding box center [710, 158] width 848 height 31
paste input "46"
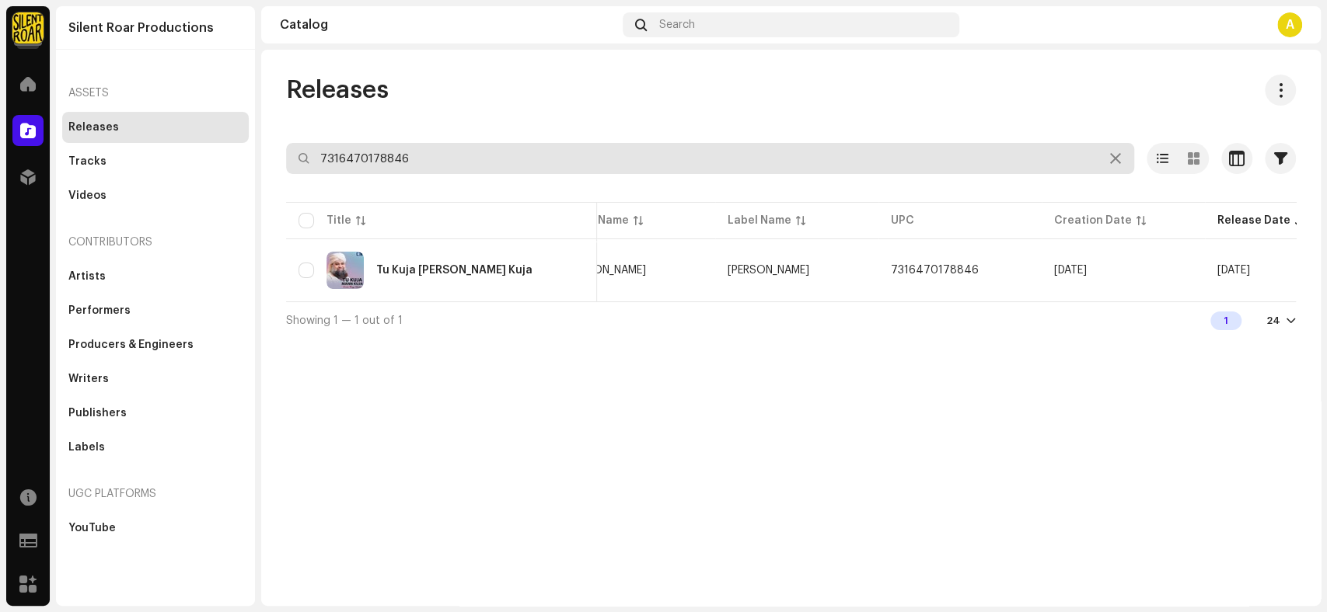
scroll to position [0, 281]
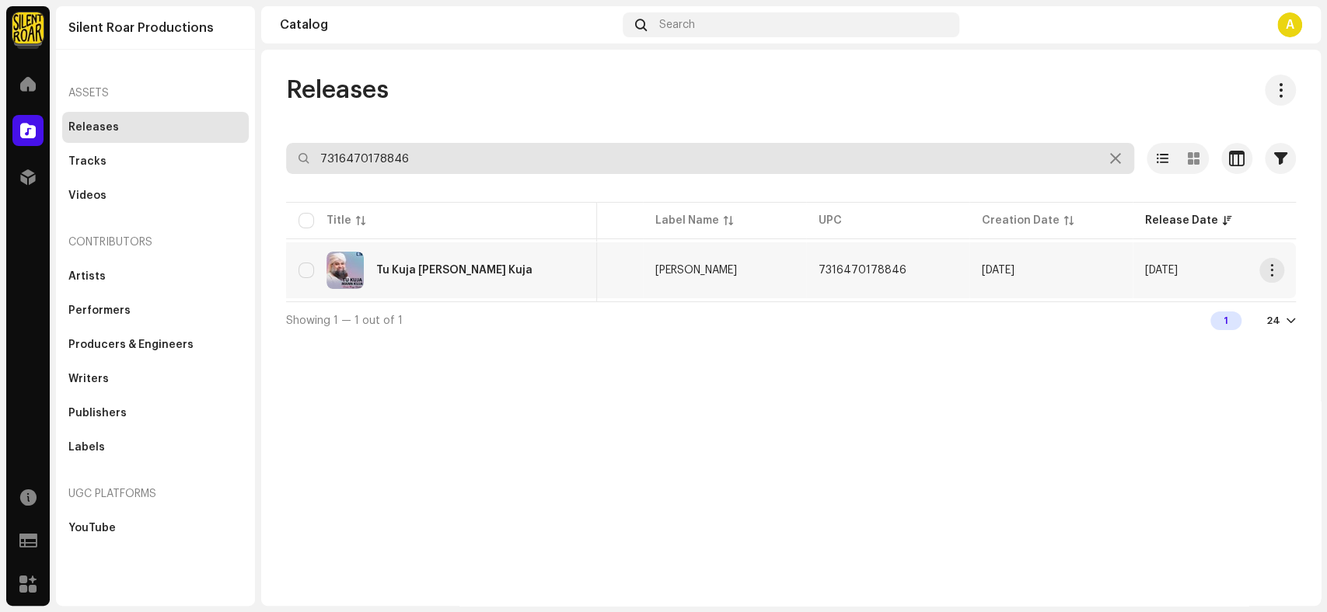
type input "7316470178846"
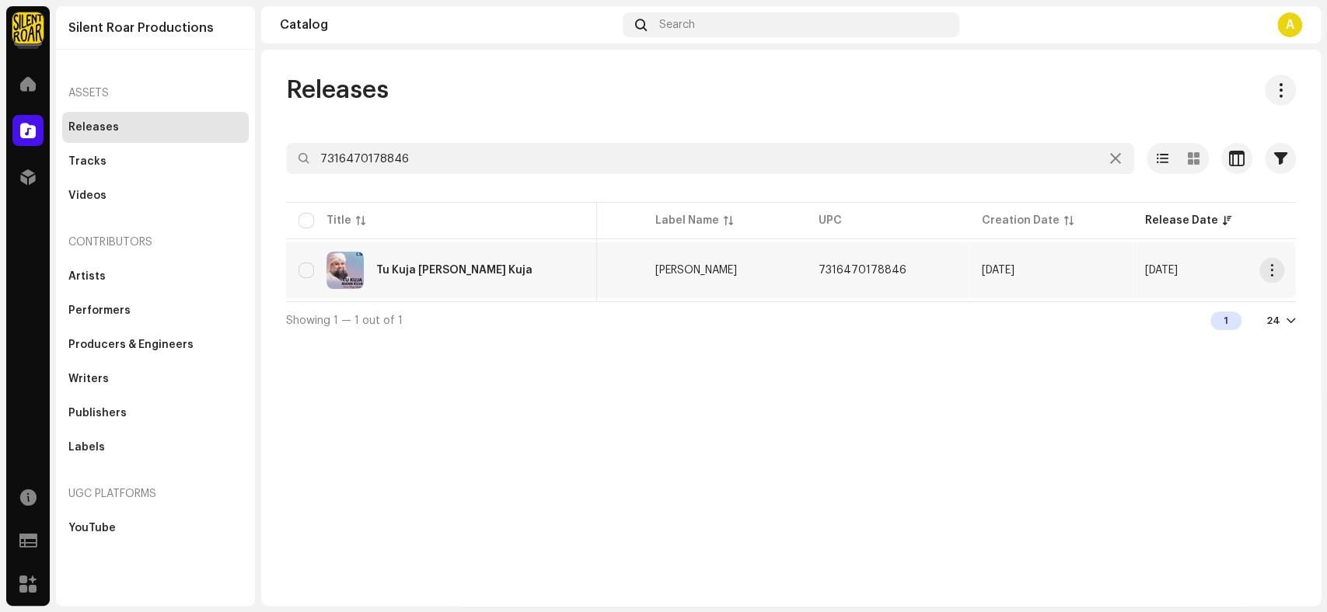
click at [454, 283] on div "Tu Kuja Mann Kuja" at bounding box center [441, 270] width 286 height 37
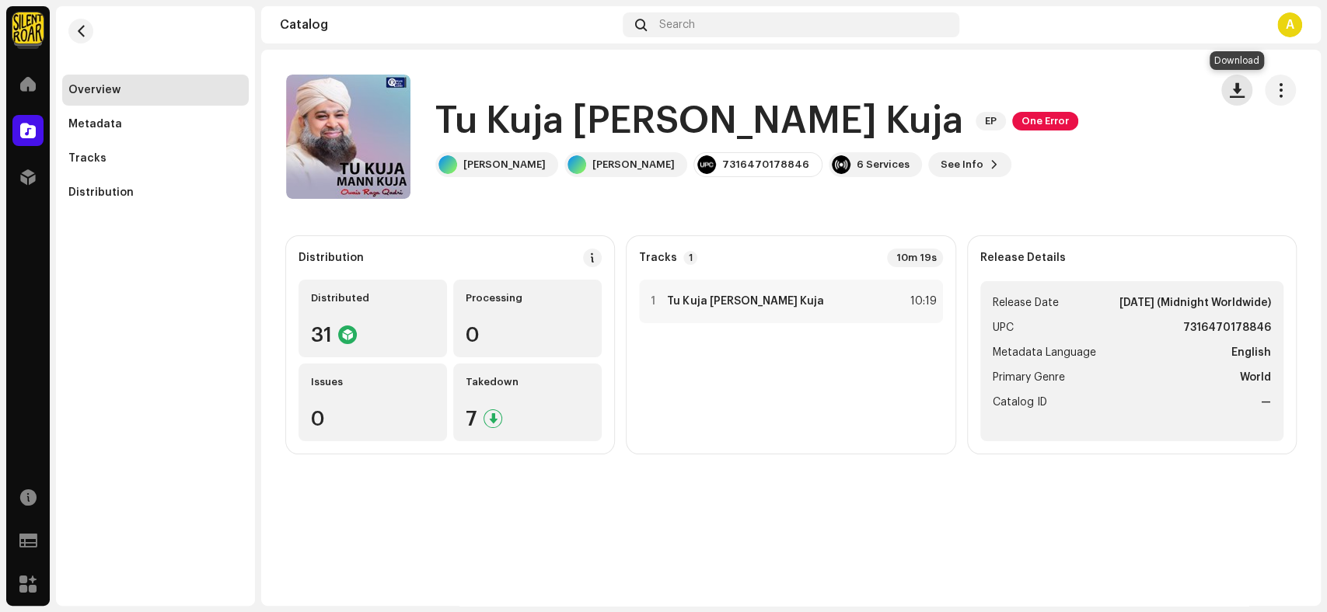
click at [1237, 92] on span "button" at bounding box center [1236, 90] width 15 height 12
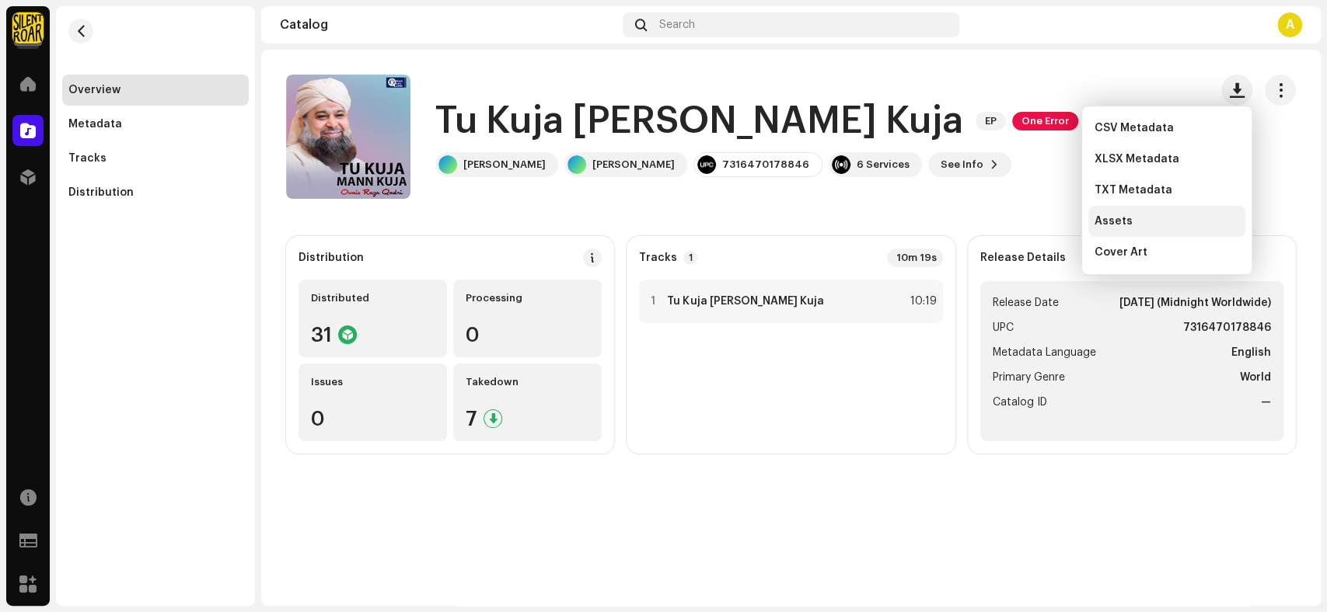
click at [1149, 222] on div "Assets" at bounding box center [1166, 221] width 145 height 12
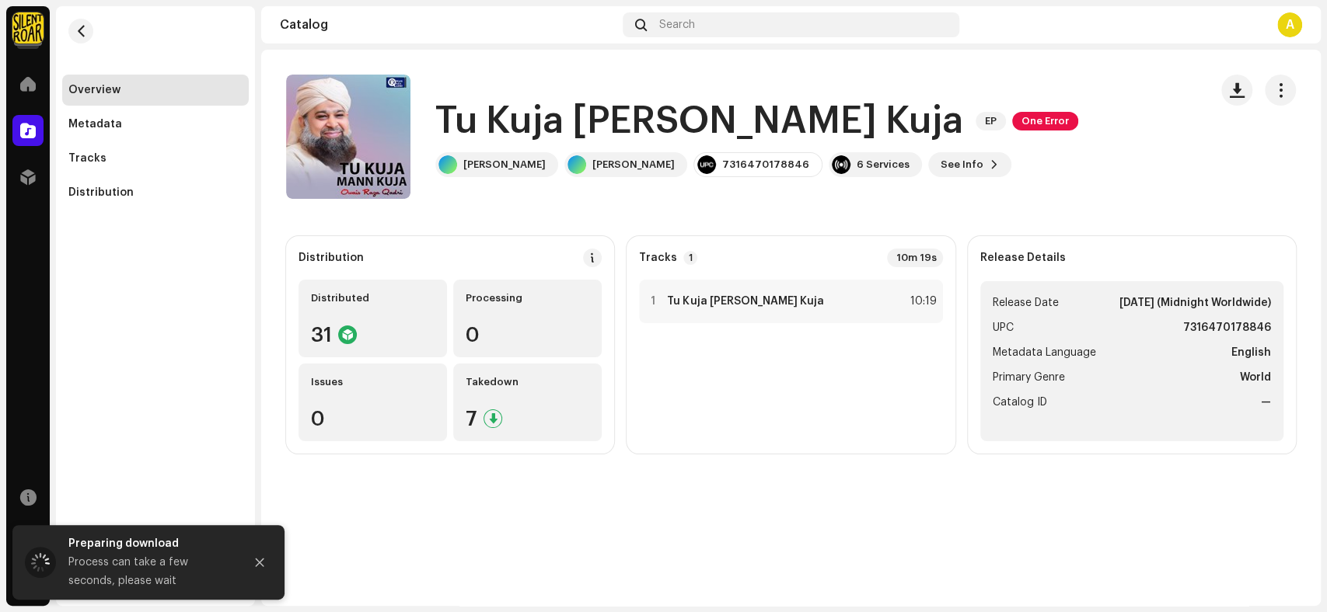
click at [751, 121] on h1 "Tu Kuja Mann Kuja" at bounding box center [699, 121] width 528 height 50
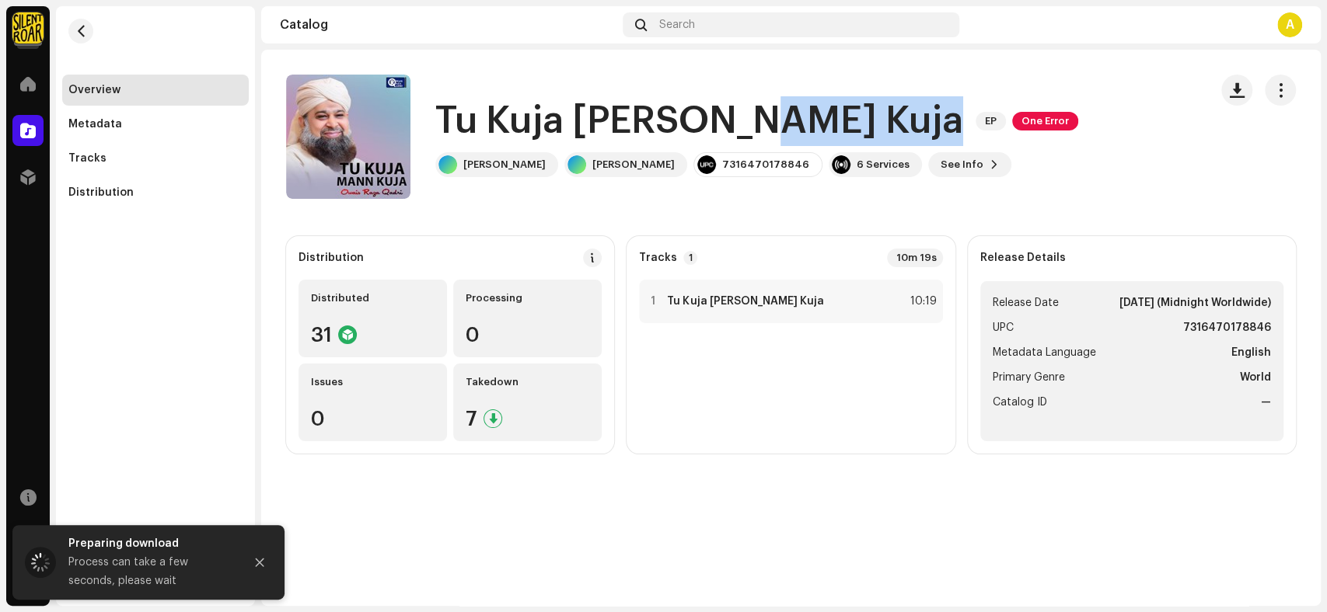
click at [751, 121] on h1 "Tu Kuja Mann Kuja" at bounding box center [699, 121] width 528 height 50
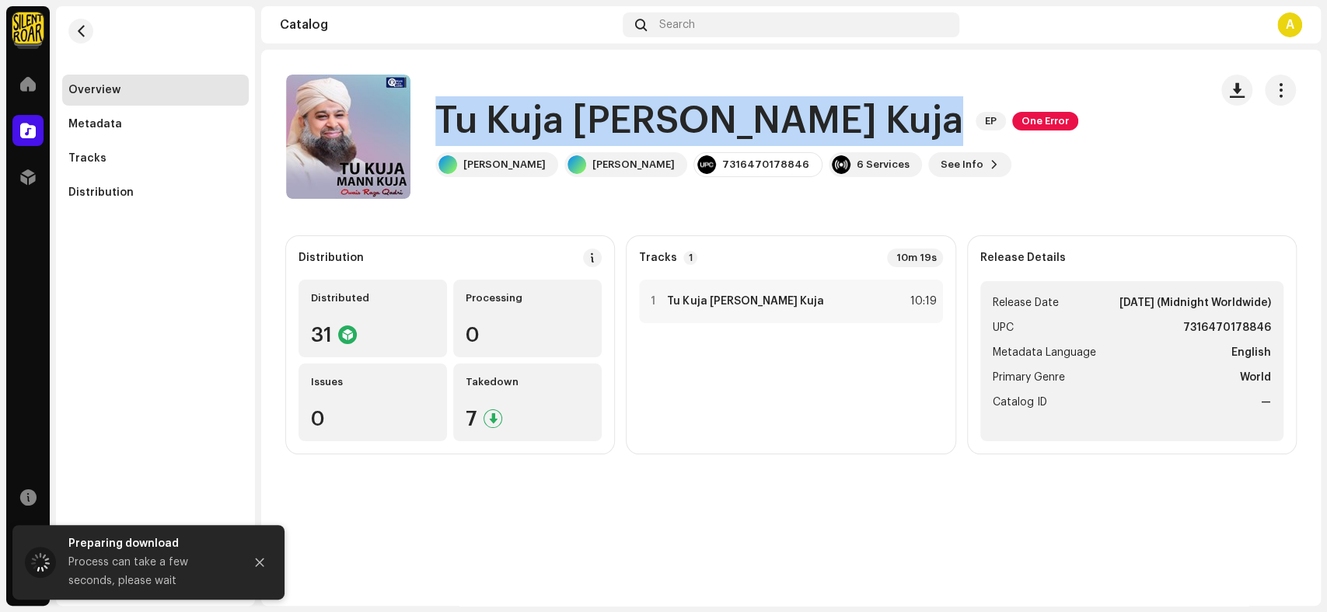
click at [751, 121] on h1 "Tu Kuja Mann Kuja" at bounding box center [699, 121] width 528 height 50
copy div "Tu Kuja Mann Kuja EP One Error"
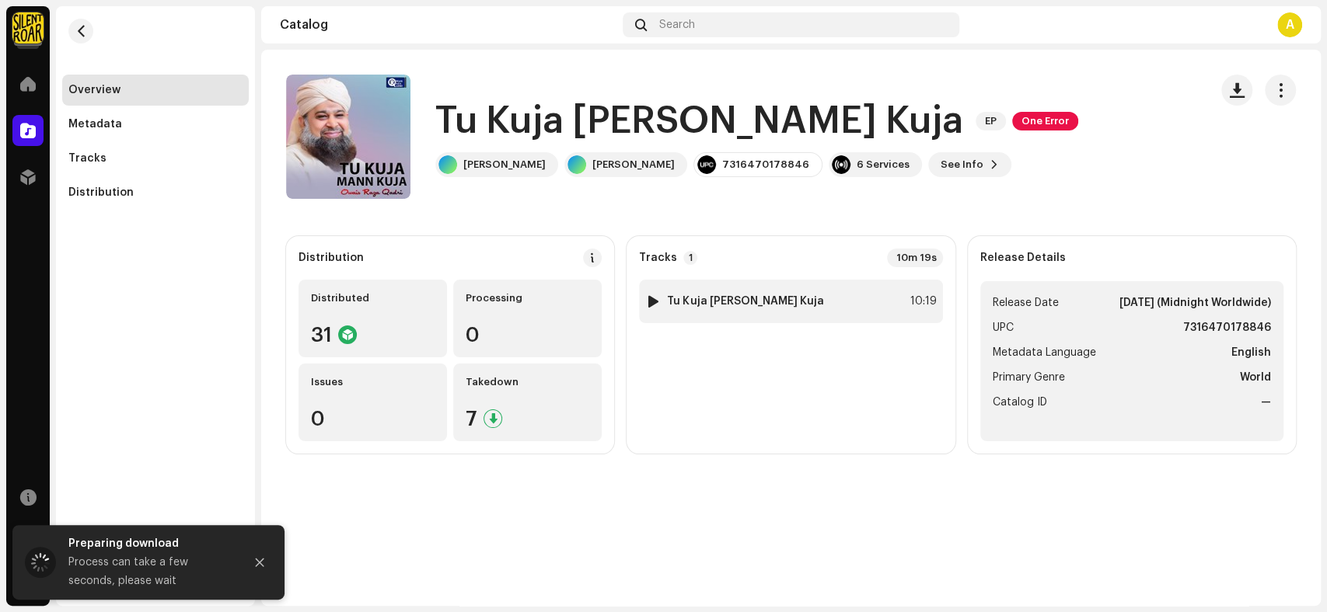
click at [770, 298] on div "1 Tu Kuja Mann Kuja 10:19" at bounding box center [790, 302] width 303 height 44
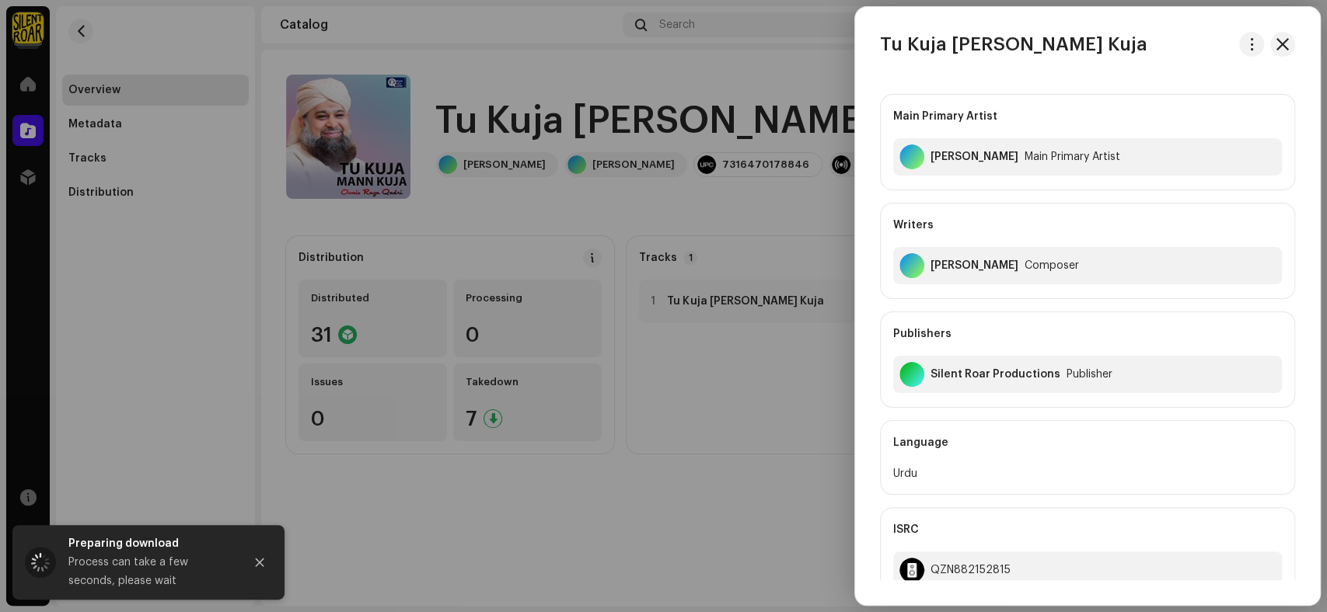
click at [720, 521] on div at bounding box center [663, 306] width 1327 height 612
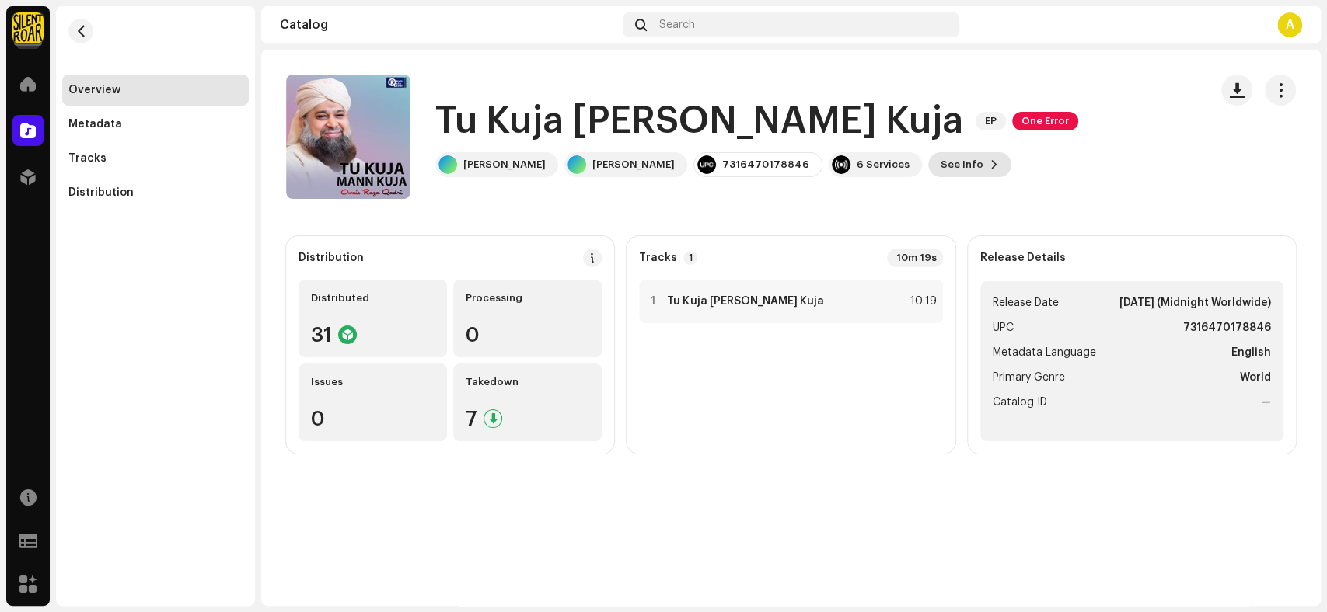
click at [968, 163] on span "See Info" at bounding box center [961, 164] width 43 height 31
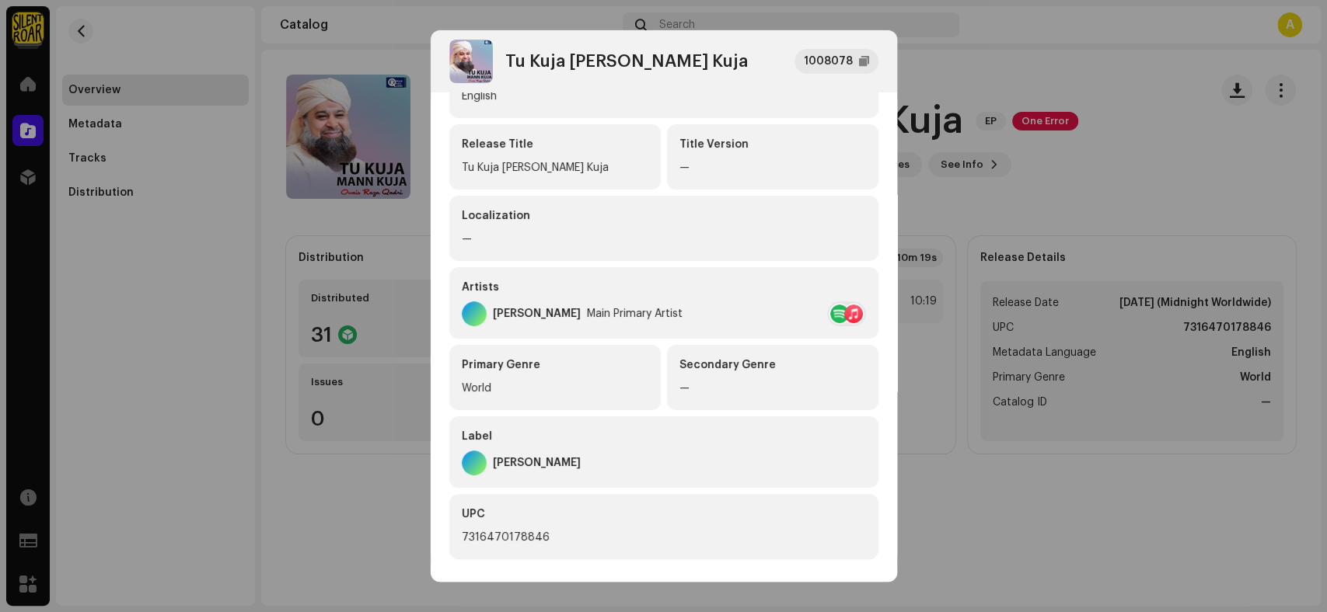
scroll to position [266, 0]
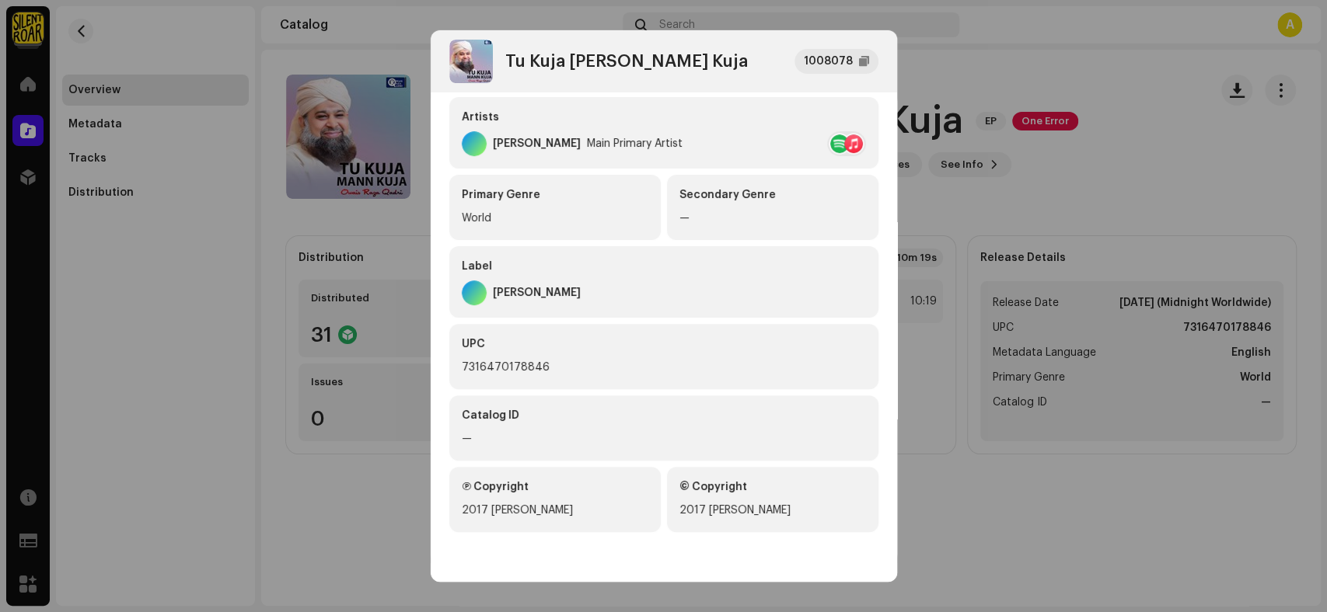
click at [543, 371] on div "7316470178846" at bounding box center [664, 367] width 404 height 19
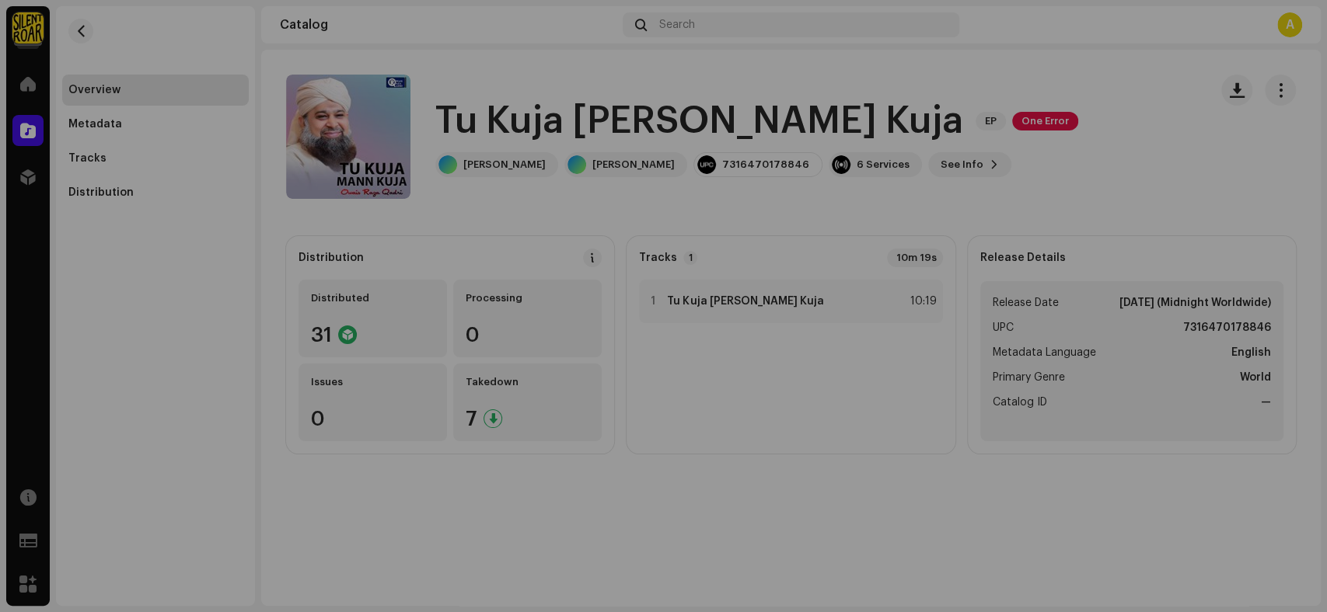
click at [1032, 211] on div "Tu Kuja Mann Kuja 1008078 Metadata Distribution Metadata Language English Relea…" at bounding box center [663, 306] width 1327 height 612
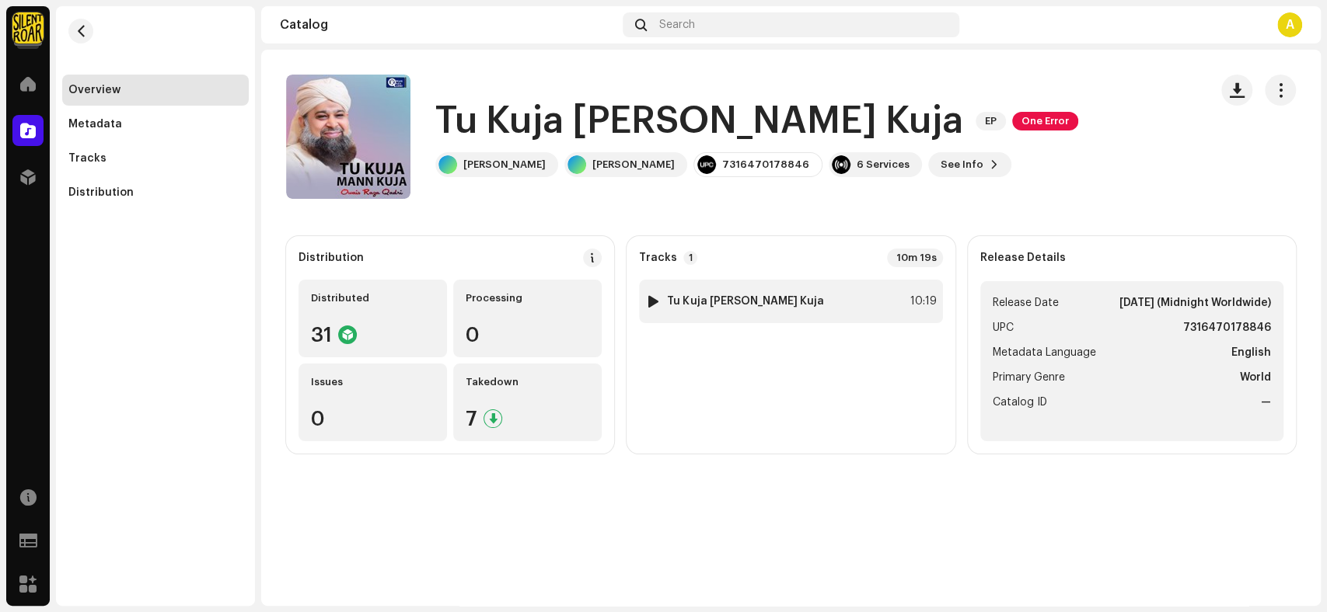
click at [778, 305] on div "1 Tu Kuja Mann Kuja 10:19" at bounding box center [790, 302] width 303 height 44
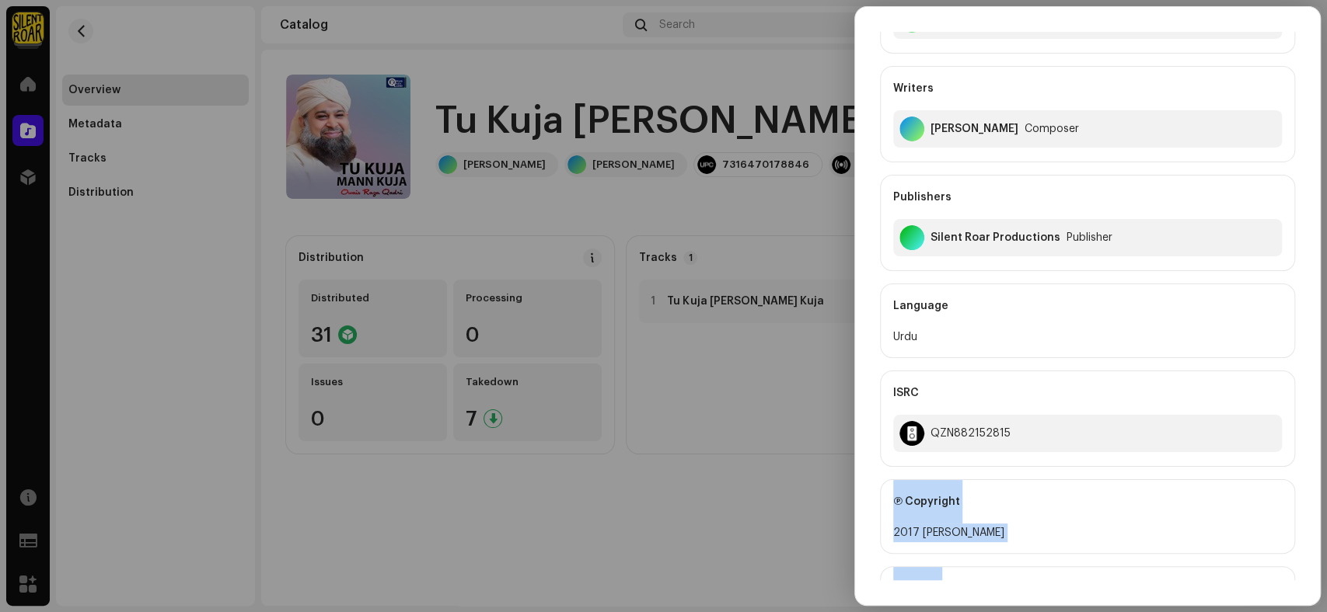
scroll to position [154, 0]
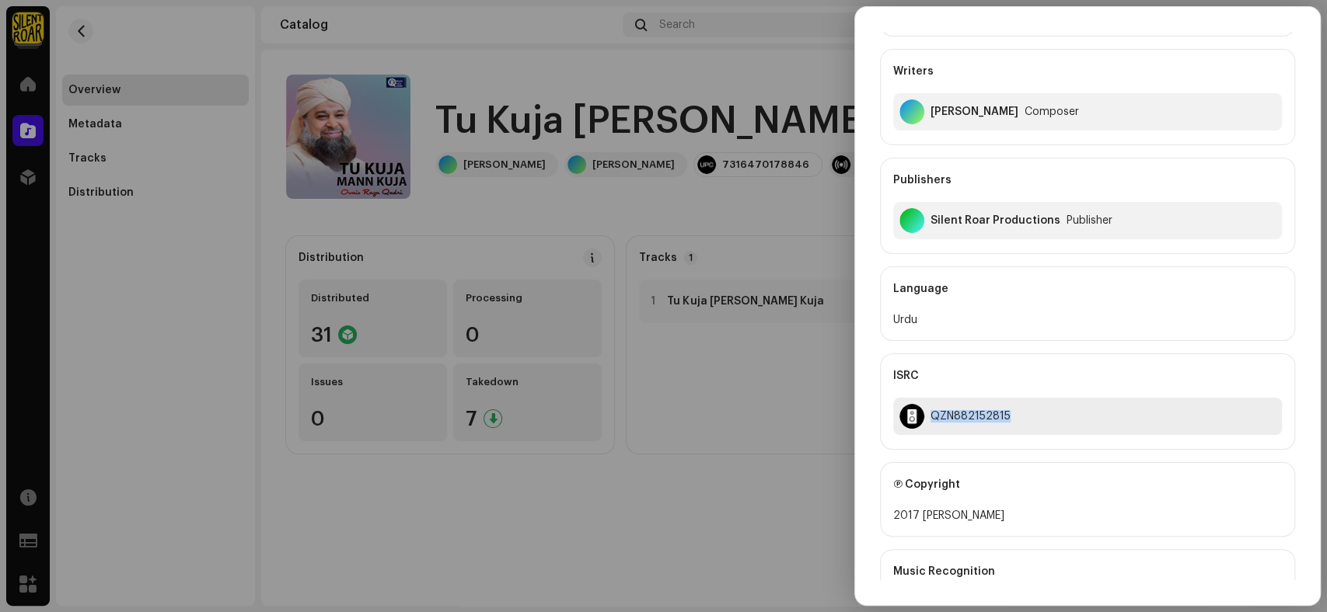
drag, startPoint x: 1026, startPoint y: 570, endPoint x: 924, endPoint y: 417, distance: 184.5
click at [924, 417] on div "QZN882152815" at bounding box center [1087, 416] width 389 height 37
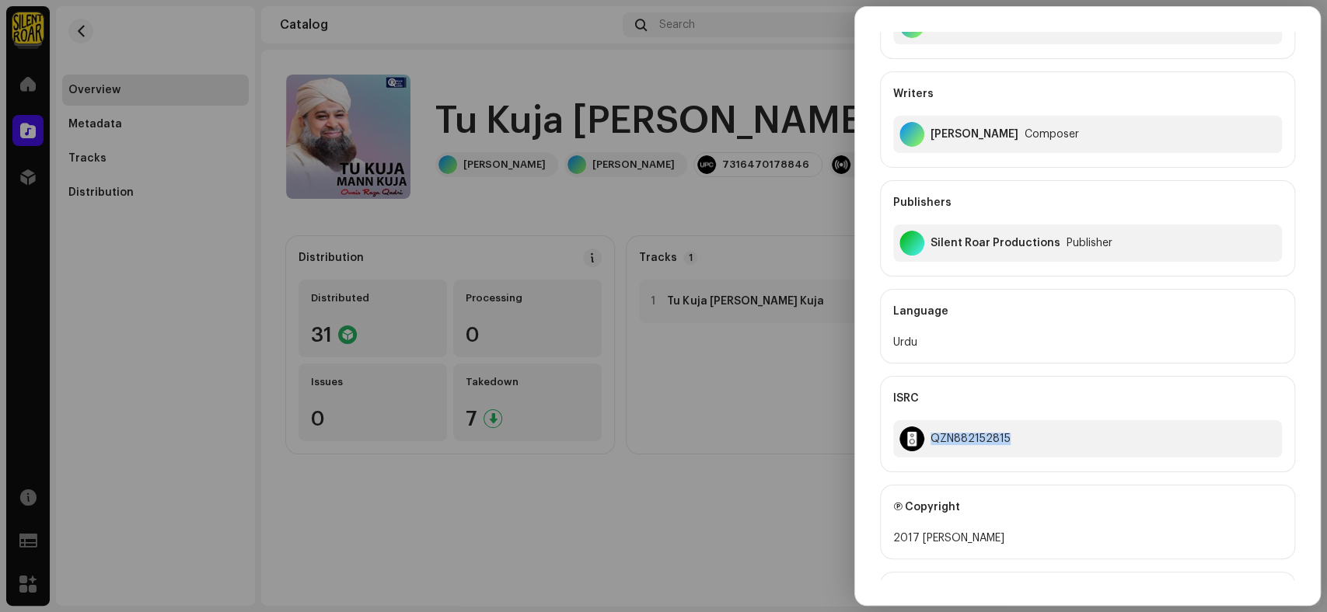
scroll to position [0, 0]
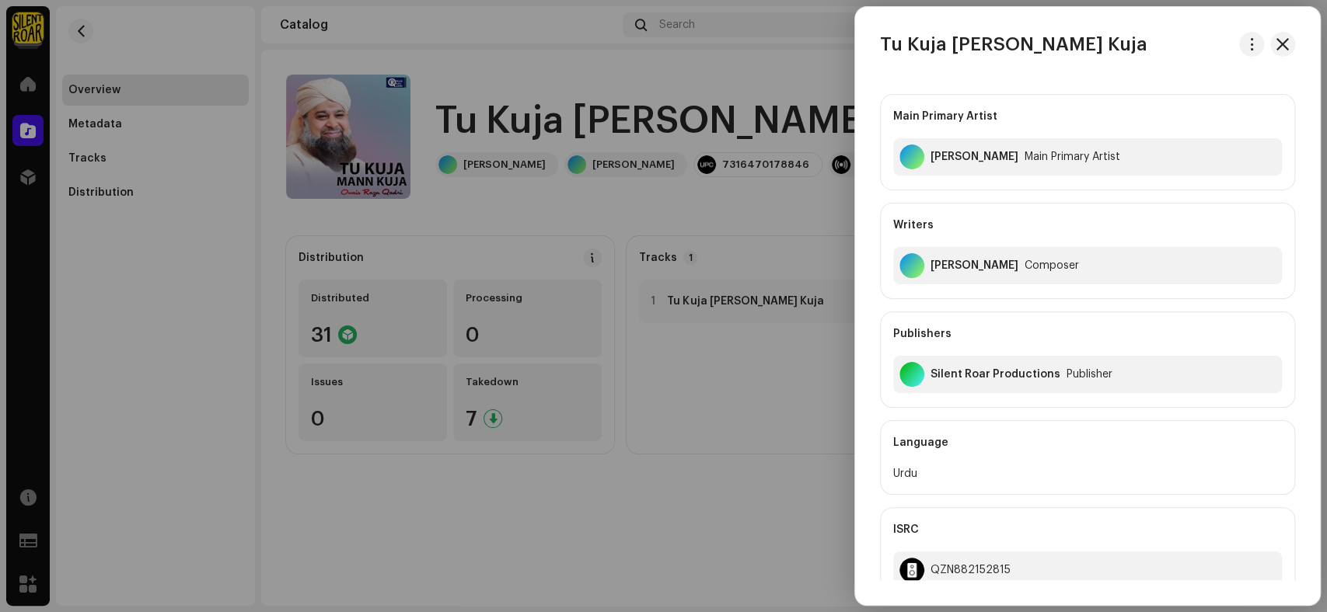
click at [115, 159] on div at bounding box center [663, 306] width 1327 height 612
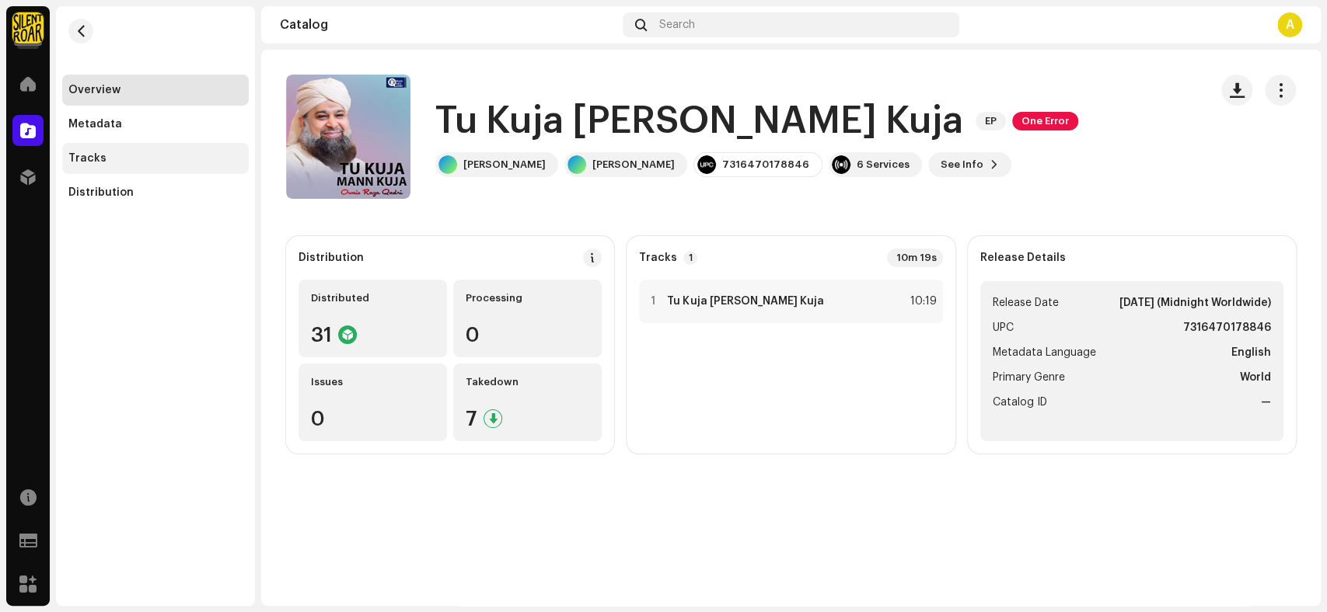
click at [133, 152] on div "Tracks" at bounding box center [155, 158] width 174 height 12
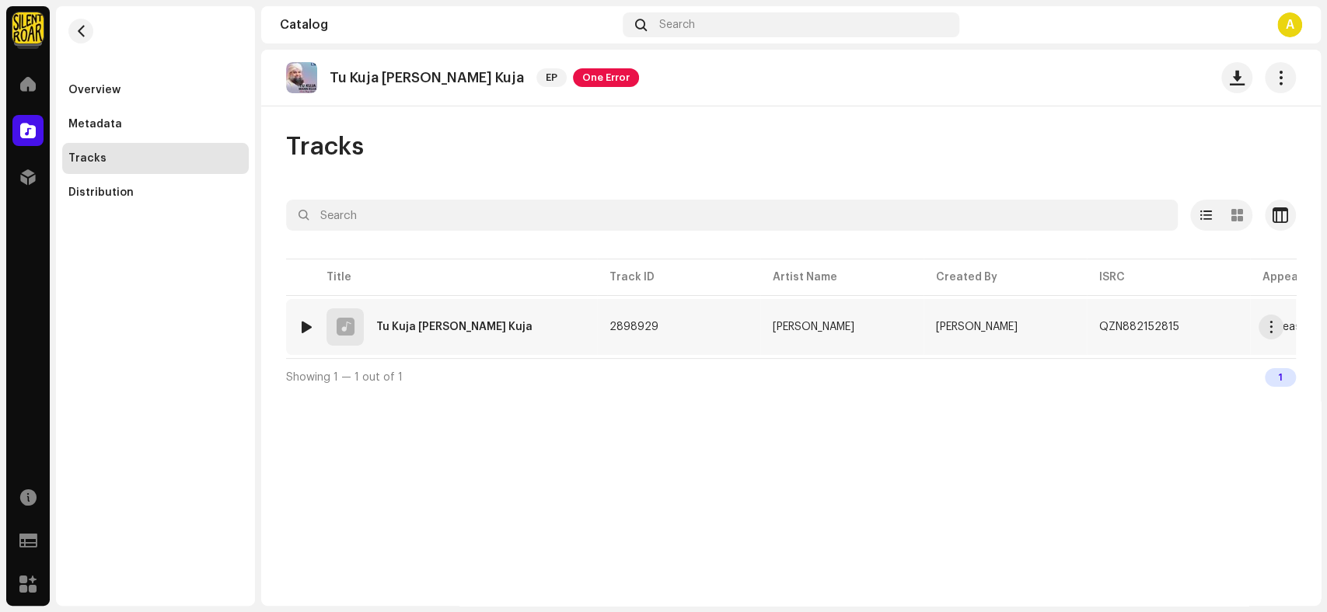
click at [580, 350] on td "1 Tu Kuja Mann Kuja" at bounding box center [441, 327] width 311 height 56
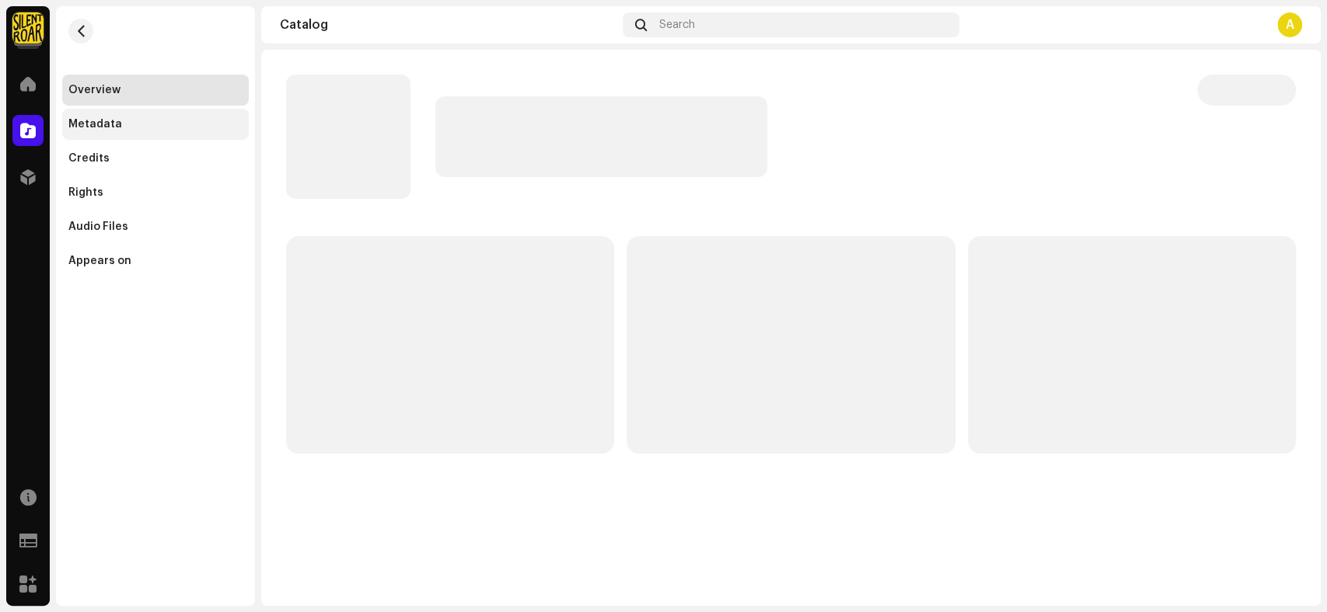
click at [109, 120] on div "Metadata" at bounding box center [95, 124] width 54 height 12
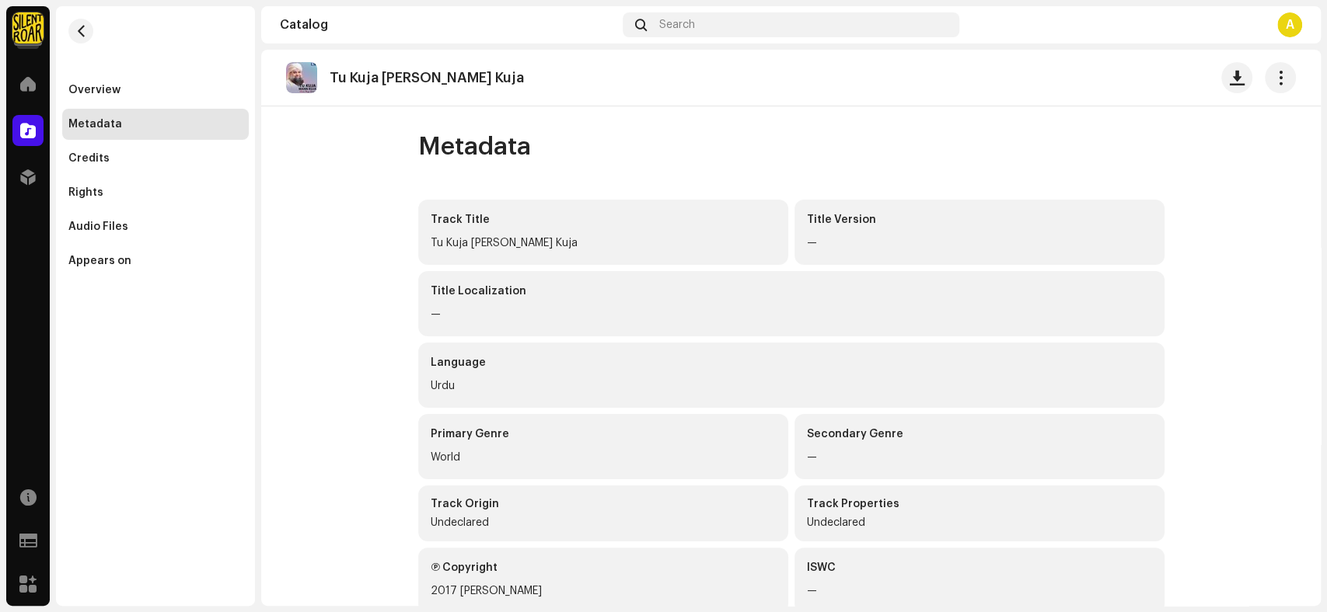
click at [452, 76] on div "Tu Kuja Mann Kuja" at bounding box center [432, 78] width 207 height 16
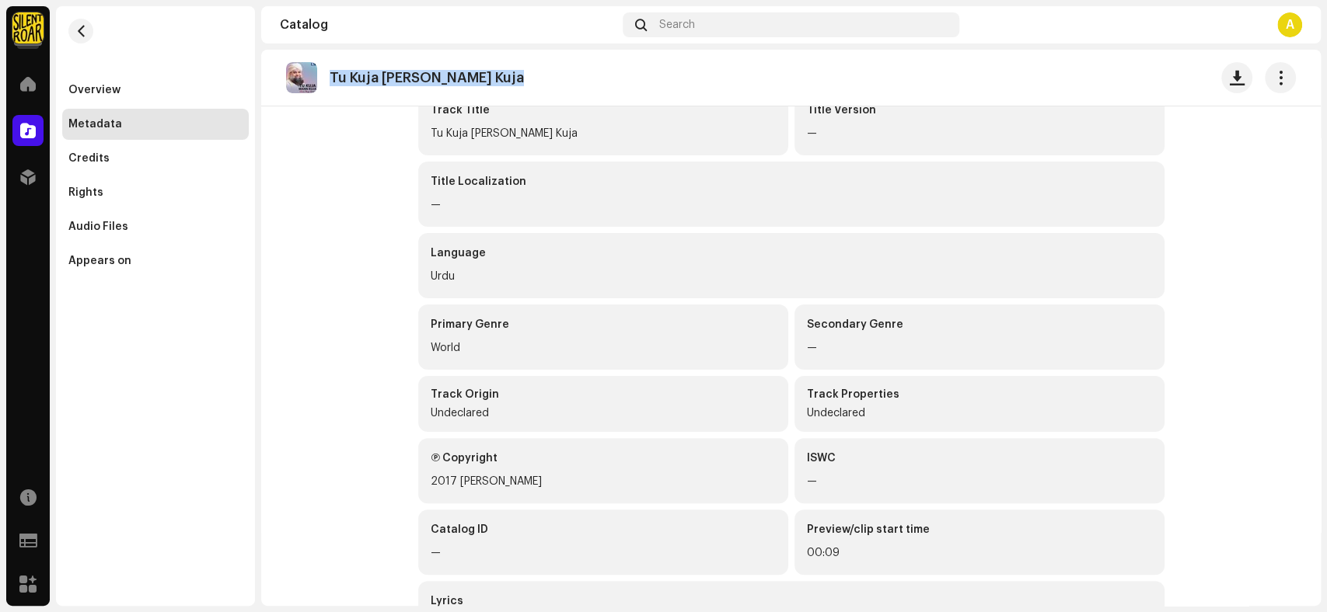
scroll to position [172, 0]
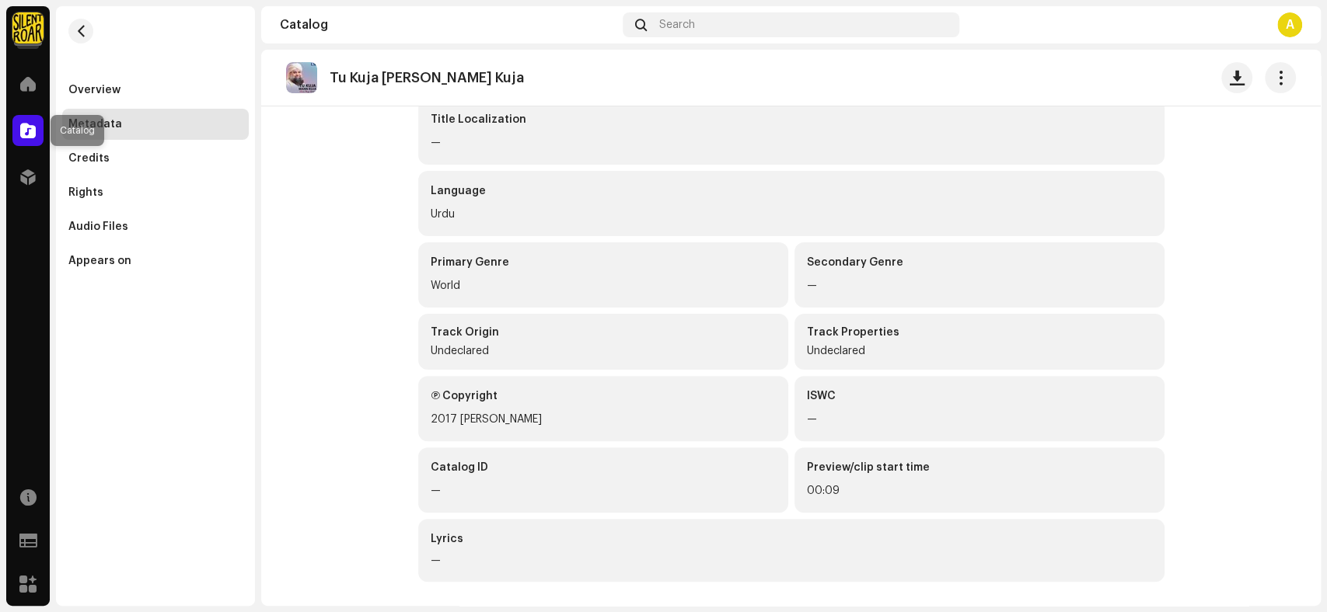
click at [23, 137] on span at bounding box center [28, 130] width 16 height 12
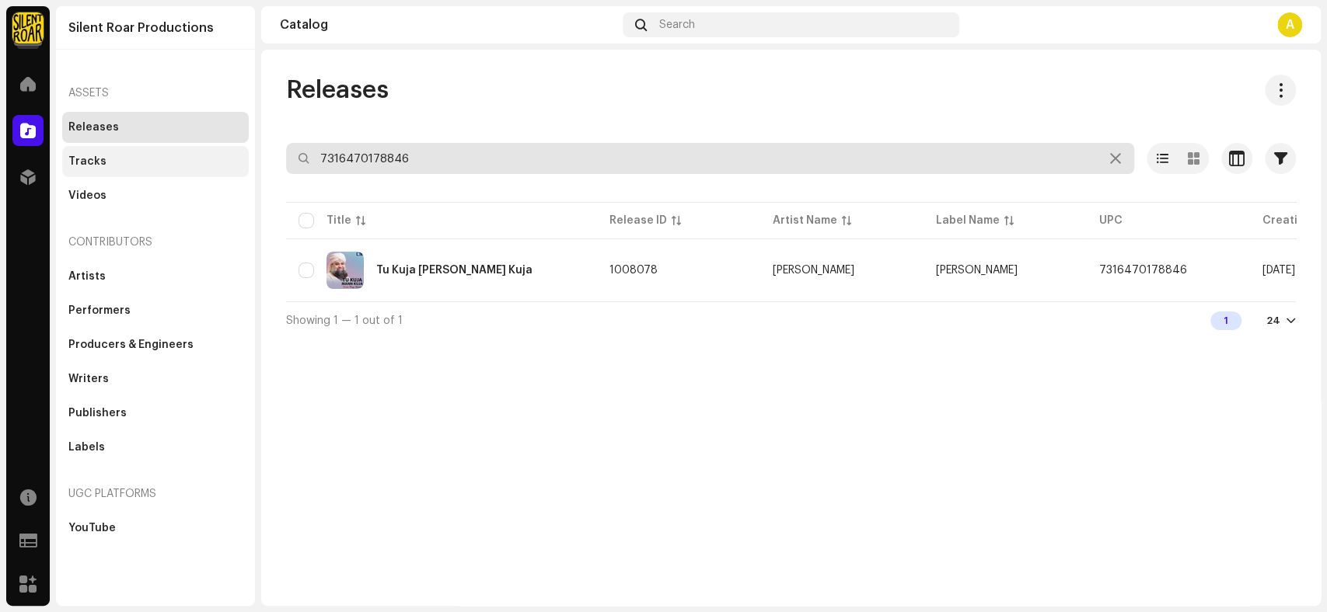
drag, startPoint x: 482, startPoint y: 161, endPoint x: 230, endPoint y: 165, distance: 251.8
click at [230, 165] on div "Silent Roar Productions Home Catalog Distribution Resources Support Forms Marke…" at bounding box center [663, 306] width 1327 height 612
paste input "53"
type input "7316470178853"
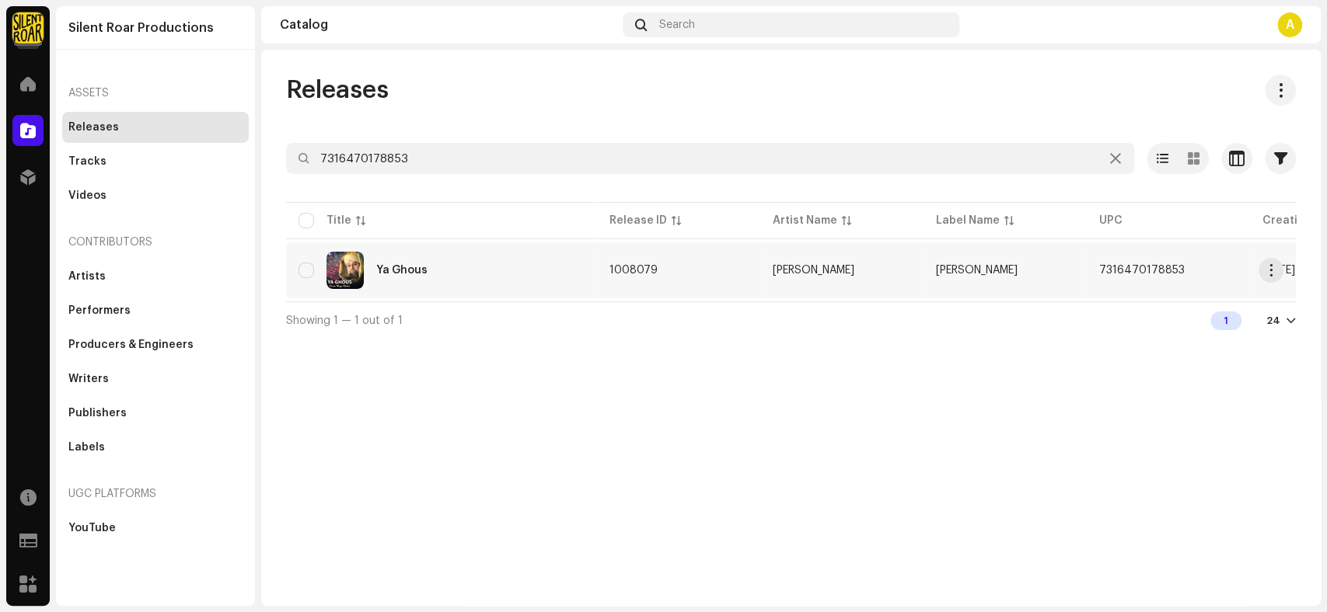
click at [495, 281] on div "Ya Ghous" at bounding box center [441, 270] width 286 height 37
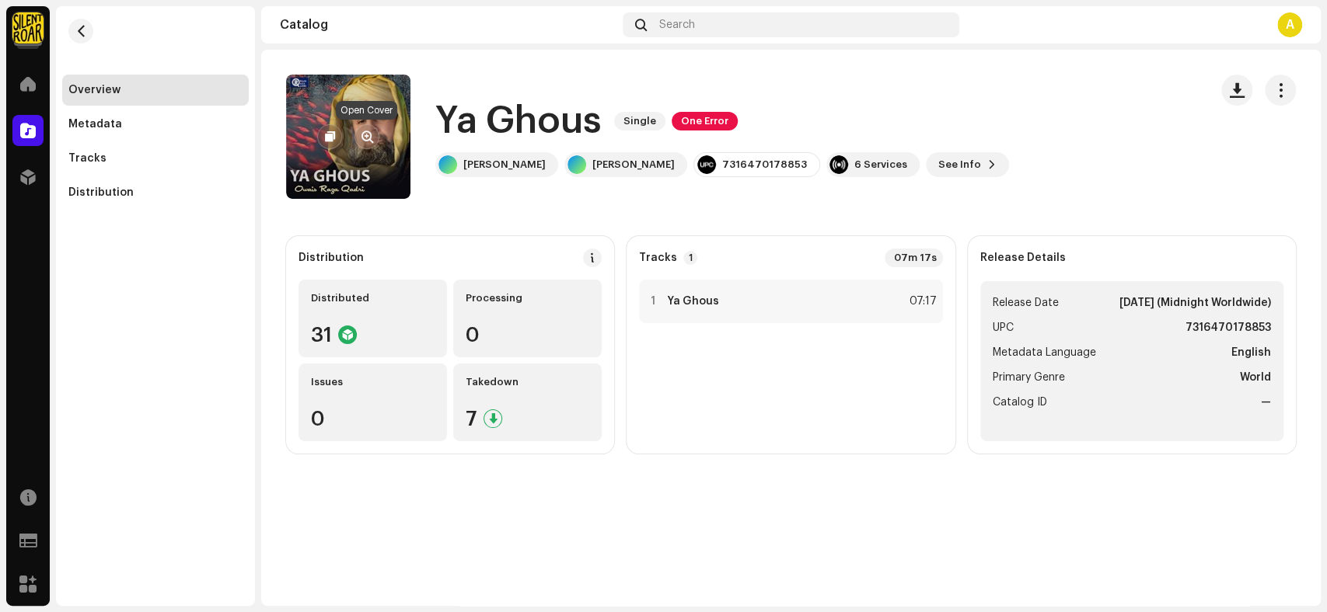
click at [364, 133] on span "button" at bounding box center [367, 137] width 12 height 12
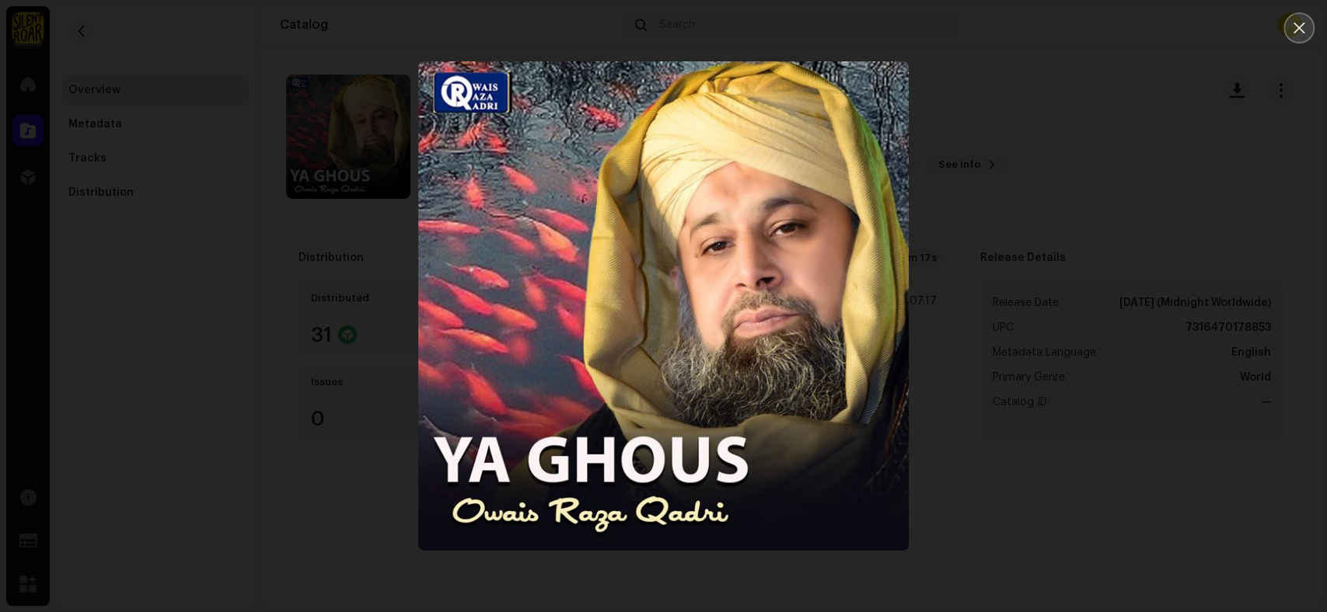
click at [1299, 22] on icon "Close" at bounding box center [1299, 28] width 14 height 14
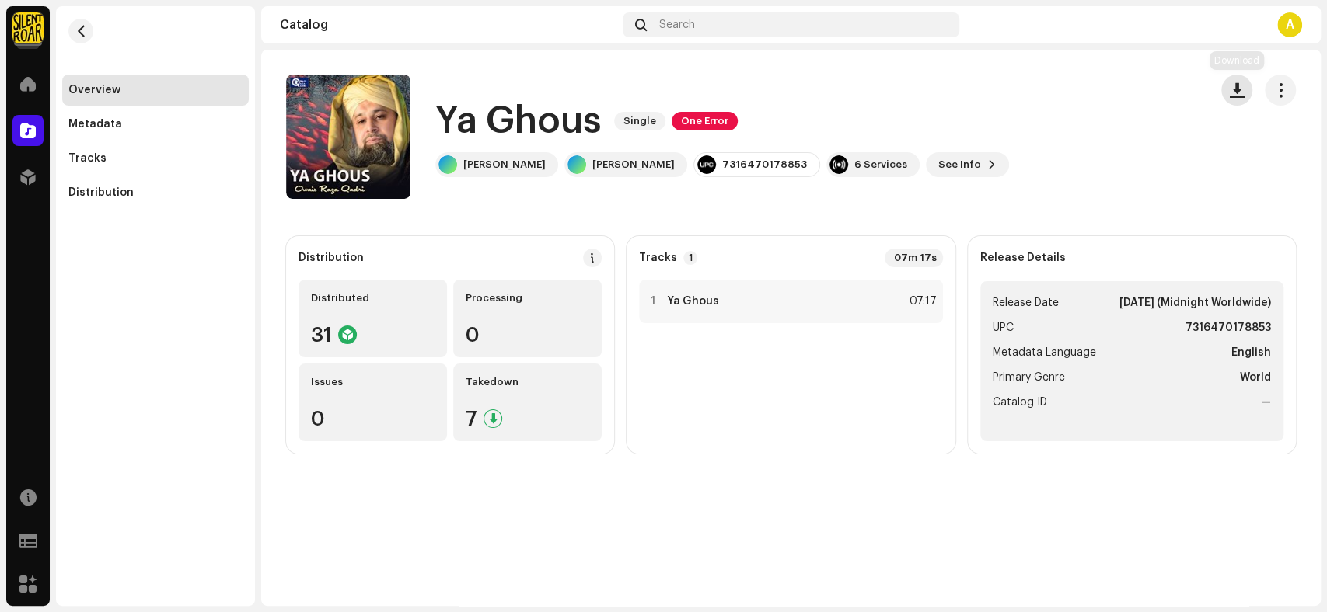
click at [1232, 82] on button "button" at bounding box center [1236, 90] width 31 height 31
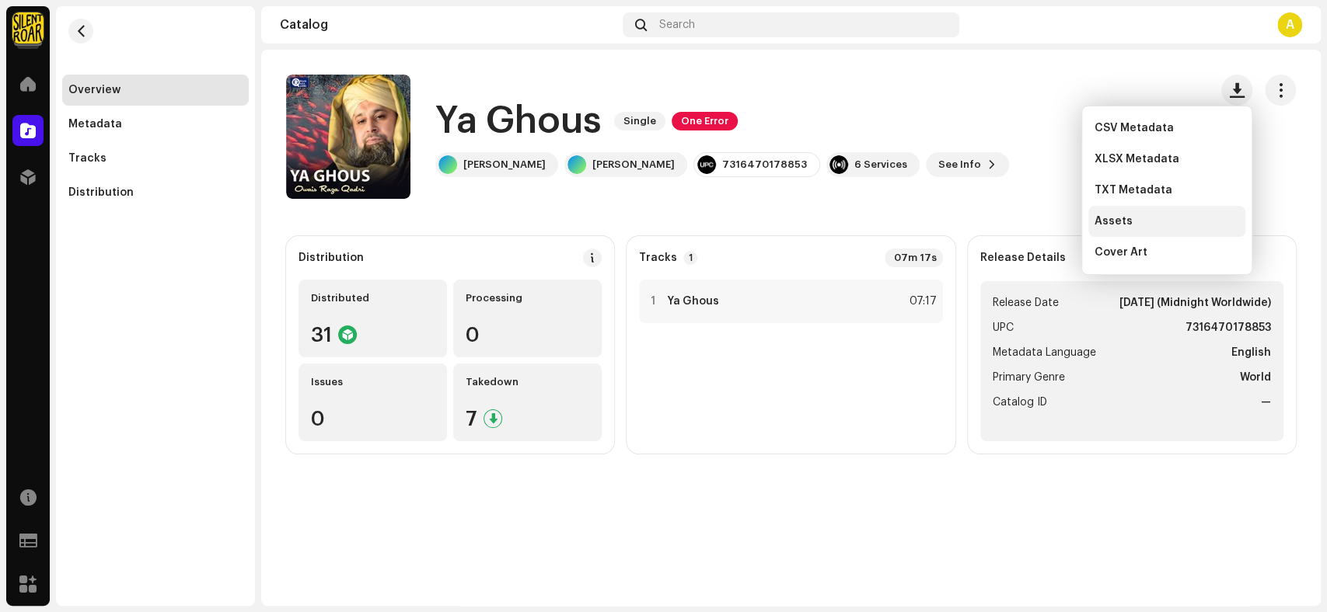
click at [1139, 212] on div "Assets" at bounding box center [1166, 221] width 157 height 31
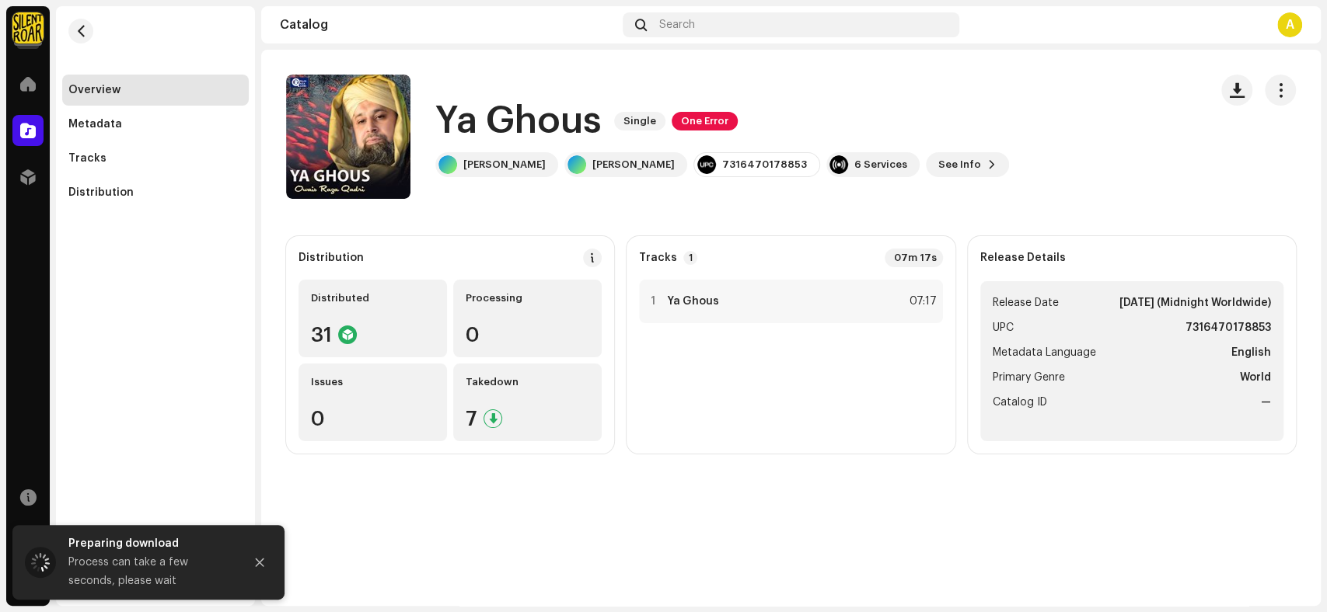
click at [598, 124] on h1 "Ya Ghous" at bounding box center [518, 121] width 166 height 50
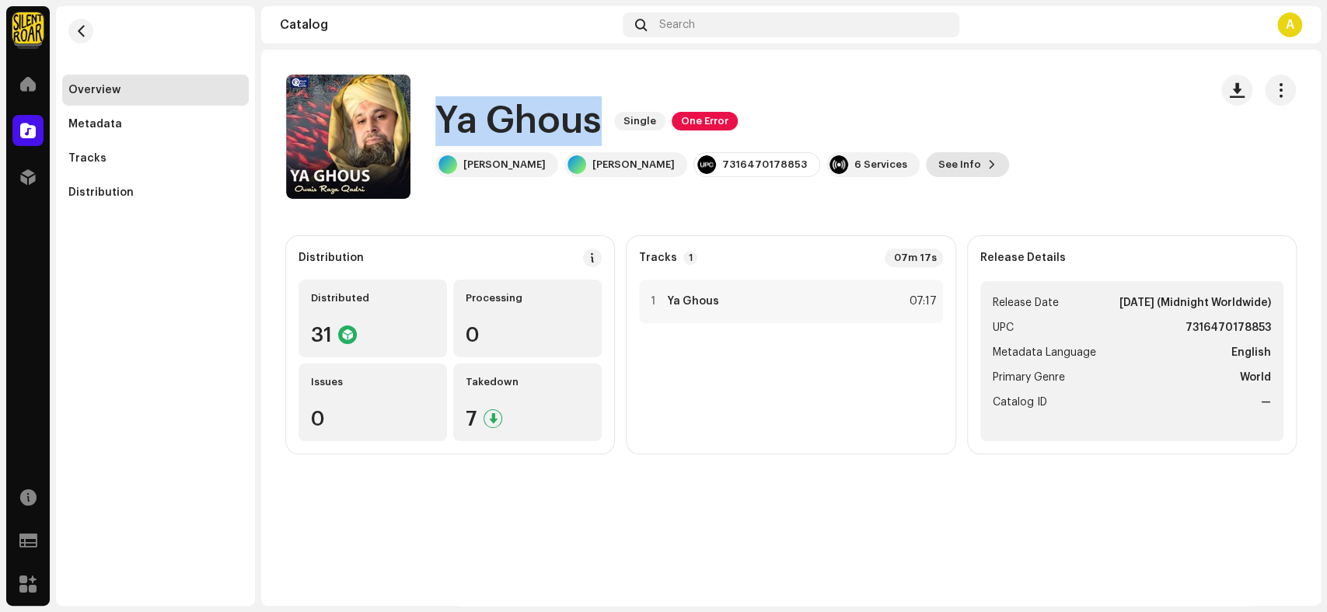
click at [950, 166] on span "See Info" at bounding box center [959, 164] width 43 height 31
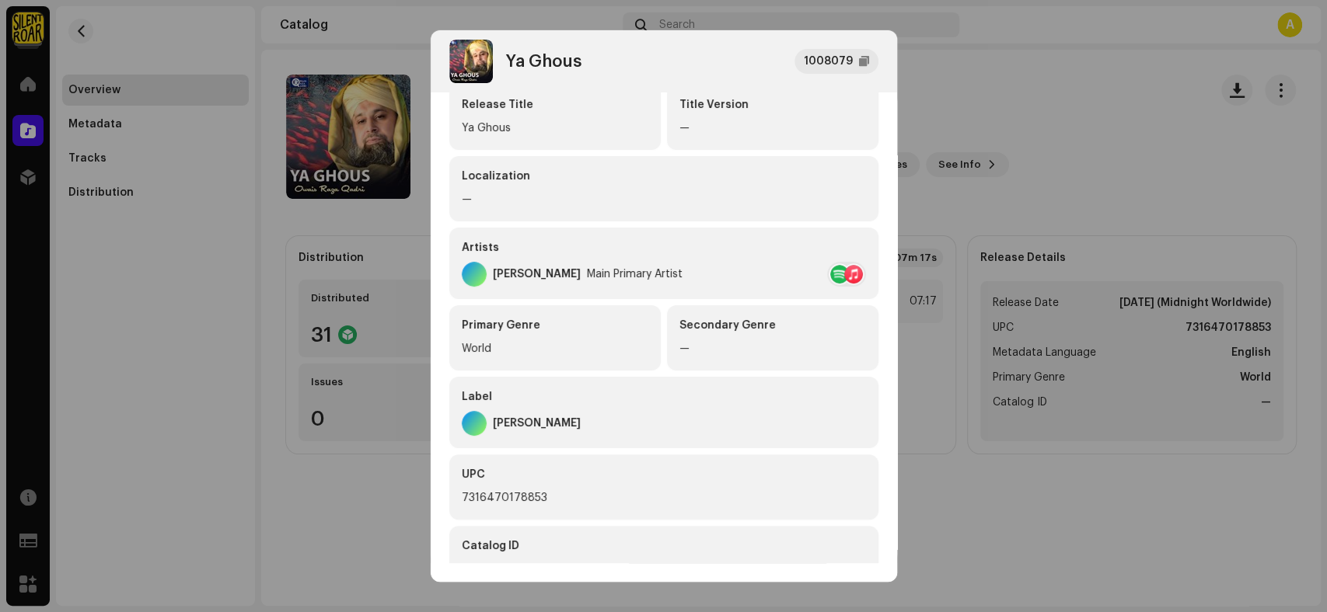
scroll to position [266, 0]
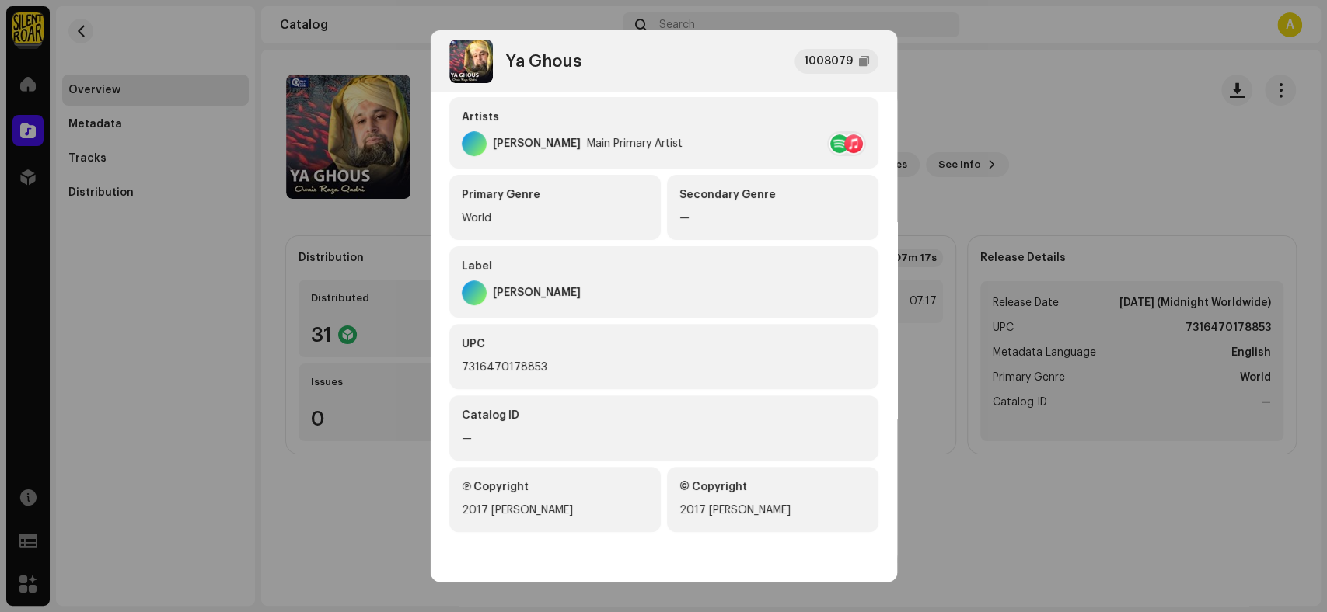
click at [542, 367] on div "7316470178853" at bounding box center [664, 367] width 404 height 19
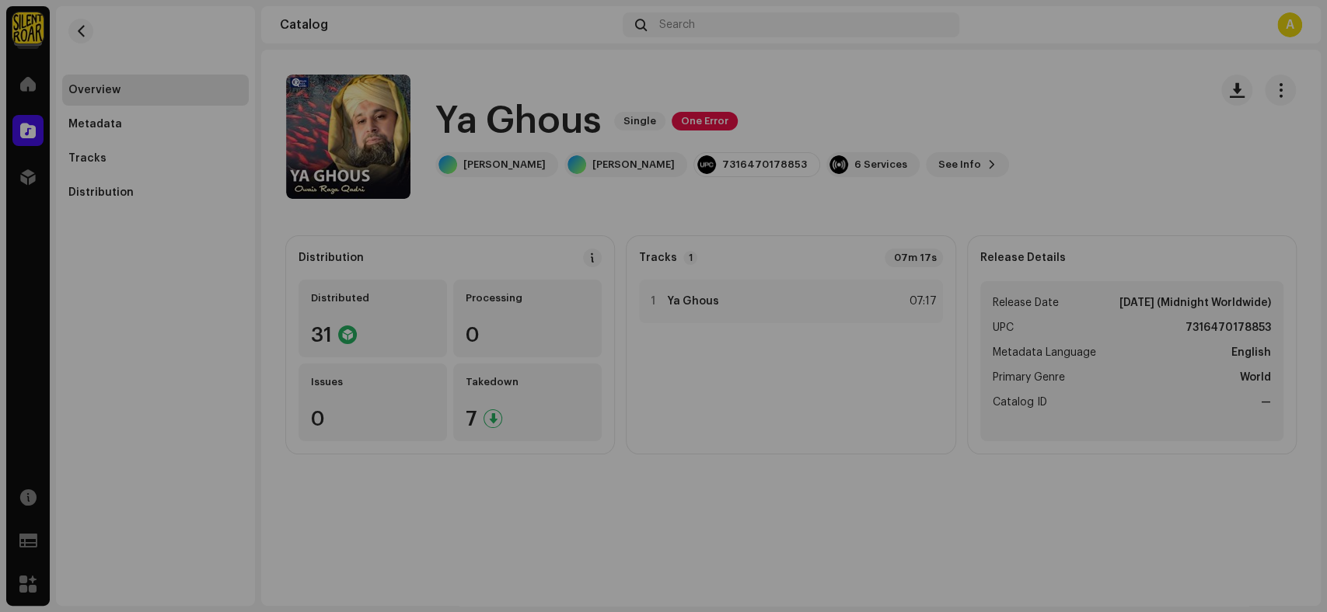
click at [323, 480] on div "Ya Ghous 1008079 Metadata Distribution Metadata Language English Release Title …" at bounding box center [663, 306] width 1327 height 612
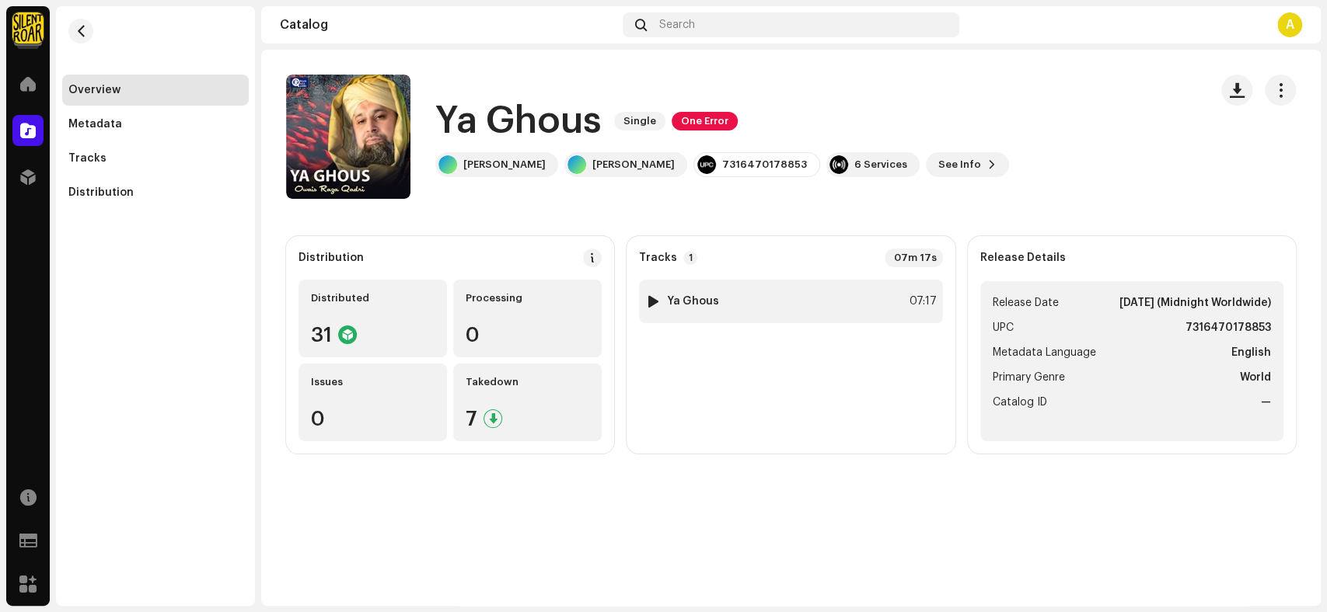
click at [780, 300] on div "1 Ya Ghous 07:17" at bounding box center [790, 302] width 303 height 44
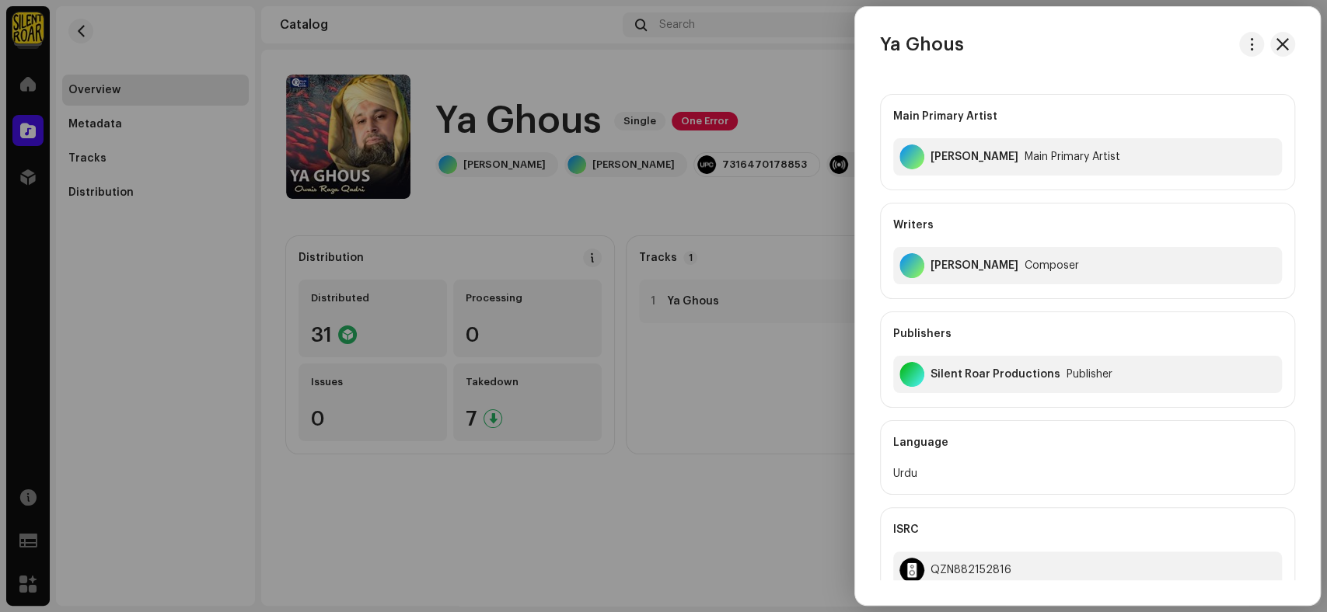
click at [628, 536] on div at bounding box center [663, 306] width 1327 height 612
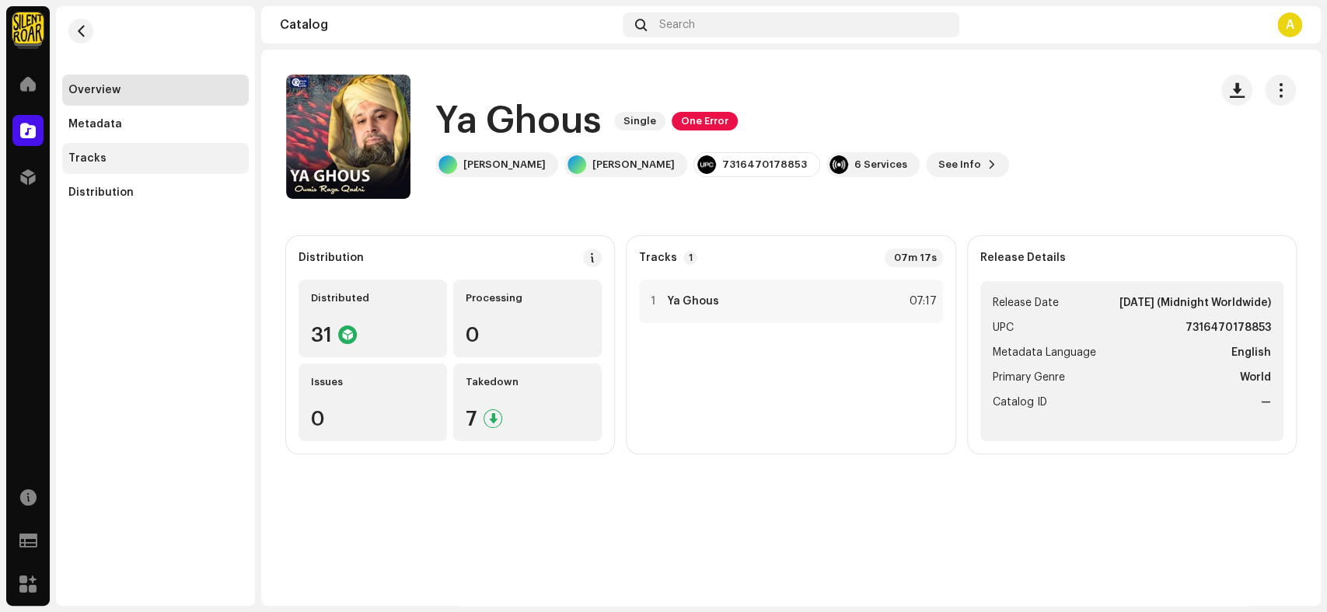
click at [123, 154] on div "Tracks" at bounding box center [155, 158] width 174 height 12
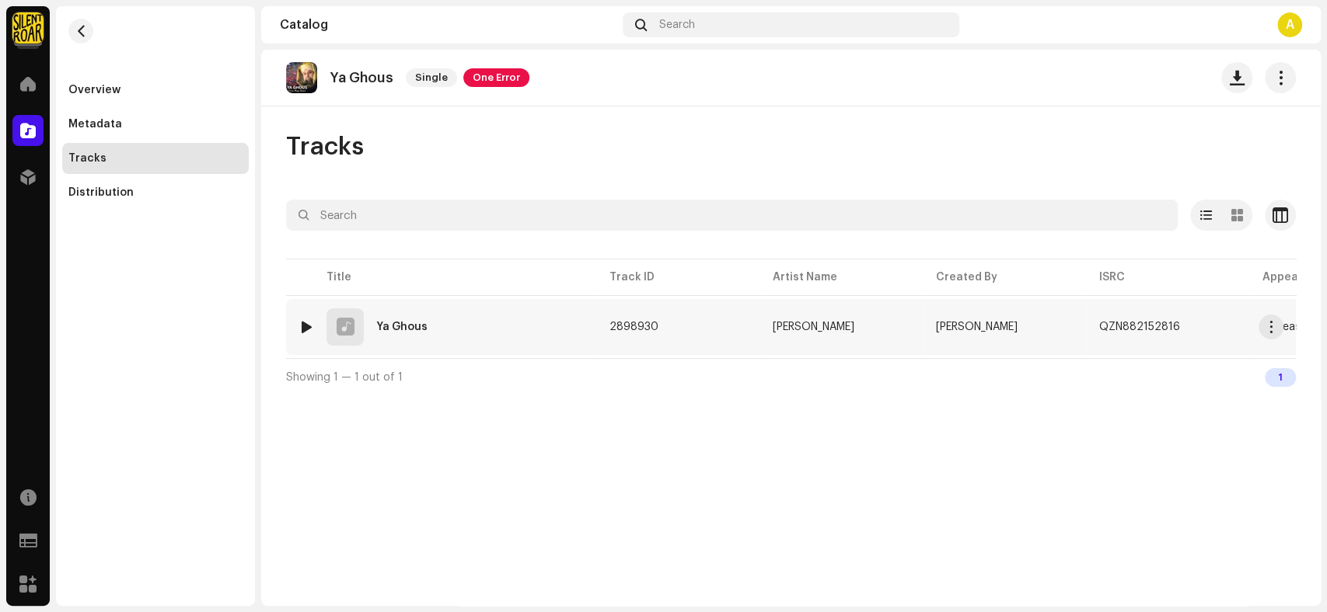
click at [508, 329] on div "1 Ya Ghous" at bounding box center [441, 327] width 286 height 37
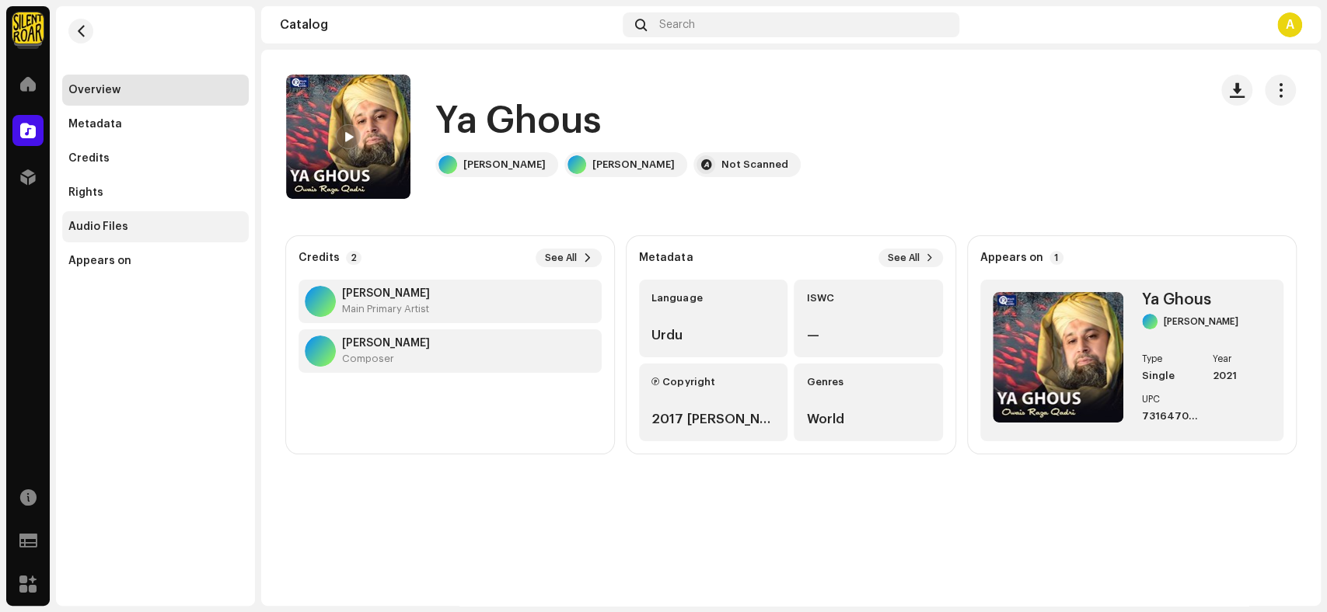
click at [115, 222] on div "Audio Files" at bounding box center [98, 227] width 60 height 12
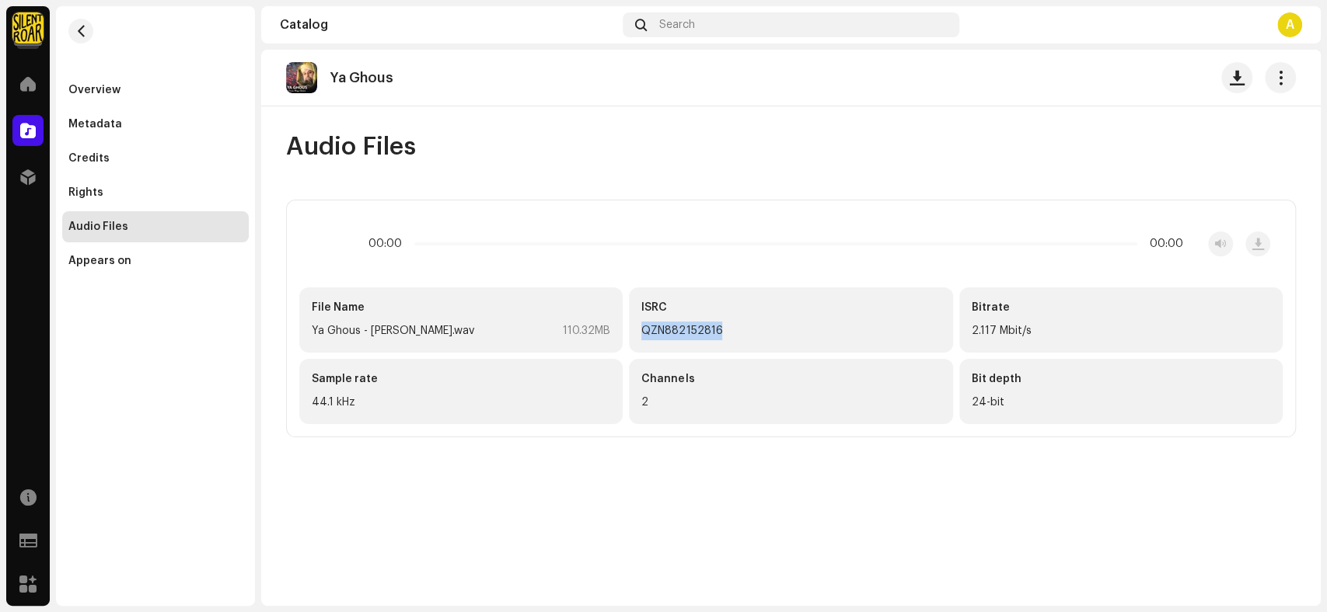
drag, startPoint x: 726, startPoint y: 329, endPoint x: 642, endPoint y: 329, distance: 83.9
click at [642, 329] on div "QZN882152816" at bounding box center [790, 331] width 298 height 19
click at [96, 133] on div "Metadata" at bounding box center [155, 124] width 187 height 31
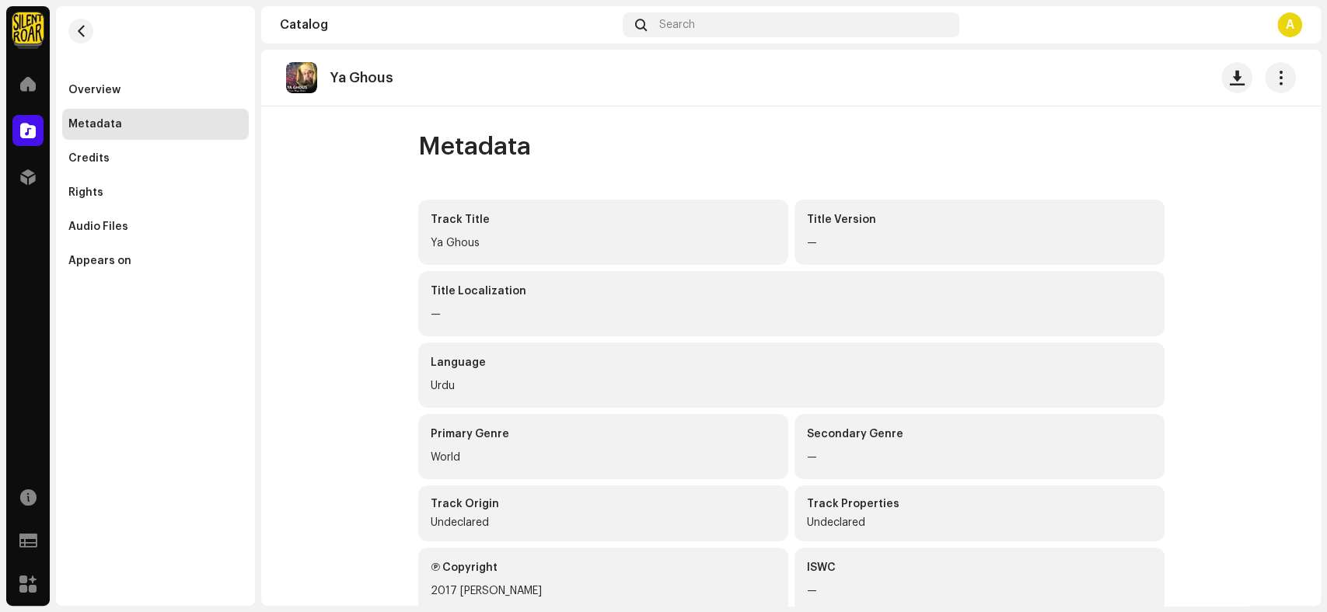
scroll to position [172, 0]
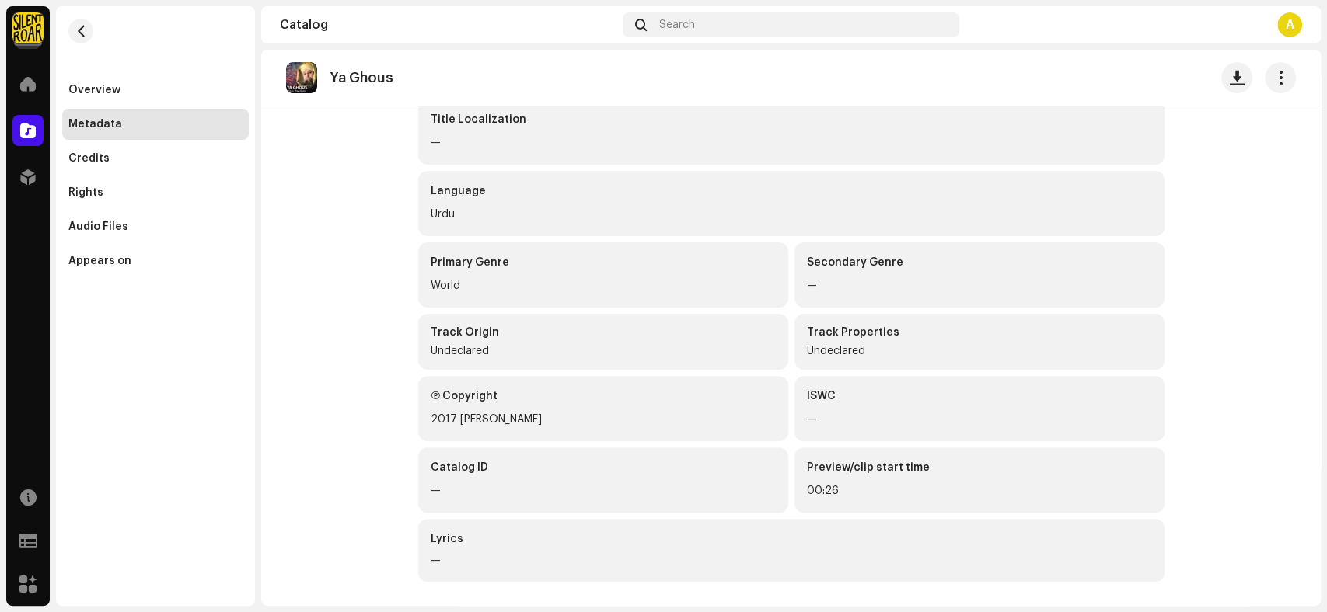
click at [392, 78] on div "Ya Ghous" at bounding box center [367, 78] width 76 height 16
click at [100, 107] on div "Overview Metadata Credits Rights Audio Files Appears on" at bounding box center [155, 176] width 187 height 202
drag, startPoint x: 105, startPoint y: 96, endPoint x: 90, endPoint y: 87, distance: 17.5
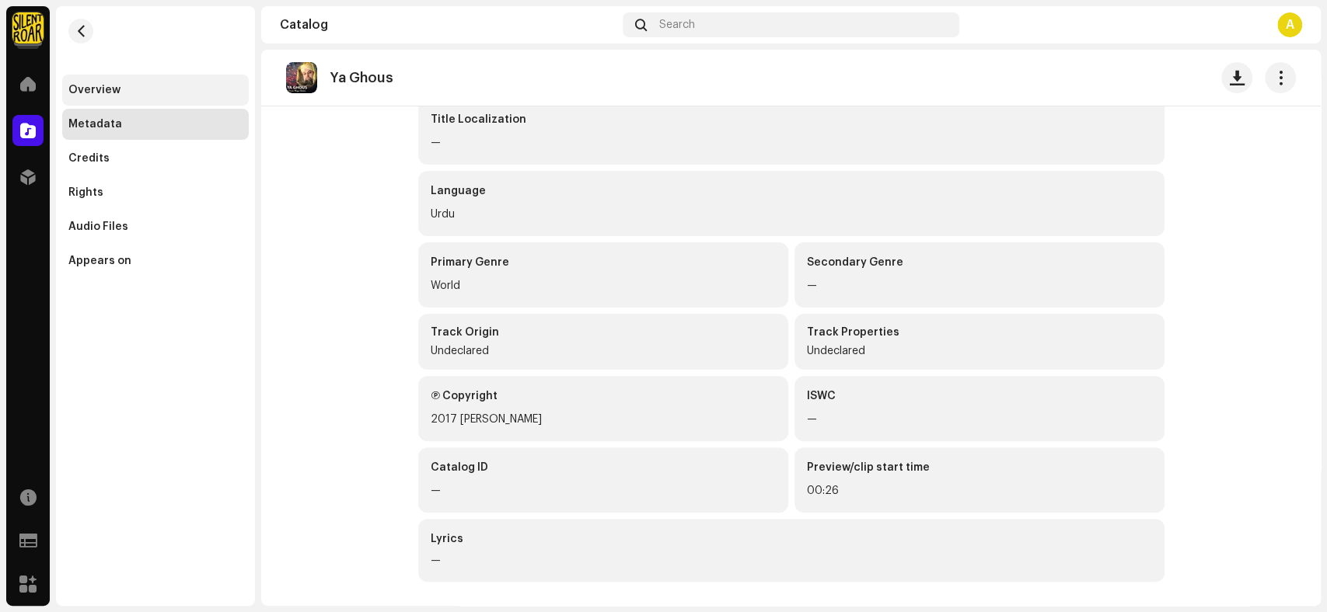
click at [106, 96] on div "Overview" at bounding box center [155, 90] width 187 height 31
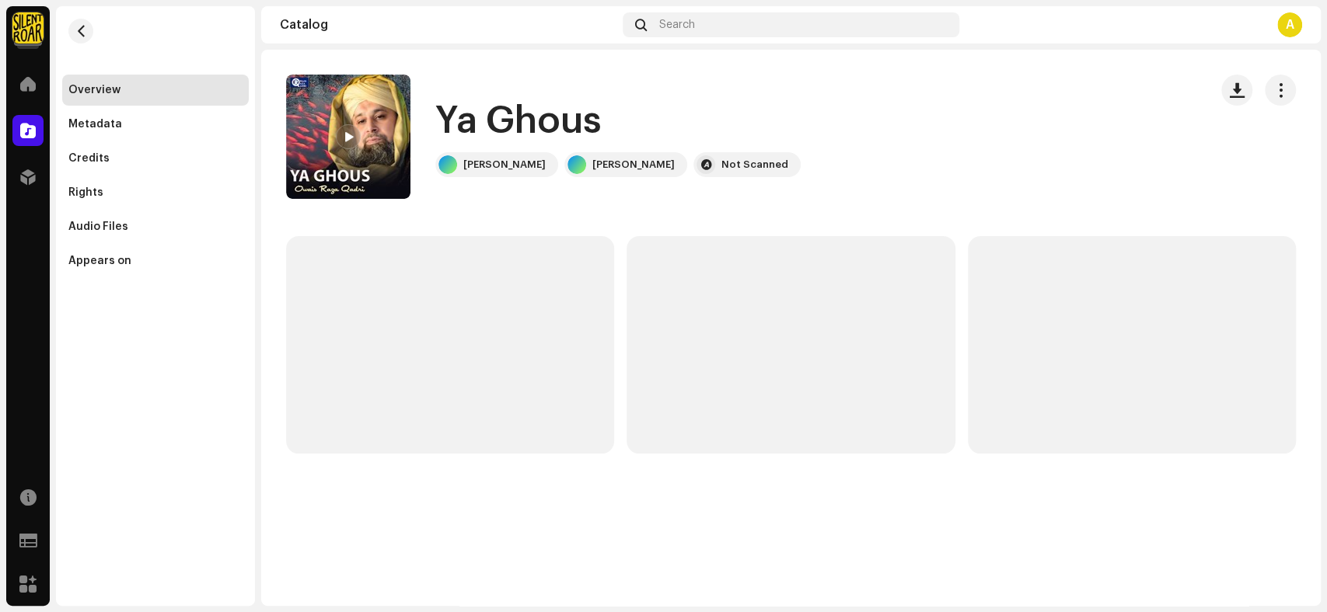
click at [72, 19] on re-m-nav-back at bounding box center [80, 40] width 37 height 68
click at [75, 25] on span "button" at bounding box center [81, 31] width 12 height 12
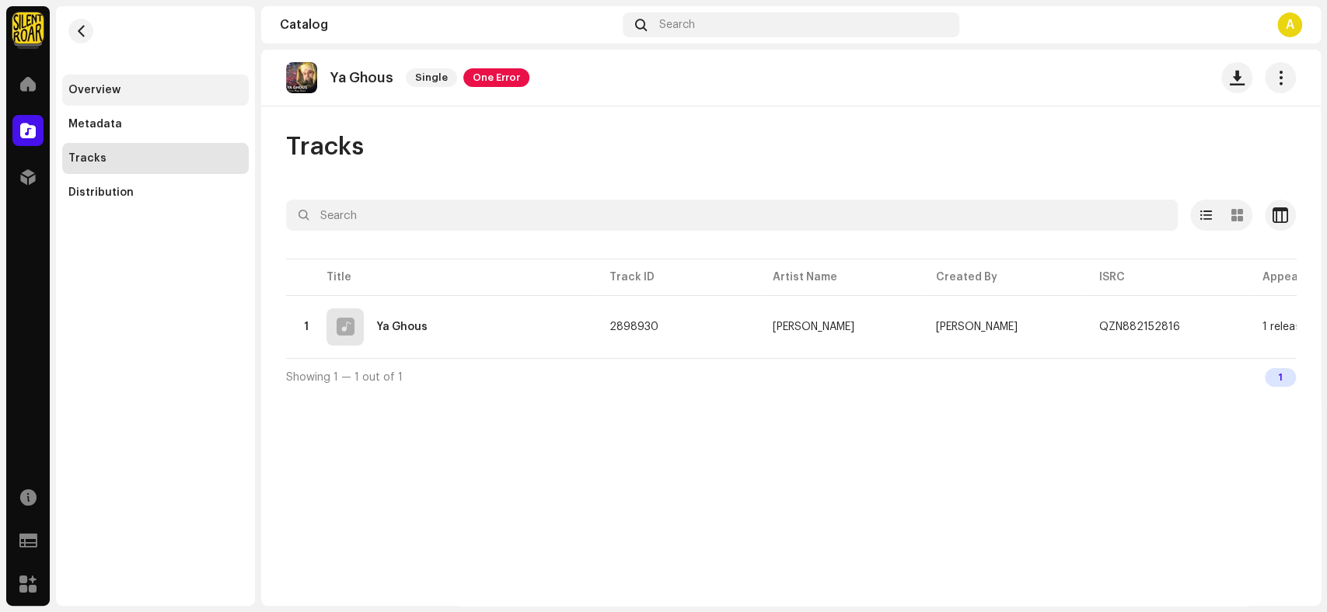
click at [97, 75] on div "Overview" at bounding box center [155, 90] width 187 height 31
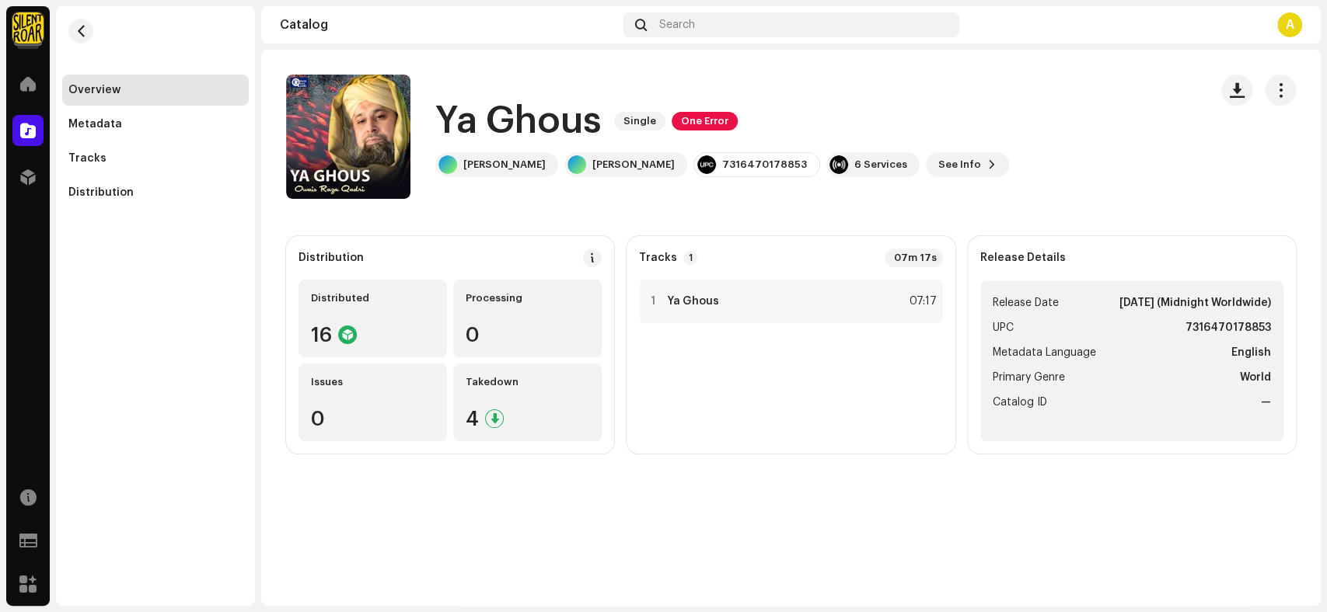
click at [97, 96] on div "Overview" at bounding box center [155, 90] width 187 height 31
click at [106, 166] on div "Tracks" at bounding box center [155, 158] width 187 height 31
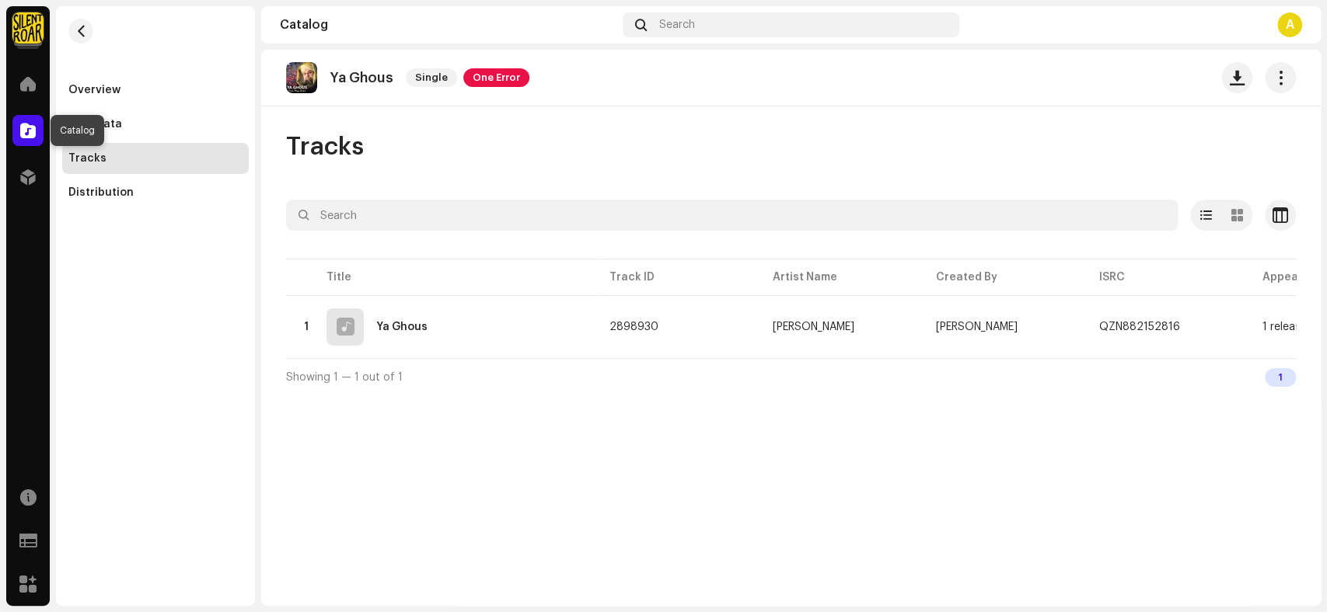
click at [25, 124] on span at bounding box center [28, 130] width 16 height 12
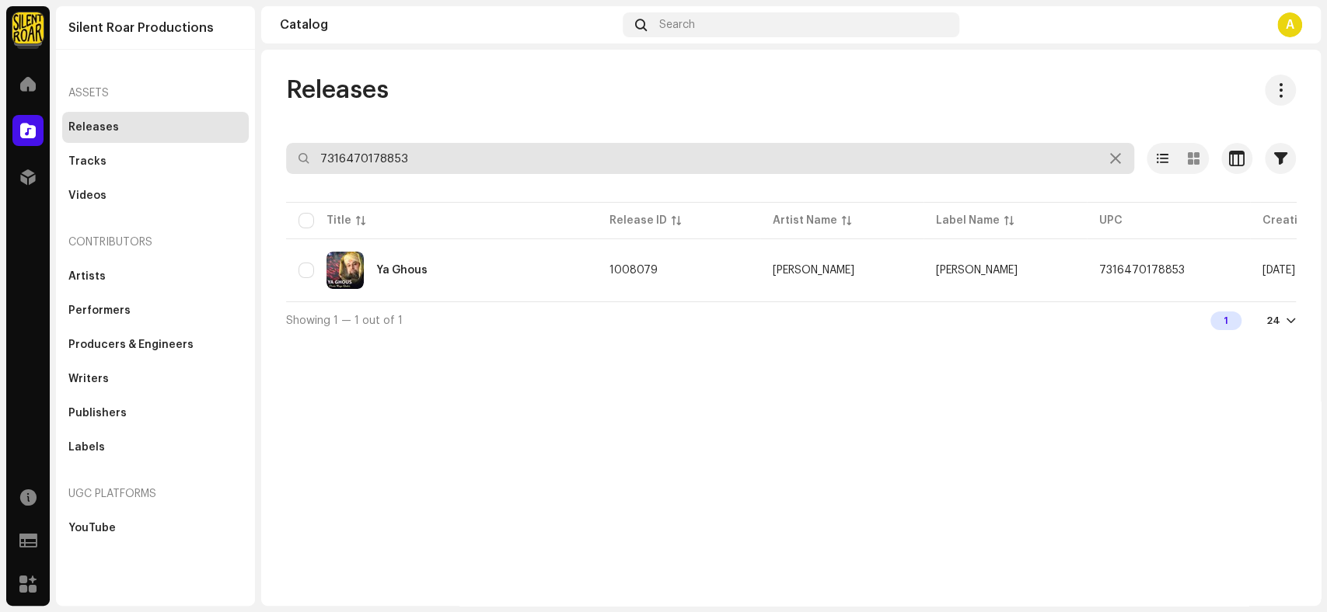
drag, startPoint x: 417, startPoint y: 157, endPoint x: 307, endPoint y: 159, distance: 110.4
click at [307, 159] on div "7316470178853" at bounding box center [710, 158] width 848 height 31
paste input "77"
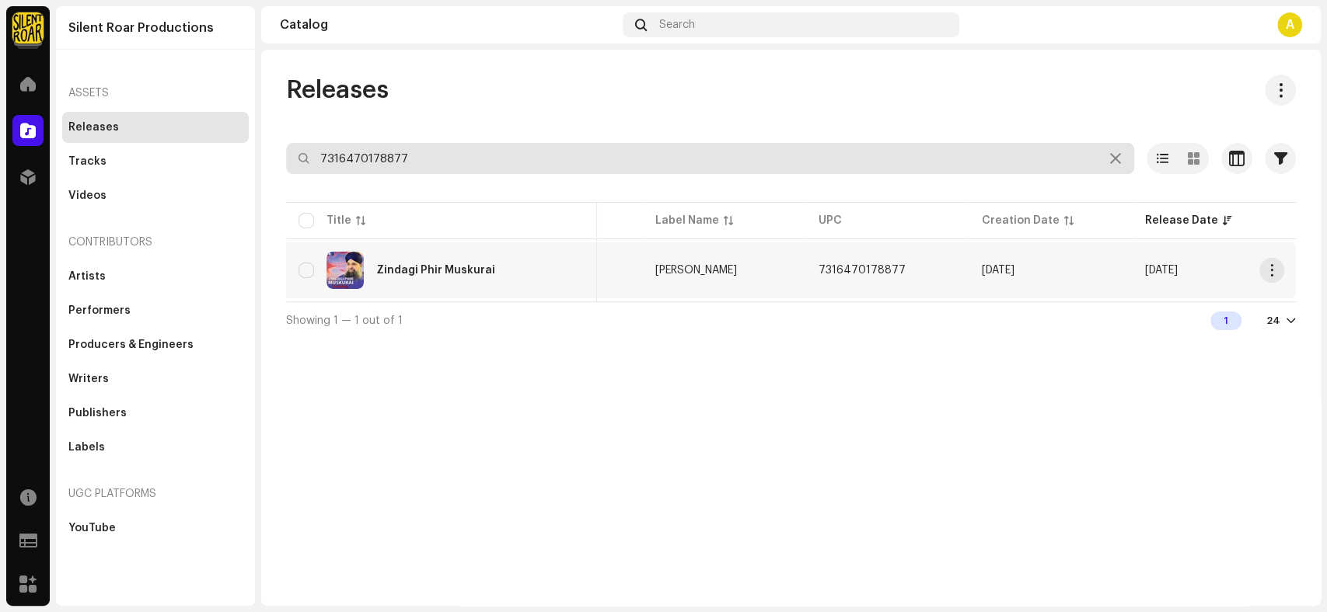
type input "7316470178877"
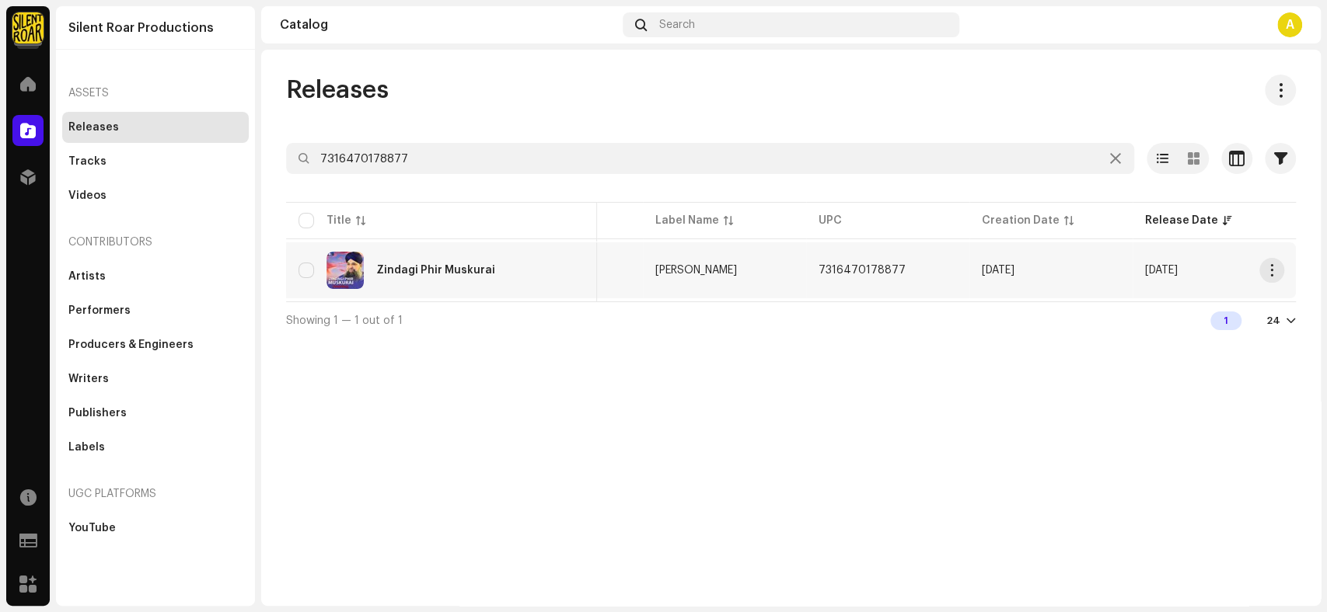
click at [470, 273] on div "Zindagi Phir Muskurai" at bounding box center [435, 270] width 119 height 11
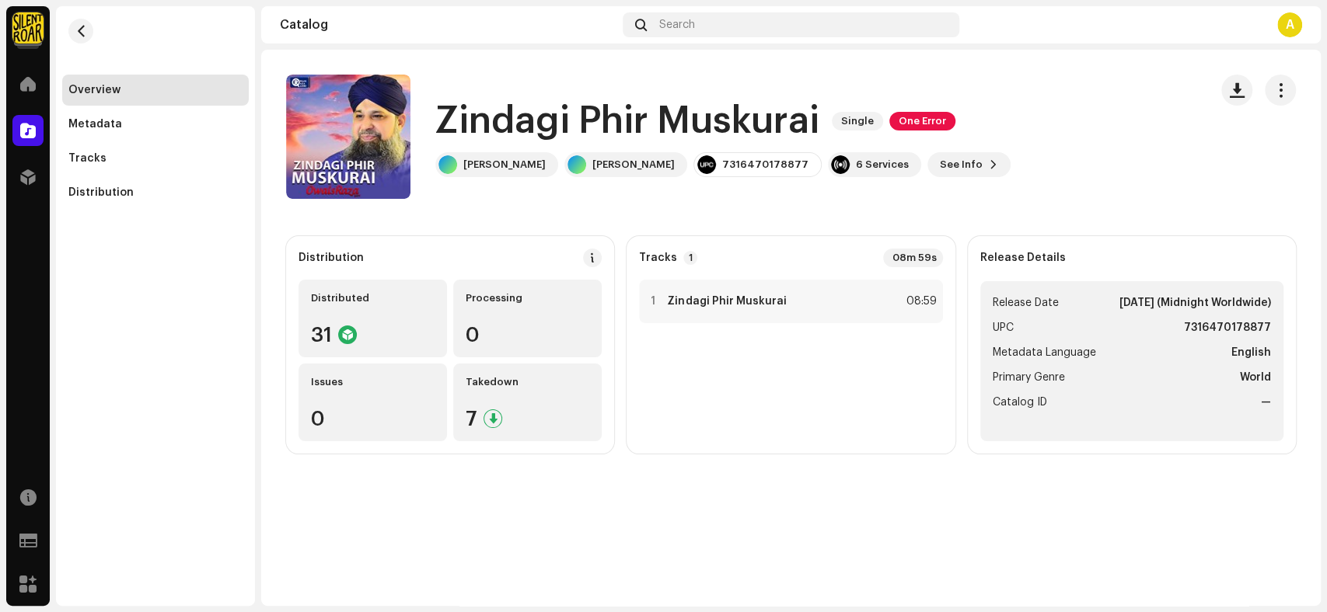
click at [819, 82] on div "Zindagi Phir Muskurai Single One Error Owais Raza Qadri Owais Raza Qadri 731647…" at bounding box center [741, 137] width 910 height 124
click at [1238, 91] on span "button" at bounding box center [1236, 90] width 15 height 12
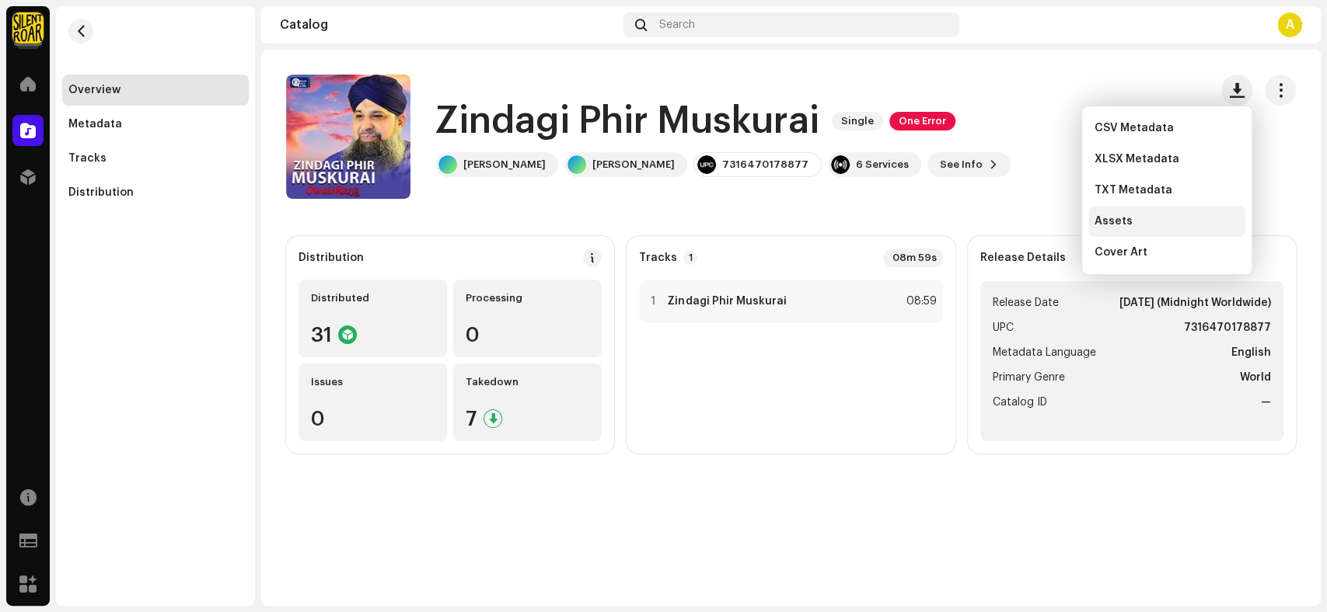
click at [1144, 228] on div "Assets" at bounding box center [1166, 221] width 157 height 31
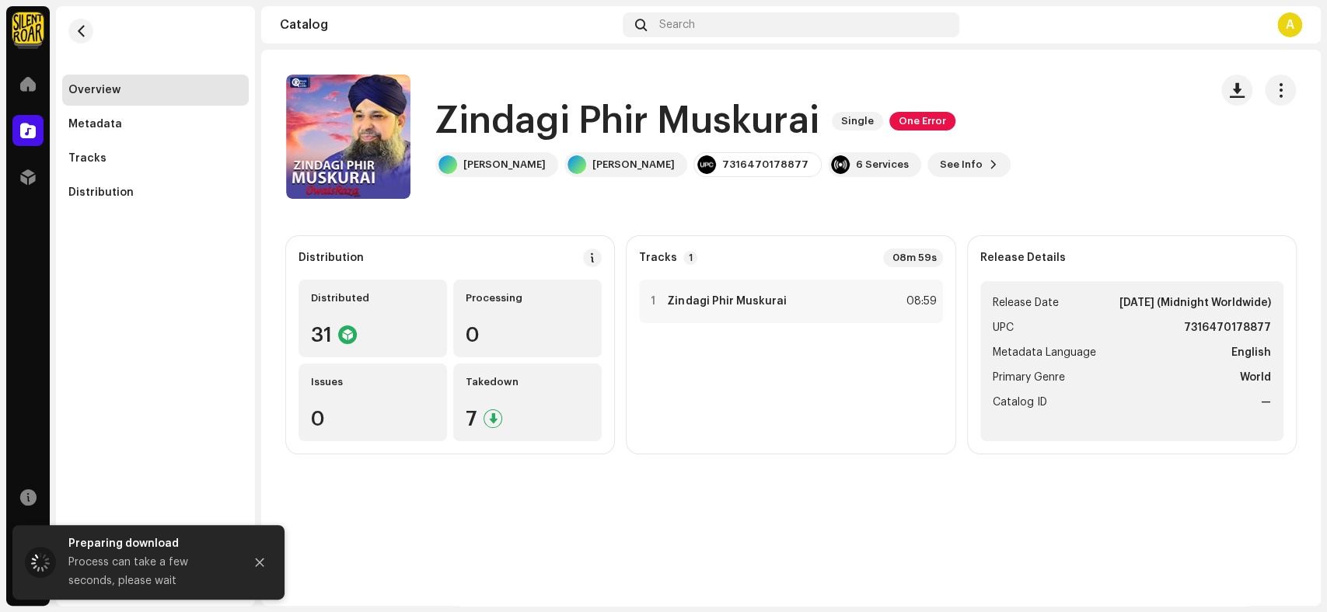
click at [817, 120] on h1 "Zindagi Phir Muskurai" at bounding box center [627, 121] width 384 height 50
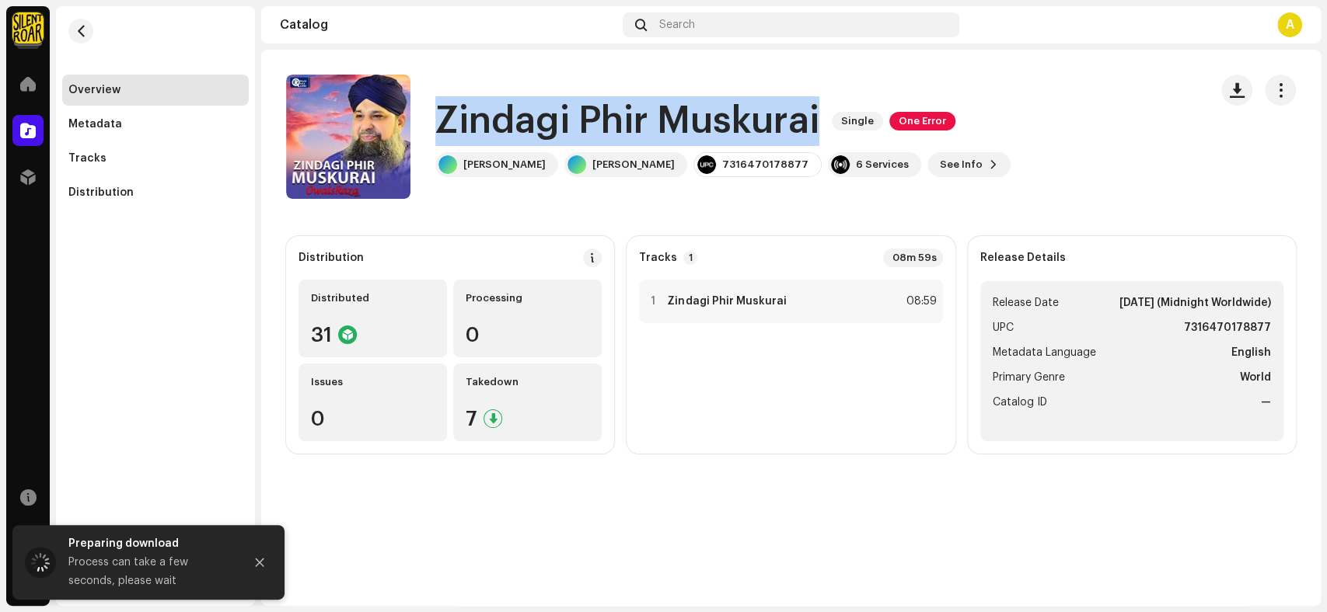
click at [817, 120] on h1 "Zindagi Phir Muskurai" at bounding box center [627, 121] width 384 height 50
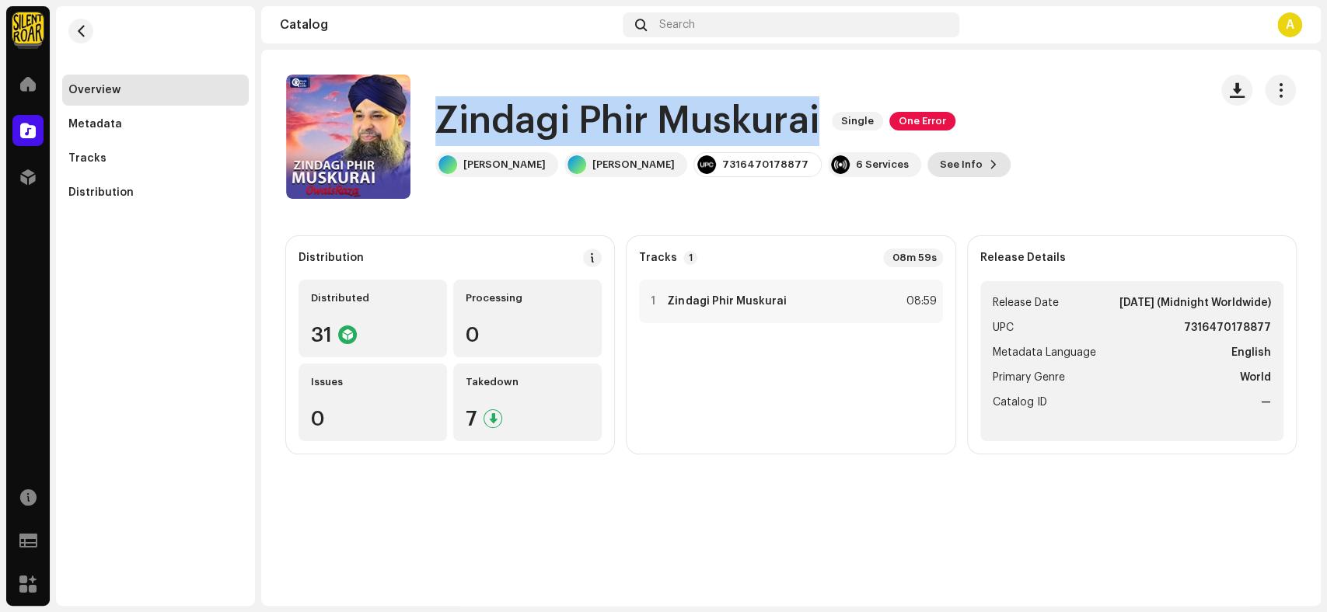
click at [970, 167] on button "See Info" at bounding box center [968, 164] width 83 height 25
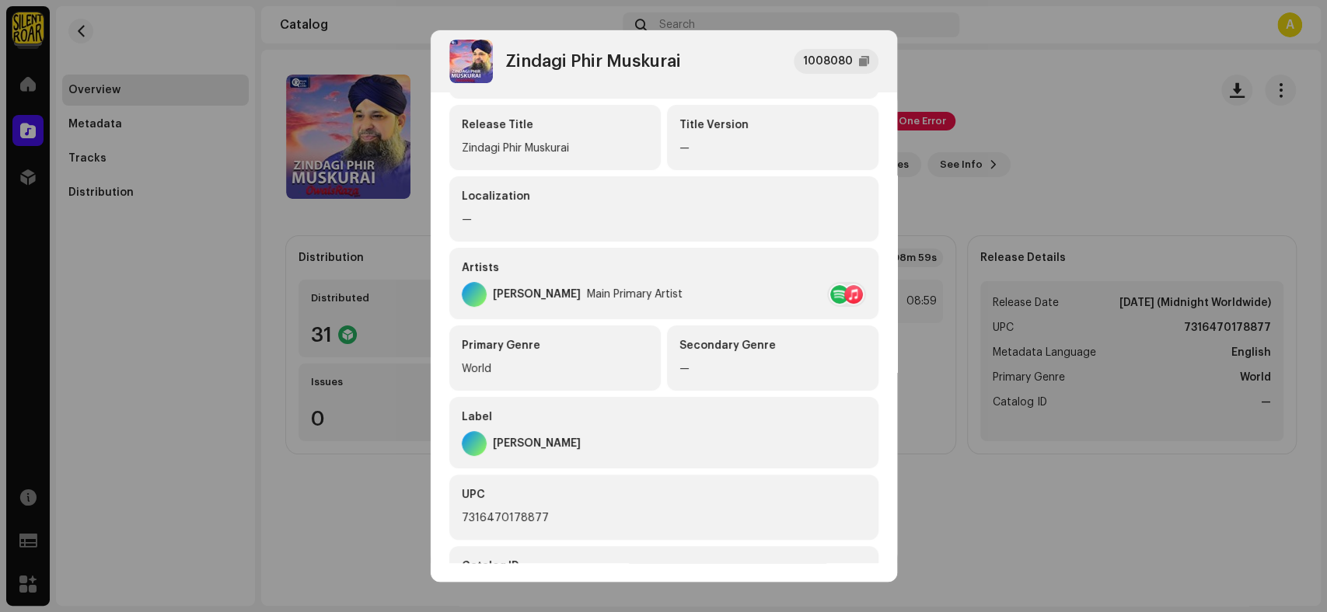
scroll to position [266, 0]
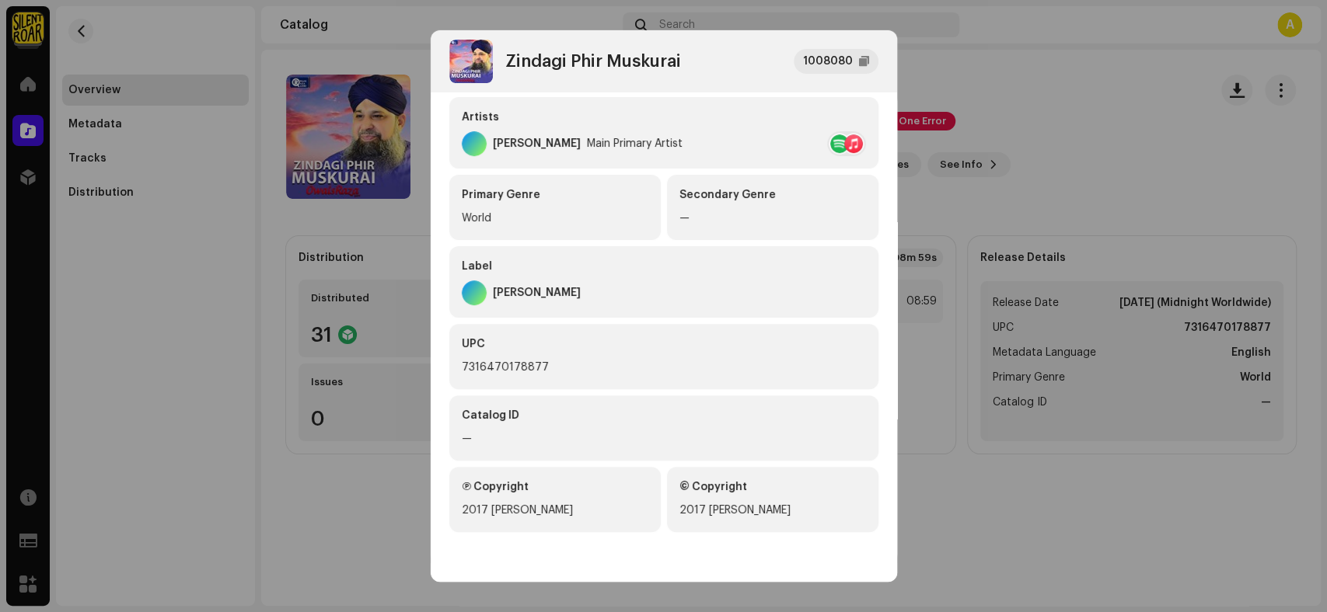
click at [542, 362] on div "7316470178877" at bounding box center [664, 367] width 404 height 19
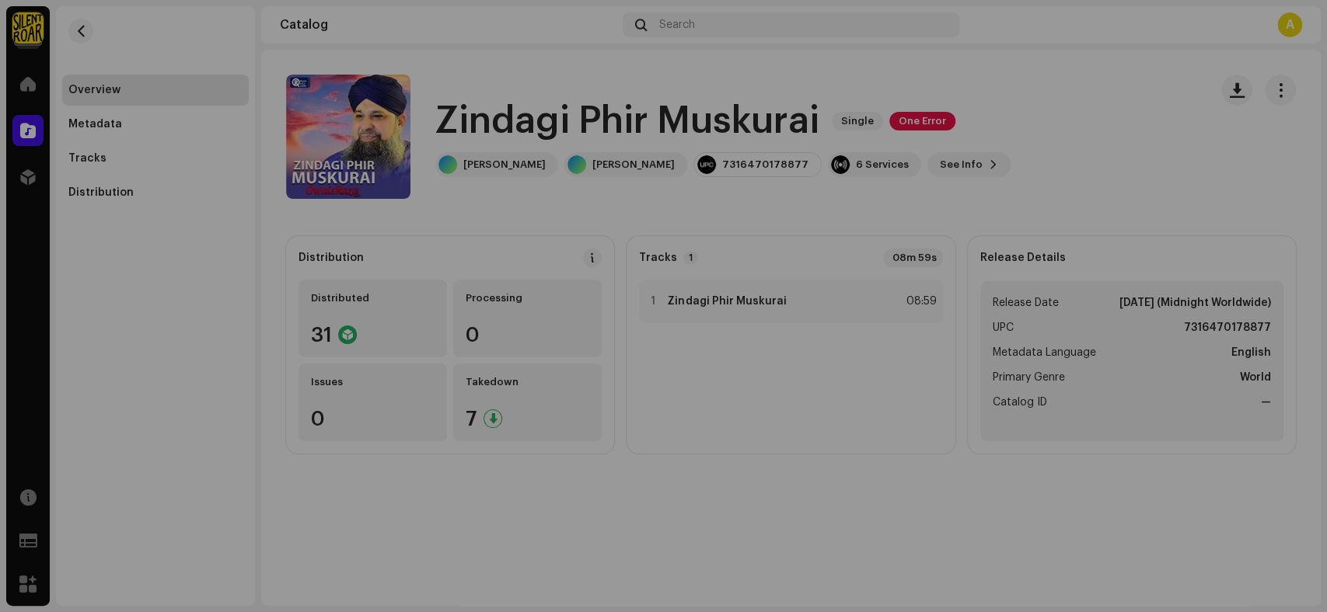
click at [209, 263] on div "Zindagi Phir Muskurai 1008080 Metadata Distribution Metadata Language English R…" at bounding box center [663, 306] width 1327 height 612
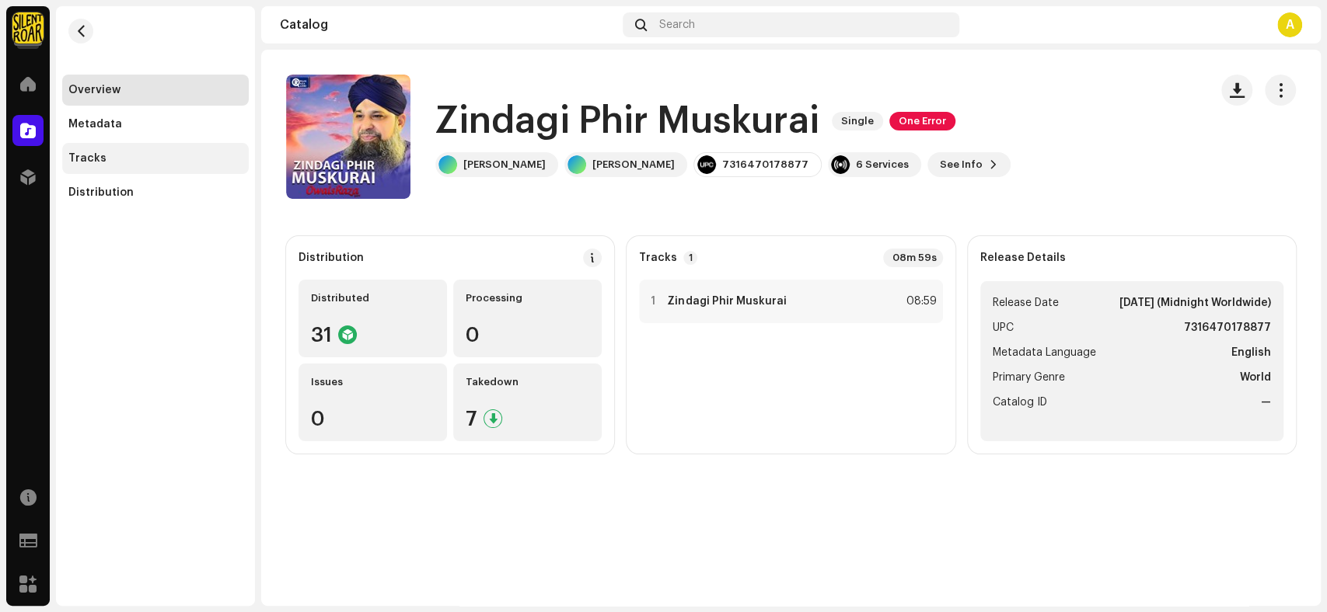
click at [134, 155] on div "Tracks" at bounding box center [155, 158] width 174 height 12
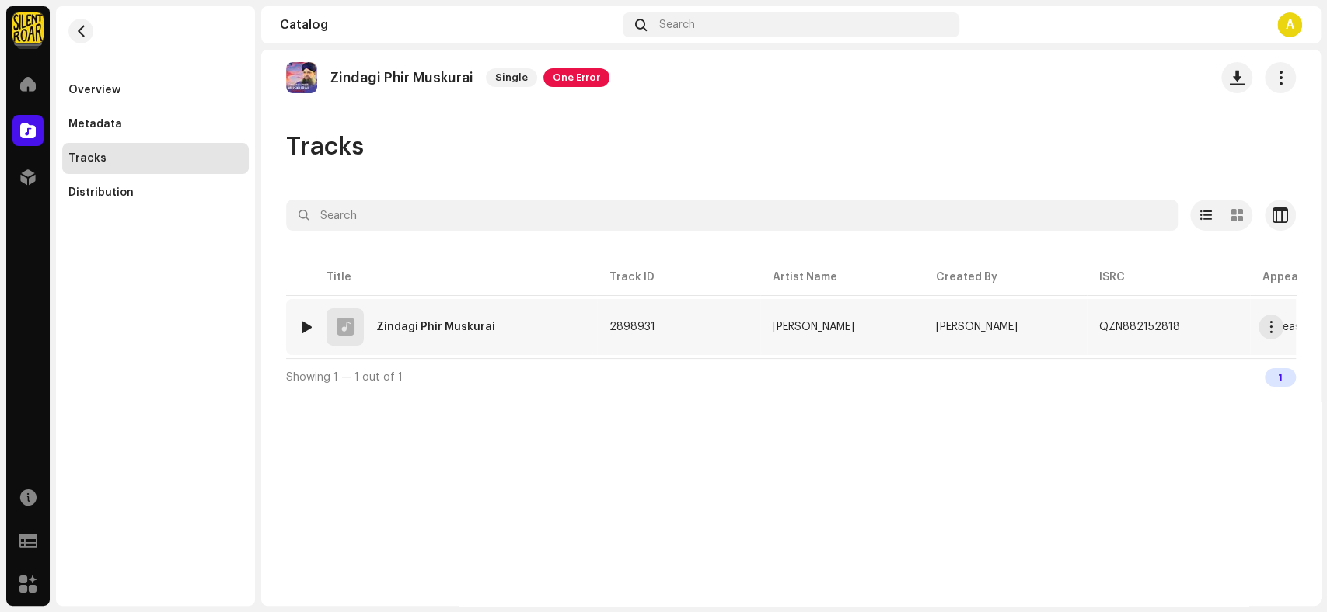
click at [479, 327] on div "Zindagi Phir Muskurai" at bounding box center [435, 327] width 119 height 11
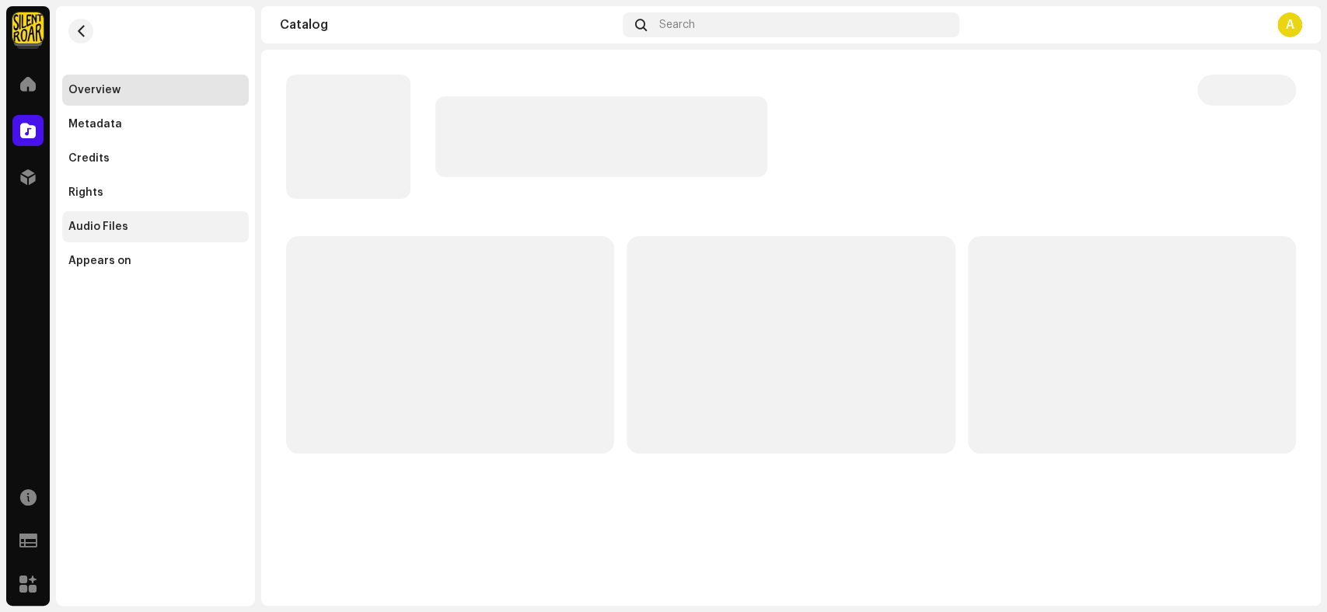
click at [99, 228] on div "Audio Files" at bounding box center [98, 227] width 60 height 12
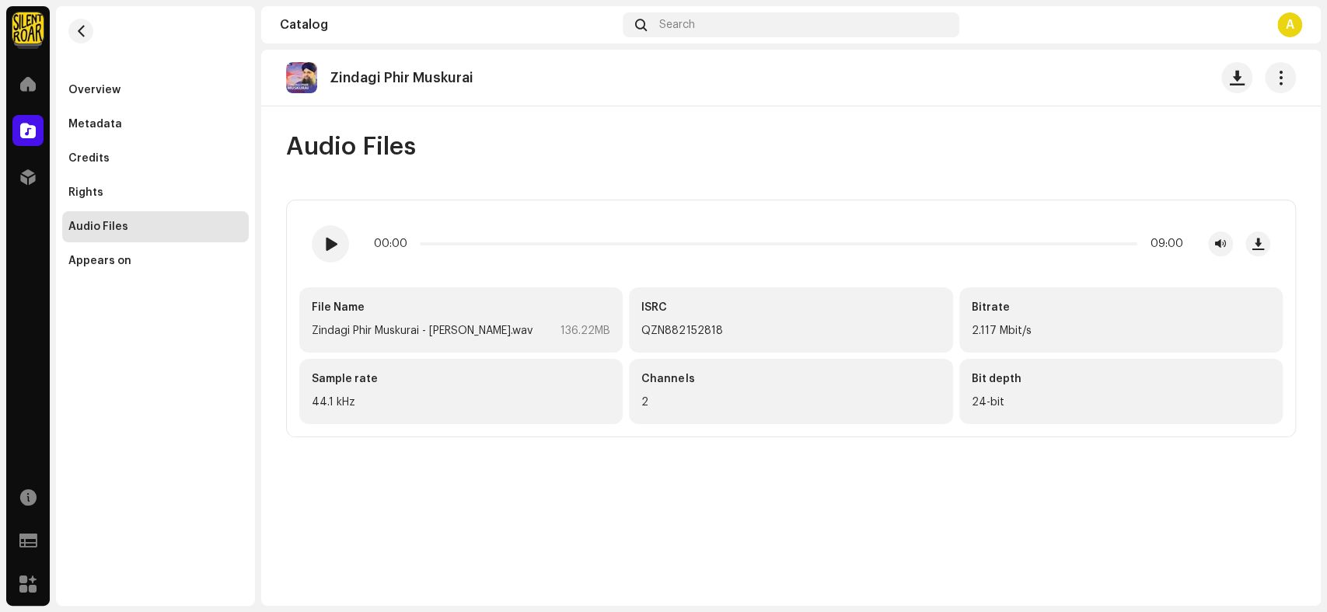
click at [721, 333] on div "QZN882152818" at bounding box center [790, 331] width 298 height 19
click at [473, 80] on div "Zindagi Phir Muskurai" at bounding box center [407, 78] width 156 height 16
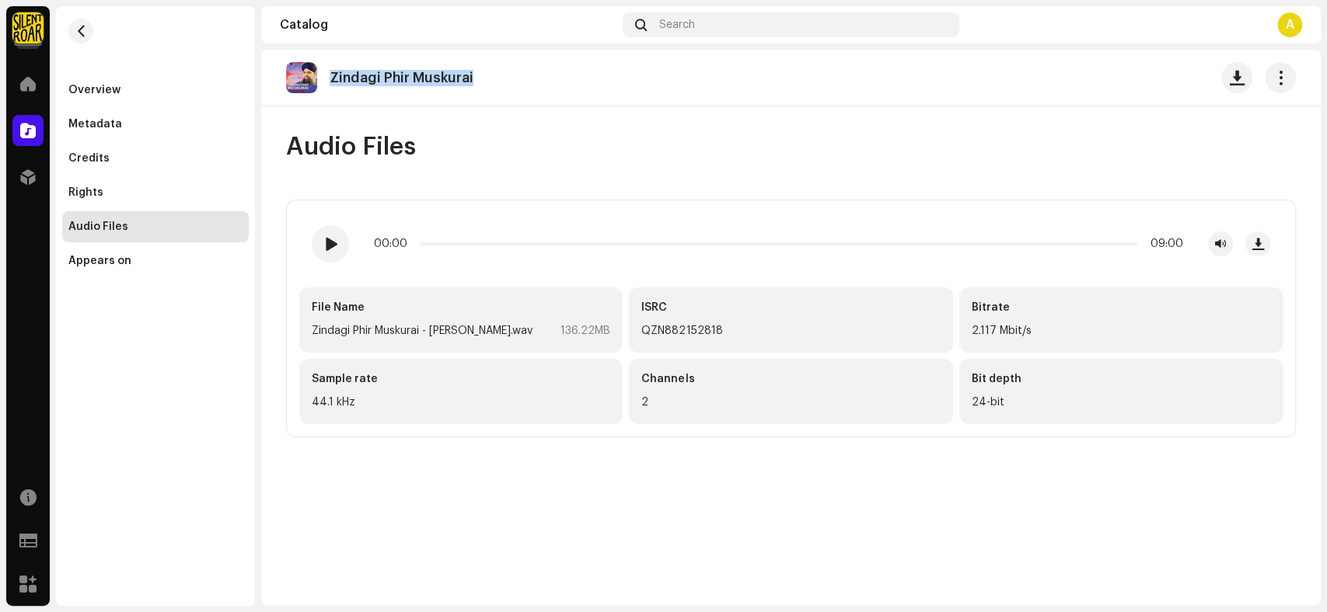
click at [473, 80] on div "Zindagi Phir Muskurai" at bounding box center [407, 78] width 156 height 16
click at [78, 149] on div "Credits" at bounding box center [155, 158] width 187 height 31
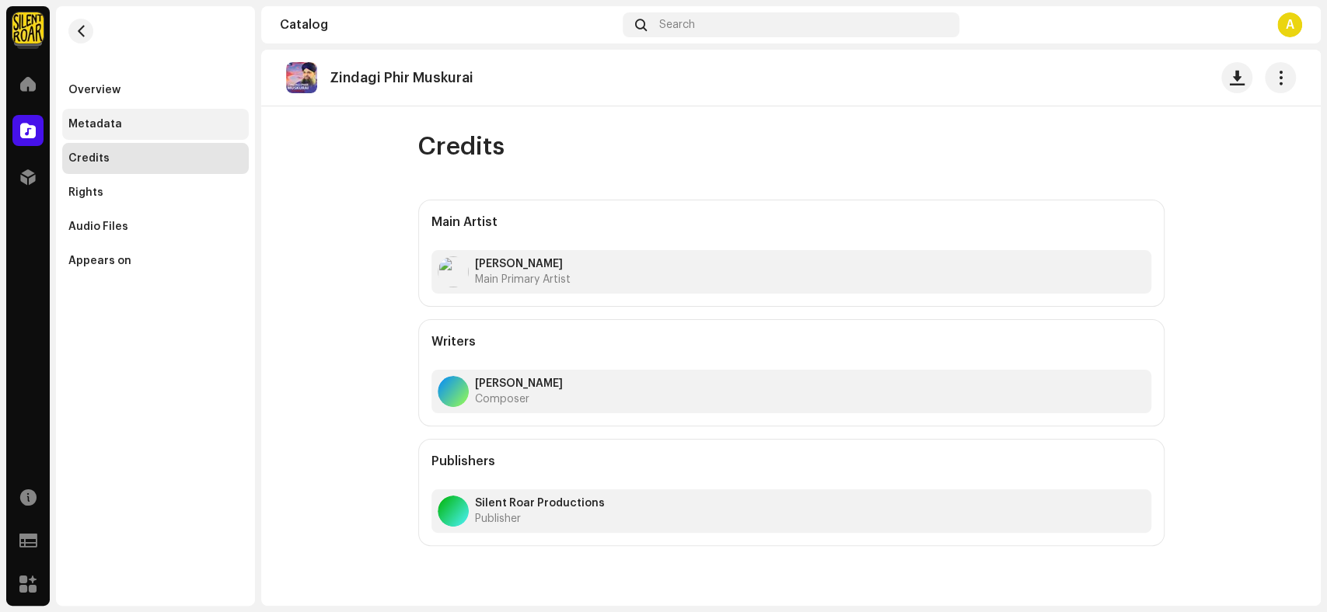
click at [112, 120] on div "Metadata" at bounding box center [95, 124] width 54 height 12
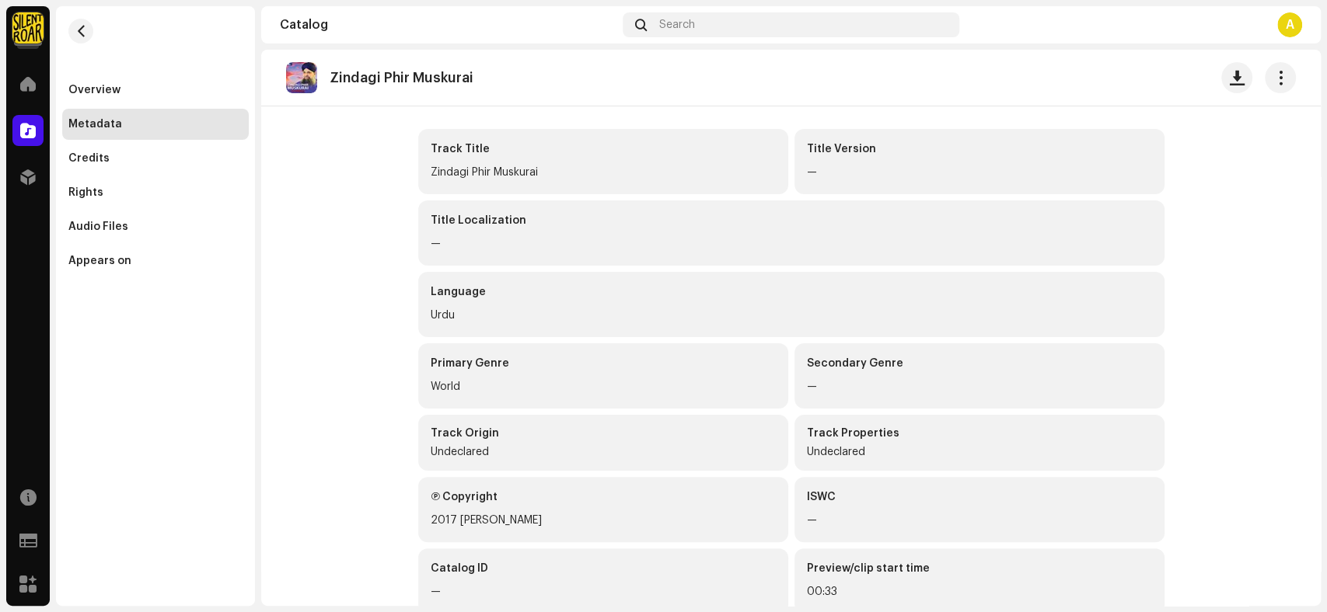
scroll to position [172, 0]
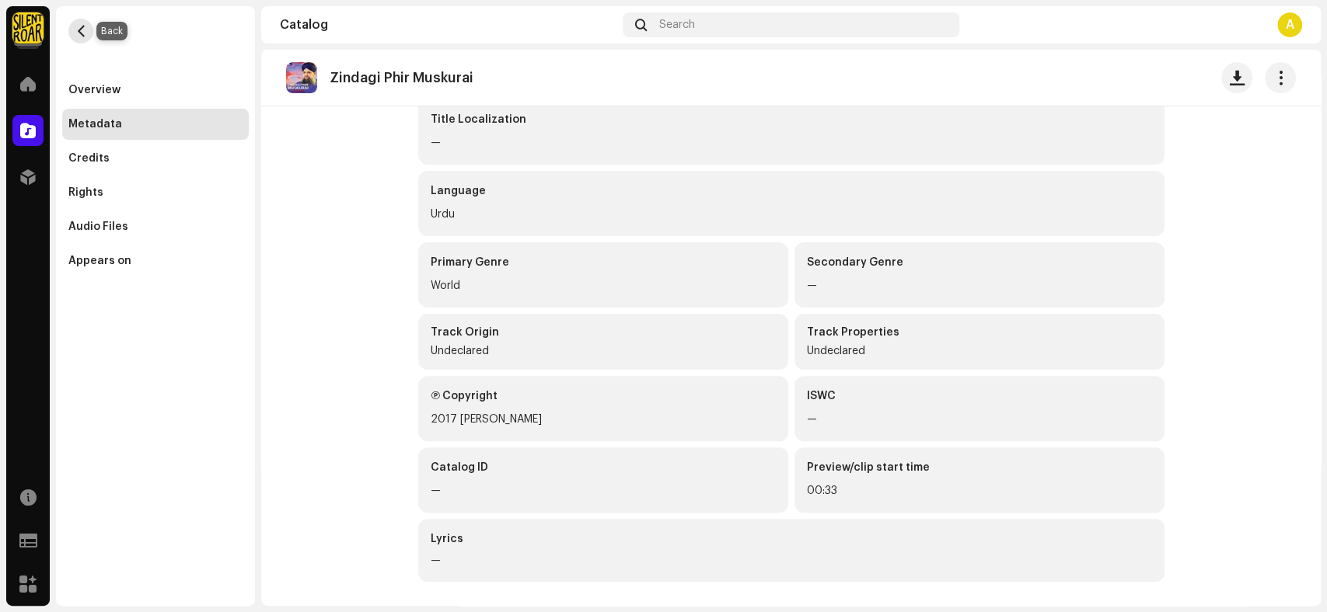
click at [87, 33] on button "button" at bounding box center [80, 31] width 25 height 25
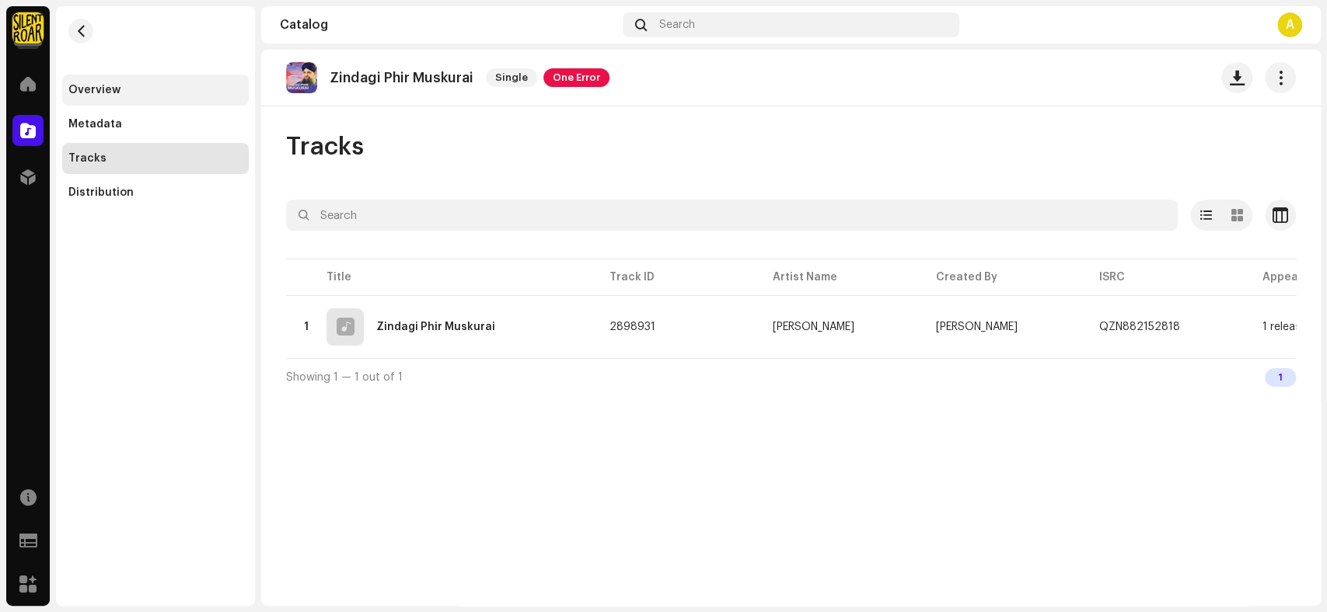
click at [127, 90] on div "Overview" at bounding box center [155, 90] width 174 height 12
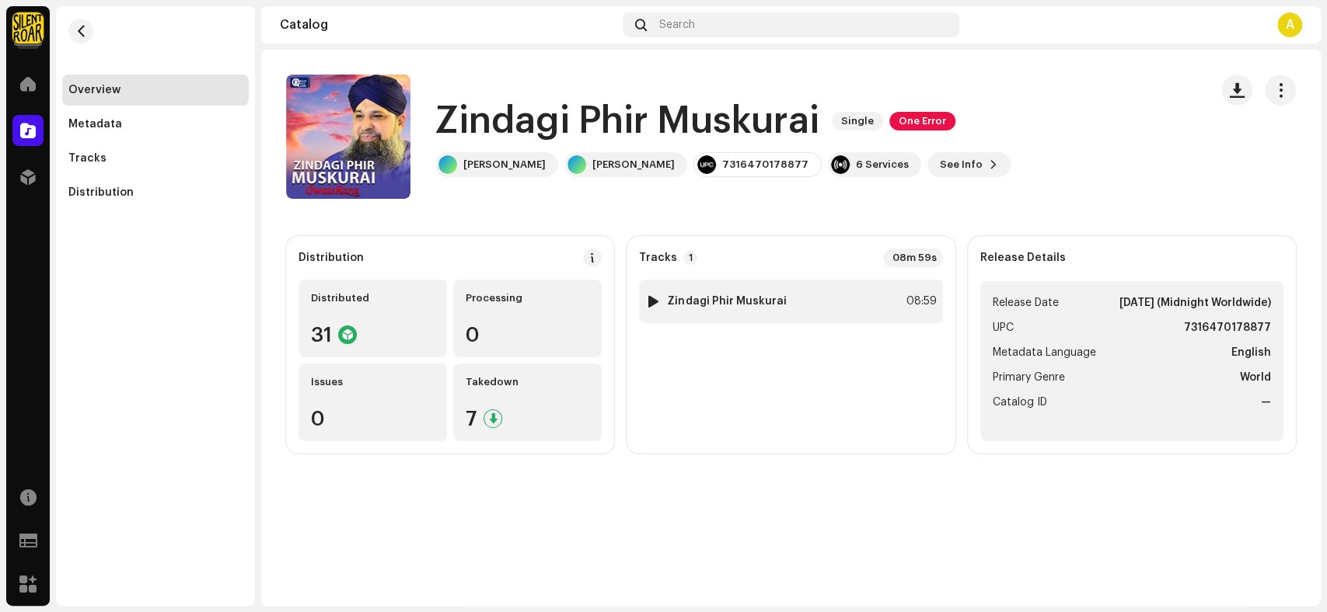
click at [733, 302] on strong "Zindagi Phir Muskurai" at bounding box center [726, 301] width 119 height 12
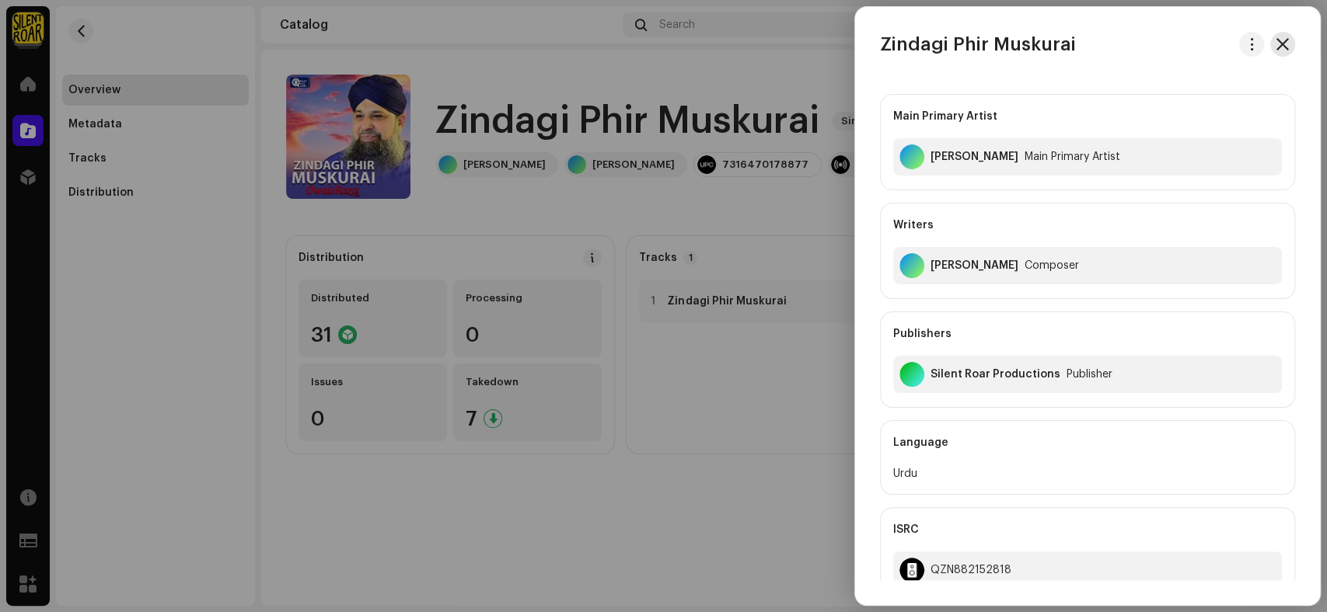
click at [1281, 47] on span "button" at bounding box center [1282, 44] width 12 height 12
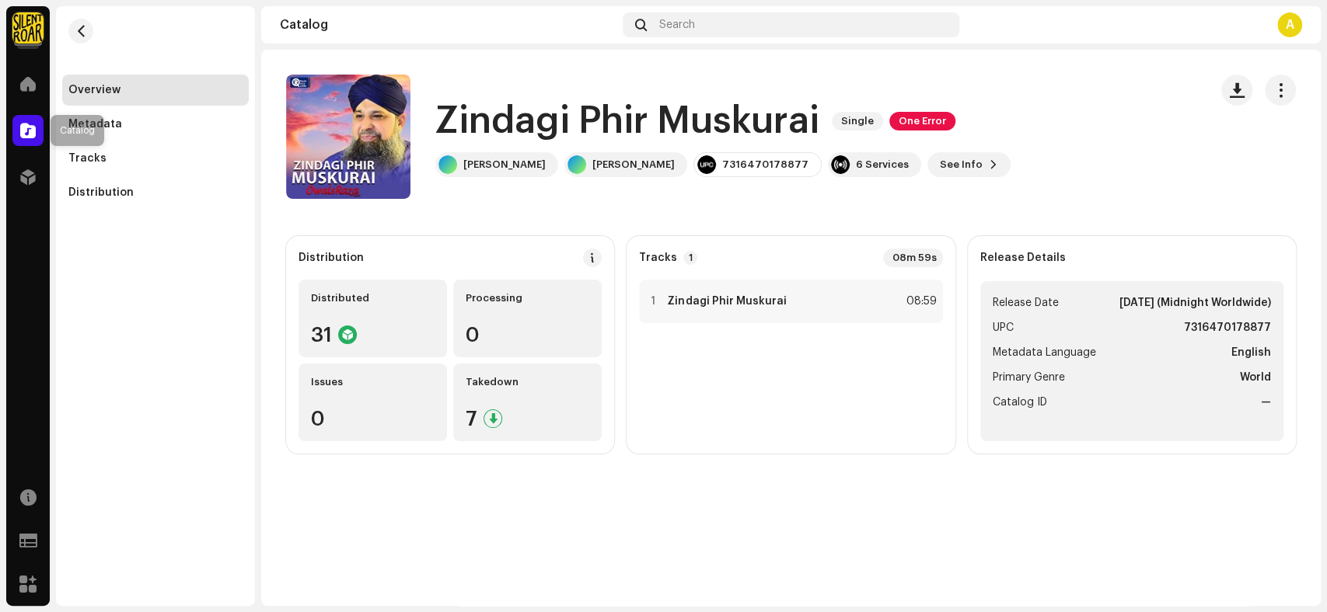
click at [16, 131] on div at bounding box center [27, 130] width 31 height 31
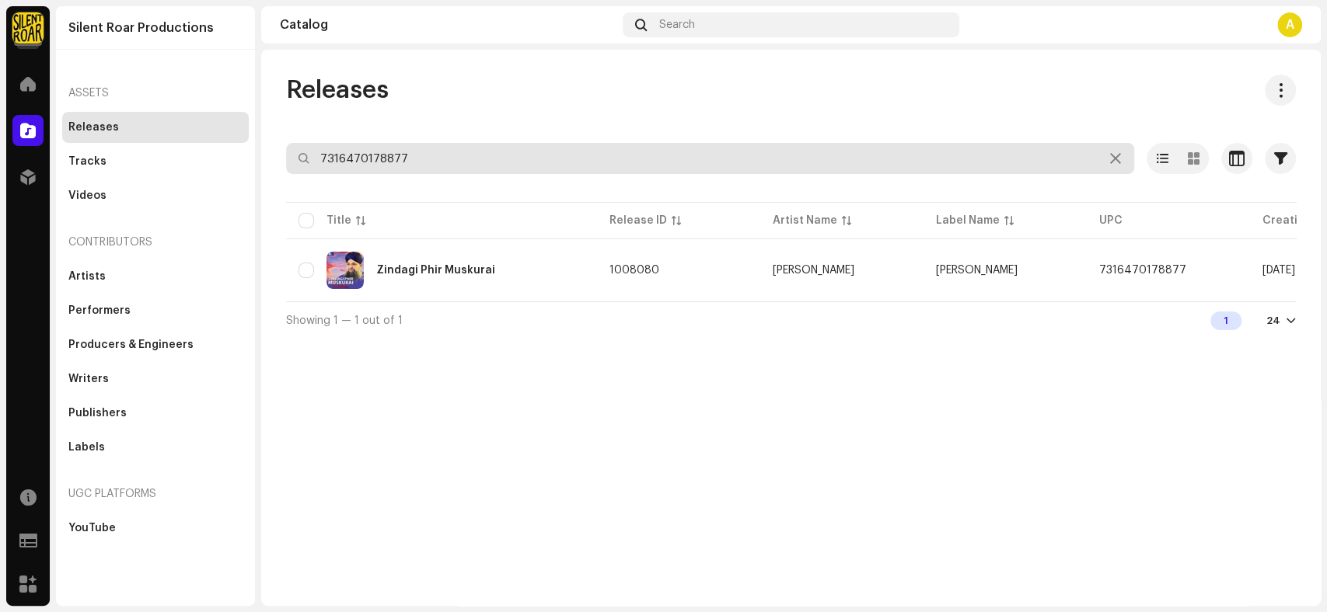
drag, startPoint x: 421, startPoint y: 162, endPoint x: 303, endPoint y: 163, distance: 118.1
click at [303, 163] on div "7316470178877" at bounding box center [710, 158] width 848 height 31
paste input "215442"
type input "7316470215442"
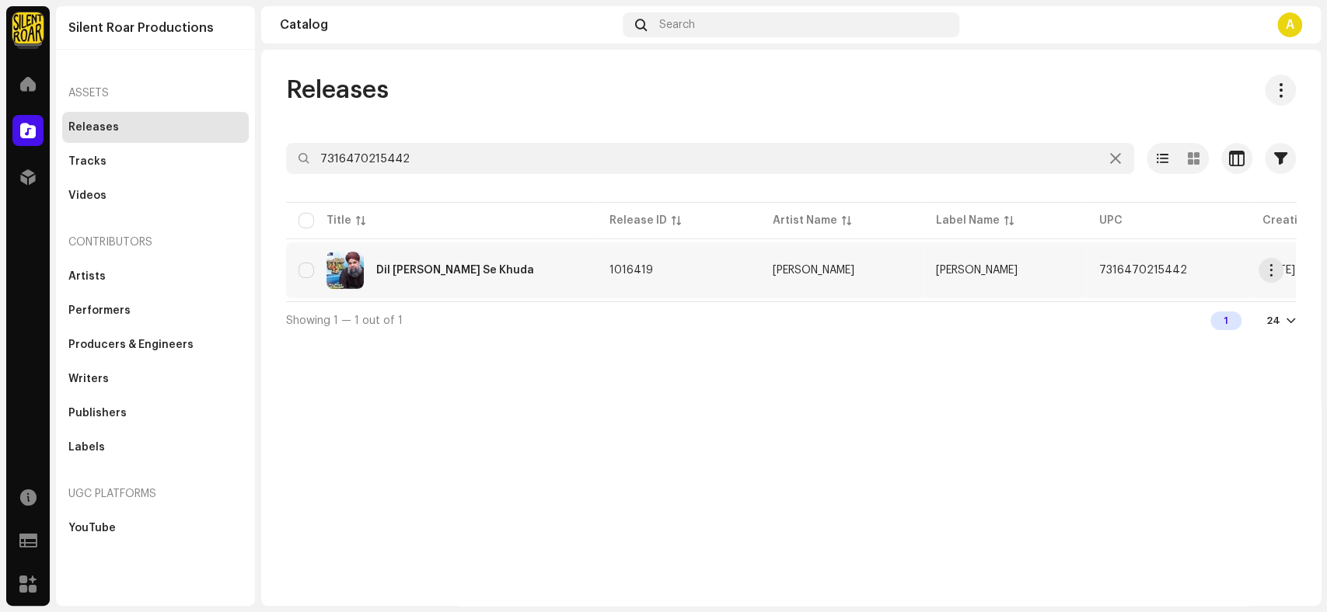
click at [479, 284] on div "Dil Ko Un Se Khuda" at bounding box center [441, 270] width 286 height 37
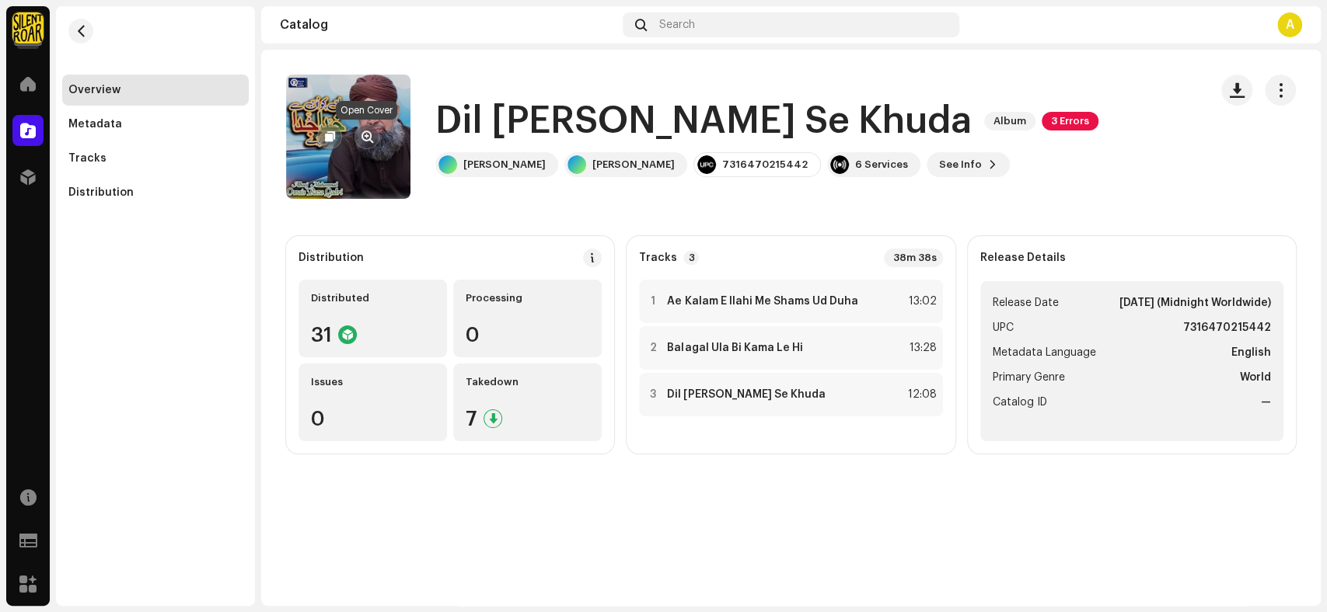
click at [366, 138] on span "button" at bounding box center [367, 137] width 12 height 12
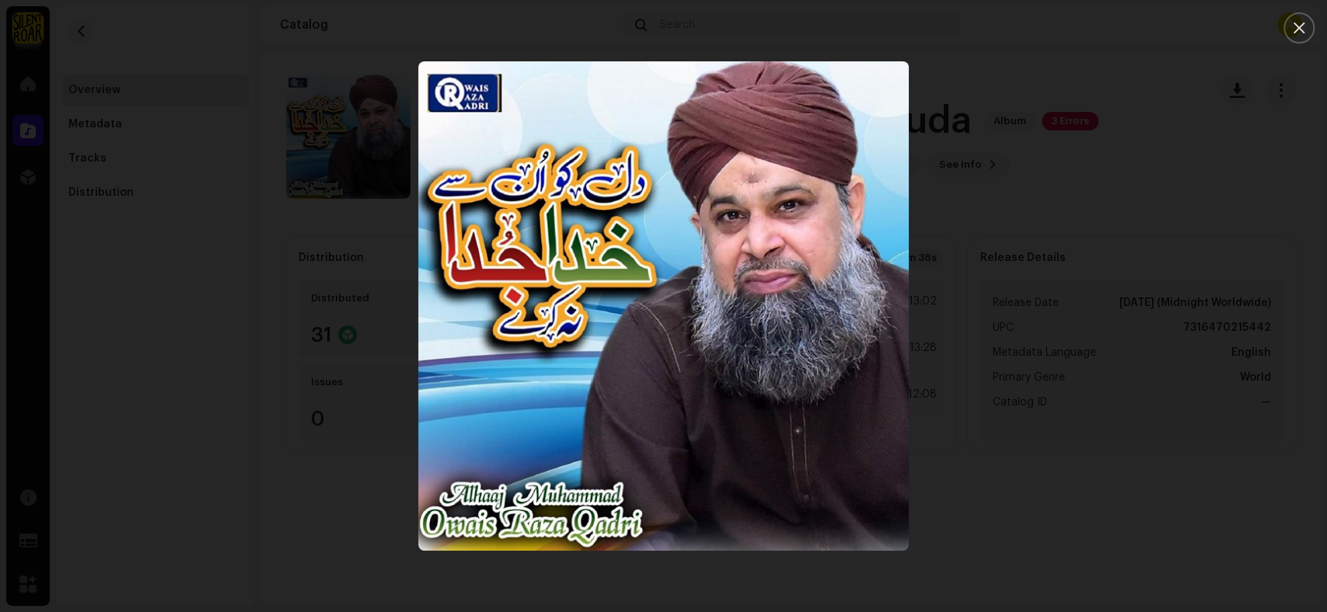
click at [1156, 134] on div at bounding box center [663, 306] width 1327 height 612
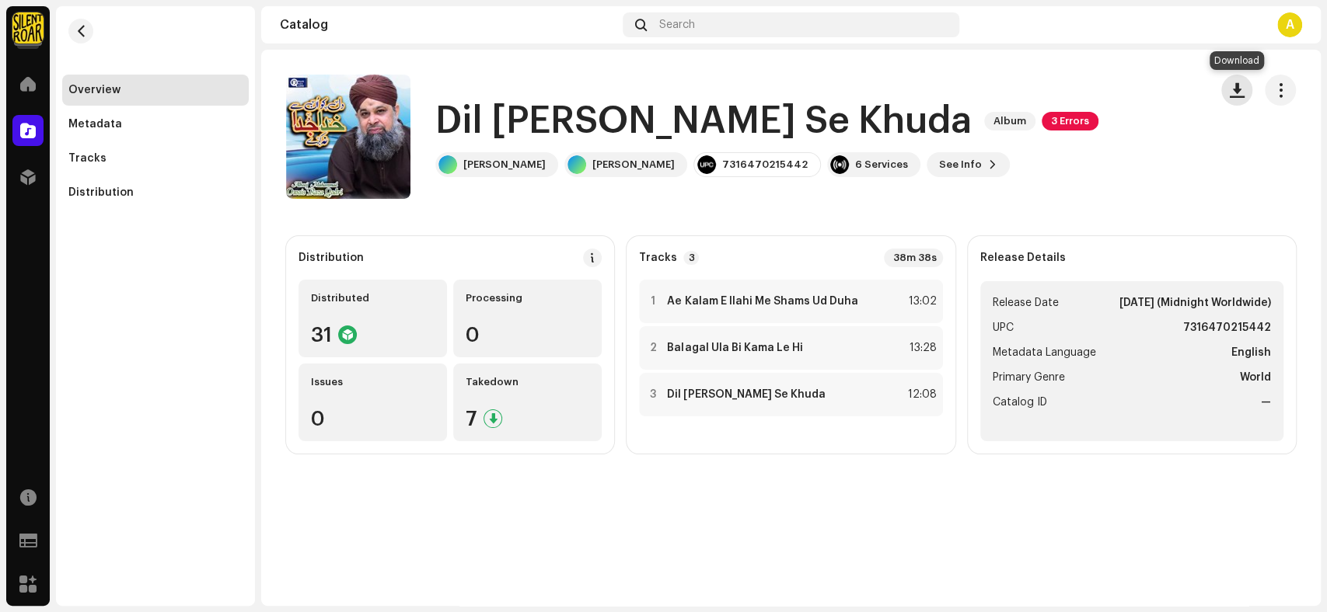
click at [1240, 96] on span "button" at bounding box center [1236, 90] width 15 height 12
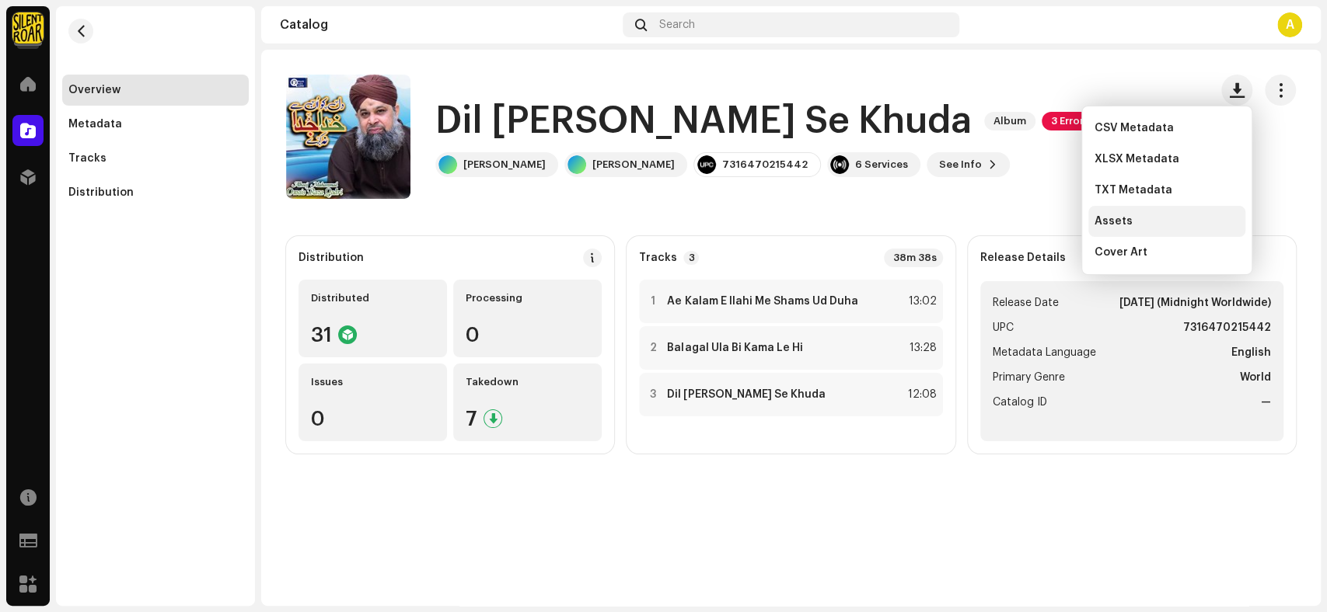
click at [1131, 219] on div "Assets" at bounding box center [1166, 221] width 145 height 12
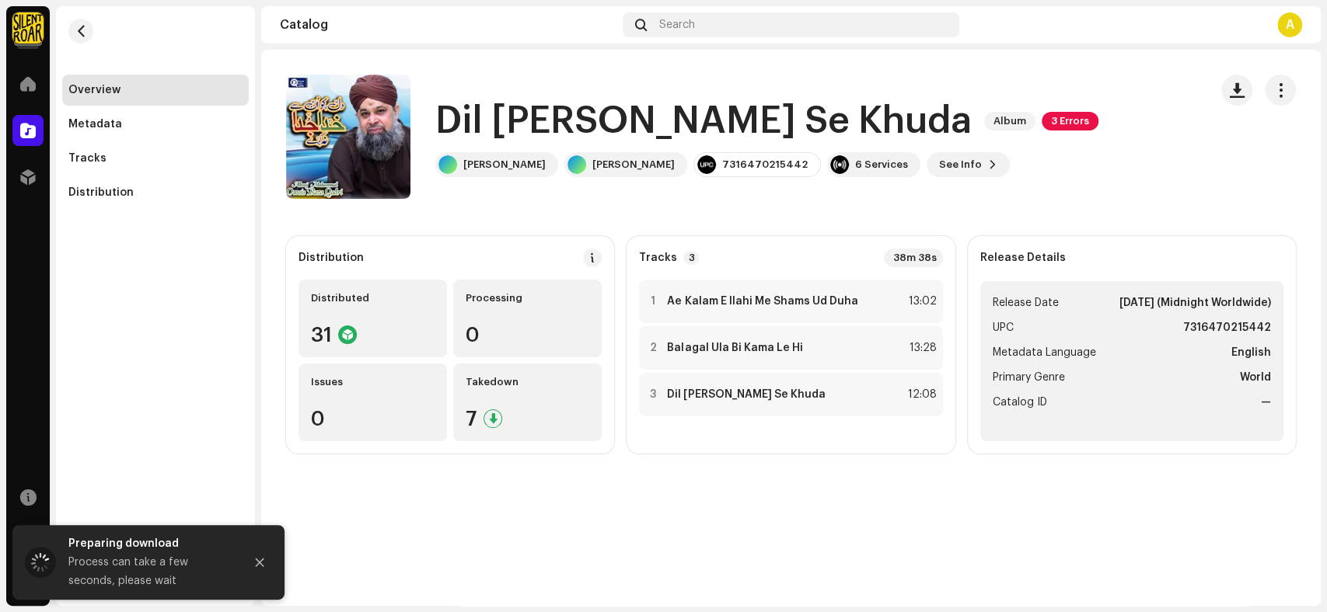
click at [1088, 124] on div "Dil Ko Un Se Khuda Album 3 Errors Owais Raza Qadri Owais Raza Qadri 73164702154…" at bounding box center [741, 137] width 910 height 124
click at [765, 124] on h1 "Dil Ko Un Se Khuda" at bounding box center [703, 121] width 536 height 50
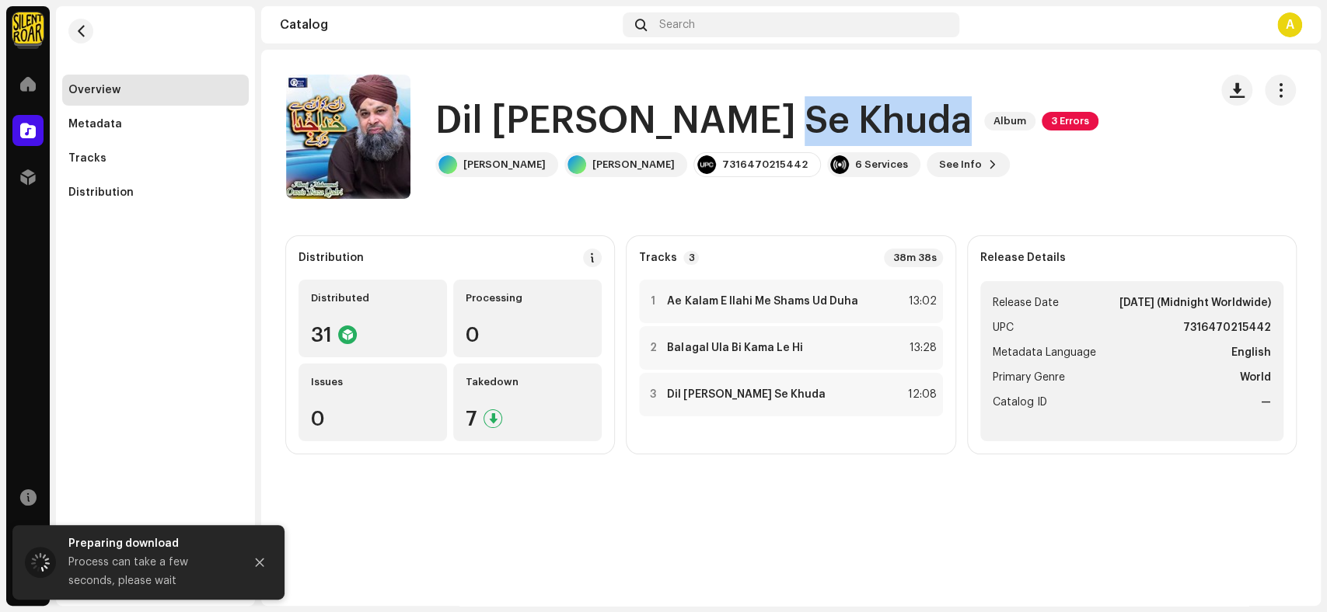
click at [765, 124] on h1 "Dil Ko Un Se Khuda" at bounding box center [703, 121] width 536 height 50
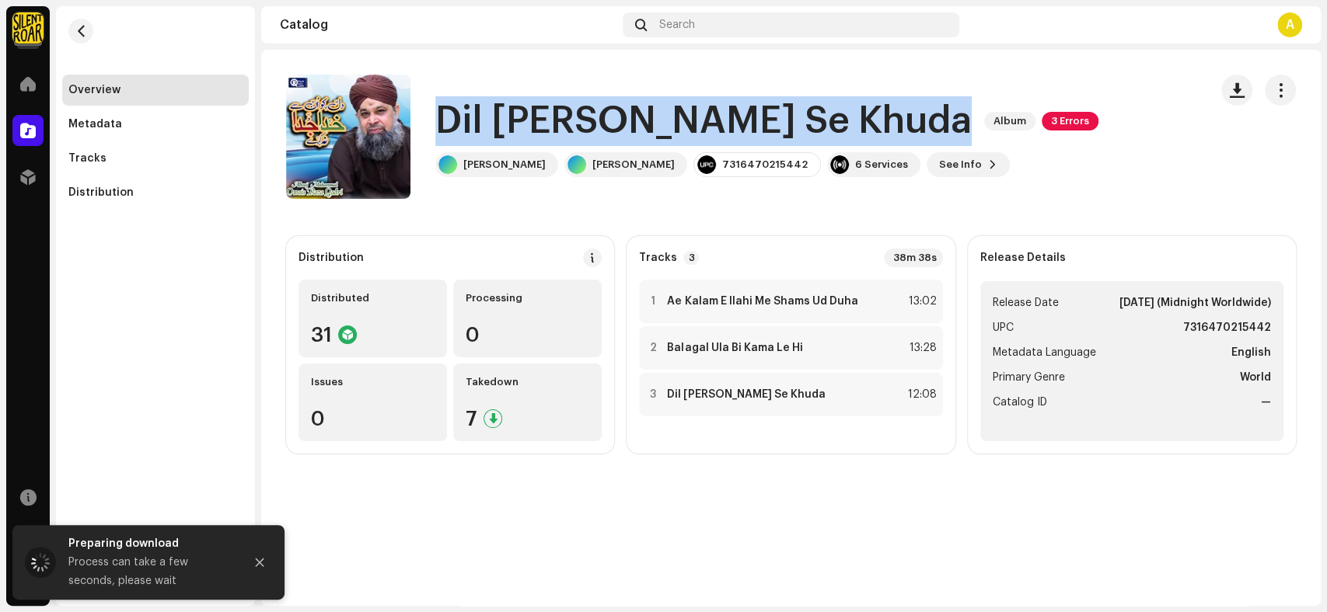
click at [765, 124] on h1 "Dil Ko Un Se Khuda" at bounding box center [703, 121] width 536 height 50
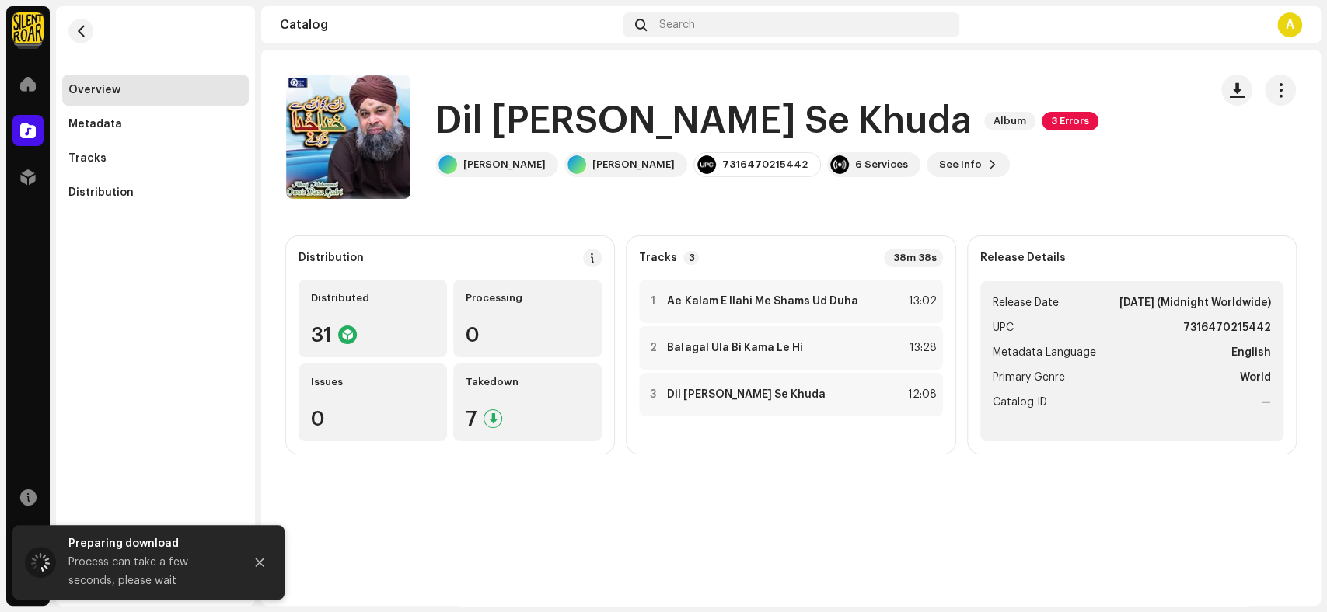
click at [847, 542] on div "Dil Ko Un Se Khuda Album 3 Errors Dil Ko Un Se Khuda Album 3 Errors Owais Raza …" at bounding box center [790, 328] width 1059 height 556
click at [116, 160] on div "Tracks" at bounding box center [155, 158] width 174 height 12
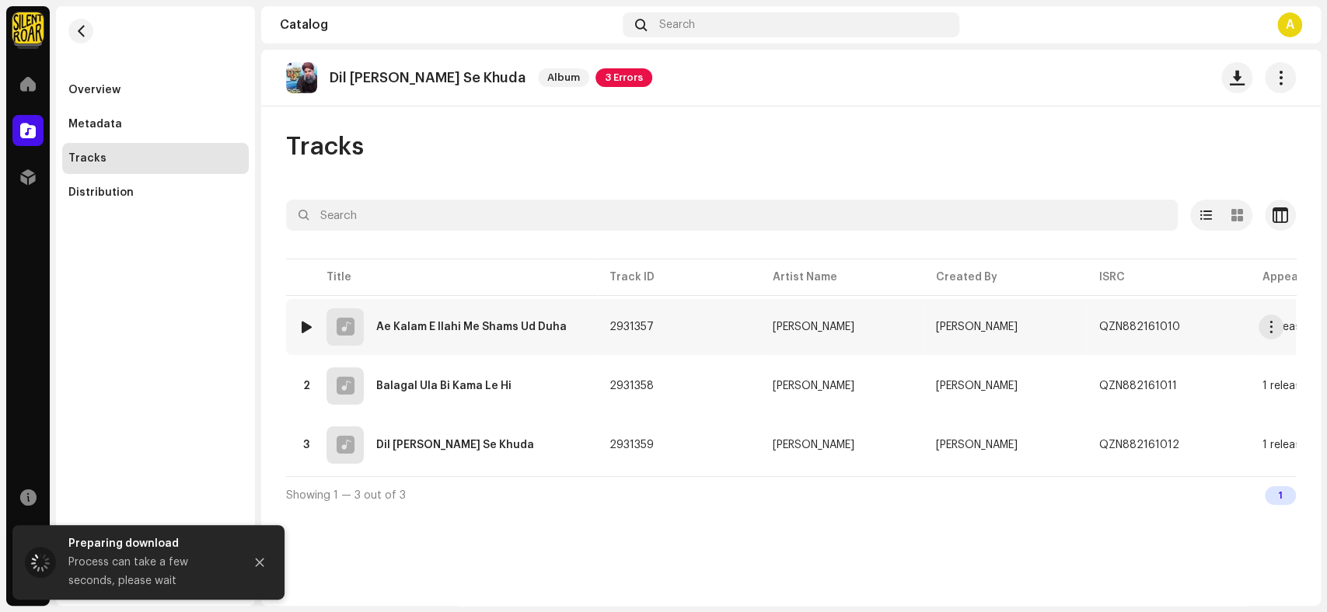
click at [390, 322] on div "Ae Kalam E Ilahi Me Shams Ud Duha" at bounding box center [471, 327] width 190 height 11
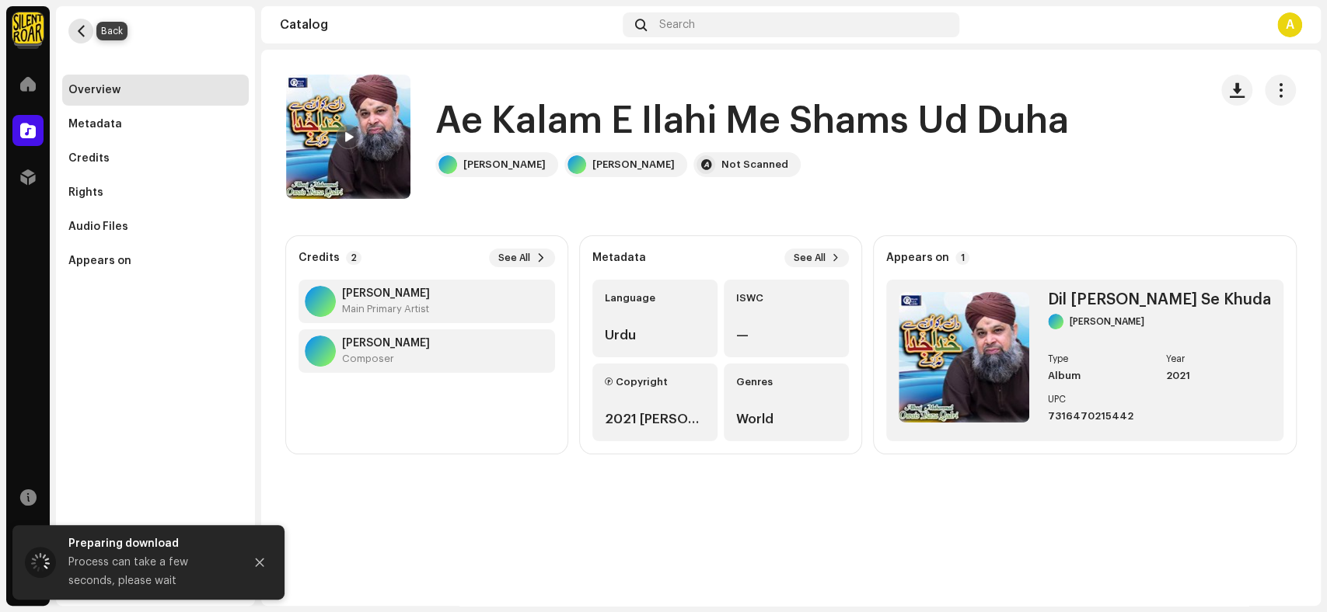
click at [75, 33] on span "button" at bounding box center [81, 31] width 12 height 12
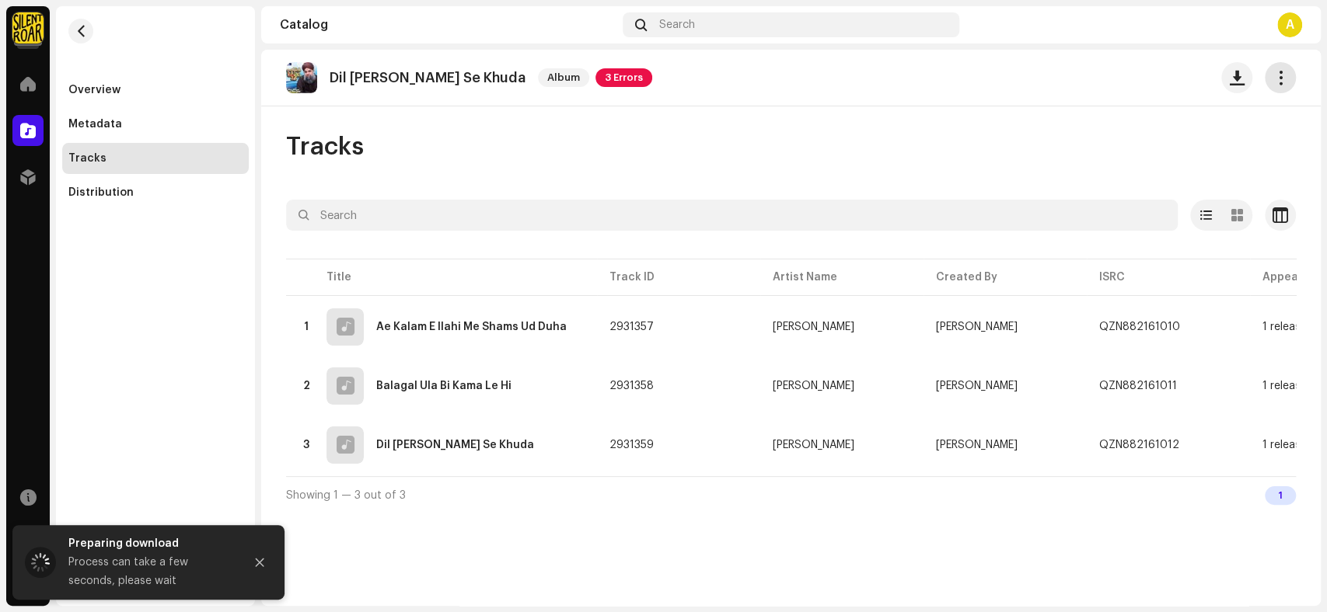
click at [1287, 80] on span "button" at bounding box center [1280, 77] width 15 height 12
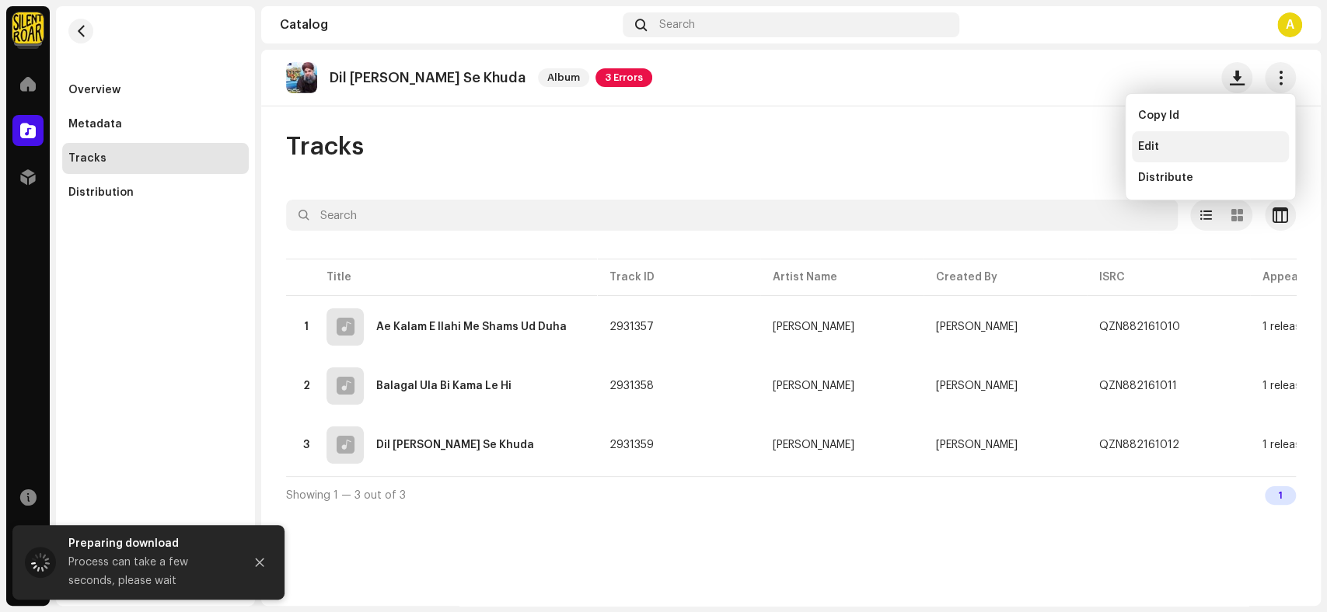
click at [1138, 148] on span "Edit" at bounding box center [1148, 147] width 21 height 12
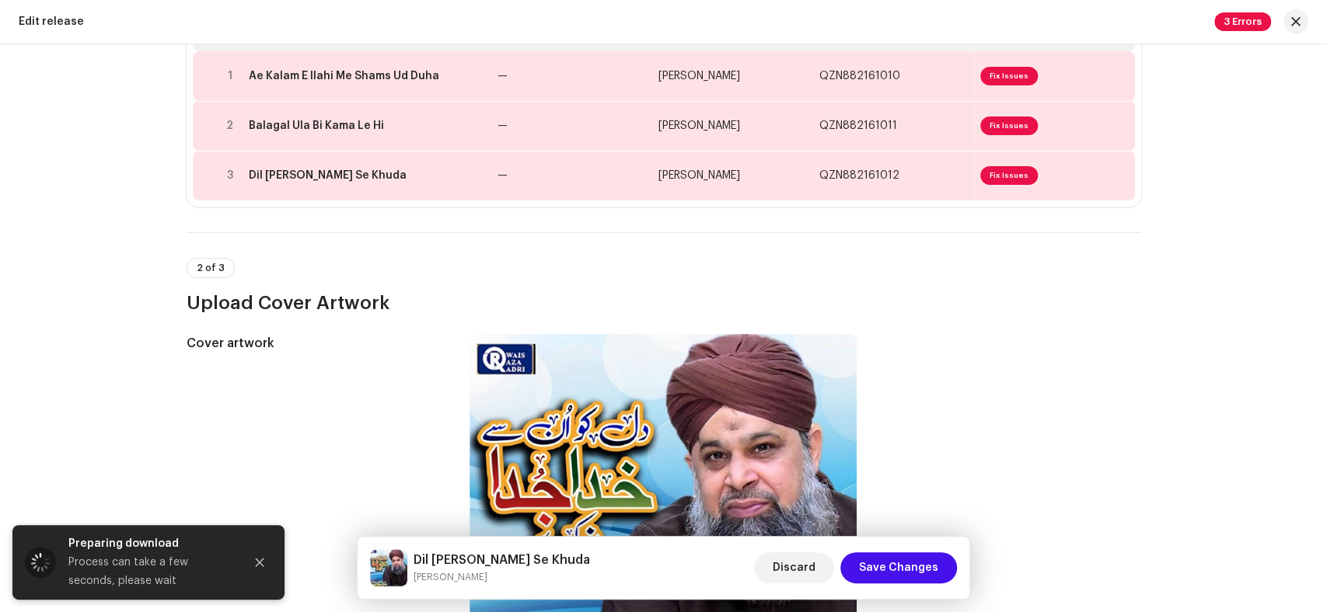
scroll to position [86, 0]
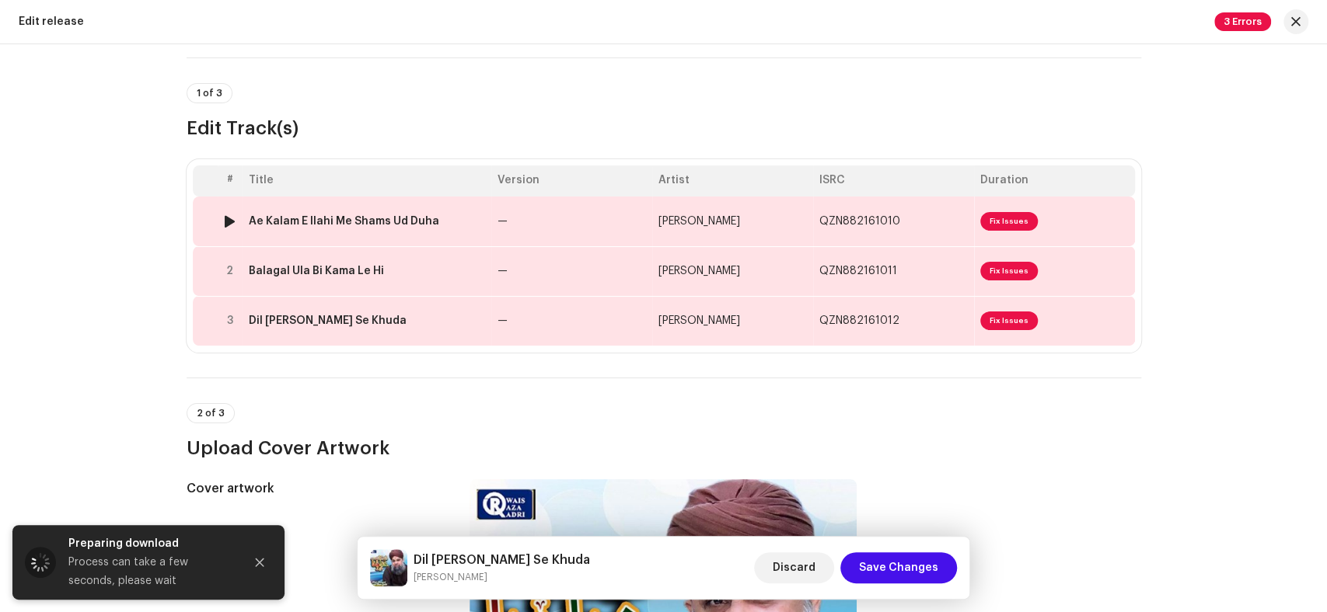
click at [456, 222] on div "Ae Kalam E Ilahi Me Shams Ud Duha" at bounding box center [367, 221] width 236 height 12
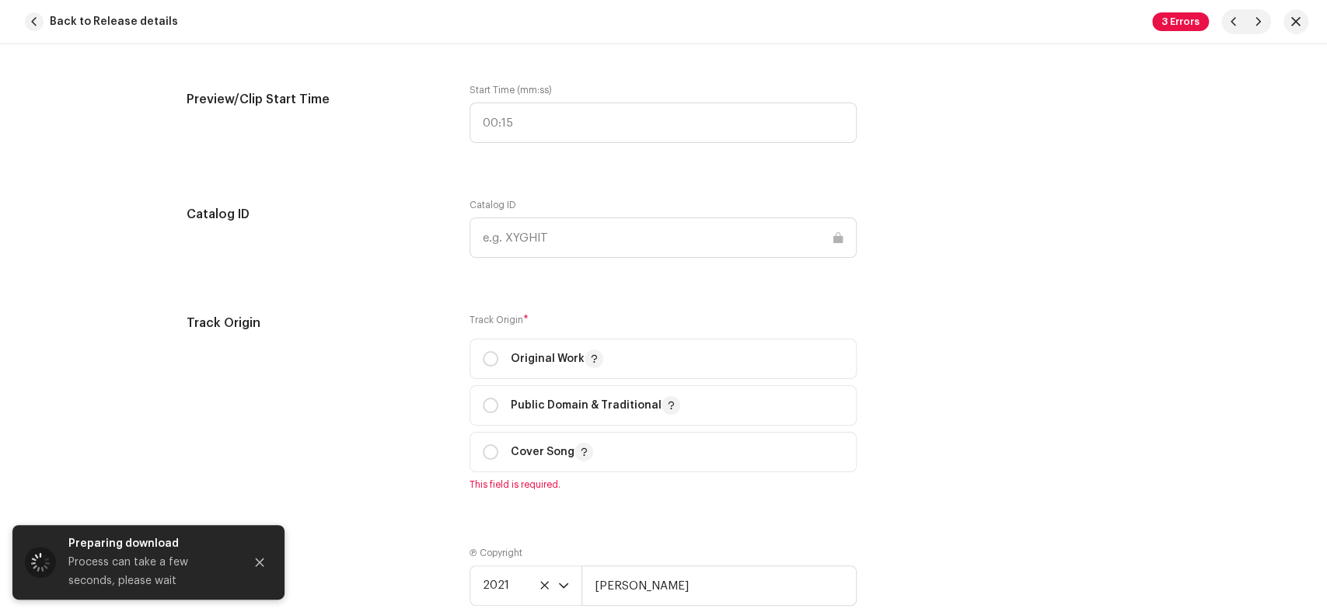
scroll to position [1727, 0]
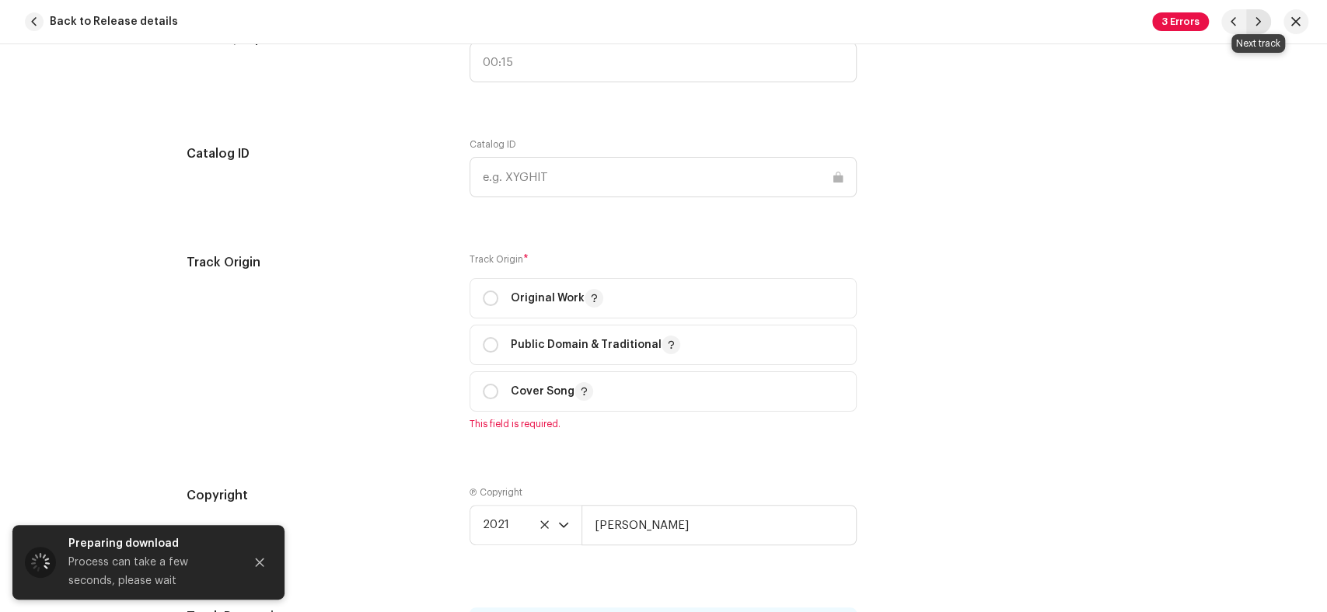
click at [1253, 19] on span "button" at bounding box center [1257, 22] width 9 height 12
type input "QZN882161011"
type input "Balagal Ula Bi Kama Le Hi"
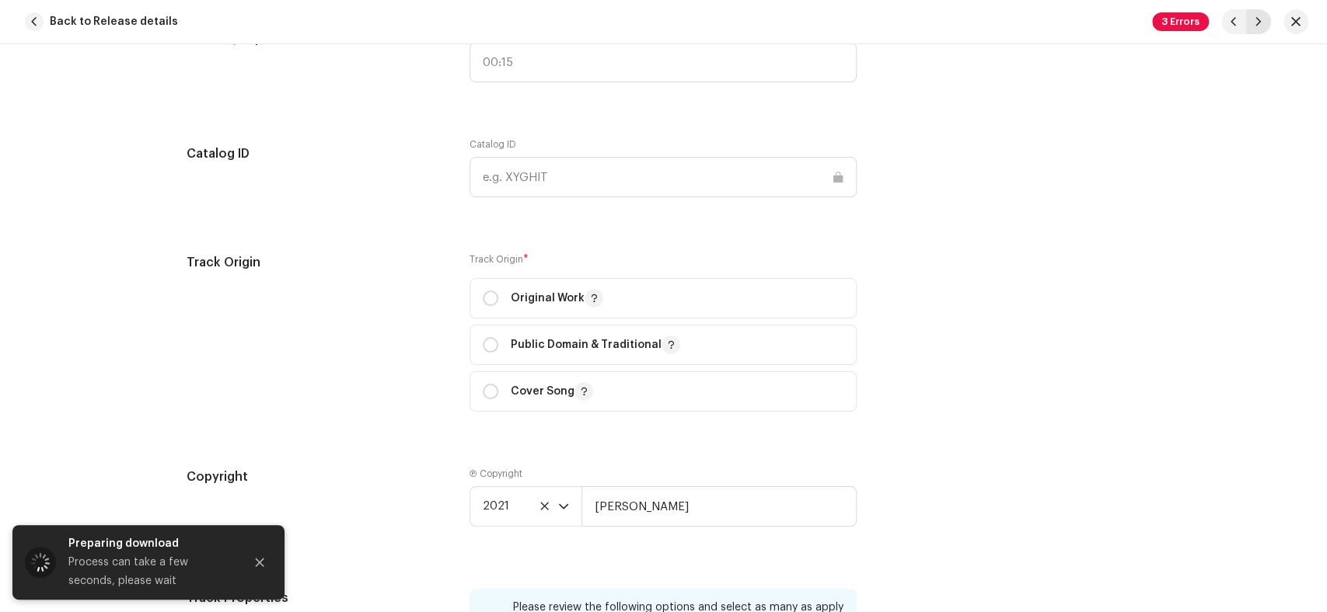
click at [1253, 19] on span "button" at bounding box center [1257, 22] width 9 height 12
type input "QZN882161012"
type input "Dil Ko Un Se Khuda"
click at [1253, 19] on span "button" at bounding box center [1257, 22] width 9 height 12
type input "QZN882161010"
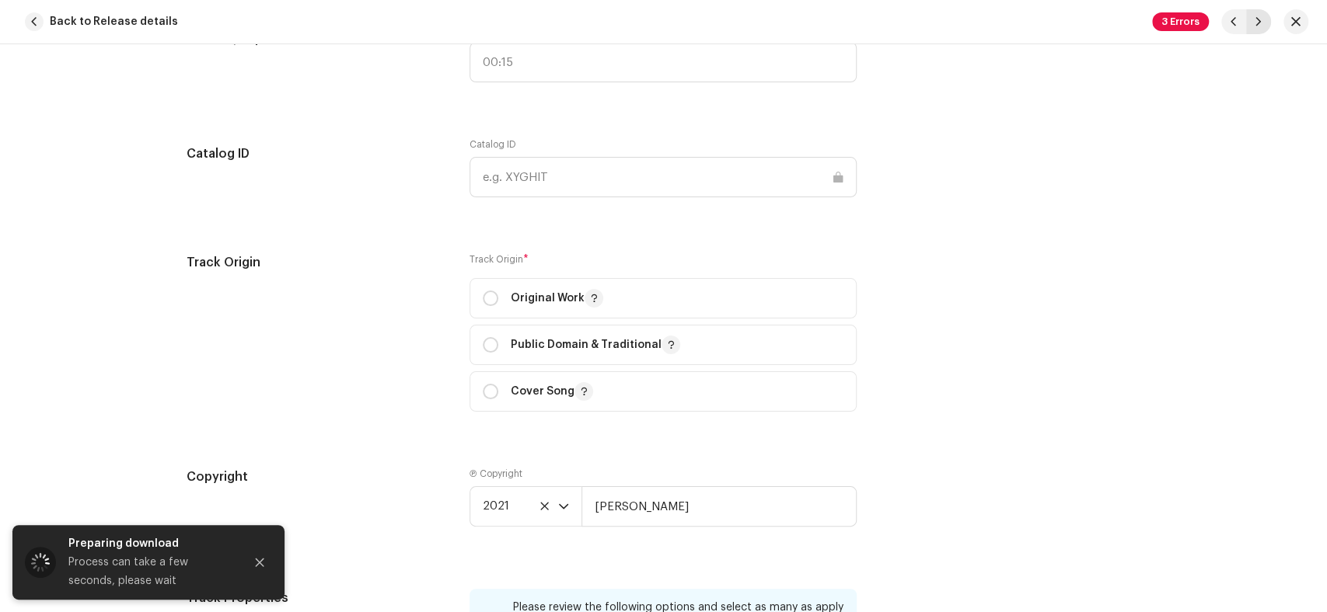
type input "Ae Kalam E Ilahi Me Shams Ud Duha"
click at [1302, 21] on button "button" at bounding box center [1295, 21] width 25 height 25
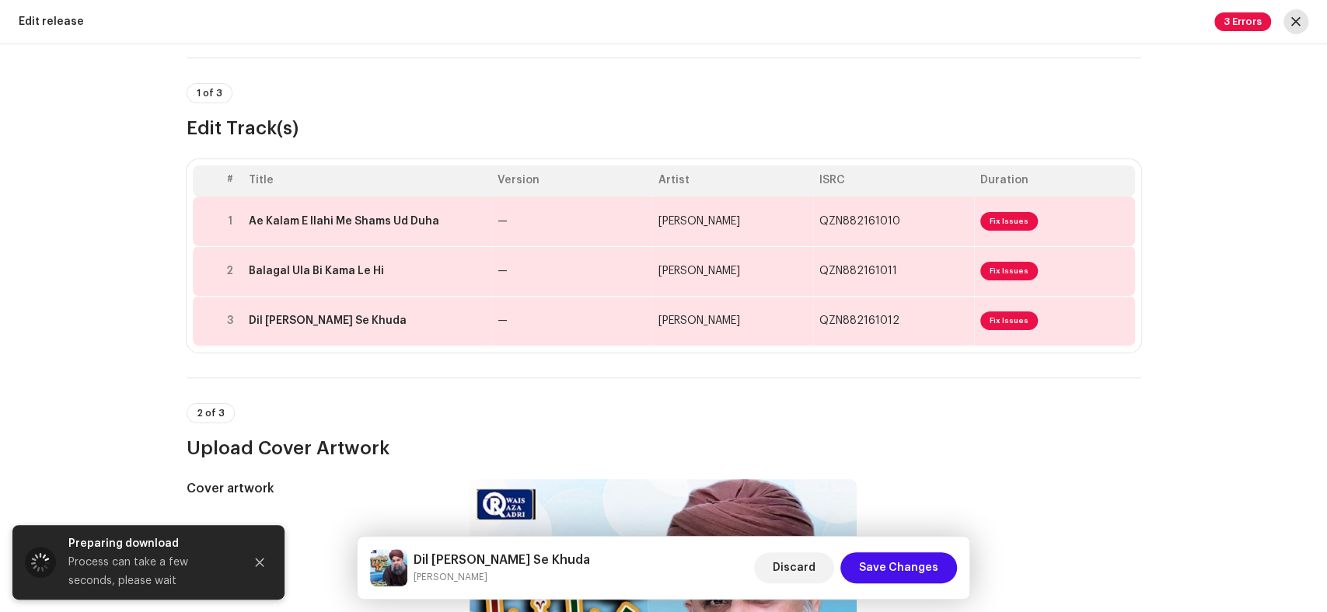
click at [1305, 20] on button "button" at bounding box center [1295, 21] width 25 height 25
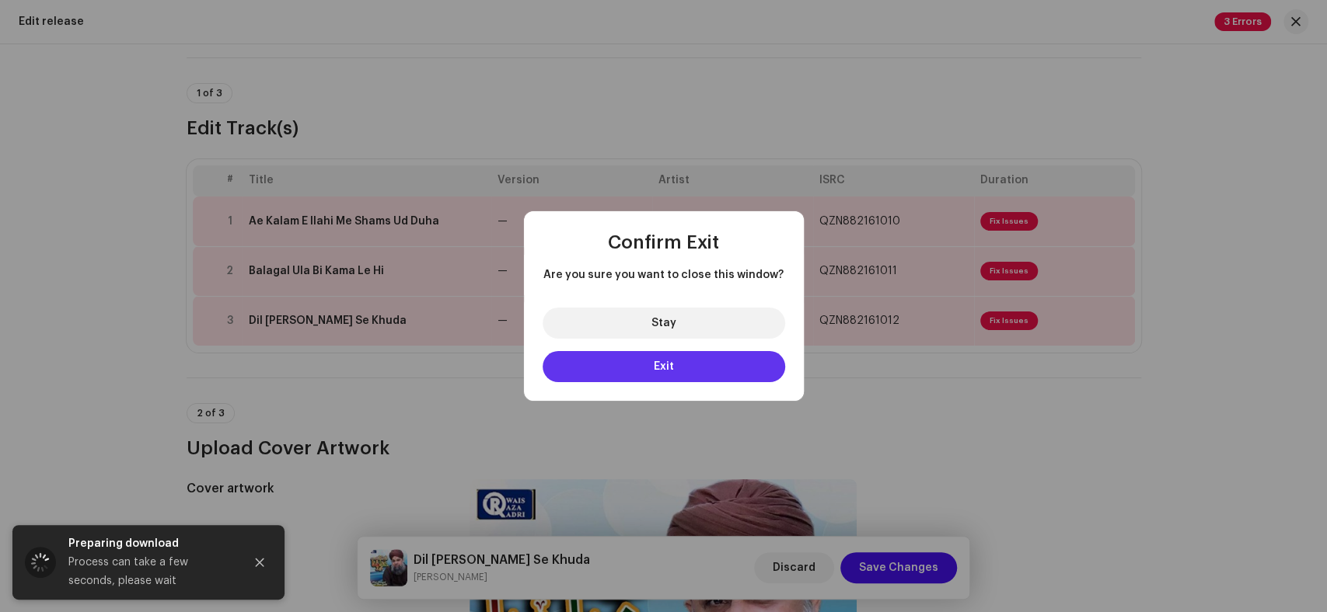
click at [691, 364] on button "Exit" at bounding box center [663, 366] width 242 height 31
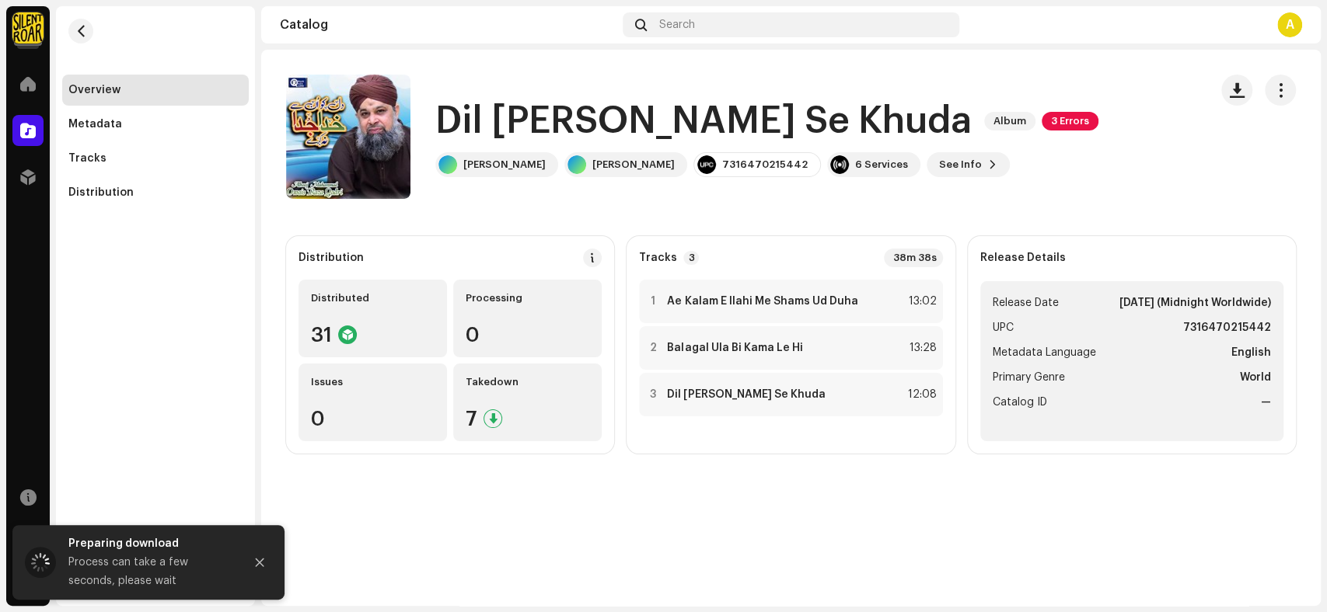
click at [770, 126] on h1 "Dil Ko Un Se Khuda" at bounding box center [703, 121] width 536 height 50
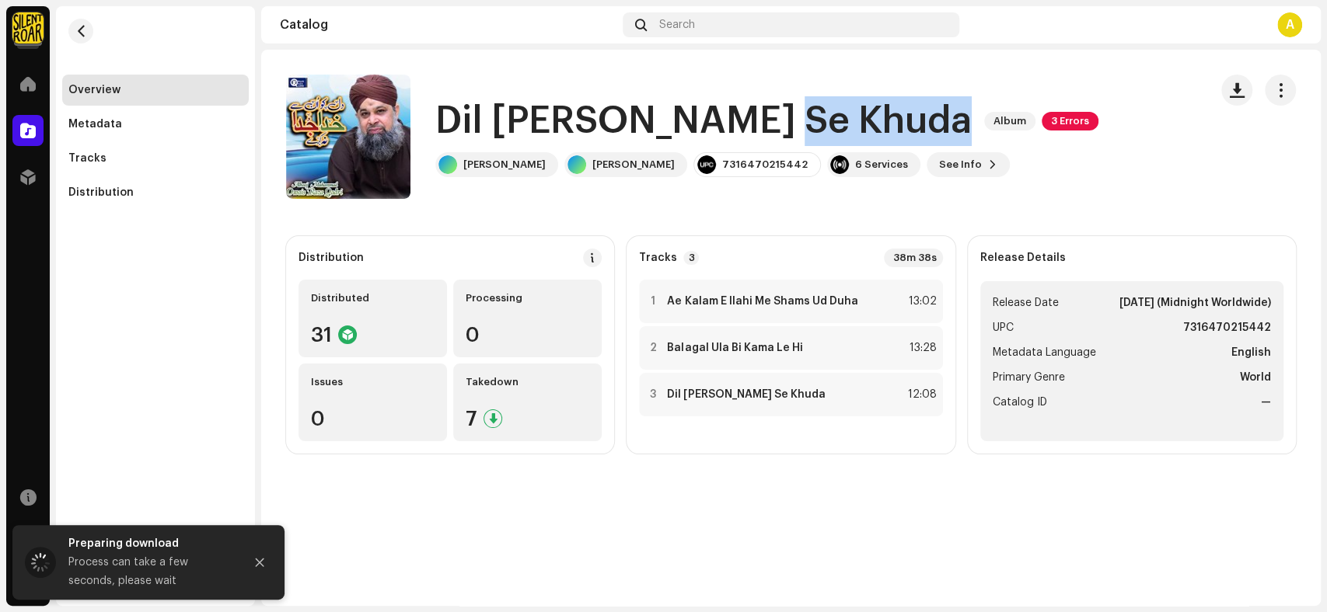
click at [770, 126] on h1 "Dil Ko Un Se Khuda" at bounding box center [703, 121] width 536 height 50
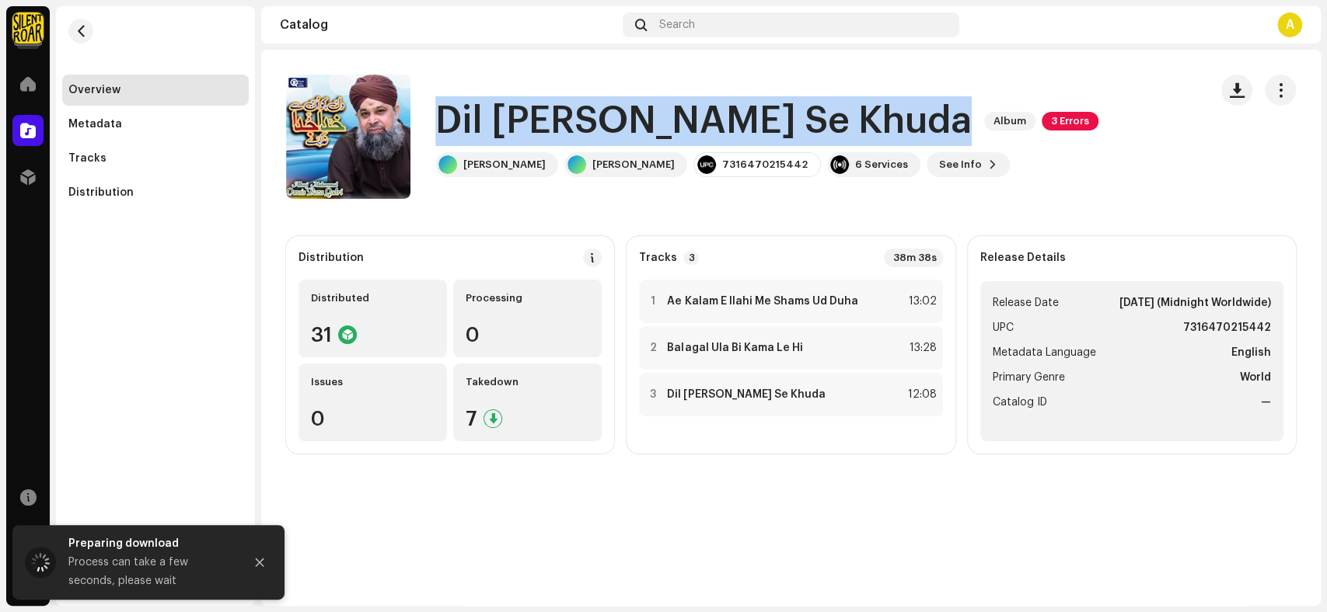
click at [770, 126] on h1 "Dil Ko Un Se Khuda" at bounding box center [703, 121] width 536 height 50
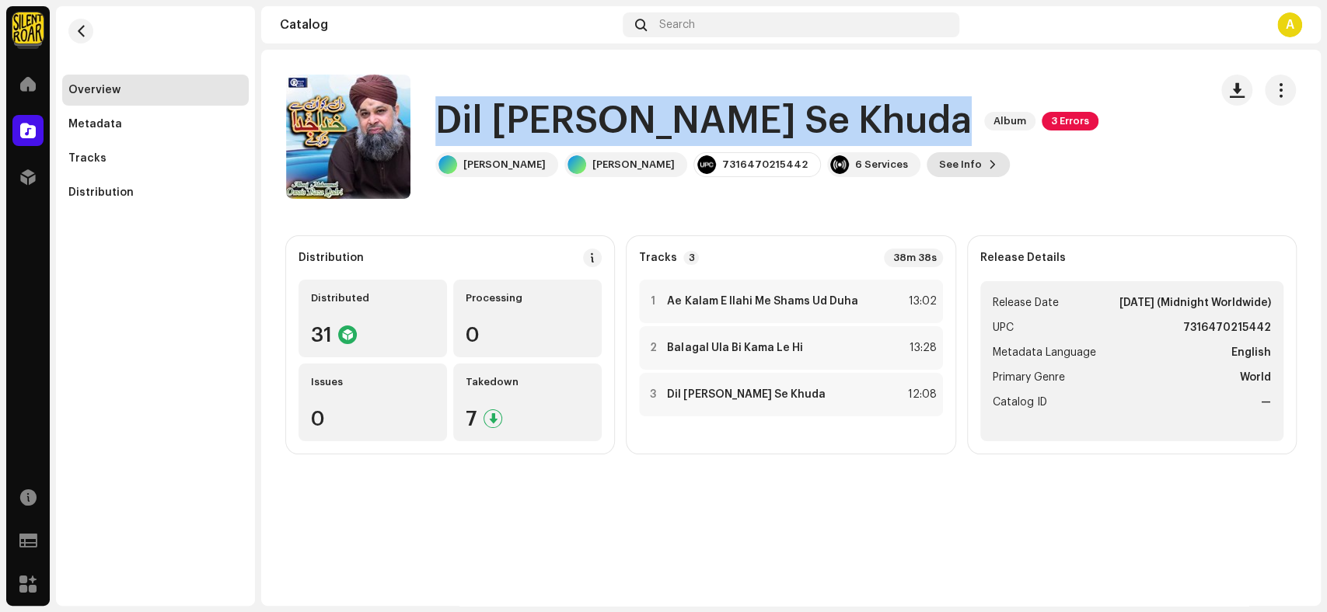
click at [947, 169] on span "See Info" at bounding box center [960, 164] width 43 height 31
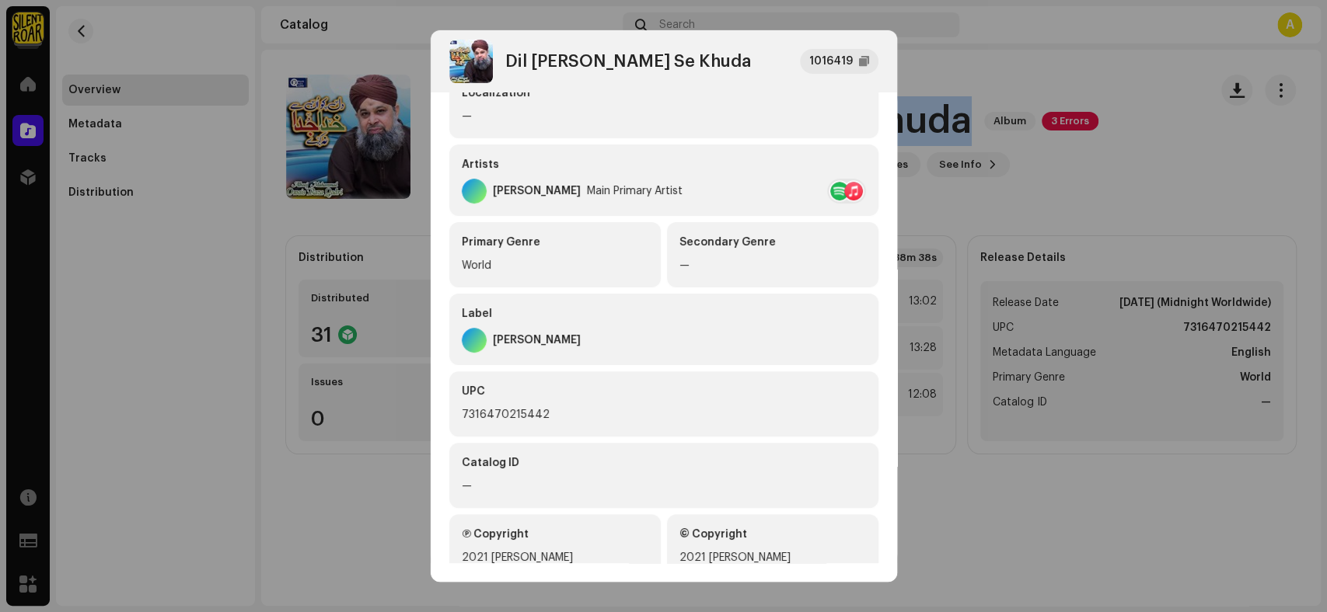
scroll to position [266, 0]
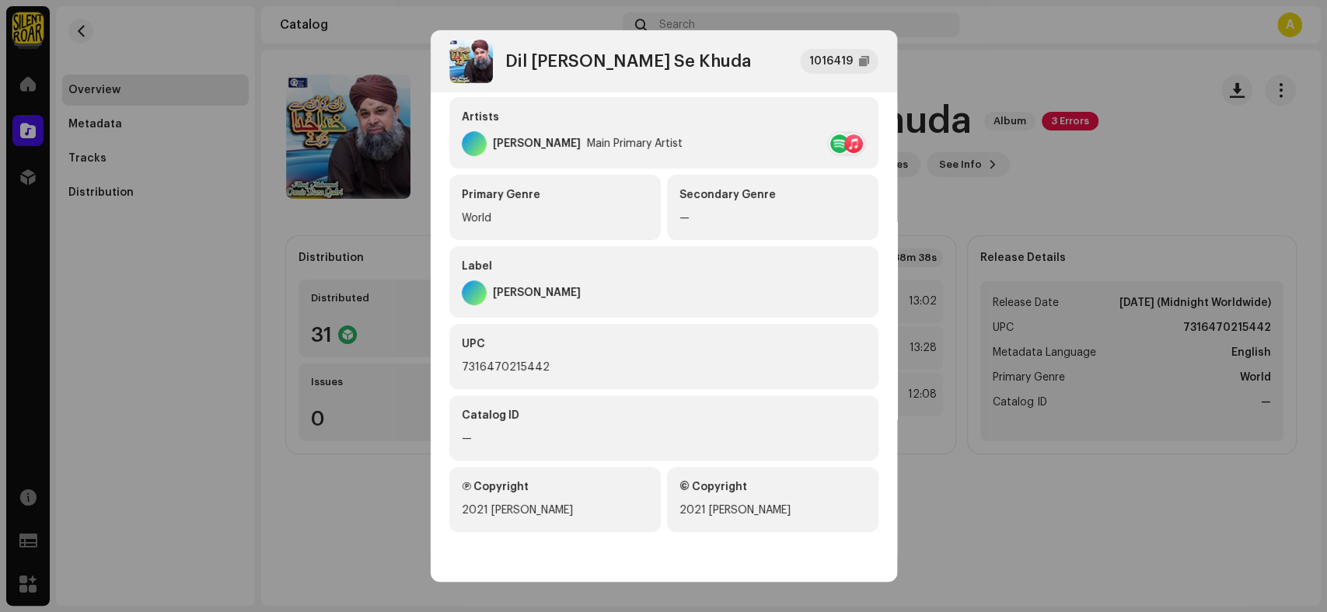
click at [542, 369] on div "7316470215442" at bounding box center [664, 367] width 404 height 19
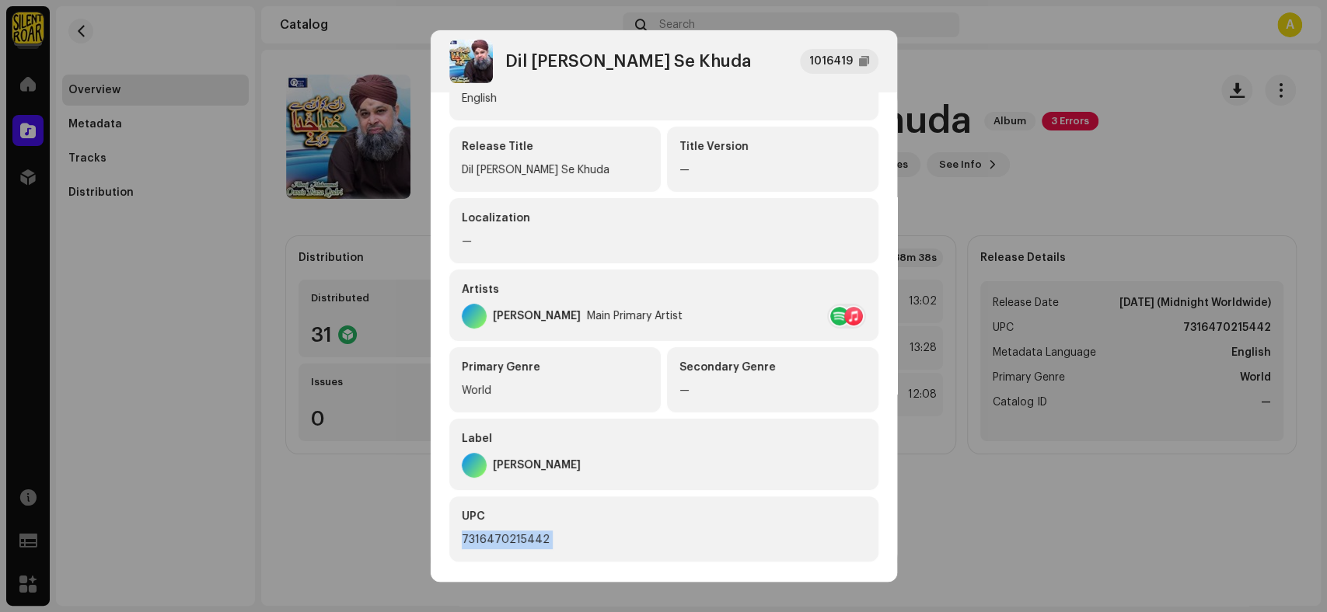
scroll to position [93, 0]
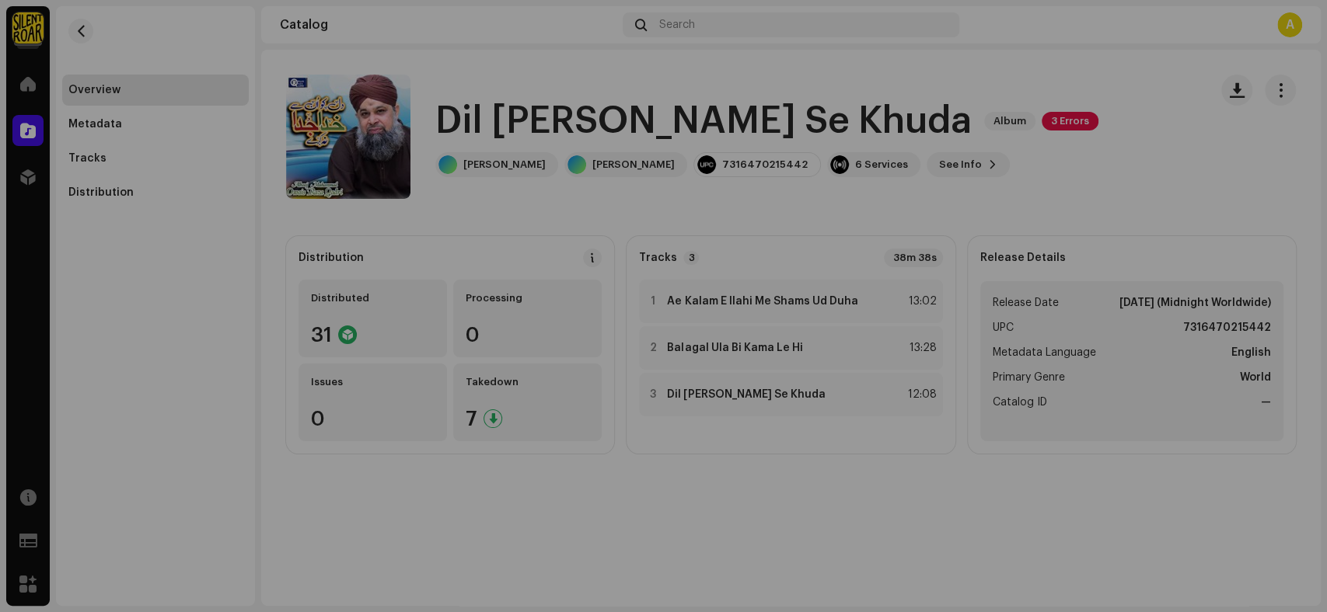
click at [1069, 99] on div "Dil Ko Un Se Khuda 1016419 Metadata Distribution Metadata Language English Rele…" at bounding box center [663, 306] width 1327 height 612
